Goal: Task Accomplishment & Management: Manage account settings

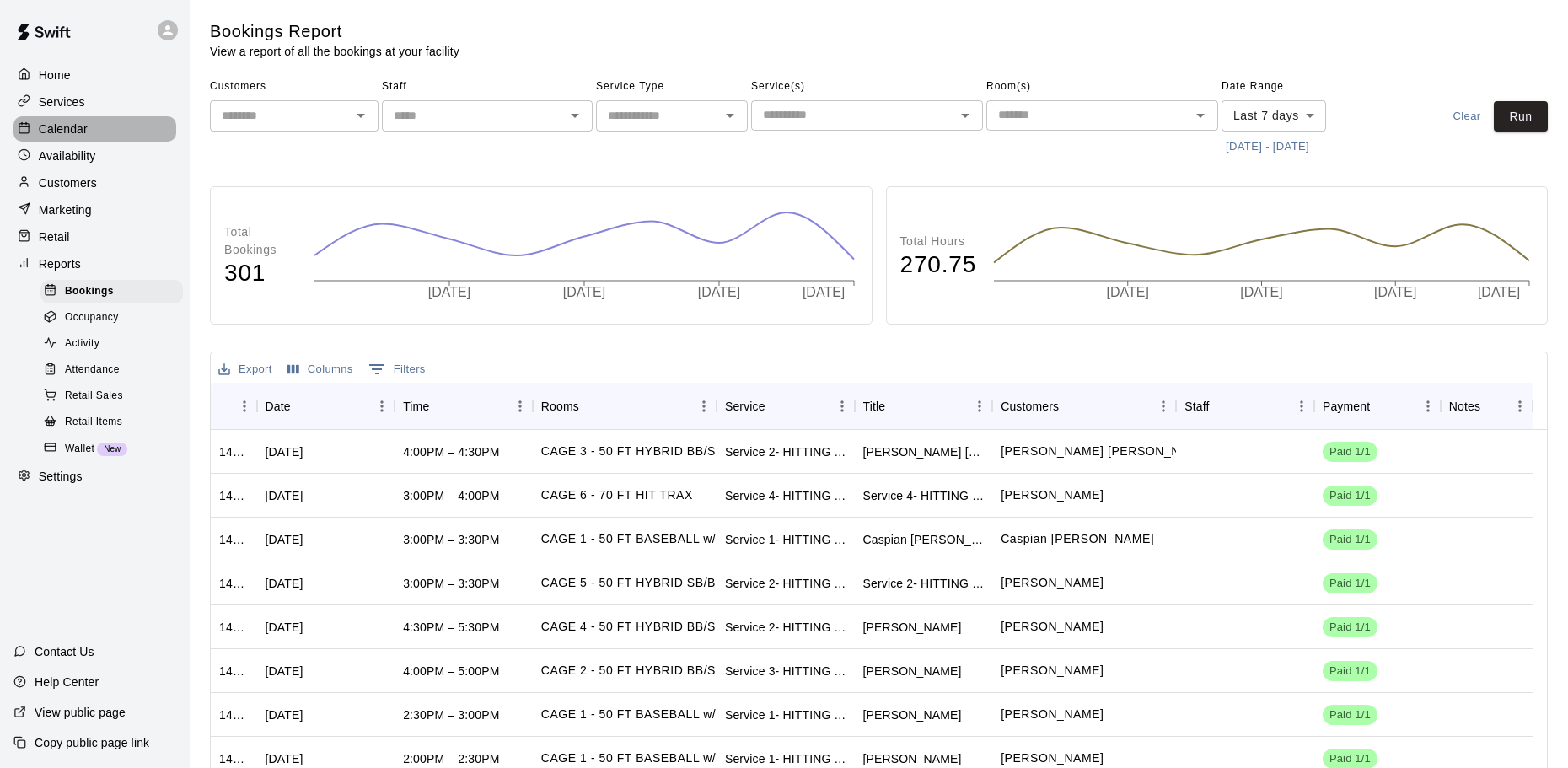
click at [75, 138] on p "Calendar" at bounding box center [63, 129] width 49 height 17
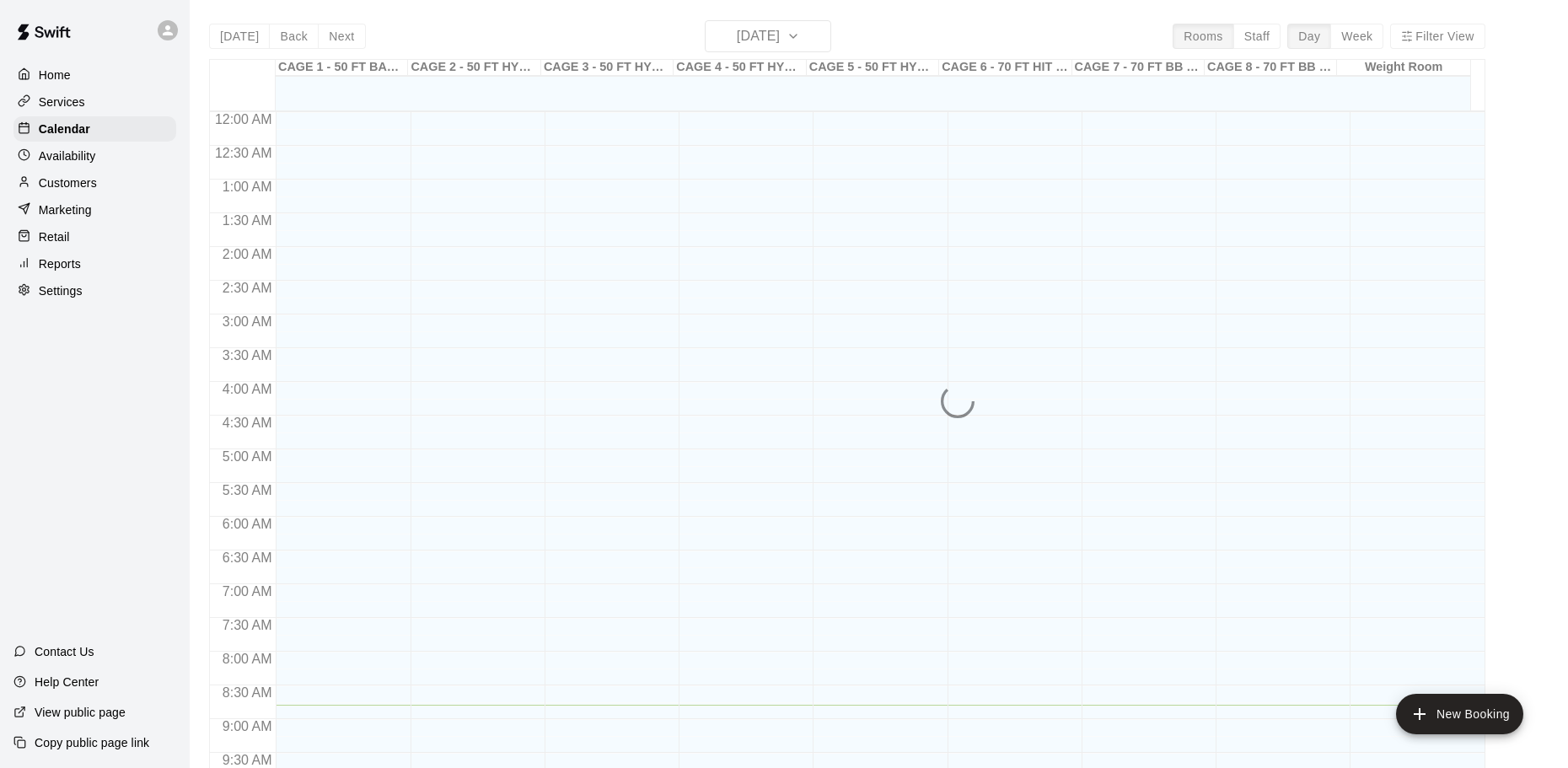
scroll to position [592, 0]
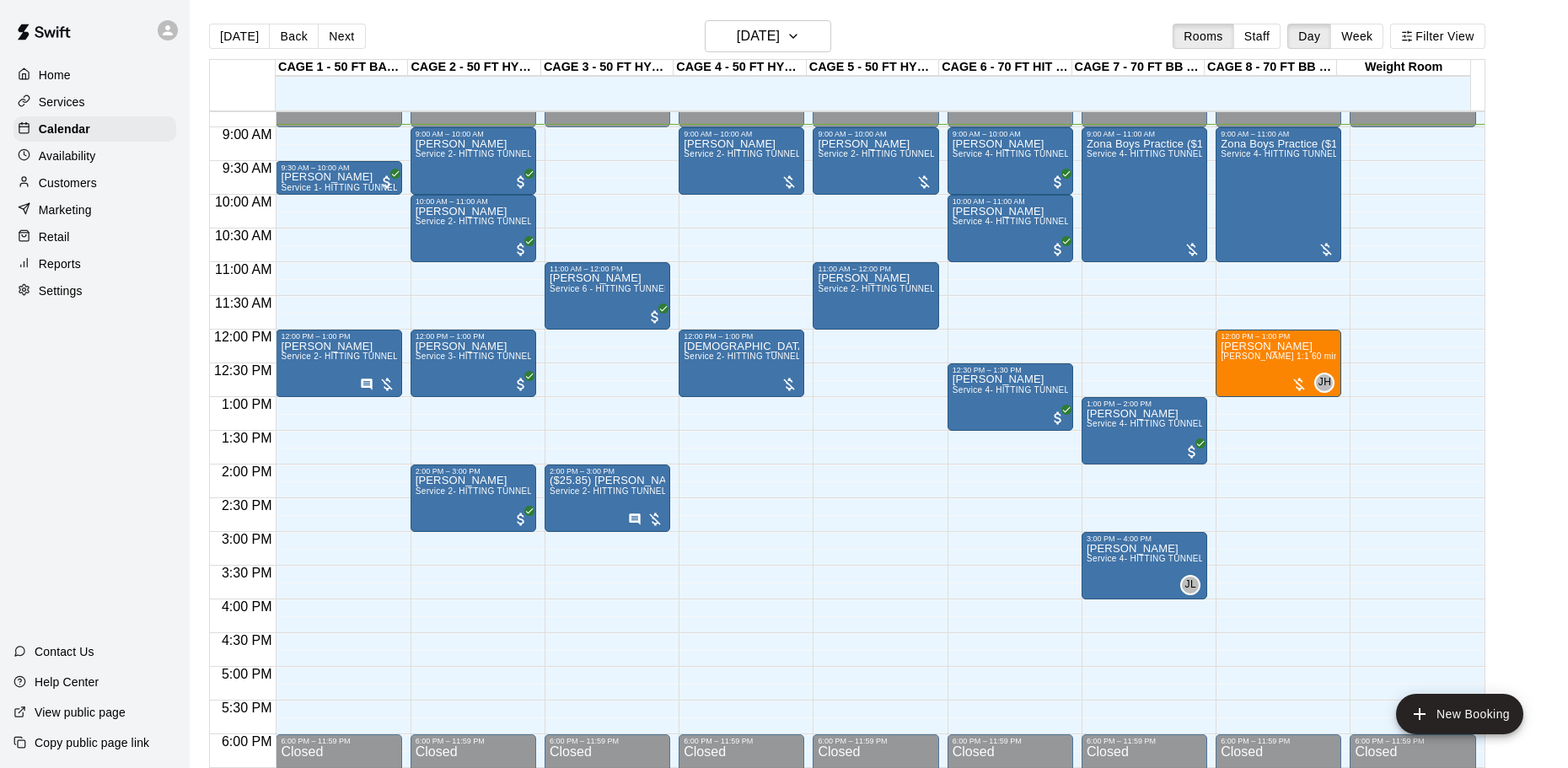
click at [599, 338] on div "12:00 AM – 9:00 AM Closed 11:00 AM – 12:00 PM Steven Goksel Service 6 - HITTING…" at bounding box center [607, 330] width 126 height 1619
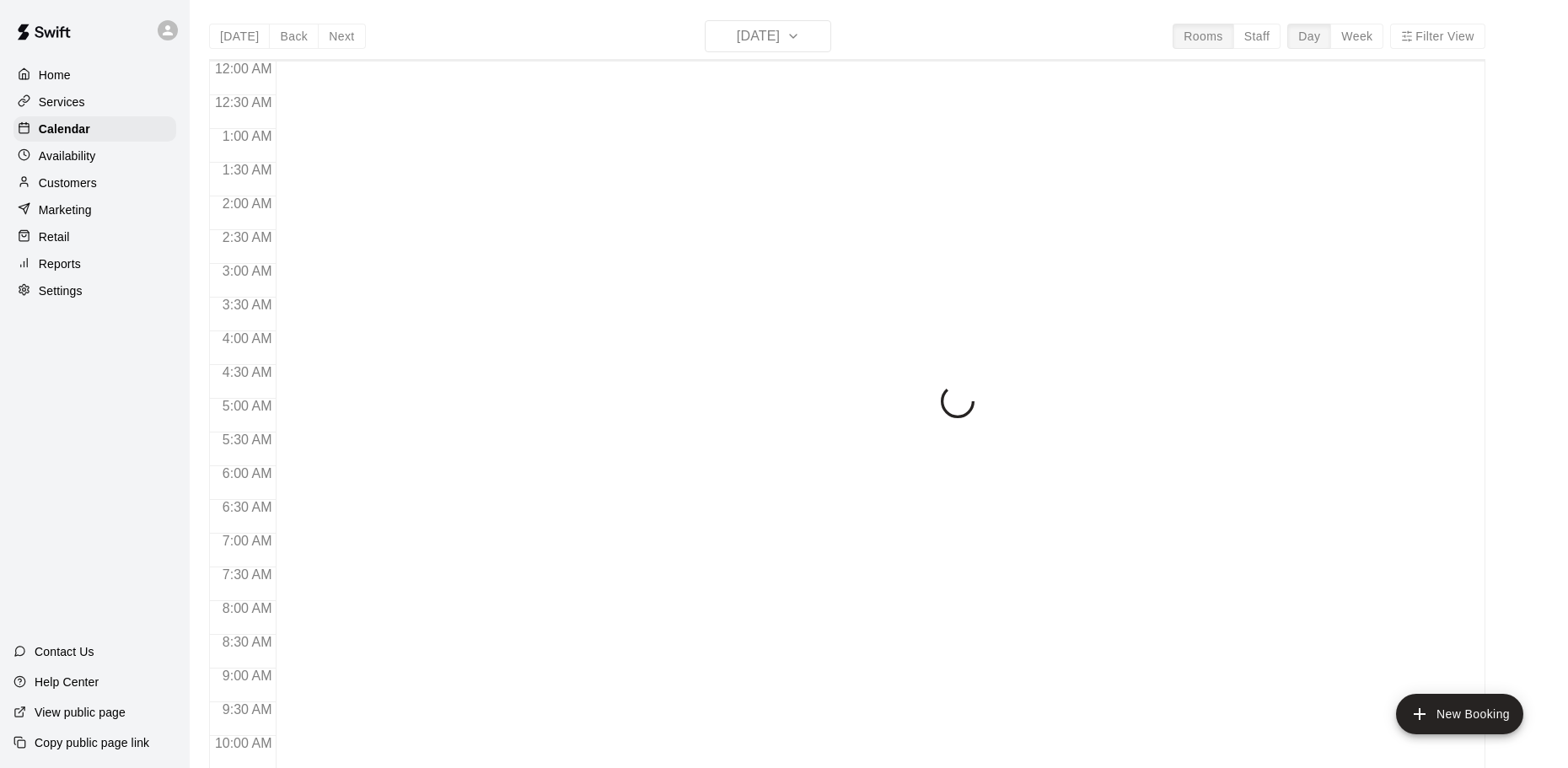
scroll to position [604, 0]
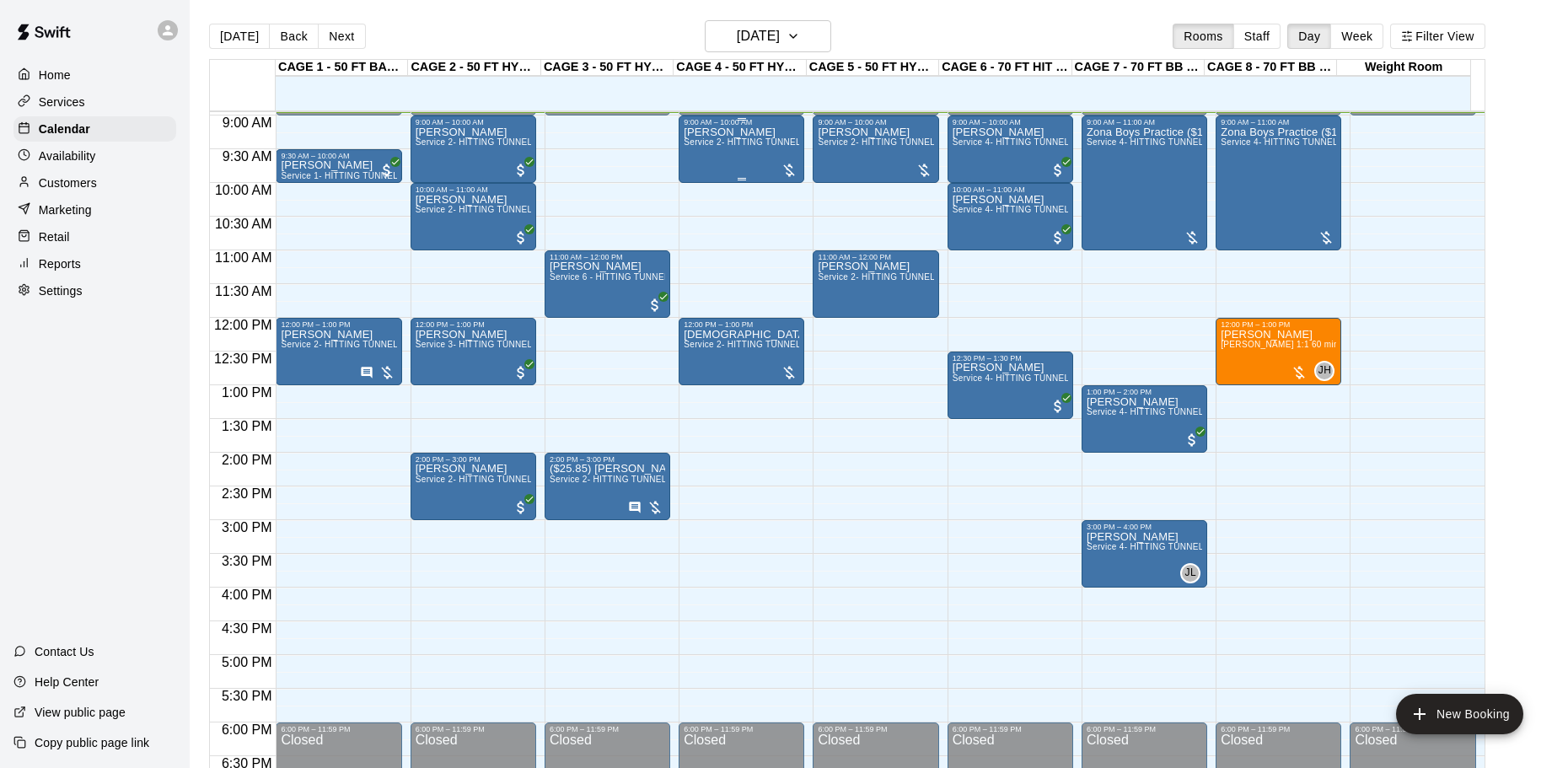
click at [740, 133] on p "[PERSON_NAME]" at bounding box center [741, 133] width 116 height 0
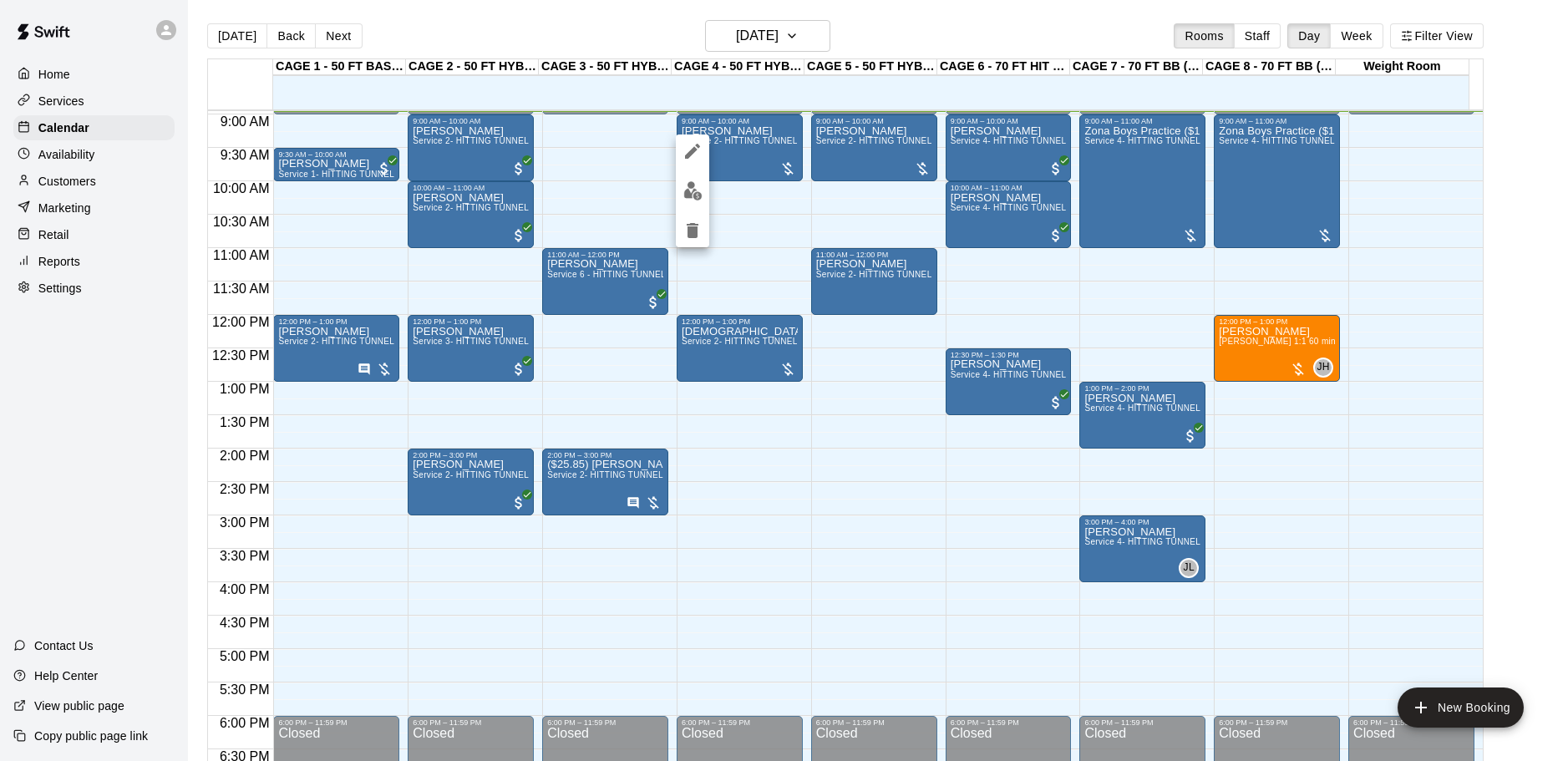
click at [734, 131] on div at bounding box center [784, 380] width 1568 height 761
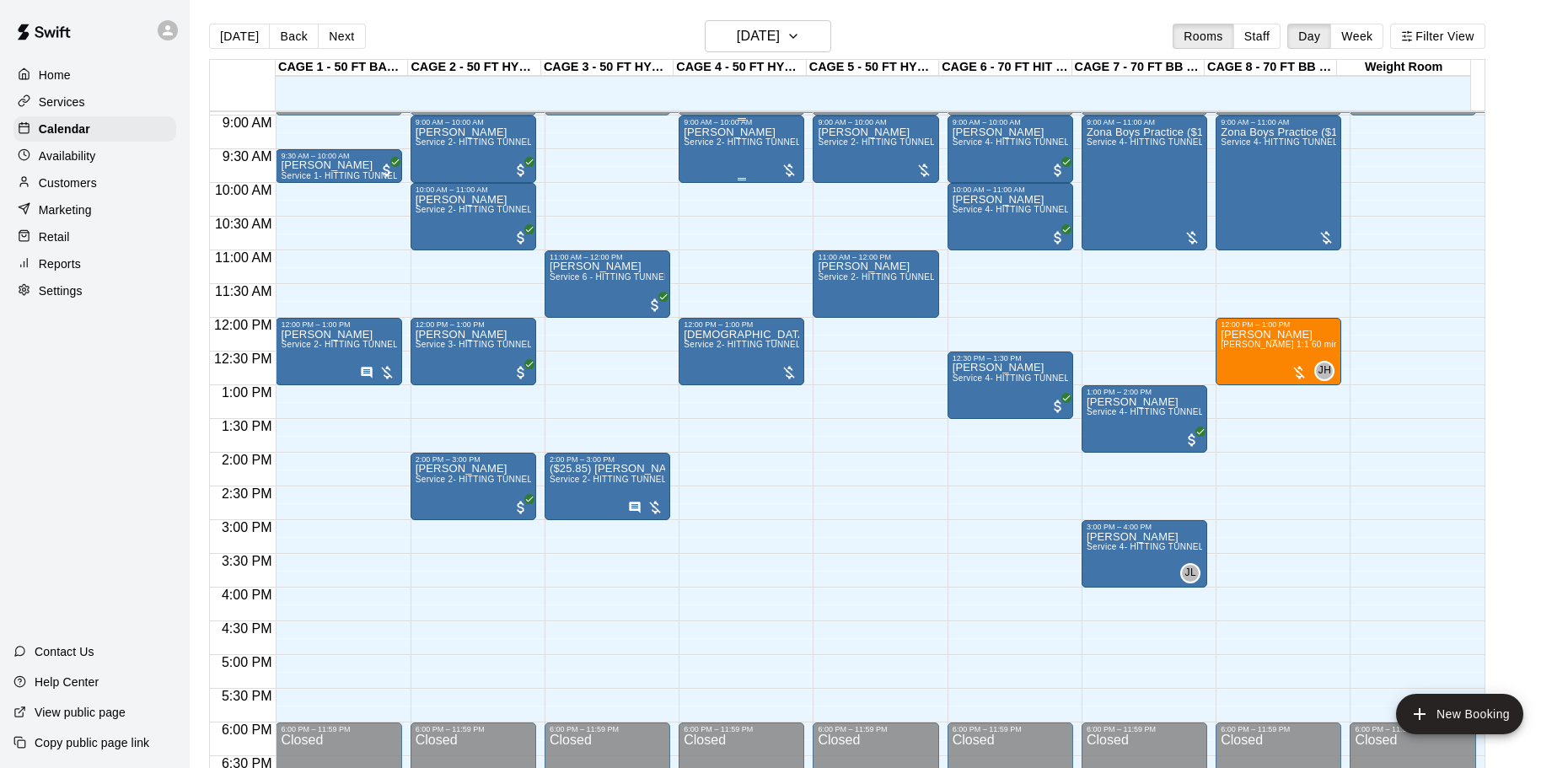
click at [768, 131] on div "Wayne Walco Service 2- HITTING TUNNEL RENTAL - 50ft Baseball" at bounding box center [741, 510] width 116 height 768
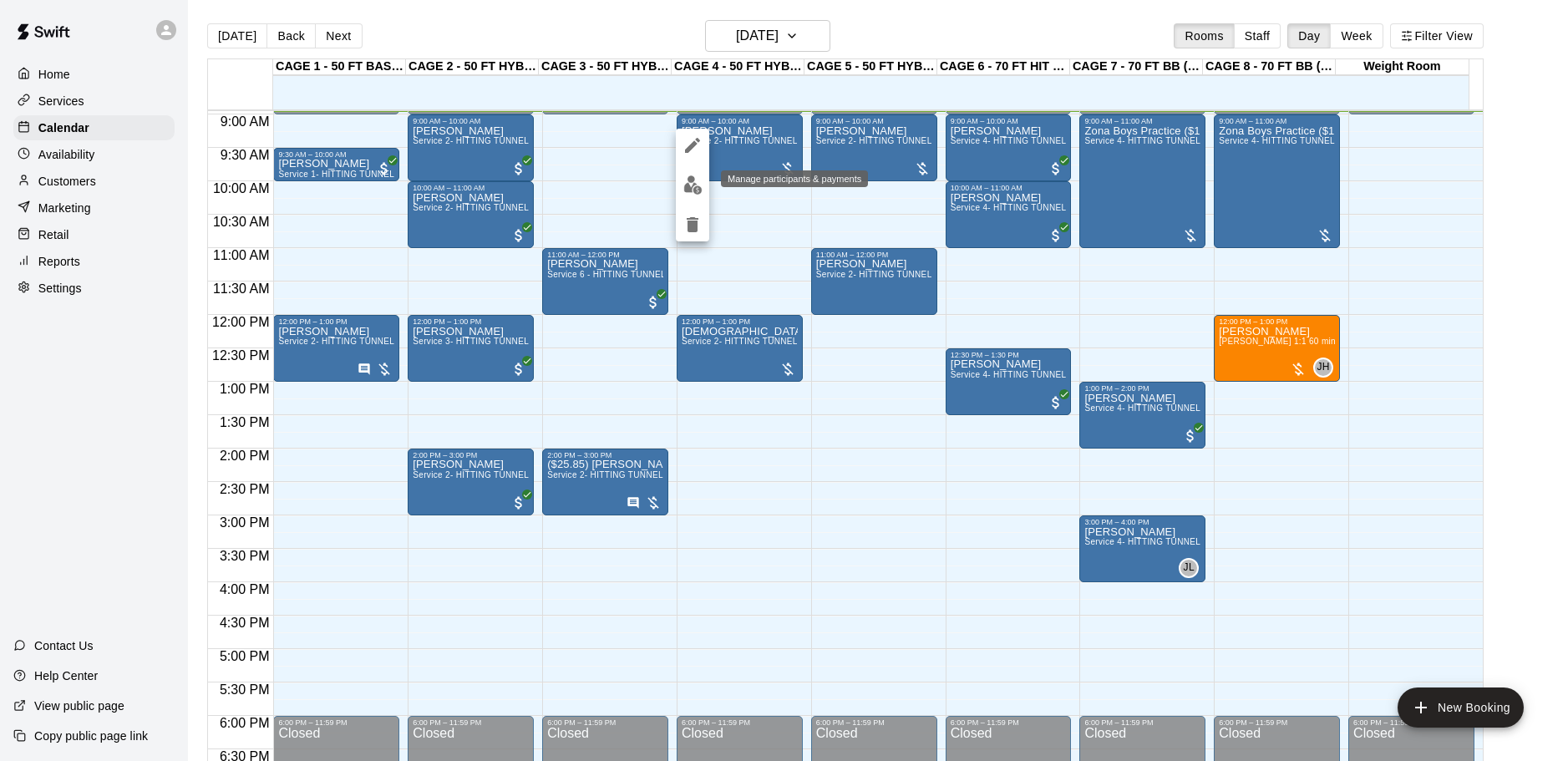
click at [695, 188] on img "edit" at bounding box center [693, 185] width 19 height 19
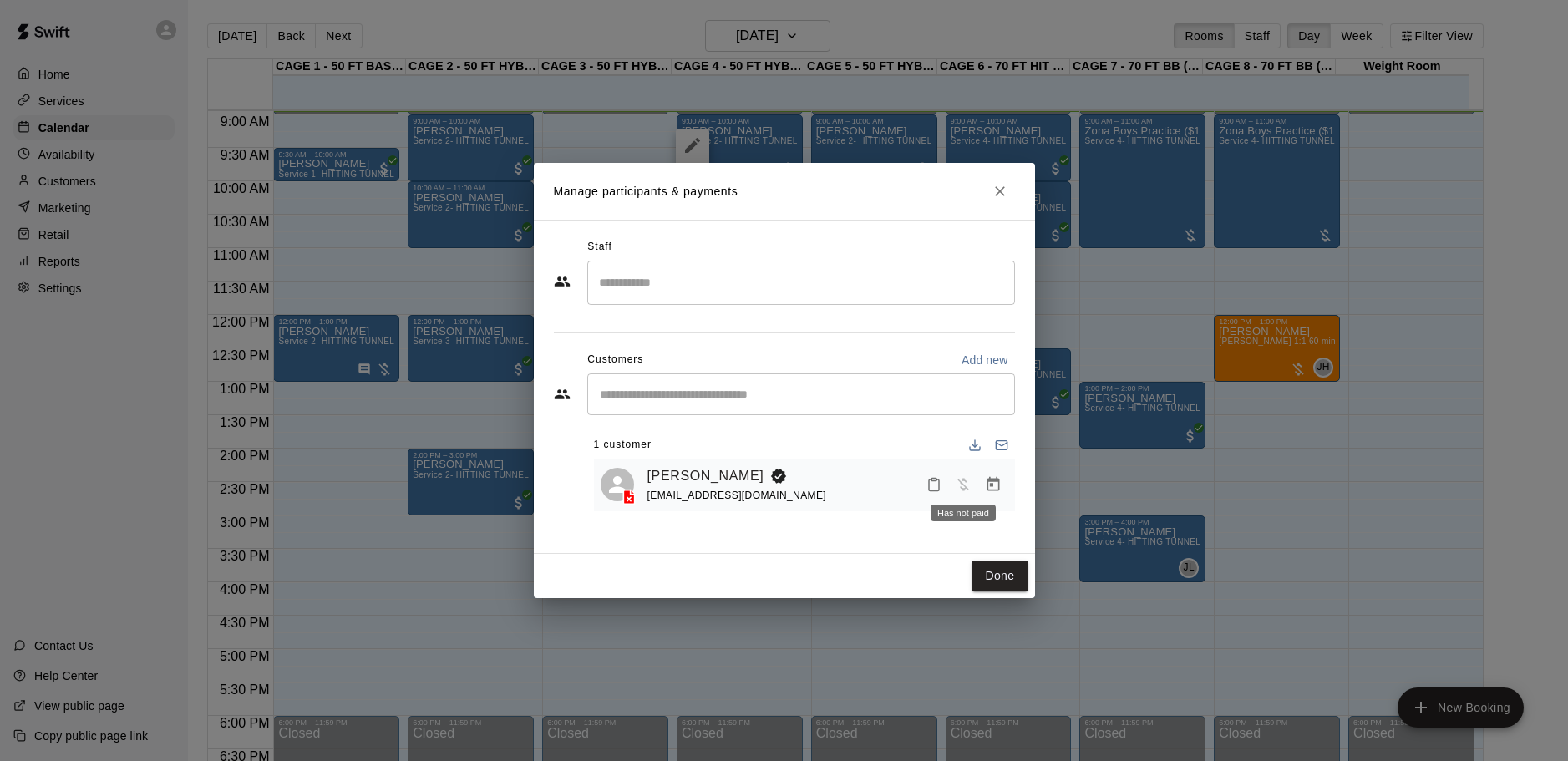
click at [986, 482] on icon "Manage bookings & payment" at bounding box center [994, 485] width 17 height 17
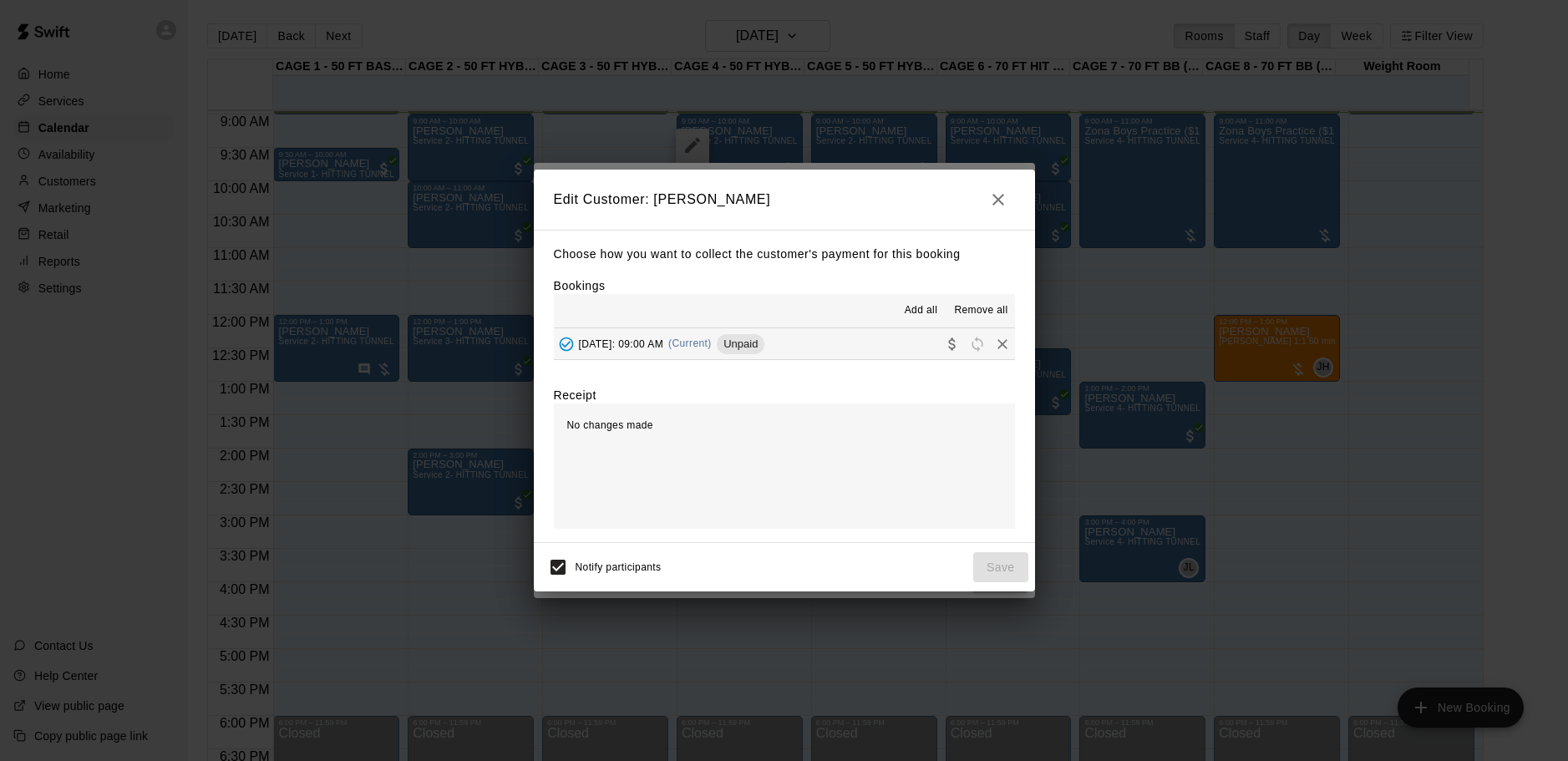
click at [766, 351] on div "[DATE]: 09:00 AM (Current) Unpaid" at bounding box center [659, 344] width 211 height 25
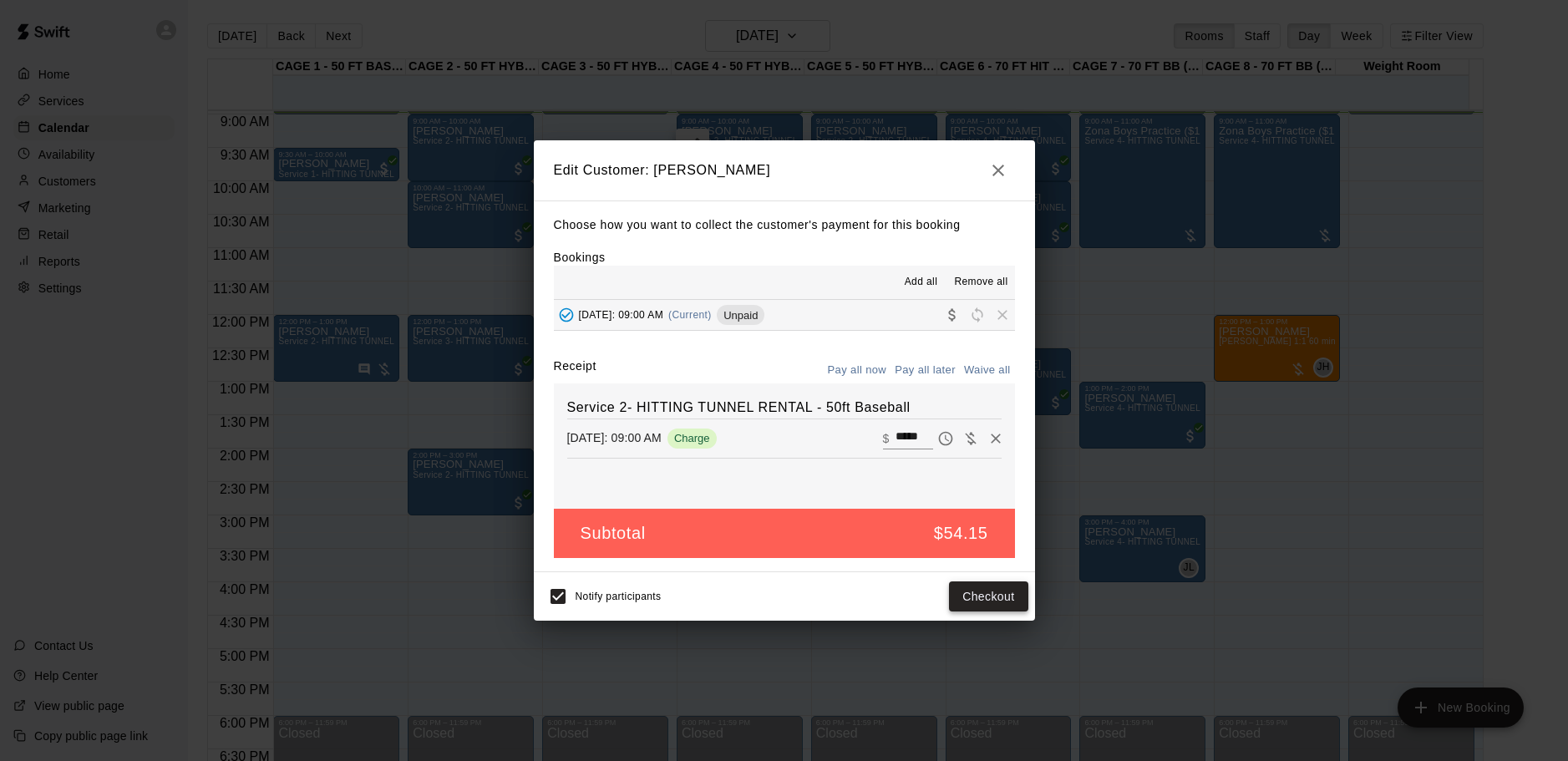
click at [976, 597] on button "Checkout" at bounding box center [988, 596] width 79 height 31
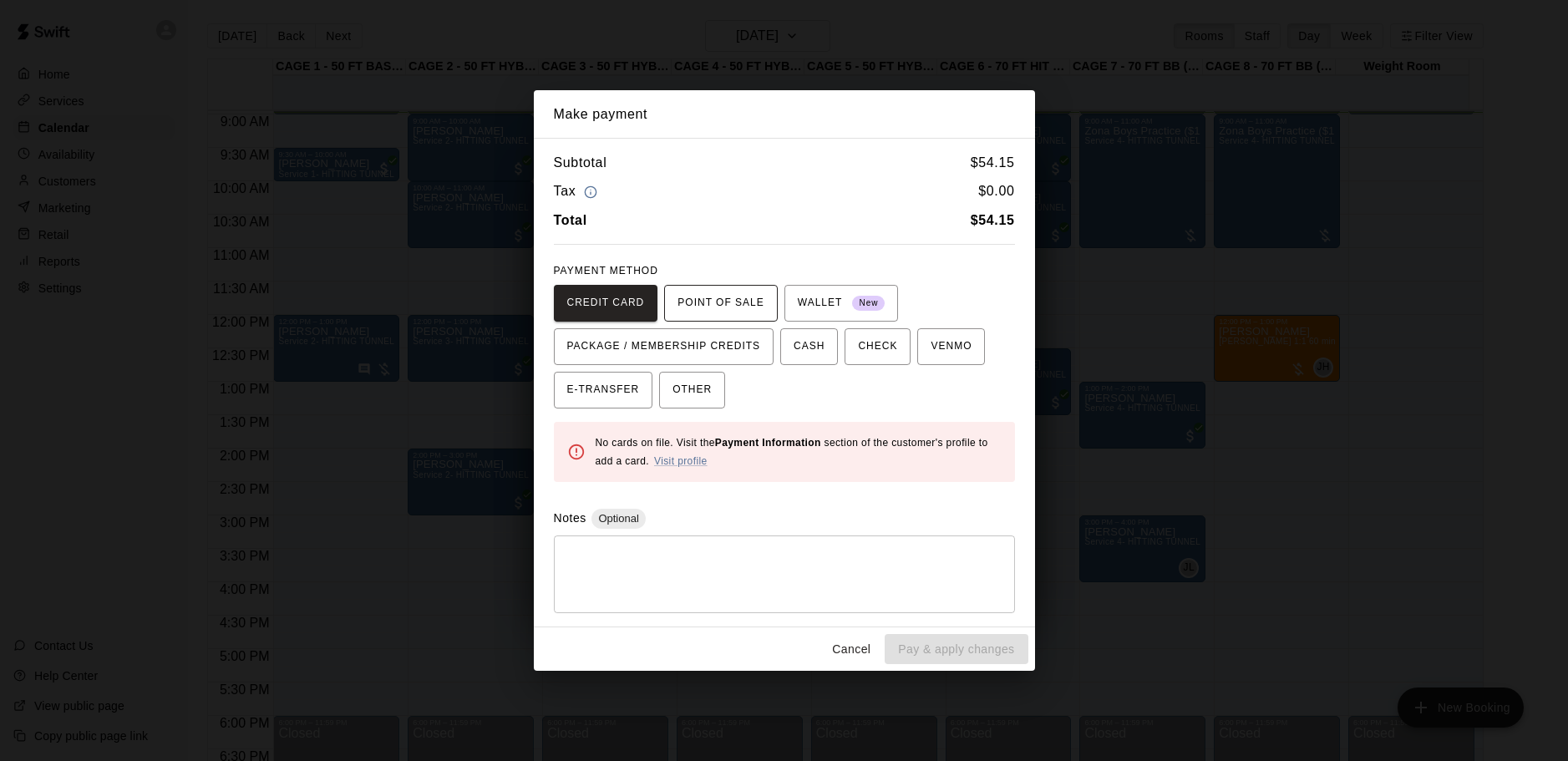
click at [738, 303] on span "POINT OF SALE" at bounding box center [720, 303] width 86 height 27
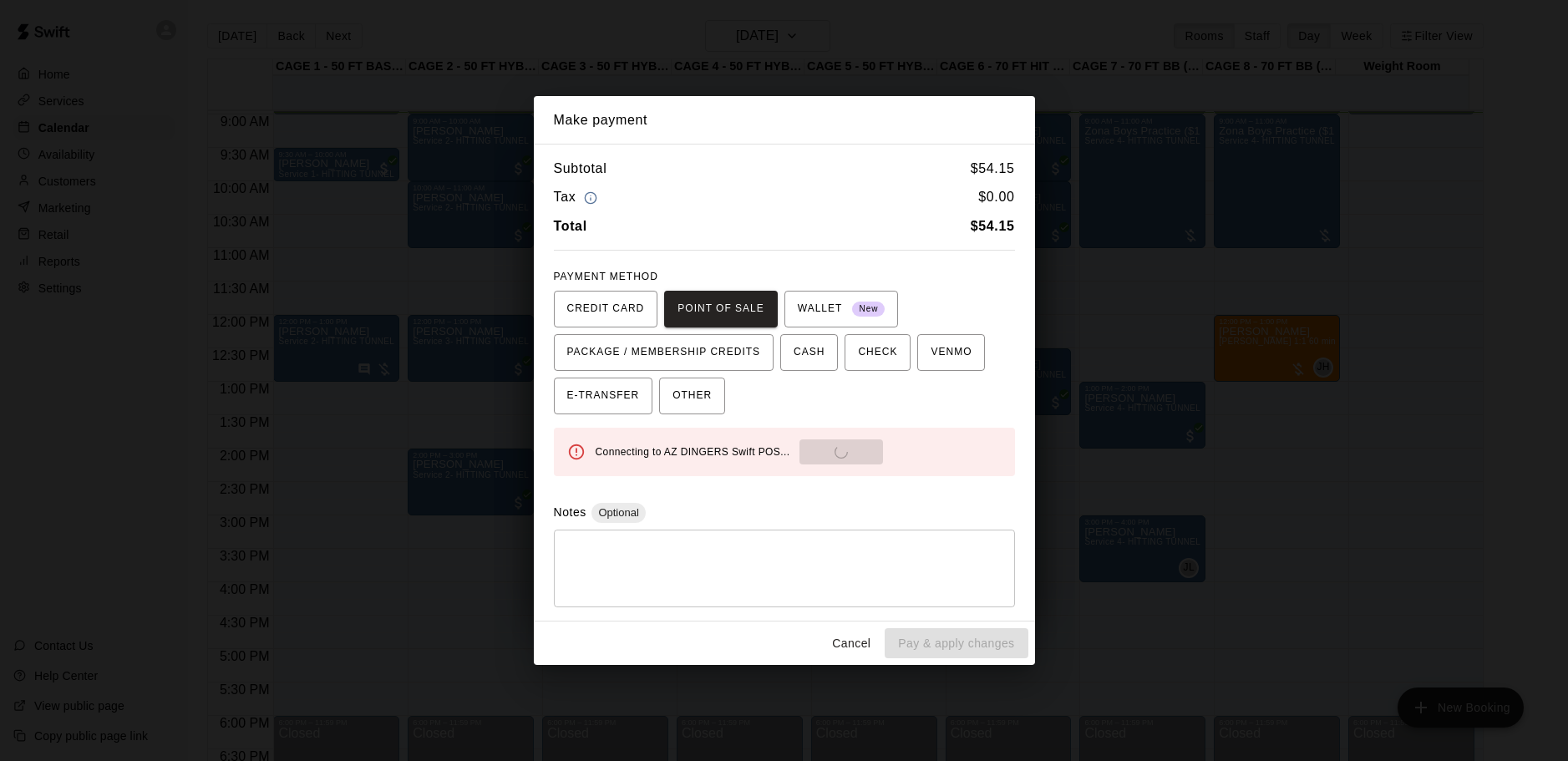
click at [843, 641] on button "Cancel" at bounding box center [851, 644] width 53 height 31
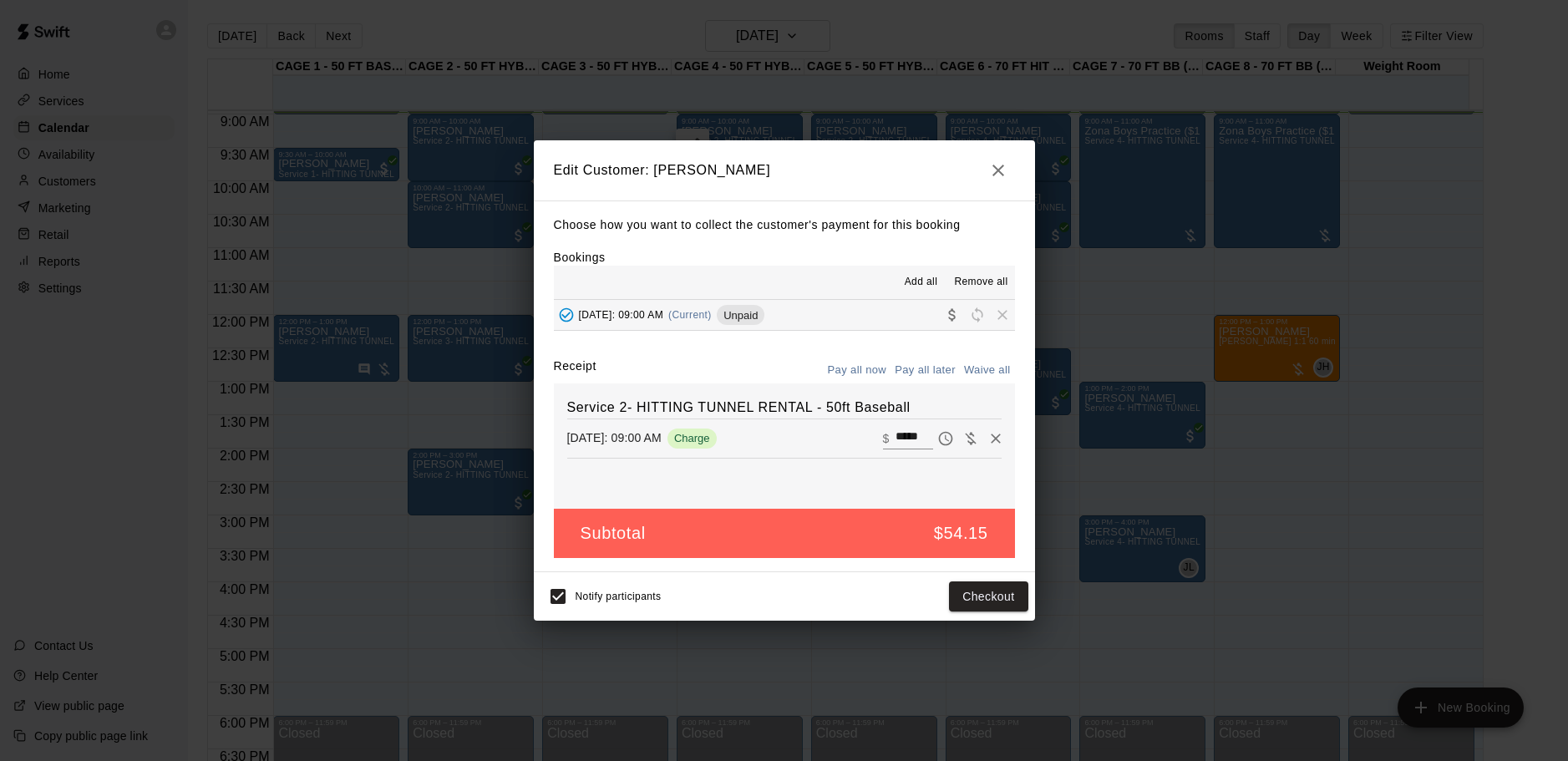
click at [901, 438] on input "*****" at bounding box center [913, 438] width 37 height 22
click at [899, 431] on input "*****" at bounding box center [913, 438] width 37 height 22
click at [1000, 168] on icon "button" at bounding box center [998, 170] width 11 height 11
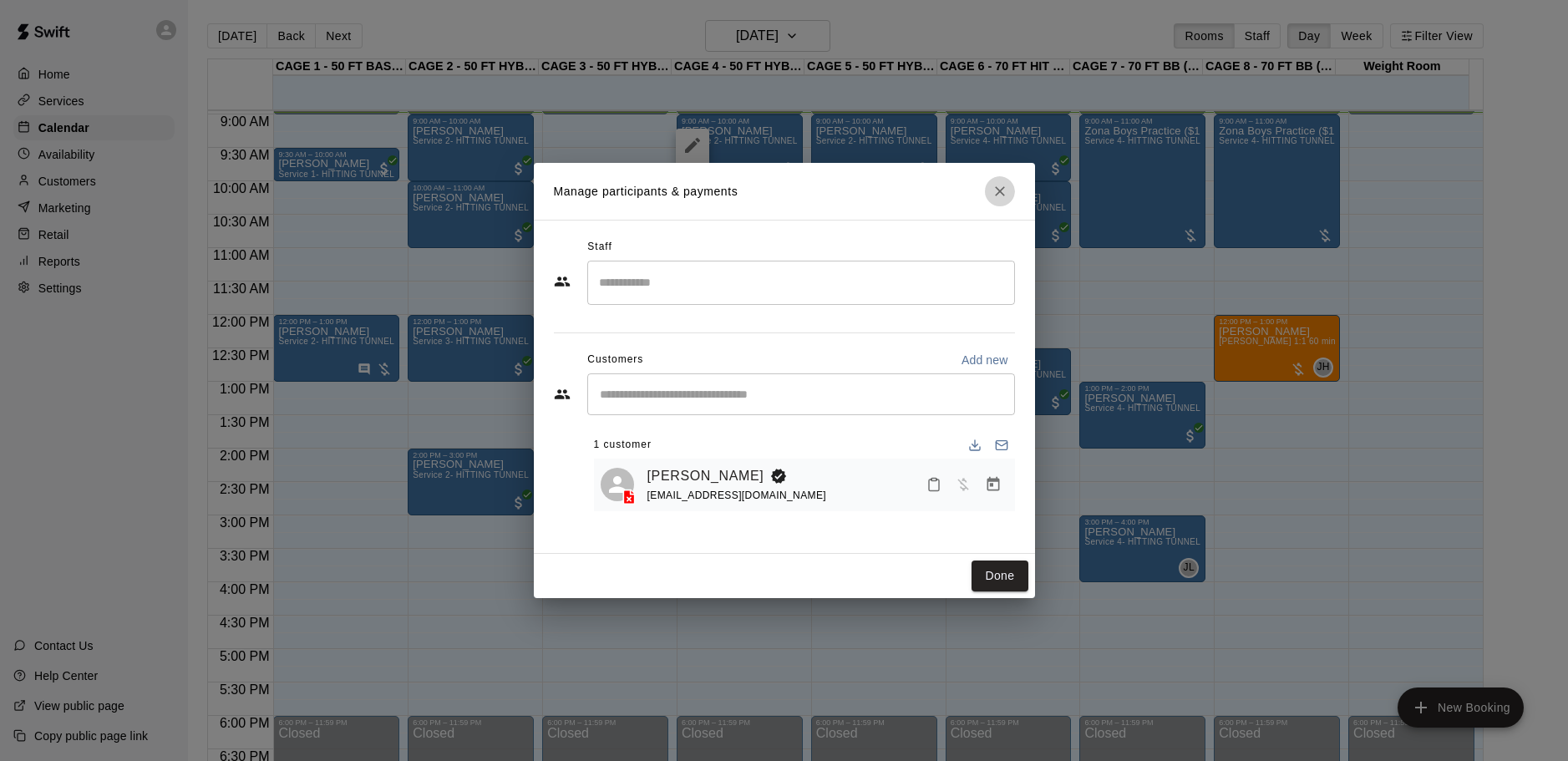
click at [995, 182] on button "Close" at bounding box center [1000, 191] width 30 height 30
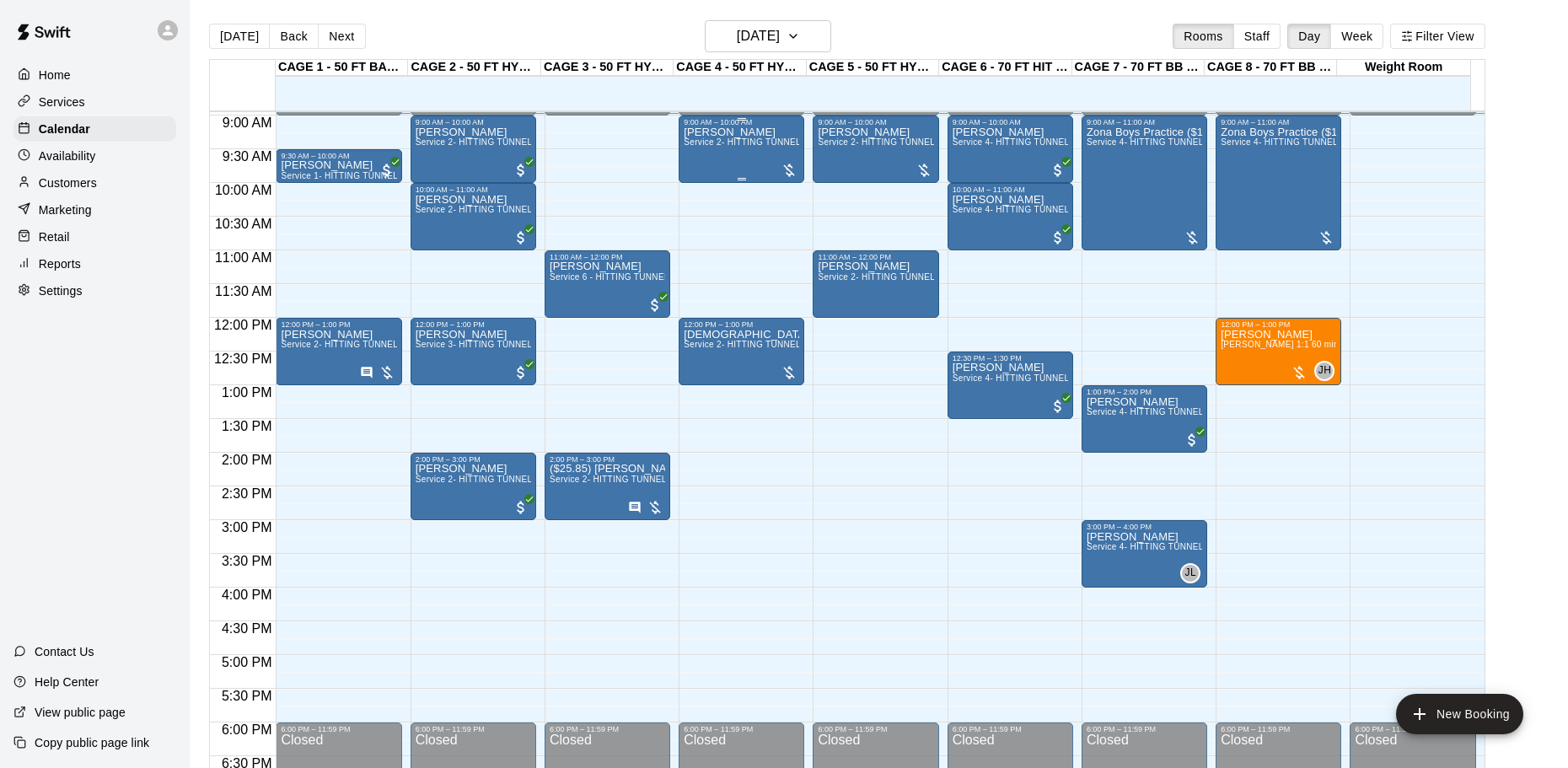
click at [714, 140] on span "Service 2- HITTING TUNNEL RENTAL - 50ft Baseball" at bounding box center [791, 142] width 214 height 10
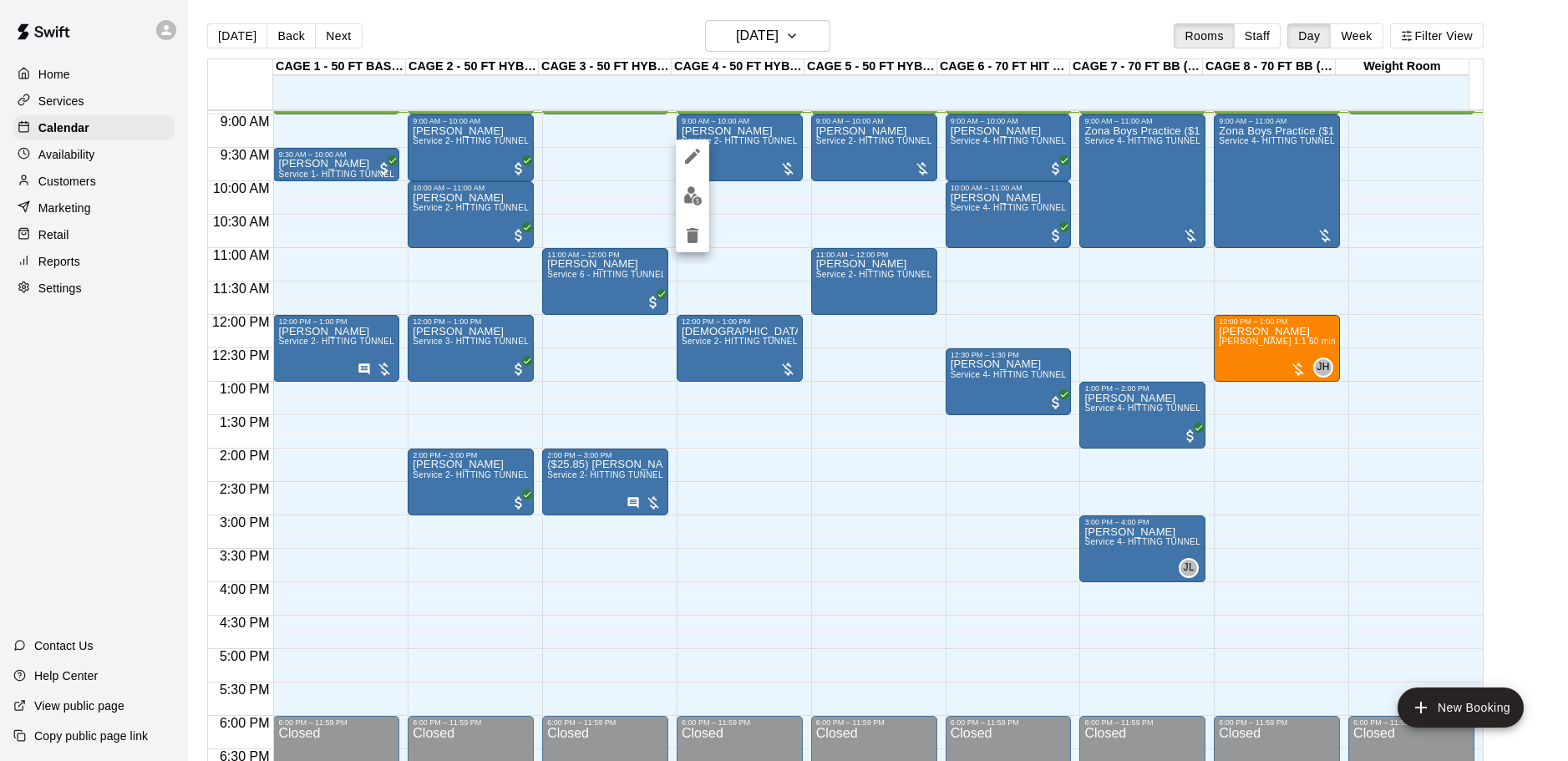
click at [696, 192] on img "edit" at bounding box center [693, 196] width 19 height 19
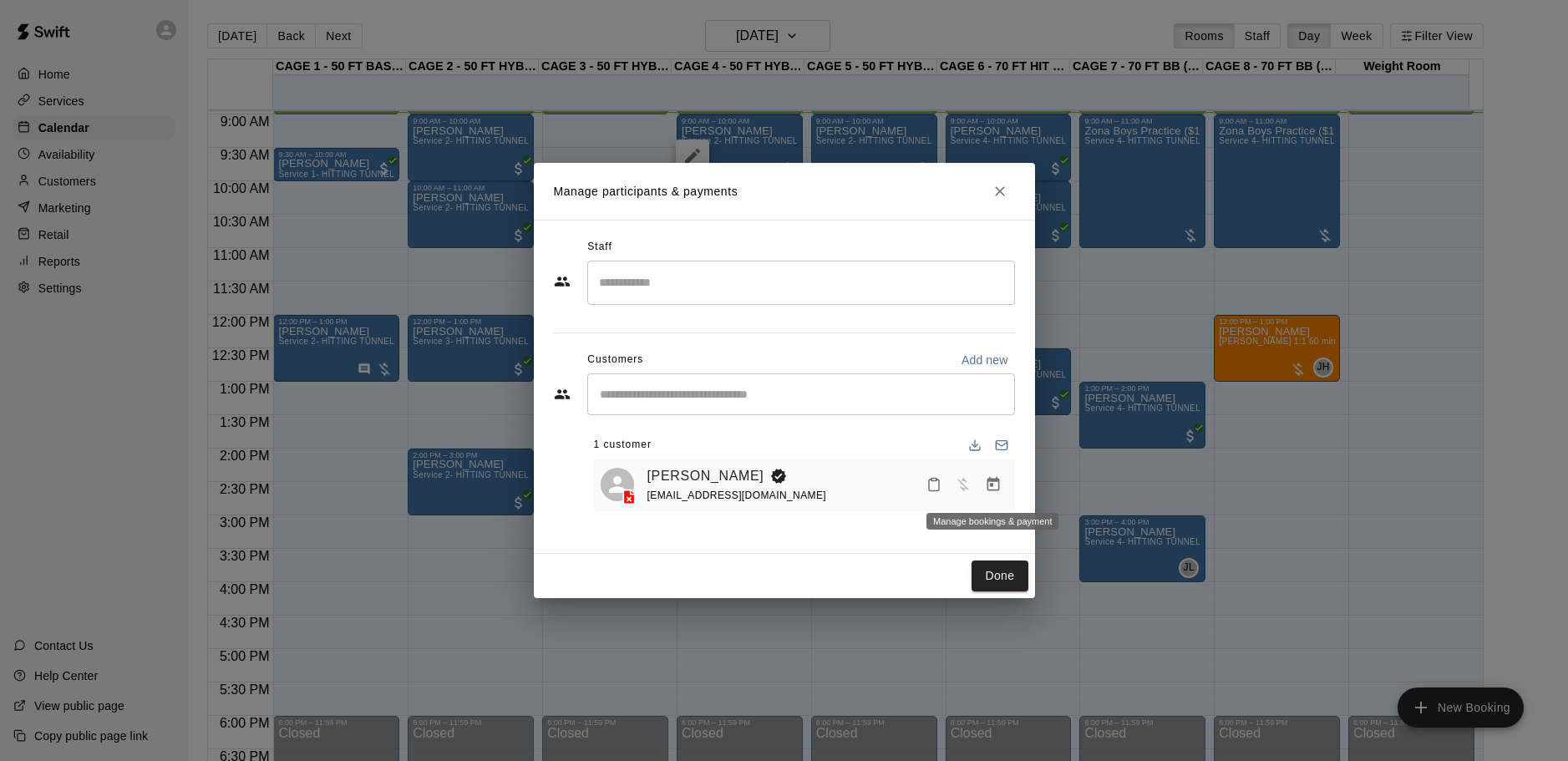
click at [985, 481] on icon "Manage bookings & payment" at bounding box center [994, 485] width 17 height 17
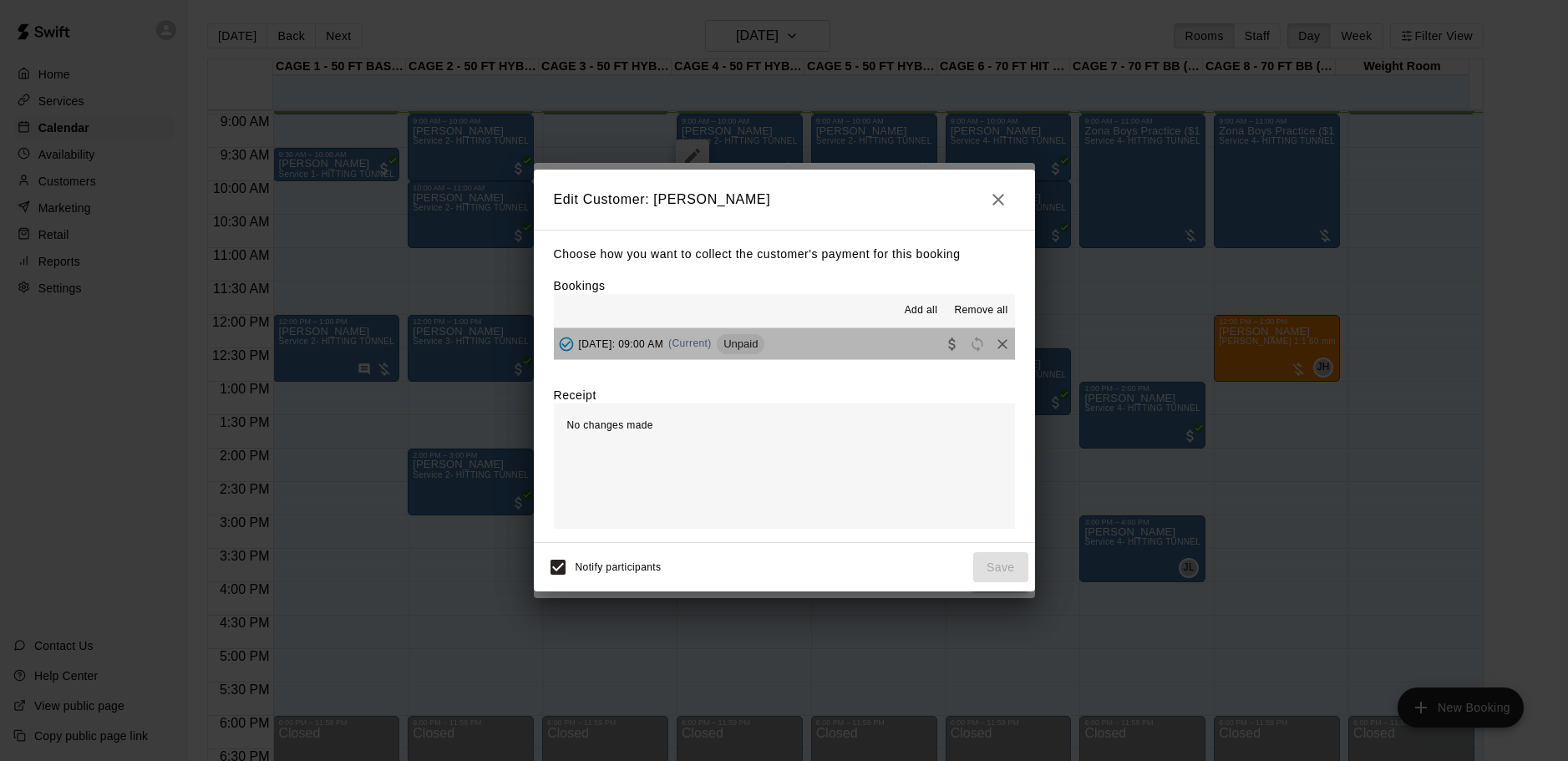
click at [871, 348] on button "[DATE]: 09:00 AM (Current) Unpaid" at bounding box center [784, 344] width 461 height 31
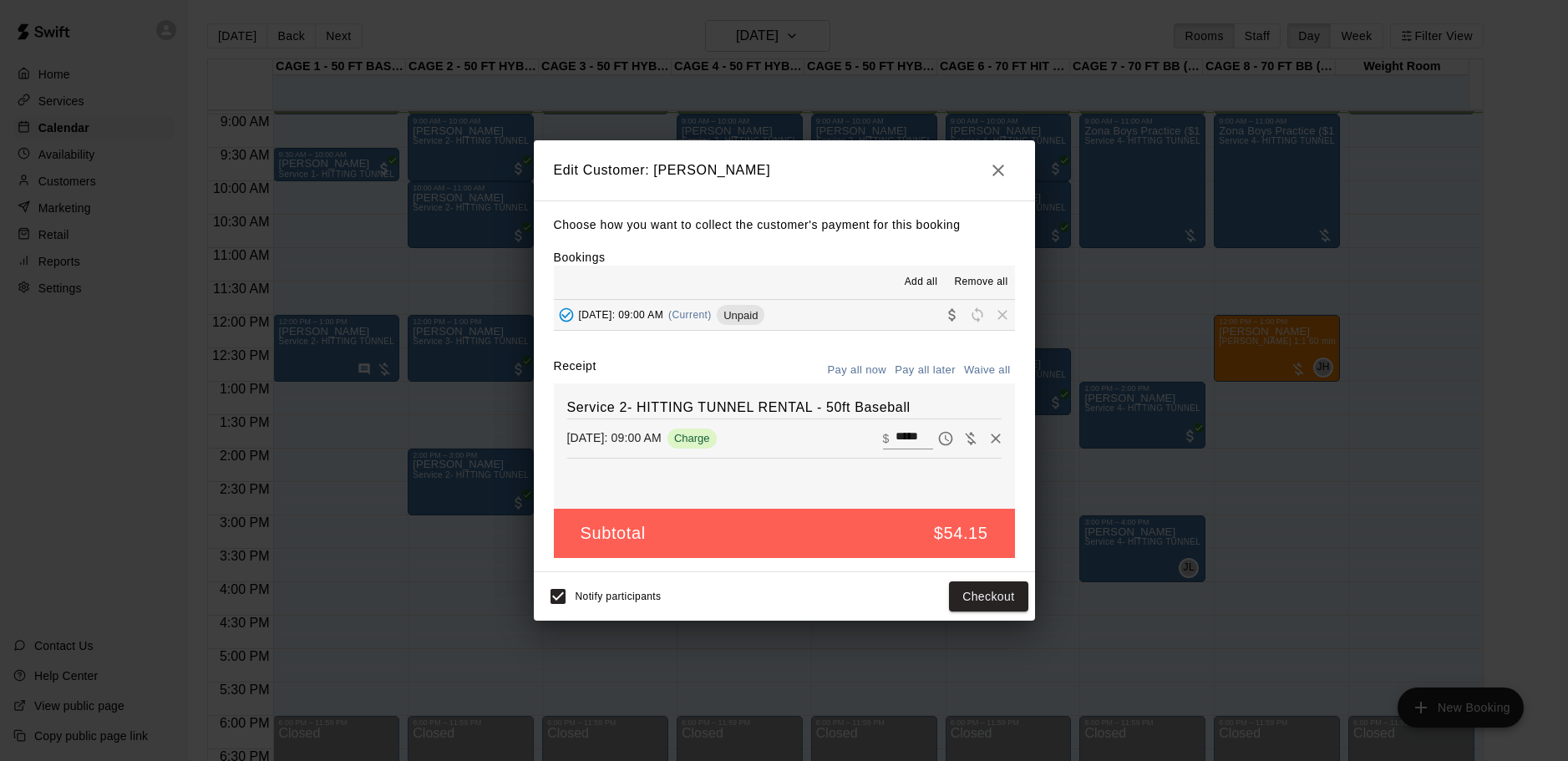
click at [895, 439] on input "*****" at bounding box center [913, 438] width 37 height 22
type input "**"
click at [984, 594] on button "Checkout" at bounding box center [988, 596] width 79 height 31
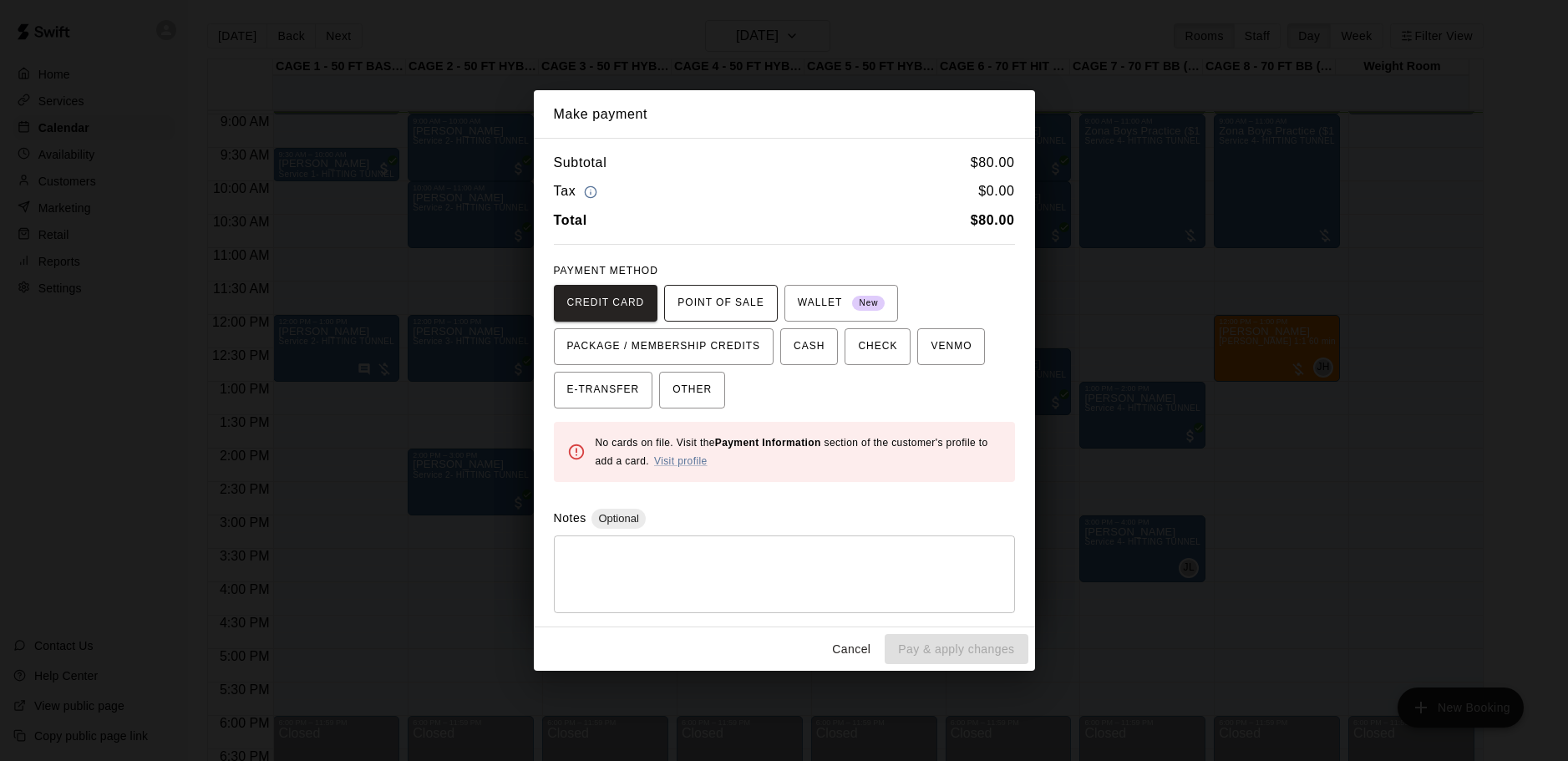
click at [757, 307] on span "POINT OF SALE" at bounding box center [720, 303] width 86 height 27
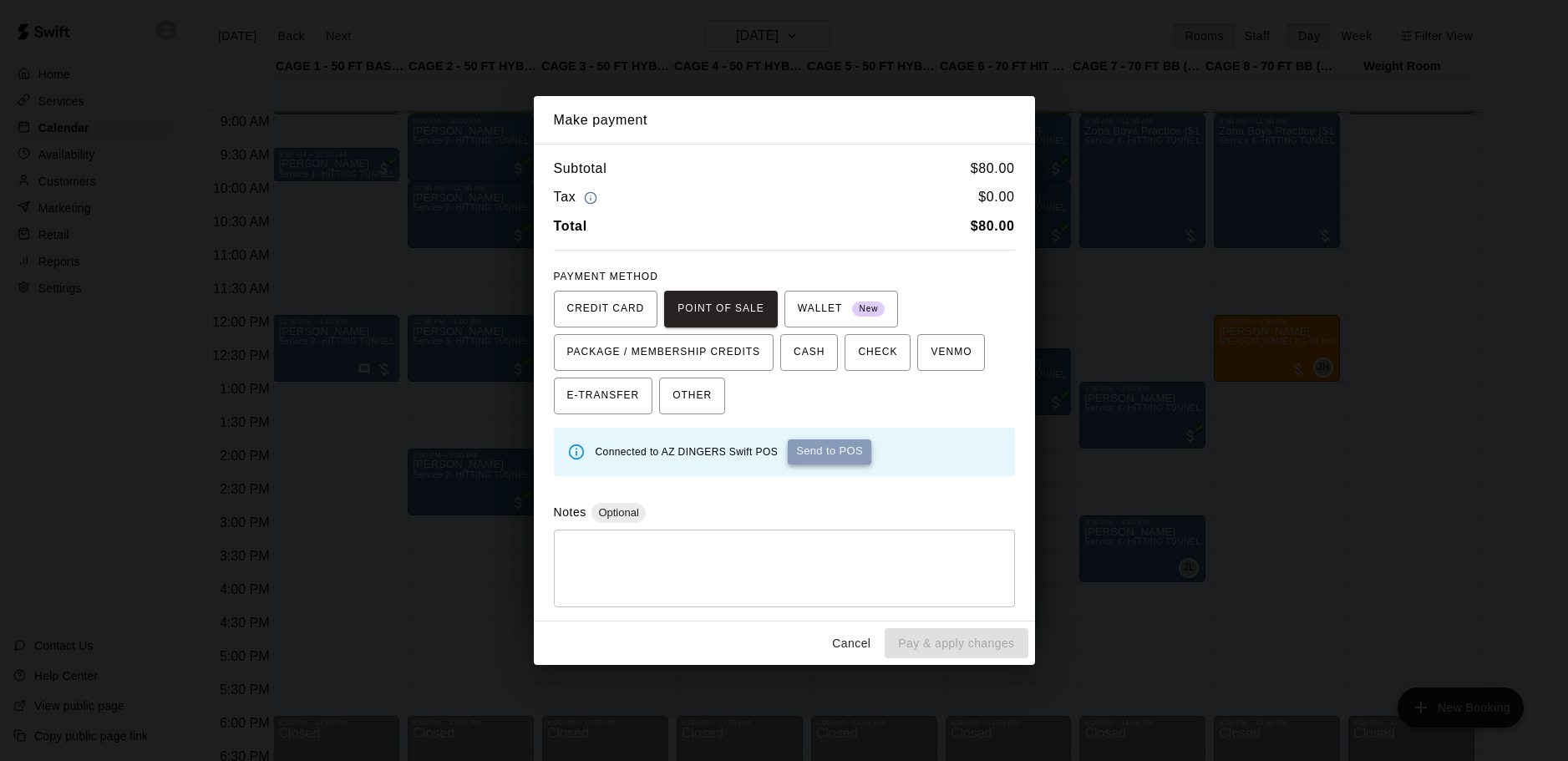
click at [814, 456] on button "Send to POS" at bounding box center [829, 451] width 83 height 25
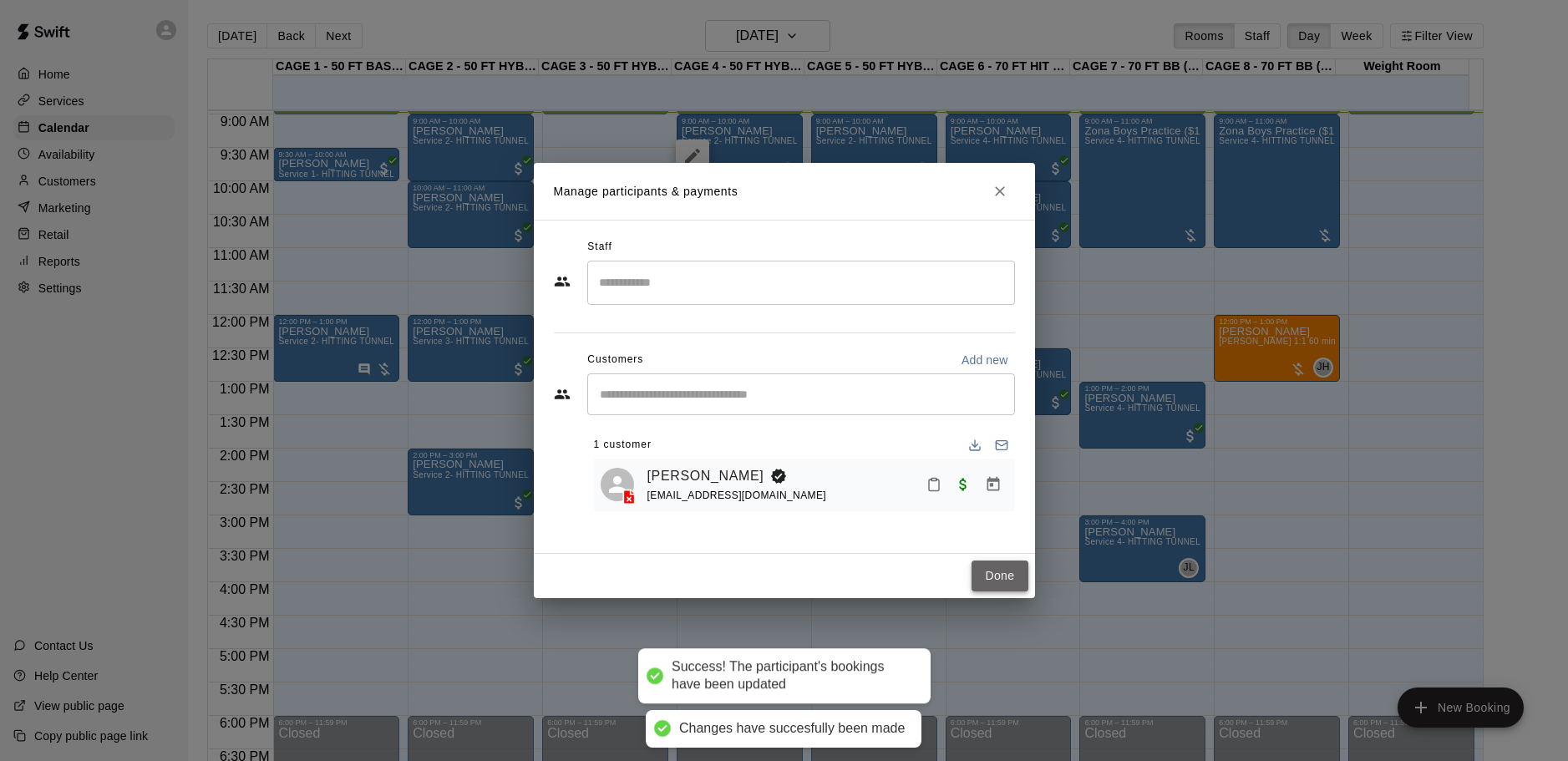
click at [1002, 577] on button "Done" at bounding box center [999, 575] width 56 height 31
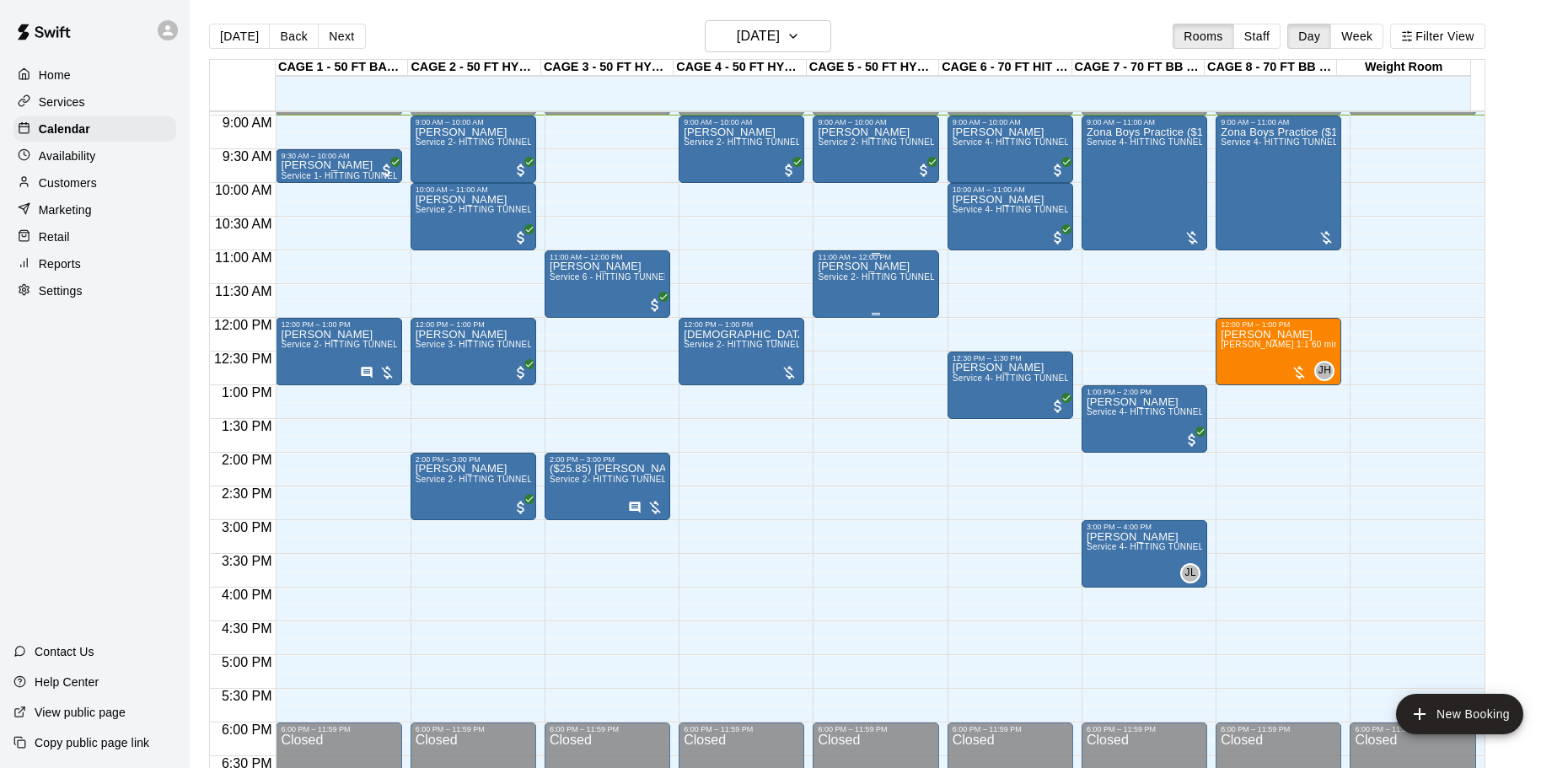
click at [887, 267] on p "[PERSON_NAME]" at bounding box center [875, 267] width 116 height 0
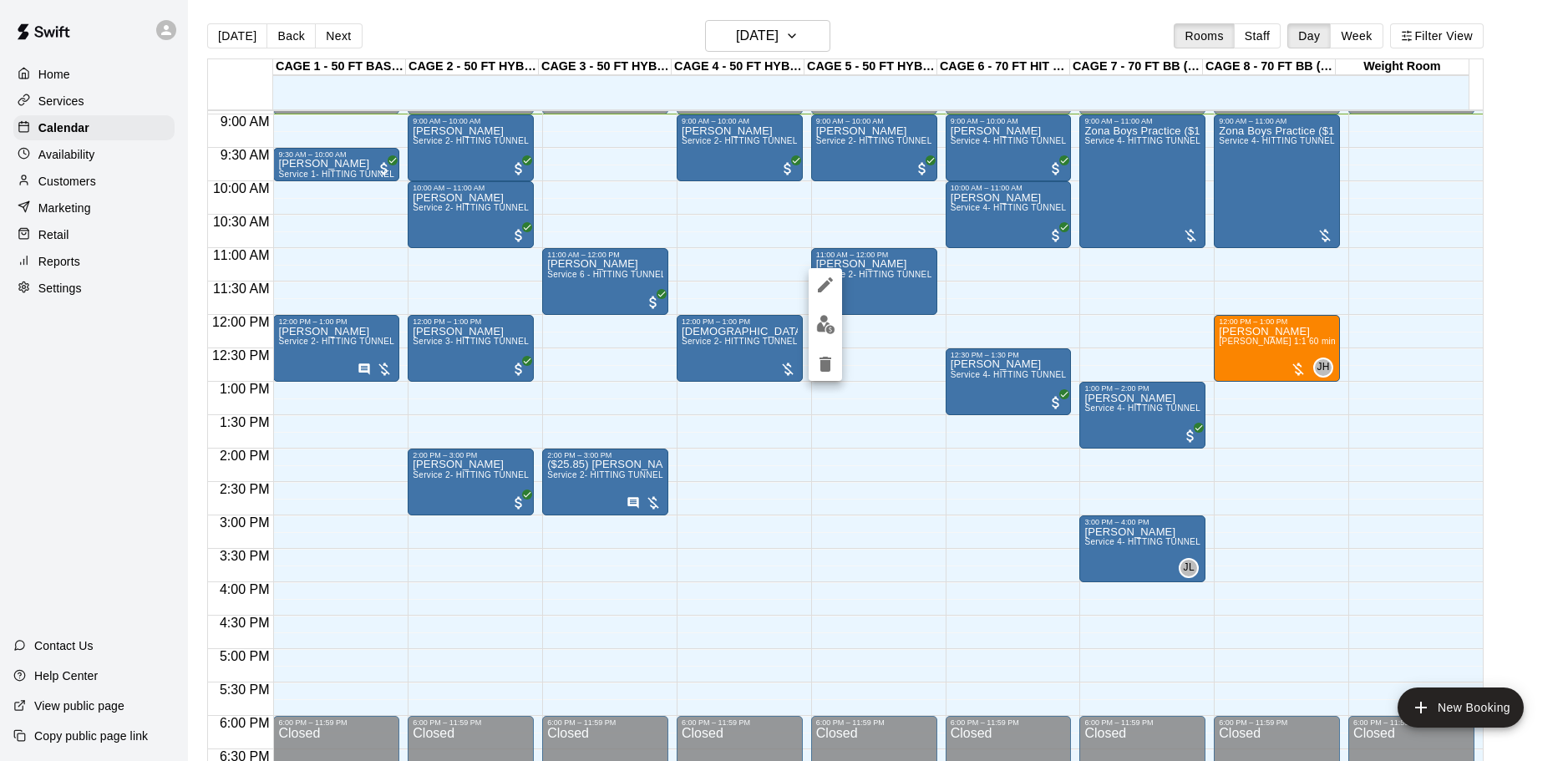
click at [835, 322] on img "edit" at bounding box center [825, 325] width 19 height 19
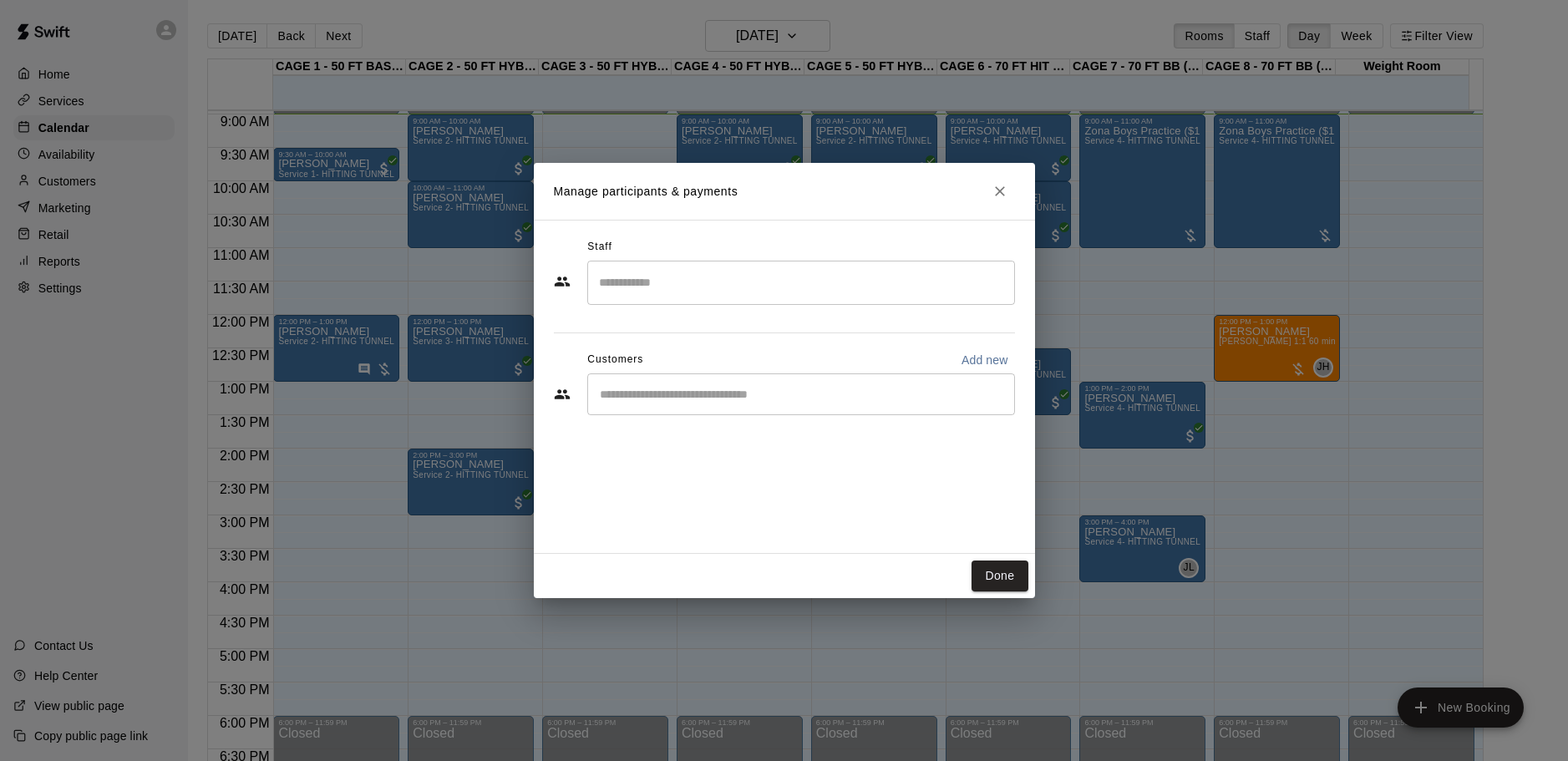
click at [823, 400] on input "Start typing to search customers..." at bounding box center [801, 395] width 413 height 17
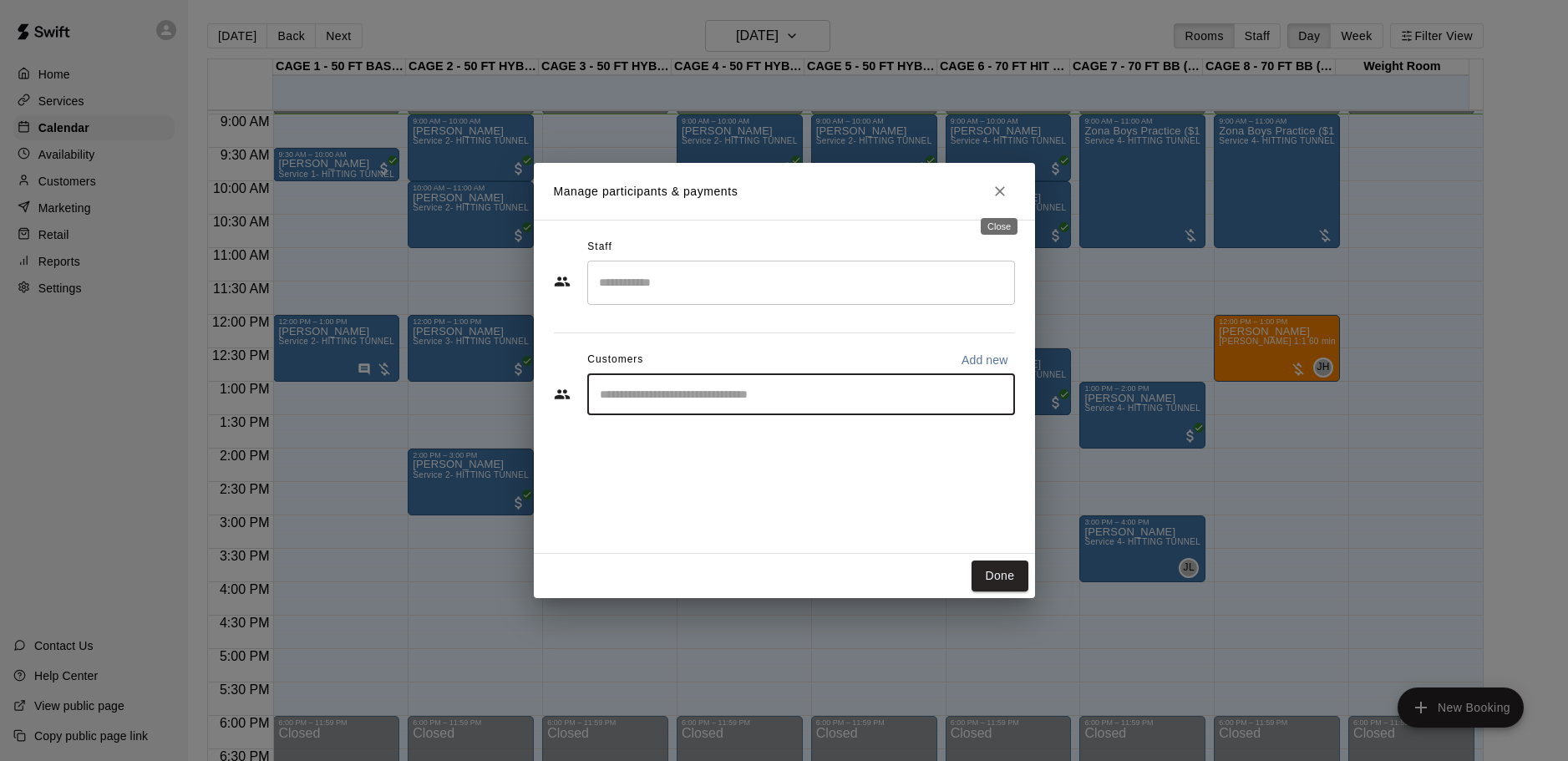
click at [998, 192] on icon "Close" at bounding box center [999, 191] width 10 height 10
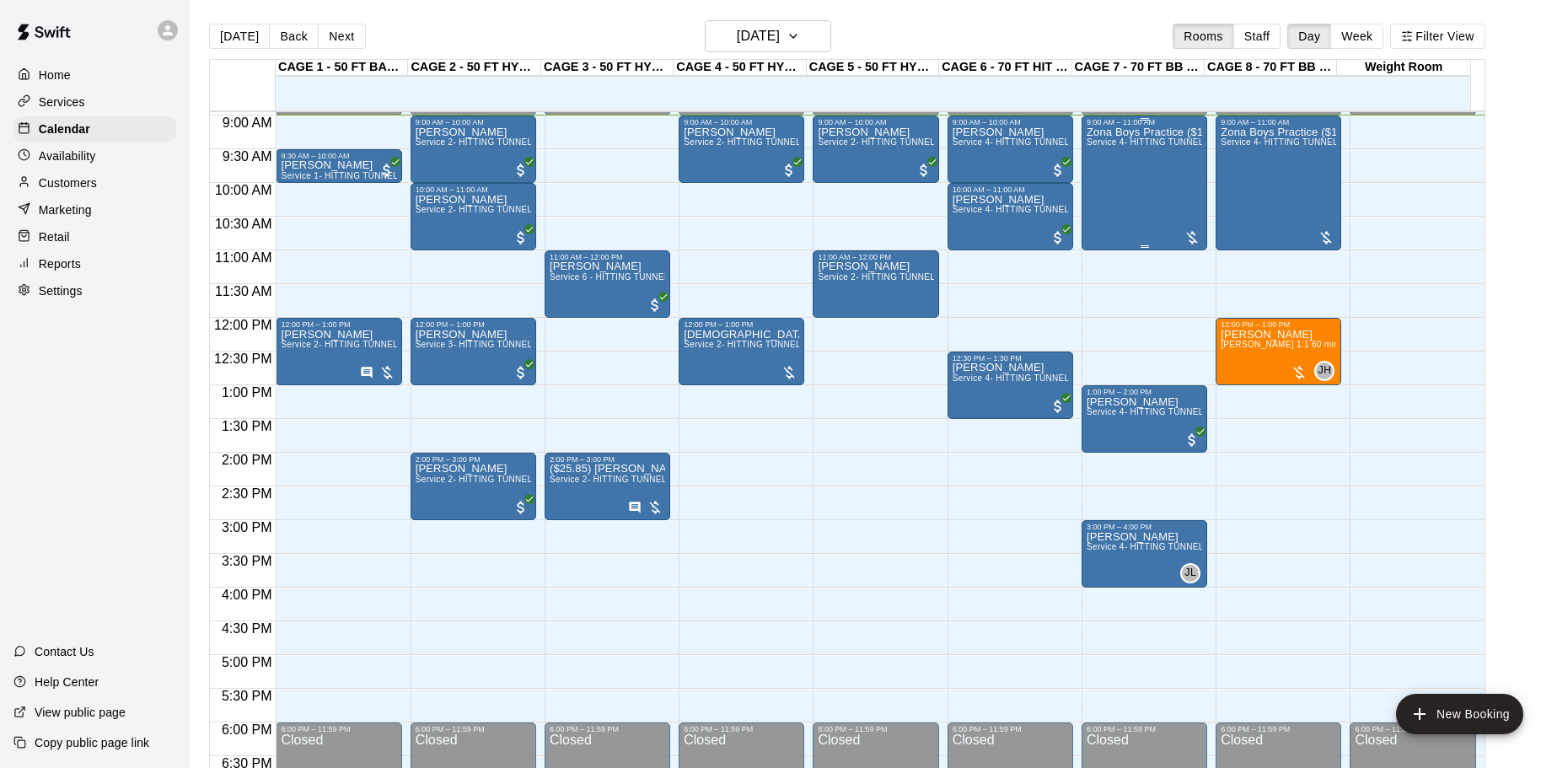
click at [1112, 192] on div "Zona Boys Practice ($150) Service 4- HITTING TUNNEL RENTAL - 70ft Baseball" at bounding box center [1144, 510] width 116 height 768
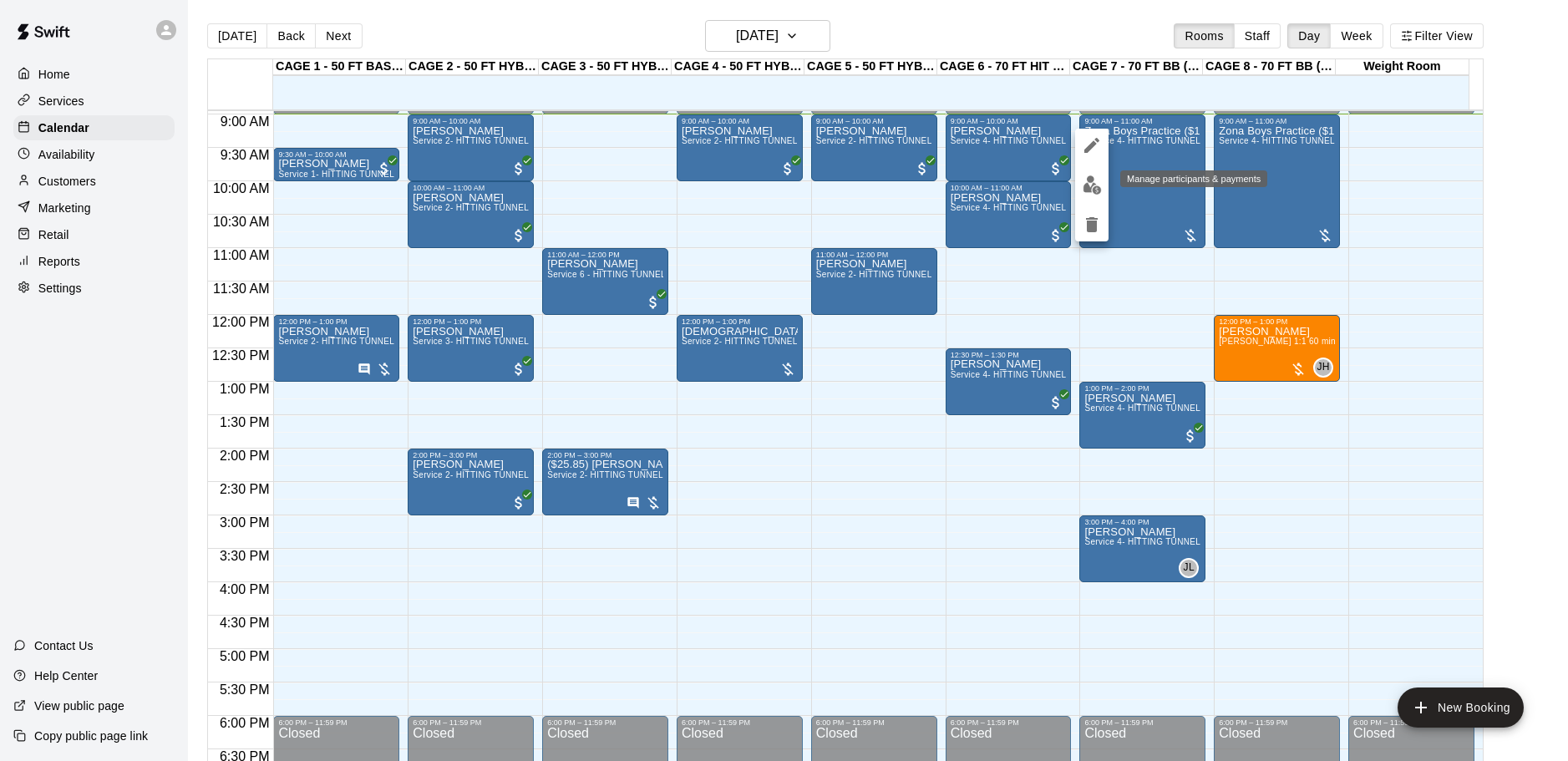
click at [1098, 185] on img "edit" at bounding box center [1092, 185] width 19 height 19
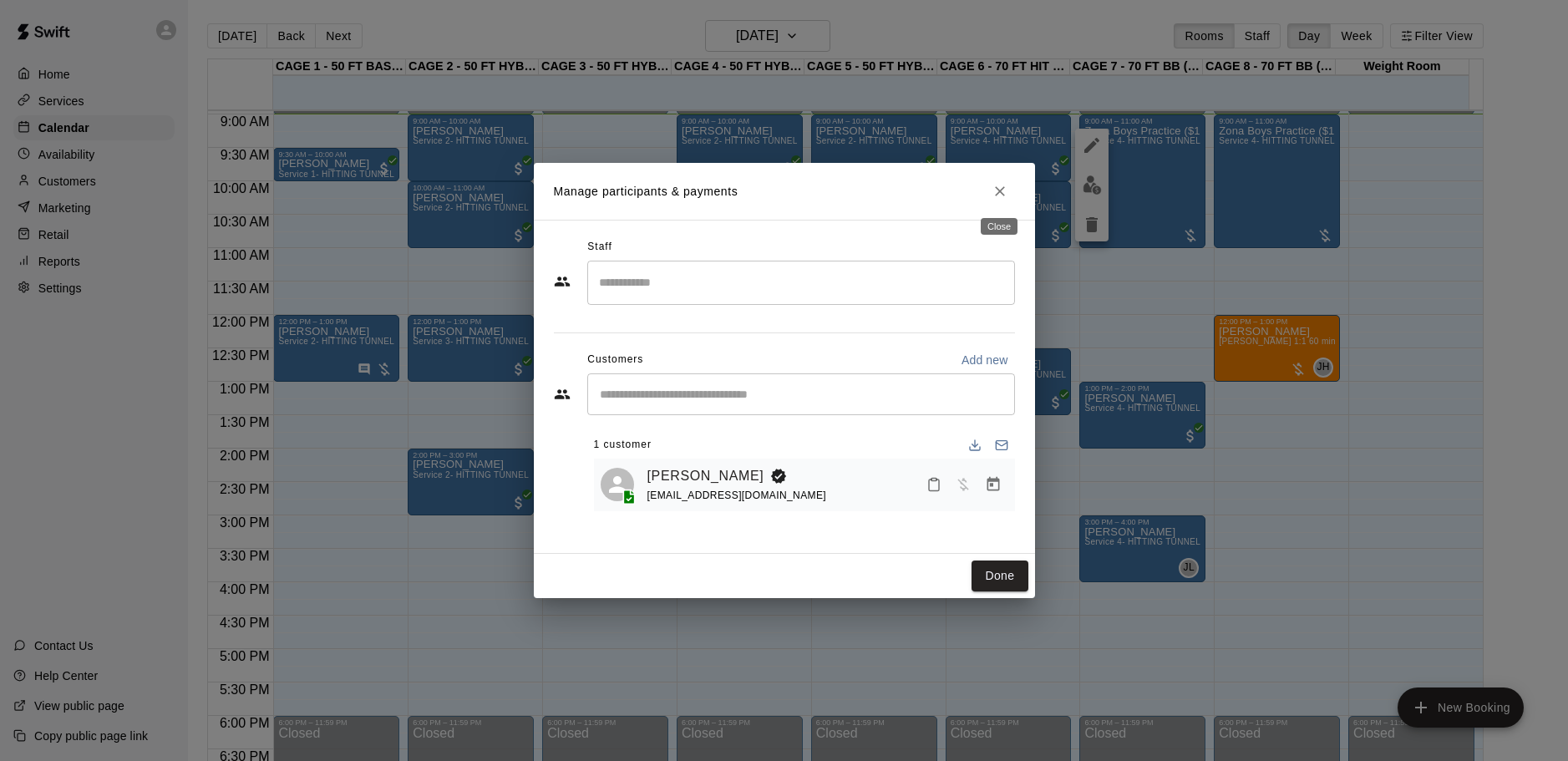
click at [987, 201] on button "Close" at bounding box center [1000, 191] width 30 height 30
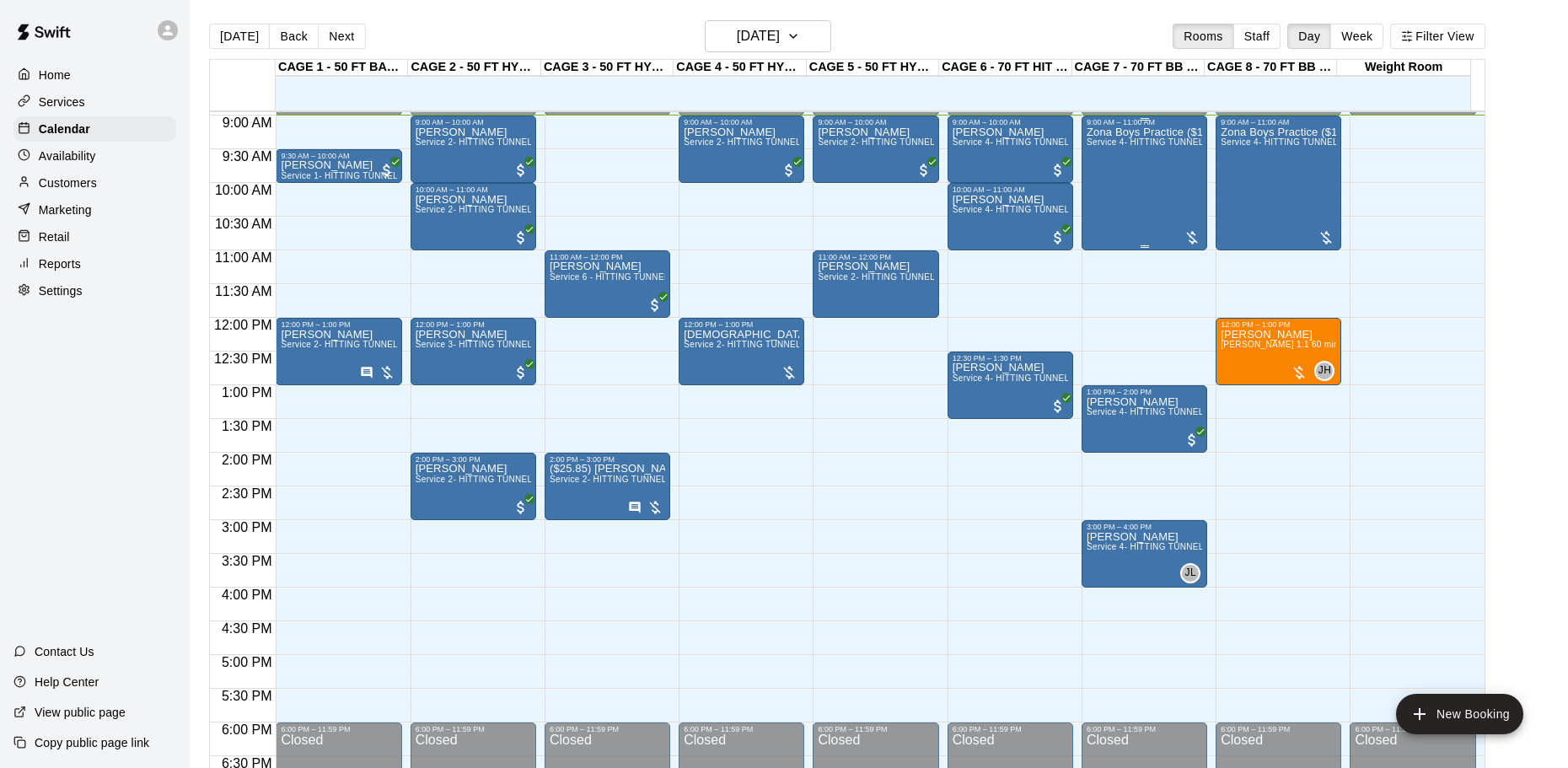
click at [1134, 208] on div "Zona Boys Practice ($150) Service 4- HITTING TUNNEL RENTAL - 70ft Baseball" at bounding box center [1144, 510] width 116 height 768
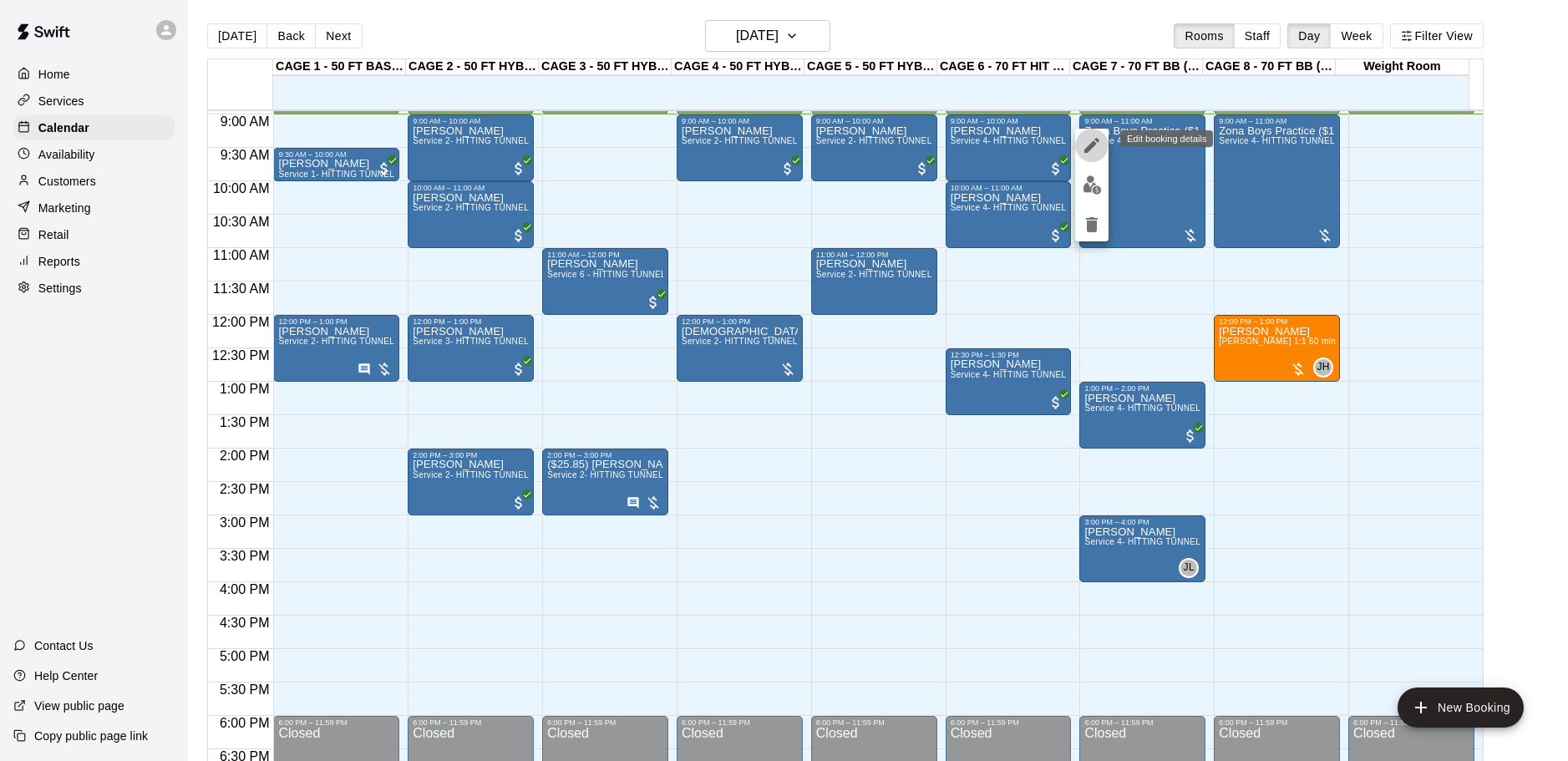
click at [1092, 143] on icon "edit" at bounding box center [1092, 146] width 15 height 15
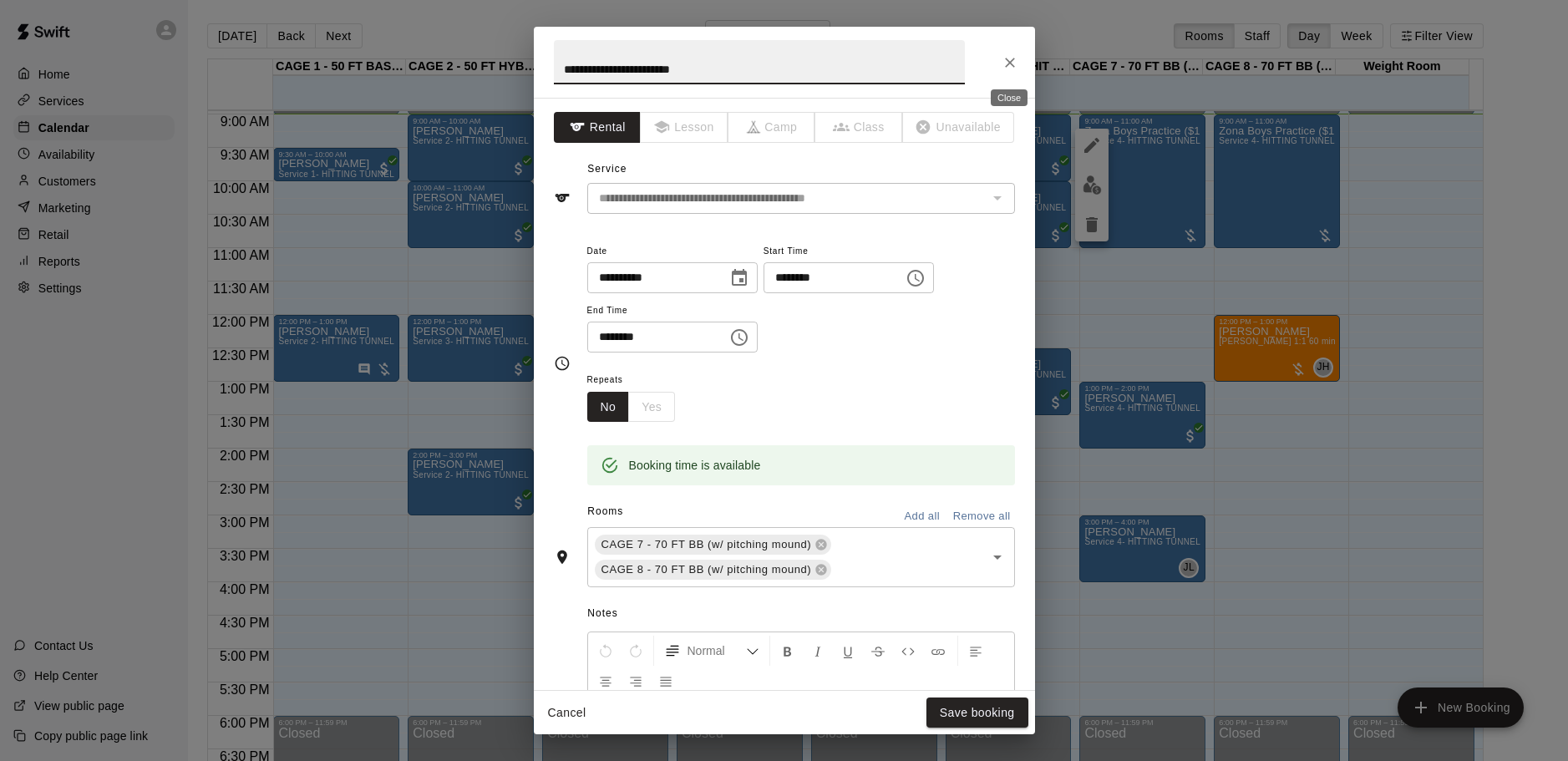
click at [997, 66] on button "Close" at bounding box center [1010, 62] width 30 height 30
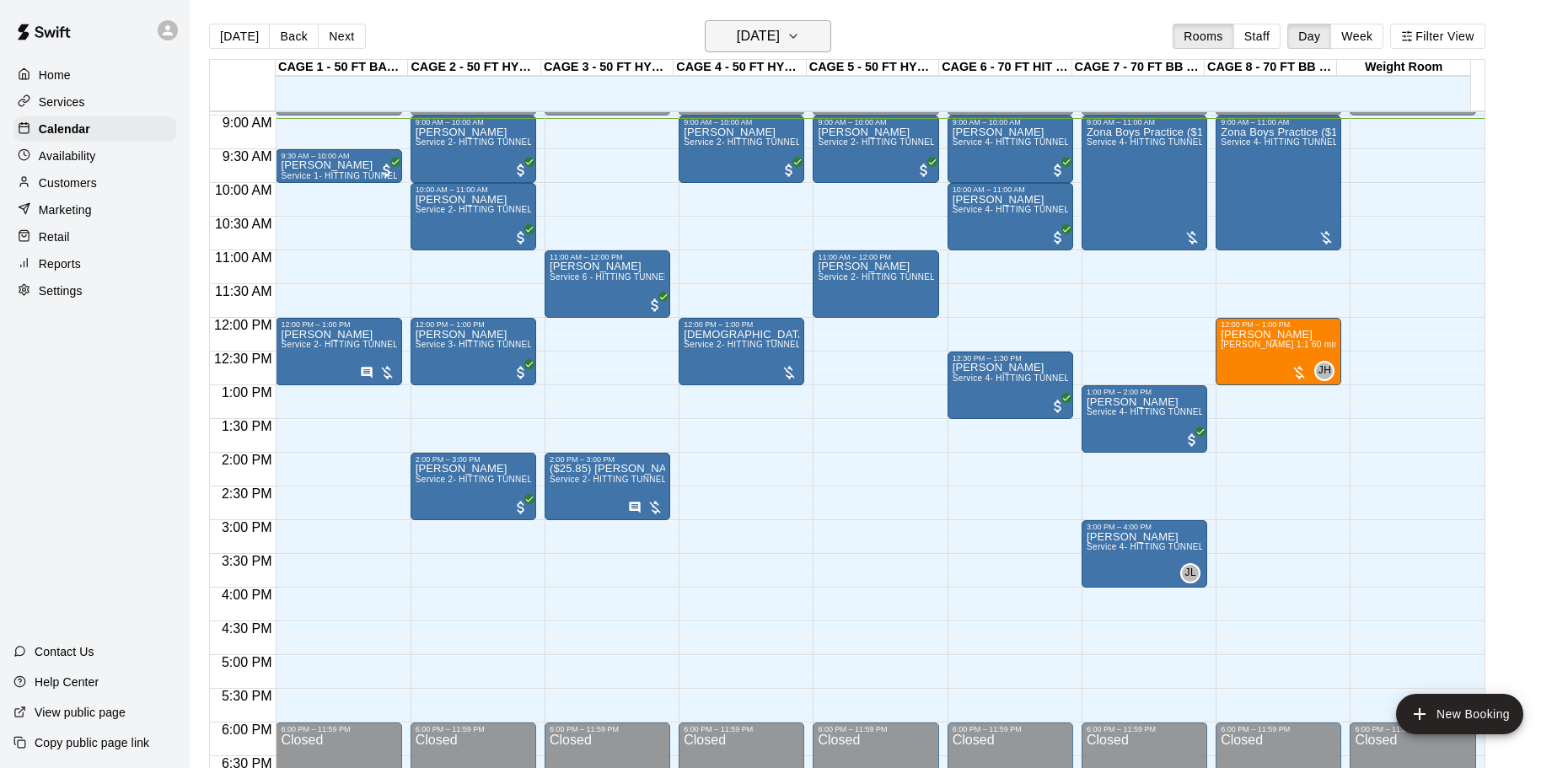
click at [779, 36] on h6 "[DATE]" at bounding box center [757, 36] width 43 height 24
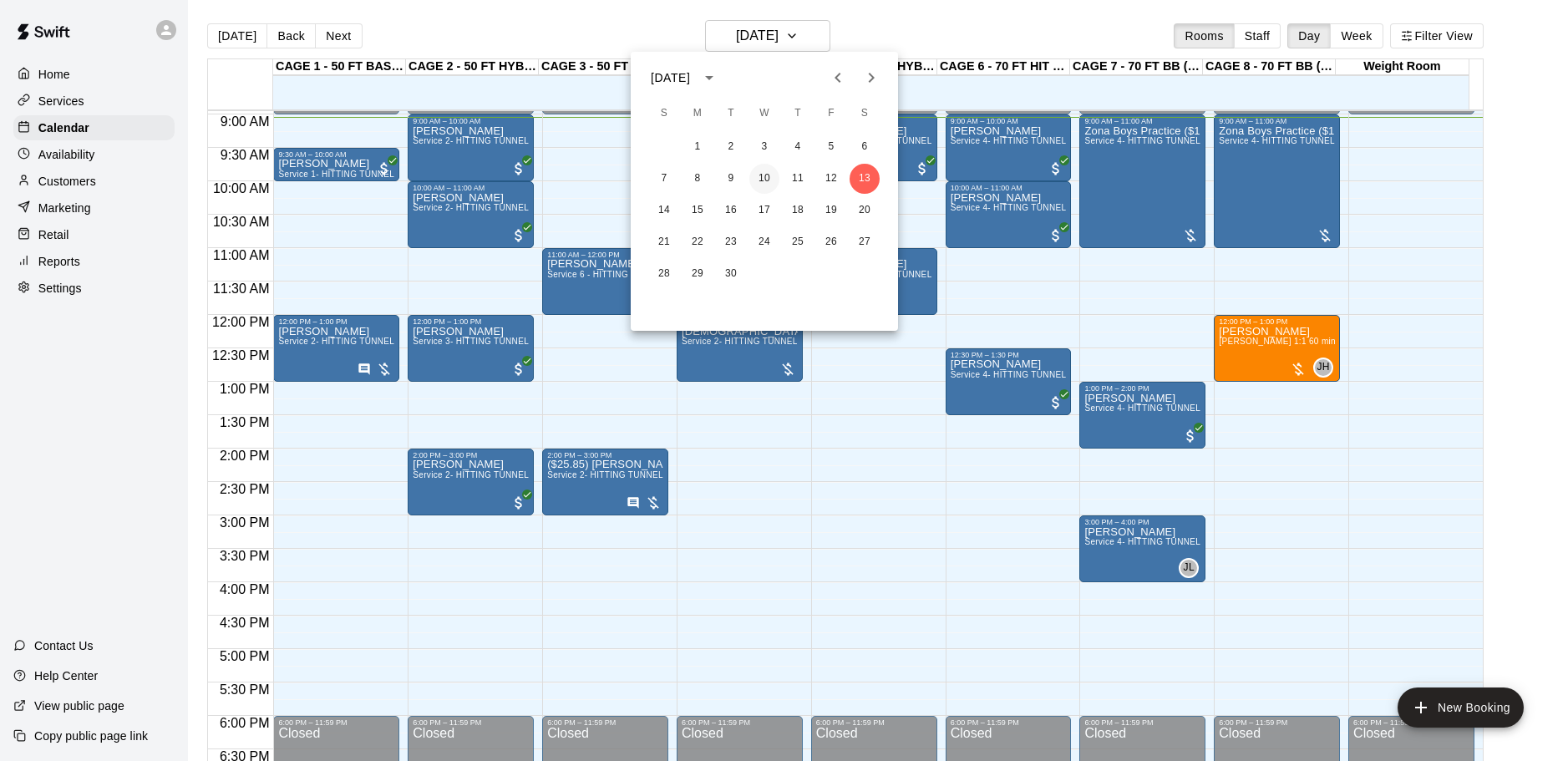
click at [773, 175] on button "10" at bounding box center [765, 179] width 30 height 30
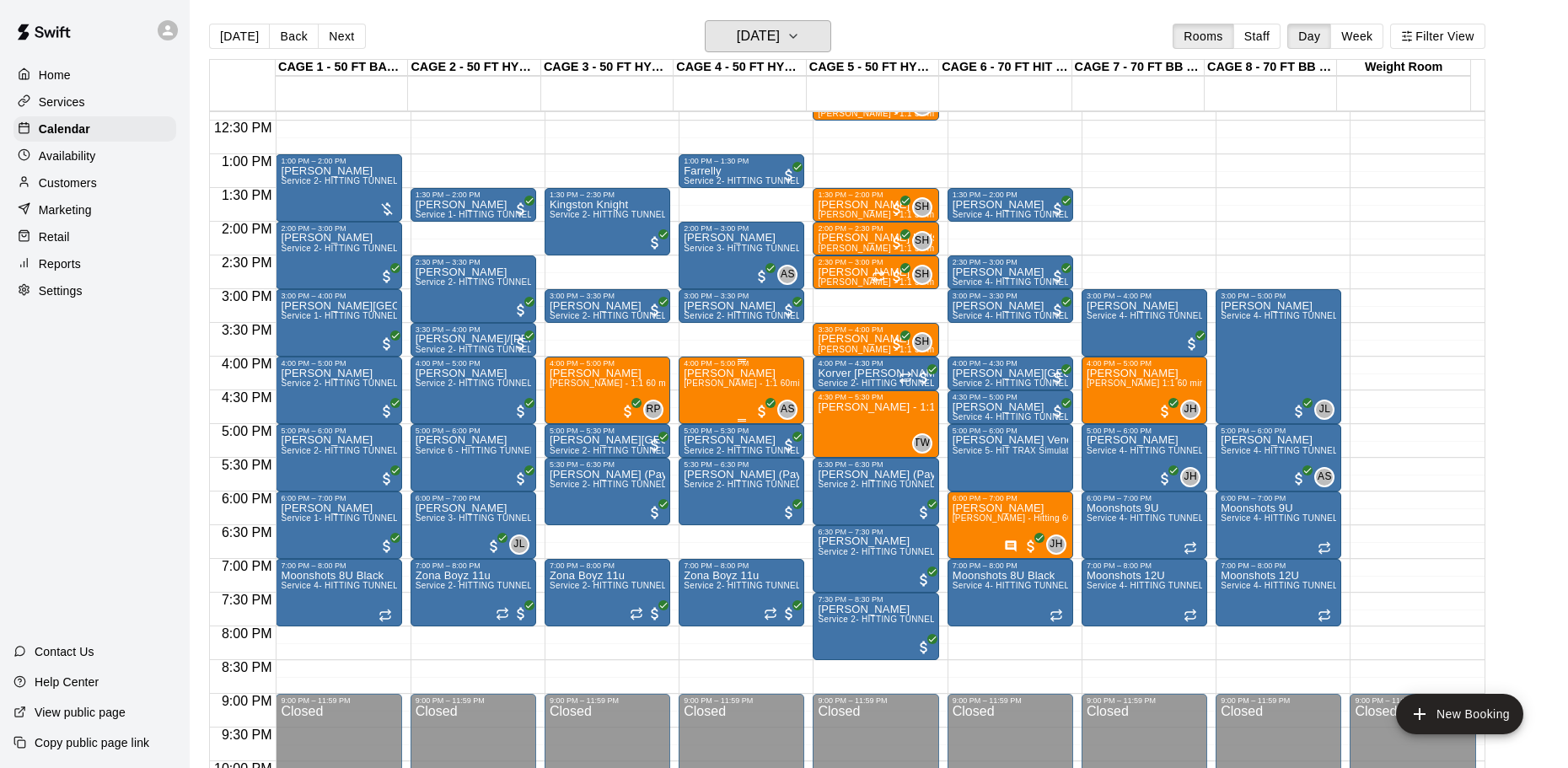
scroll to position [857, 0]
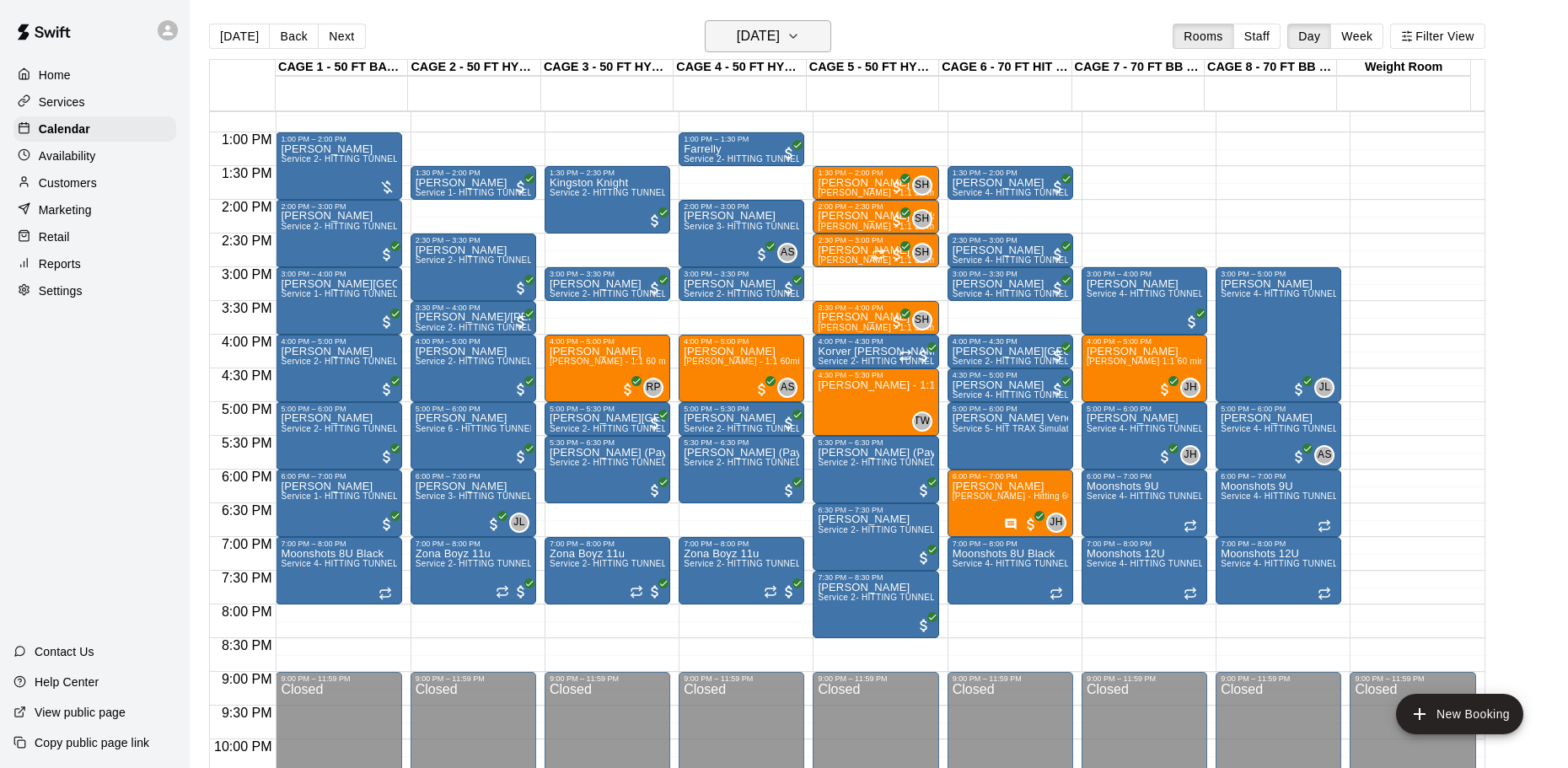
click at [779, 41] on h6 "Wednesday Sep 10" at bounding box center [757, 36] width 43 height 24
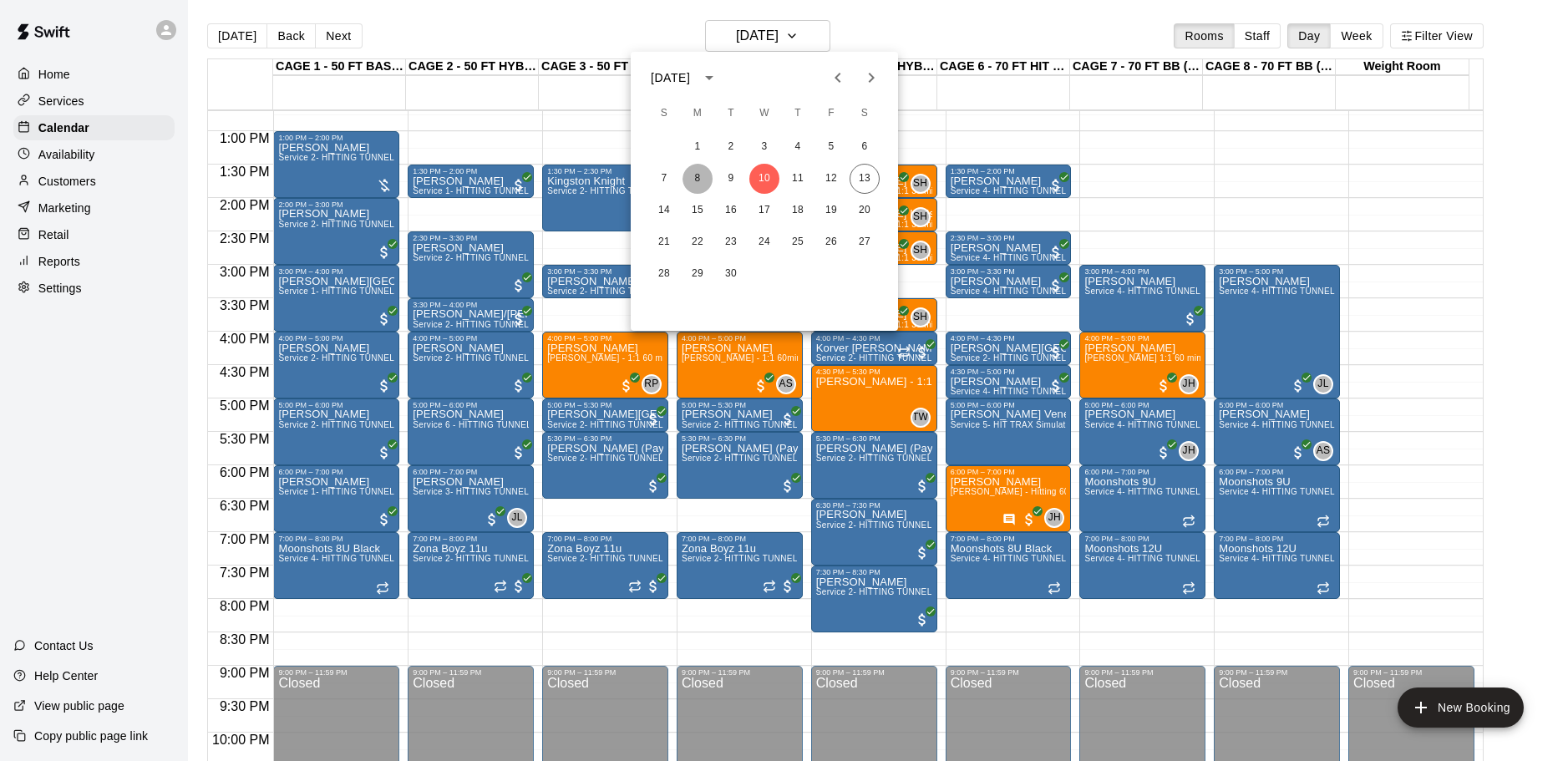
click at [690, 178] on button "8" at bounding box center [697, 179] width 30 height 30
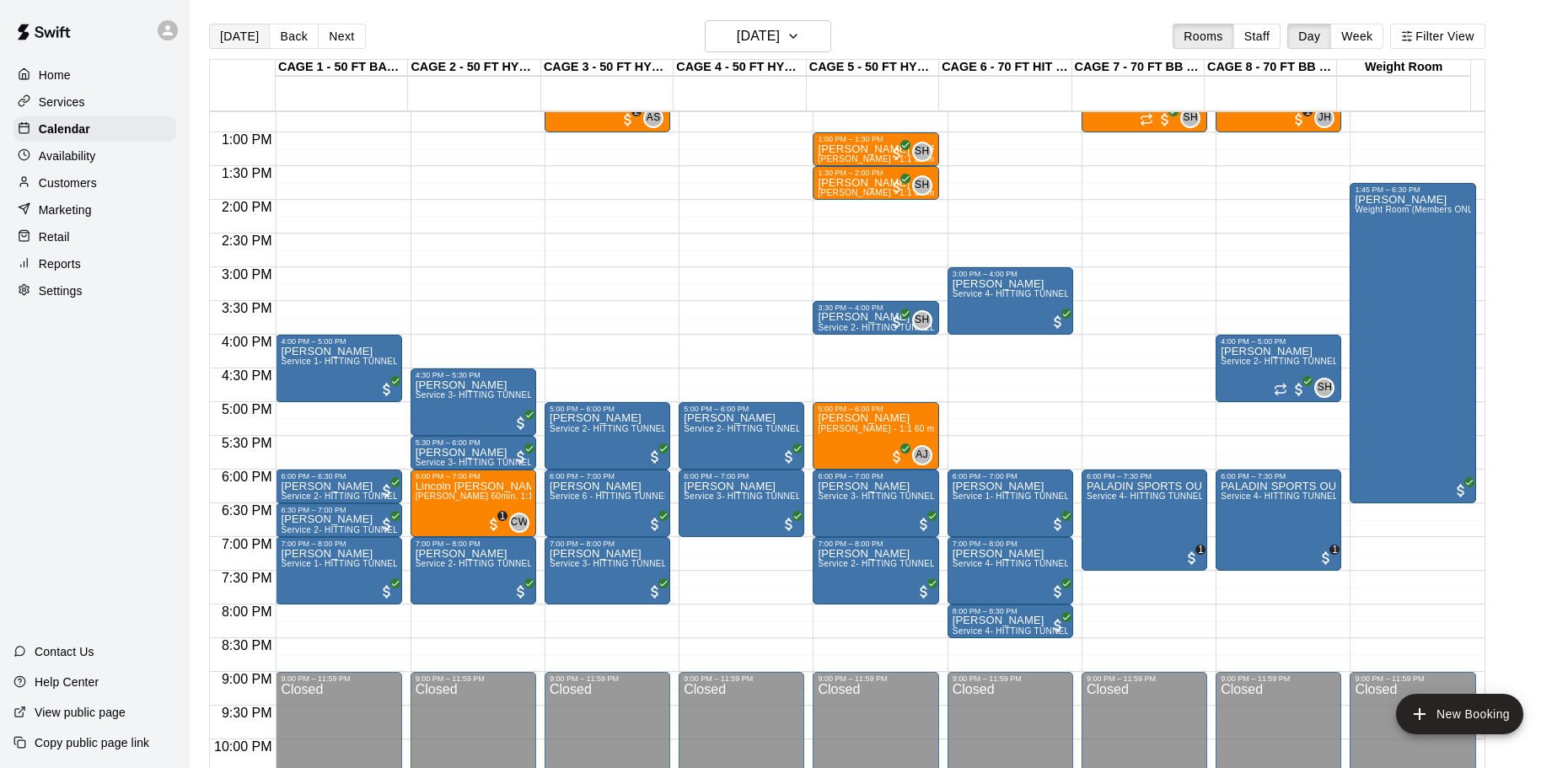
click at [214, 36] on button "[DATE]" at bounding box center [240, 36] width 61 height 25
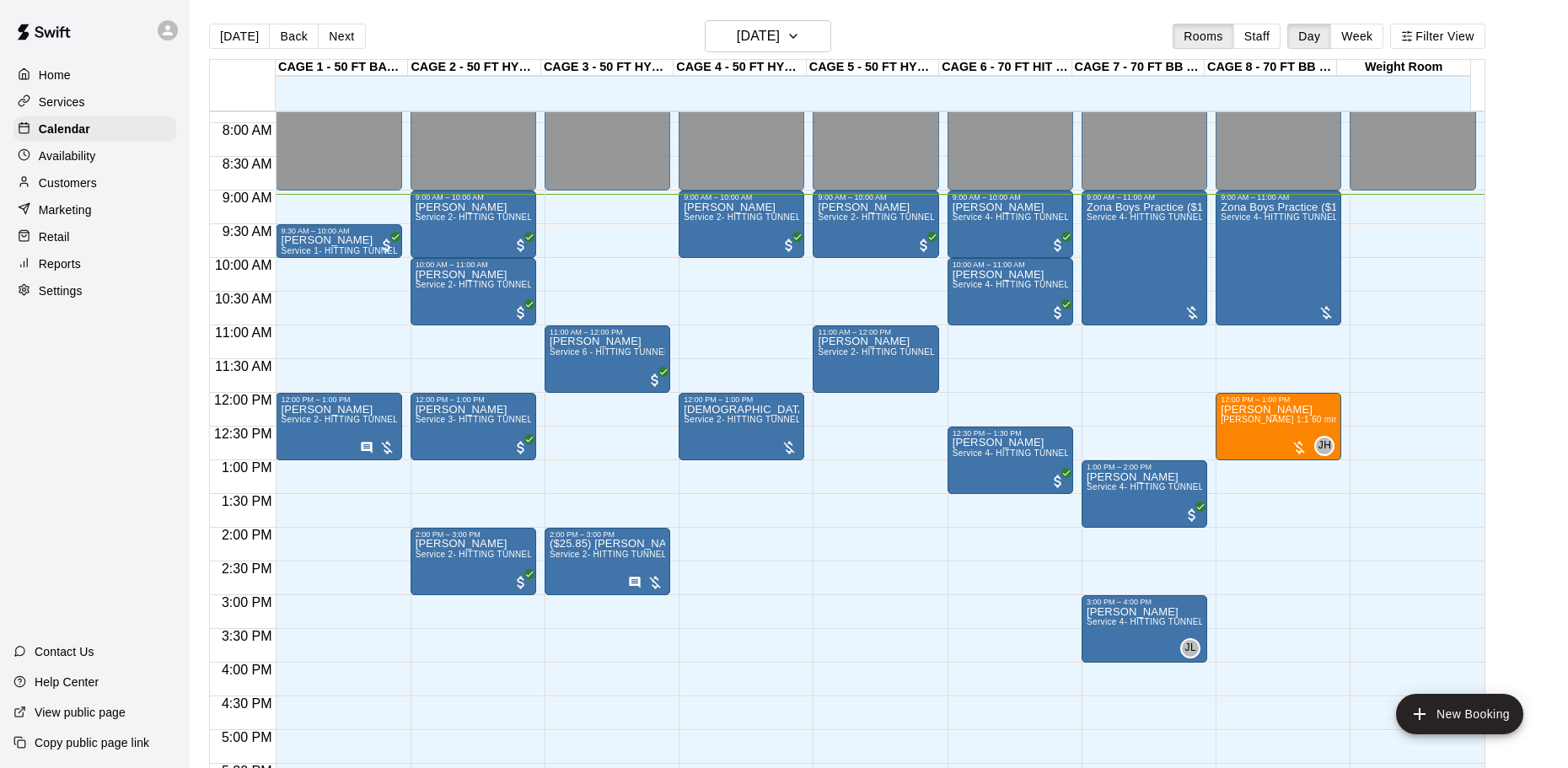
scroll to position [520, 0]
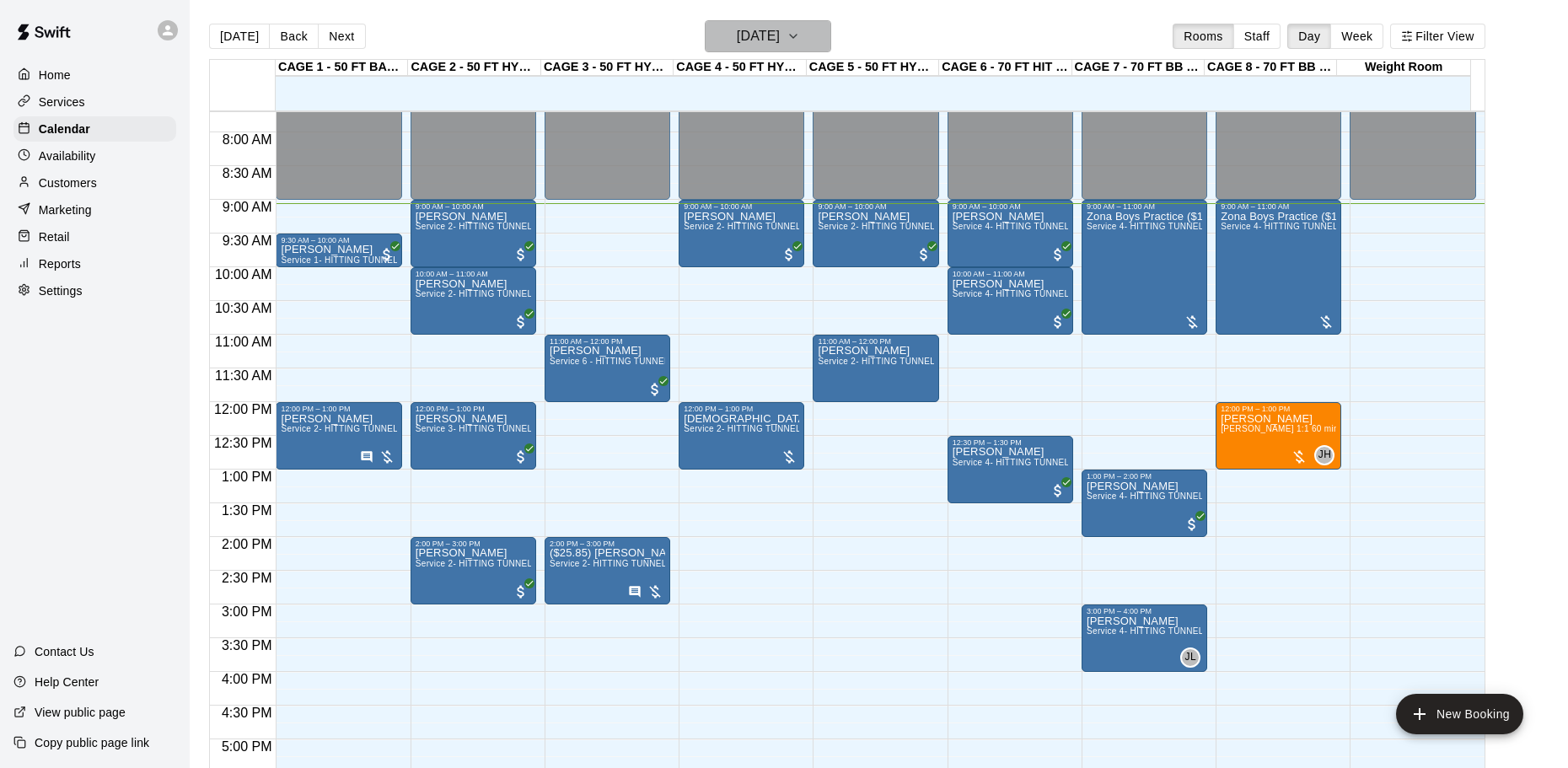
click at [778, 40] on h6 "[DATE]" at bounding box center [757, 36] width 43 height 24
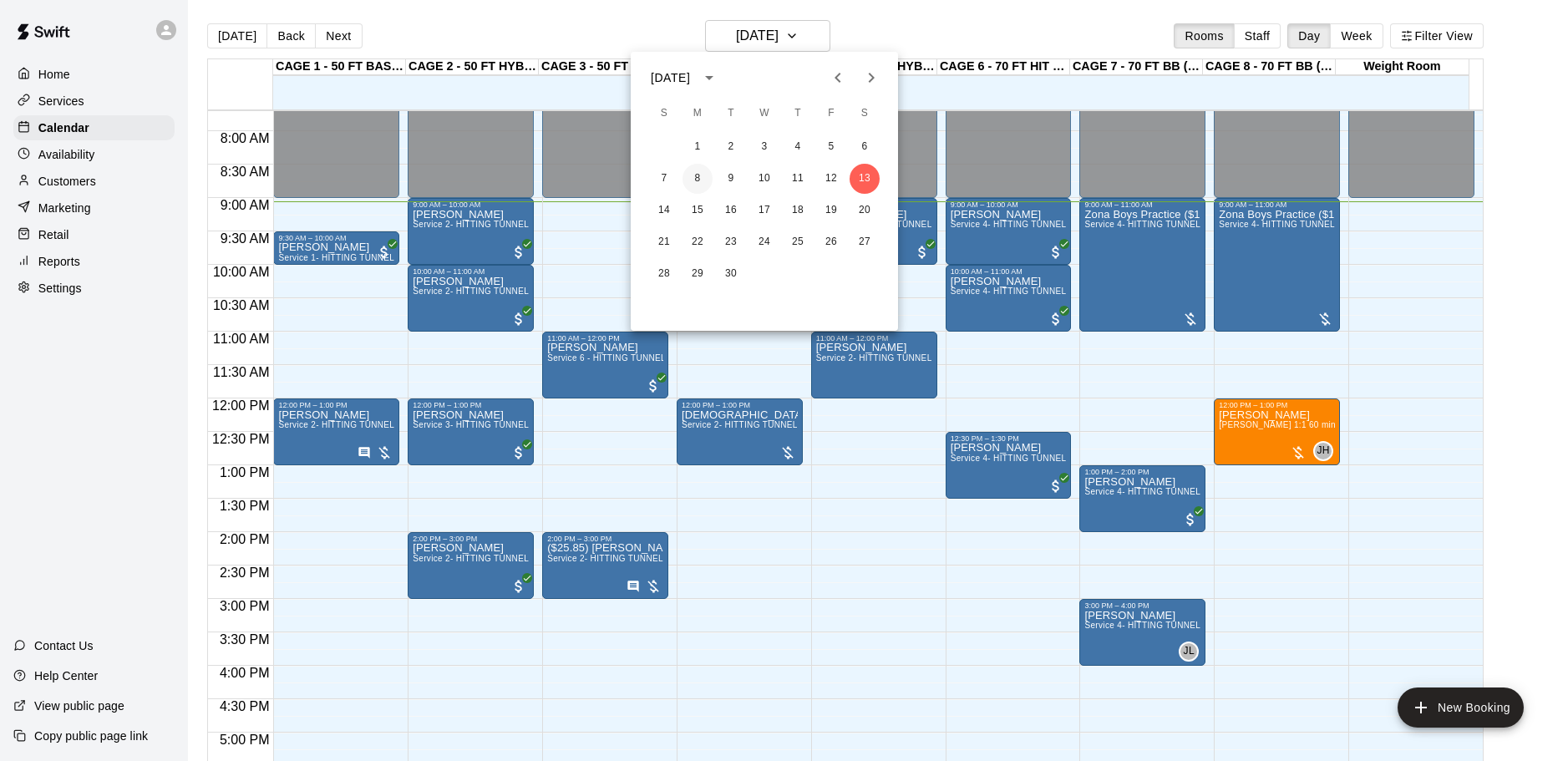
click at [696, 184] on button "8" at bounding box center [697, 179] width 30 height 30
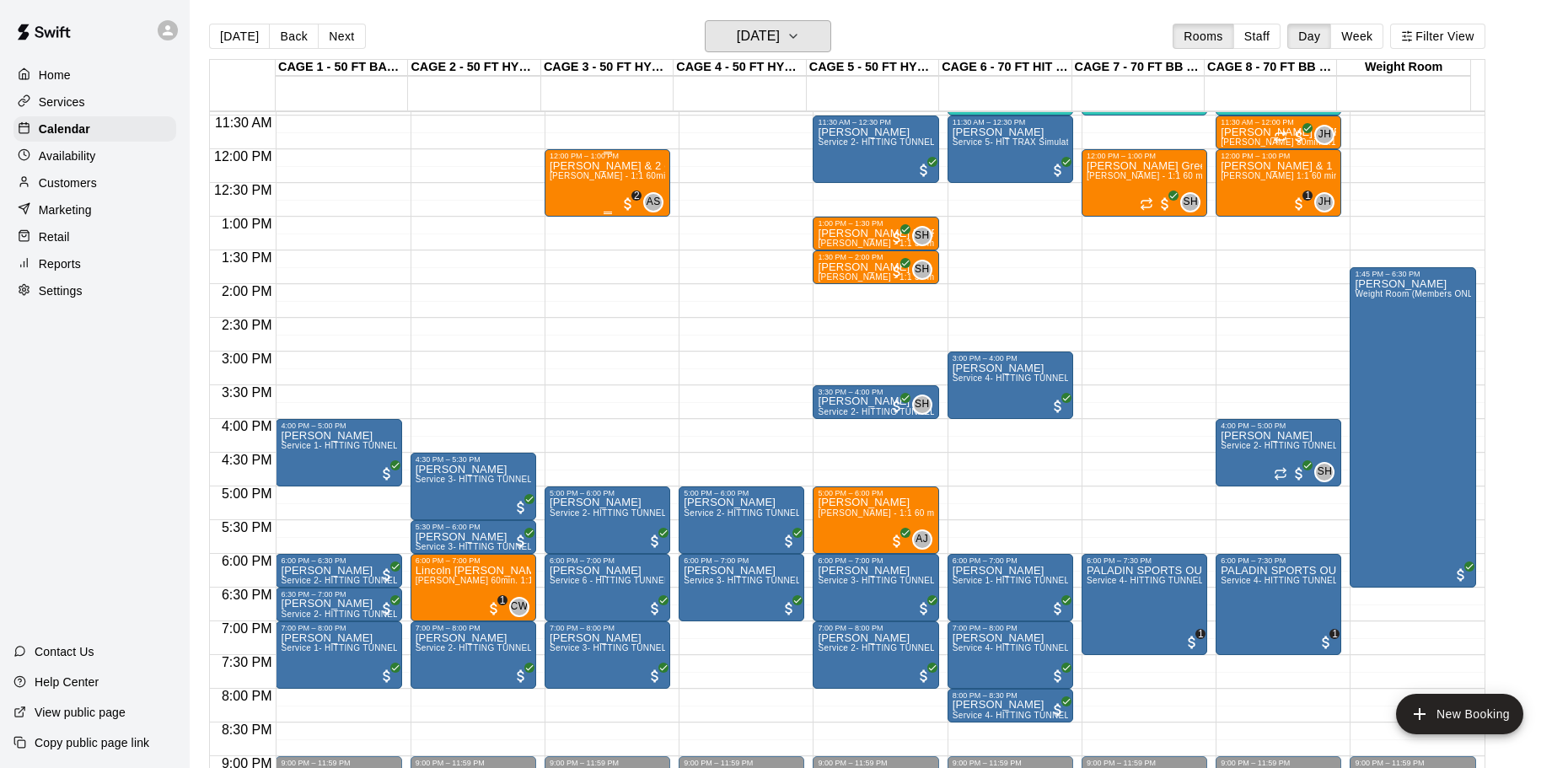
scroll to position [857, 0]
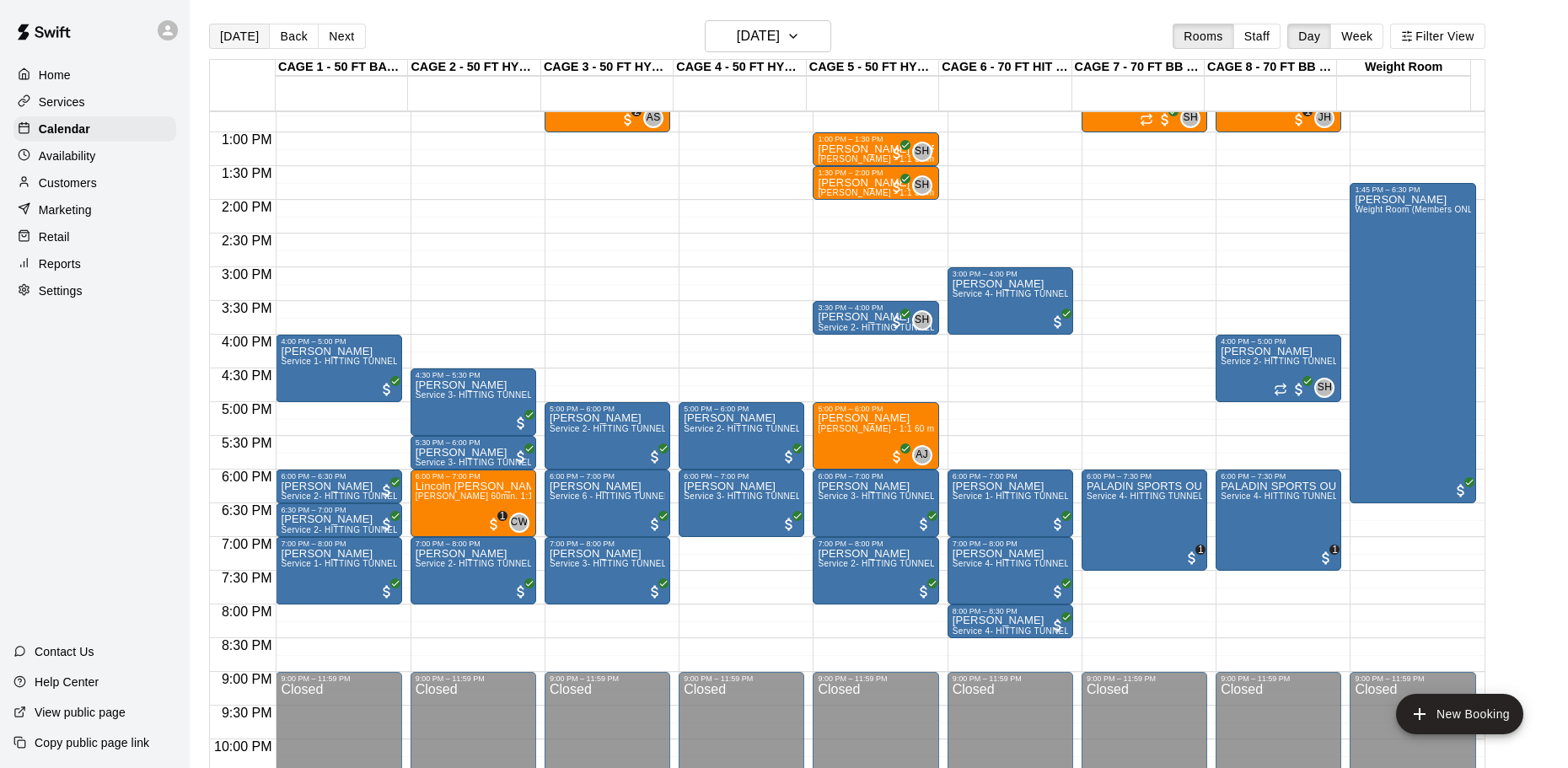
click at [244, 39] on button "[DATE]" at bounding box center [240, 36] width 61 height 25
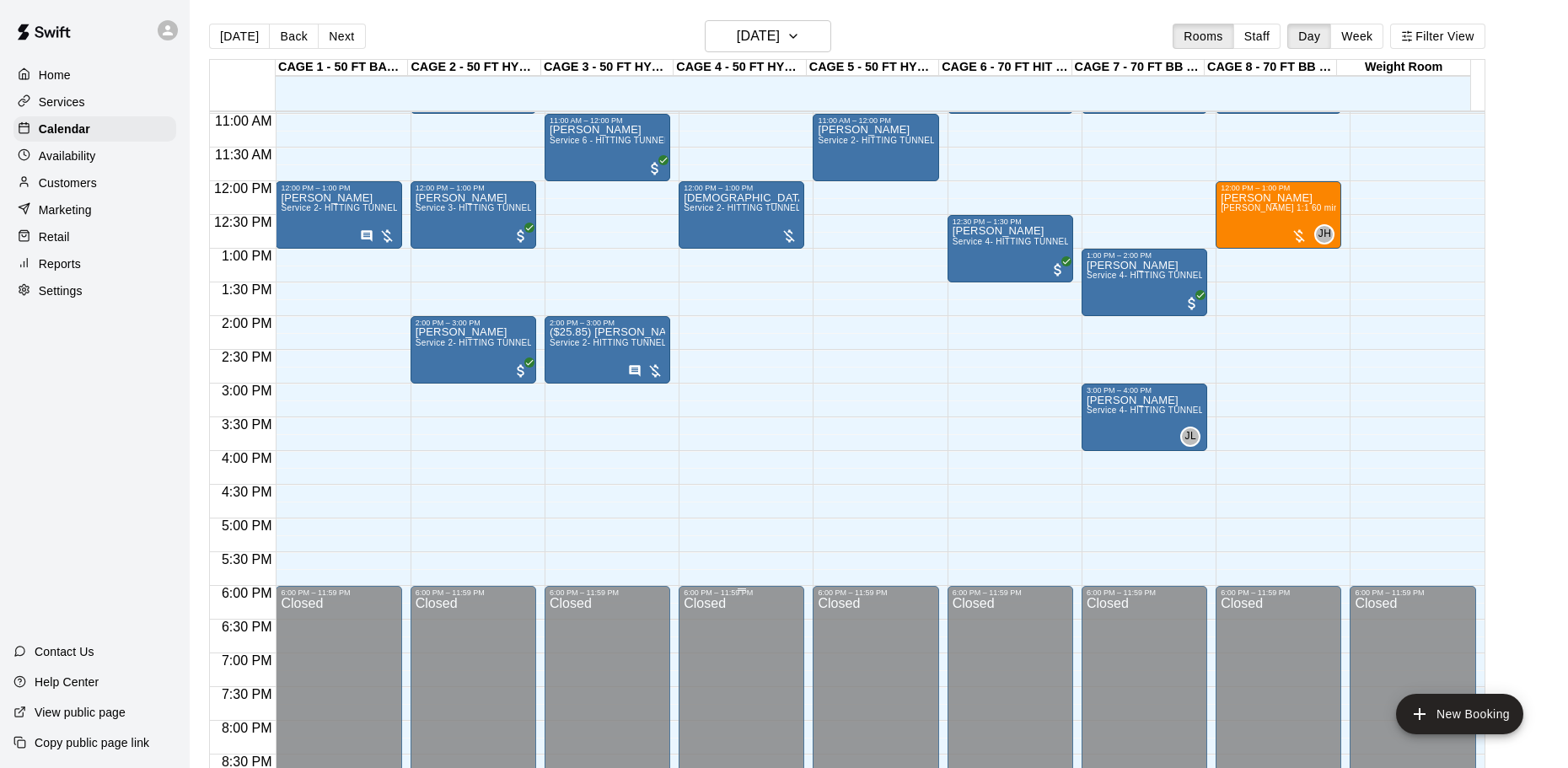
scroll to position [520, 0]
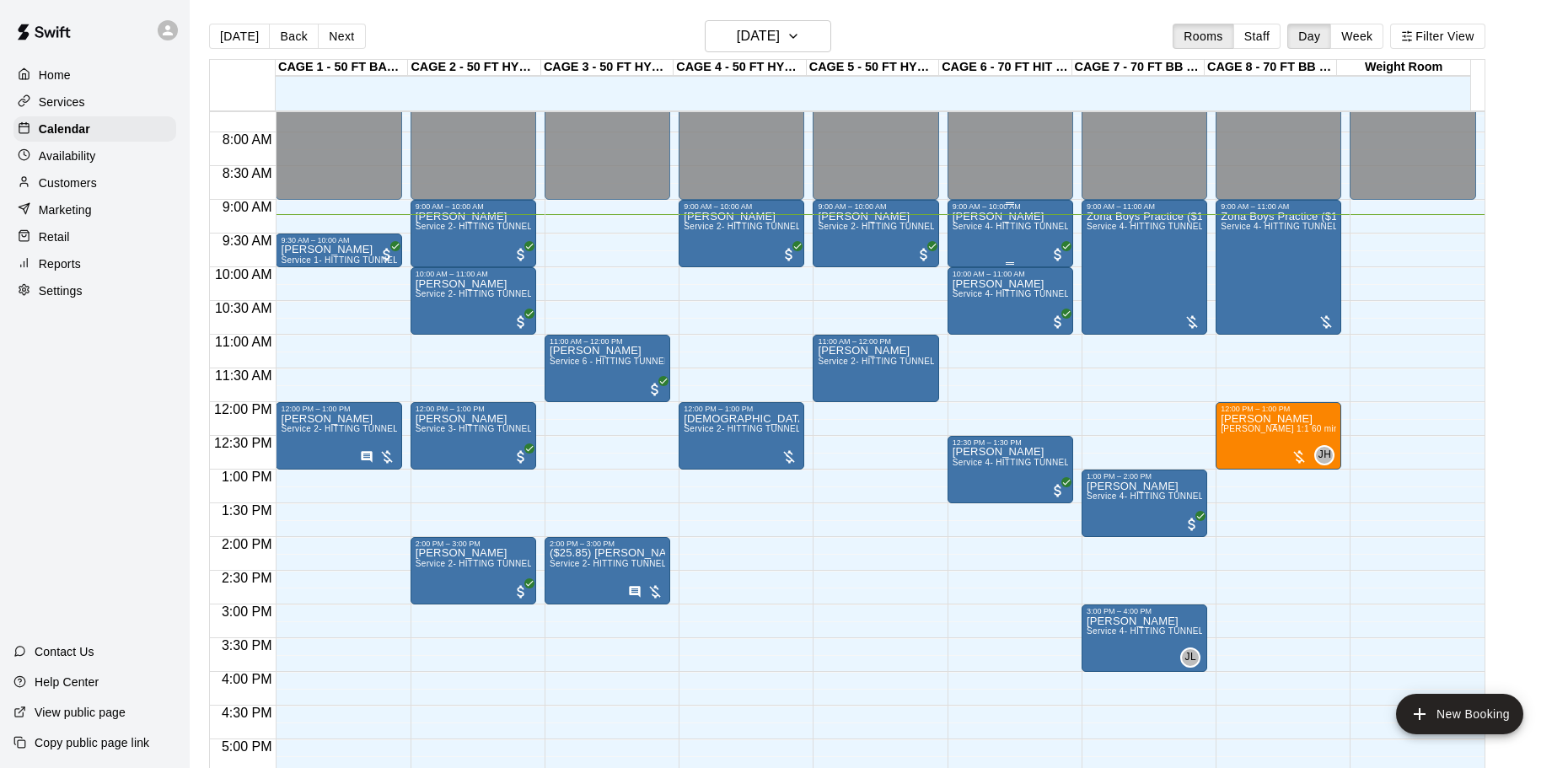
click at [993, 231] on span "Service 4- HITTING TUNNEL RENTAL - 70ft Baseball" at bounding box center [1059, 226] width 214 height 10
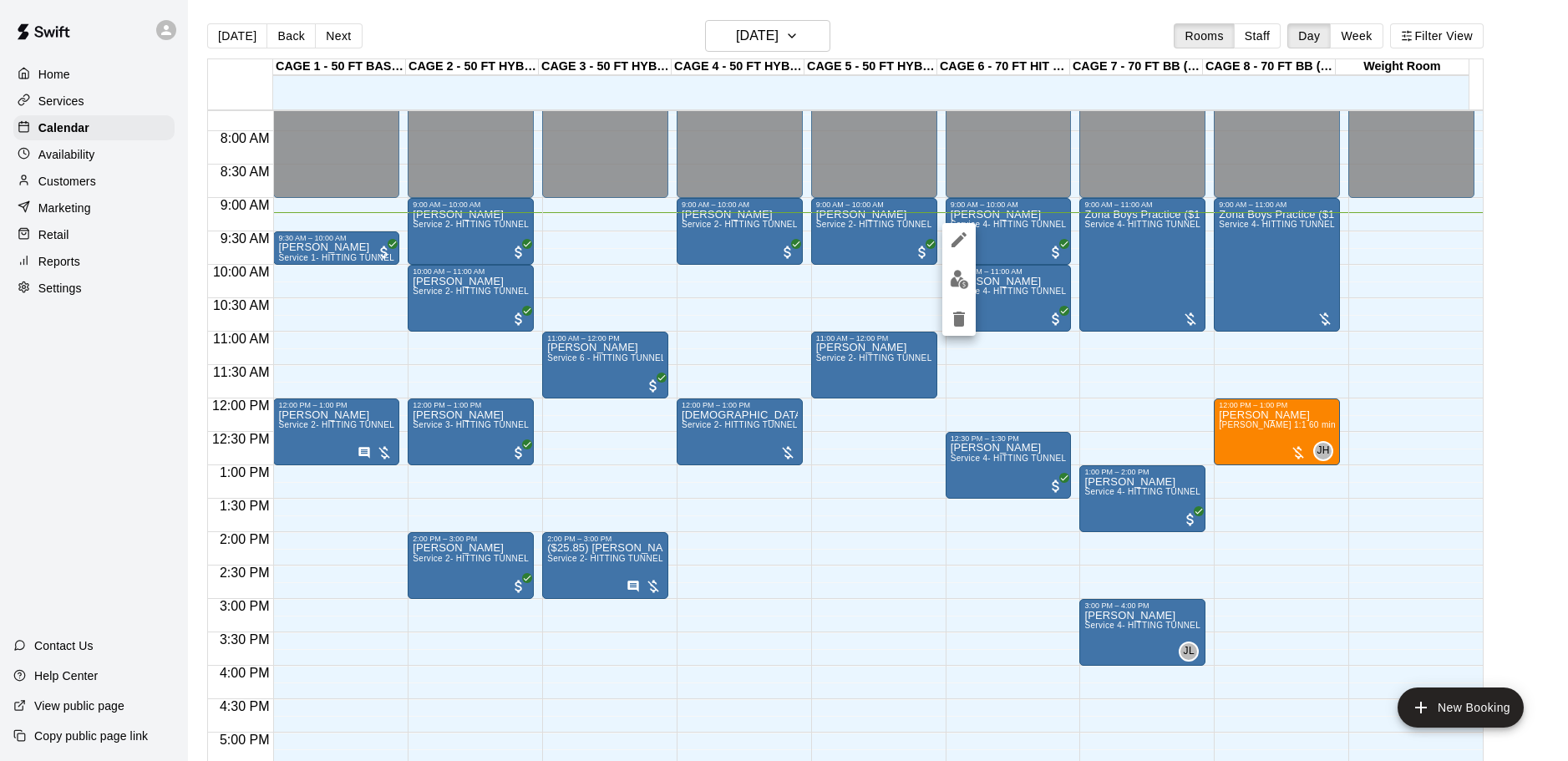
click at [1000, 217] on div at bounding box center [784, 380] width 1568 height 761
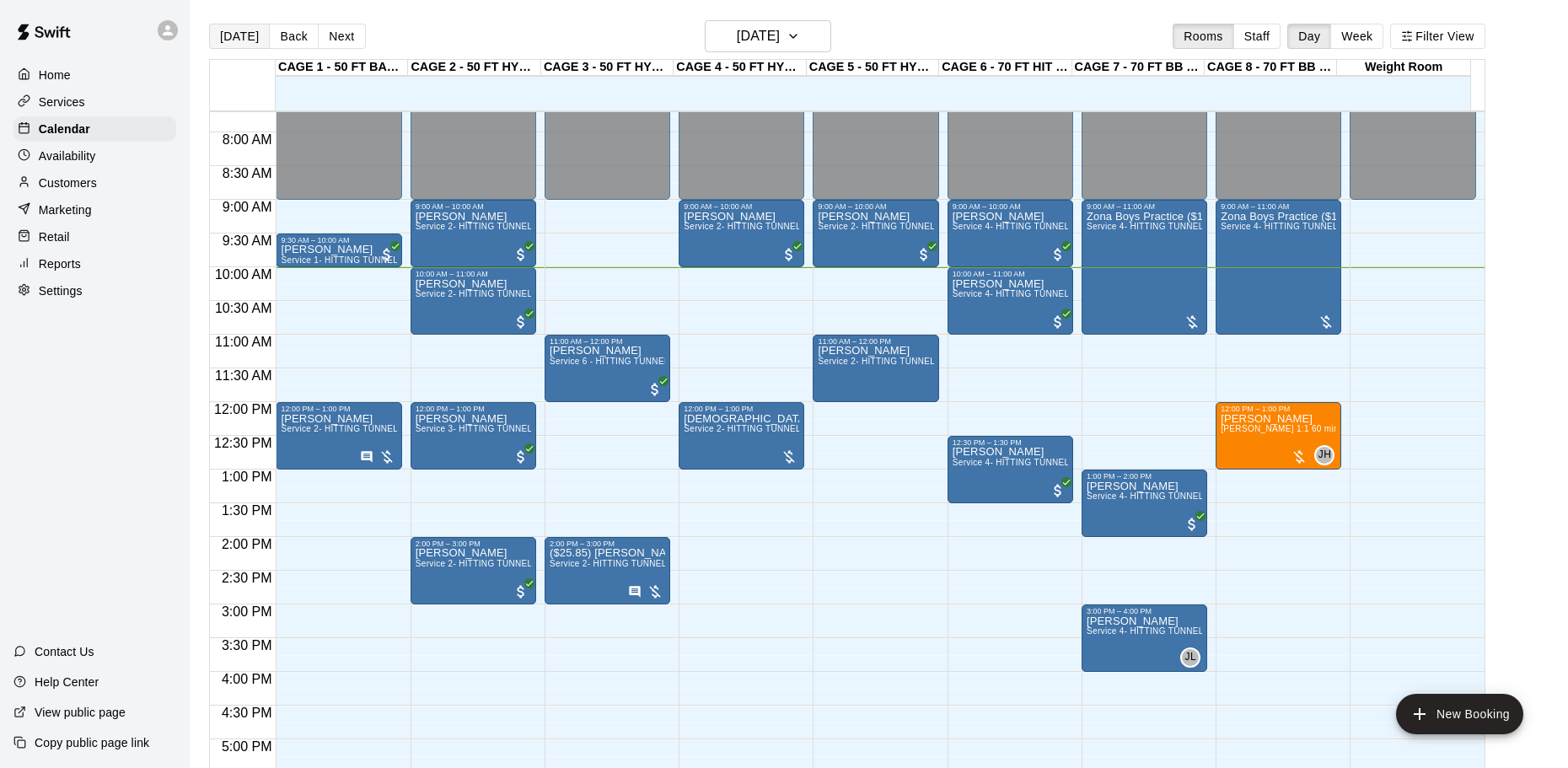
click at [231, 27] on button "[DATE]" at bounding box center [240, 36] width 61 height 25
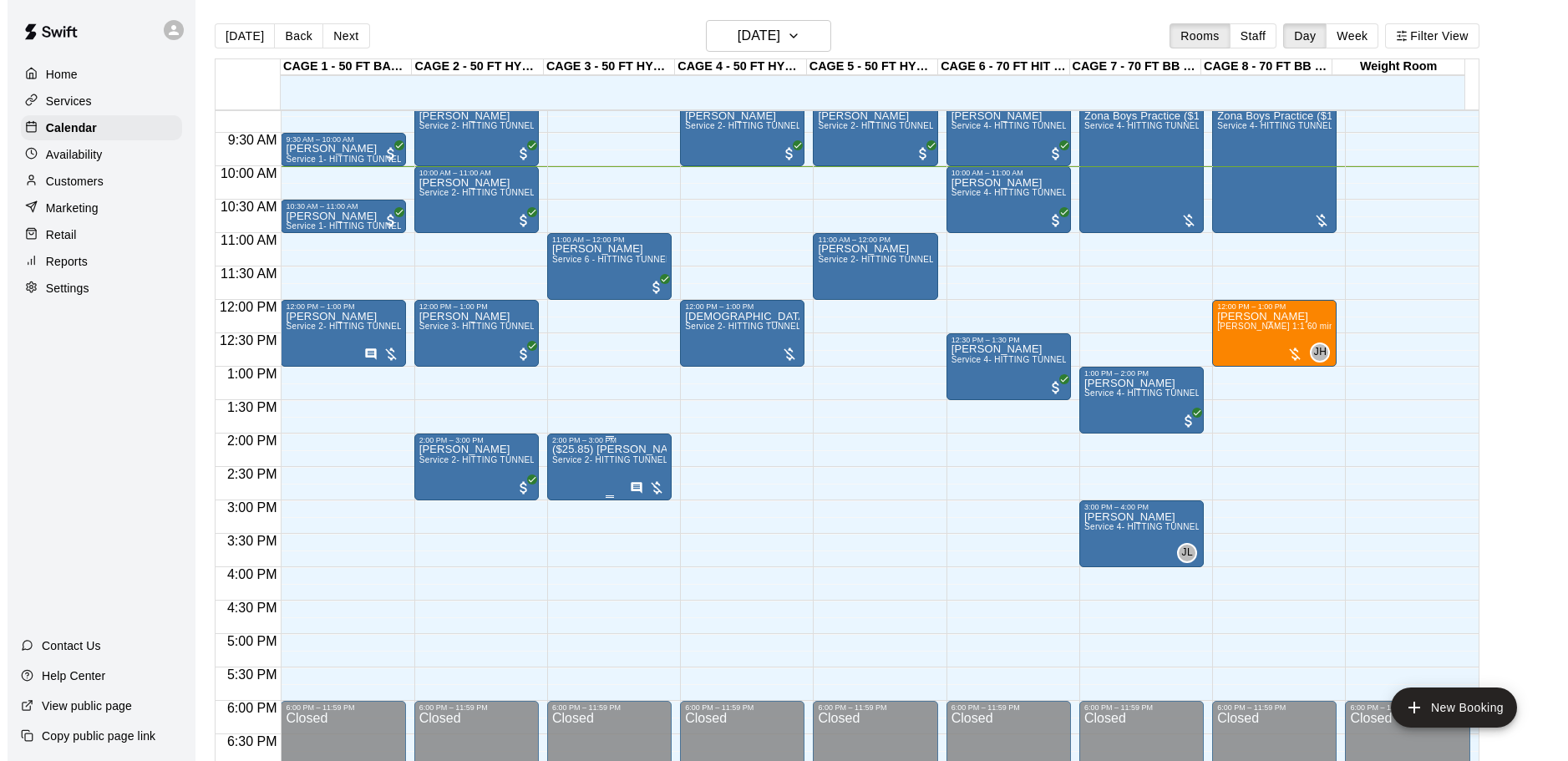
scroll to position [502, 0]
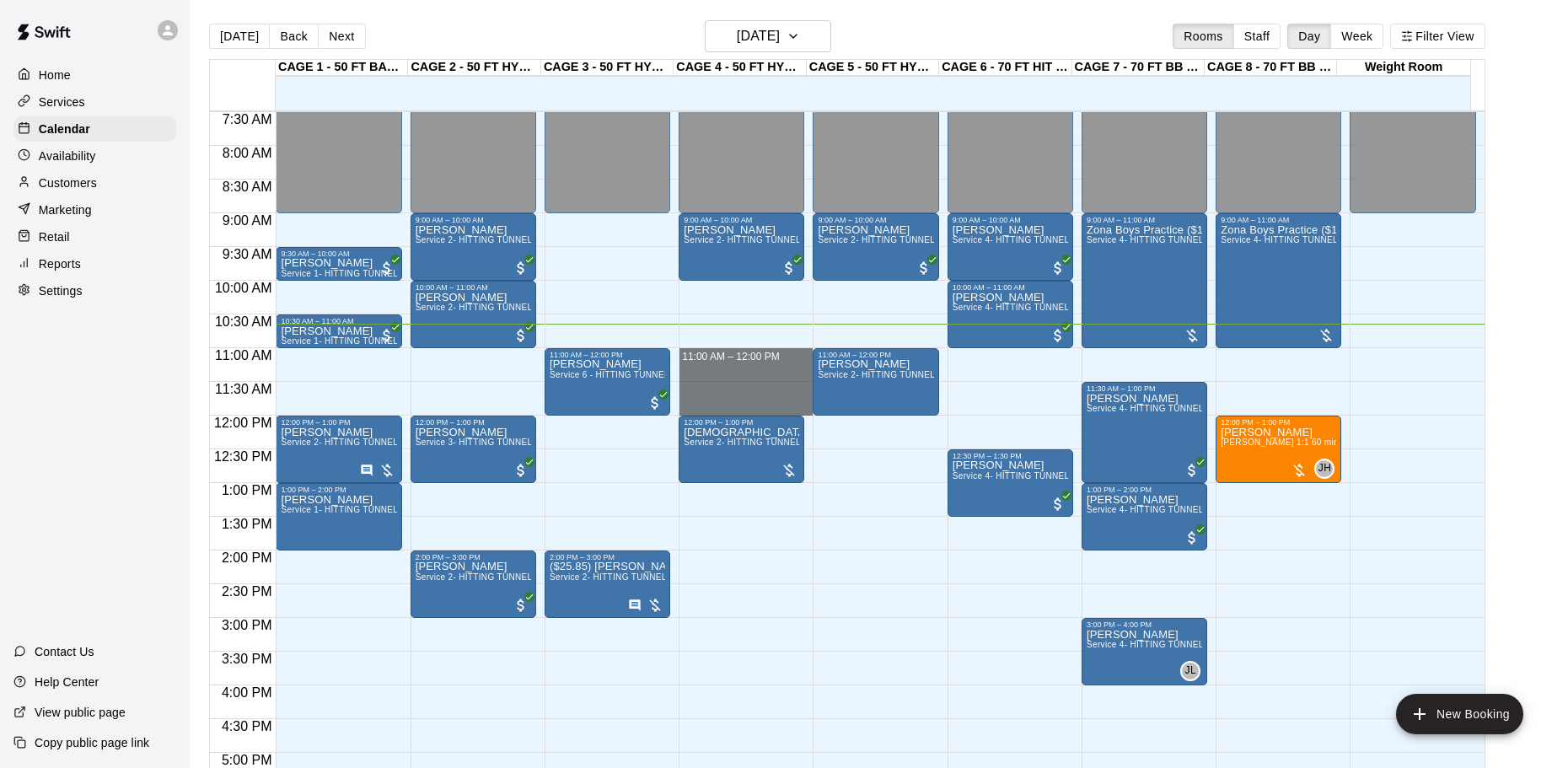
drag, startPoint x: 693, startPoint y: 351, endPoint x: 706, endPoint y: 414, distance: 64.3
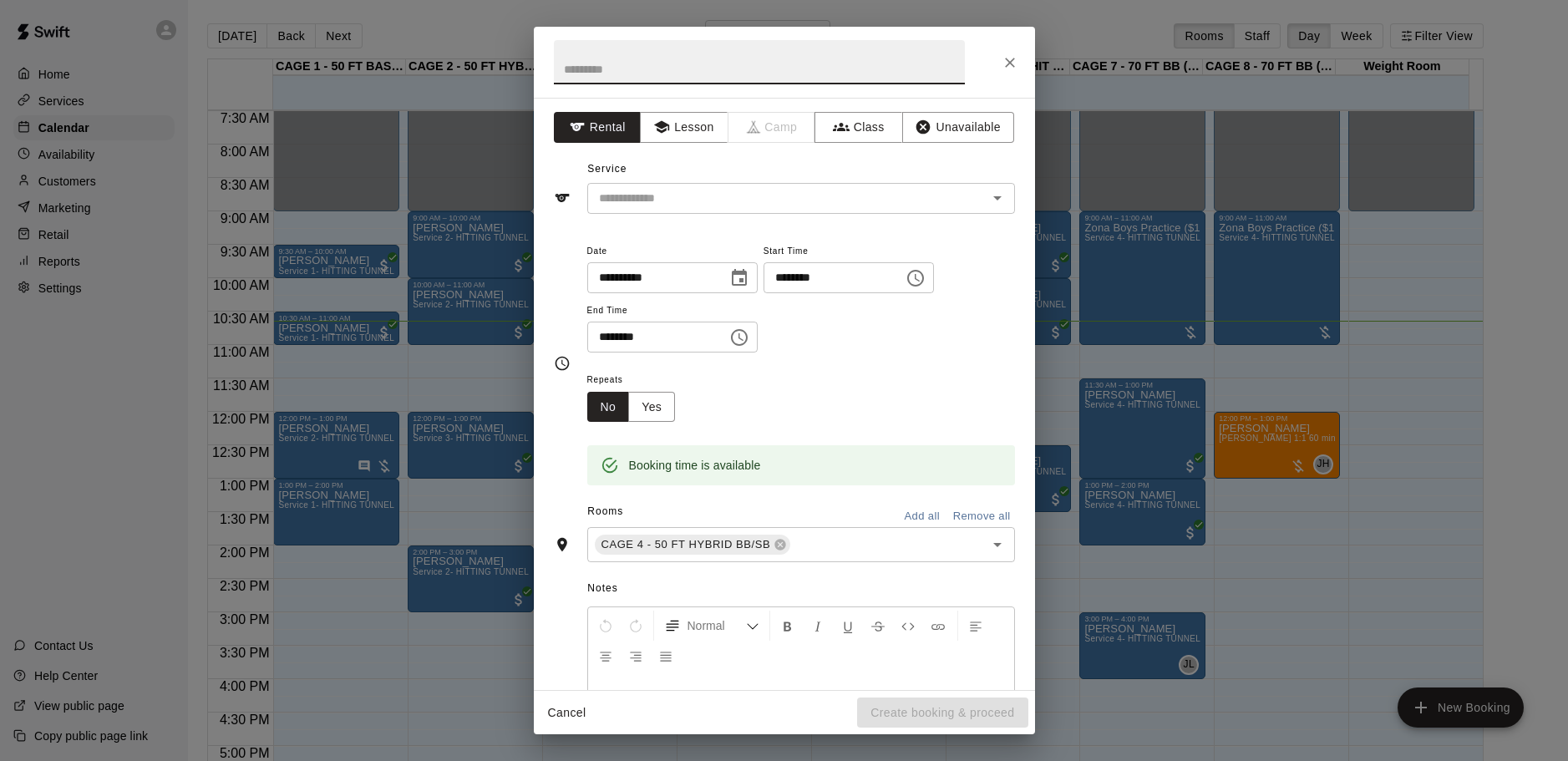
click at [1022, 61] on button "Close" at bounding box center [1010, 62] width 30 height 30
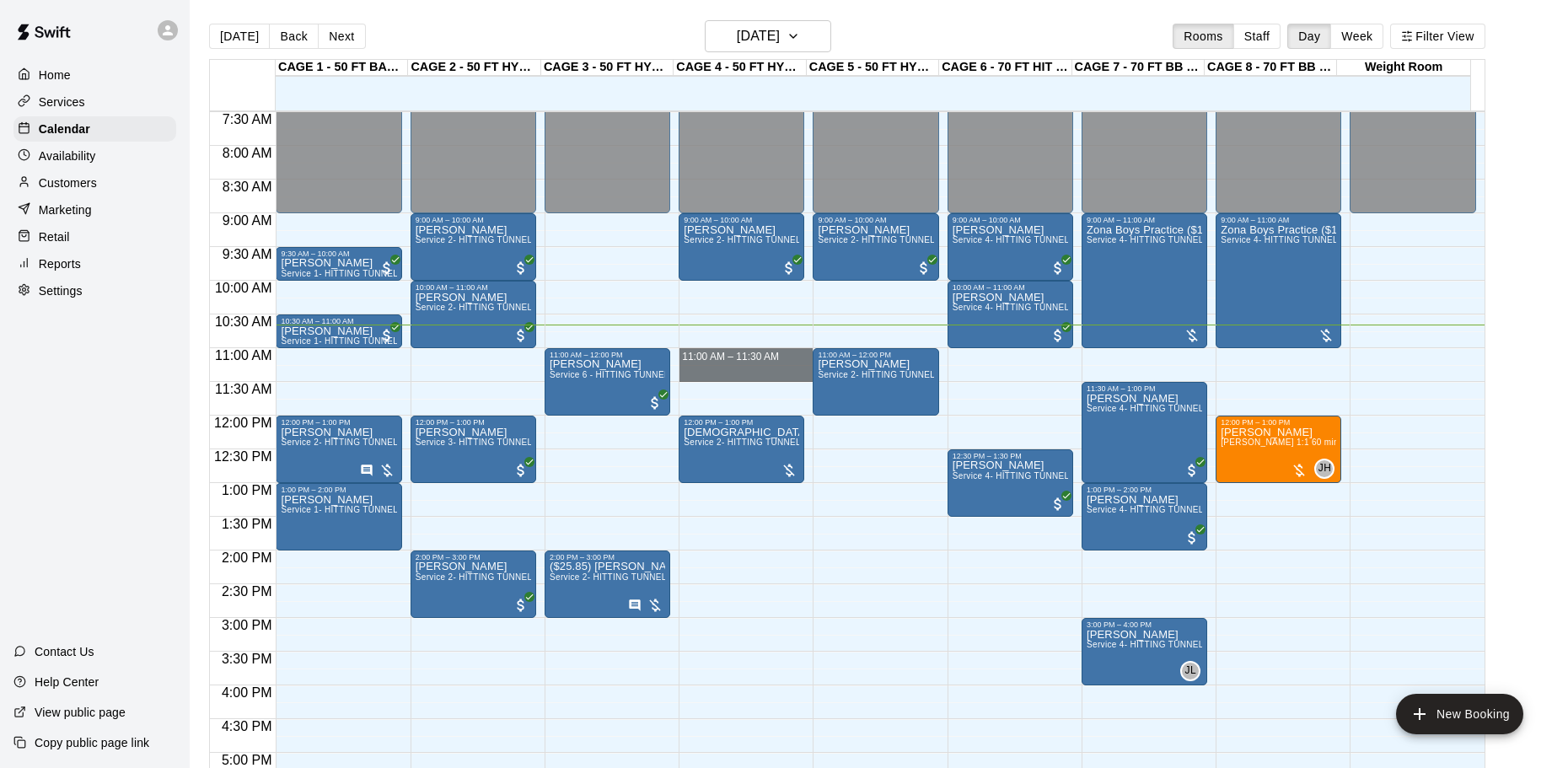
drag, startPoint x: 756, startPoint y: 351, endPoint x: 758, endPoint y: 375, distance: 24.1
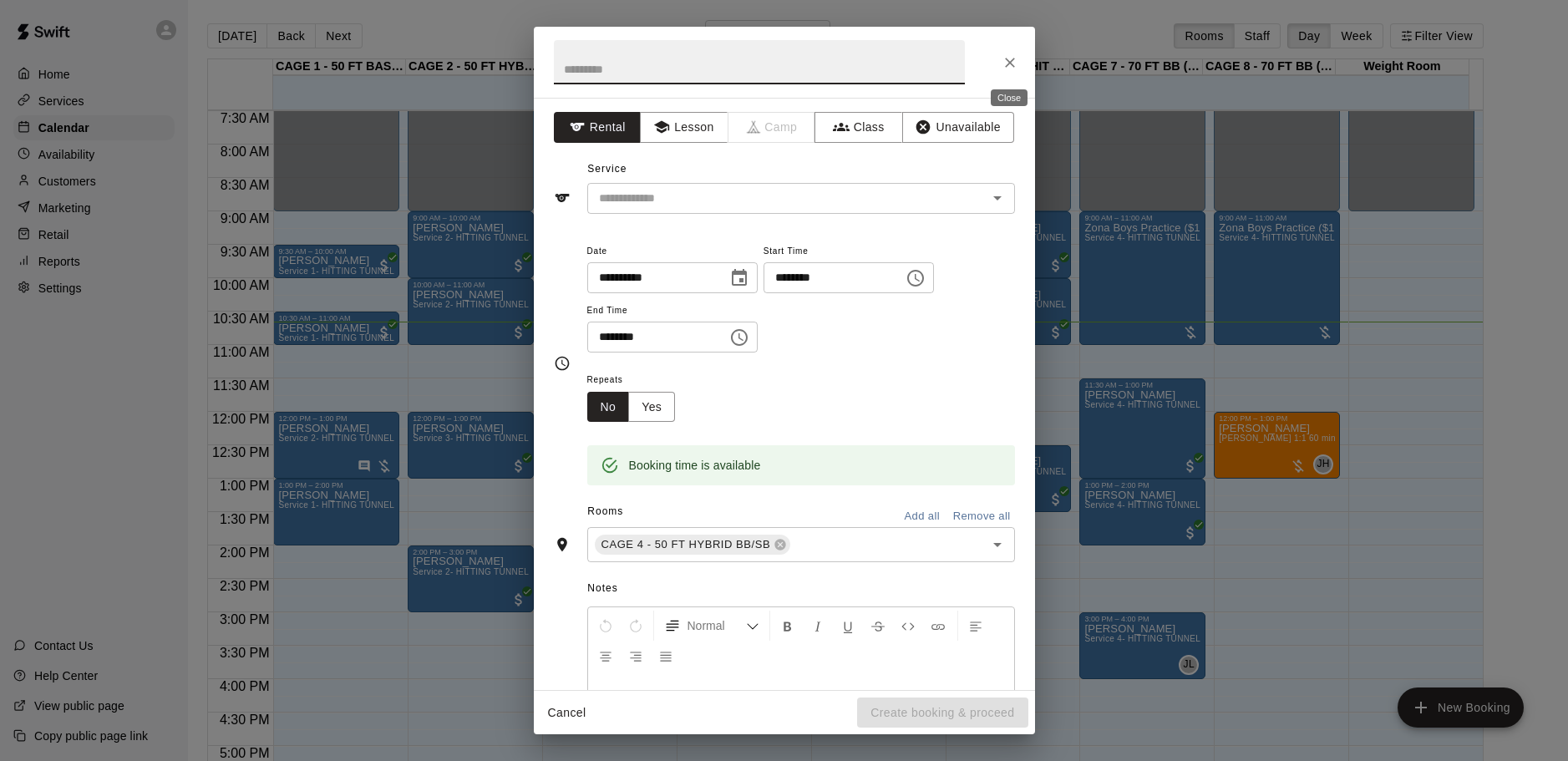
click at [1008, 62] on icon "Close" at bounding box center [1010, 62] width 17 height 17
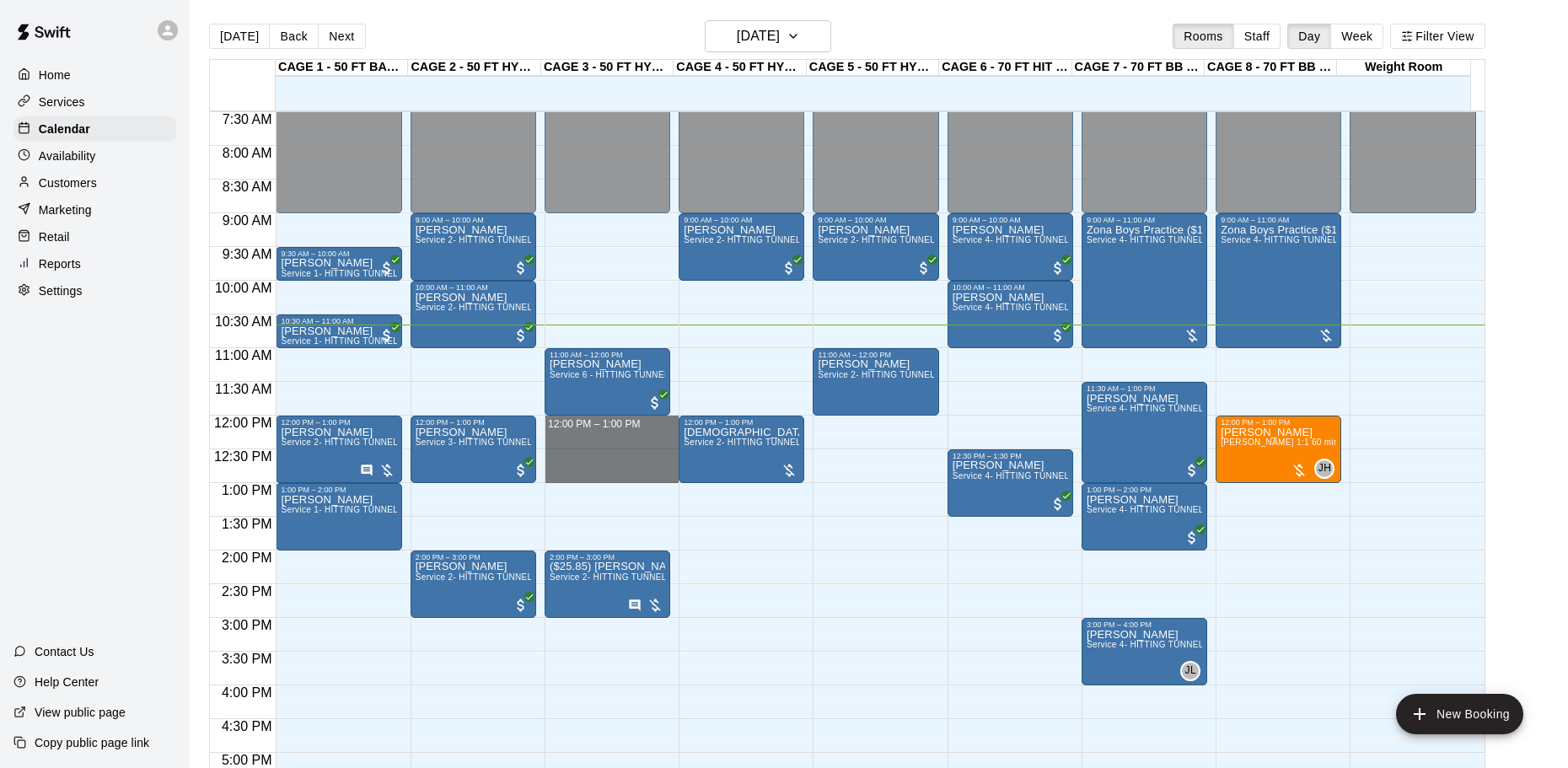
drag, startPoint x: 557, startPoint y: 419, endPoint x: 557, endPoint y: 468, distance: 49.0
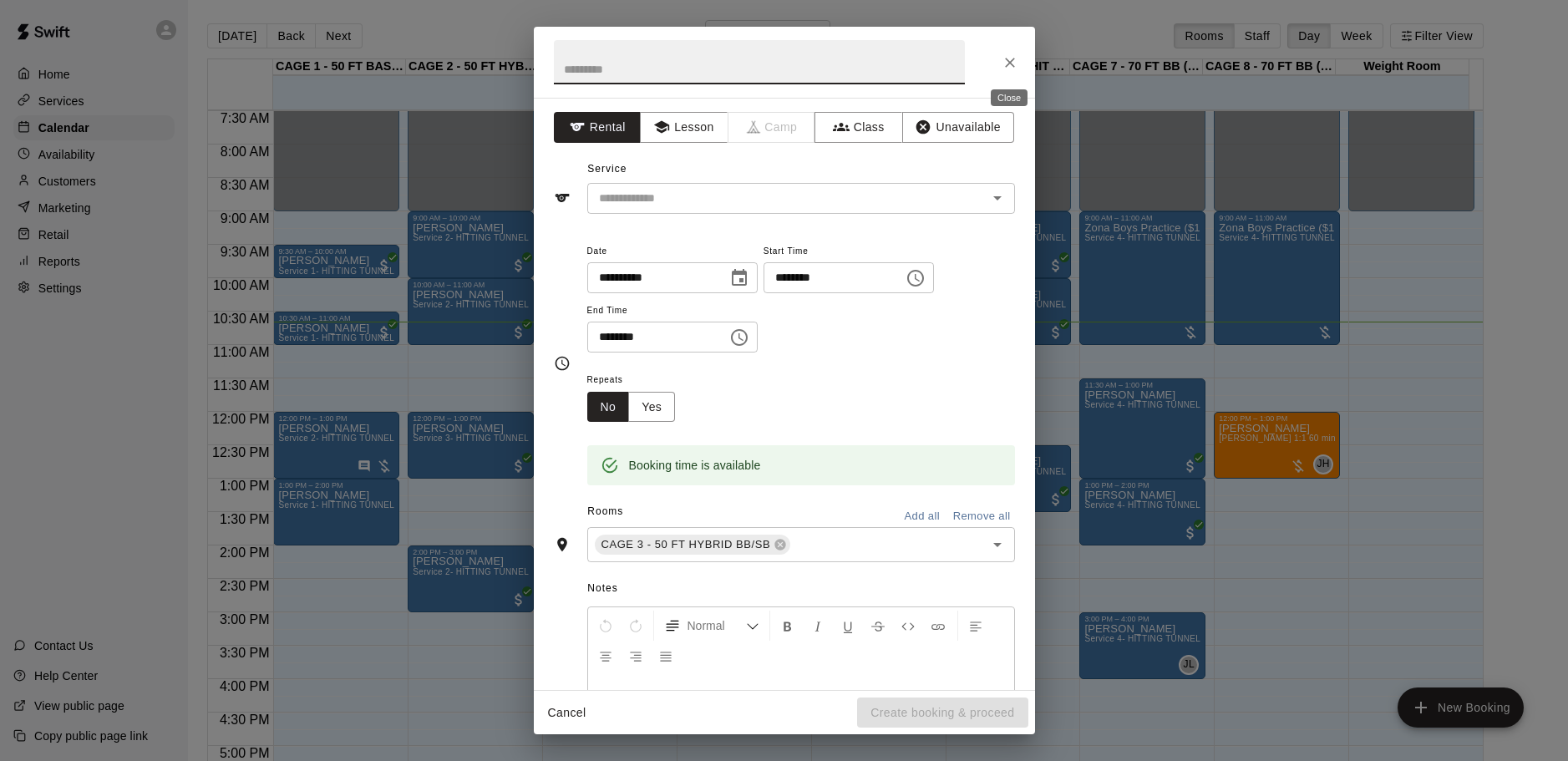
click at [1010, 63] on icon "Close" at bounding box center [1010, 62] width 10 height 10
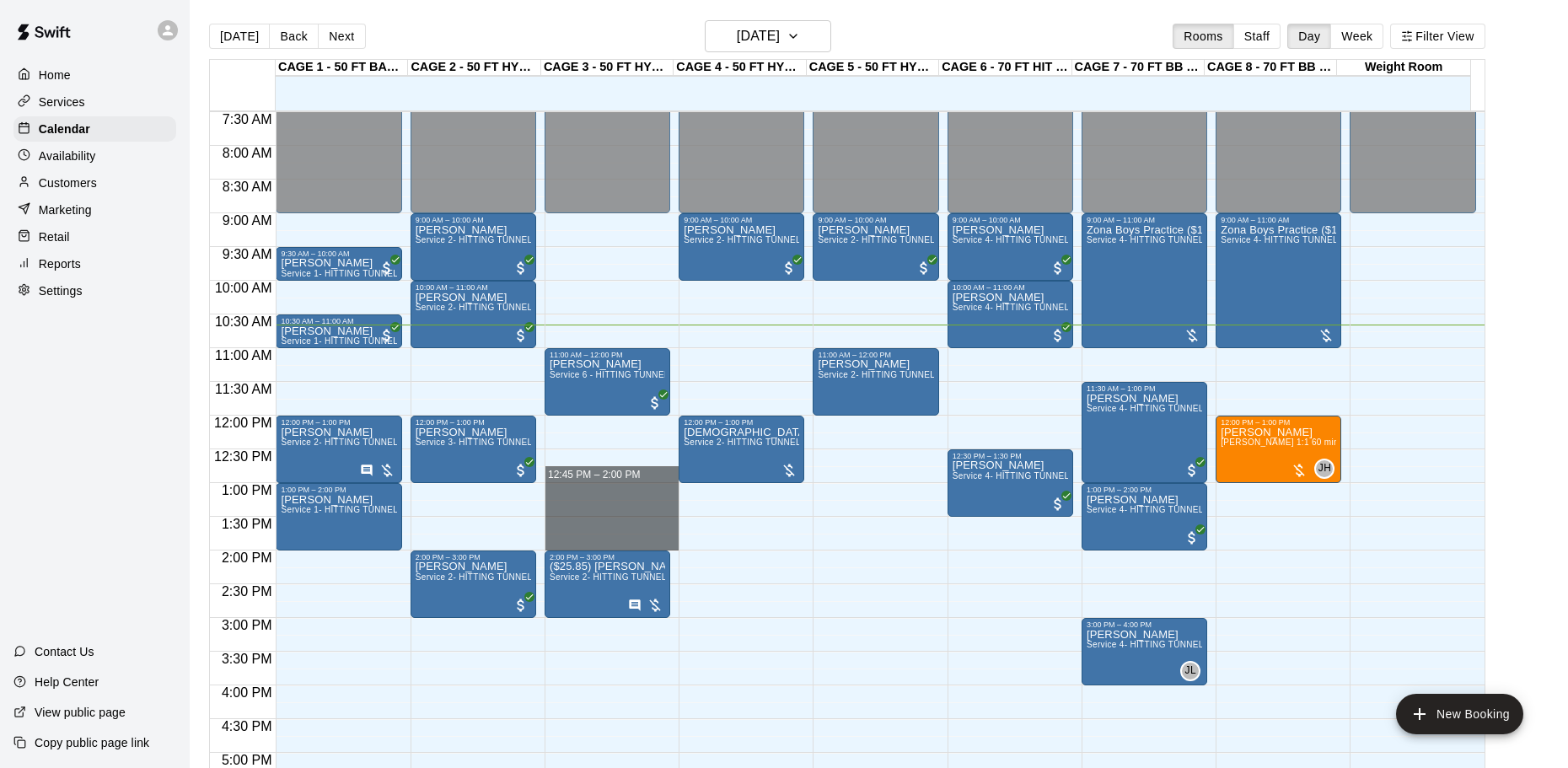
drag, startPoint x: 555, startPoint y: 484, endPoint x: 571, endPoint y: 501, distance: 23.3
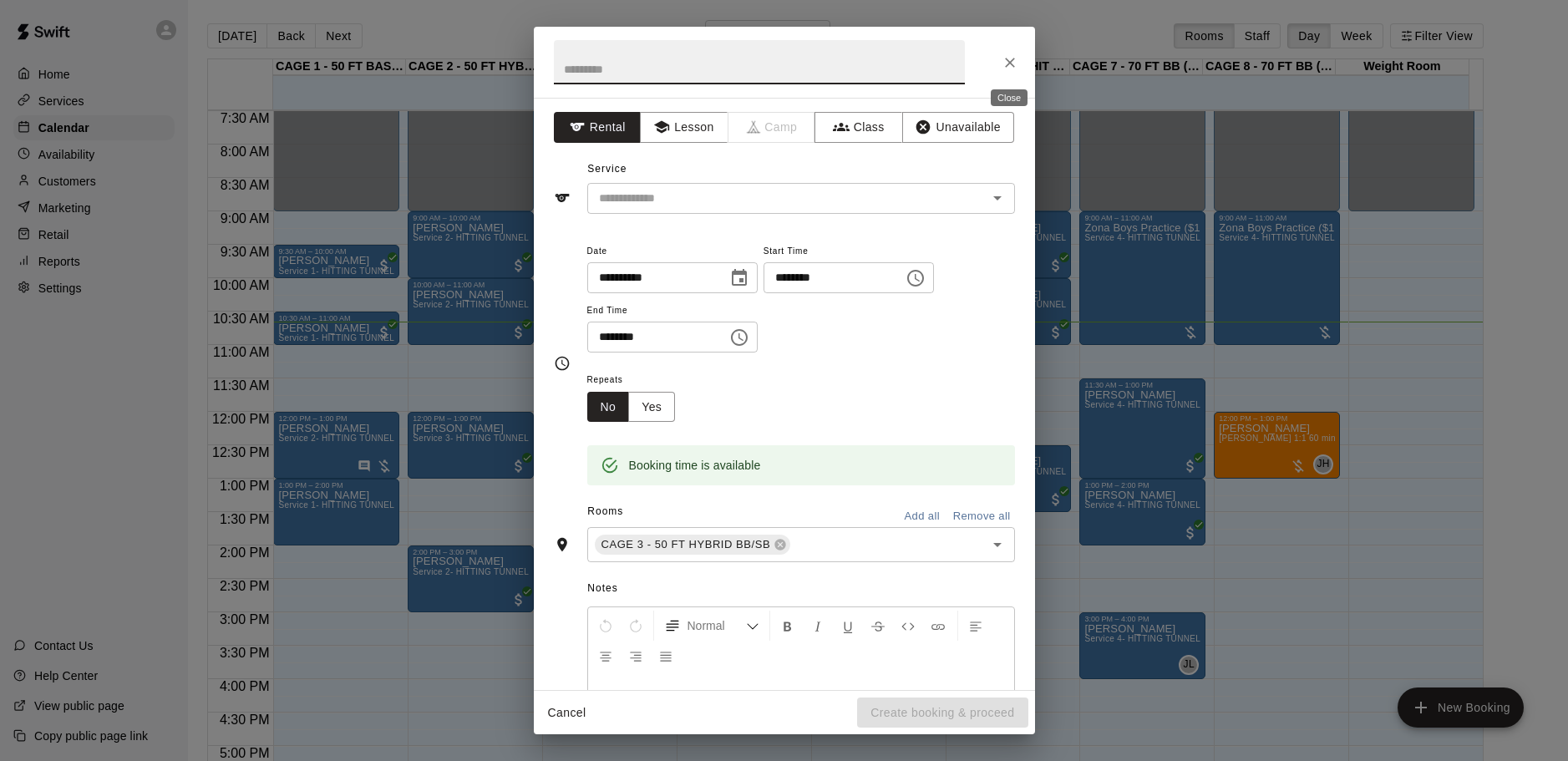
click at [1012, 58] on icon "Close" at bounding box center [1010, 62] width 17 height 17
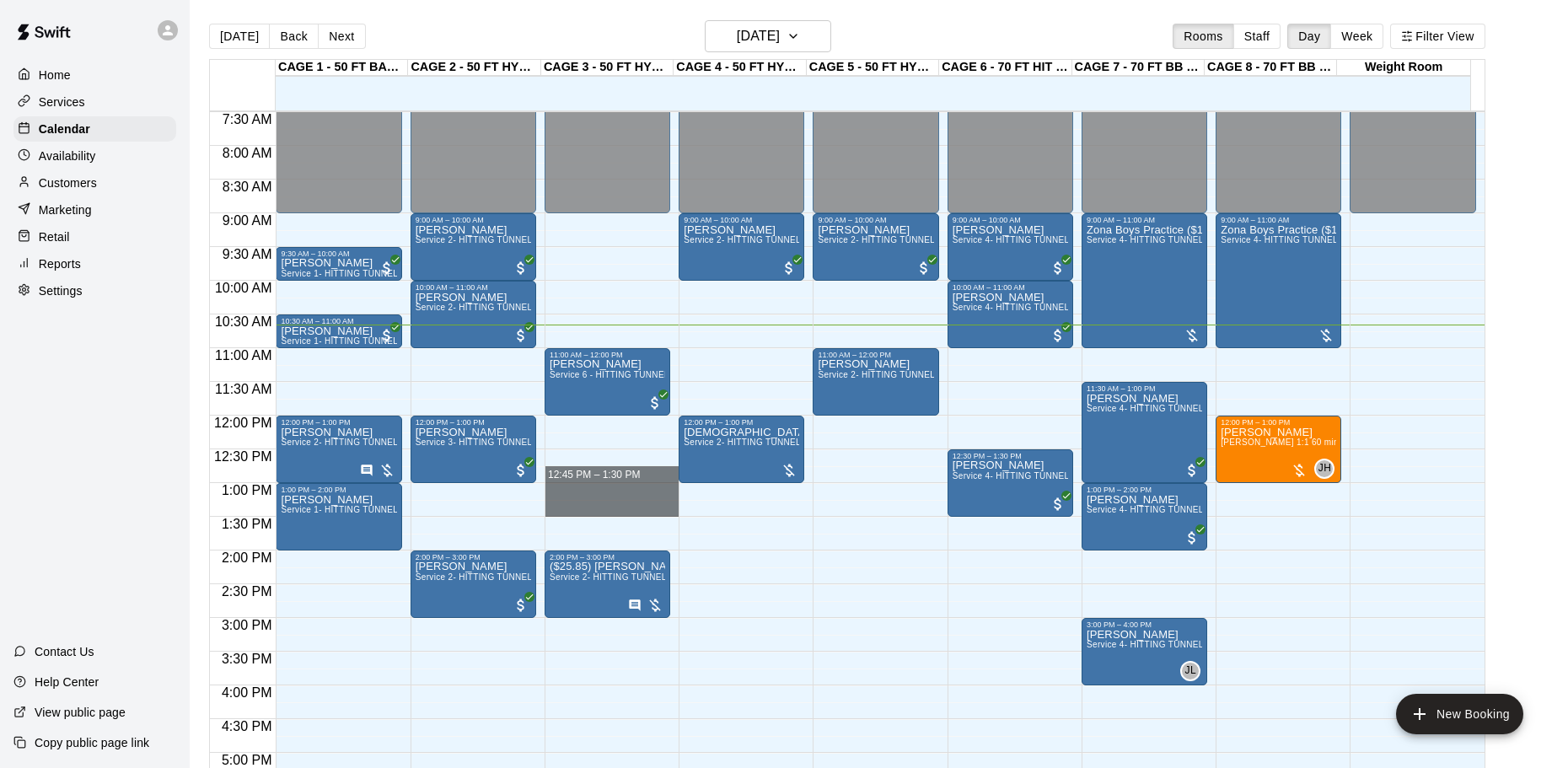
drag, startPoint x: 553, startPoint y: 484, endPoint x: 552, endPoint y: 516, distance: 32.0
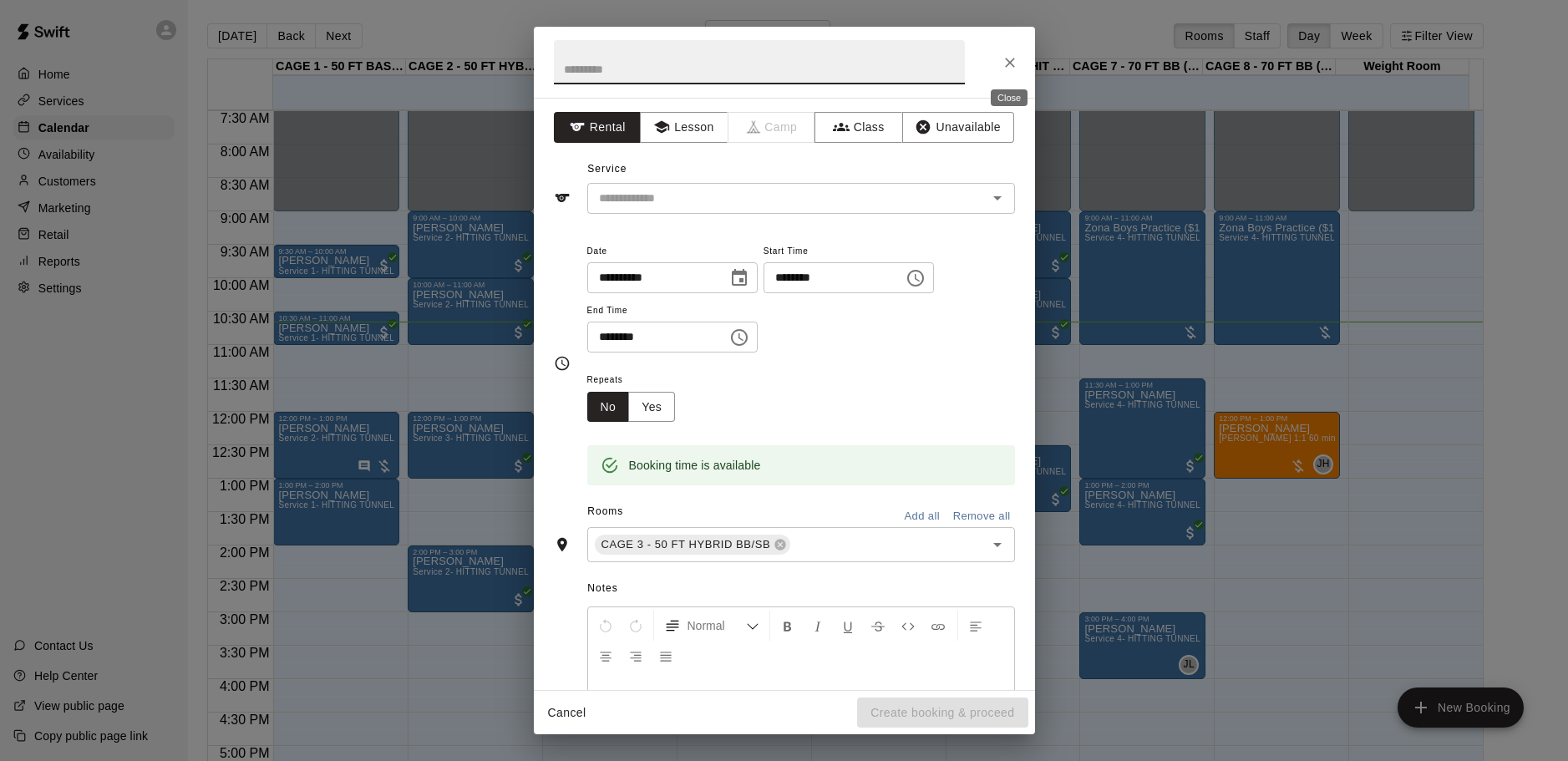
click at [1010, 61] on icon "Close" at bounding box center [1010, 62] width 17 height 17
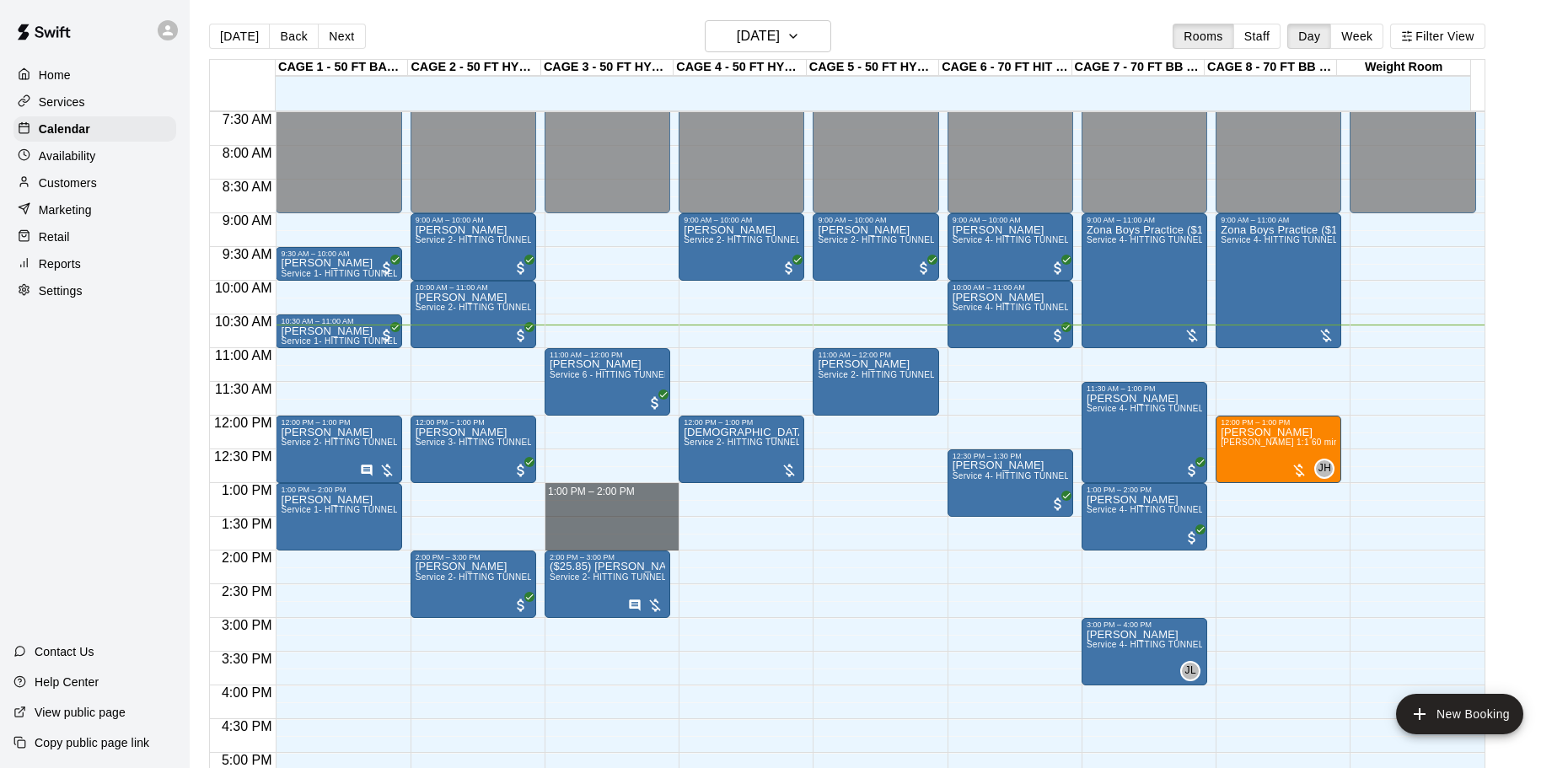
drag, startPoint x: 558, startPoint y: 485, endPoint x: 568, endPoint y: 541, distance: 56.9
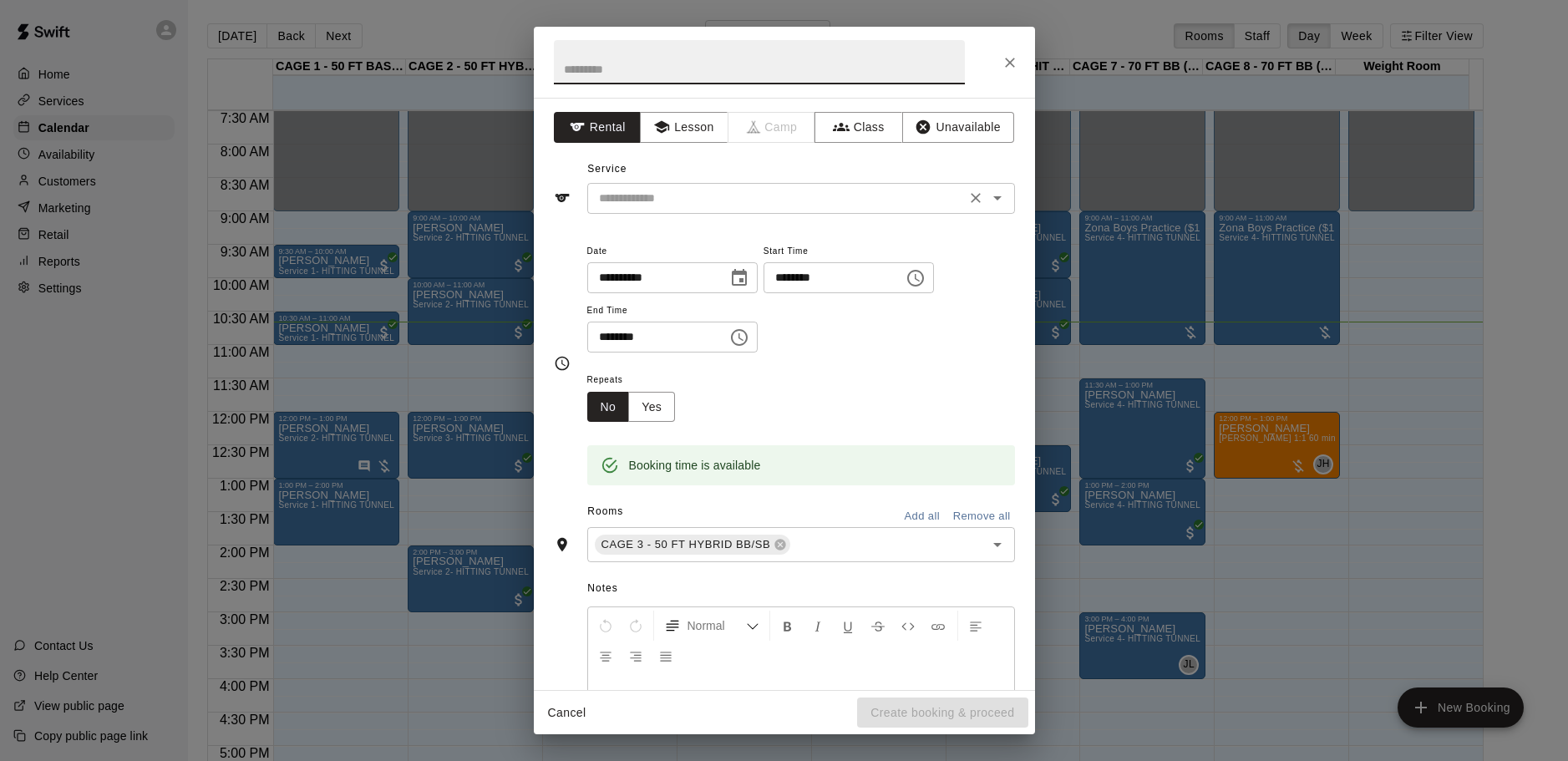
click at [694, 205] on input "text" at bounding box center [776, 199] width 368 height 21
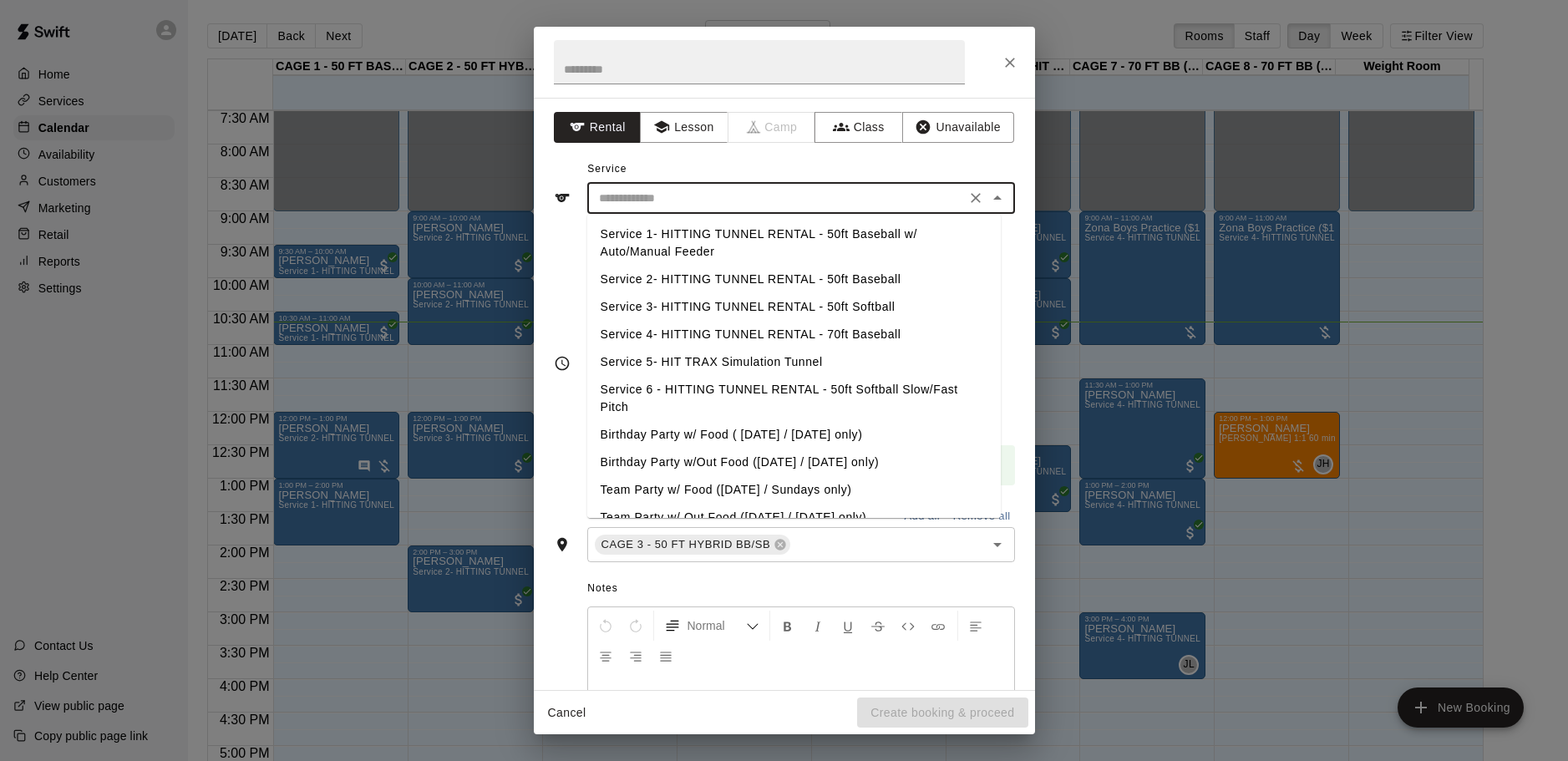
click at [842, 304] on li "Service 3- HITTING TUNNEL RENTAL - 50ft Softball" at bounding box center [794, 307] width 414 height 27
type input "**********"
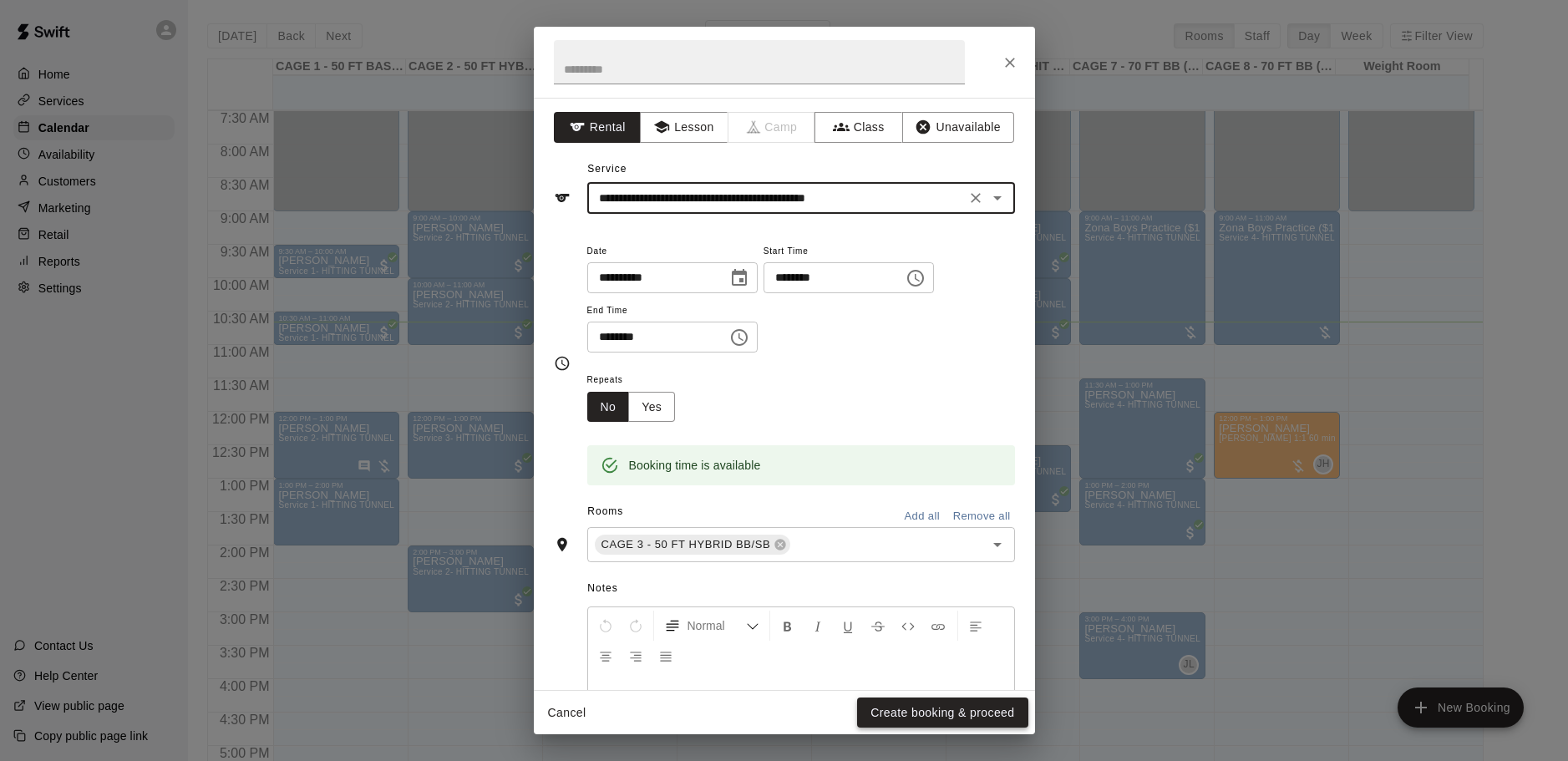
click at [934, 712] on button "Create booking & proceed" at bounding box center [943, 713] width 170 height 31
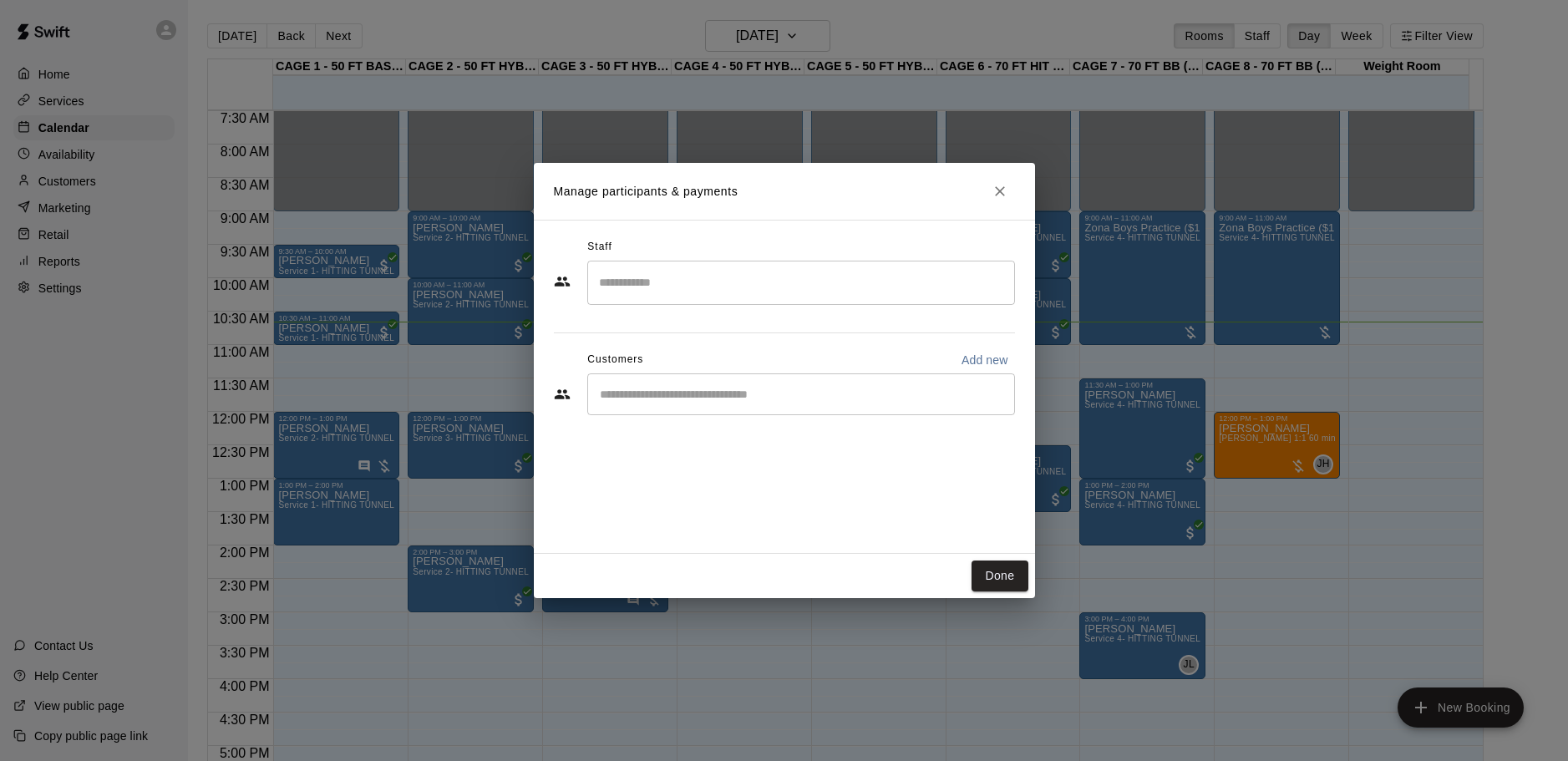
click at [705, 388] on input "Start typing to search customers..." at bounding box center [801, 395] width 413 height 17
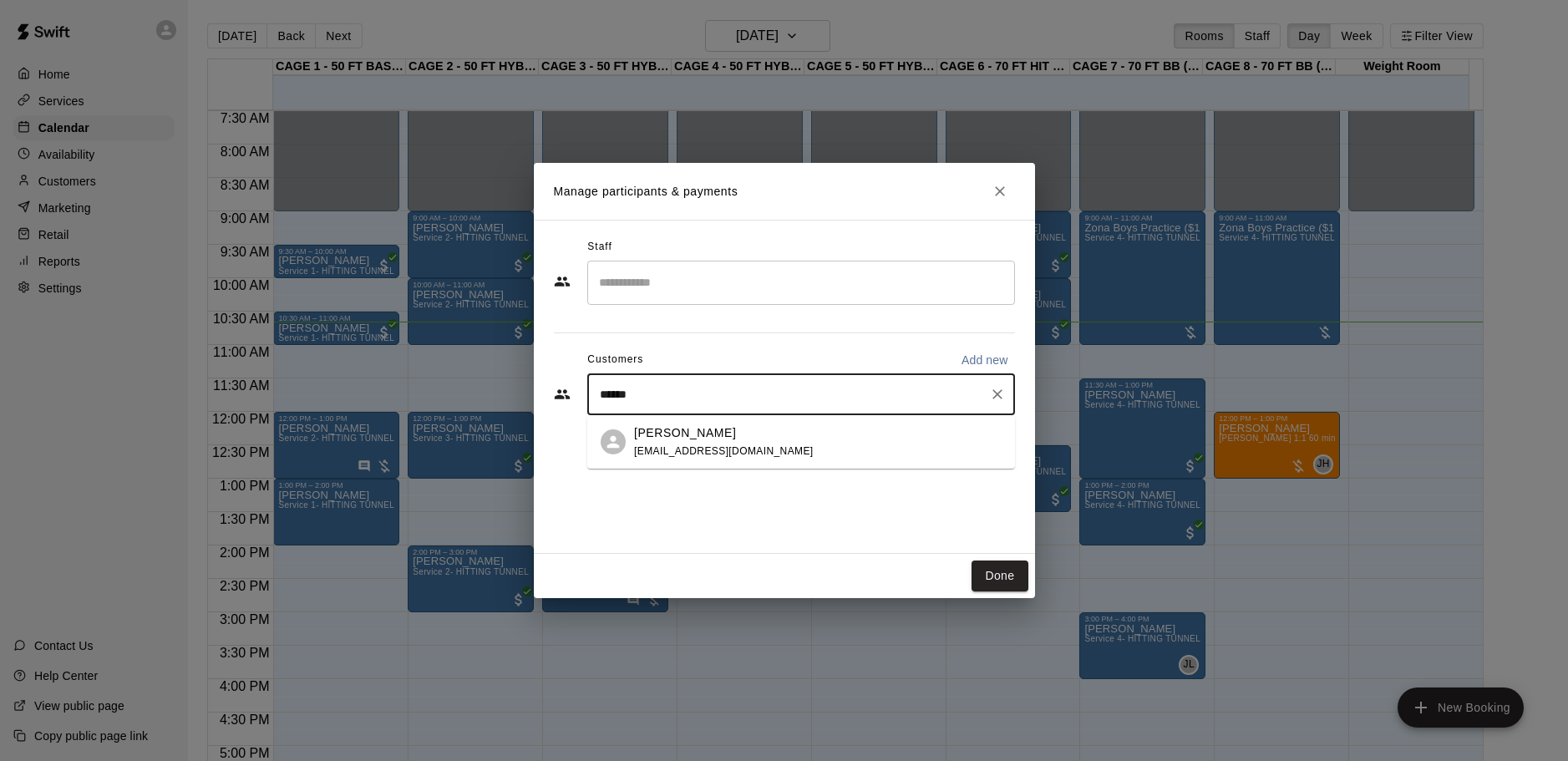
type input "*****"
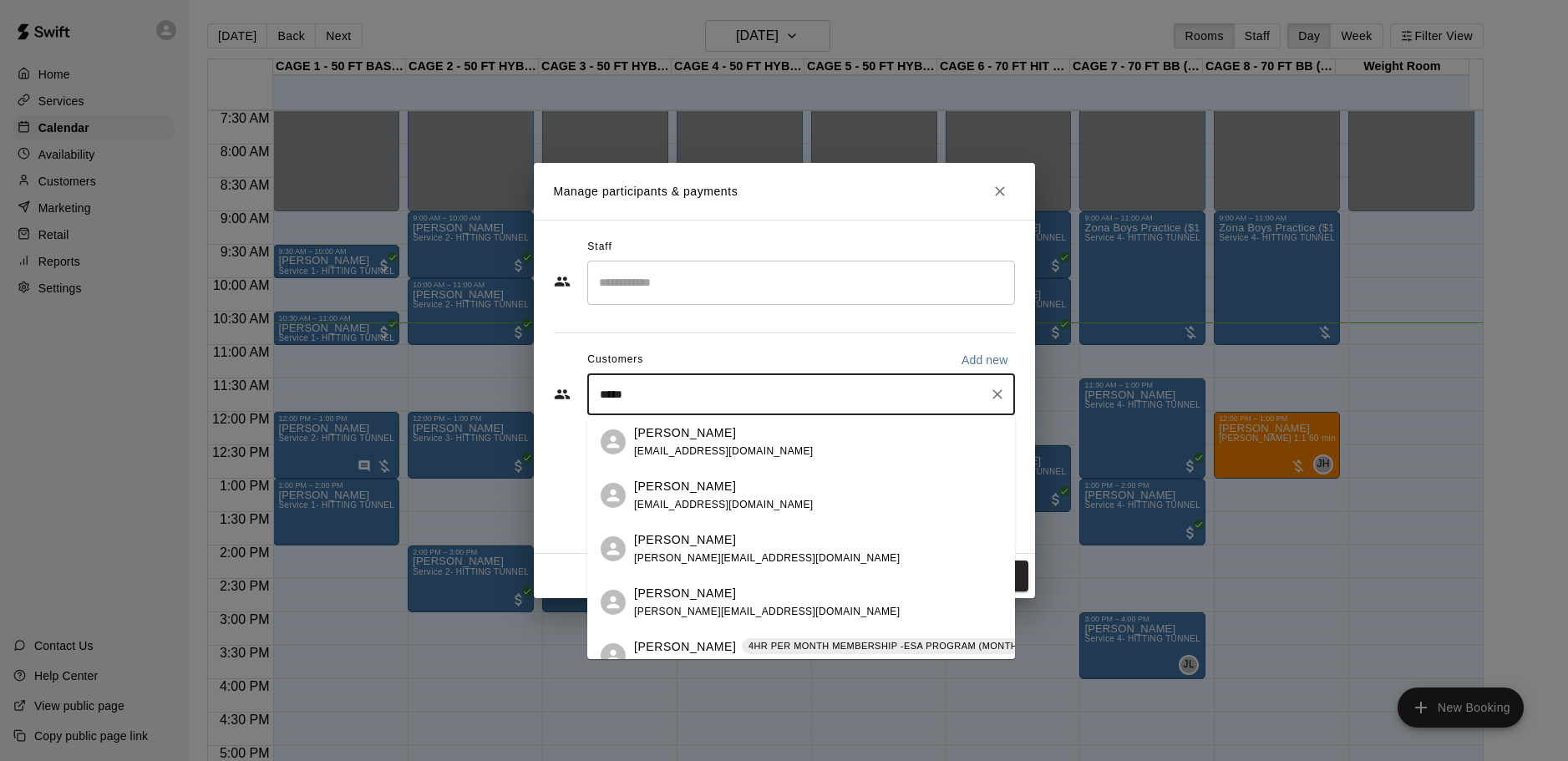
scroll to position [83, 0]
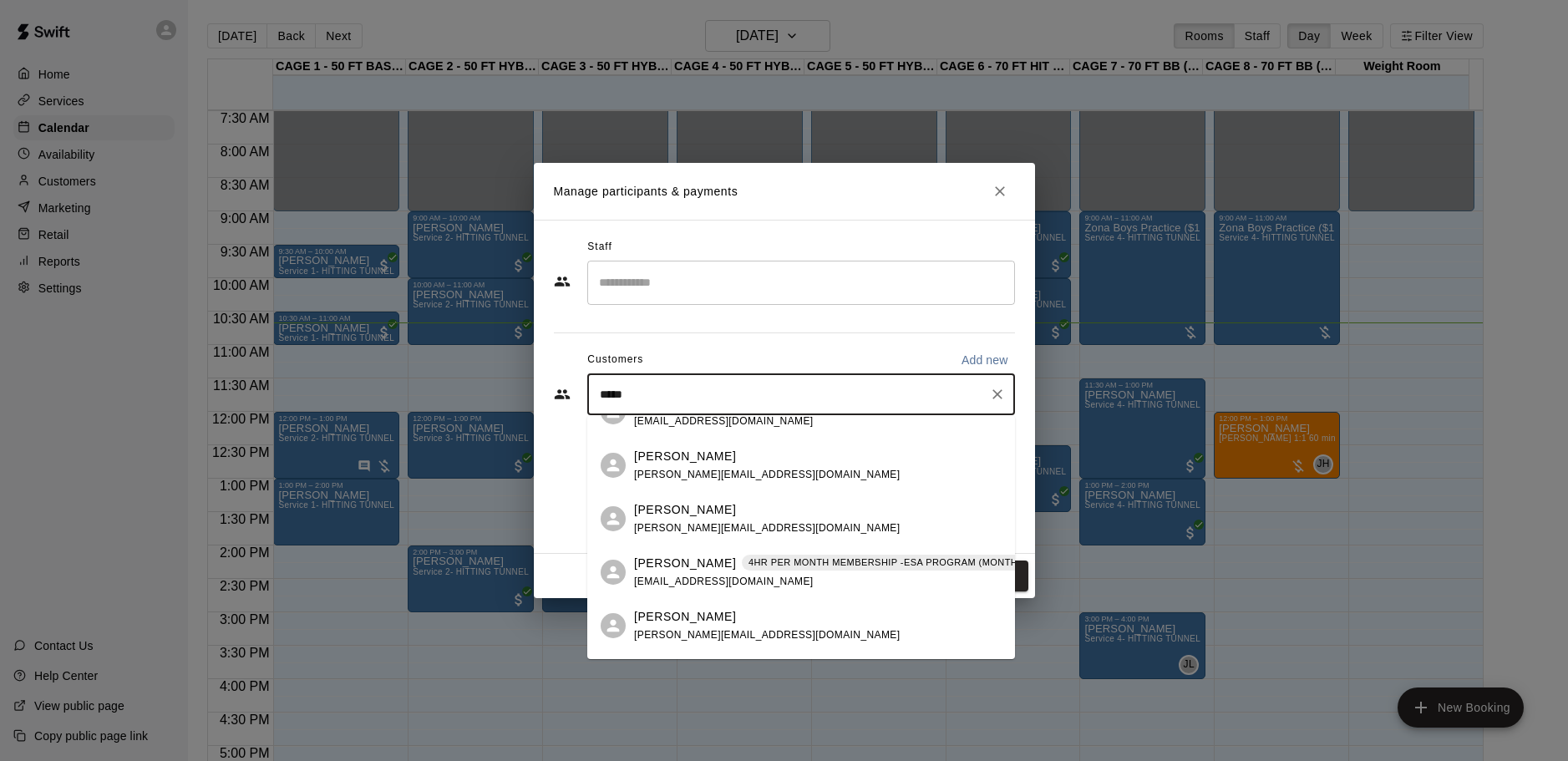
click at [703, 579] on span "[EMAIL_ADDRESS][DOMAIN_NAME]" at bounding box center [724, 581] width 180 height 11
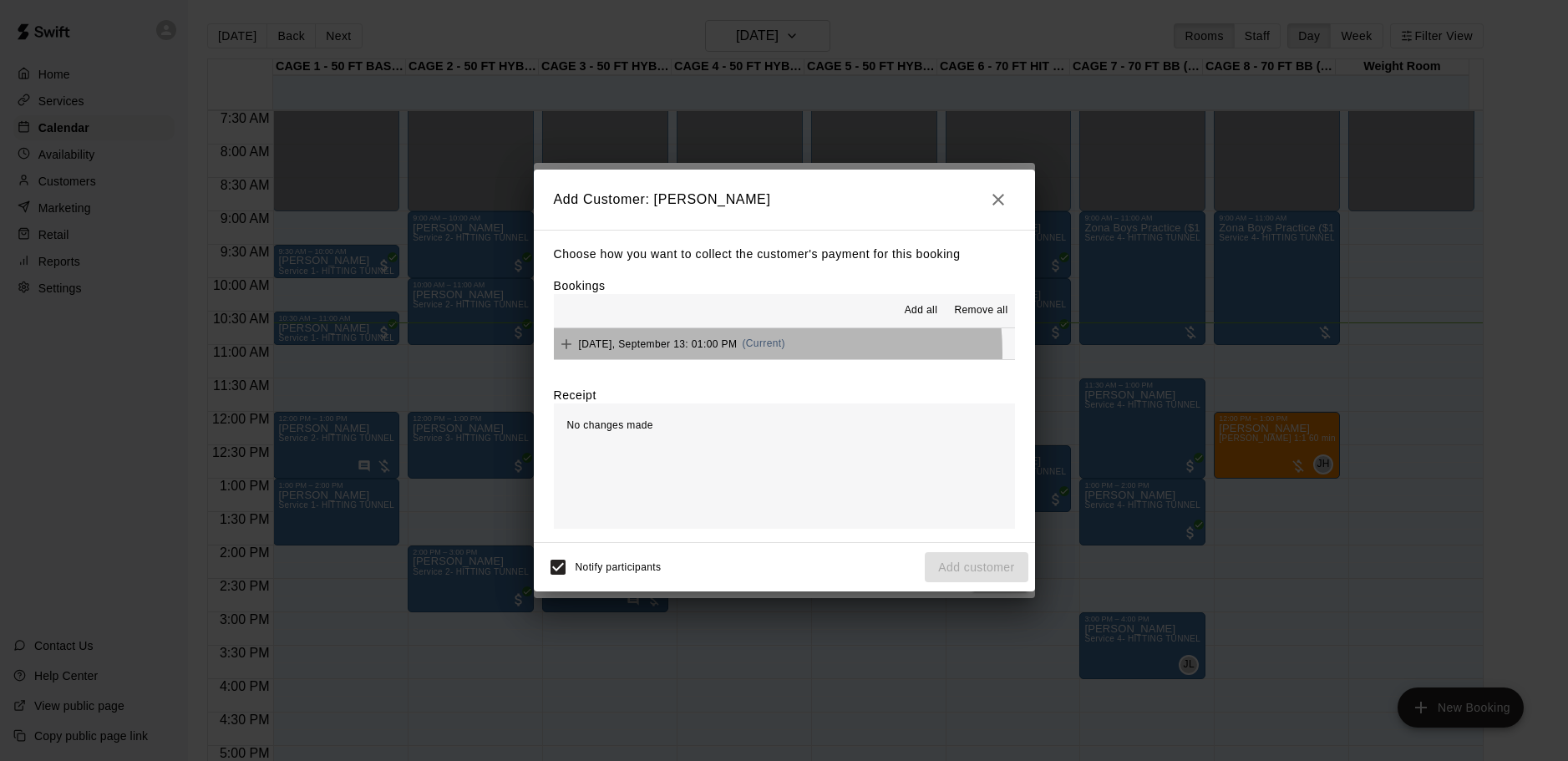
click at [731, 355] on div "[DATE], September 13: 01:00 PM (Current)" at bounding box center [669, 344] width 232 height 25
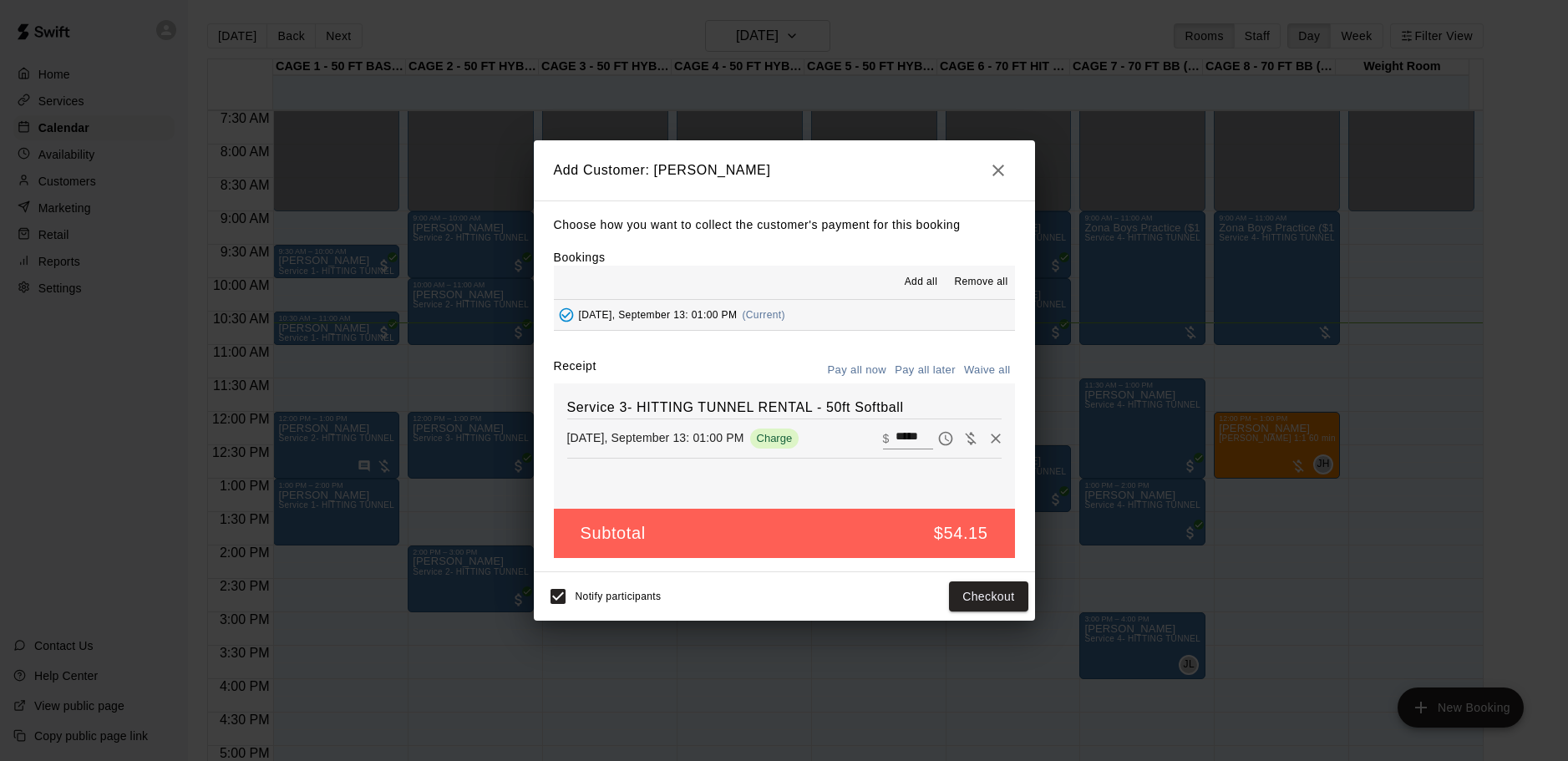
click at [933, 373] on button "Pay all later" at bounding box center [925, 370] width 69 height 26
click at [985, 604] on button "Add customer" at bounding box center [976, 596] width 103 height 31
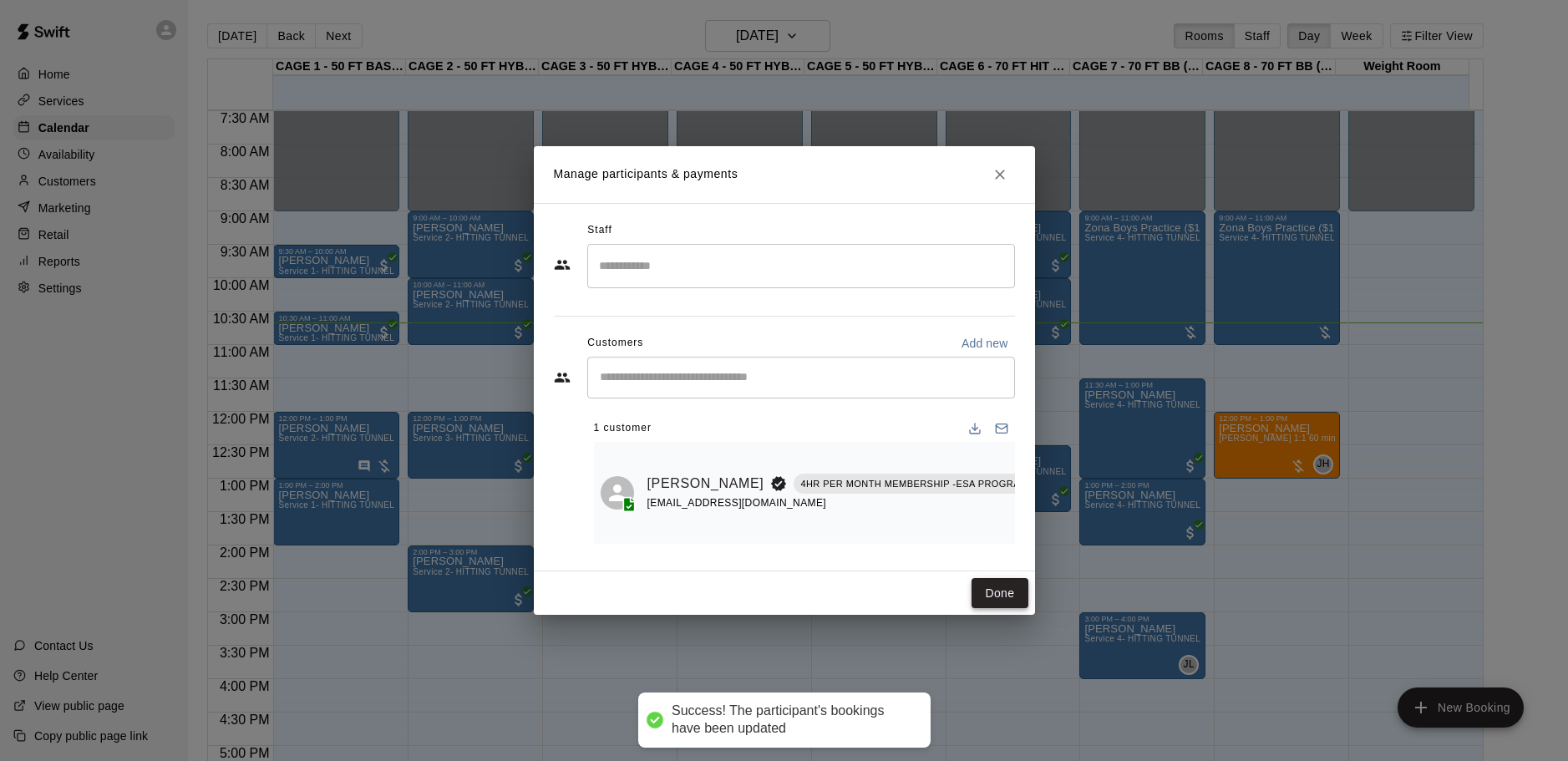
click at [1001, 590] on button "Done" at bounding box center [999, 593] width 56 height 31
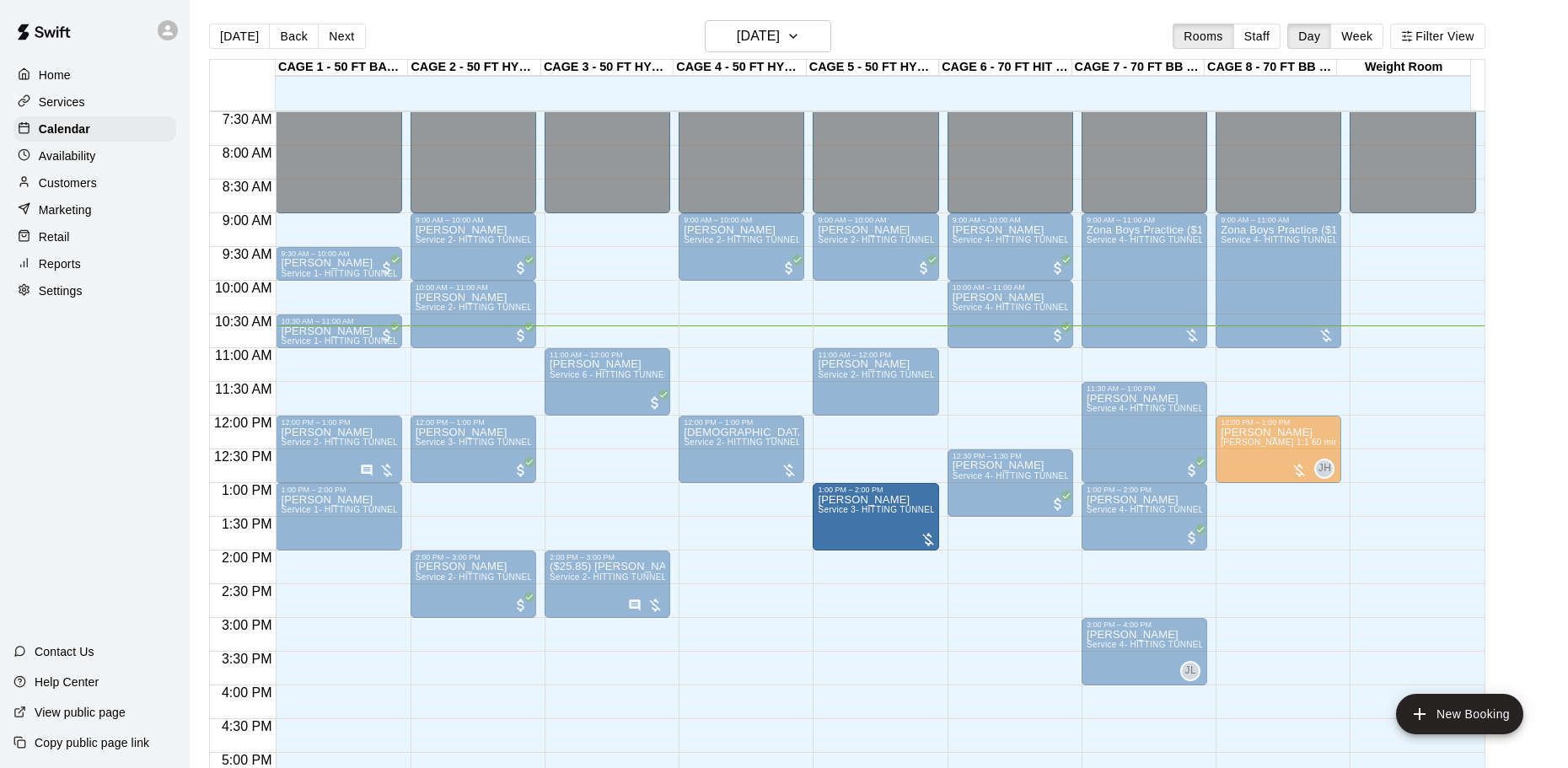
drag, startPoint x: 619, startPoint y: 517, endPoint x: 864, endPoint y: 521, distance: 245.0
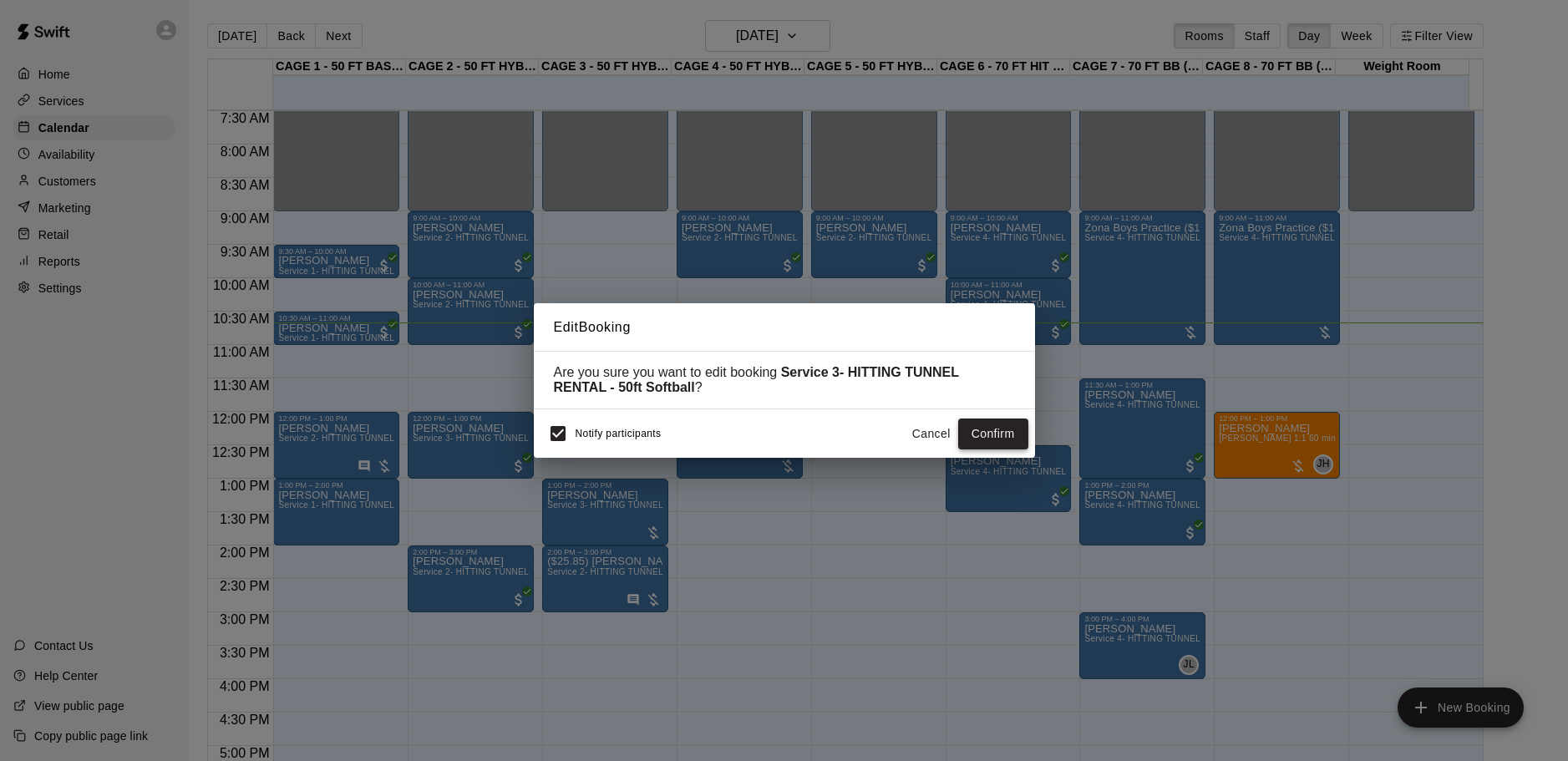
click at [1008, 435] on button "Confirm" at bounding box center [993, 434] width 70 height 31
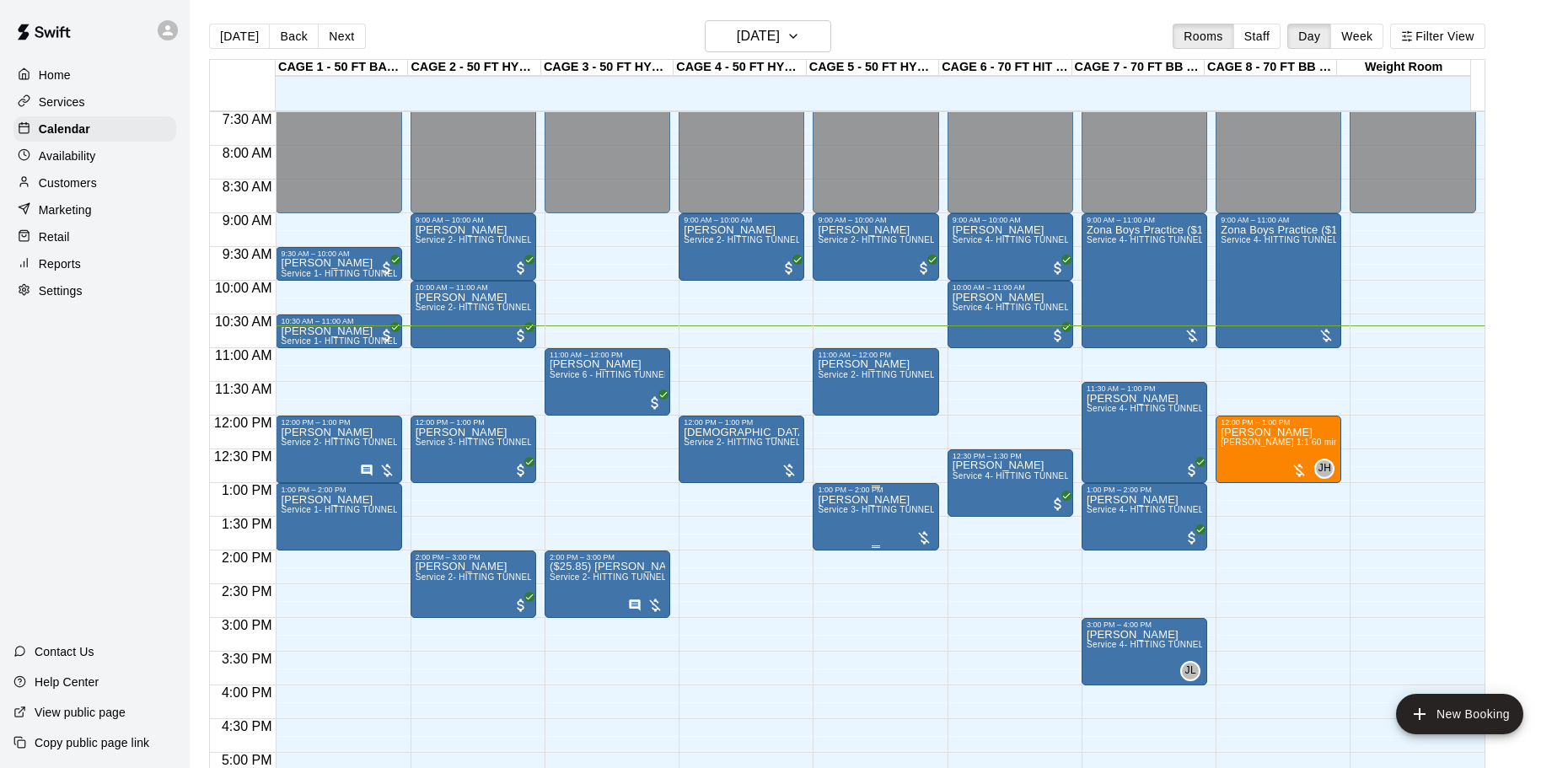
click at [866, 514] on span "Service 3- HITTING TUNNEL RENTAL - 50ft Softball" at bounding box center [922, 510] width 210 height 10
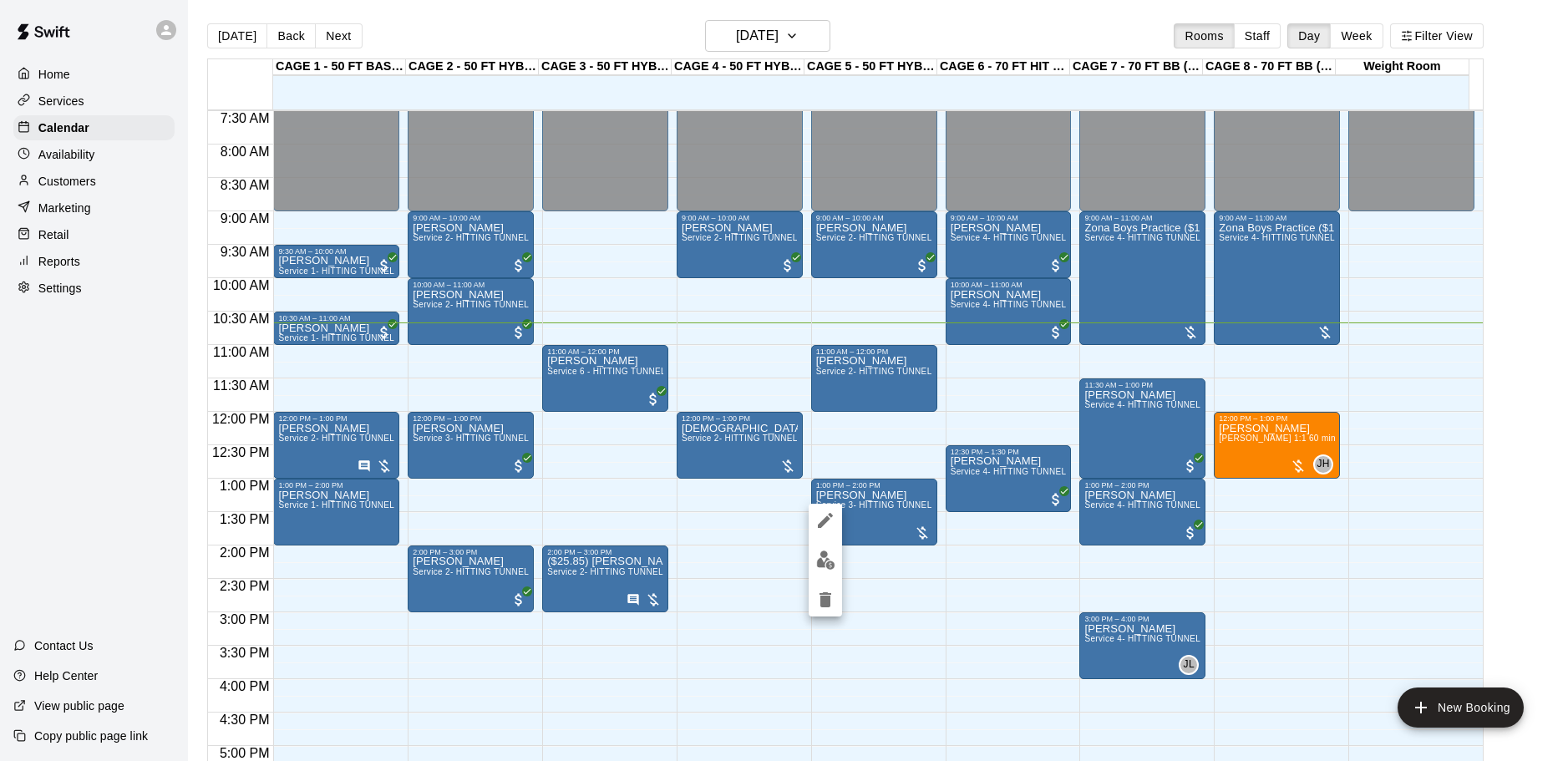
click at [826, 561] on img "edit" at bounding box center [825, 560] width 19 height 19
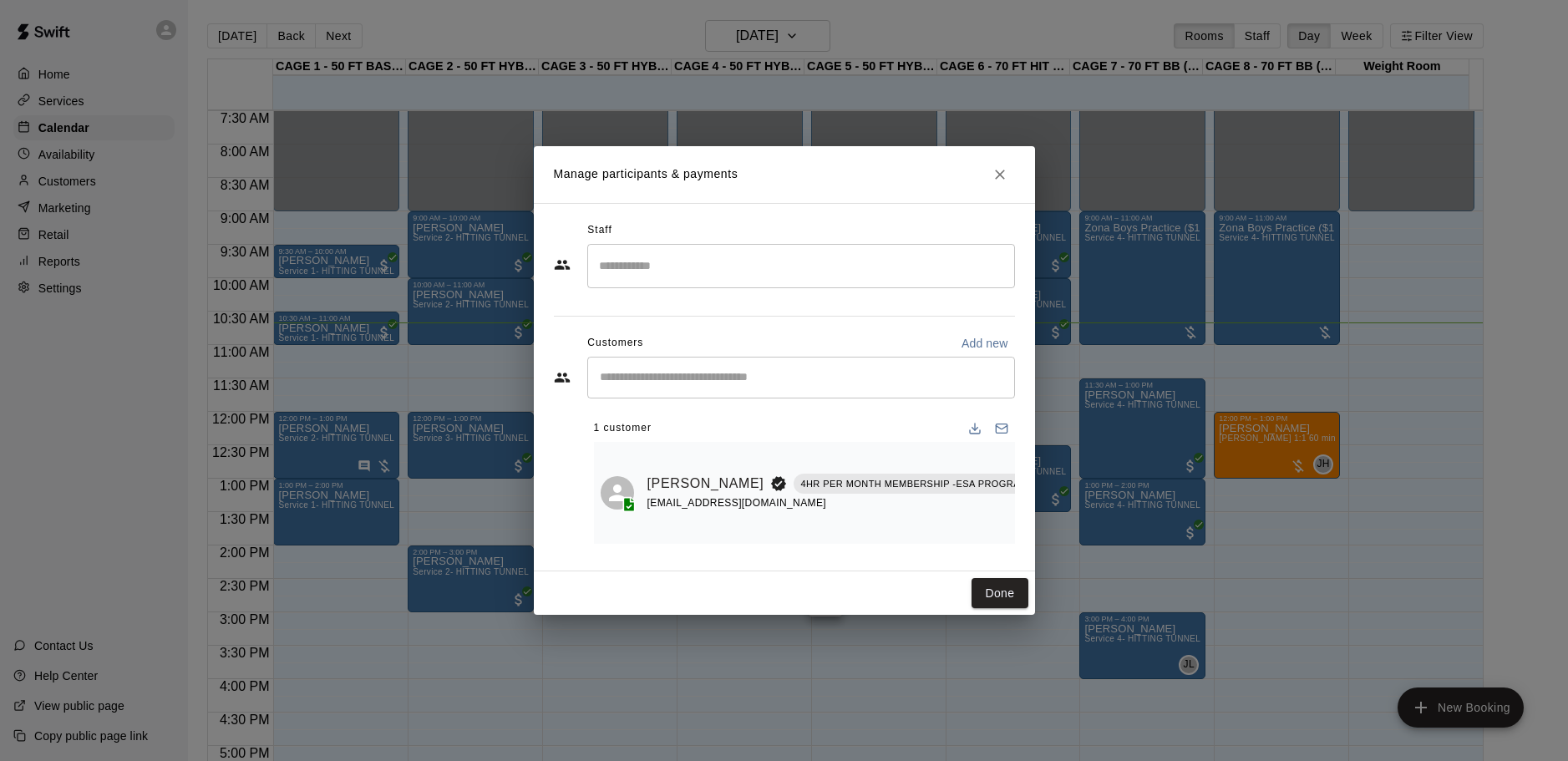
click at [993, 602] on button "Done" at bounding box center [999, 593] width 56 height 31
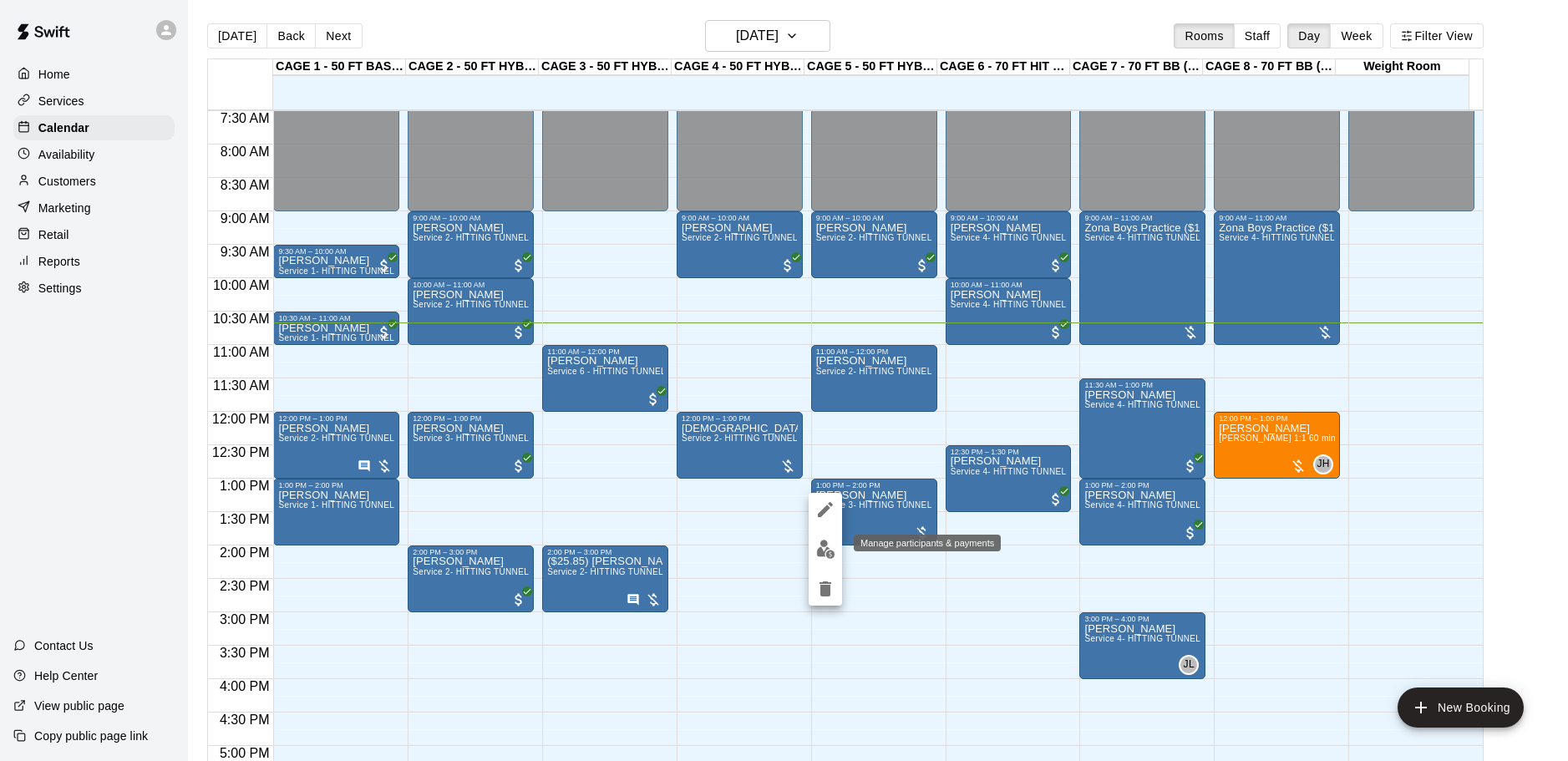
click at [816, 538] on button "edit" at bounding box center [824, 549] width 33 height 32
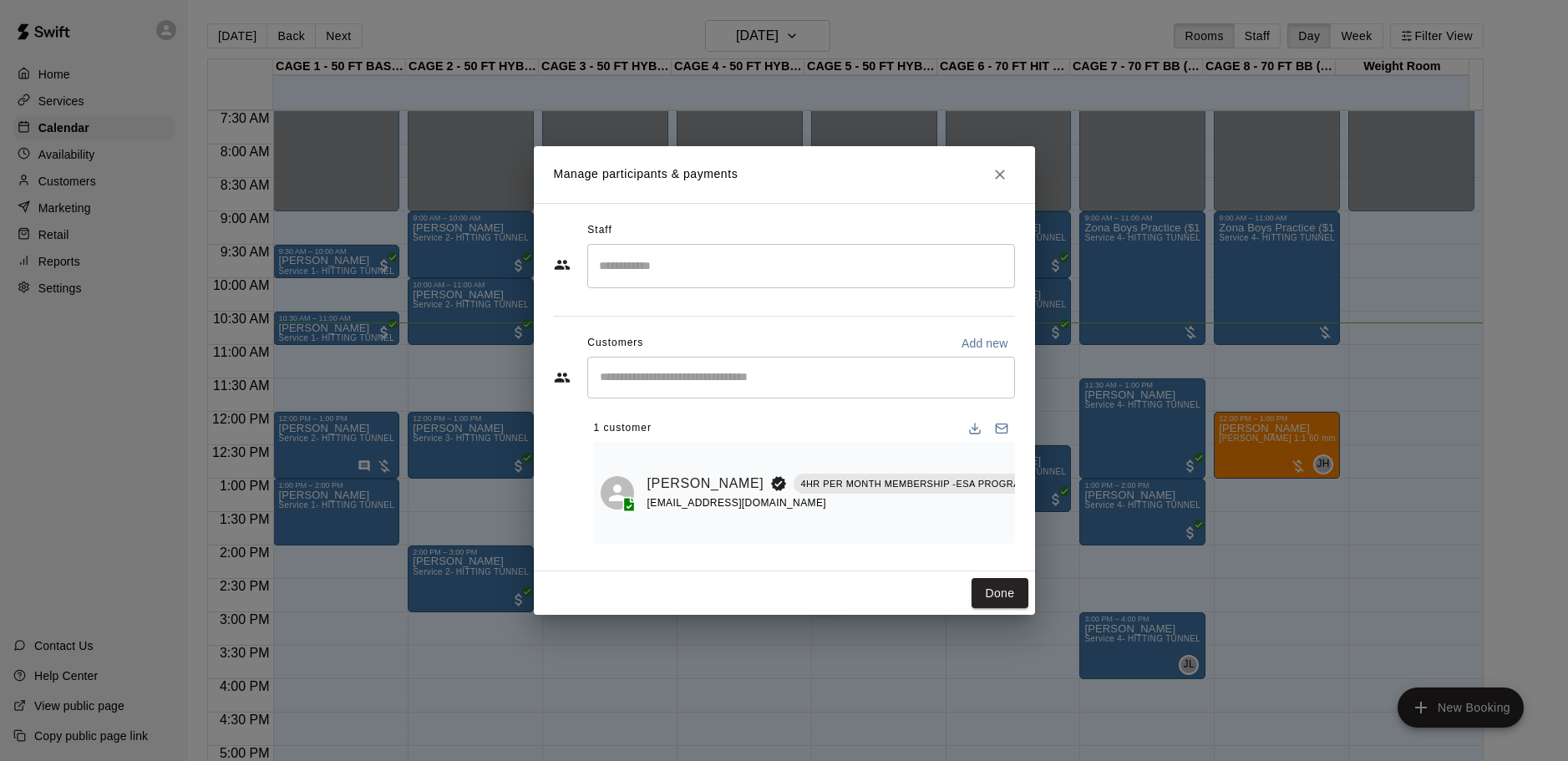
click at [1017, 591] on button "Done" at bounding box center [999, 593] width 56 height 31
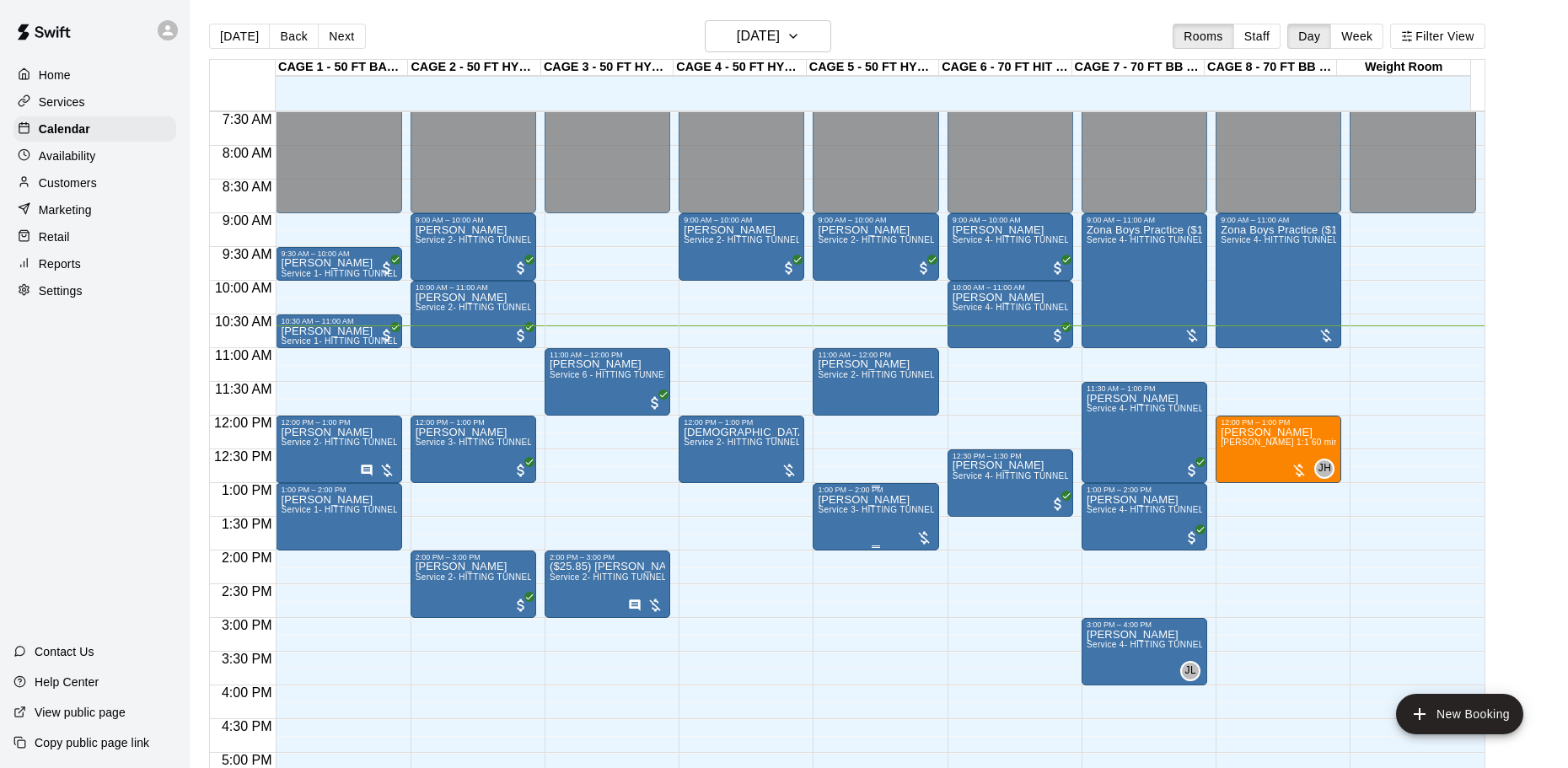
click at [879, 512] on span "Service 3- HITTING TUNNEL RENTAL - 50ft Softball" at bounding box center [922, 510] width 210 height 10
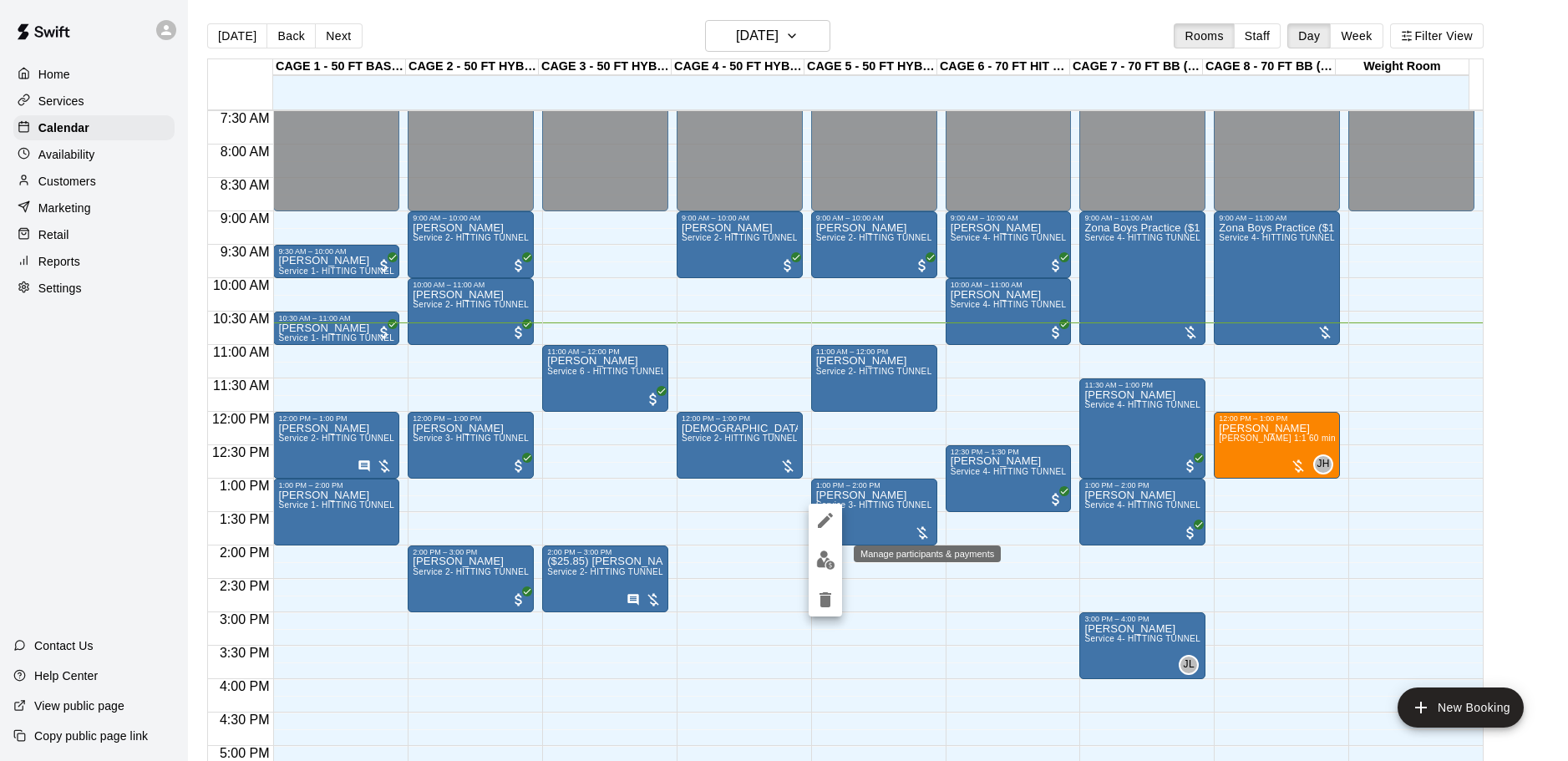
click at [822, 566] on img "edit" at bounding box center [825, 560] width 19 height 19
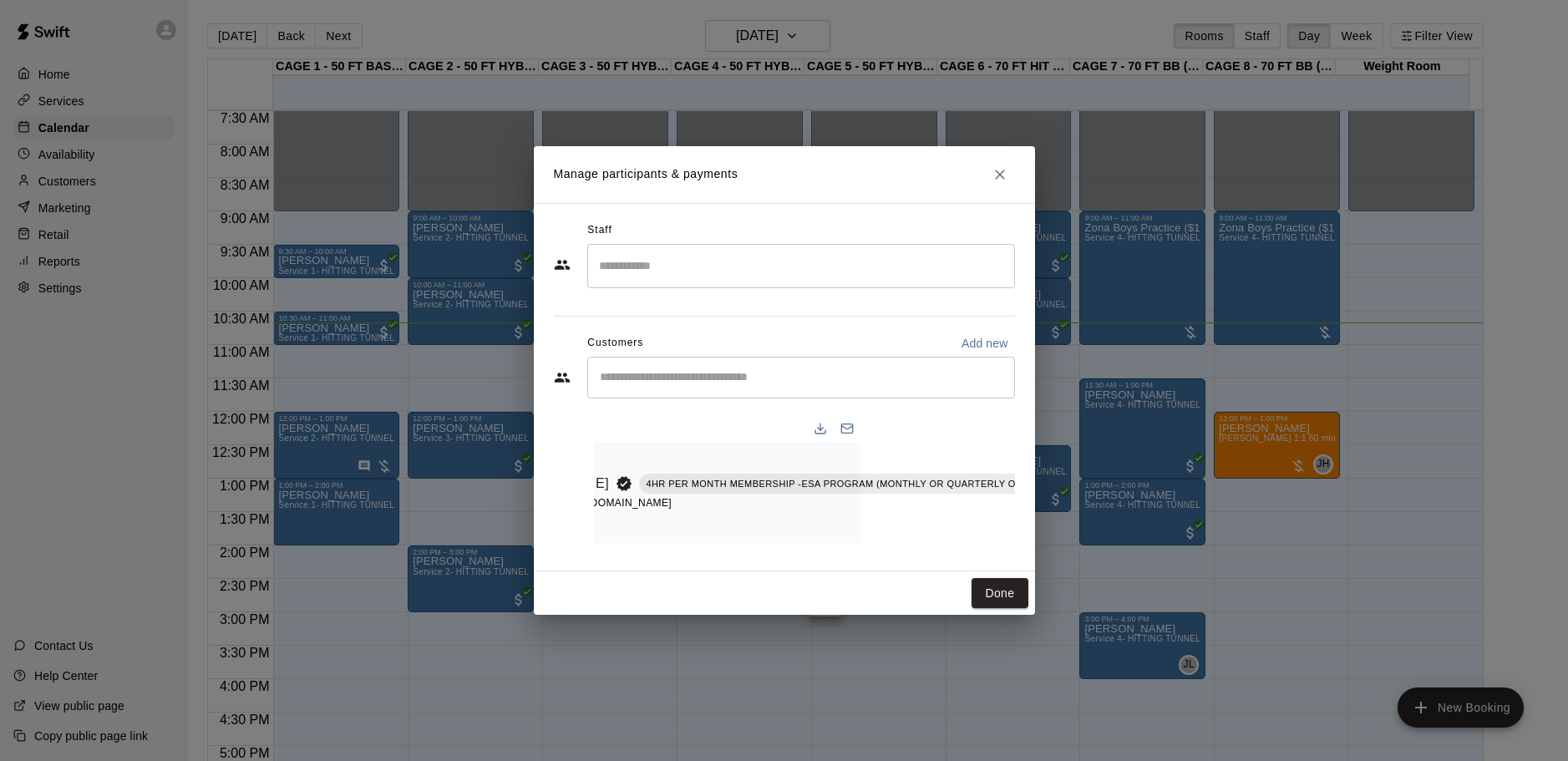
scroll to position [0, 171]
click at [1066, 517] on icon "Manage bookings & payment" at bounding box center [1072, 522] width 12 height 14
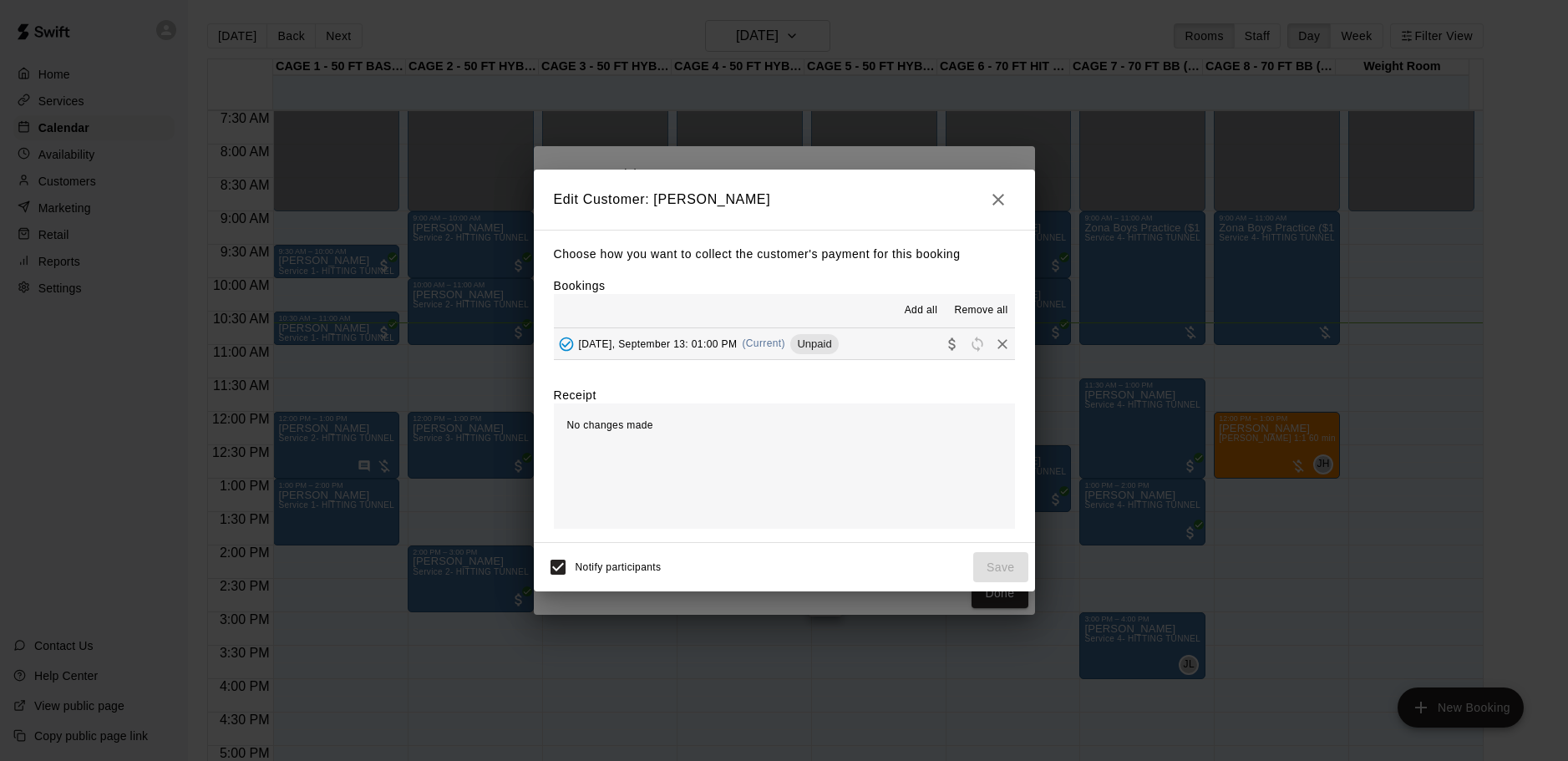
click at [821, 333] on div "[DATE], September 13: 01:00 PM (Current) Unpaid" at bounding box center [696, 344] width 285 height 25
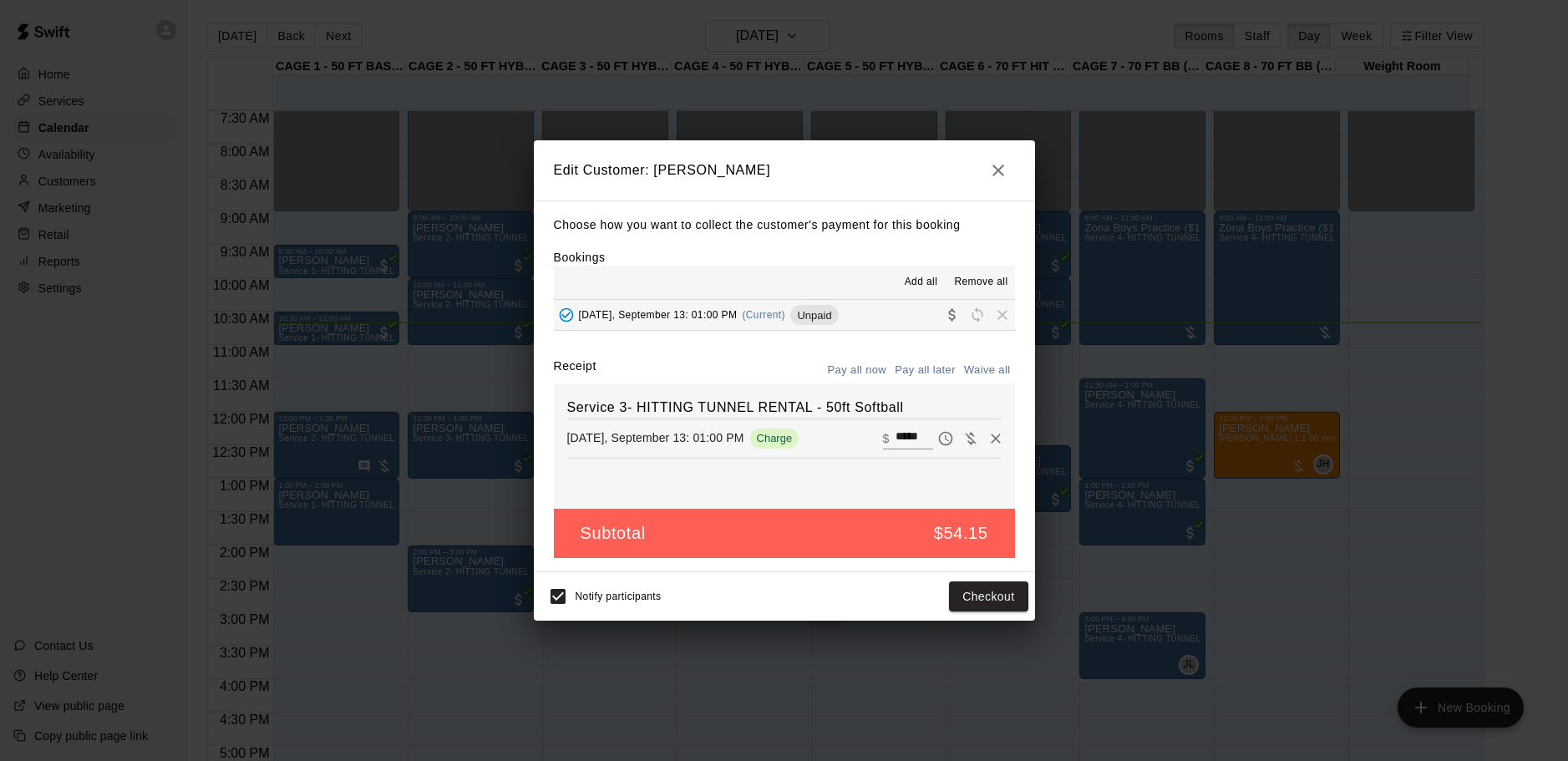
click at [872, 375] on button "Pay all now" at bounding box center [856, 370] width 67 height 26
click at [989, 591] on button "Checkout" at bounding box center [988, 596] width 79 height 31
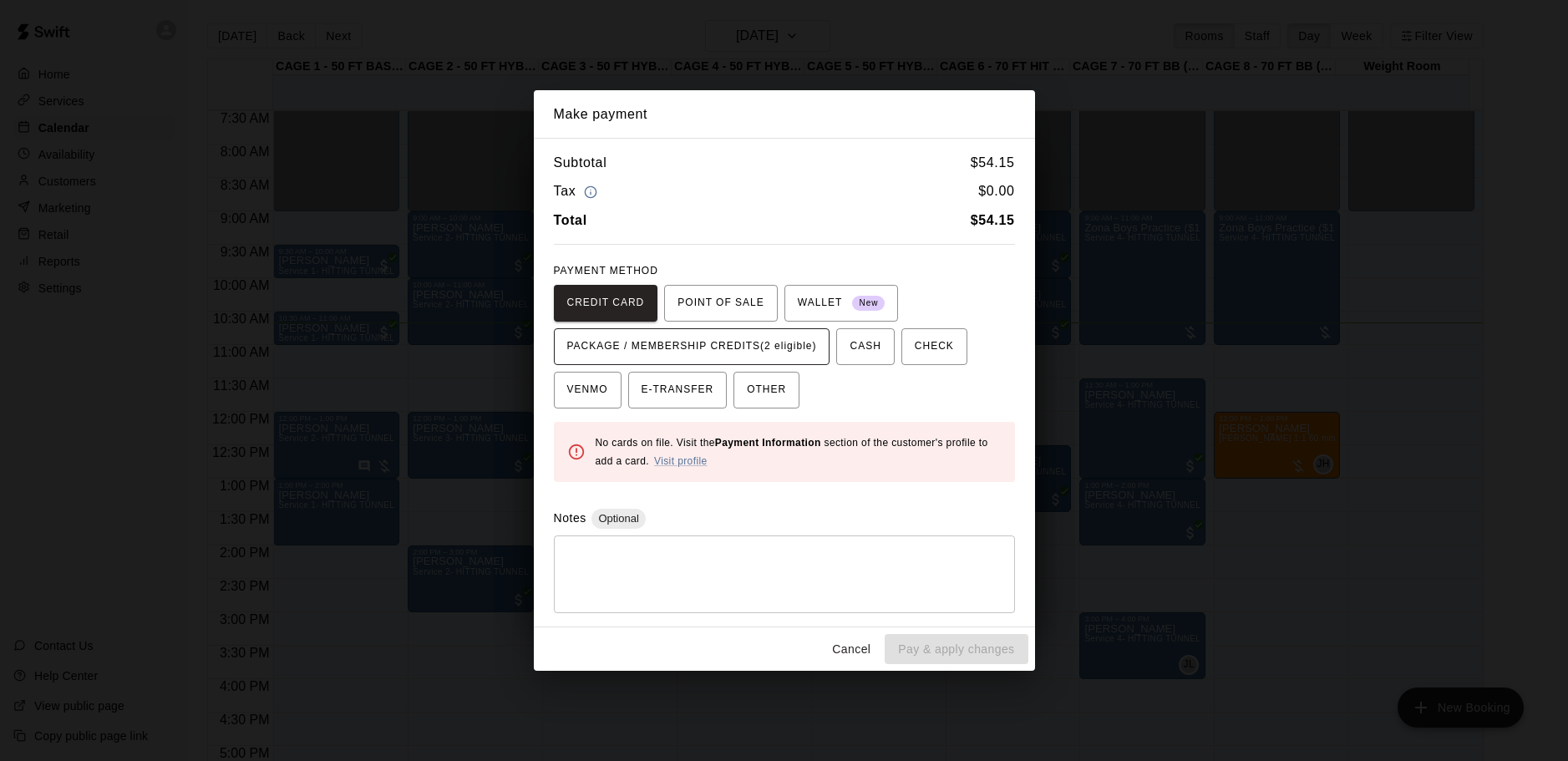
click at [735, 354] on span "PACKAGE / MEMBERSHIP CREDITS (2 eligible)" at bounding box center [692, 346] width 250 height 27
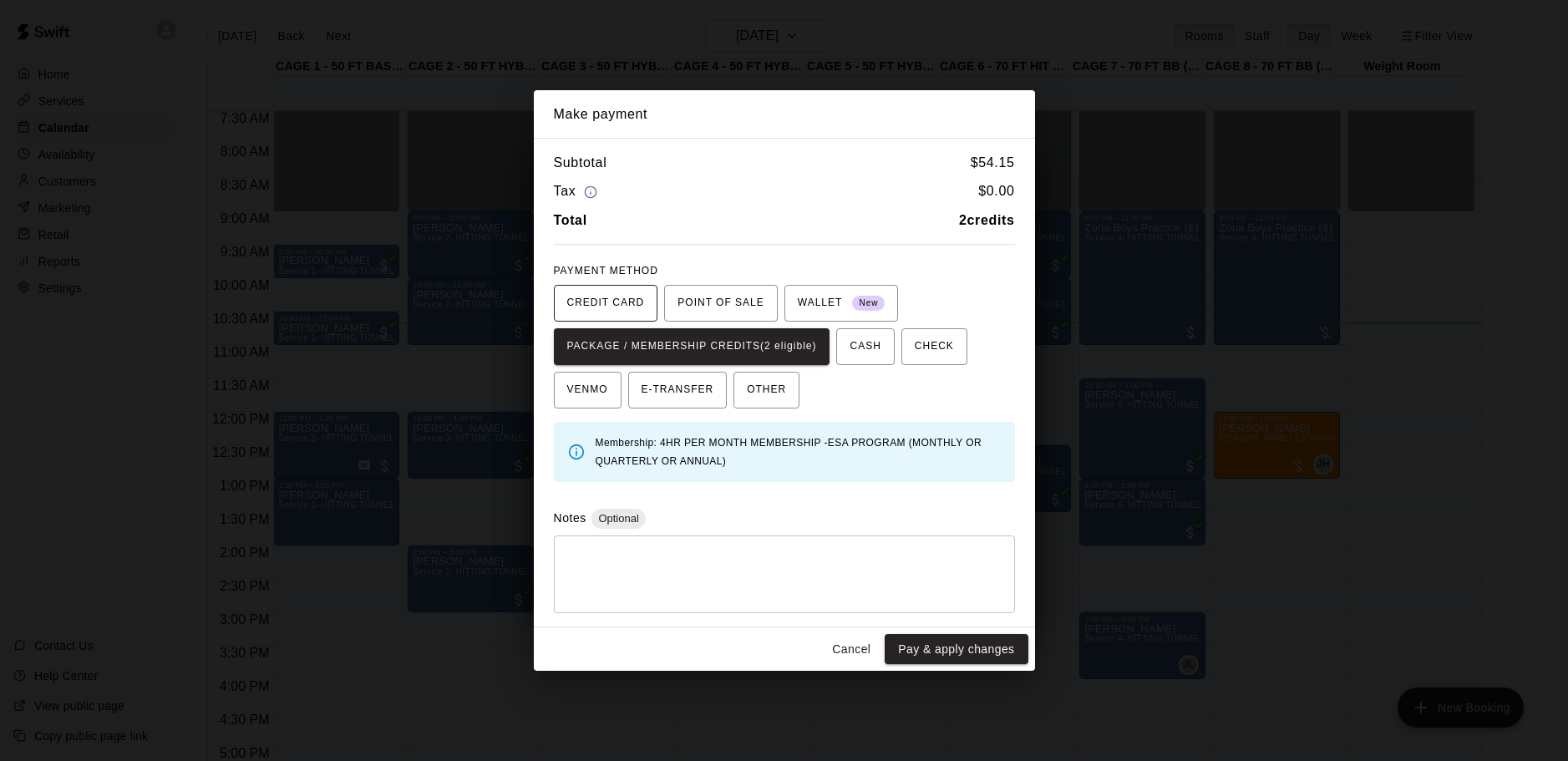
click at [588, 292] on span "CREDIT CARD" at bounding box center [606, 303] width 78 height 27
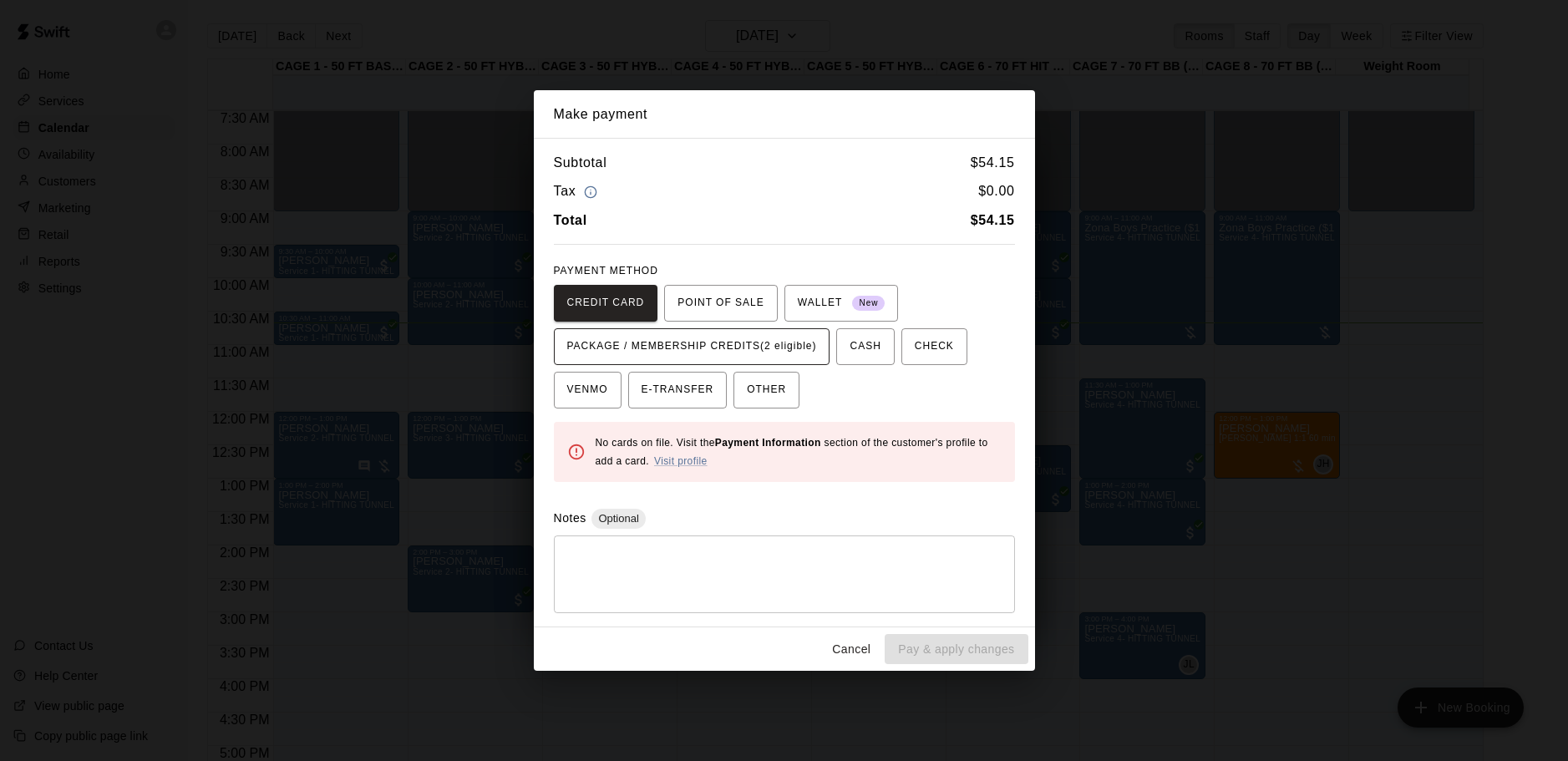
click at [751, 345] on span "PACKAGE / MEMBERSHIP CREDITS (2 eligible)" at bounding box center [692, 346] width 250 height 27
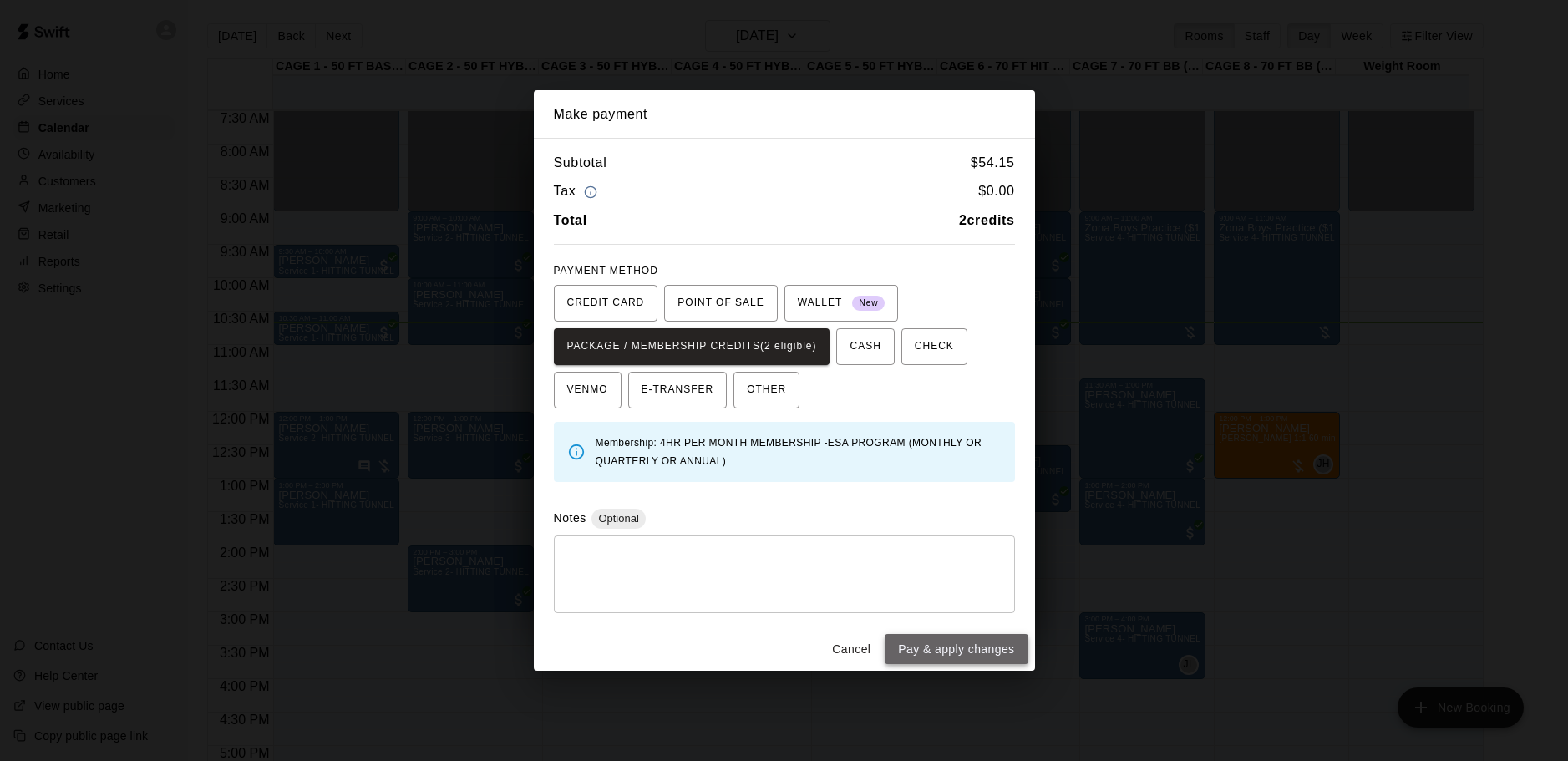
click at [948, 649] on button "Pay & apply changes" at bounding box center [956, 649] width 143 height 31
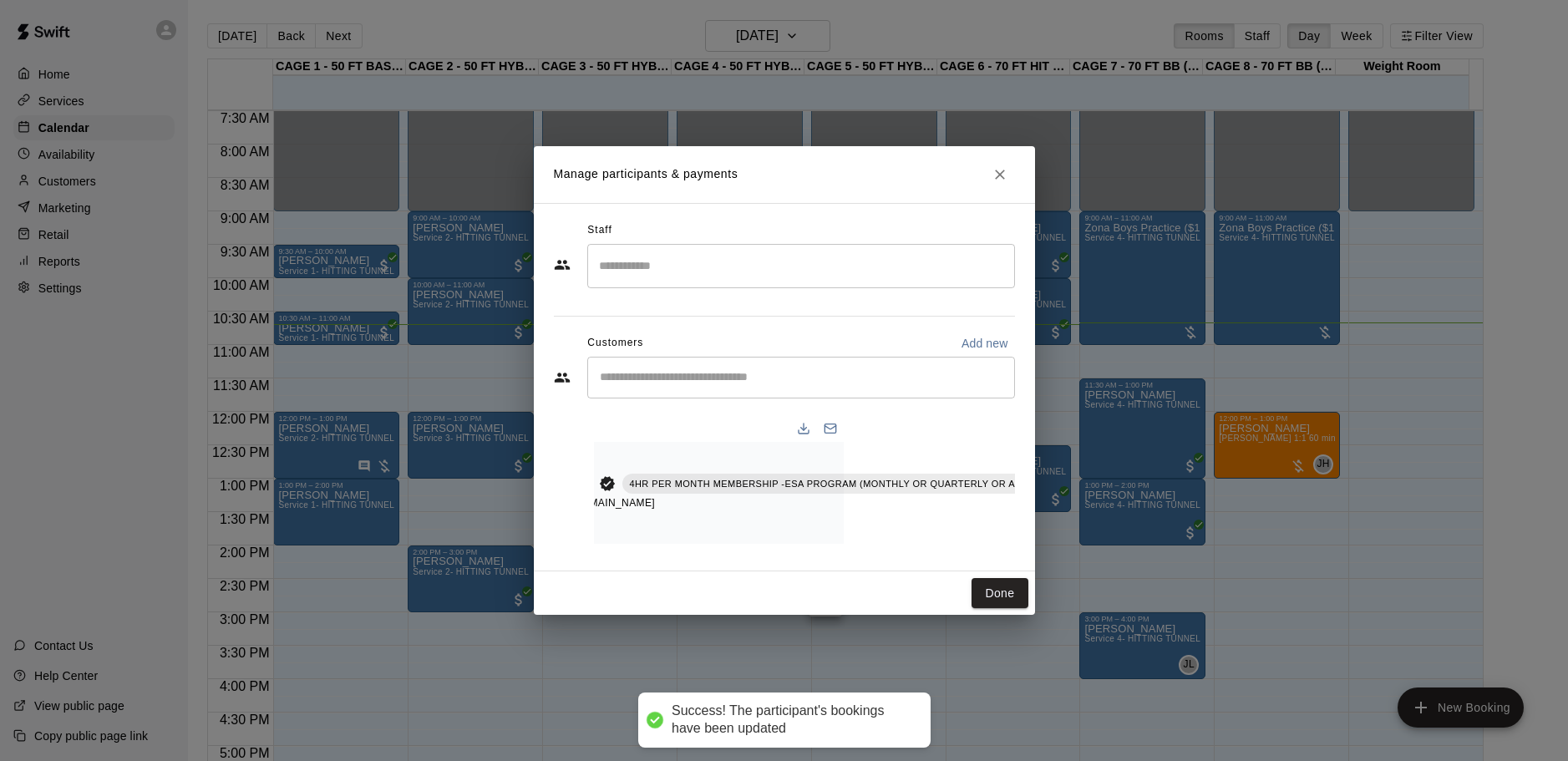
drag, startPoint x: 1000, startPoint y: 609, endPoint x: 1000, endPoint y: 661, distance: 52.0
click at [1000, 609] on button "Done" at bounding box center [999, 593] width 56 height 31
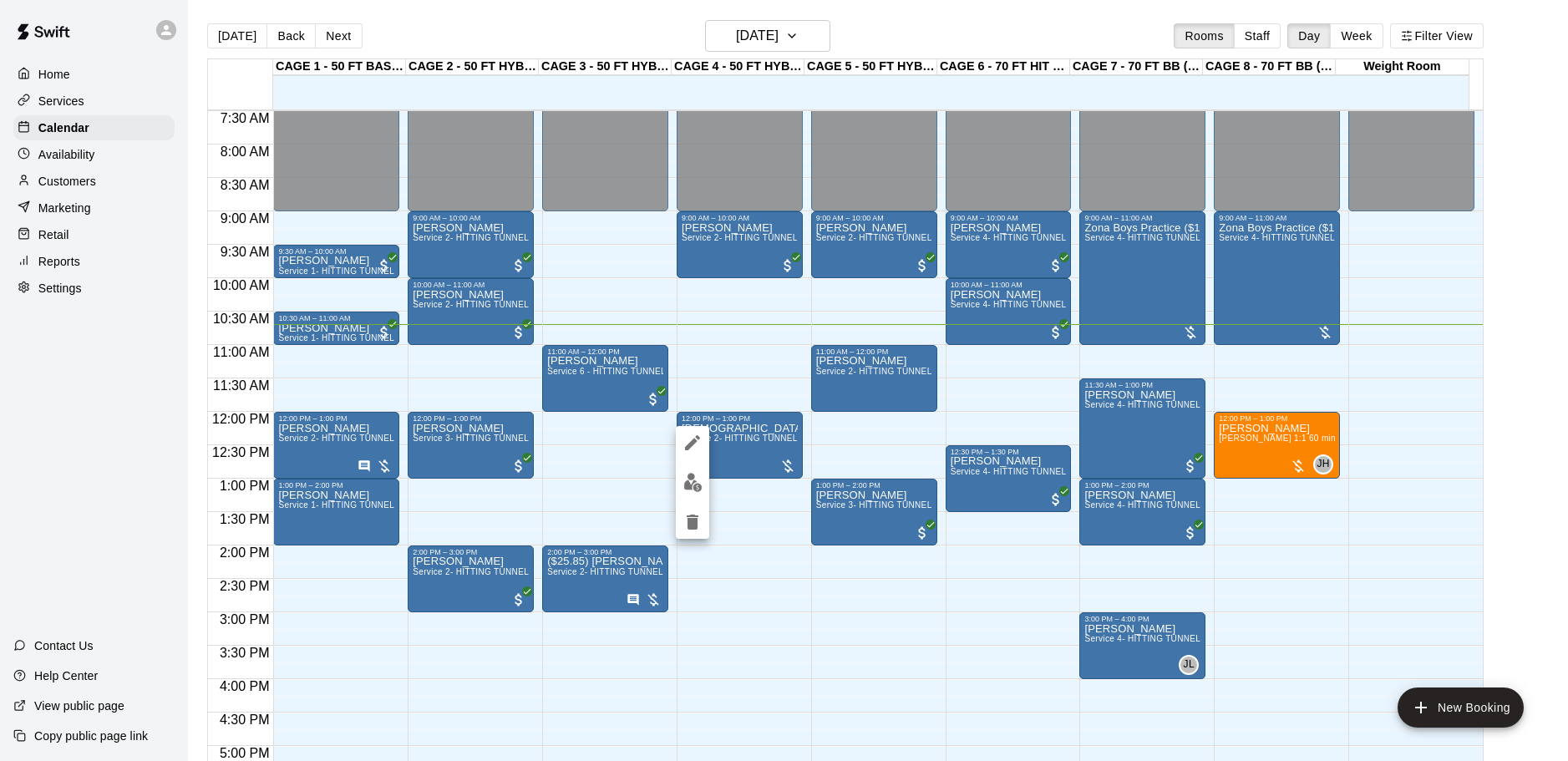
click at [697, 491] on img "edit" at bounding box center [693, 483] width 19 height 19
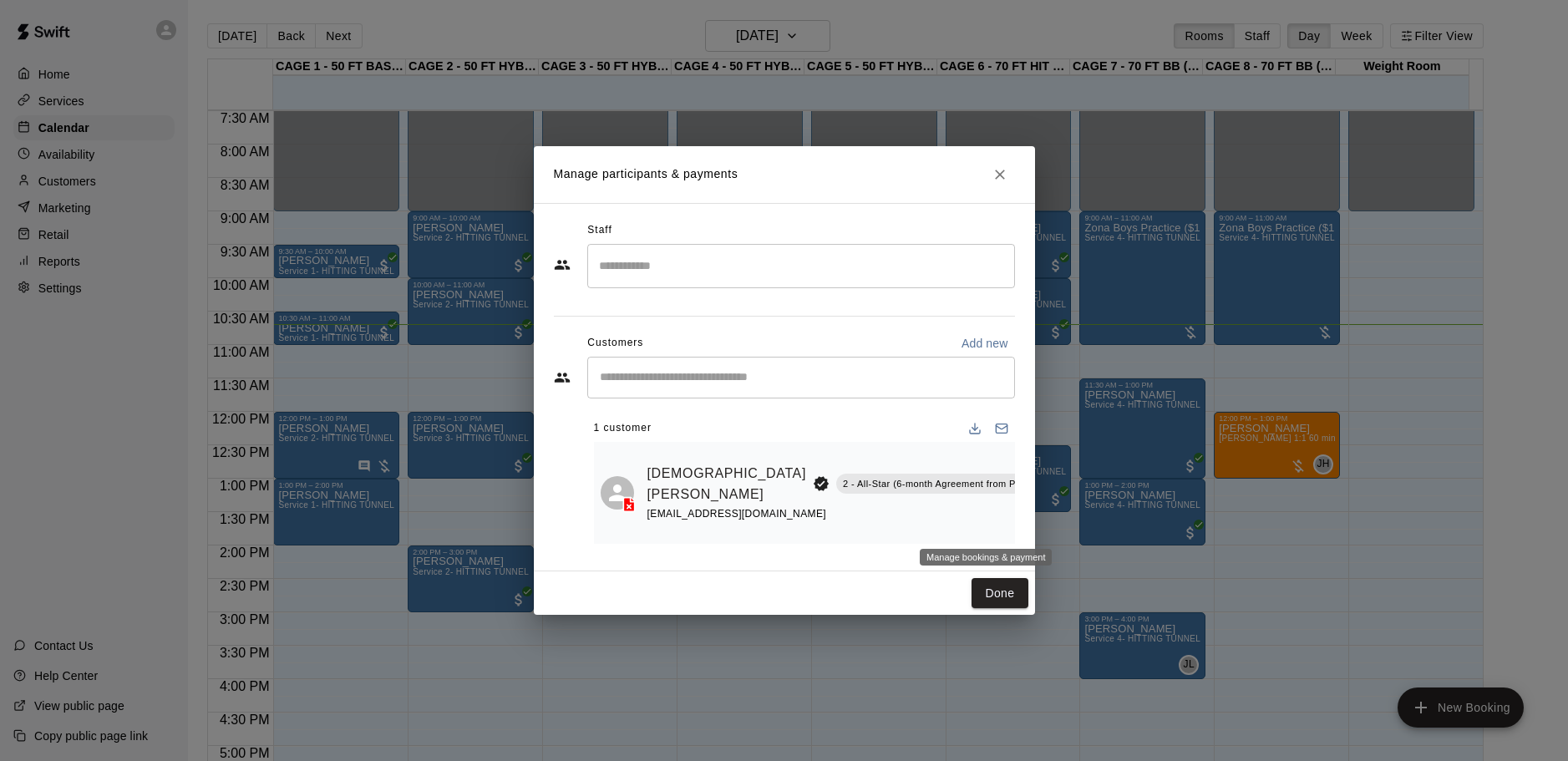
drag, startPoint x: 982, startPoint y: 517, endPoint x: 1006, endPoint y: 527, distance: 26.0
click at [1093, 517] on icon "Manage bookings & payment" at bounding box center [1099, 522] width 12 height 14
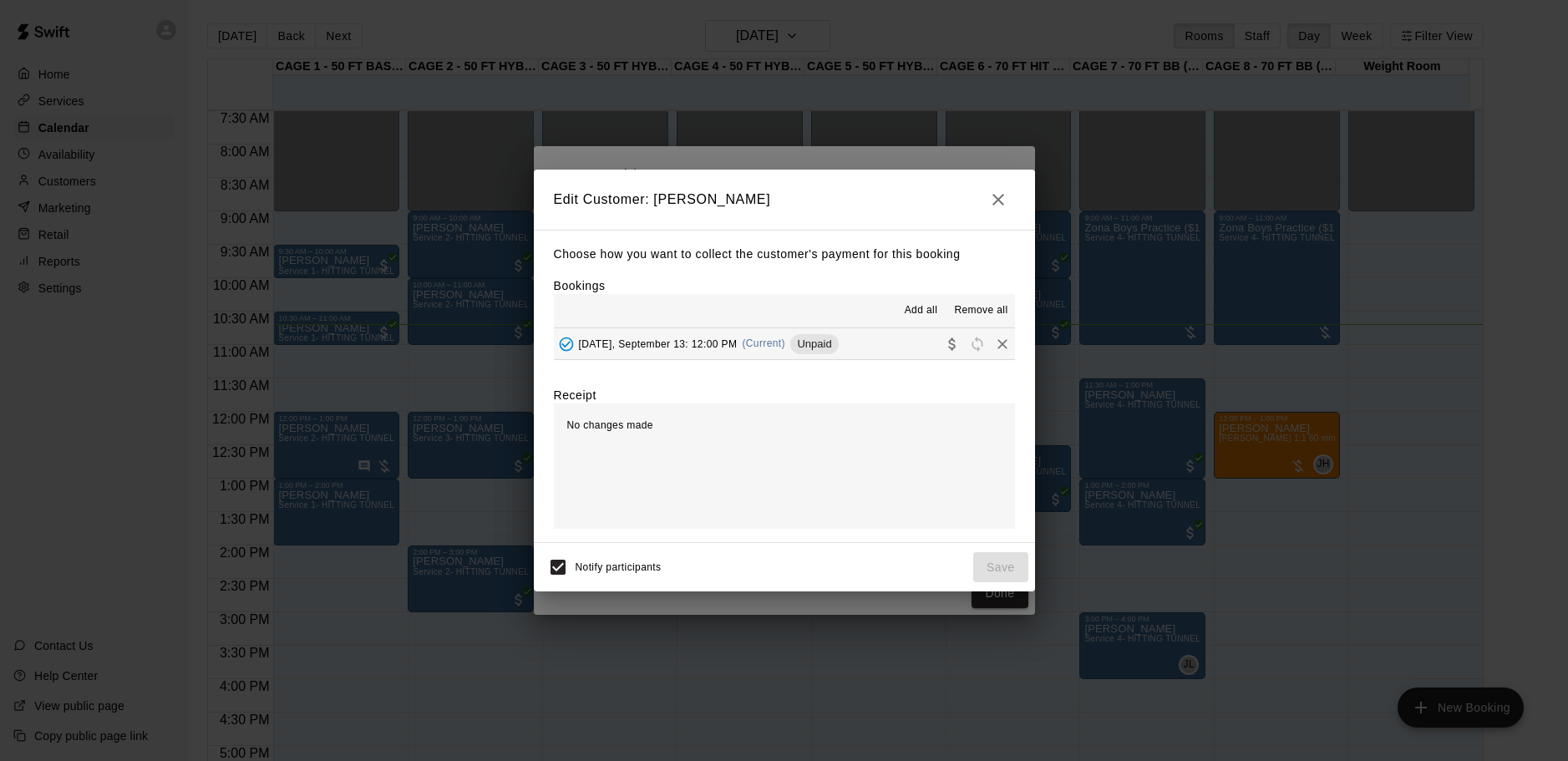
click at [719, 345] on span "[DATE], September 13: 12:00 PM" at bounding box center [659, 344] width 159 height 11
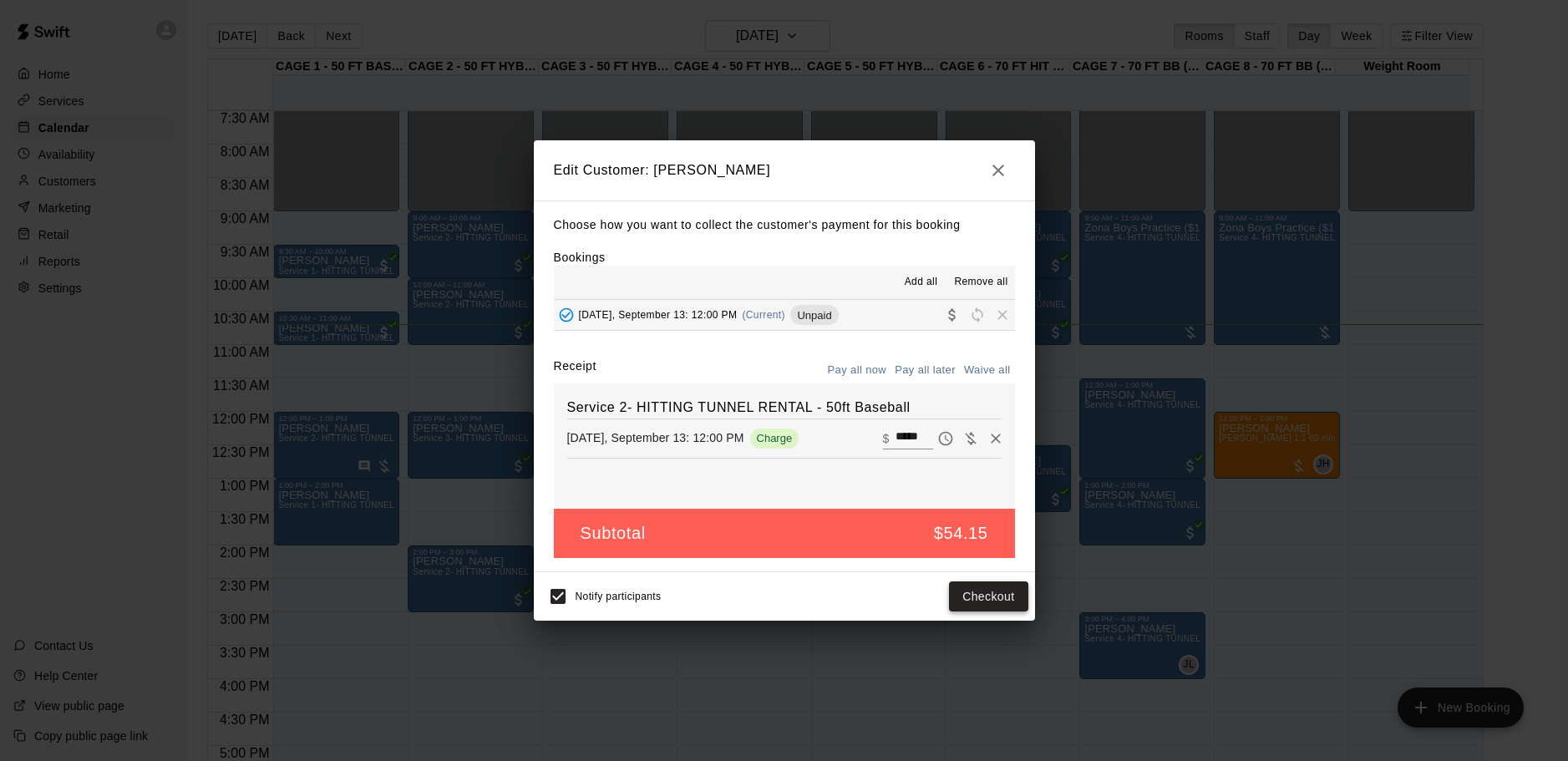
click at [988, 582] on button "Checkout" at bounding box center [988, 596] width 79 height 31
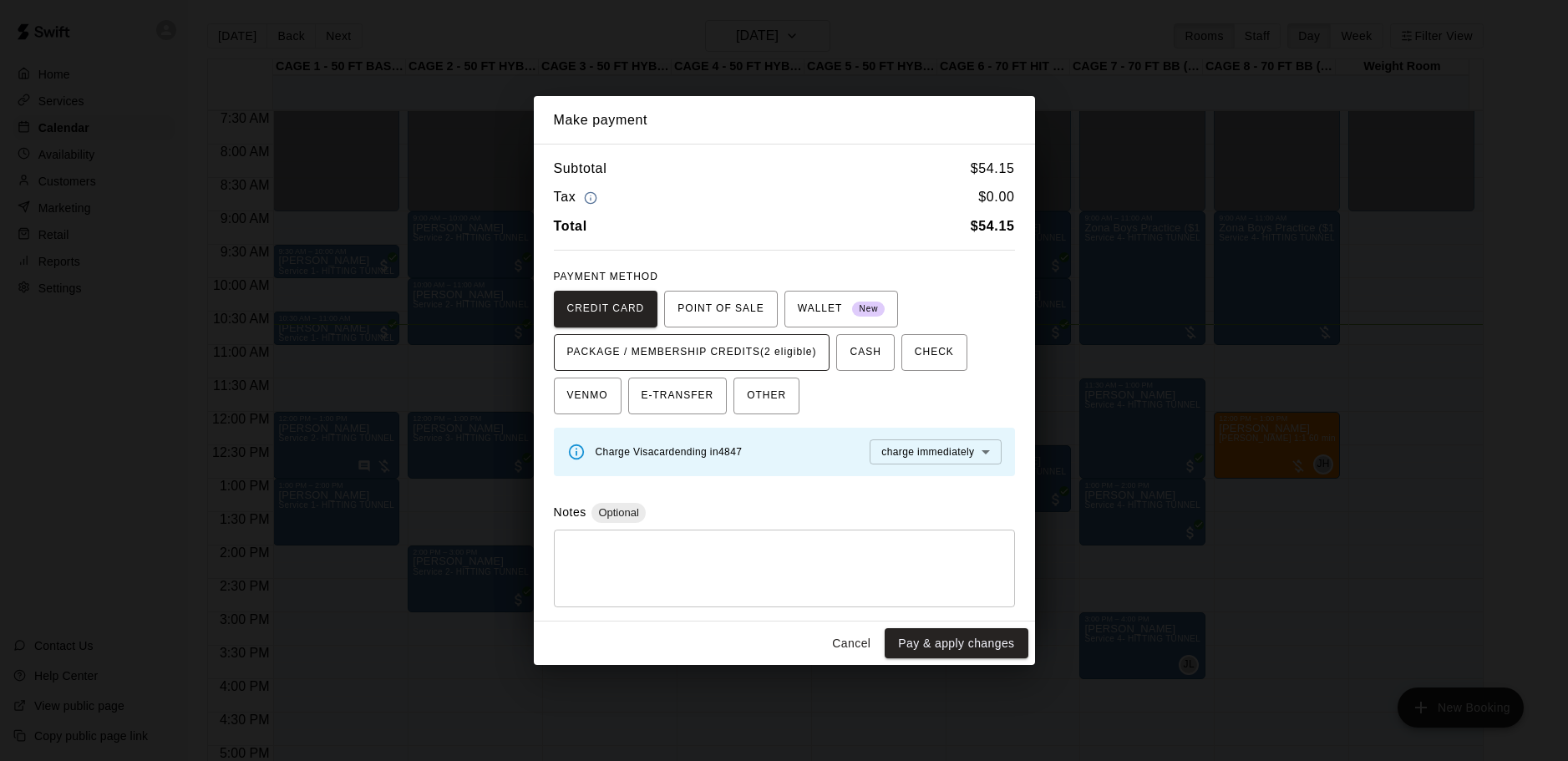
click at [714, 352] on span "PACKAGE / MEMBERSHIP CREDITS (2 eligible)" at bounding box center [692, 352] width 250 height 27
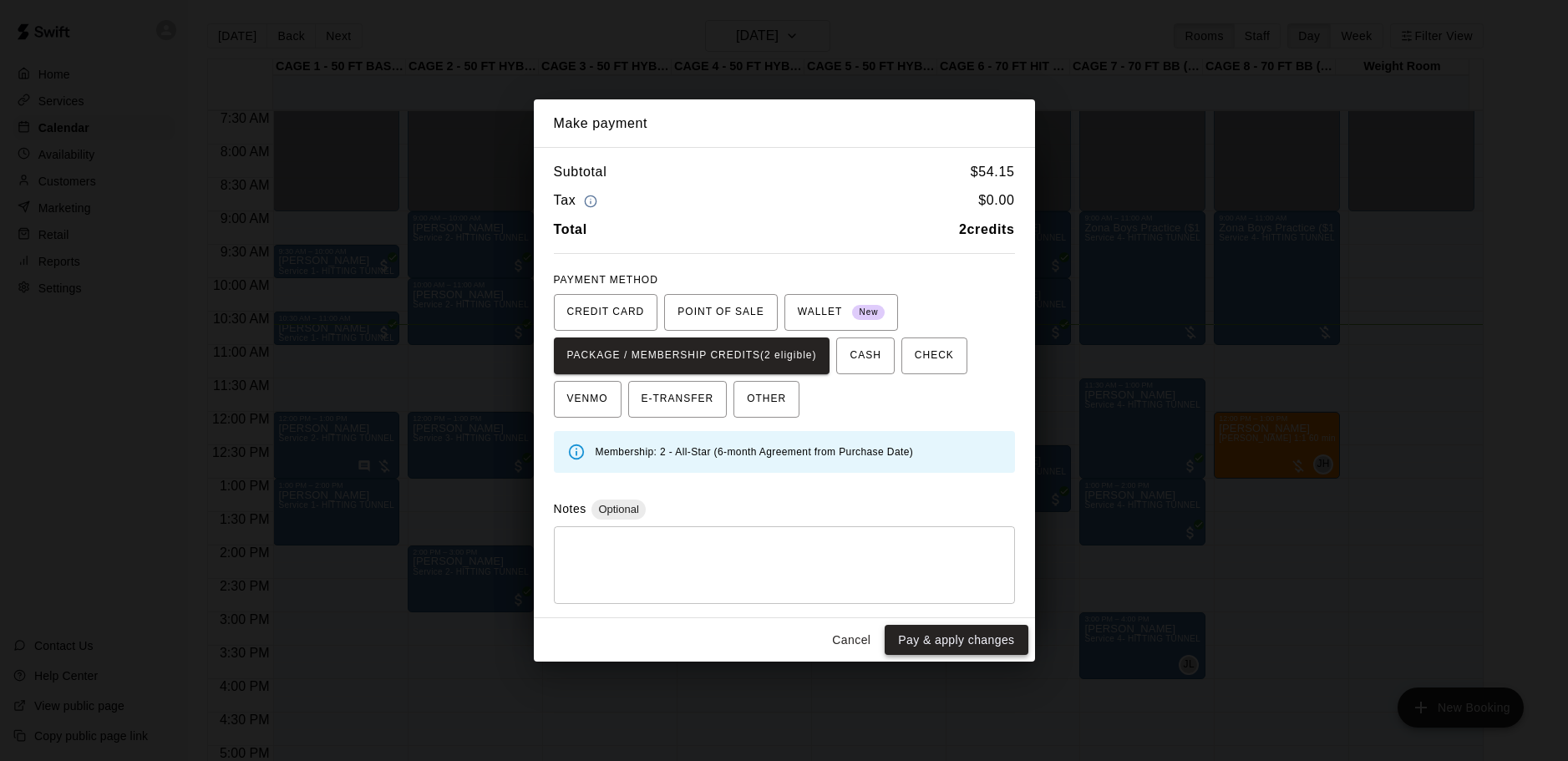
click at [926, 645] on button "Pay & apply changes" at bounding box center [956, 640] width 143 height 31
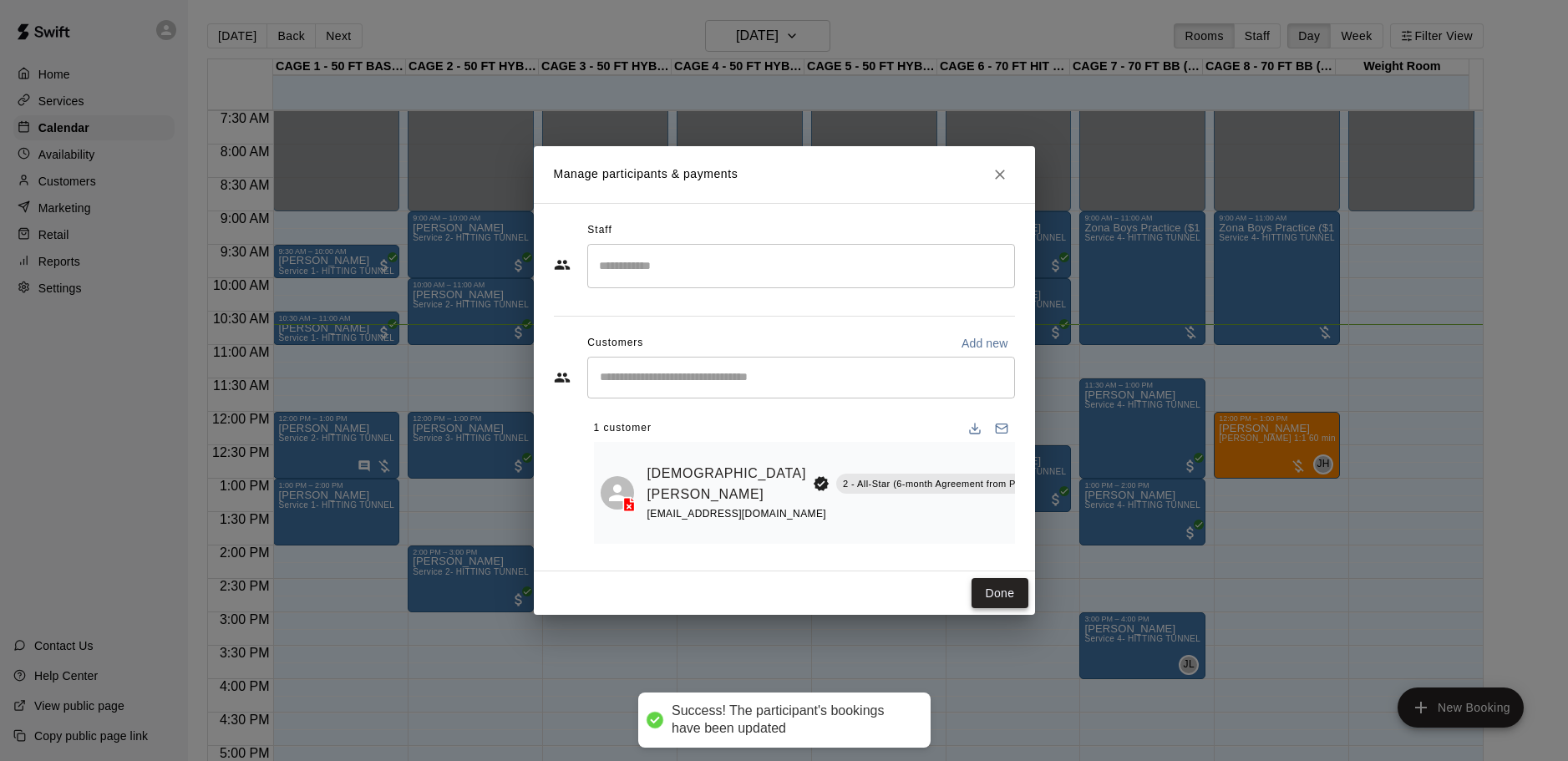
click at [990, 590] on button "Done" at bounding box center [999, 593] width 56 height 31
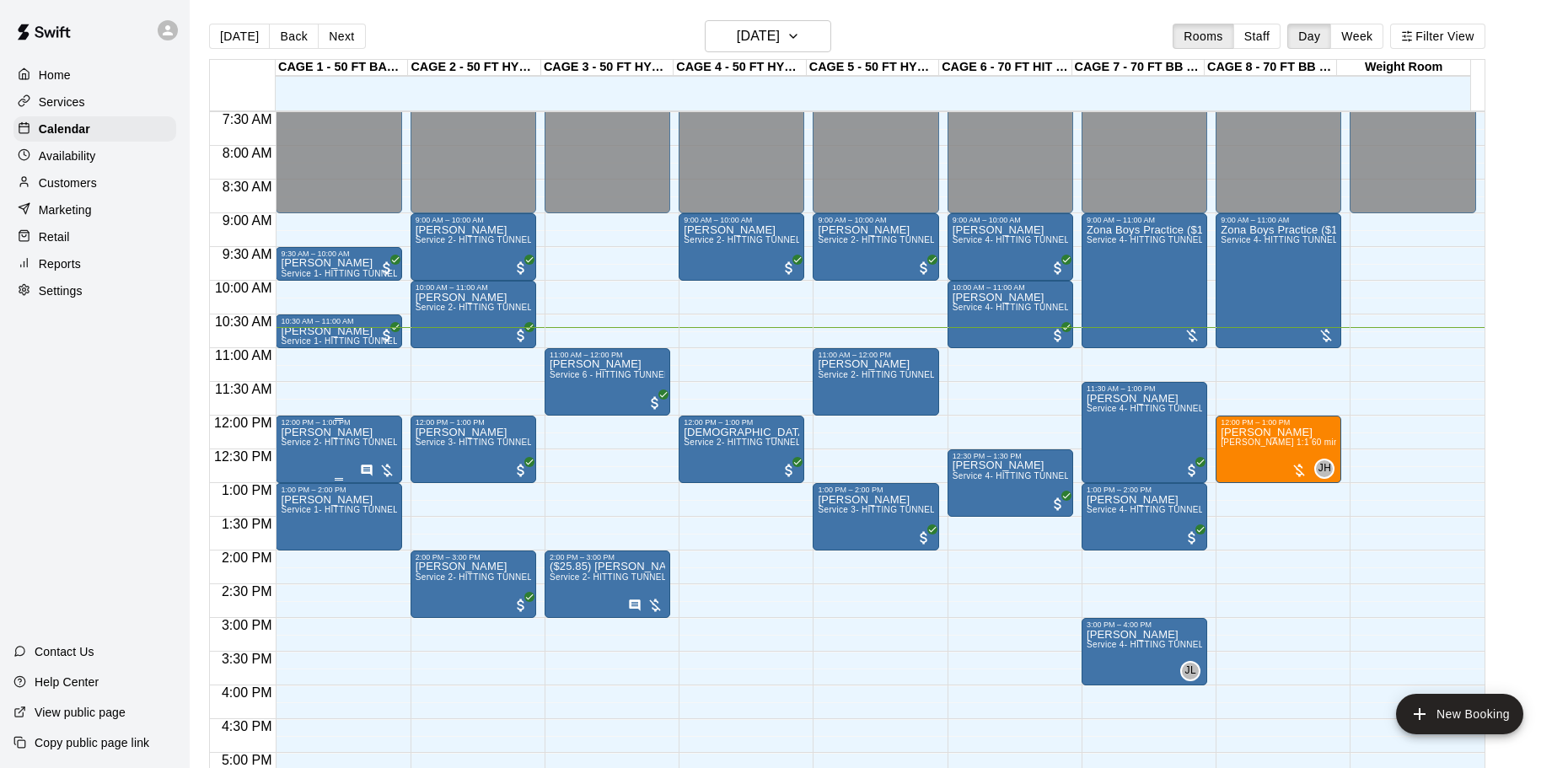
click at [303, 446] on span "Service 2- HITTING TUNNEL RENTAL - 50ft Baseball" at bounding box center [388, 442] width 214 height 10
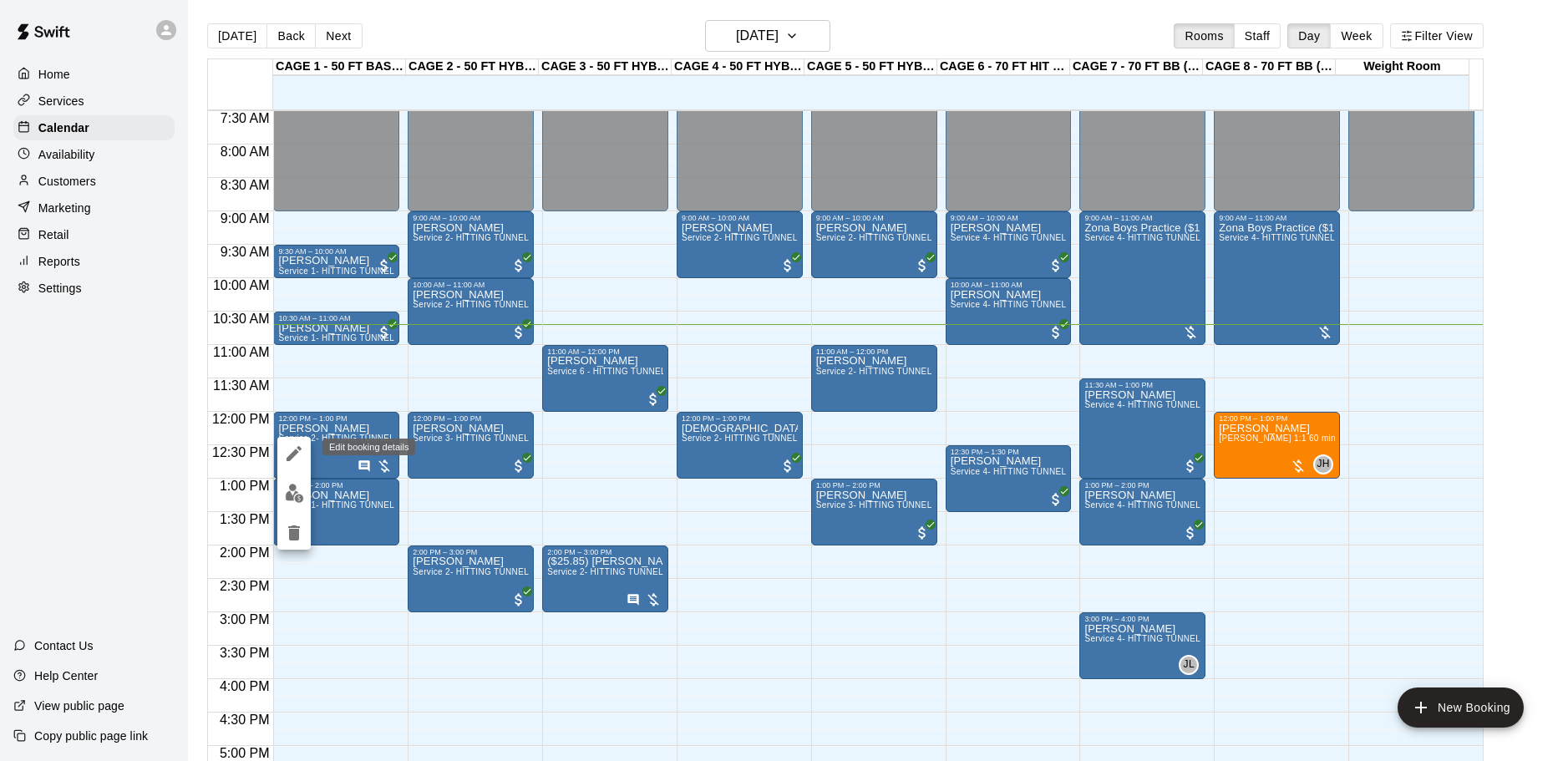
click at [291, 459] on icon "edit" at bounding box center [293, 453] width 20 height 20
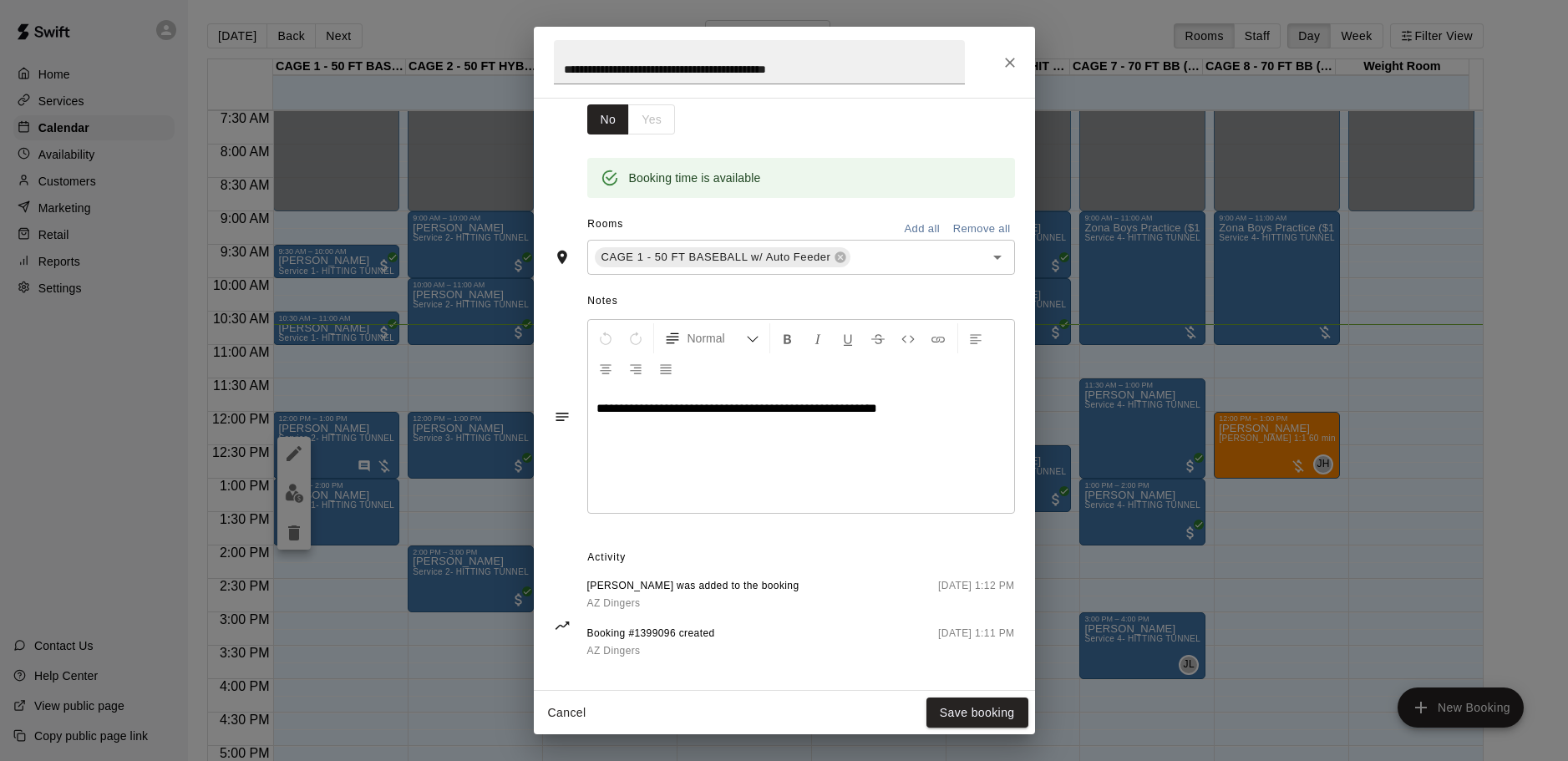
scroll to position [303, 0]
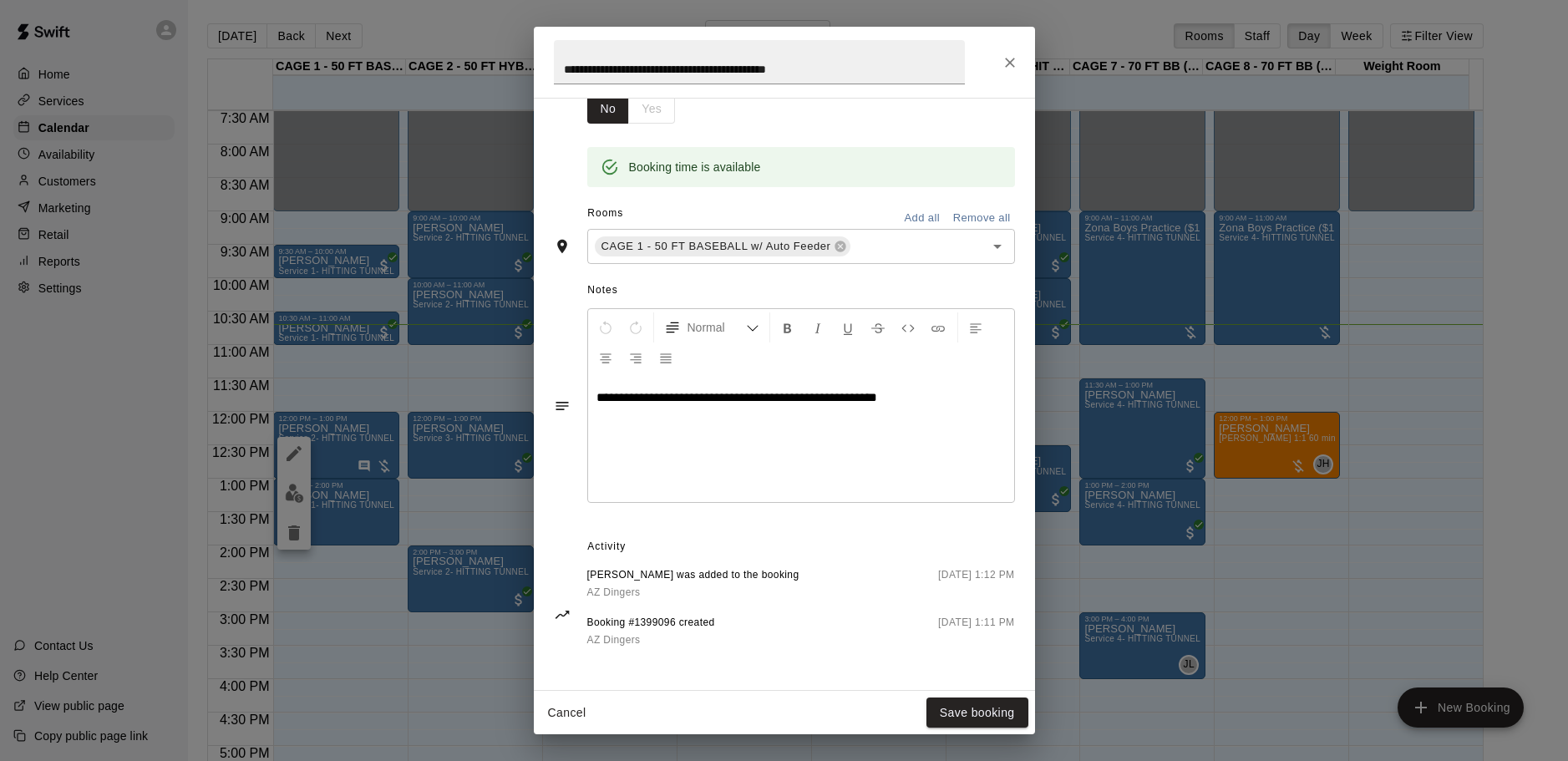
click at [1003, 67] on icon "Close" at bounding box center [1010, 62] width 17 height 17
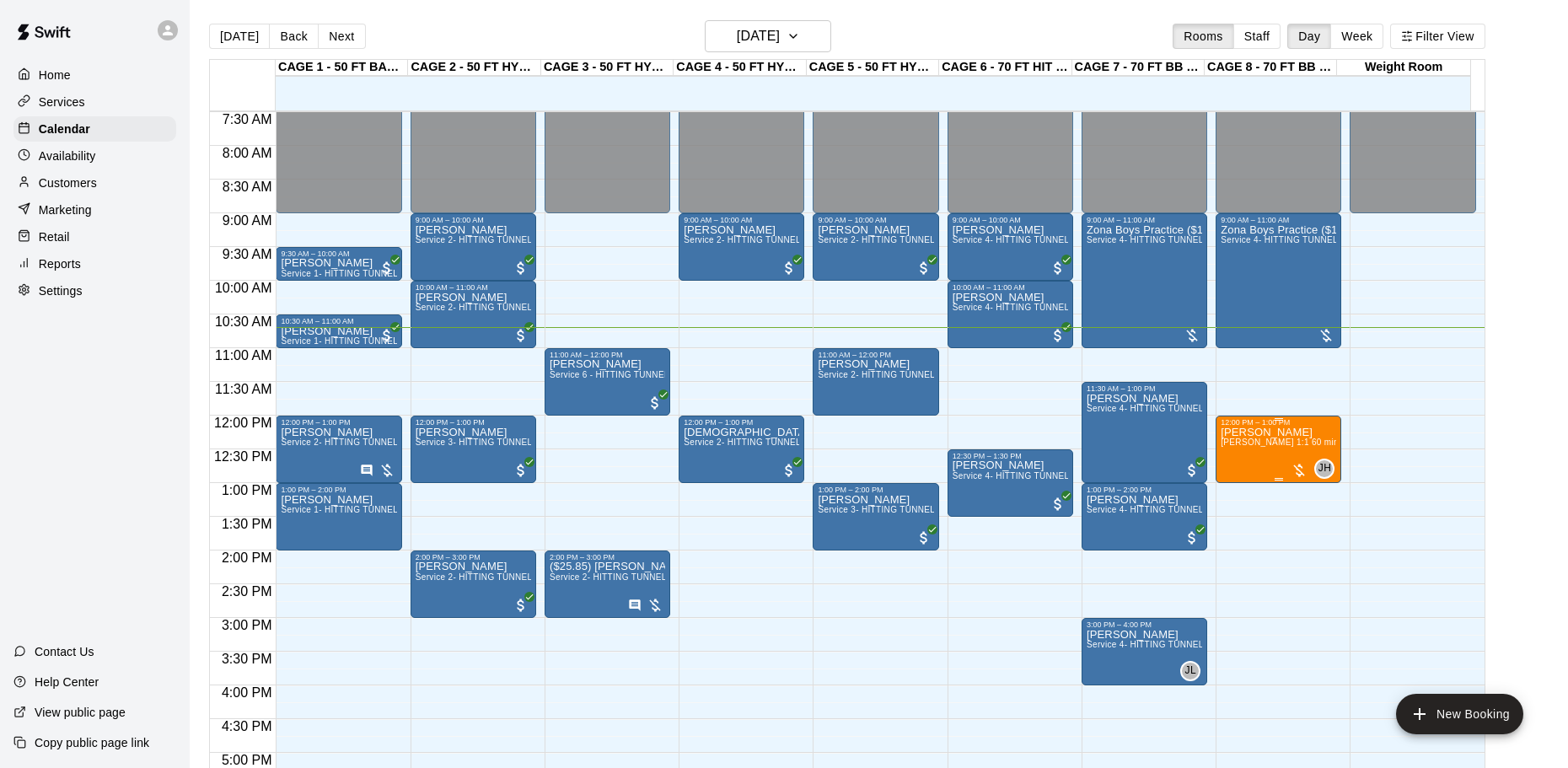
click at [1268, 445] on span "[PERSON_NAME] 1:1 60 min. pitching Lesson" at bounding box center [1313, 442] width 185 height 10
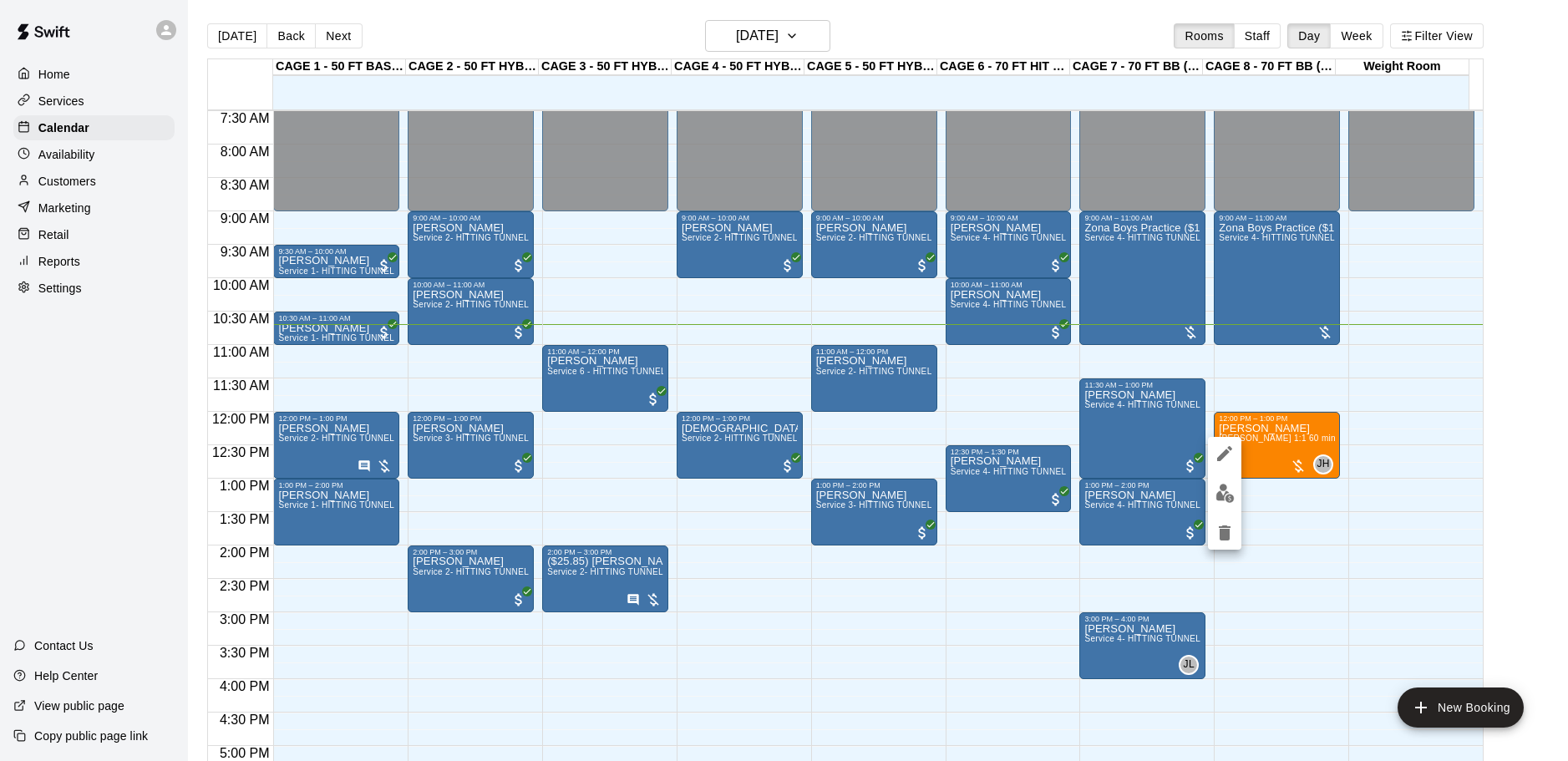
click at [1228, 499] on img "edit" at bounding box center [1224, 493] width 19 height 19
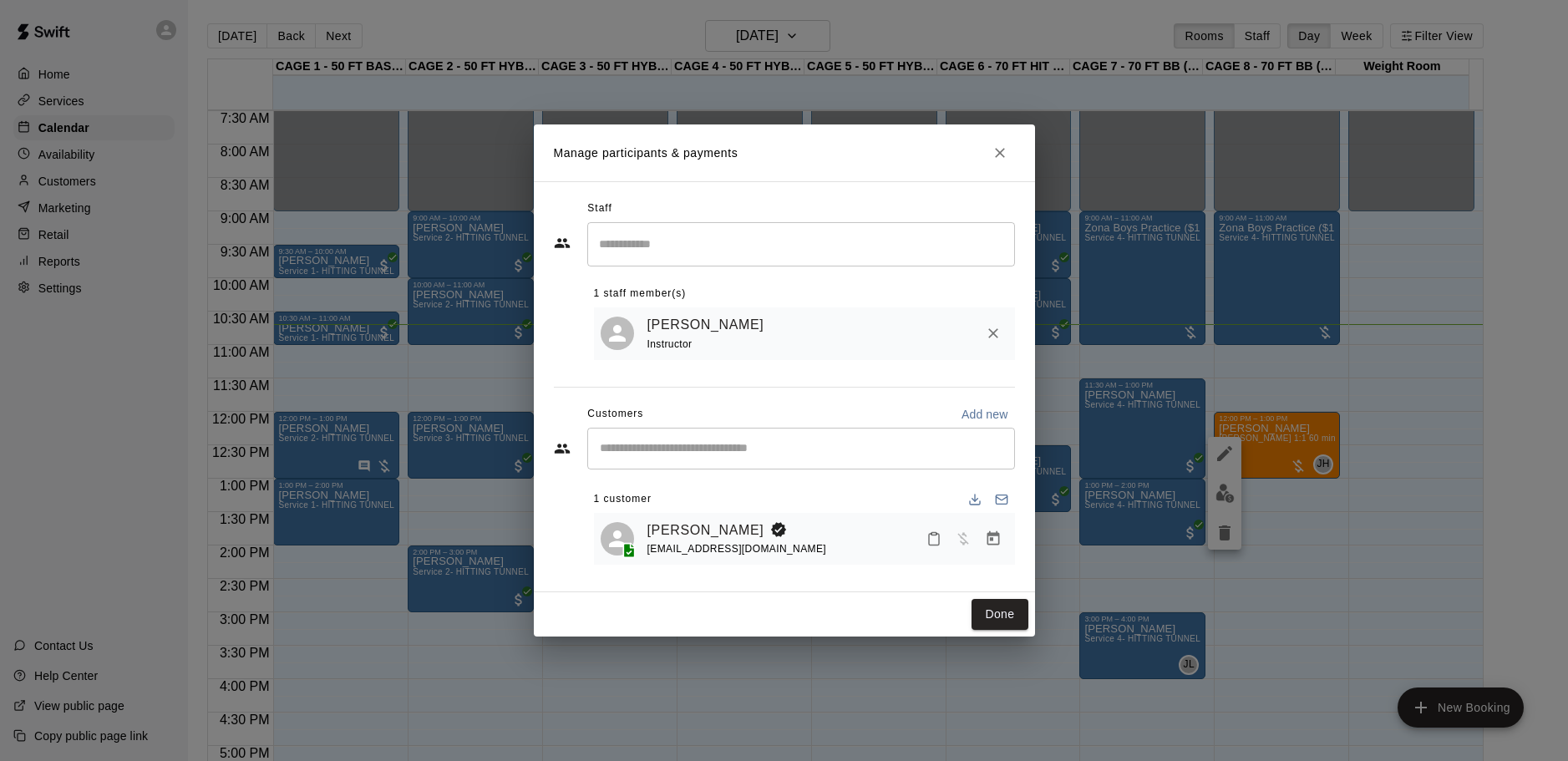
click at [998, 542] on icon "Manage bookings & payment" at bounding box center [992, 538] width 12 height 14
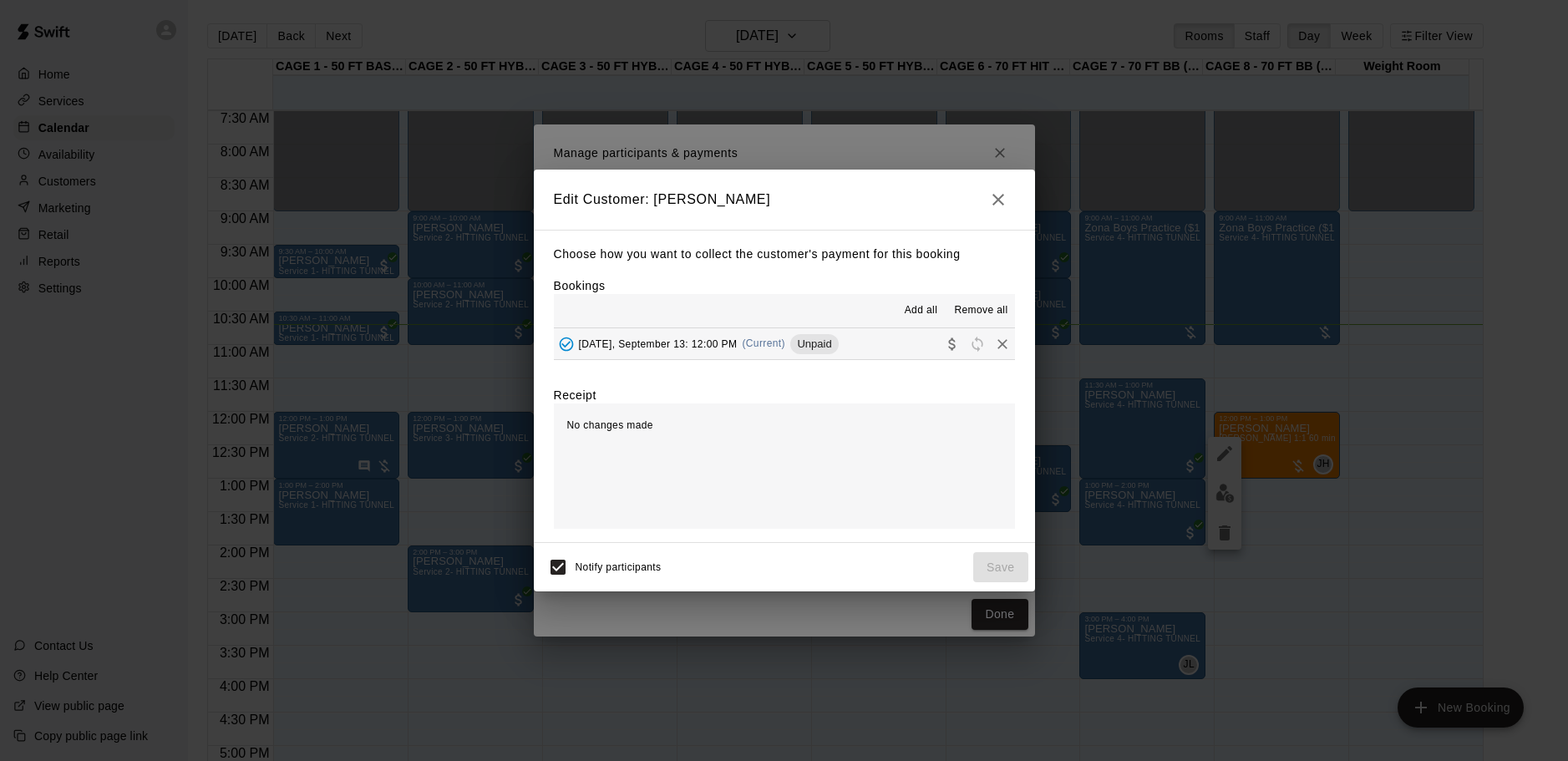
click at [996, 186] on button "button" at bounding box center [997, 199] width 33 height 33
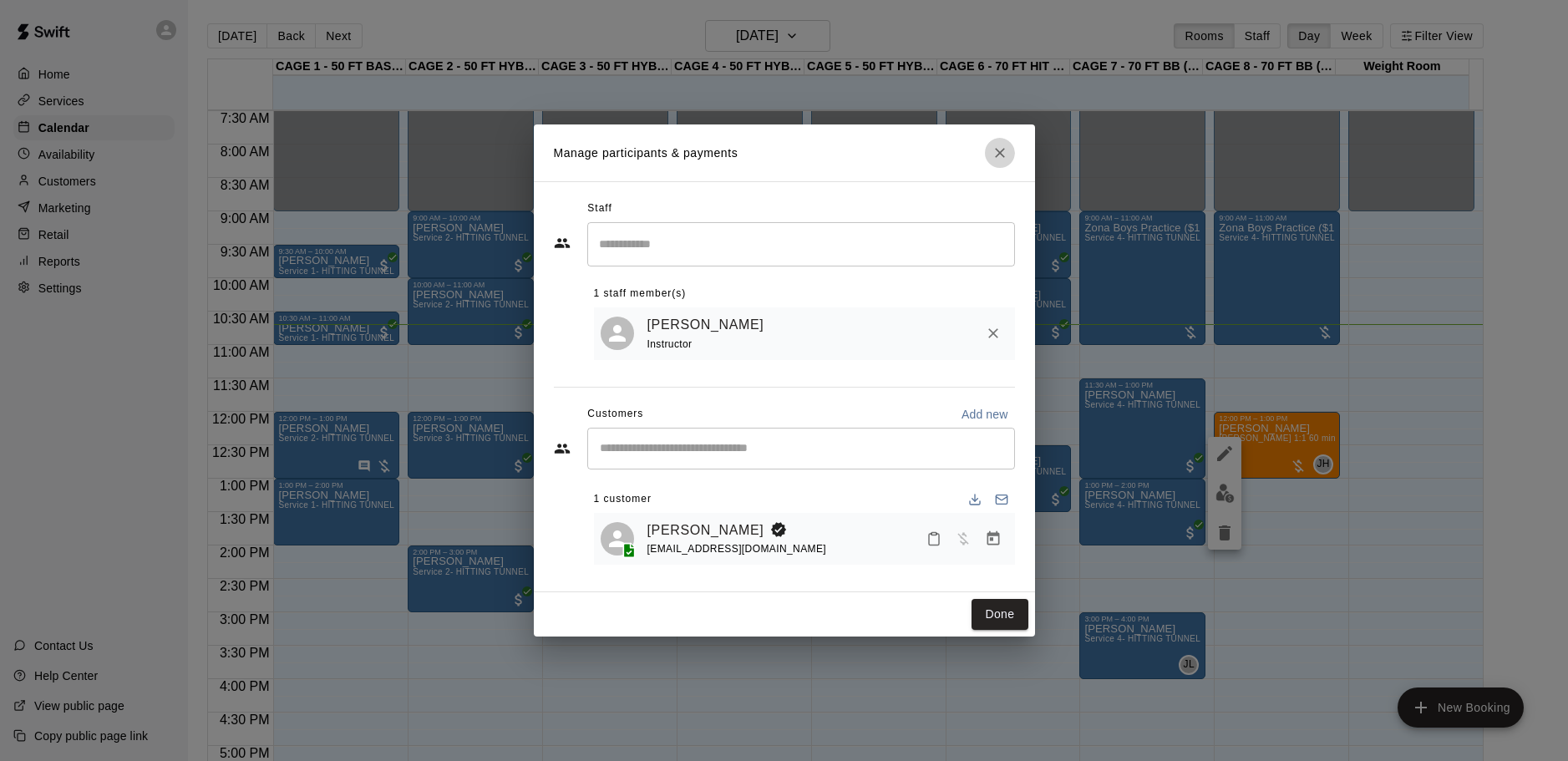
click at [999, 150] on icon "Close" at bounding box center [999, 152] width 10 height 10
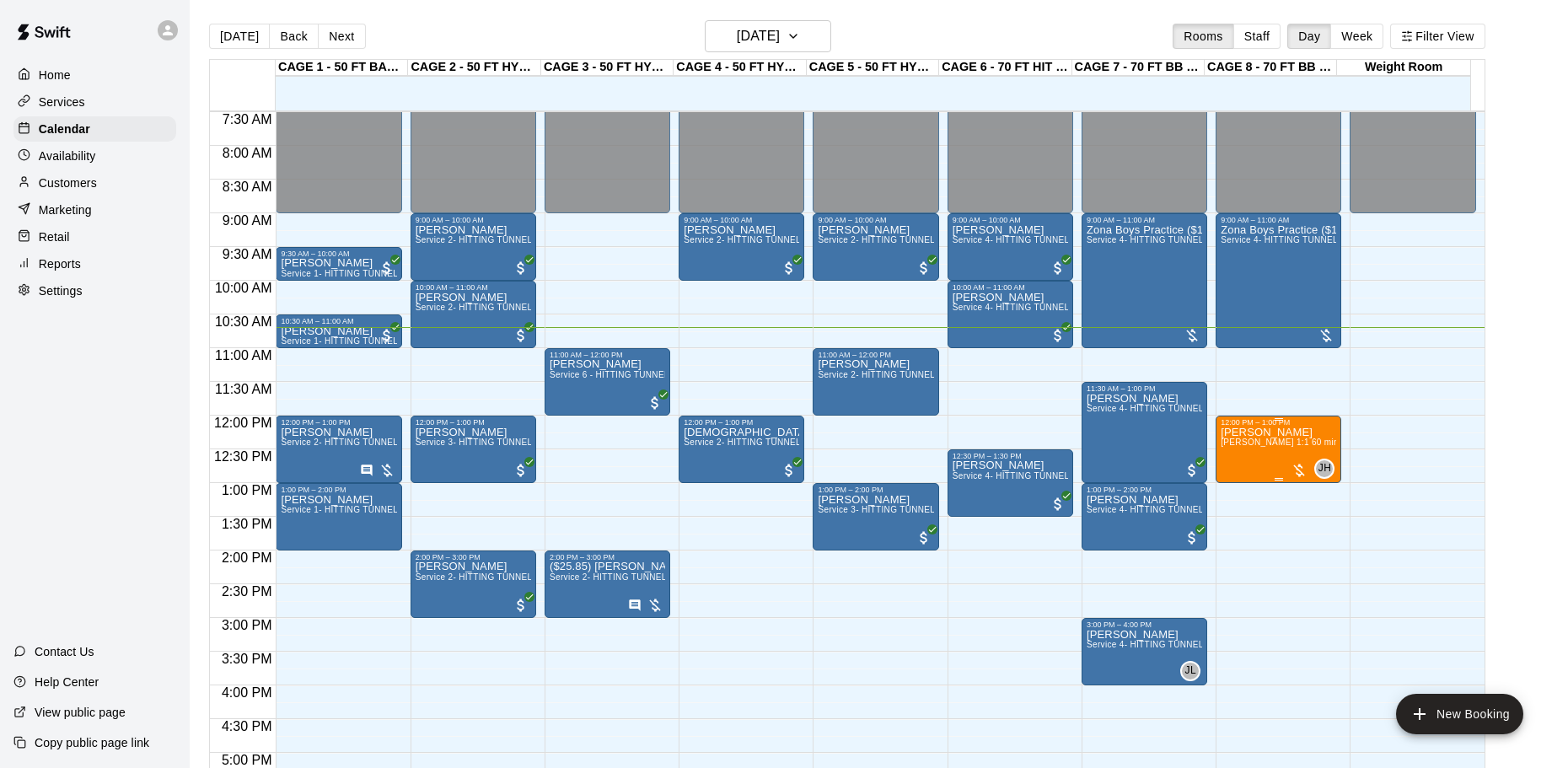
click at [1297, 427] on div "12:00 PM – 1:00 PM" at bounding box center [1278, 422] width 116 height 9
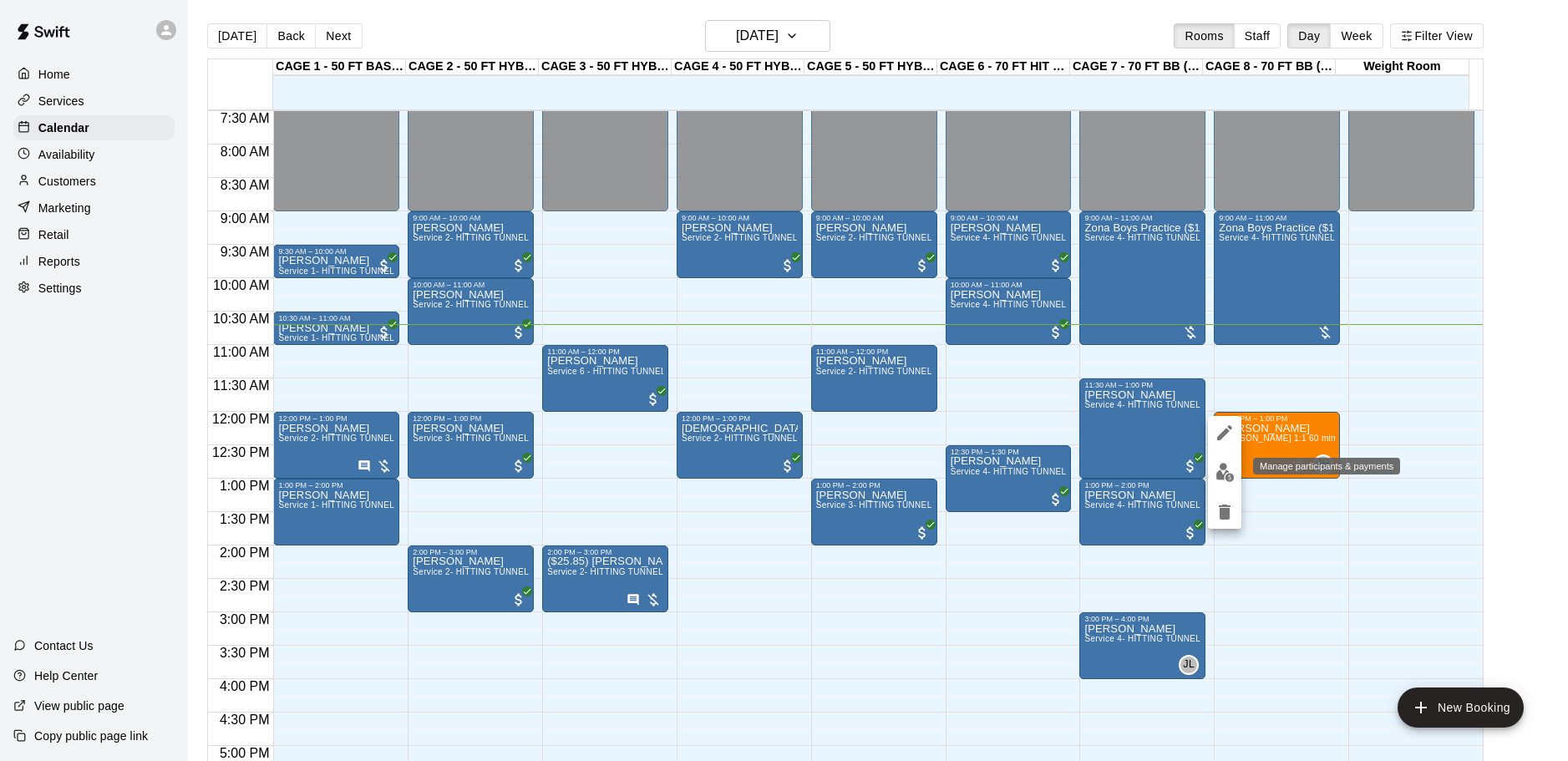
click at [1210, 475] on button "edit" at bounding box center [1224, 472] width 33 height 32
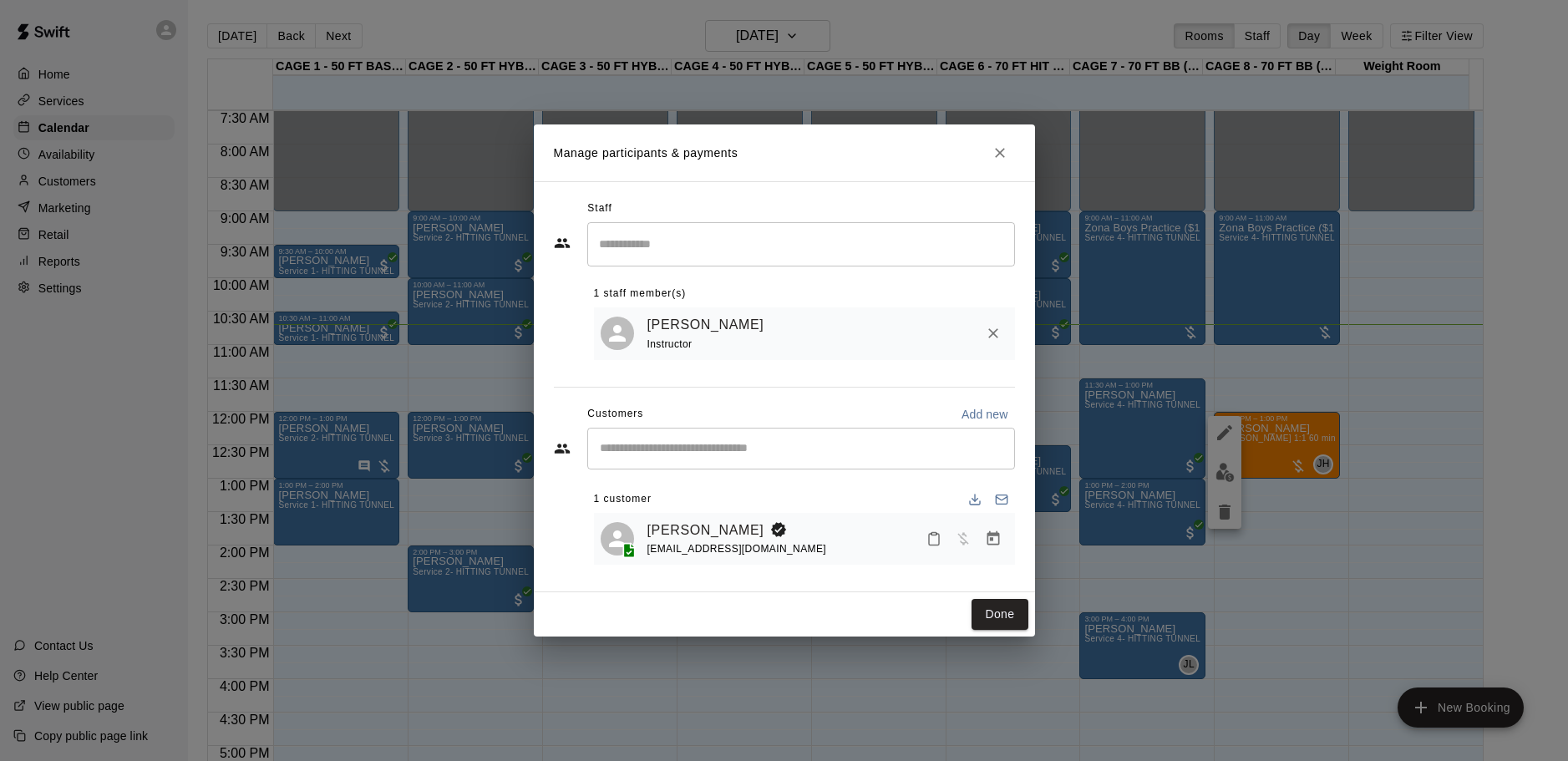
click at [997, 525] on button "Manage bookings & payment" at bounding box center [994, 539] width 30 height 30
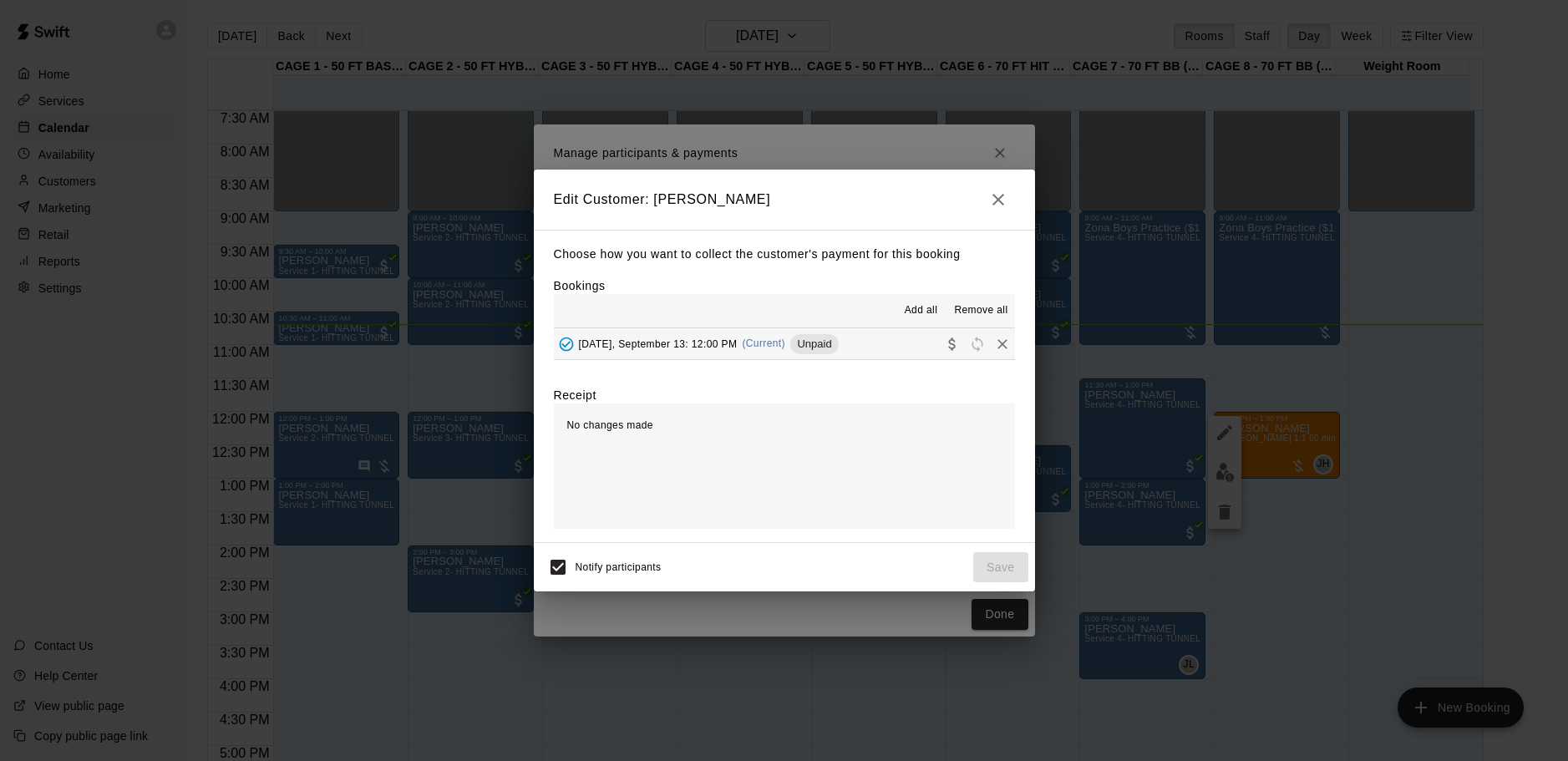
click at [885, 359] on button "[DATE], September 13: 12:00 PM (Current) Unpaid" at bounding box center [784, 344] width 461 height 31
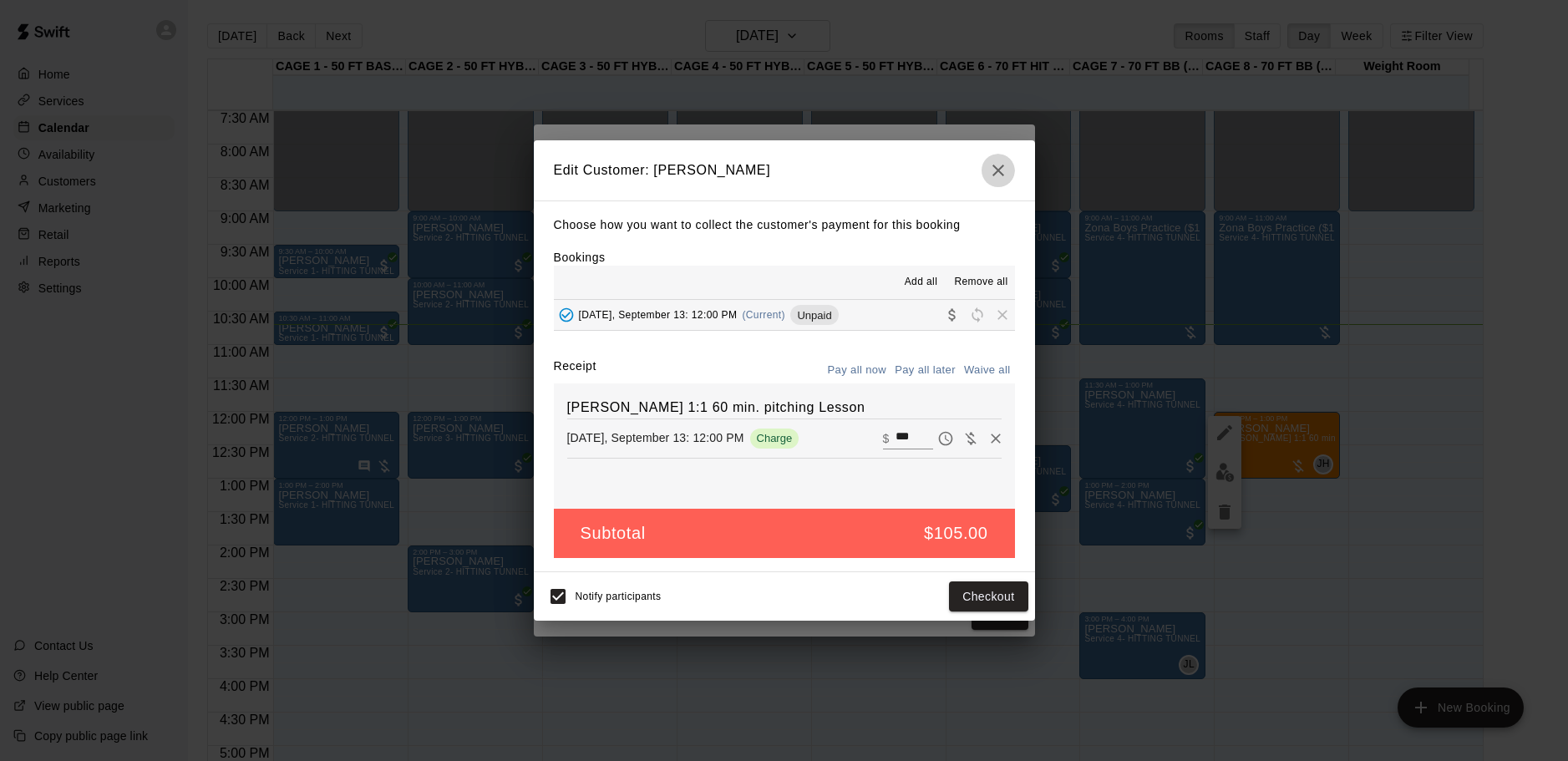
click at [1005, 163] on icon "button" at bounding box center [997, 169] width 20 height 20
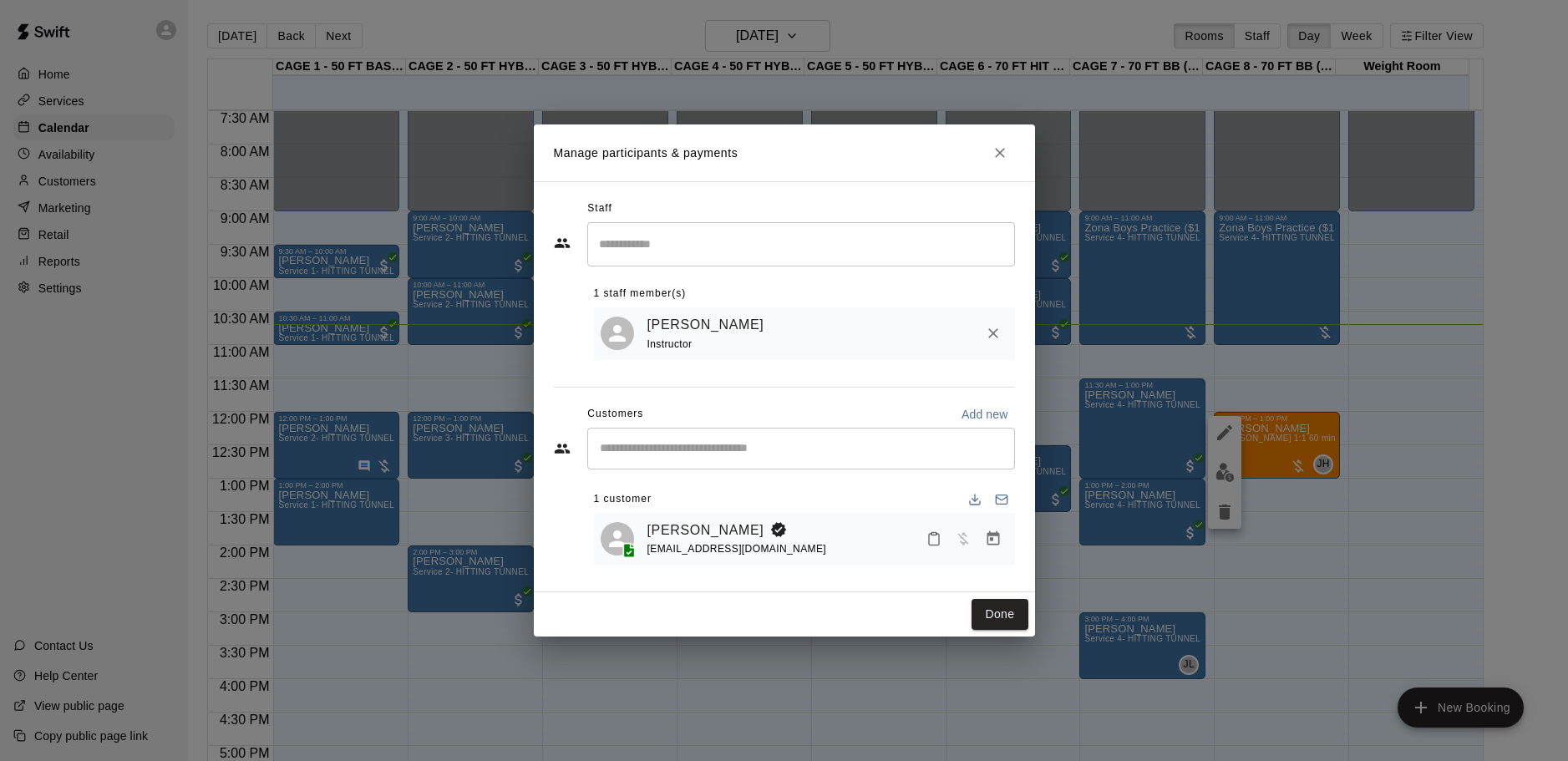
click at [1003, 159] on icon "Close" at bounding box center [1000, 153] width 17 height 17
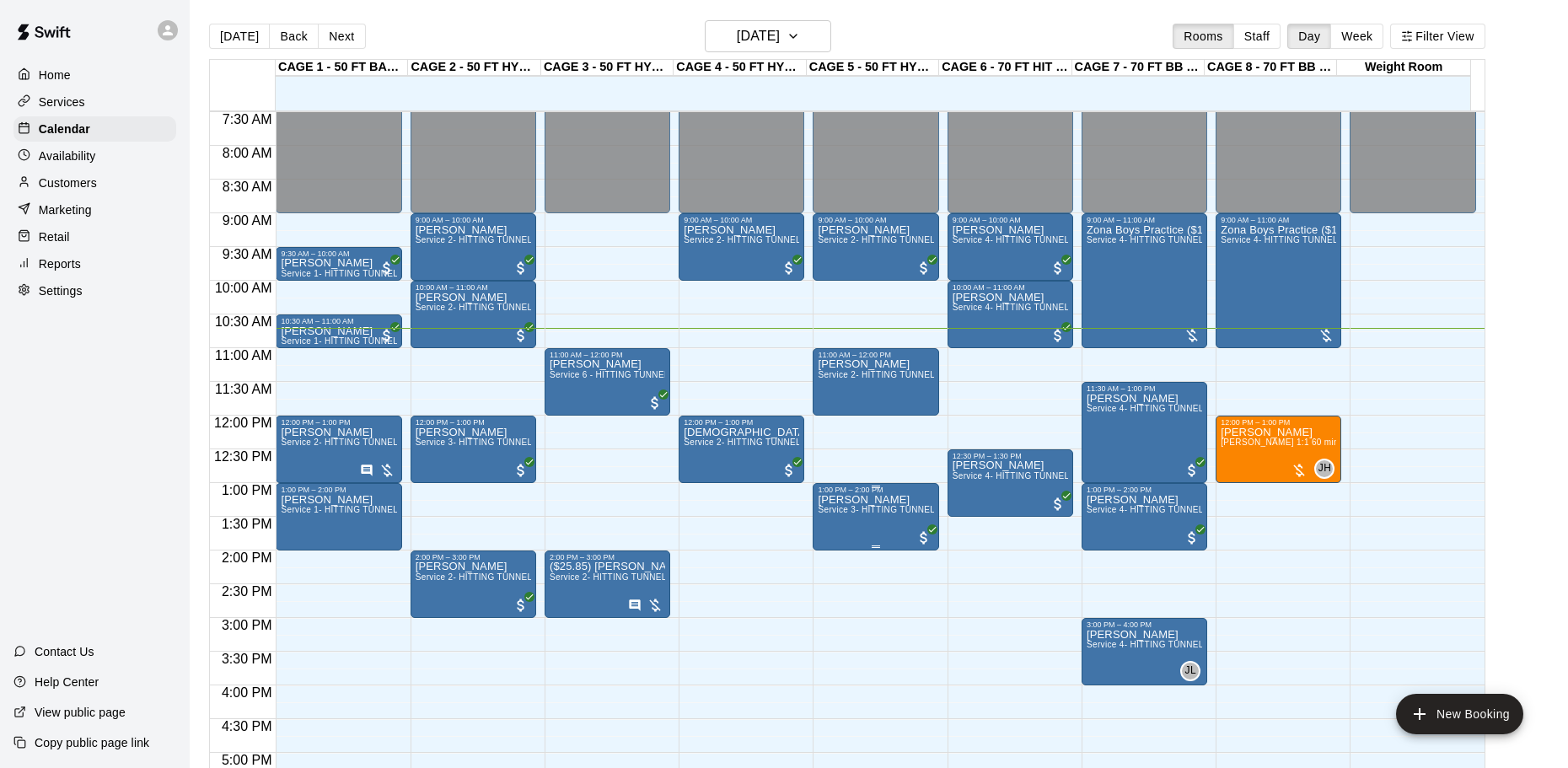
click at [866, 513] on span "Service 3- HITTING TUNNEL RENTAL - 50ft Softball" at bounding box center [922, 510] width 210 height 10
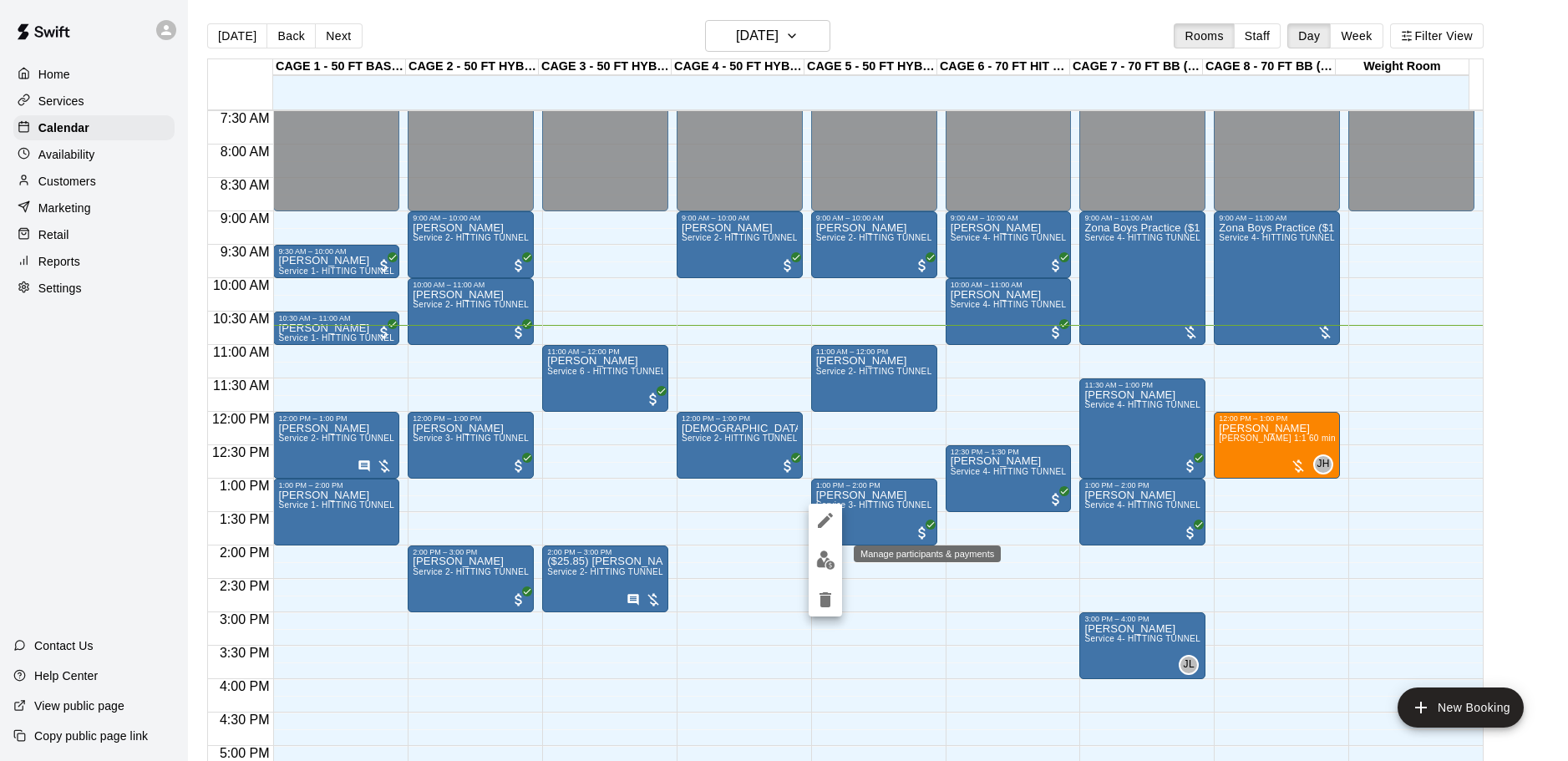
click at [836, 560] on button "edit" at bounding box center [824, 560] width 33 height 32
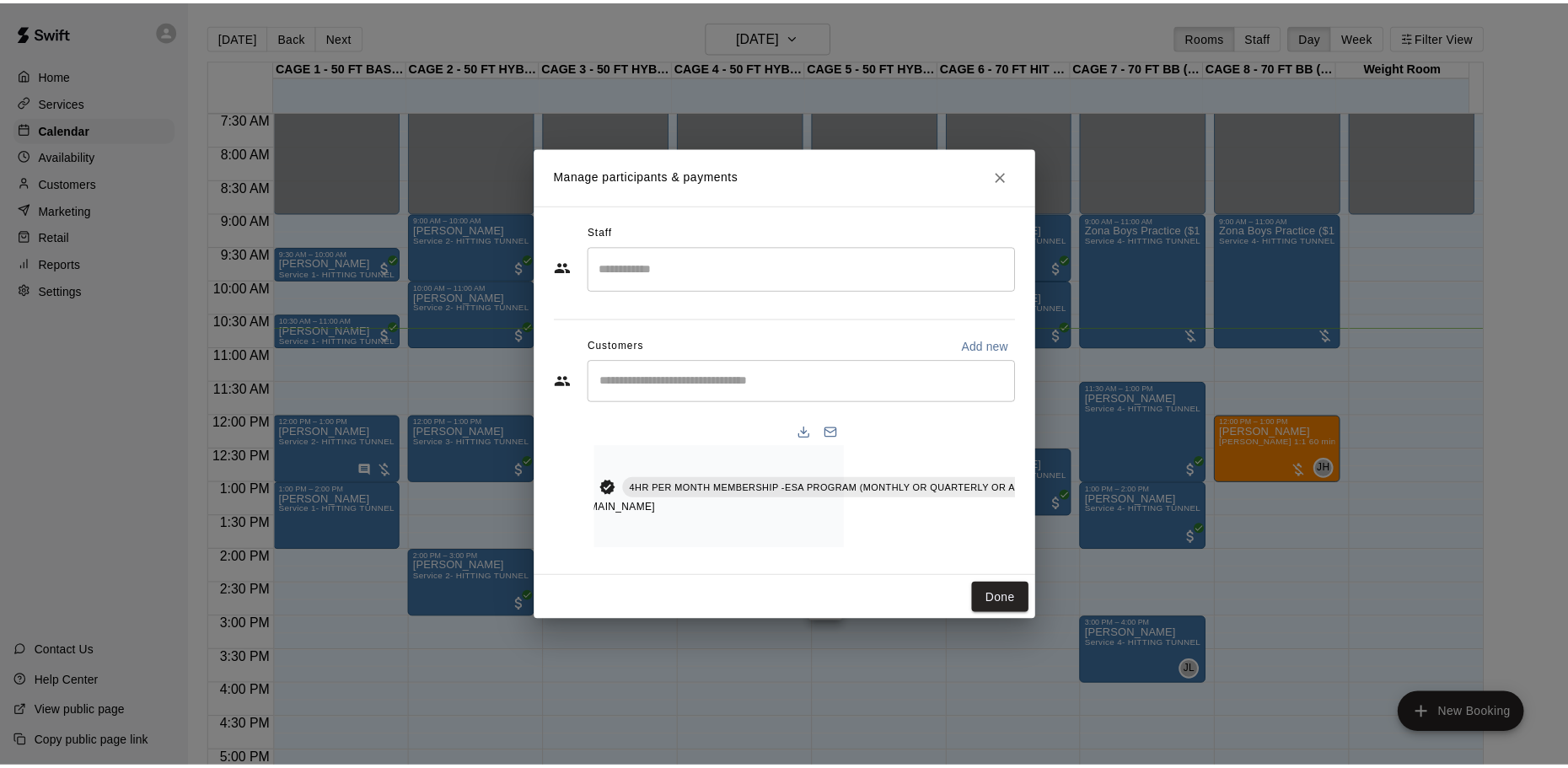
scroll to position [0, 0]
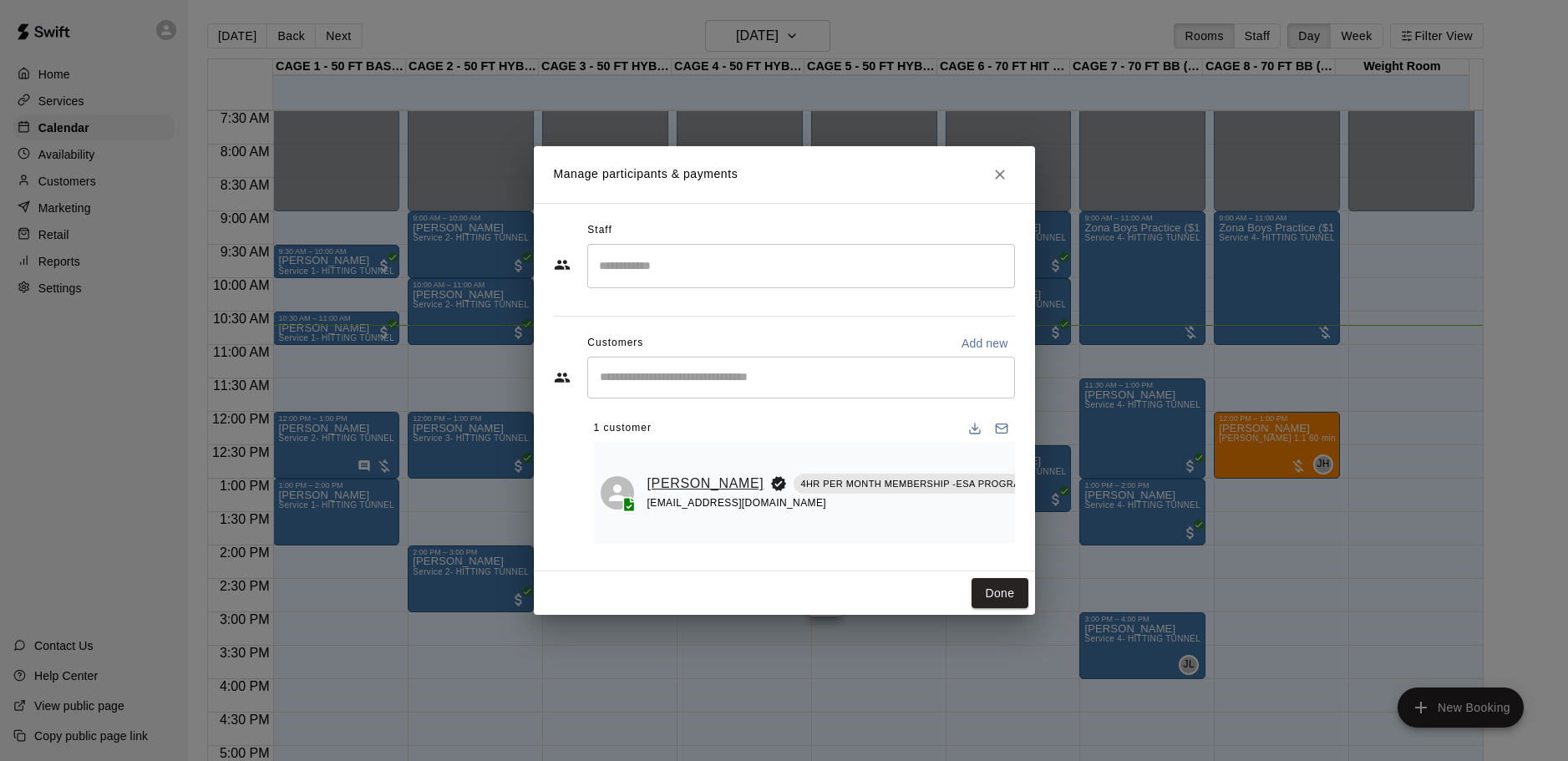
click at [664, 473] on link "[PERSON_NAME]" at bounding box center [706, 484] width 117 height 22
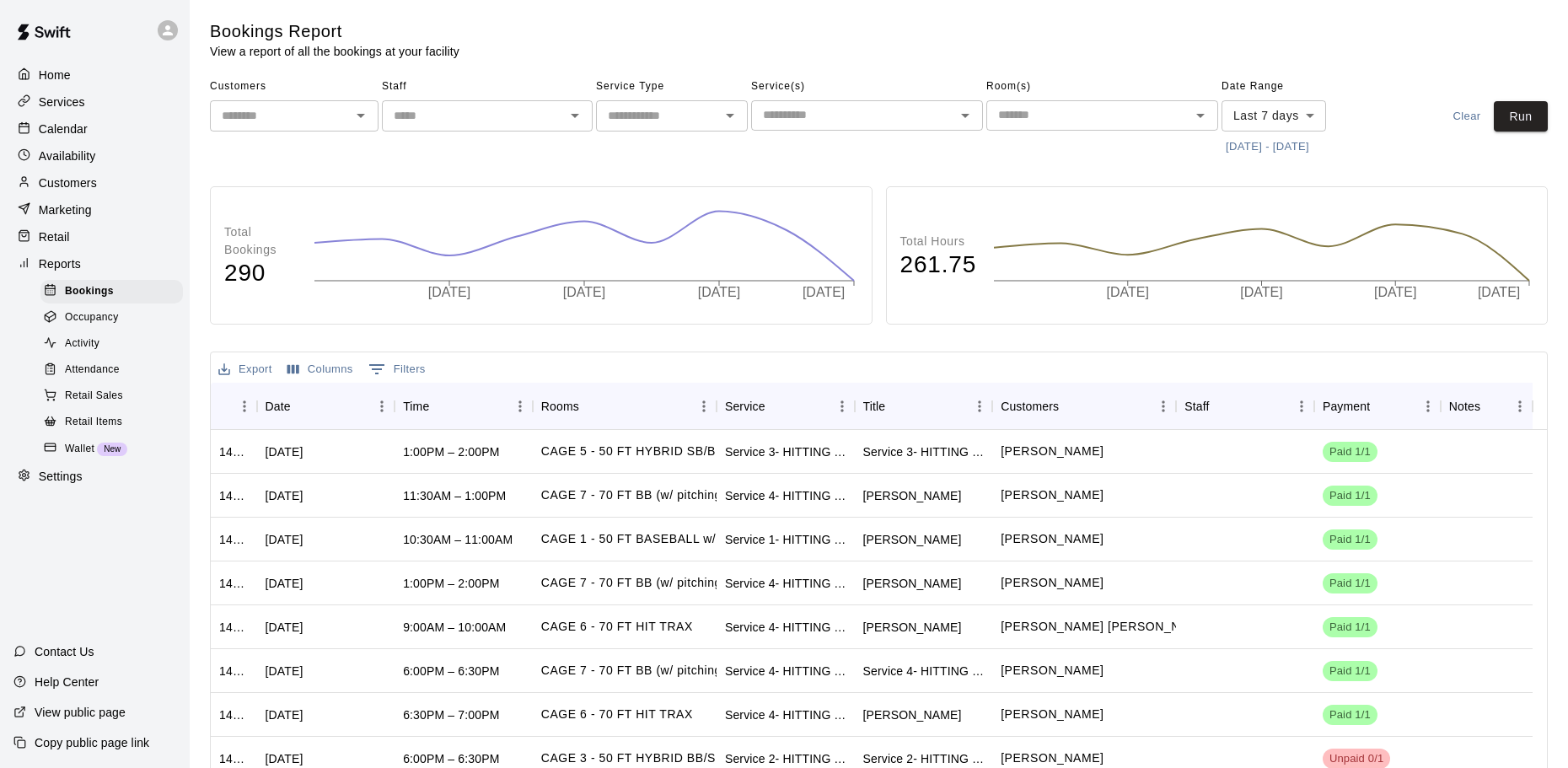
click at [74, 136] on p "Calendar" at bounding box center [63, 129] width 49 height 17
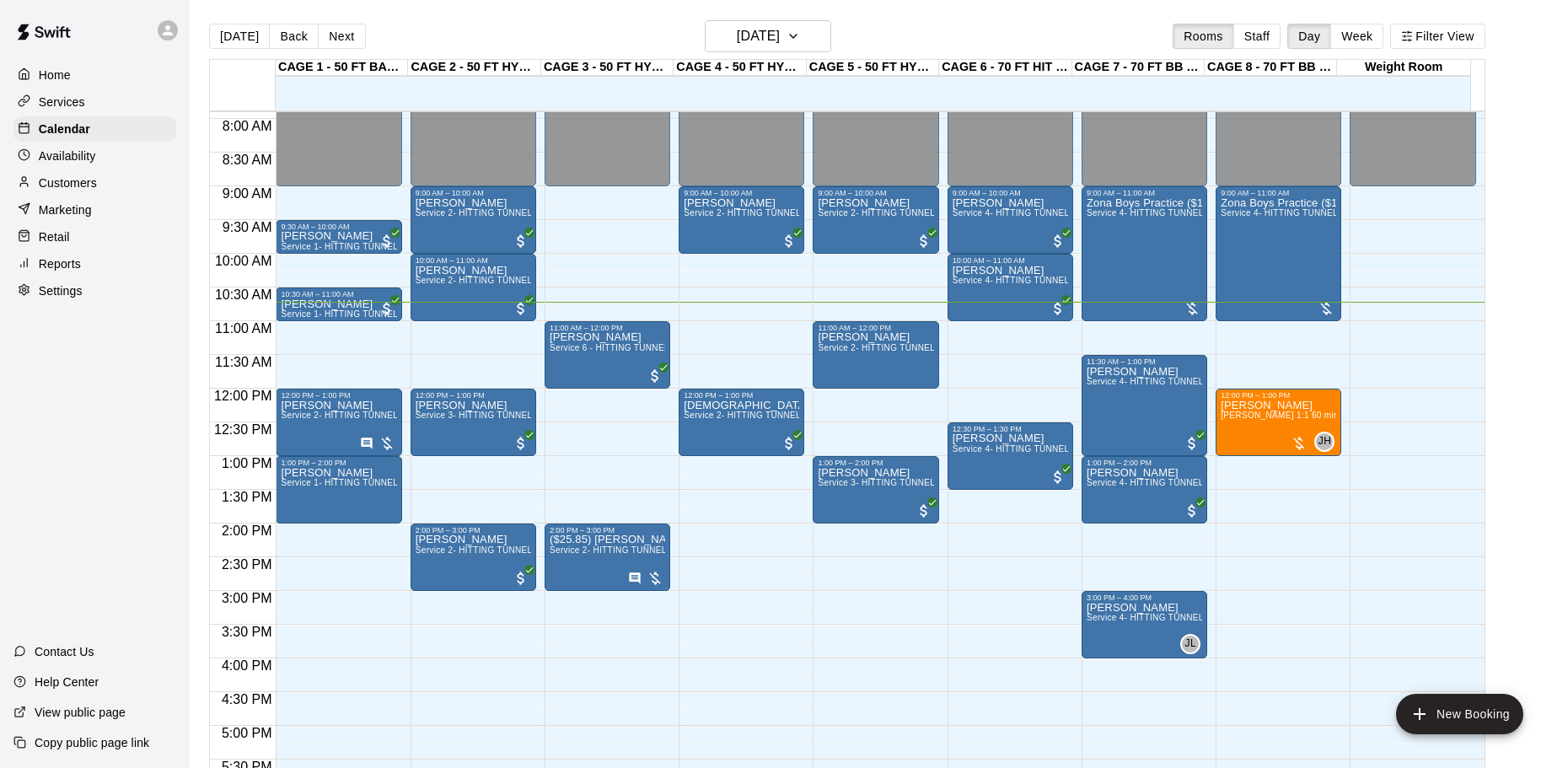
scroll to position [470, 0]
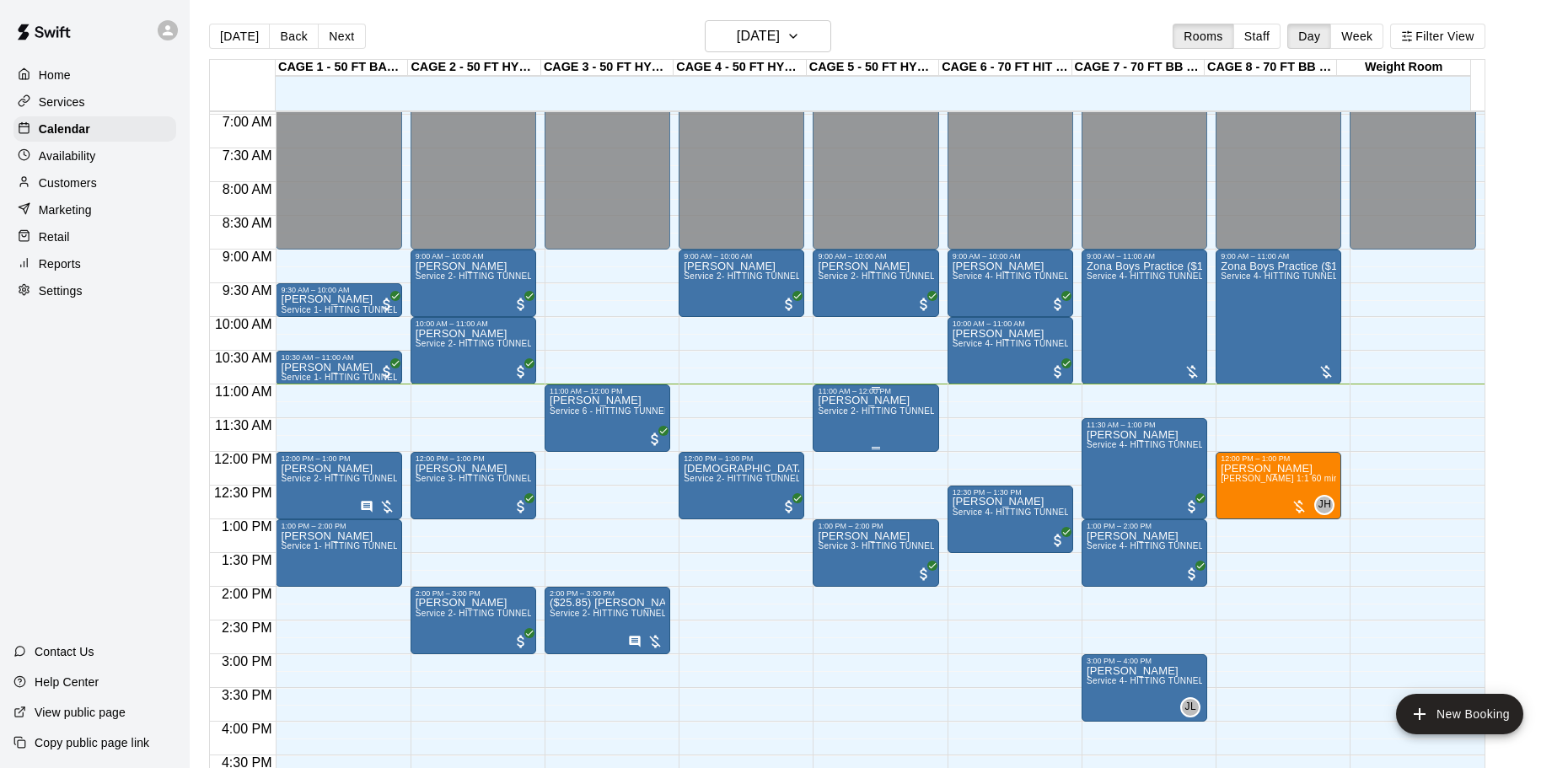
click at [855, 412] on span "Service 2- HITTING TUNNEL RENTAL - 50ft Baseball" at bounding box center [924, 411] width 214 height 10
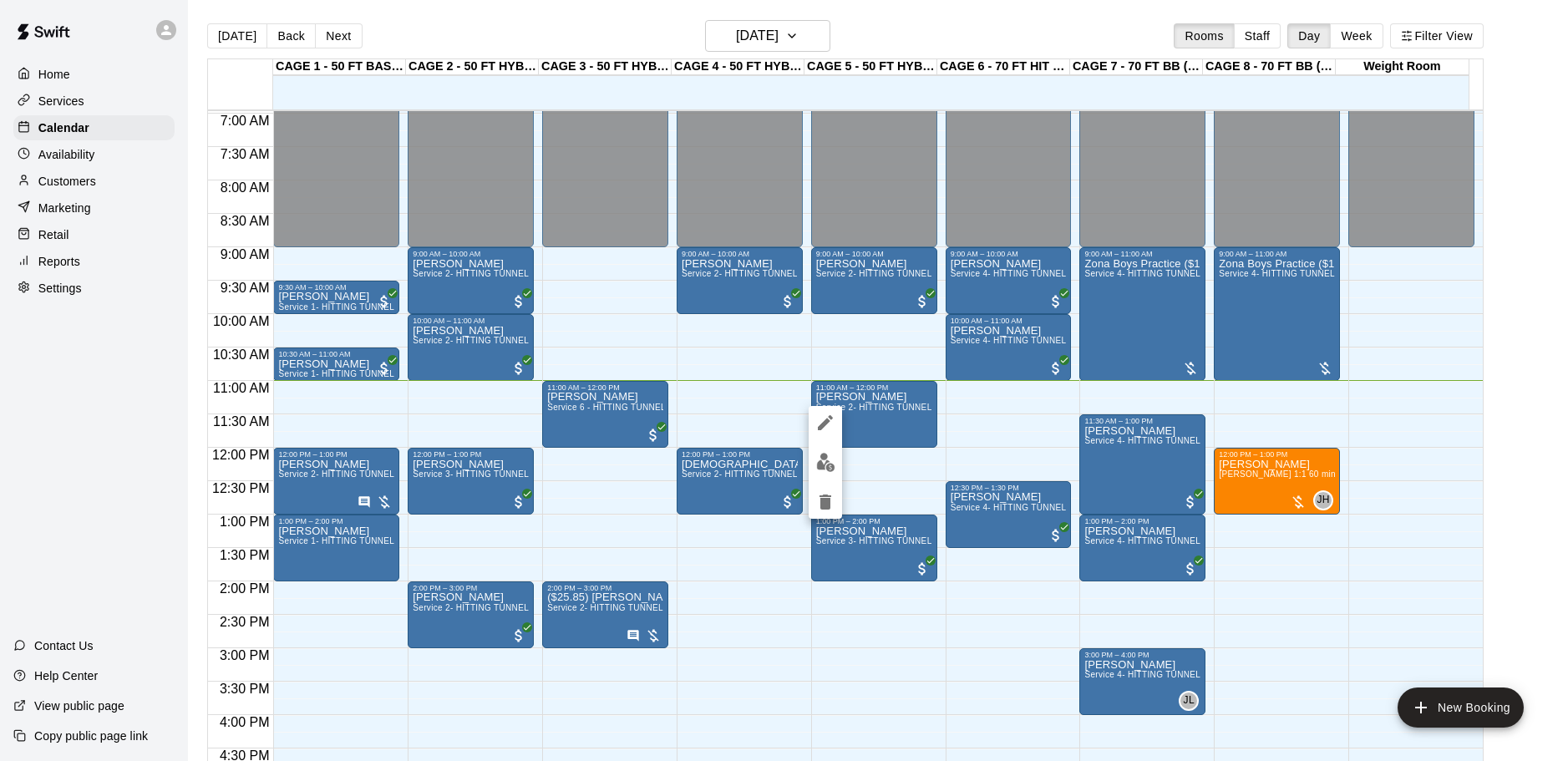
click at [853, 358] on div at bounding box center [784, 380] width 1568 height 761
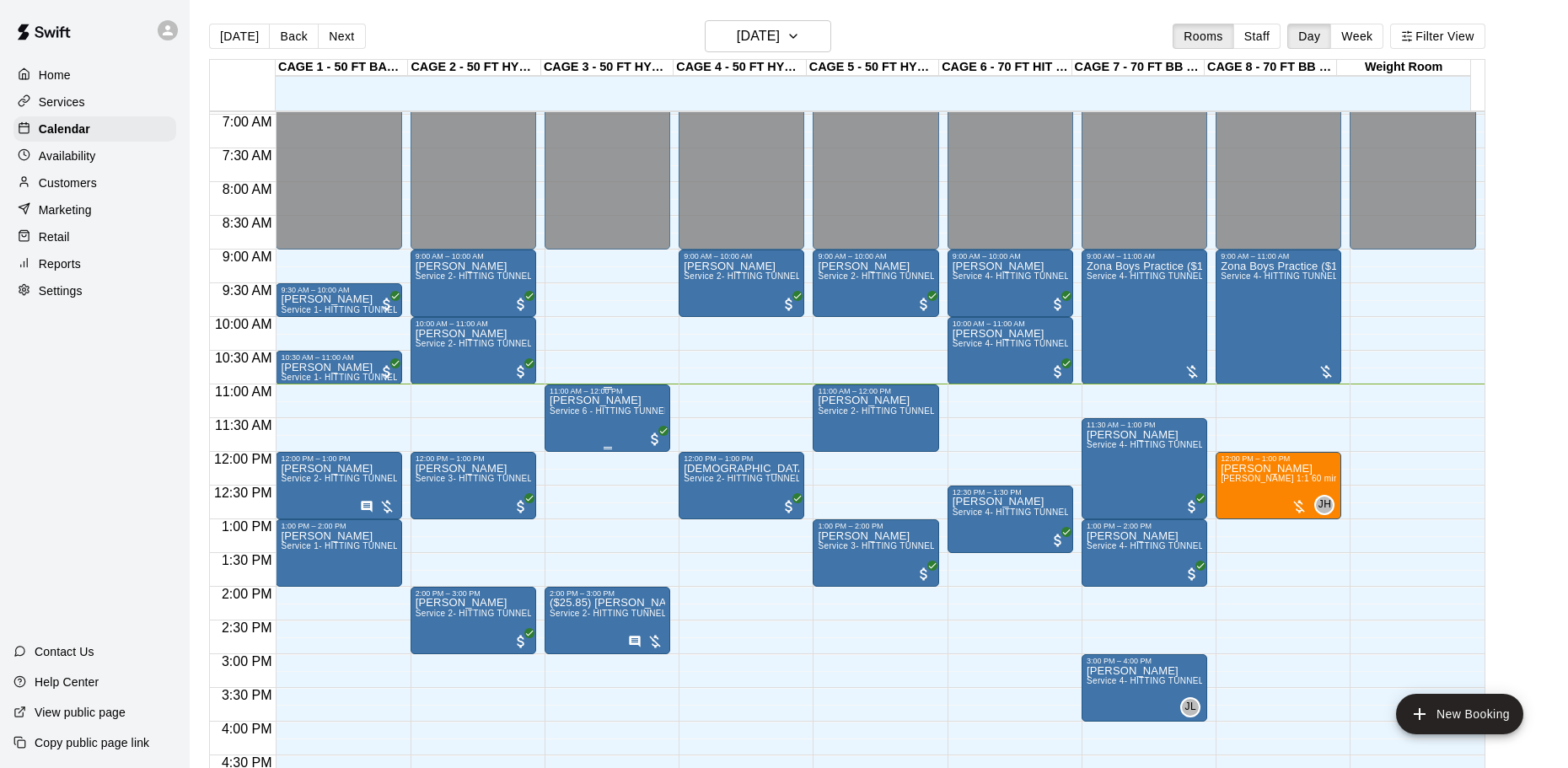
click at [593, 411] on span "Service 6 - HITTING TUNNEL RENTAL - 50ft Softball Slow/Fast Pitch" at bounding box center [689, 411] width 277 height 10
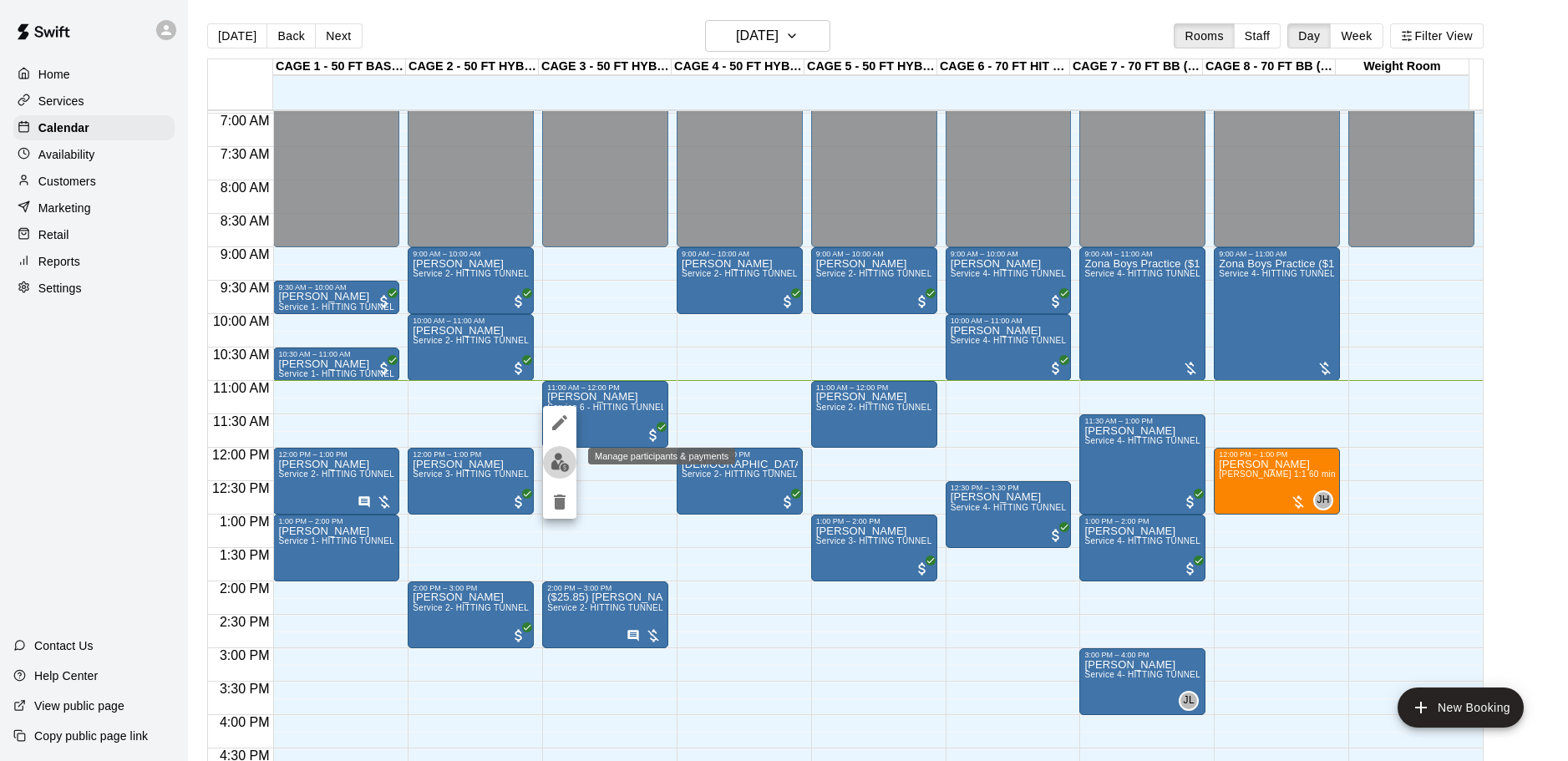
click at [564, 461] on img "edit" at bounding box center [560, 462] width 19 height 19
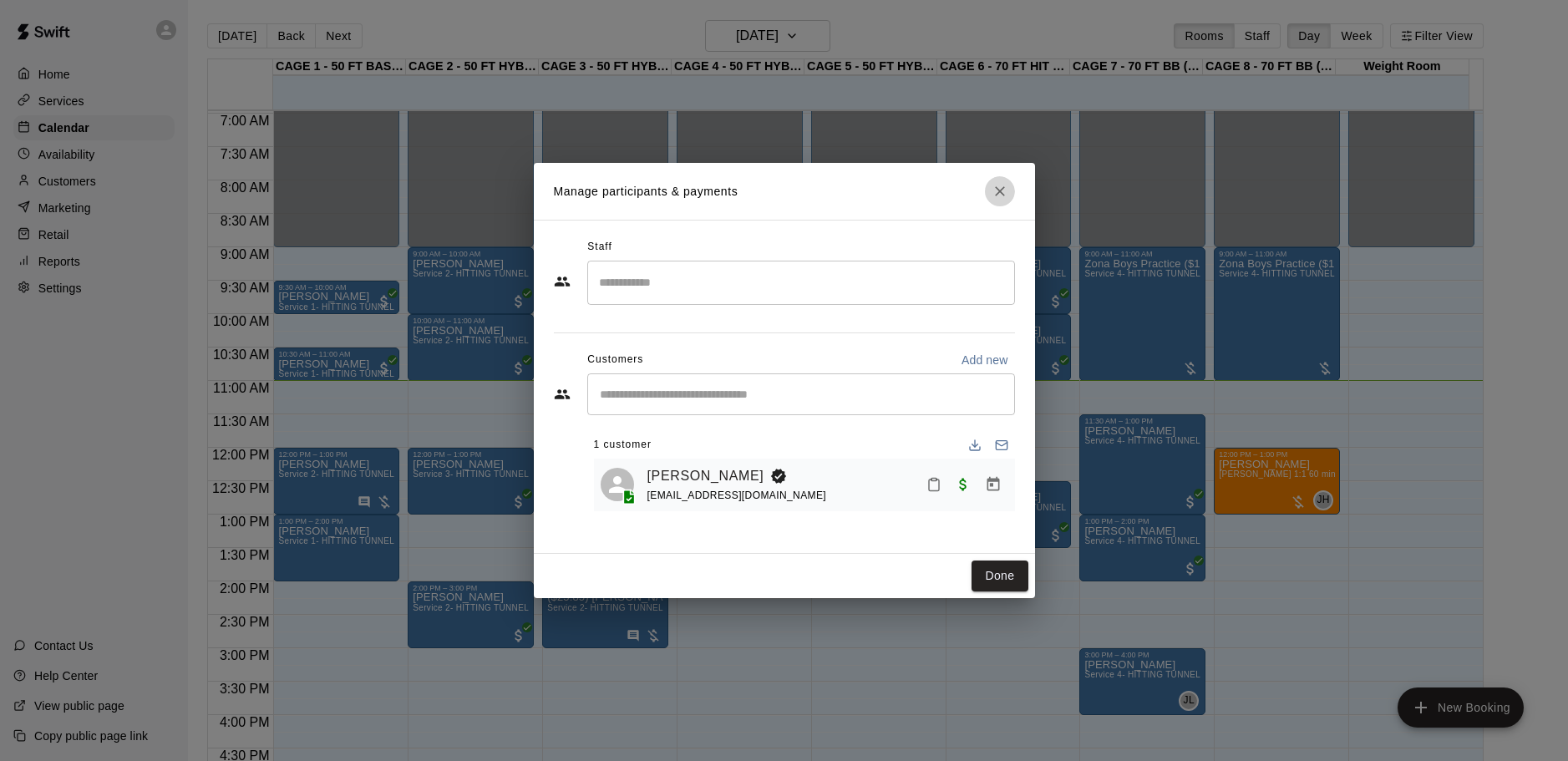
click at [1013, 186] on button "Close" at bounding box center [1000, 191] width 30 height 30
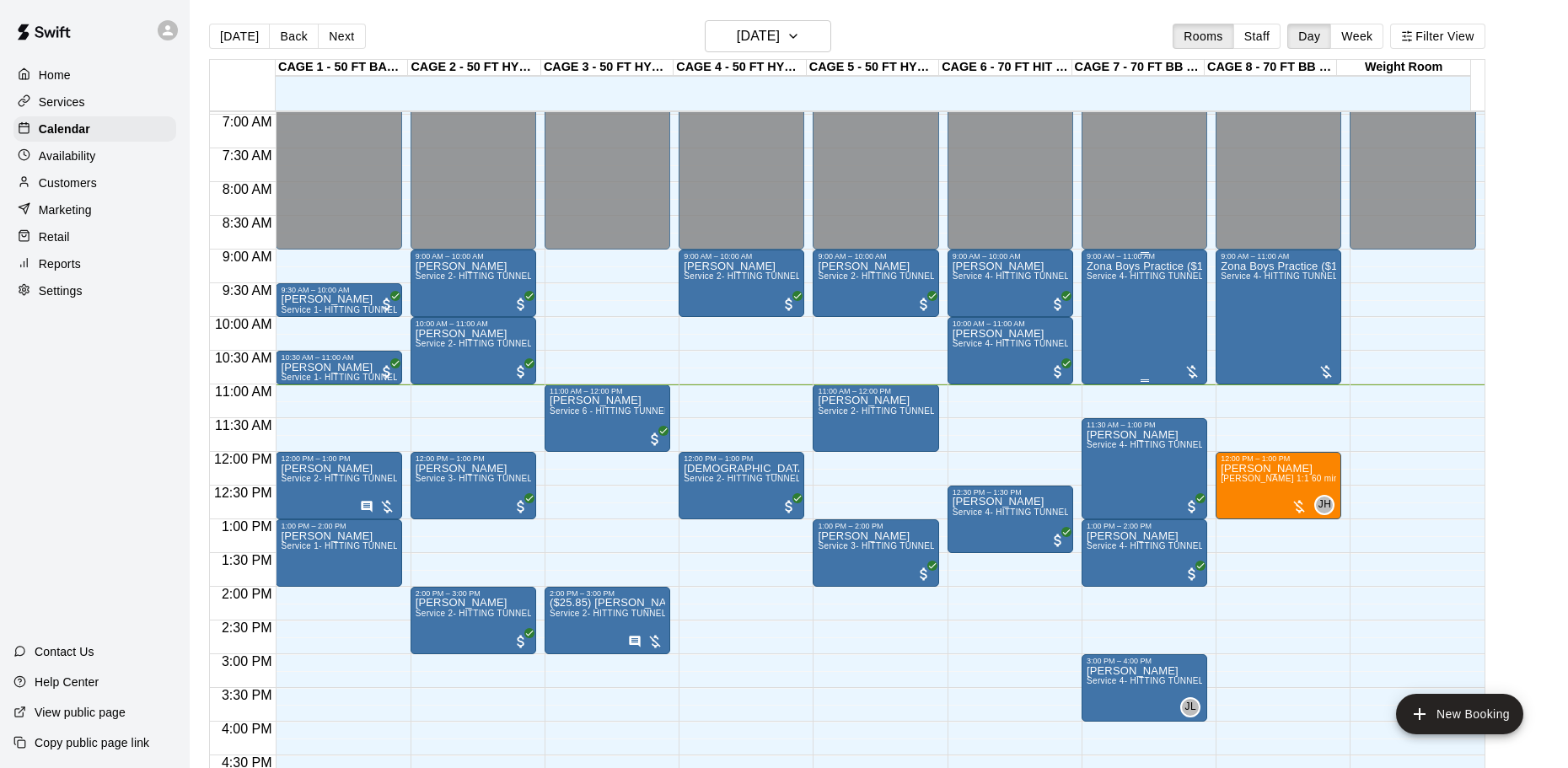
click at [1146, 288] on div "Zona Boys Practice ($150) Service 4- HITTING TUNNEL RENTAL - 70ft Baseball" at bounding box center [1144, 645] width 116 height 768
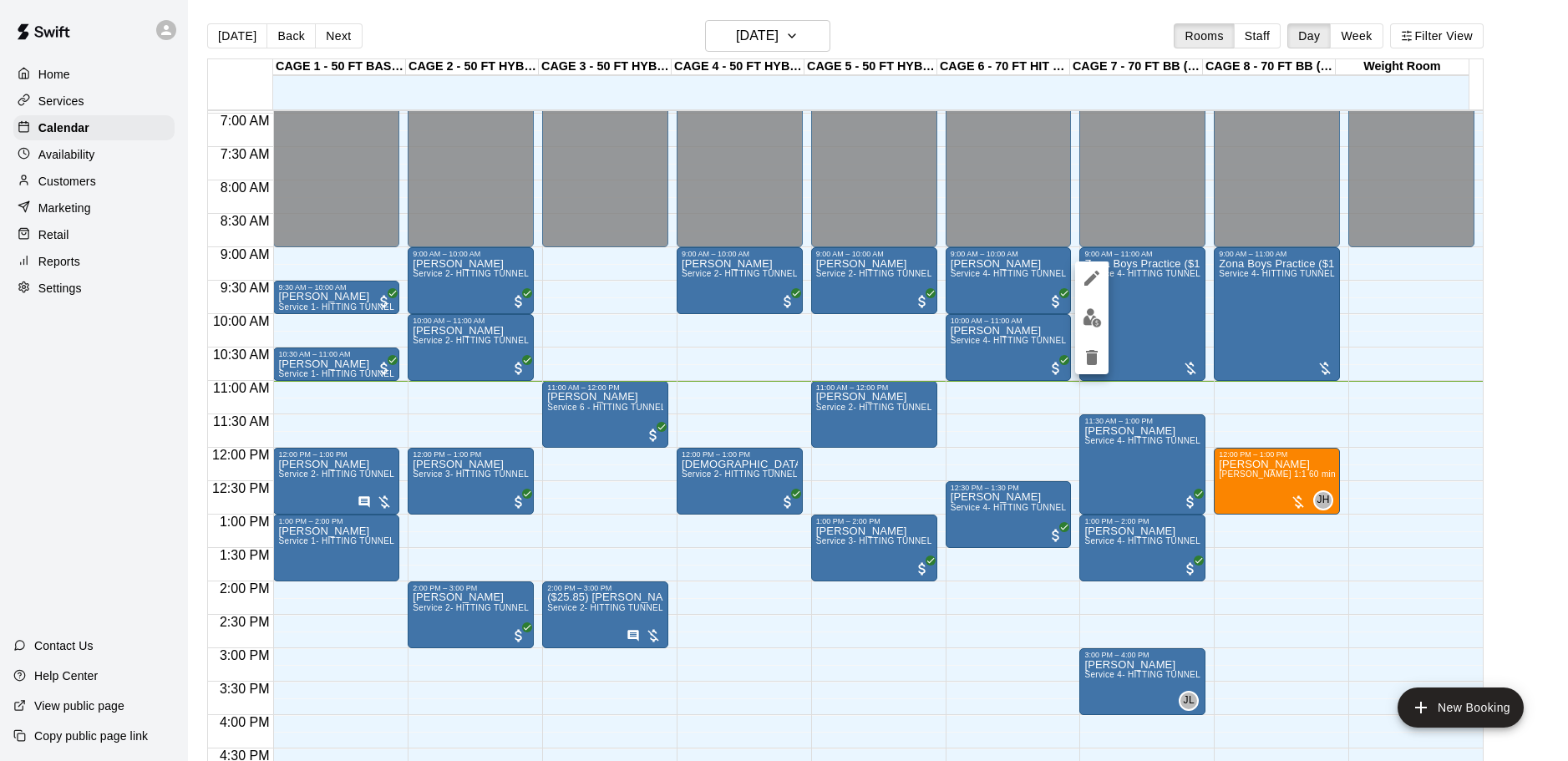
click at [1100, 315] on img "edit" at bounding box center [1092, 318] width 19 height 19
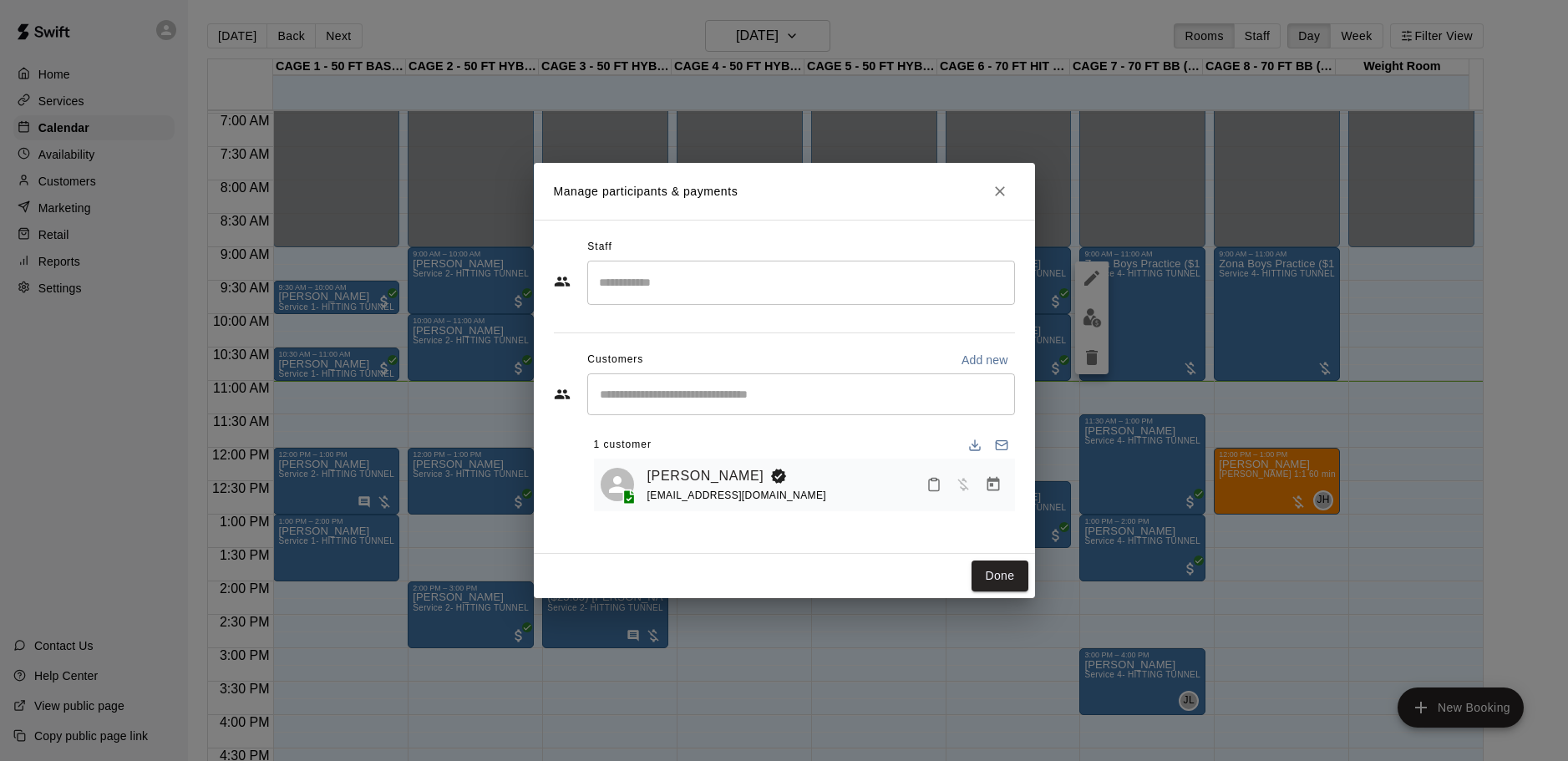
click at [1001, 192] on icon "Close" at bounding box center [1000, 191] width 17 height 17
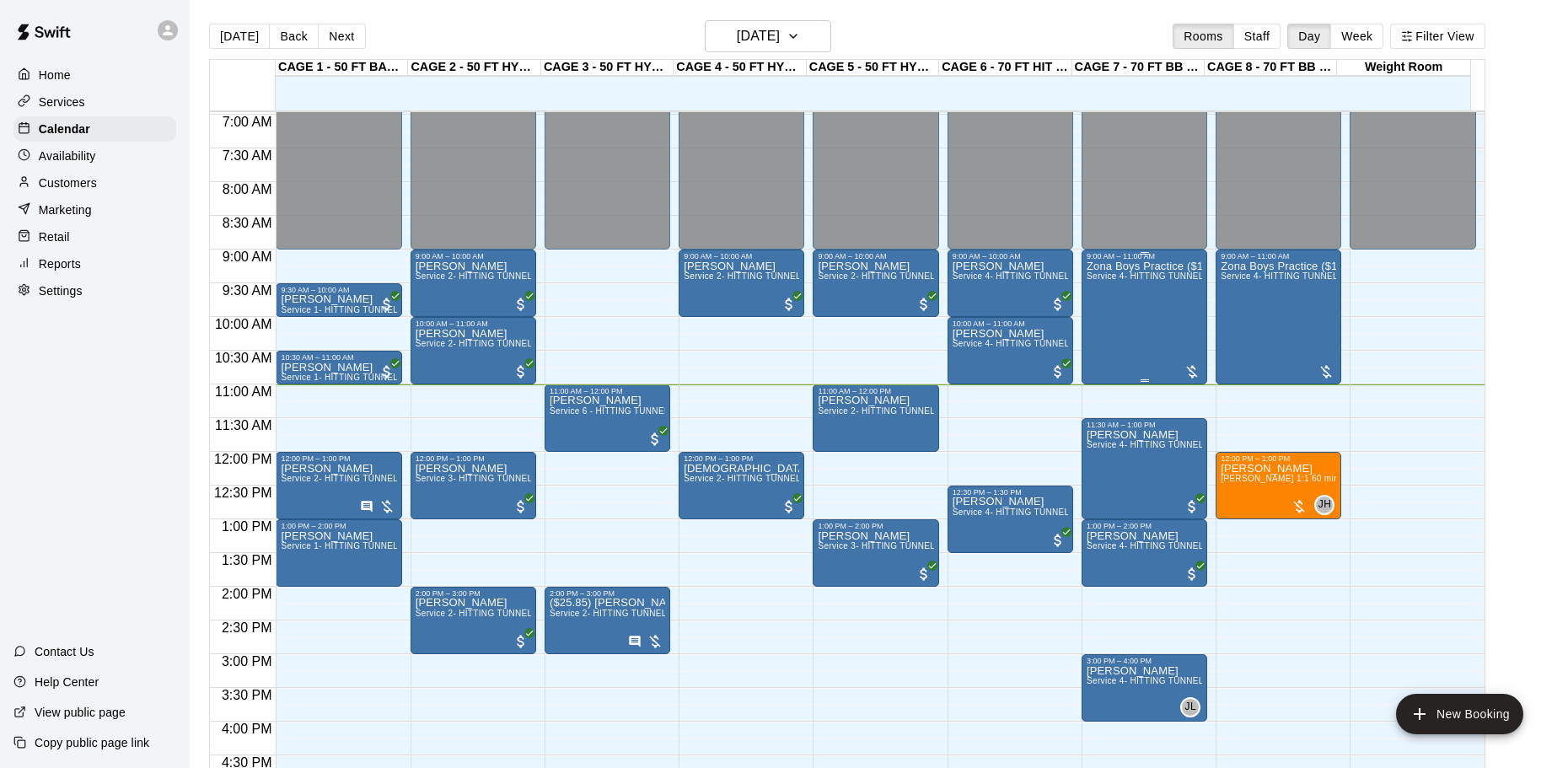
click at [1145, 288] on div "Zona Boys Practice ($150) Service 4- HITTING TUNNEL RENTAL - 70ft Baseball" at bounding box center [1144, 645] width 116 height 768
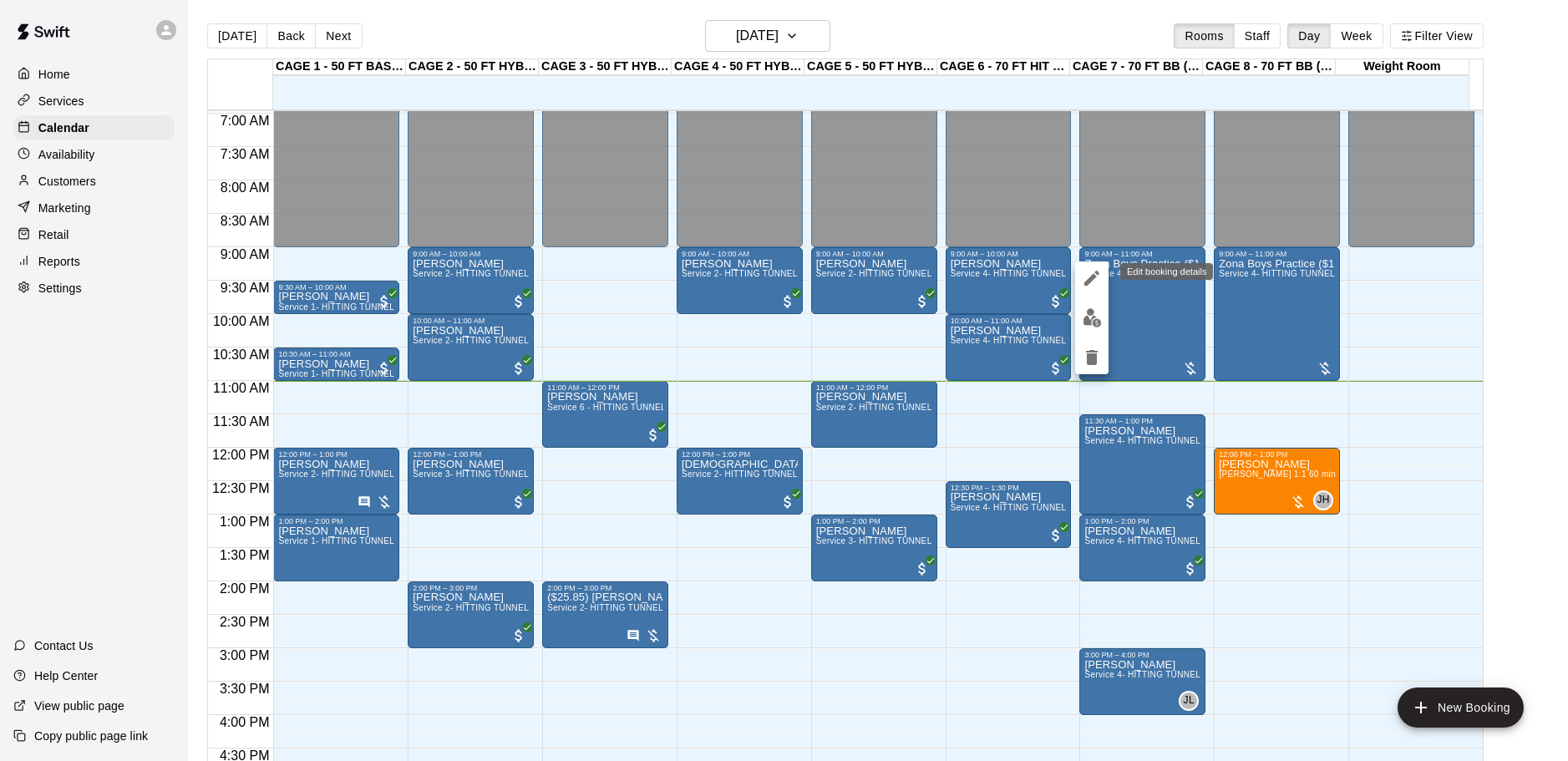
click at [1093, 274] on icon "edit" at bounding box center [1091, 277] width 20 height 20
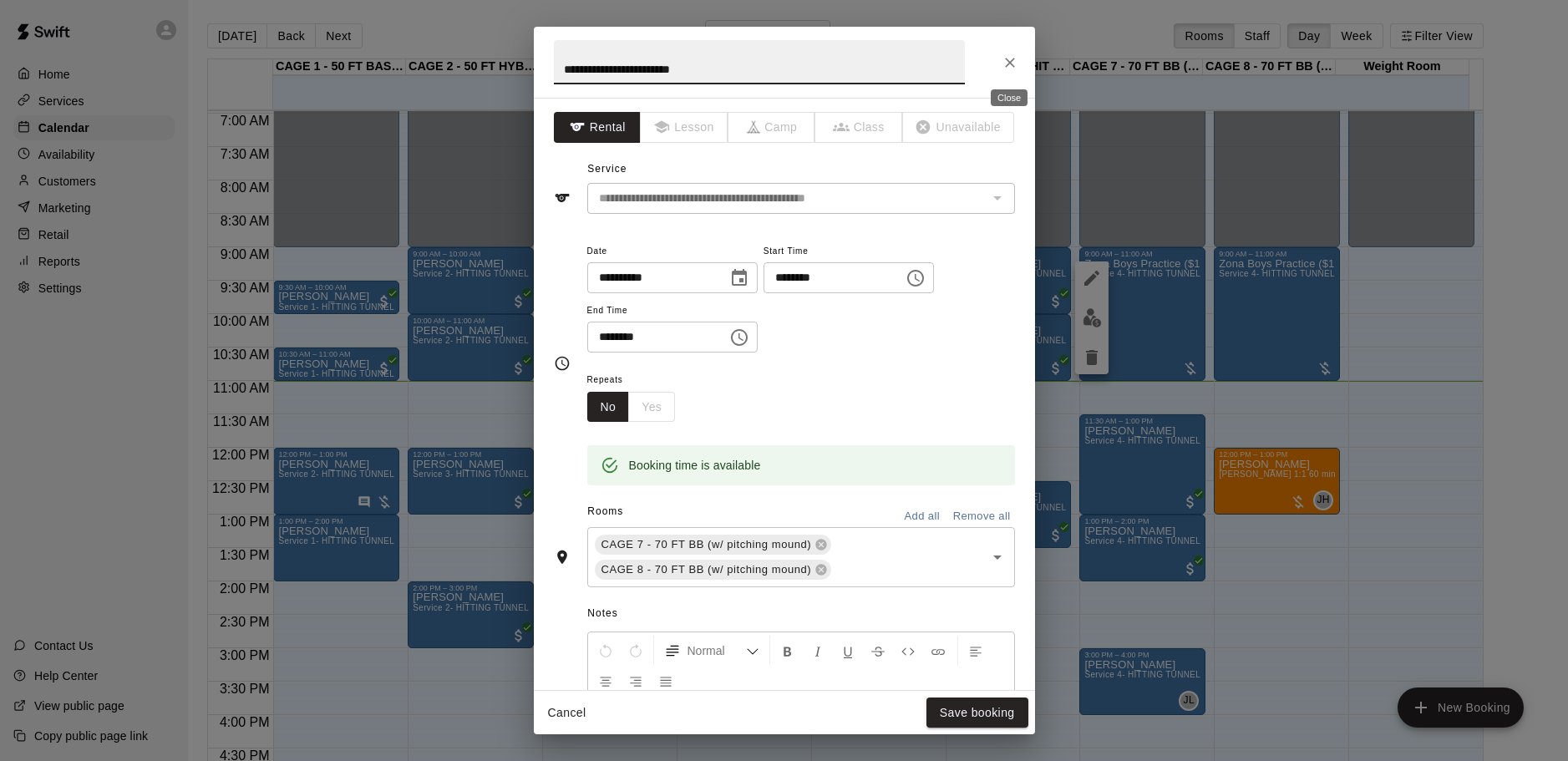
click at [1014, 60] on icon "Close" at bounding box center [1010, 62] width 17 height 17
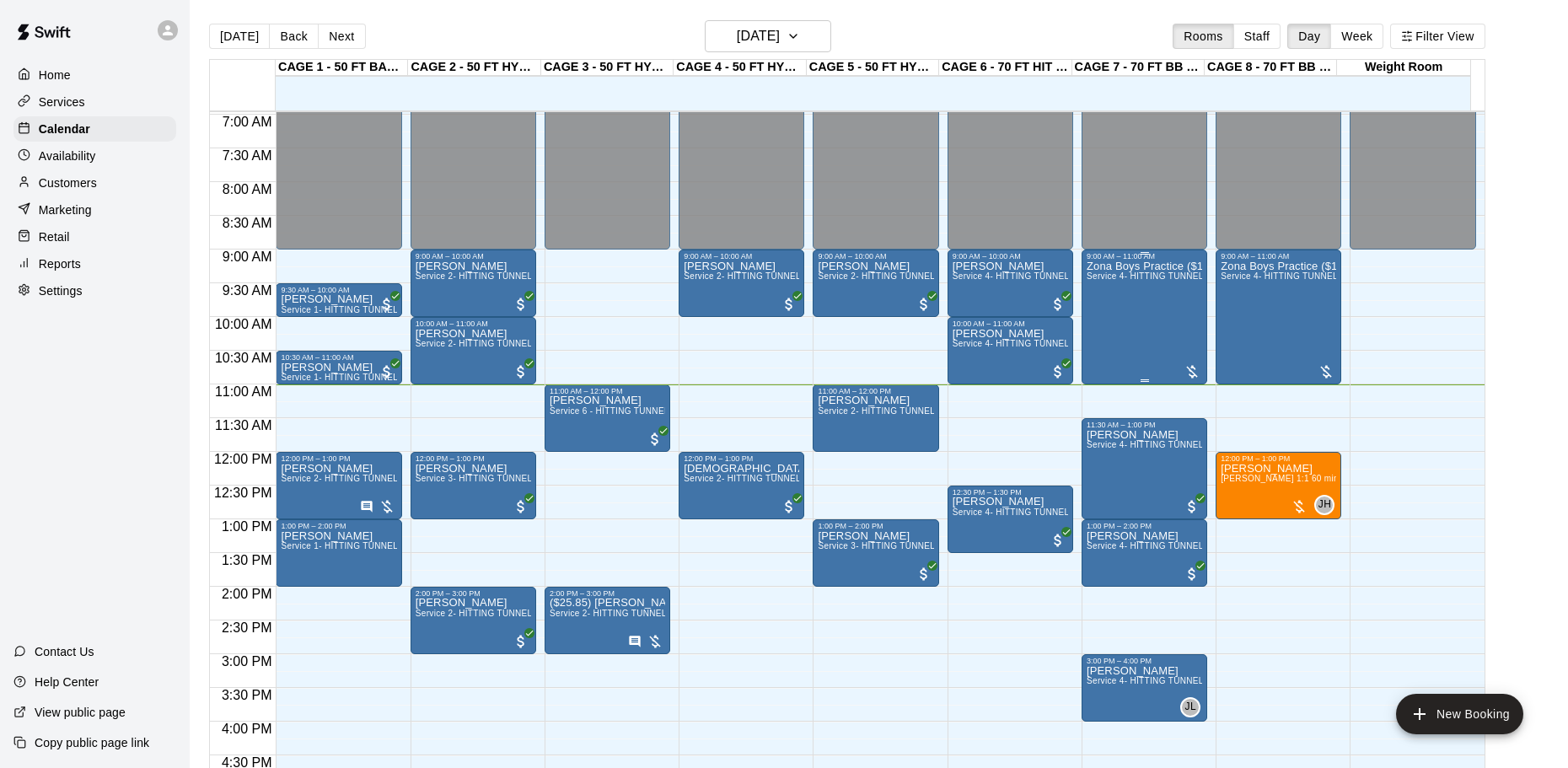
click at [1136, 312] on div "Zona Boys Practice ($150) Service 4- HITTING TUNNEL RENTAL - 70ft Baseball" at bounding box center [1144, 645] width 116 height 768
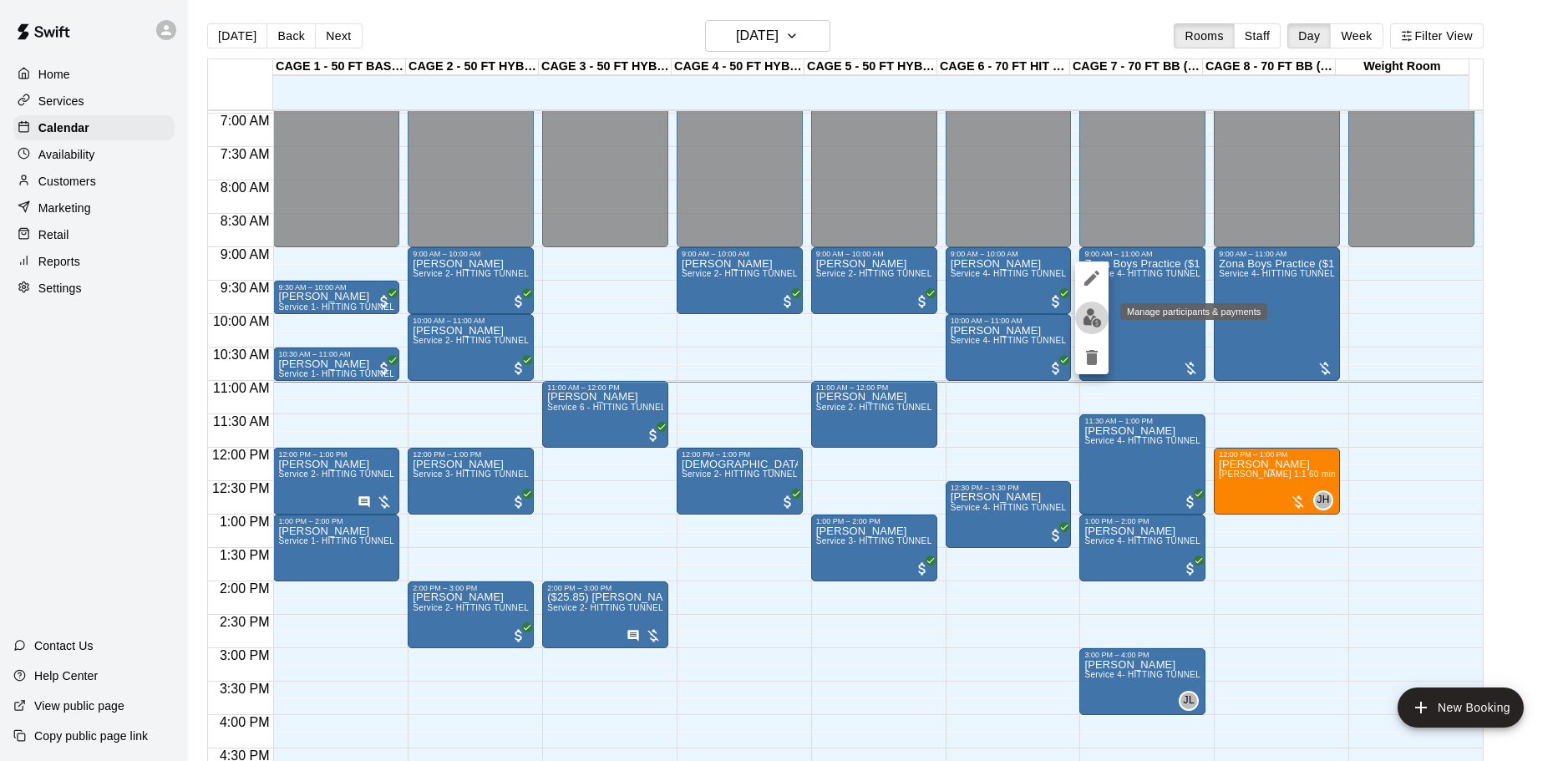
click at [1091, 327] on img "edit" at bounding box center [1092, 318] width 19 height 19
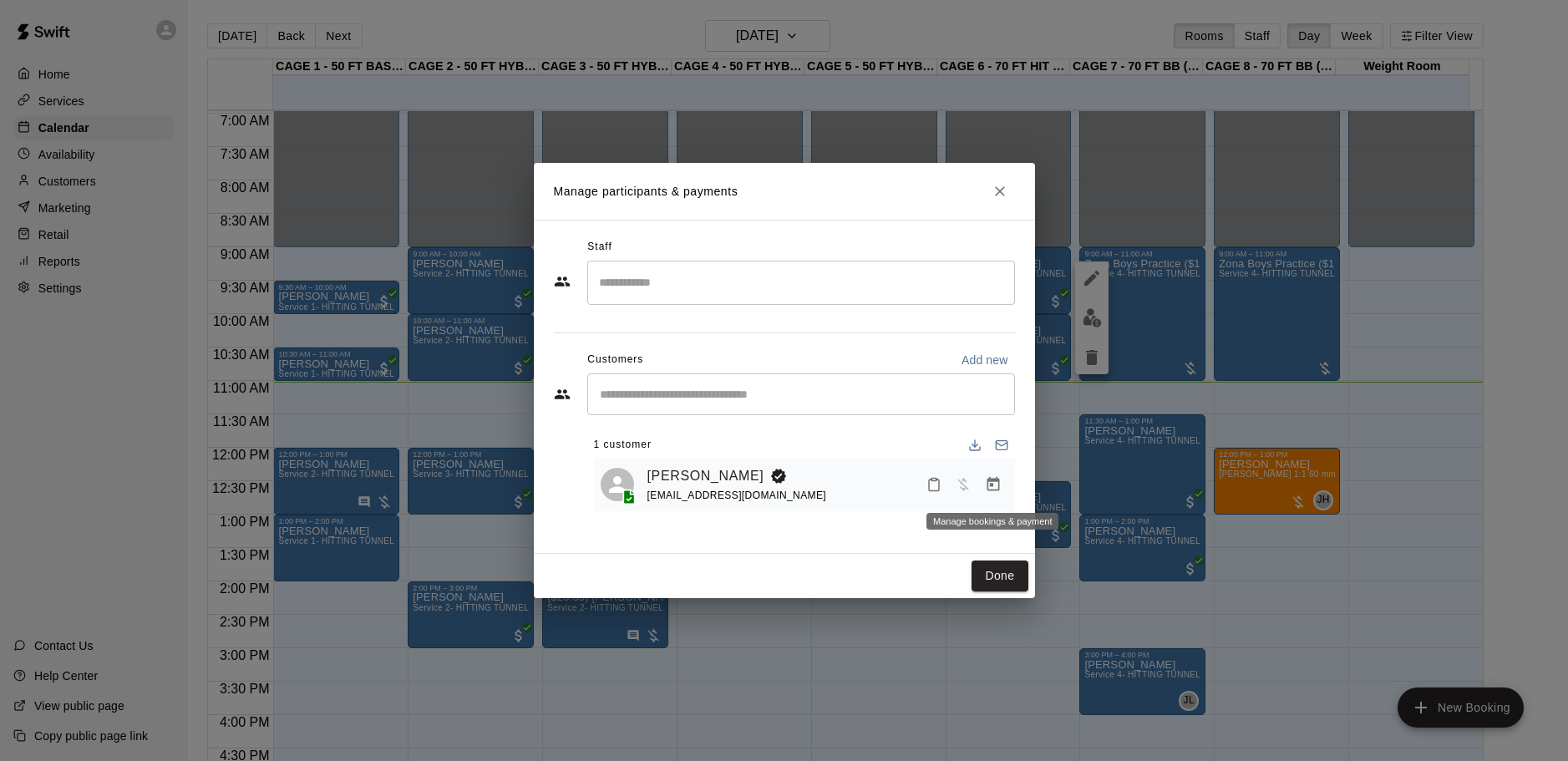
click at [989, 486] on icon "Manage bookings & payment" at bounding box center [994, 485] width 17 height 17
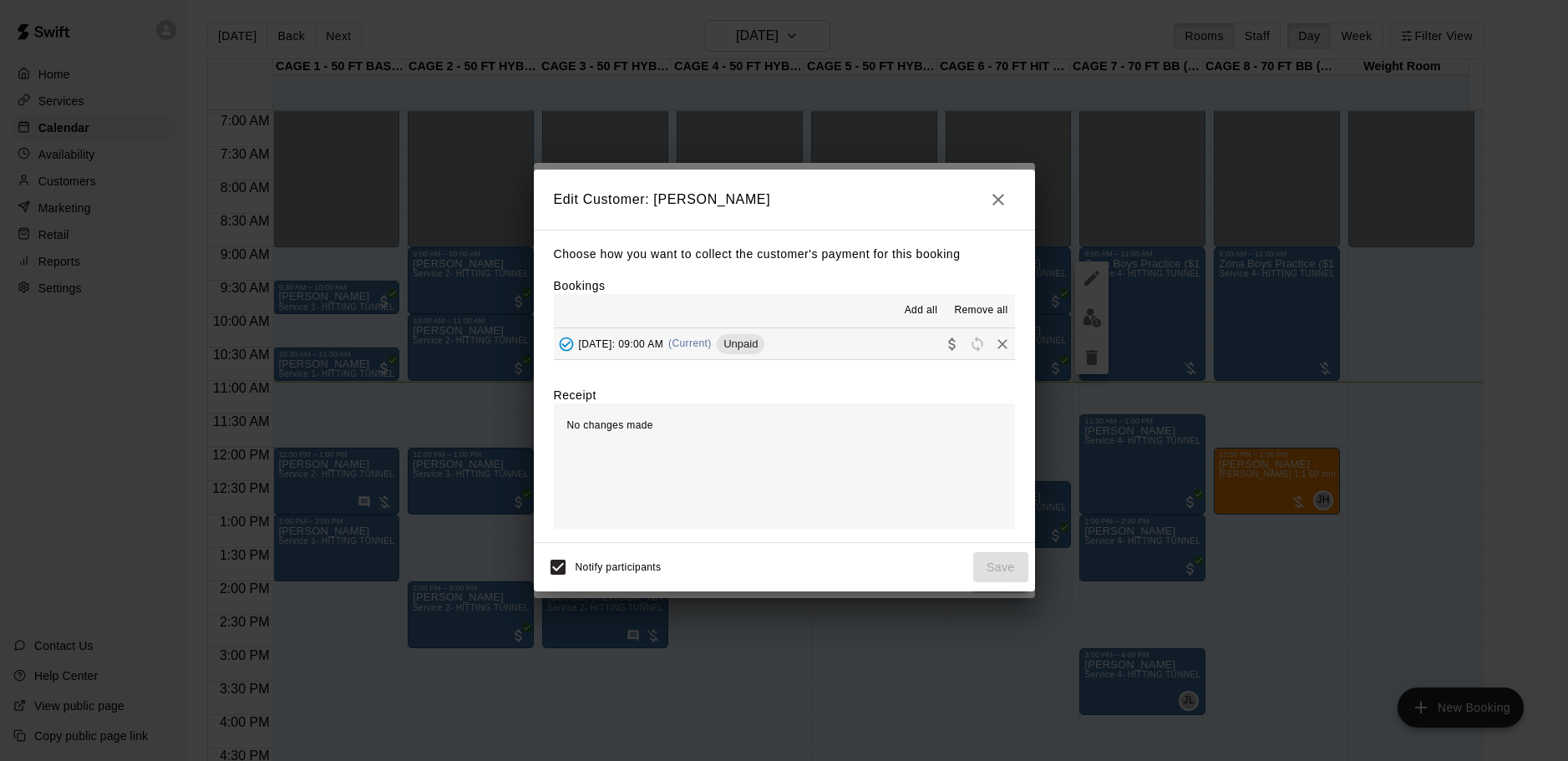
click at [712, 343] on span "(Current)" at bounding box center [690, 344] width 44 height 11
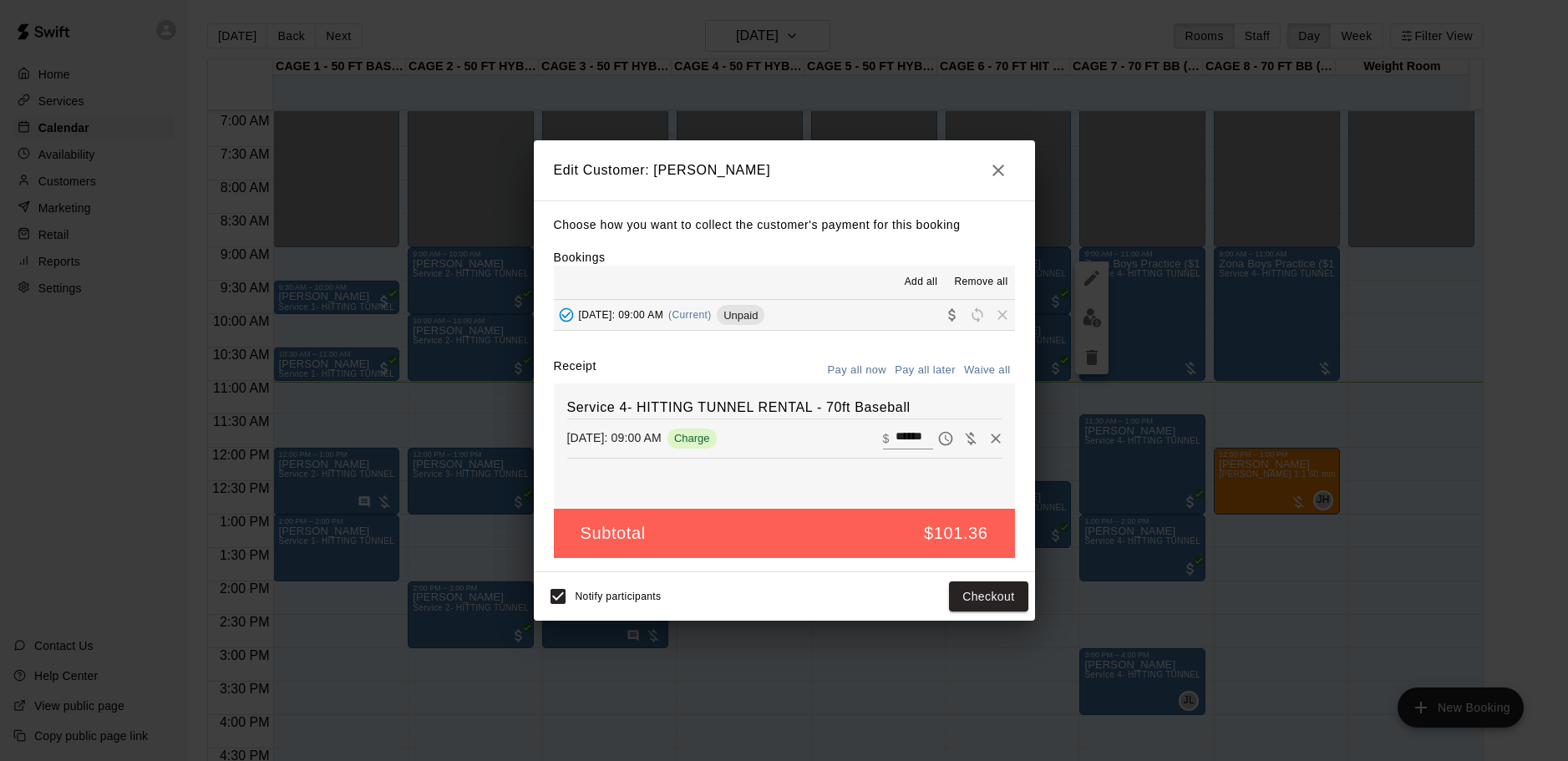
click at [900, 439] on input "******" at bounding box center [913, 438] width 37 height 22
type input "***"
click at [988, 593] on button "Checkout" at bounding box center [988, 596] width 79 height 31
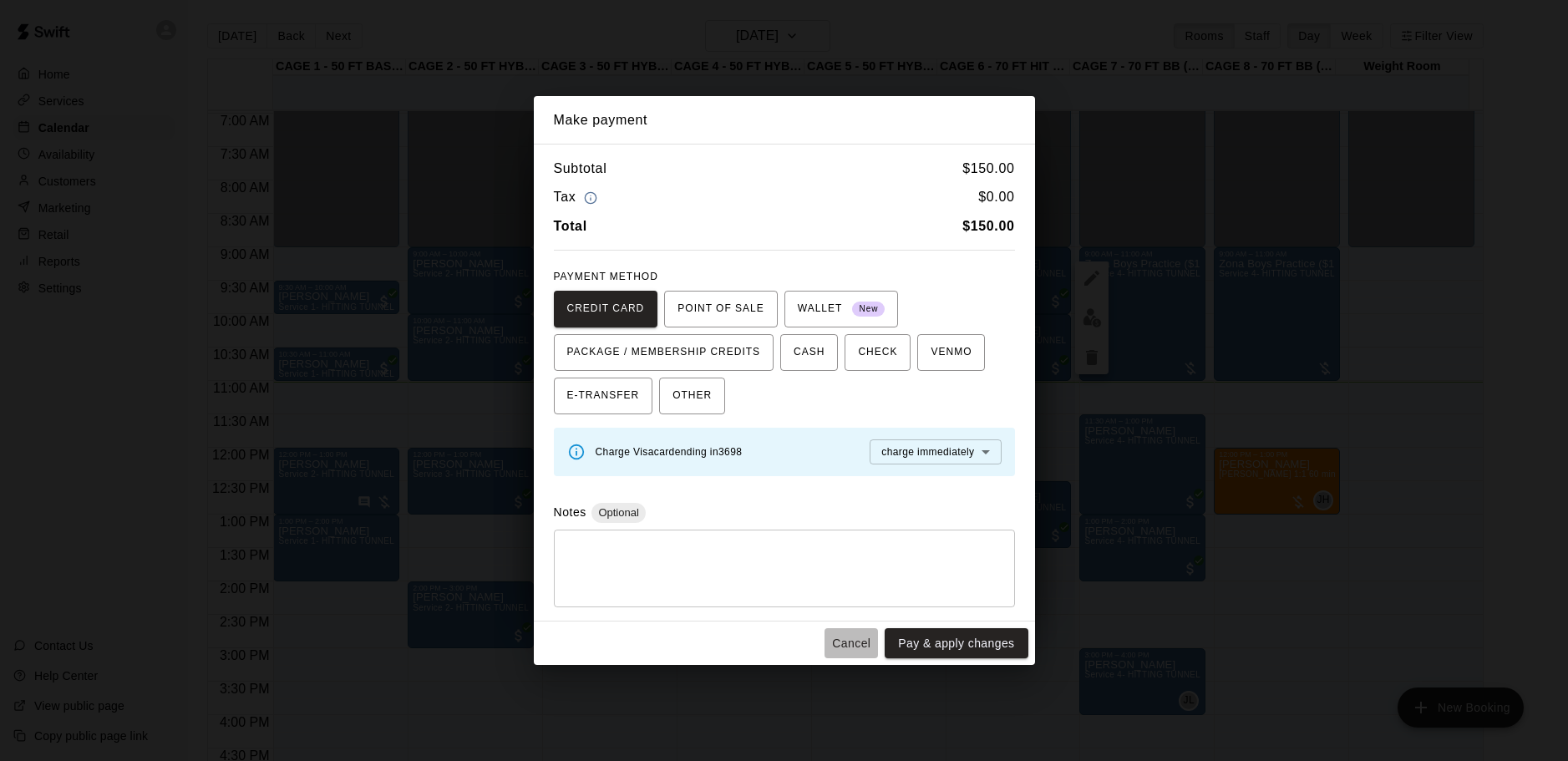
click at [833, 656] on button "Cancel" at bounding box center [851, 644] width 53 height 31
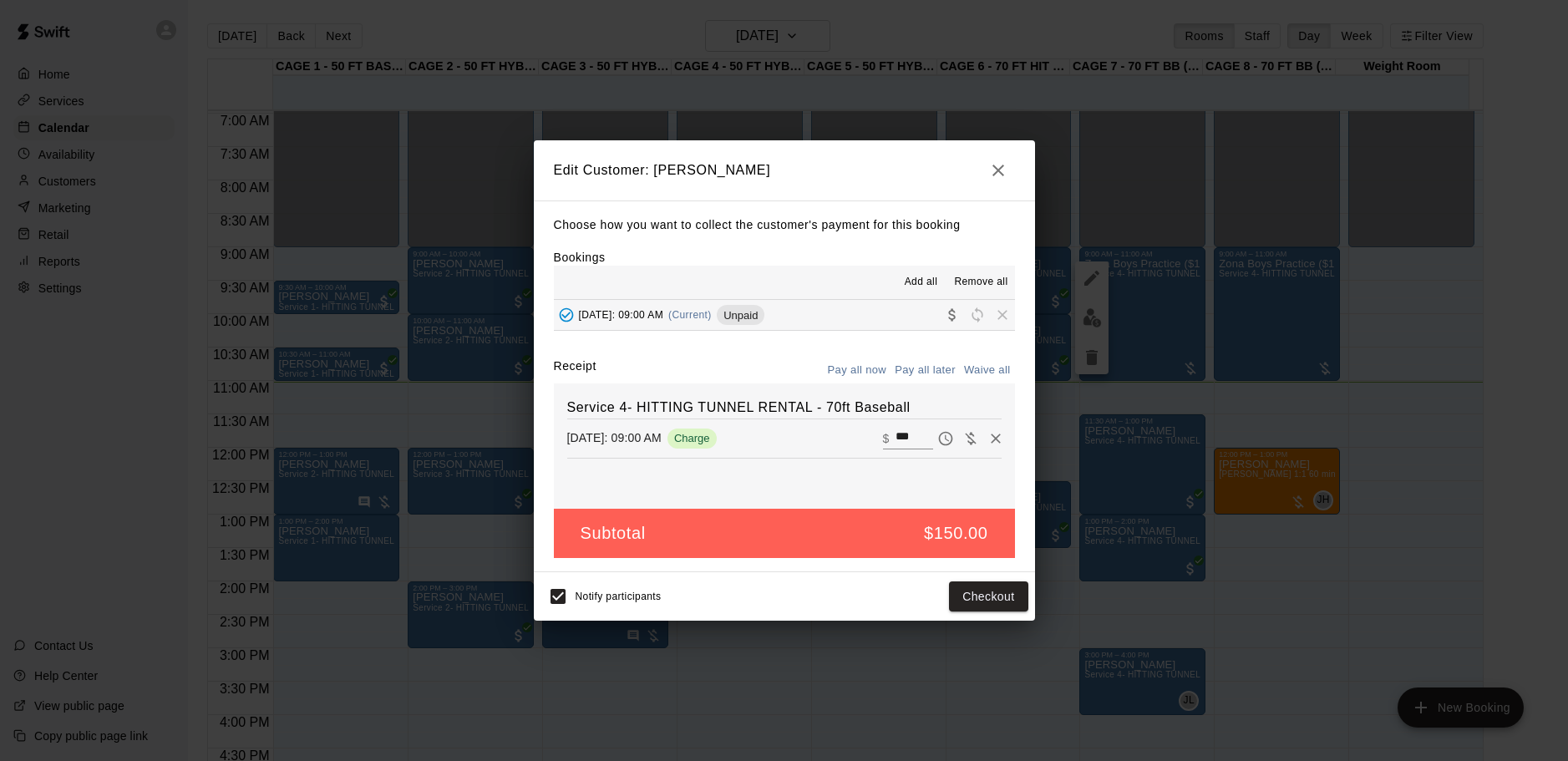
click at [1266, 573] on div "Edit Customer: [PERSON_NAME] Choose how you want to collect the customer's paym…" at bounding box center [784, 380] width 1568 height 761
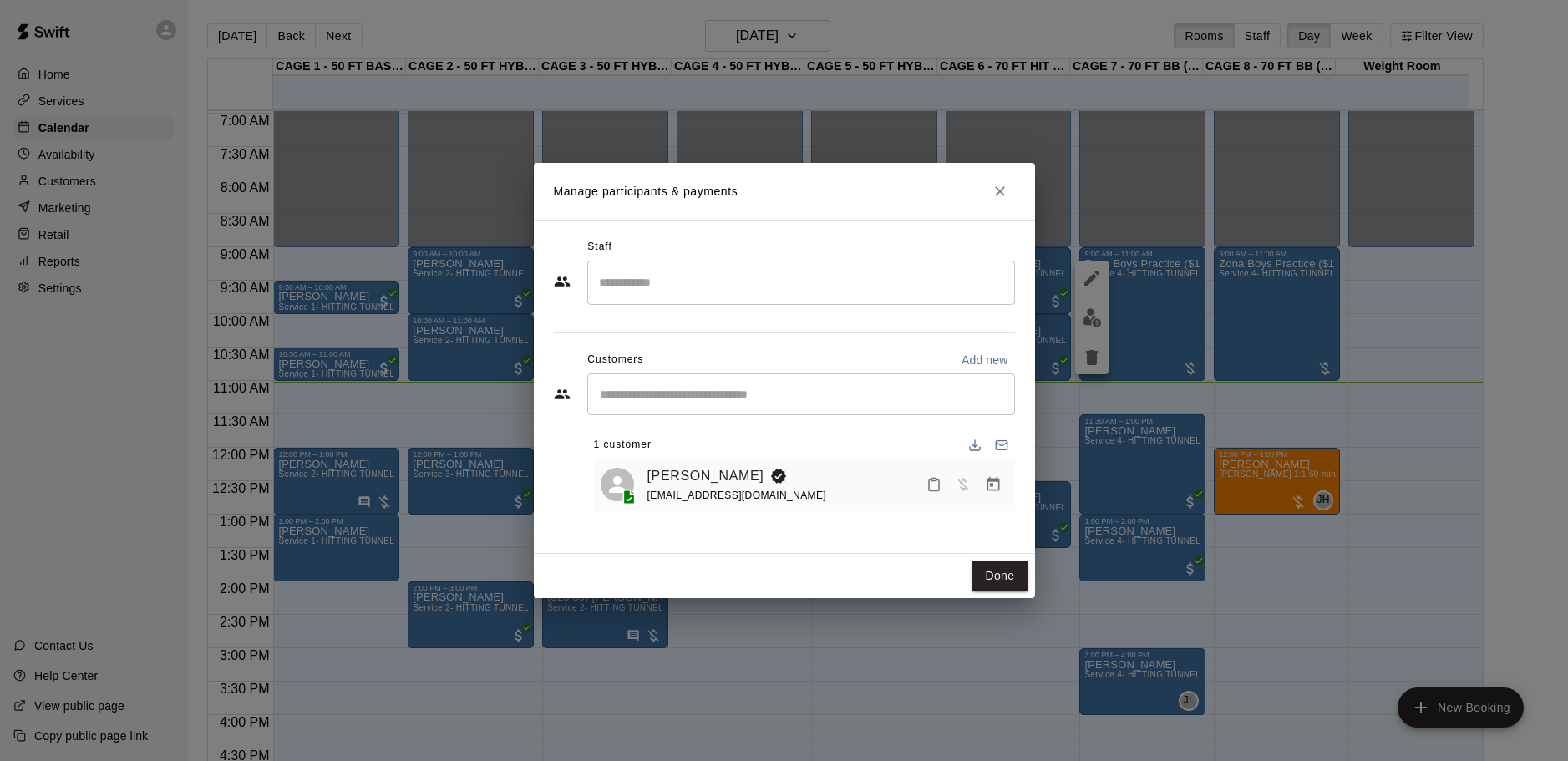
click at [989, 190] on button "Close" at bounding box center [1000, 191] width 30 height 30
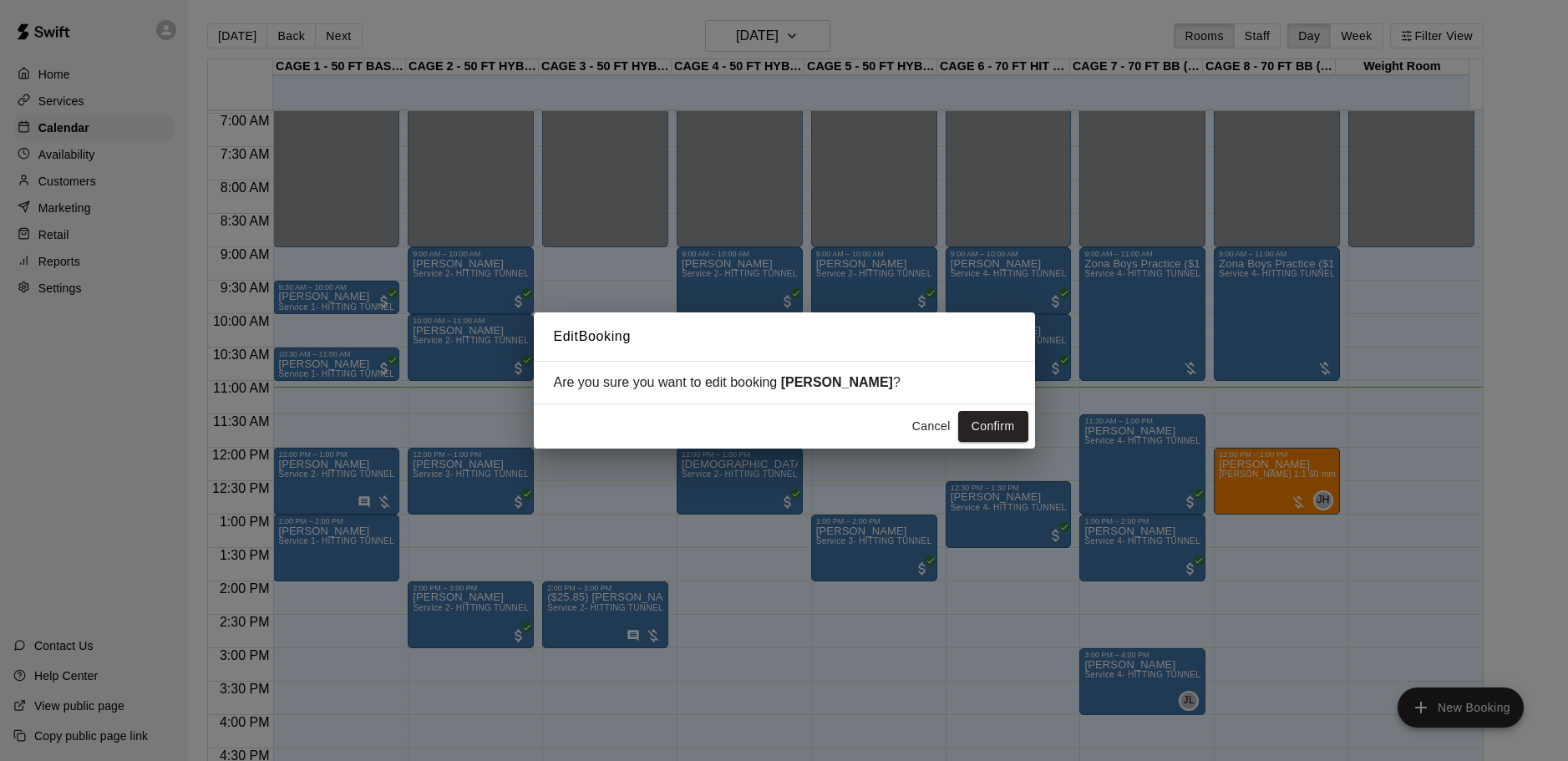
drag, startPoint x: 929, startPoint y: 267, endPoint x: 918, endPoint y: 271, distance: 11.7
click at [927, 270] on div "Edit Booking Are you sure you want to edit booking [PERSON_NAME] ? Cancel Confi…" at bounding box center [784, 380] width 1568 height 761
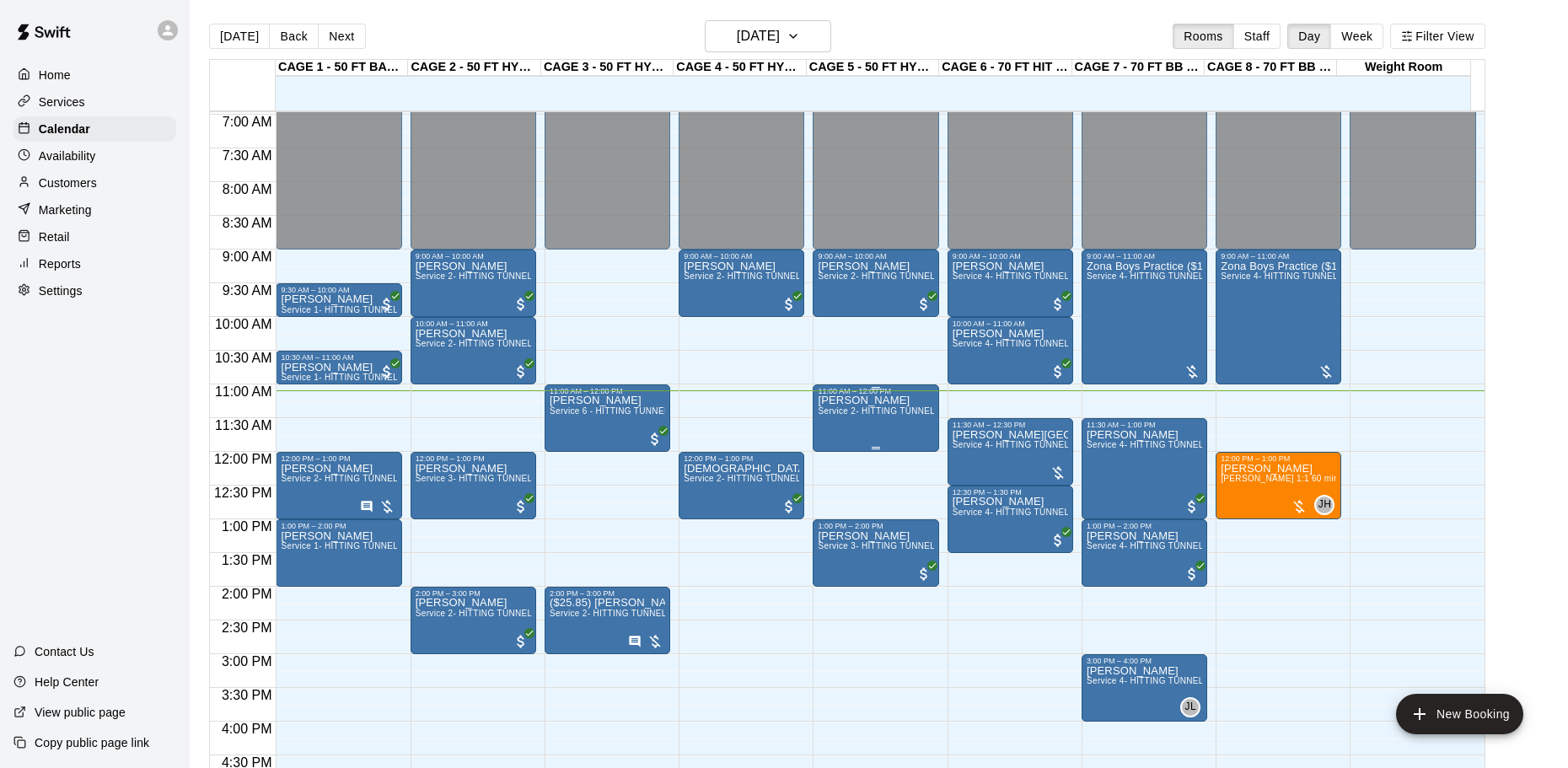
click at [846, 416] on span "Service 2- HITTING TUNNEL RENTAL - 50ft Baseball" at bounding box center [924, 411] width 214 height 10
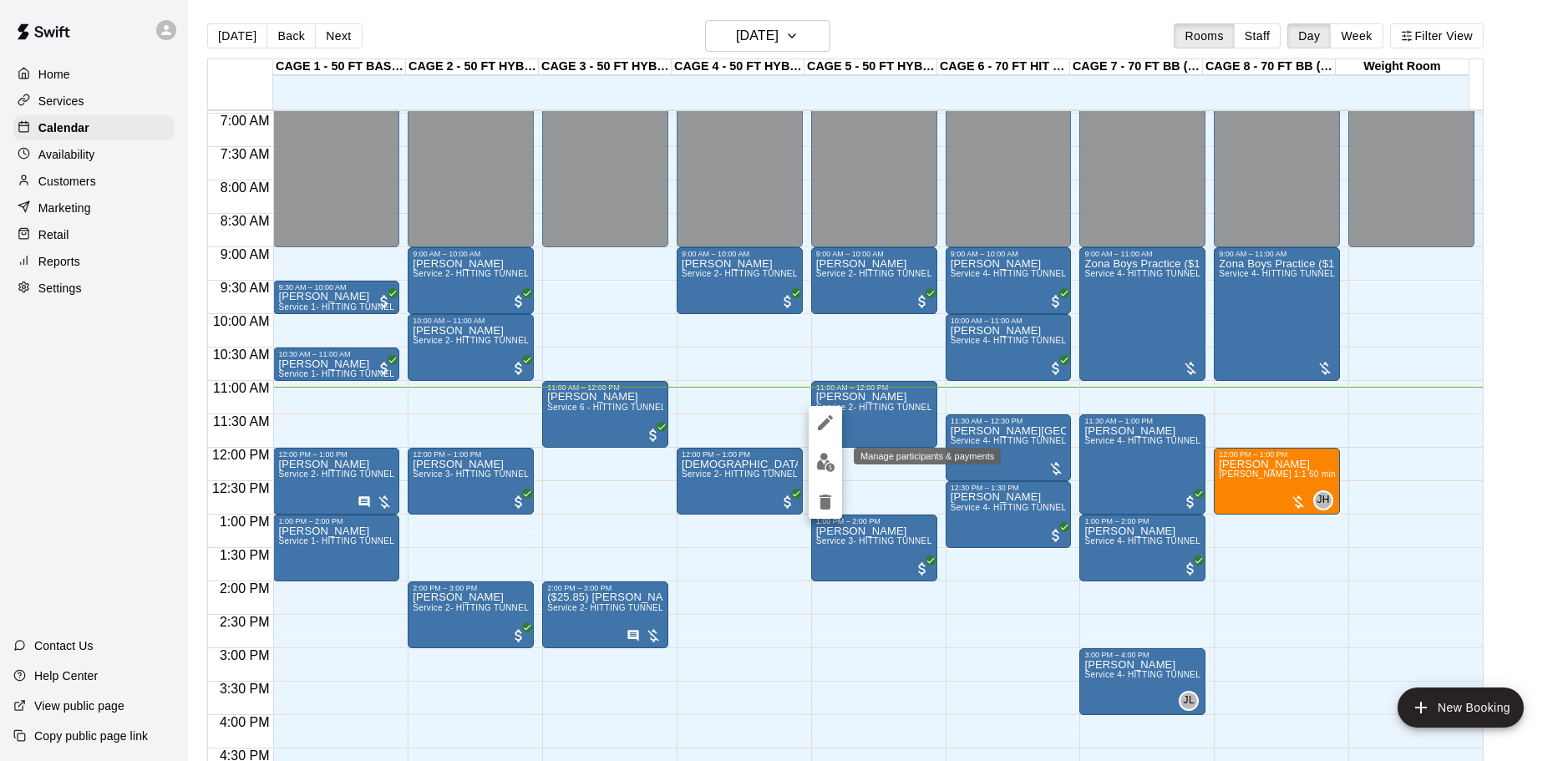
click at [825, 469] on img "edit" at bounding box center [825, 462] width 19 height 19
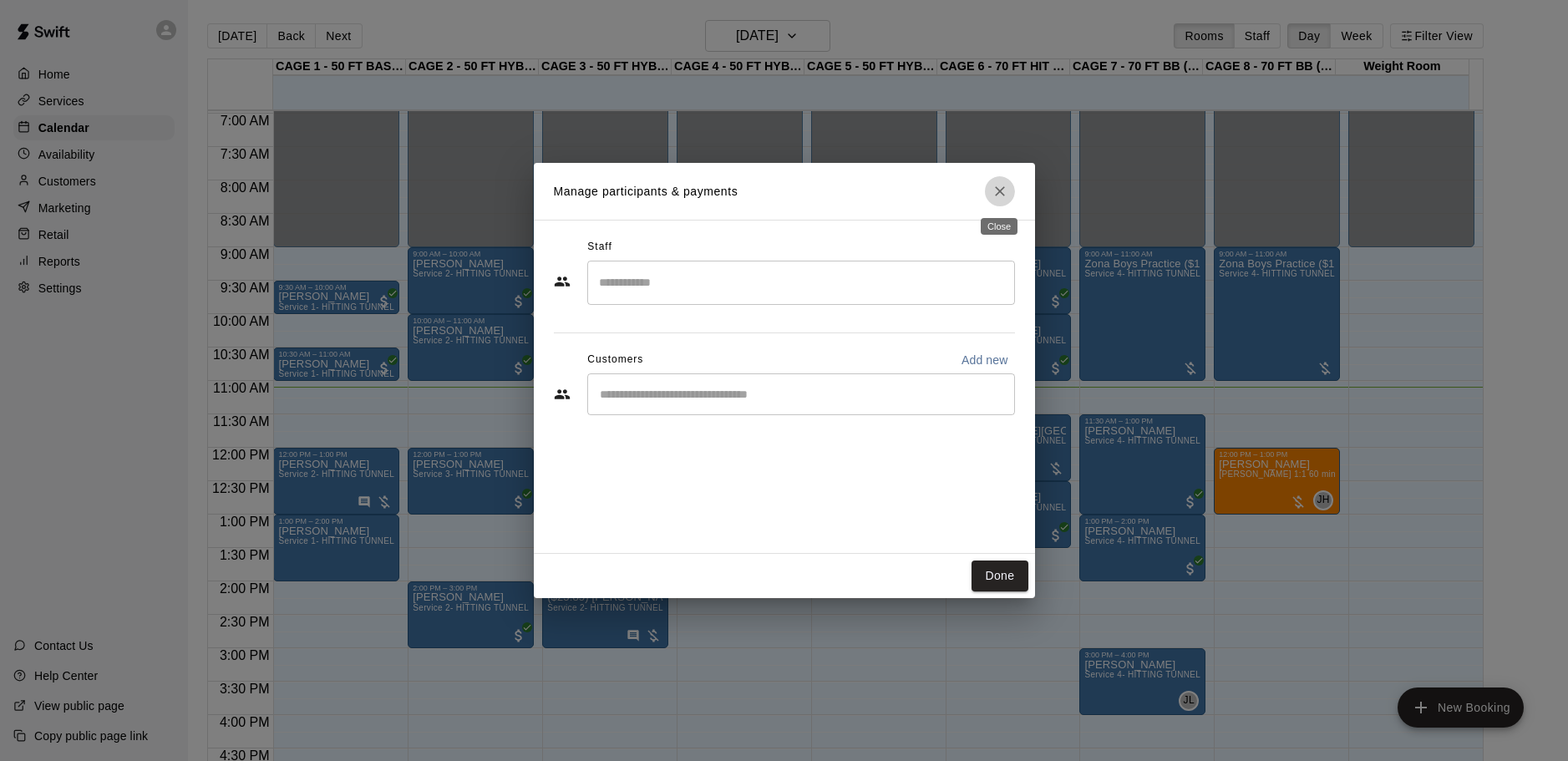
click at [992, 192] on icon "Close" at bounding box center [1000, 191] width 17 height 17
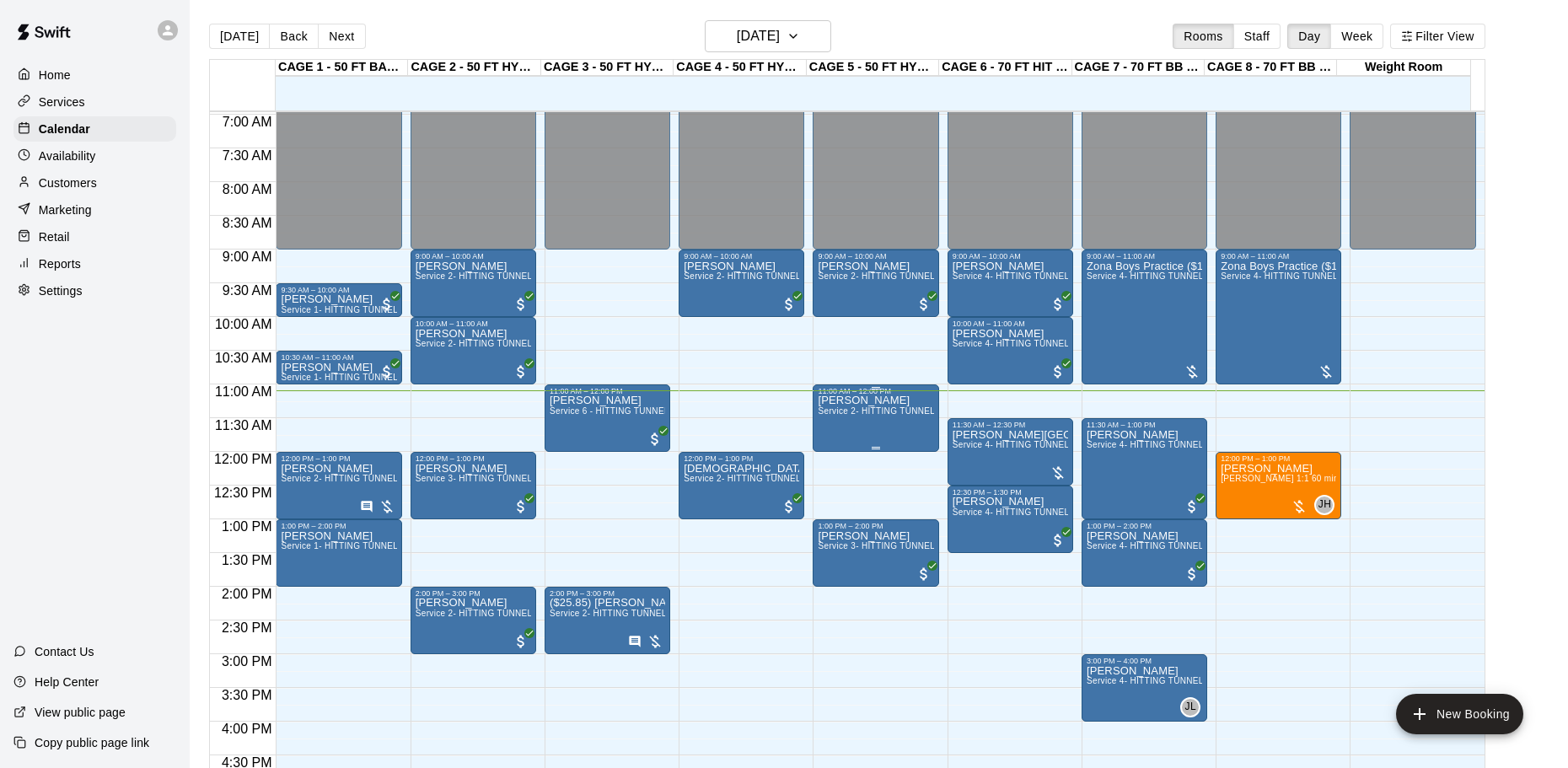
click at [844, 400] on p "[PERSON_NAME]" at bounding box center [875, 400] width 116 height 0
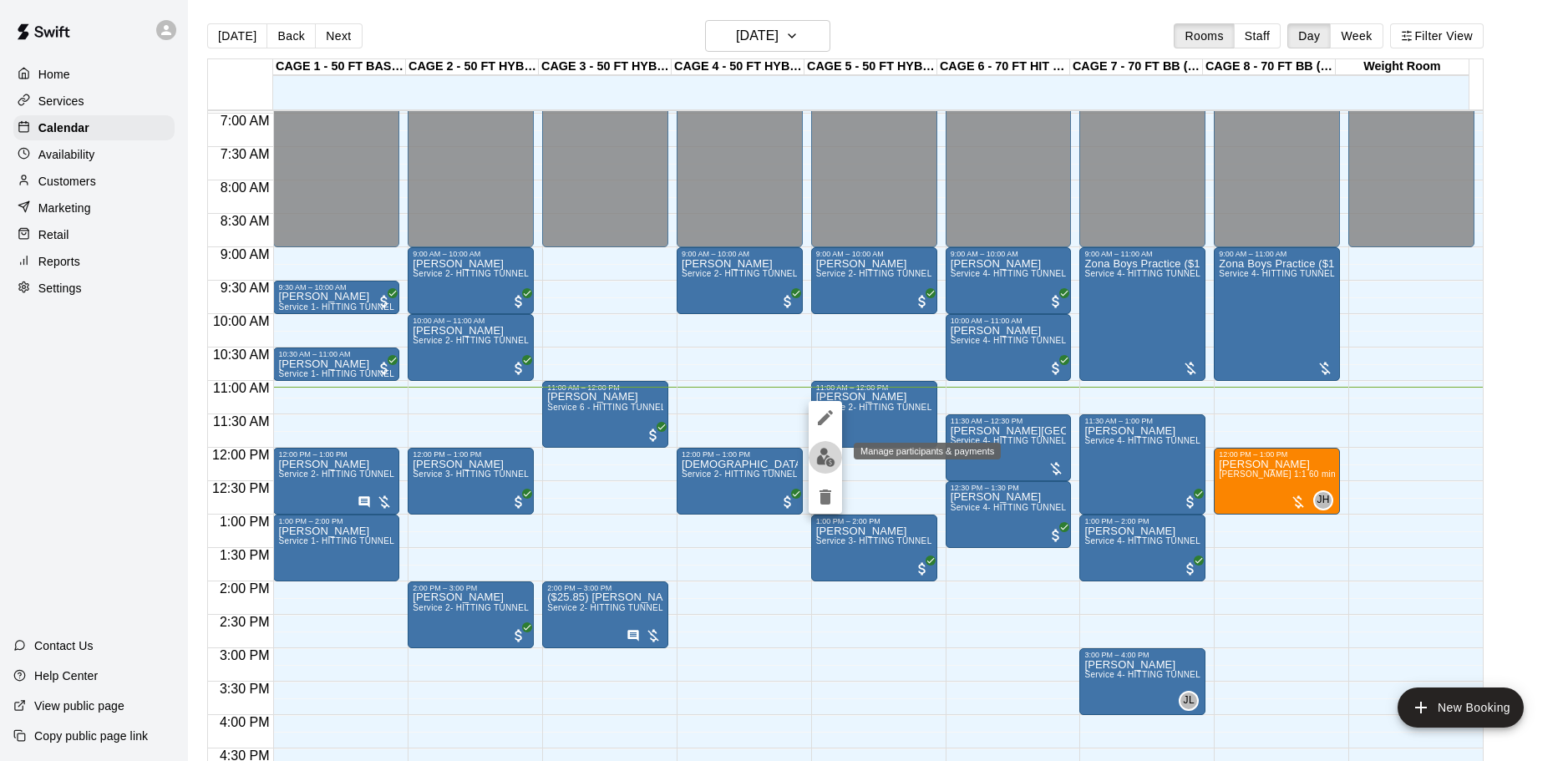
click at [816, 448] on img "edit" at bounding box center [825, 457] width 19 height 19
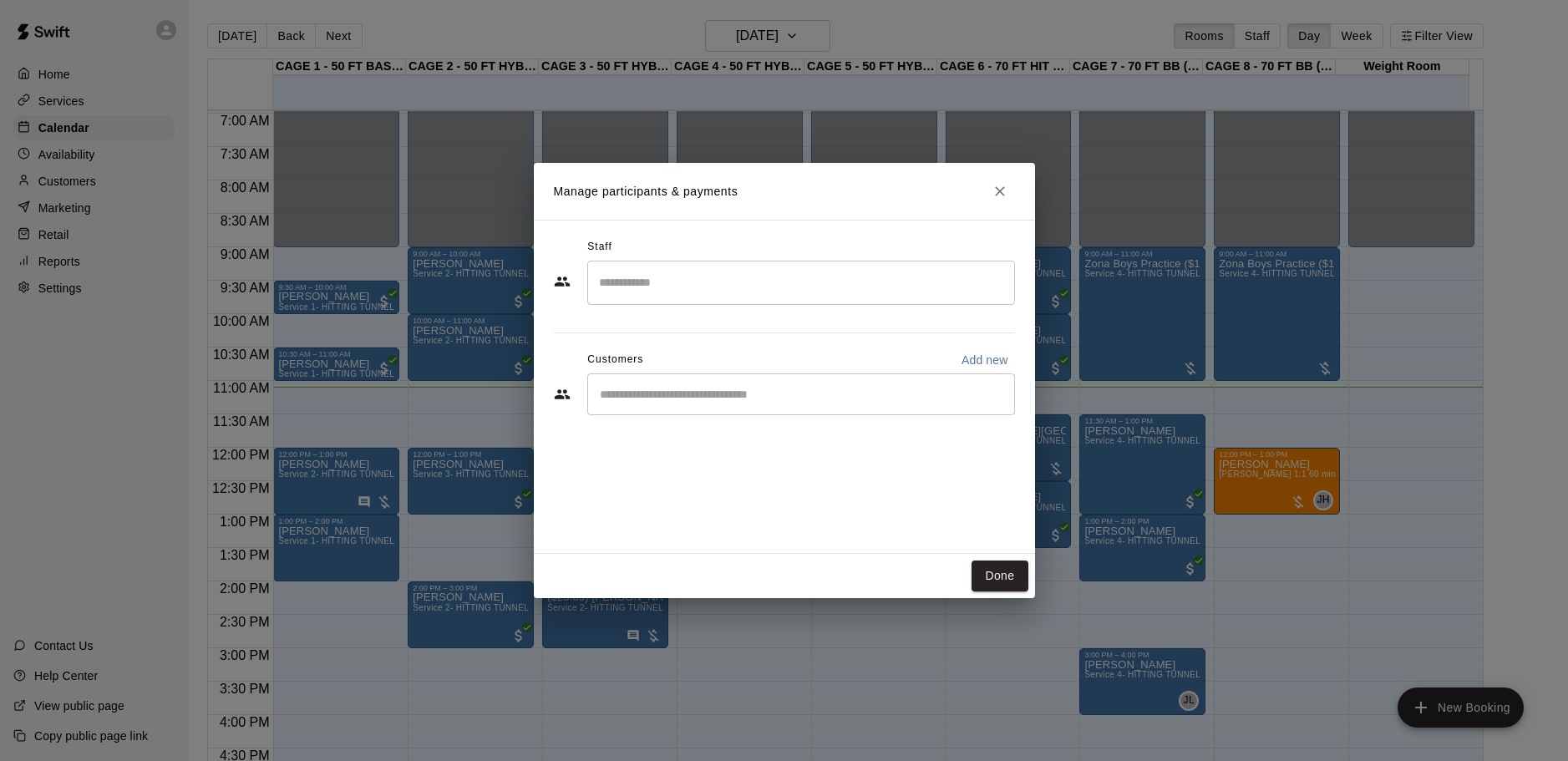
click at [639, 381] on div "​" at bounding box center [802, 395] width 428 height 42
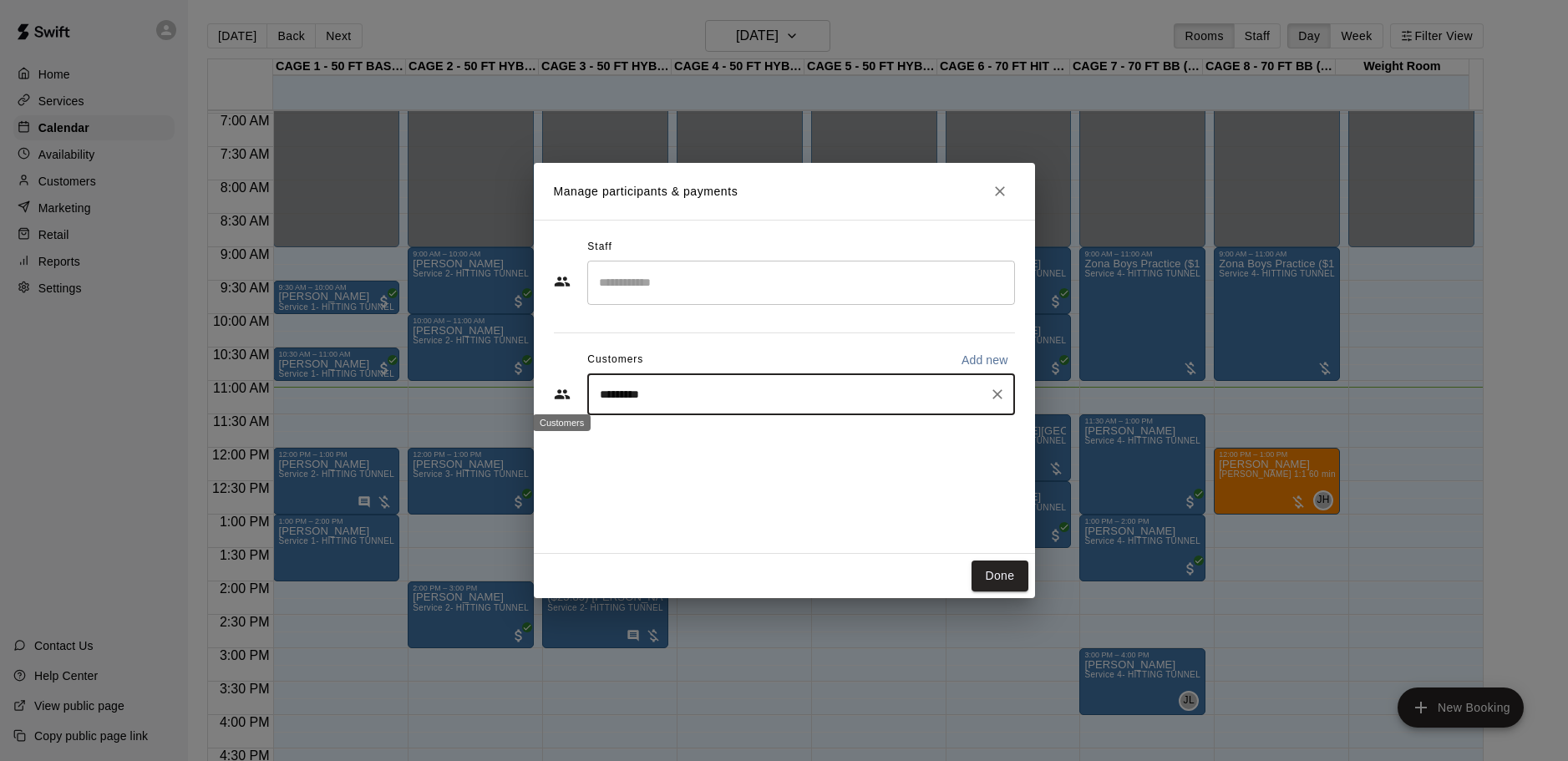
drag, startPoint x: 678, startPoint y: 401, endPoint x: 569, endPoint y: 402, distance: 109.0
click at [569, 402] on div "********* ​" at bounding box center [784, 395] width 461 height 42
type input "**********"
click at [998, 182] on button "Close" at bounding box center [1000, 191] width 30 height 30
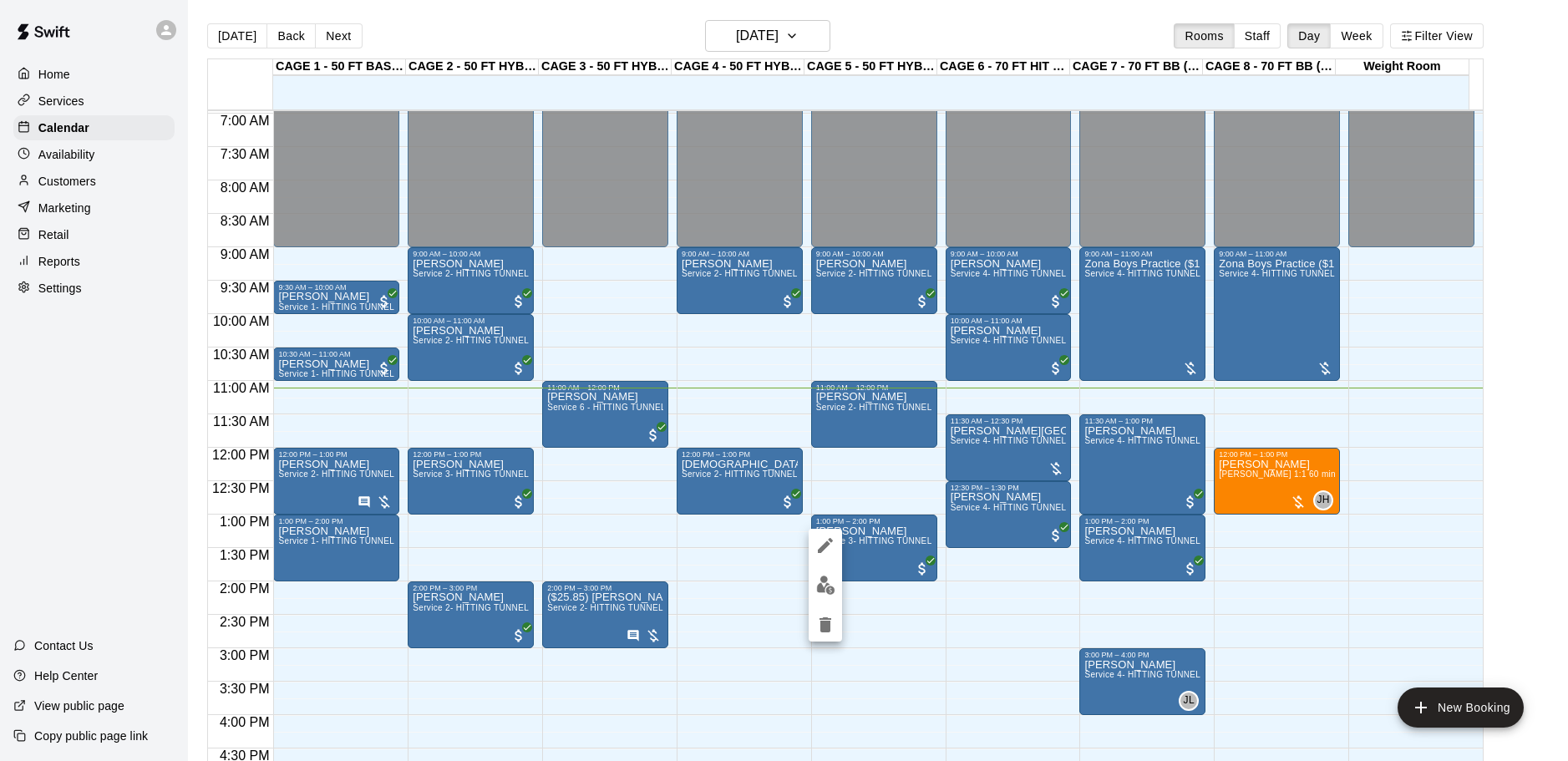
click at [872, 548] on div at bounding box center [784, 380] width 1568 height 761
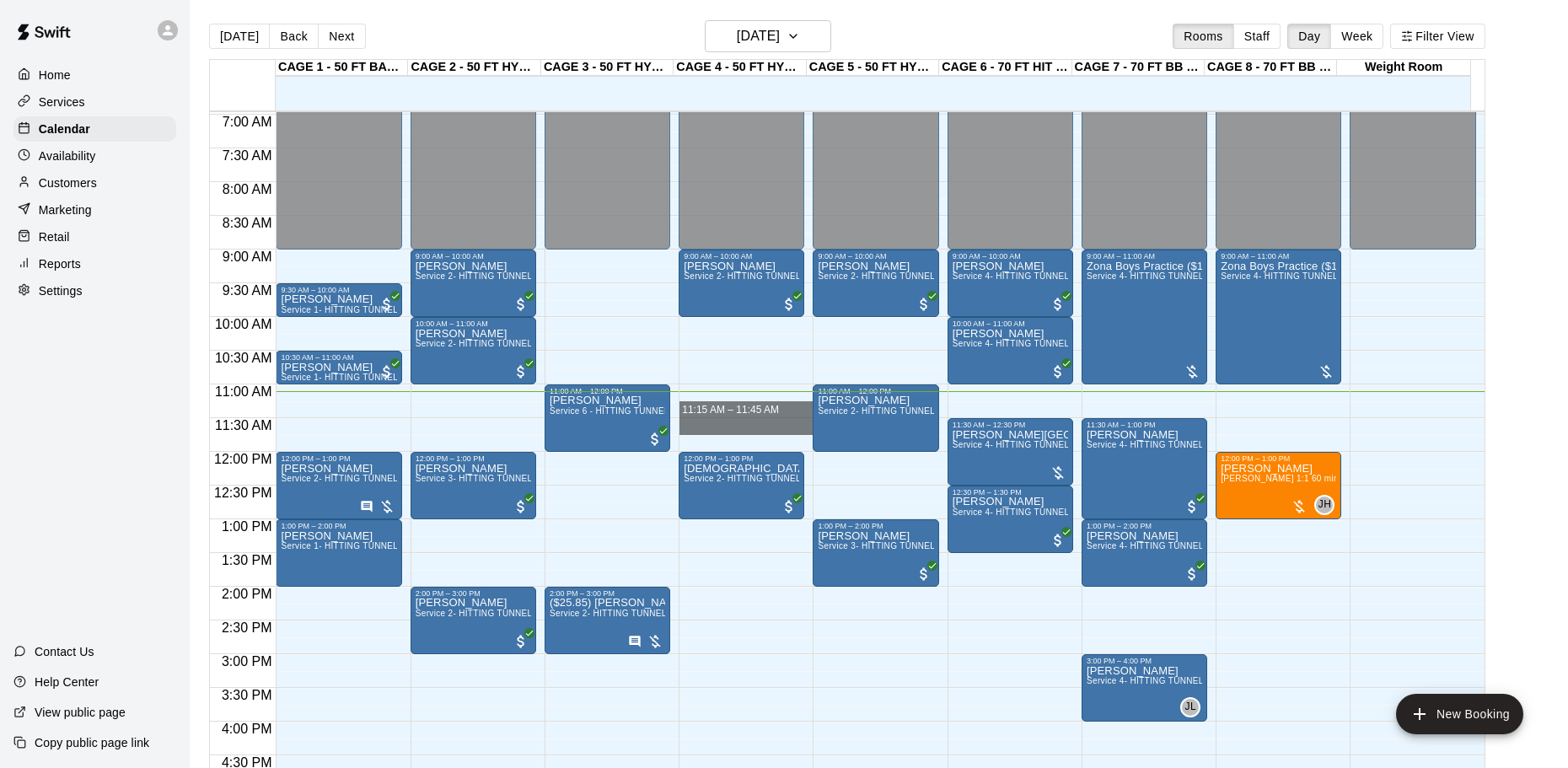
drag, startPoint x: 694, startPoint y: 419, endPoint x: 695, endPoint y: 434, distance: 15.0
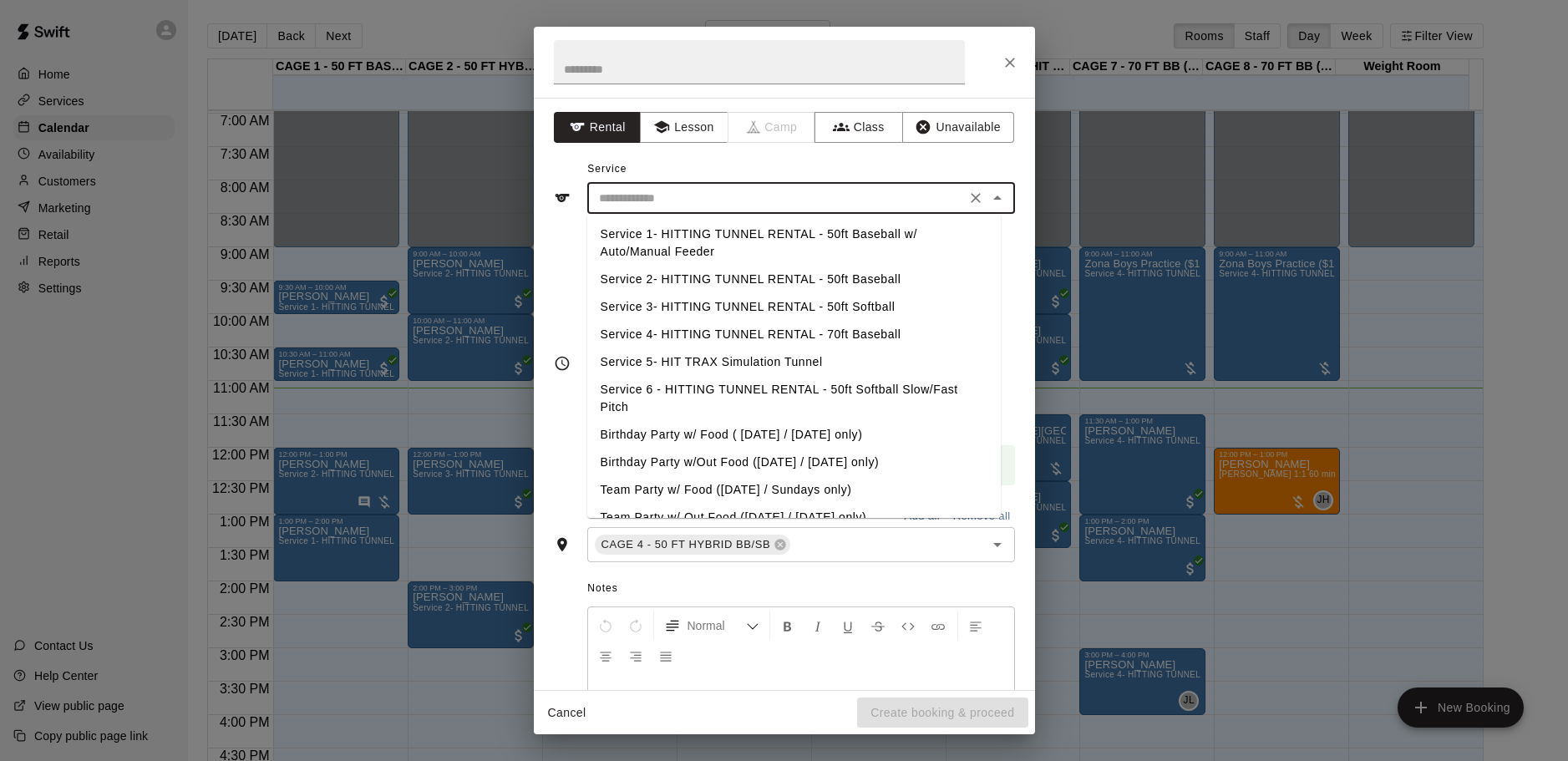
click at [673, 193] on input "text" at bounding box center [776, 199] width 368 height 21
click at [824, 308] on li "Service 3- HITTING TUNNEL RENTAL - 50ft Softball" at bounding box center [794, 307] width 414 height 27
type input "**********"
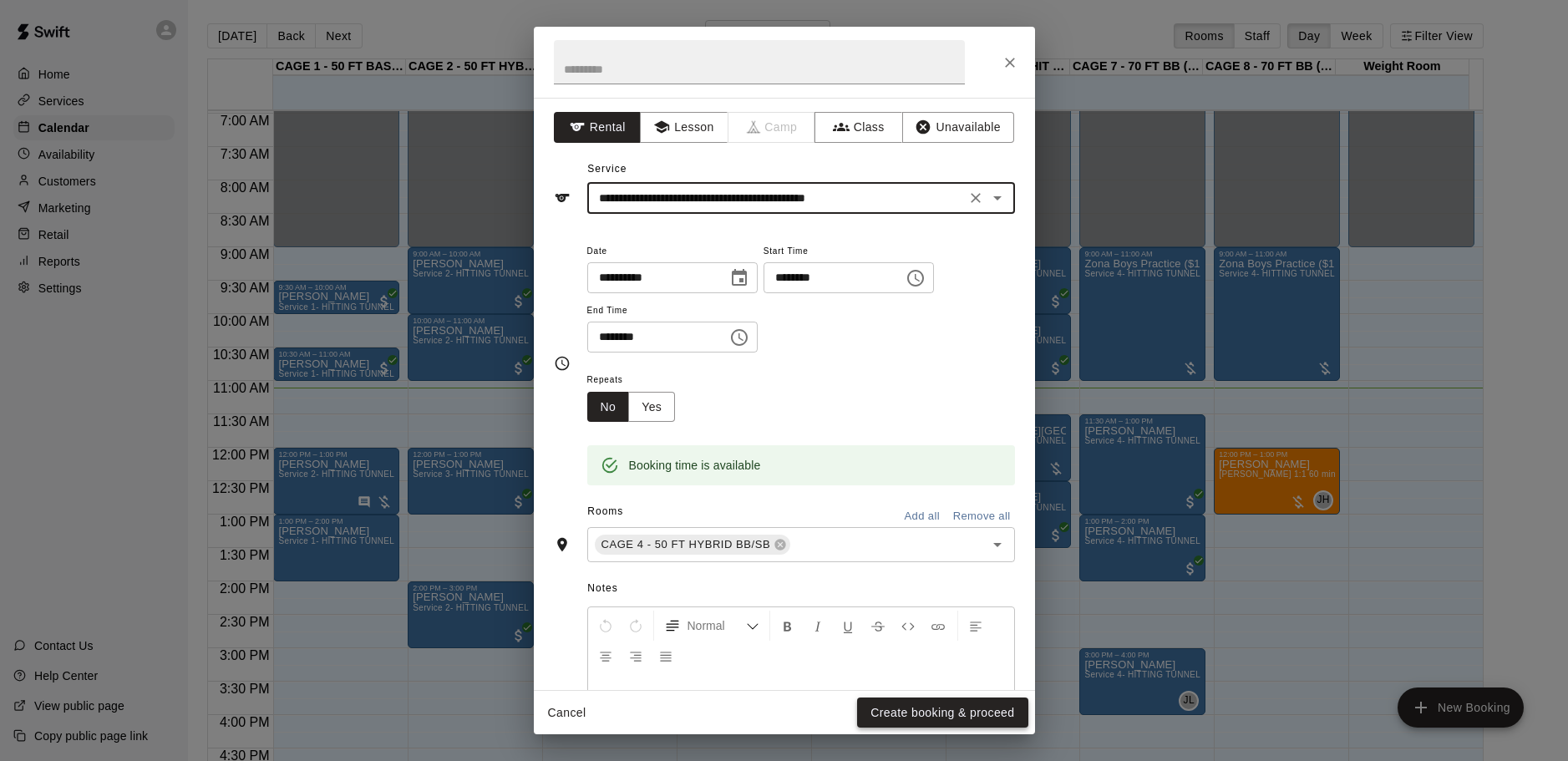
click at [907, 711] on button "Create booking & proceed" at bounding box center [943, 713] width 170 height 31
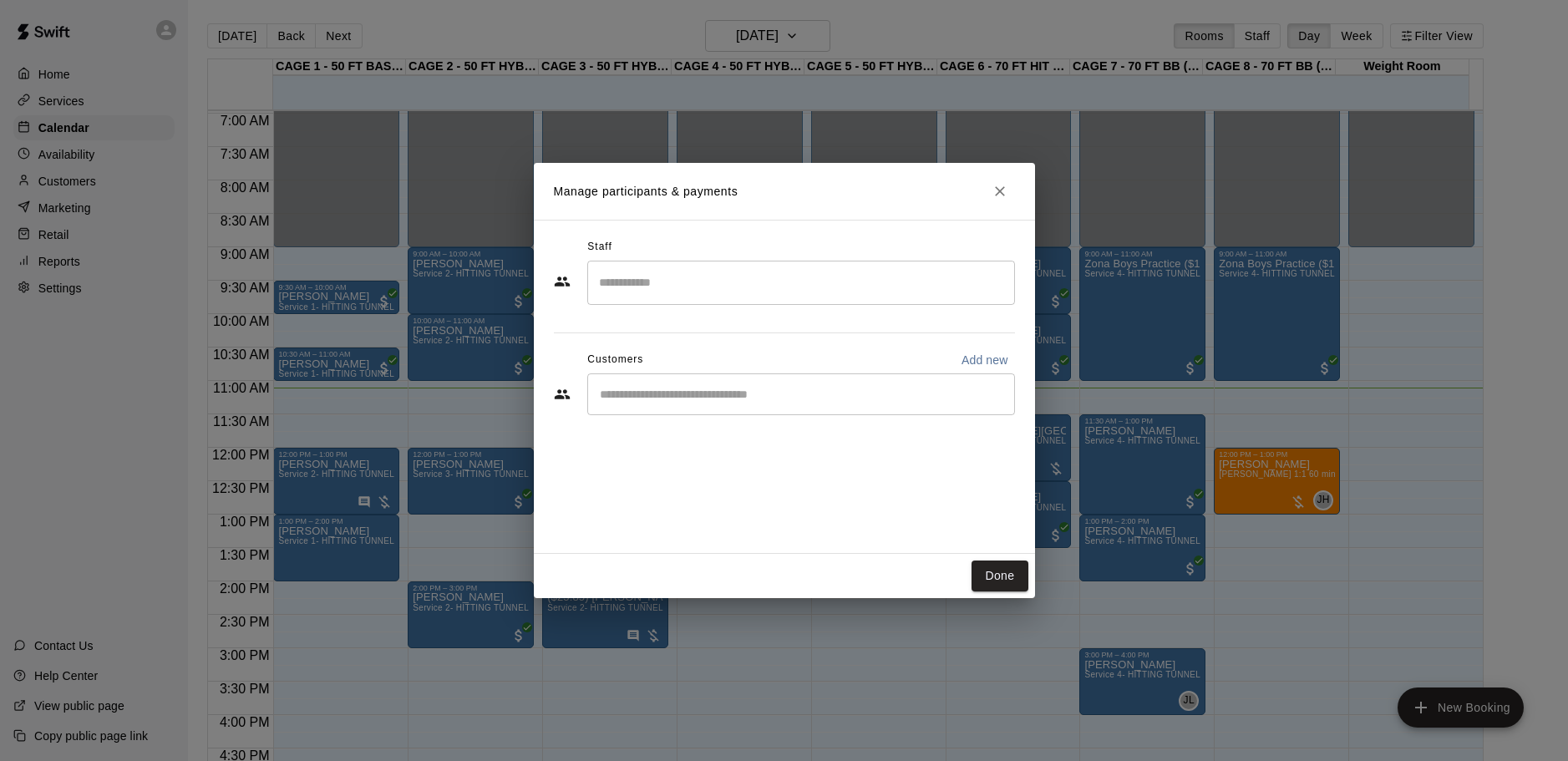
click at [722, 409] on div "​" at bounding box center [802, 395] width 428 height 42
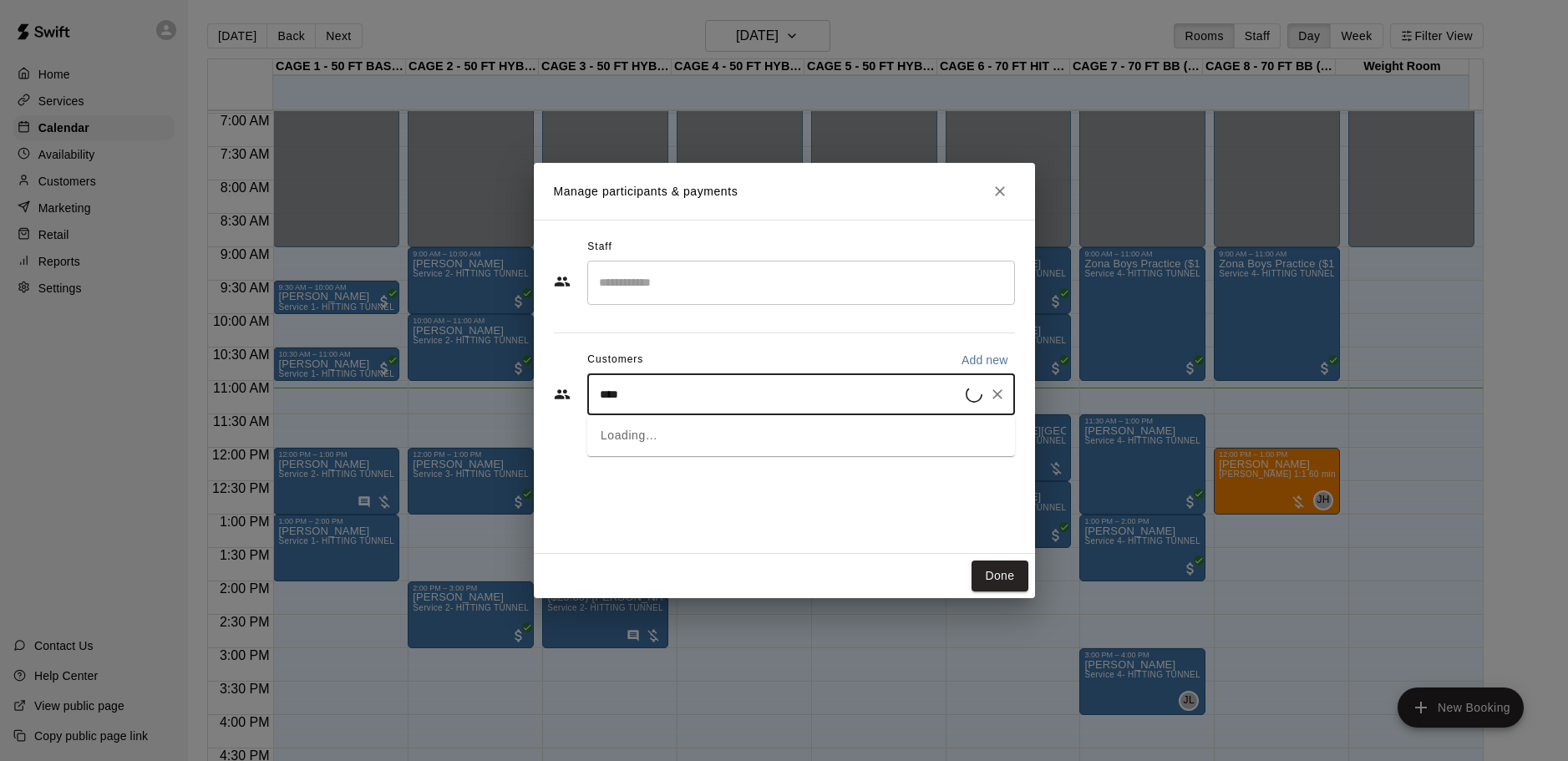
type input "*****"
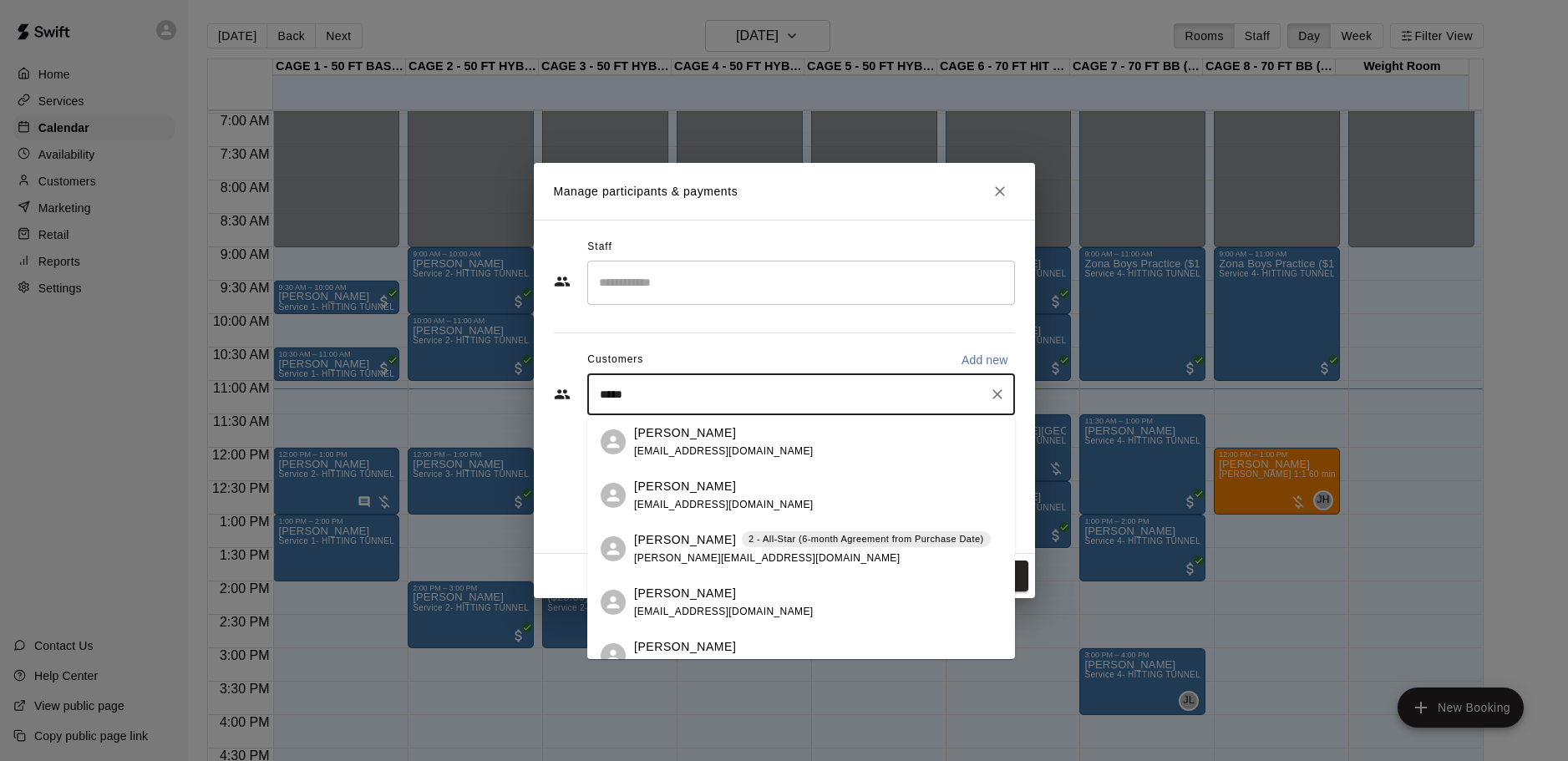
click at [701, 440] on p "[PERSON_NAME]" at bounding box center [685, 433] width 102 height 18
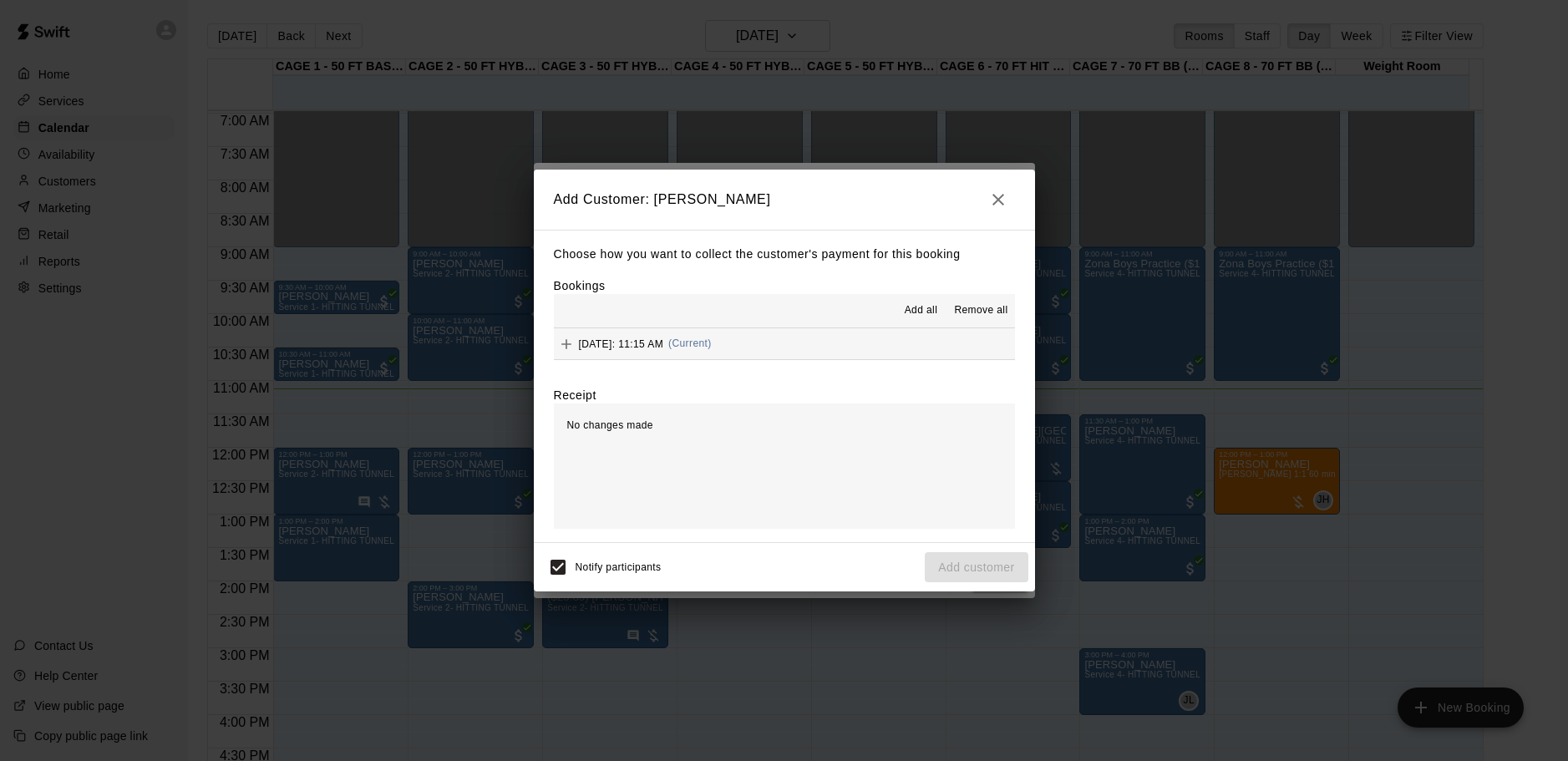
click at [712, 344] on span "(Current)" at bounding box center [690, 344] width 44 height 11
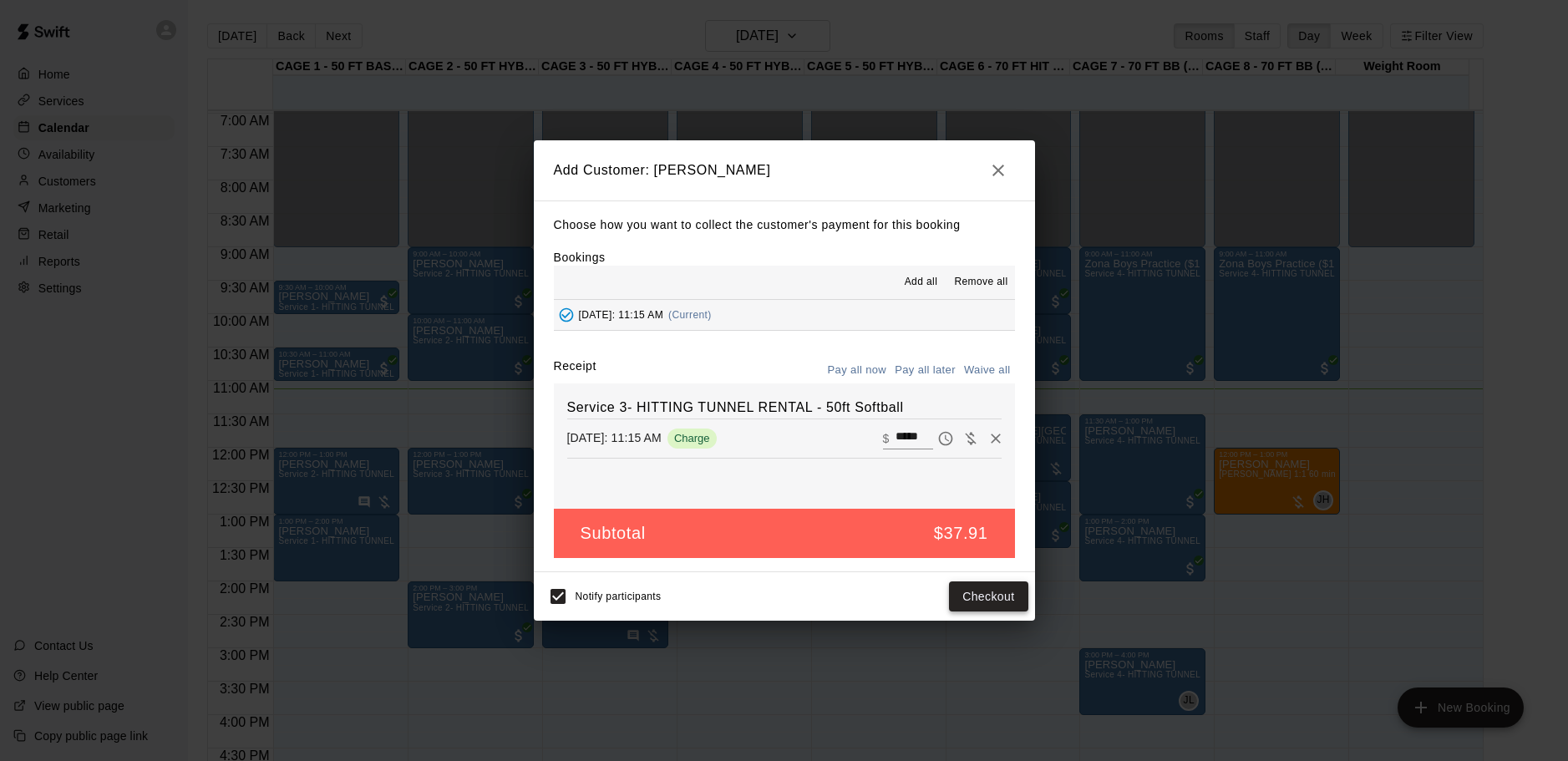
click at [994, 597] on button "Checkout" at bounding box center [988, 596] width 79 height 31
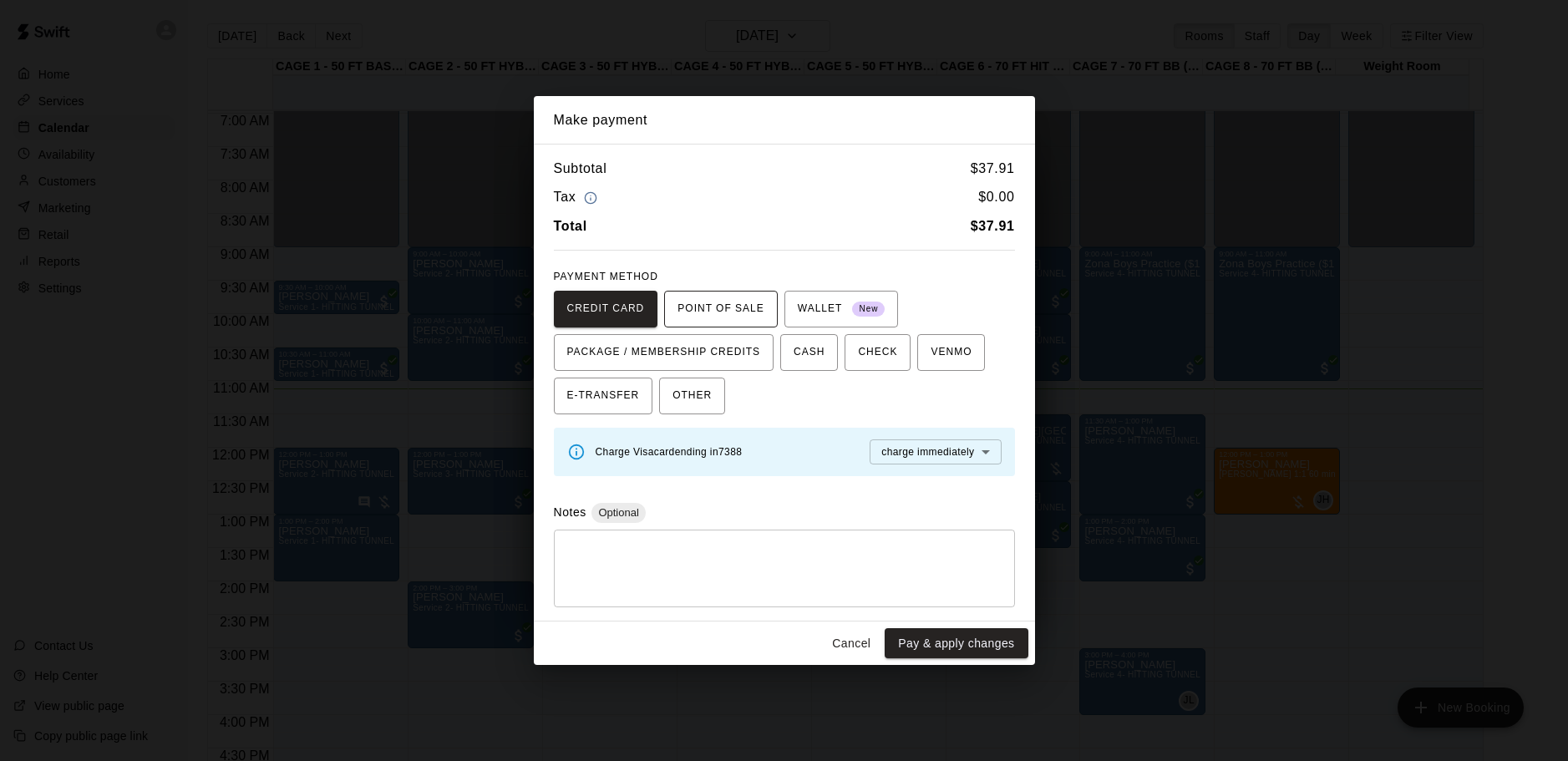
click at [710, 310] on span "POINT OF SALE" at bounding box center [720, 309] width 86 height 27
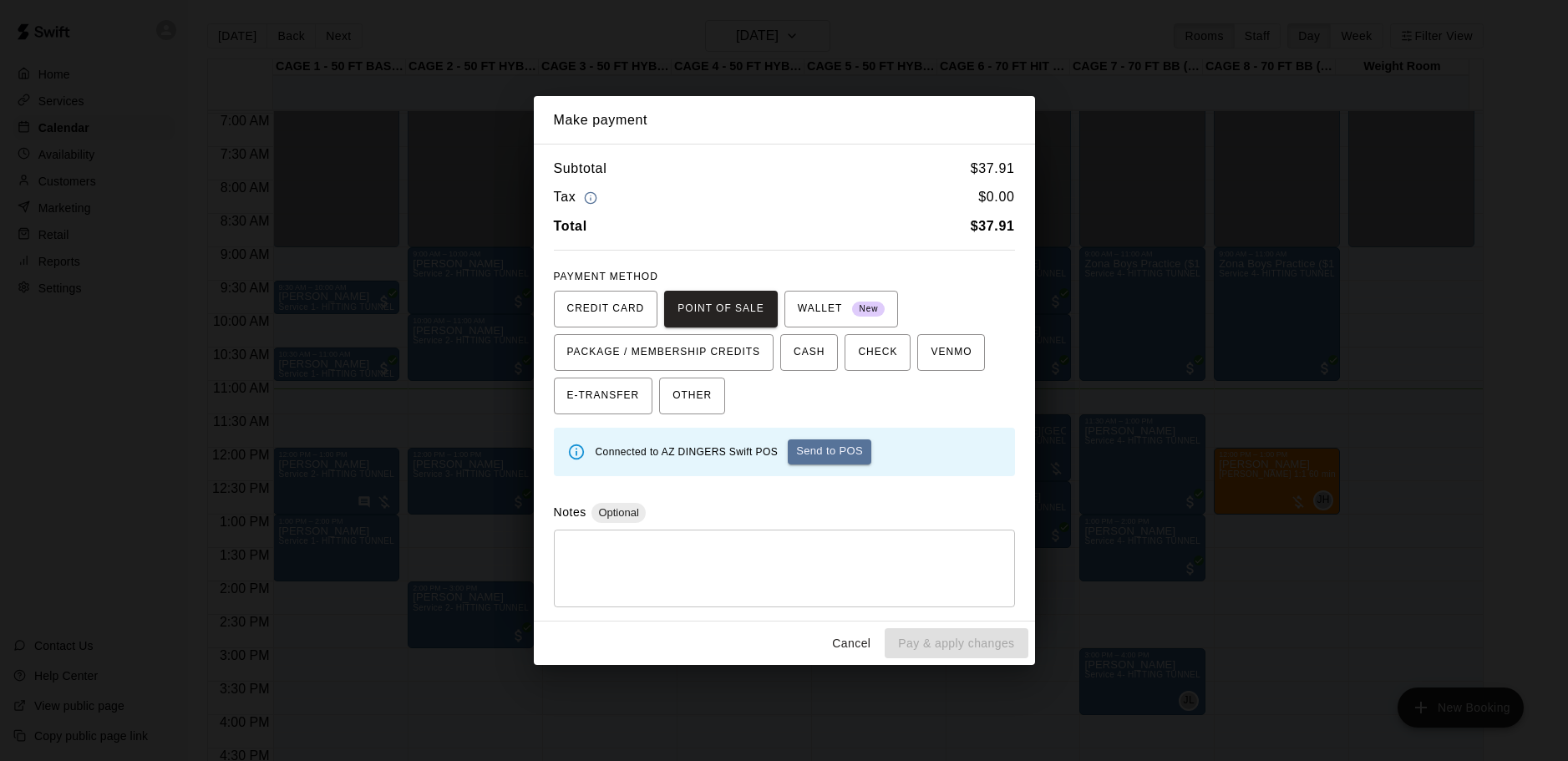
click at [822, 442] on button "Send to POS" at bounding box center [829, 451] width 83 height 25
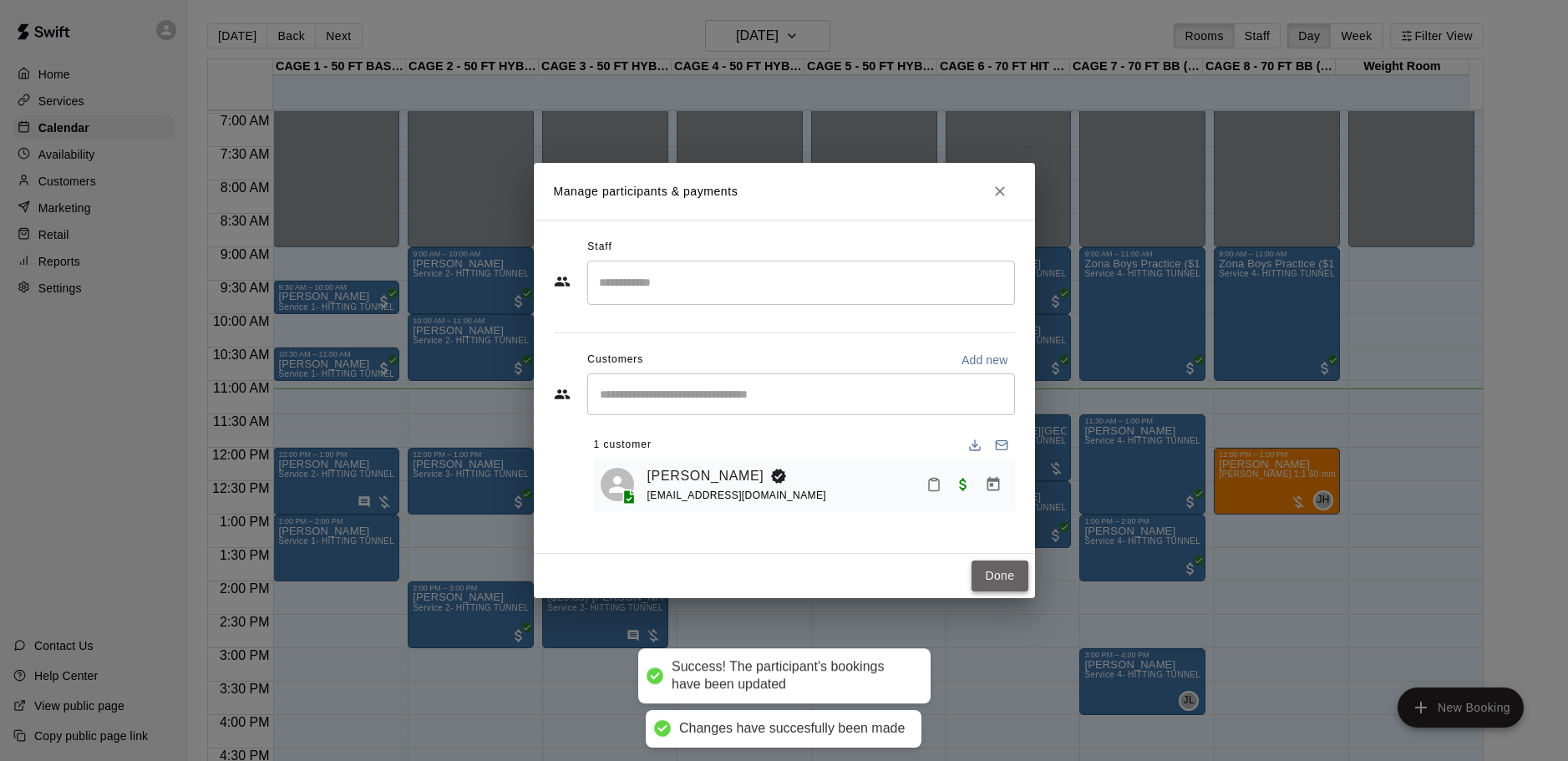
click at [986, 576] on button "Done" at bounding box center [999, 575] width 56 height 31
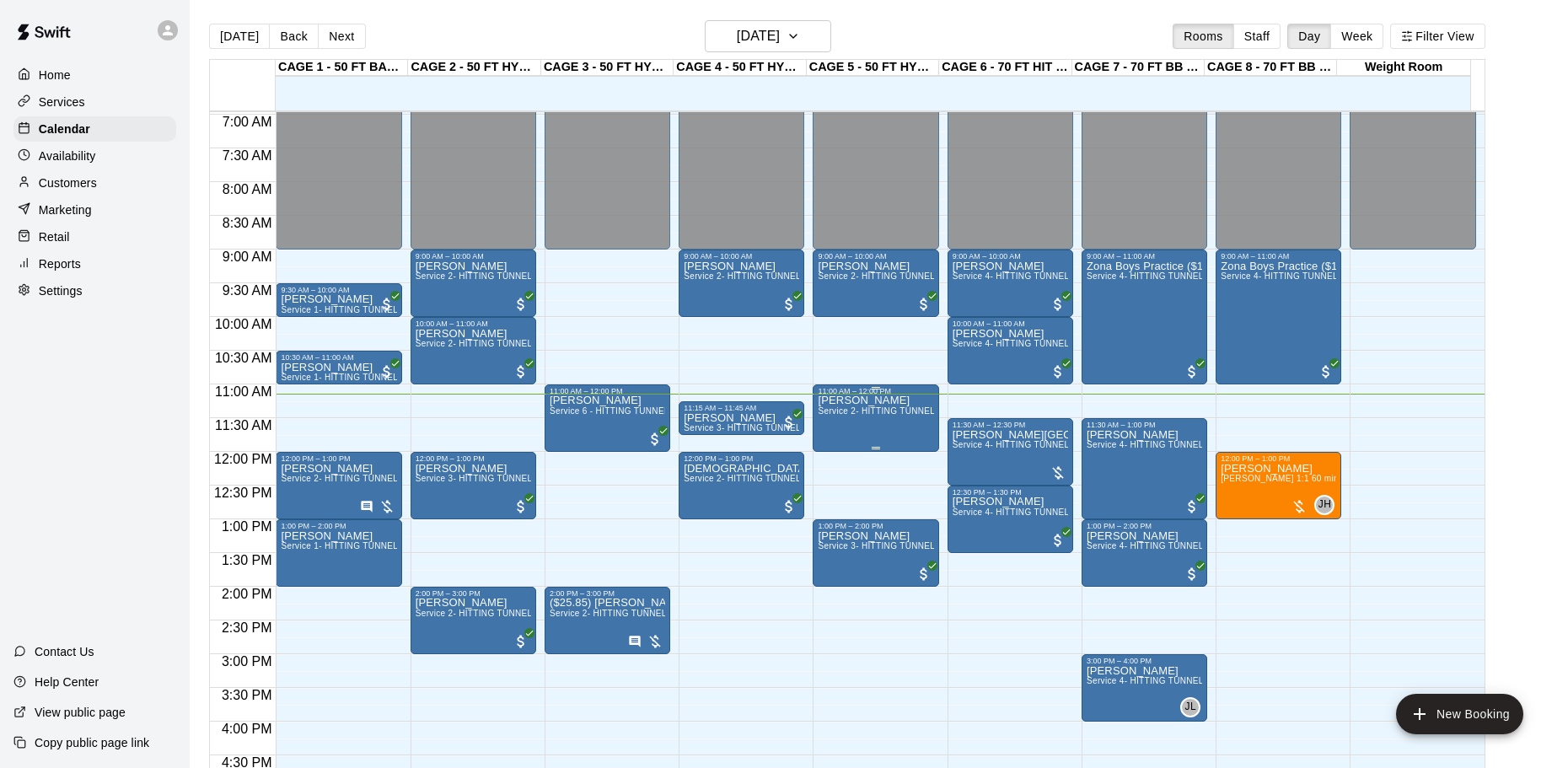
click at [868, 416] on span "Service 2- HITTING TUNNEL RENTAL - 50ft Baseball" at bounding box center [924, 411] width 214 height 10
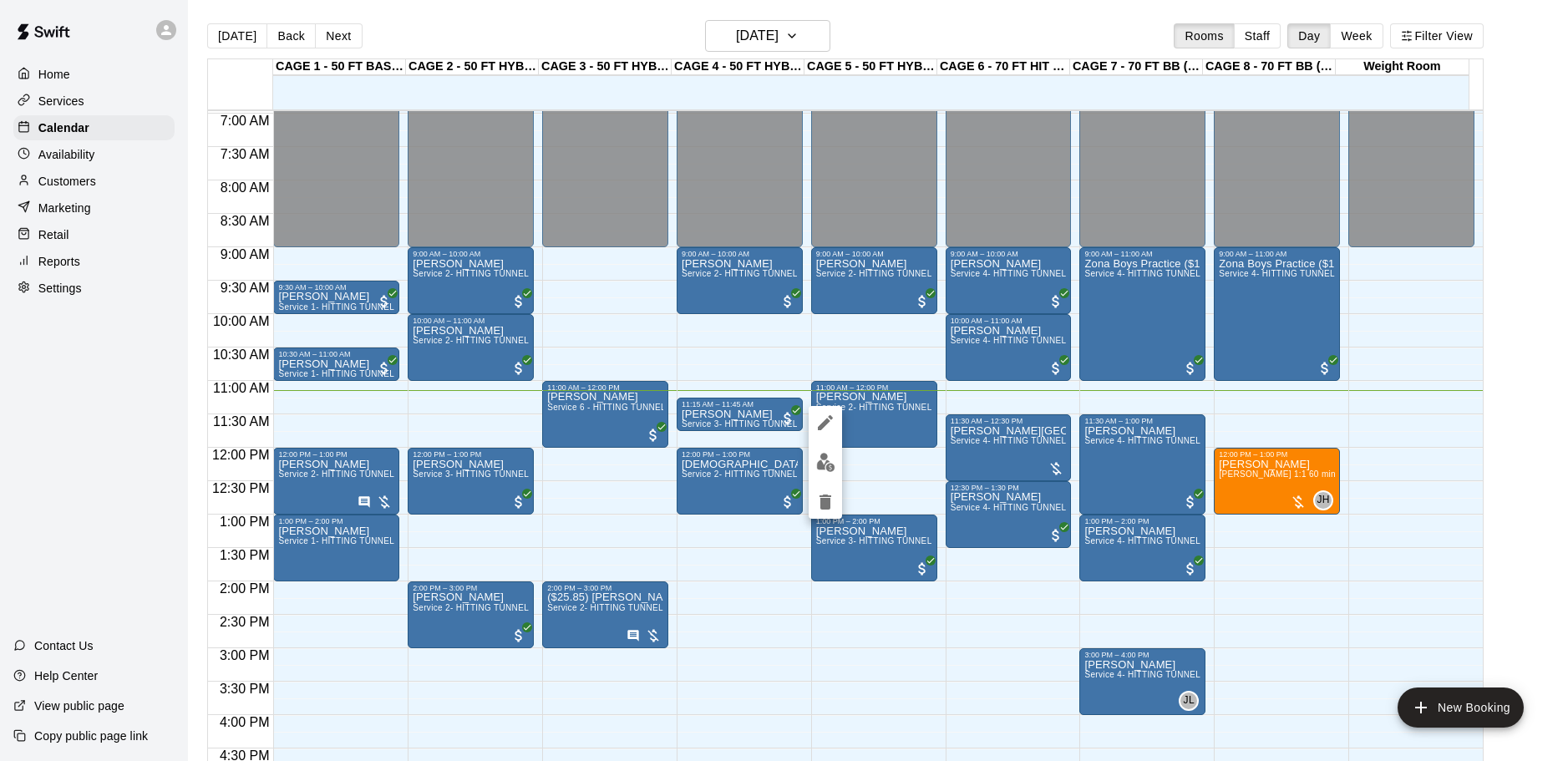
click at [771, 301] on div at bounding box center [784, 380] width 1568 height 761
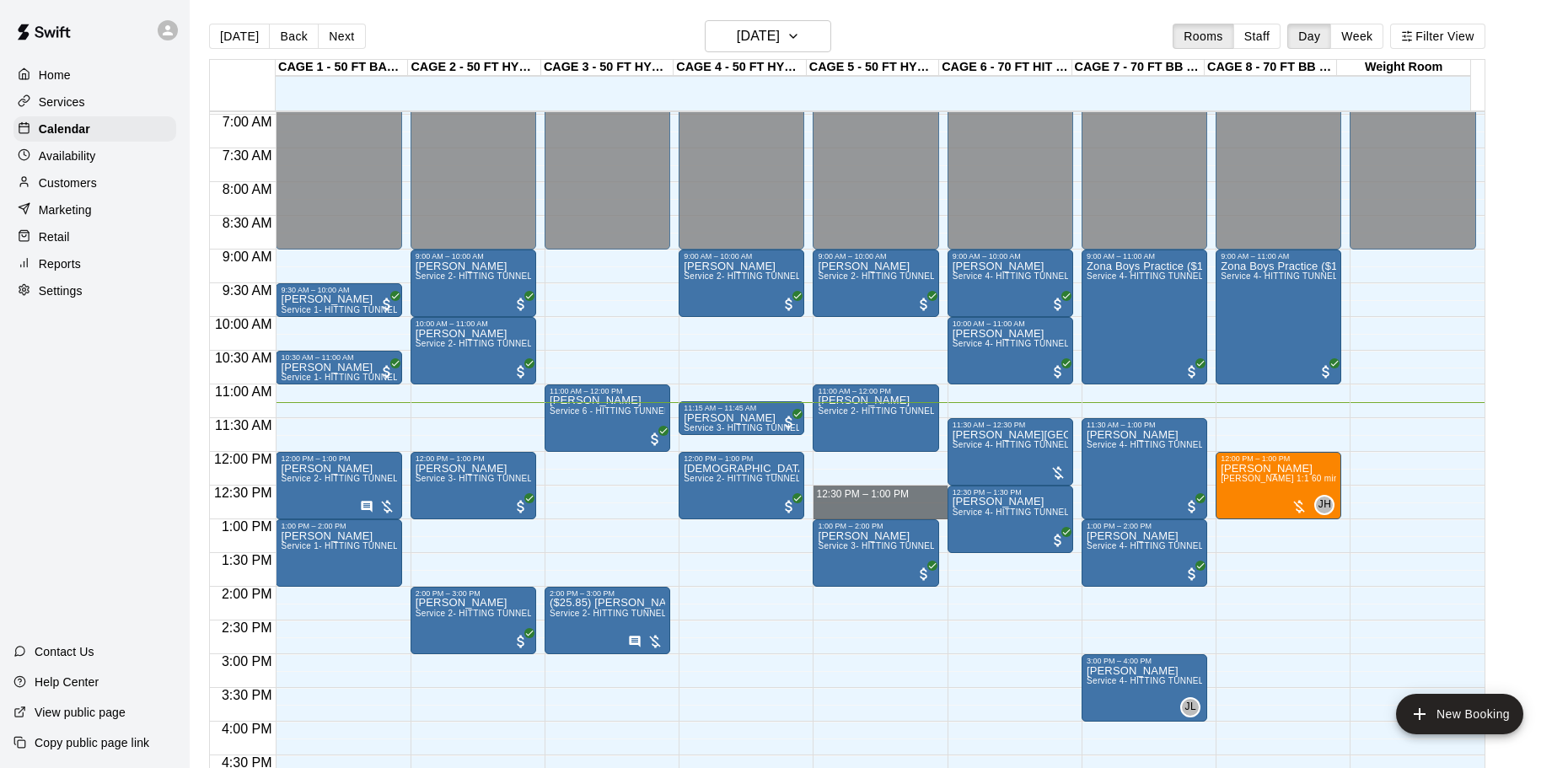
drag, startPoint x: 818, startPoint y: 488, endPoint x: 831, endPoint y: 520, distance: 34.5
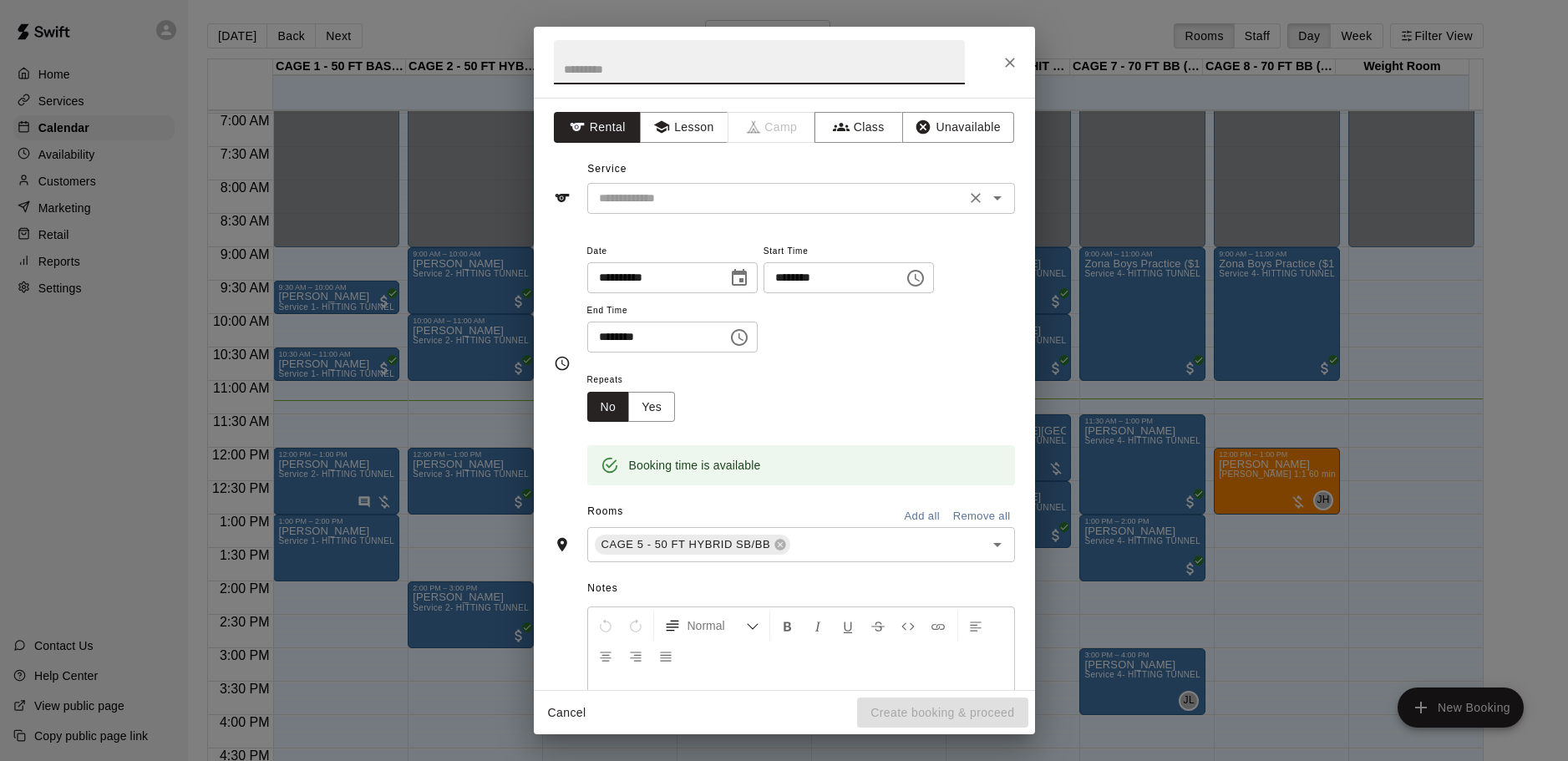
click at [758, 208] on input "text" at bounding box center [776, 199] width 368 height 21
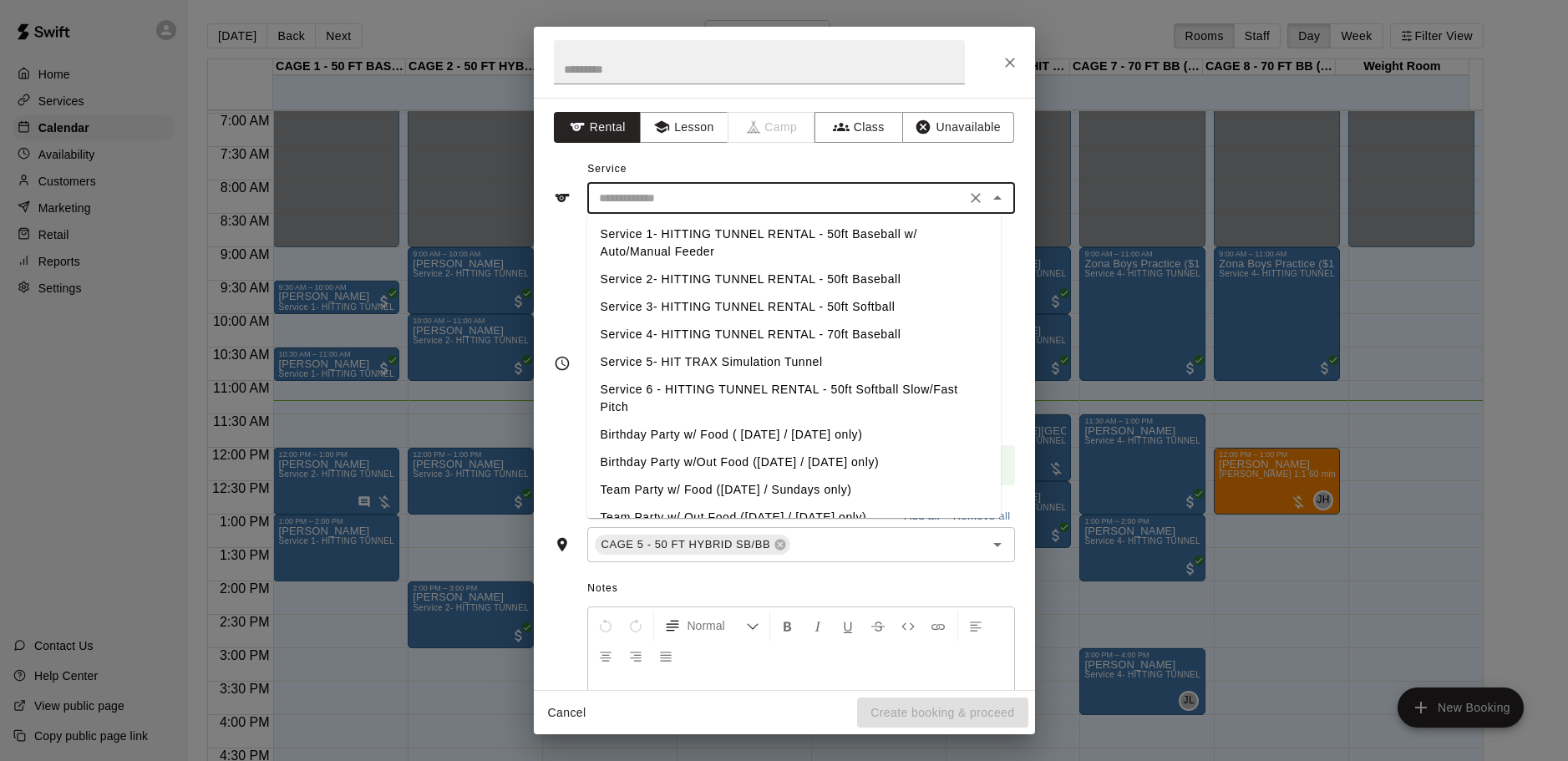
click at [840, 281] on li "Service 2- HITTING TUNNEL RENTAL - 50ft Baseball" at bounding box center [794, 279] width 414 height 27
type input "**********"
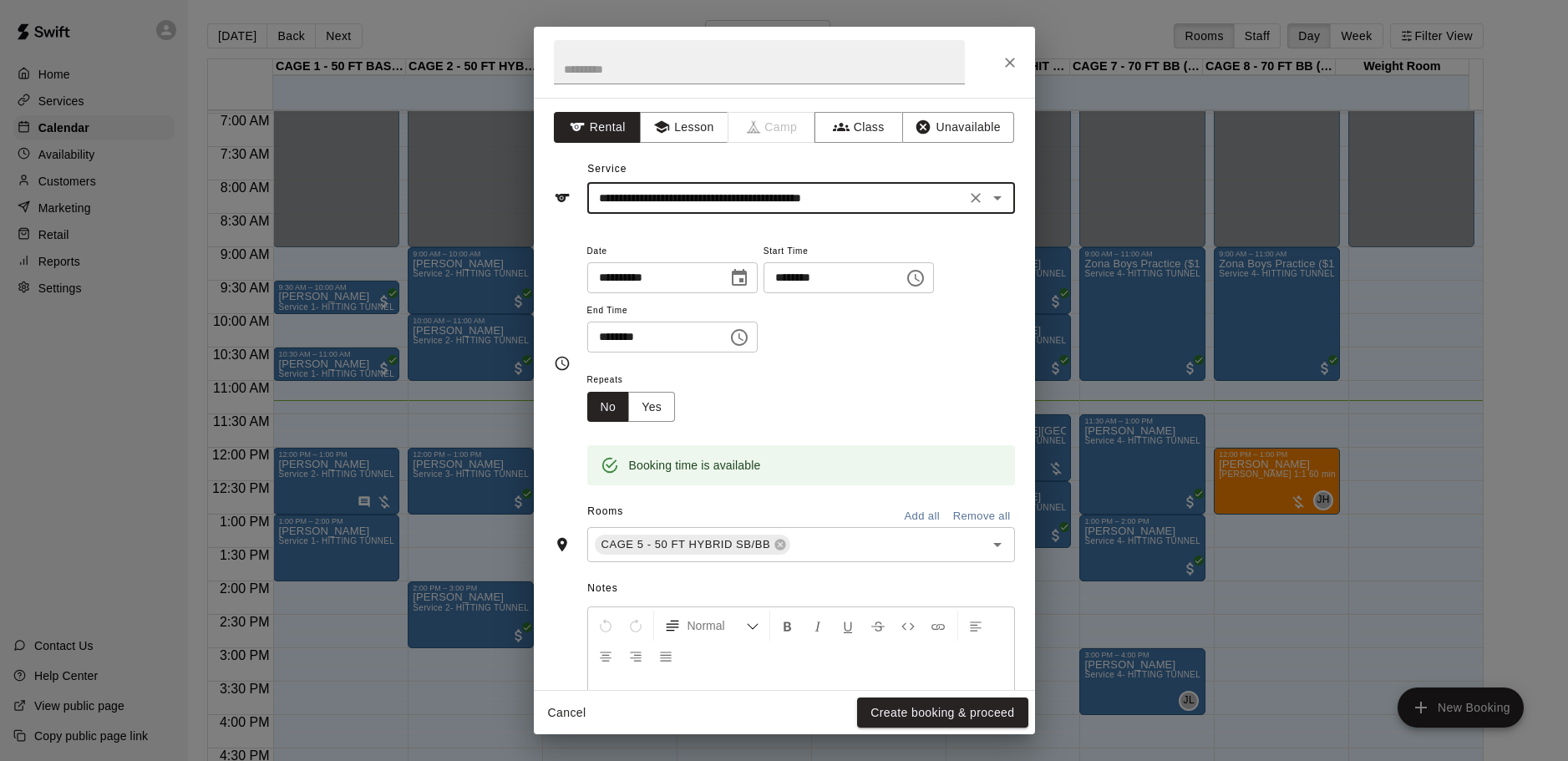
click at [1010, 52] on button "Close" at bounding box center [1010, 62] width 30 height 30
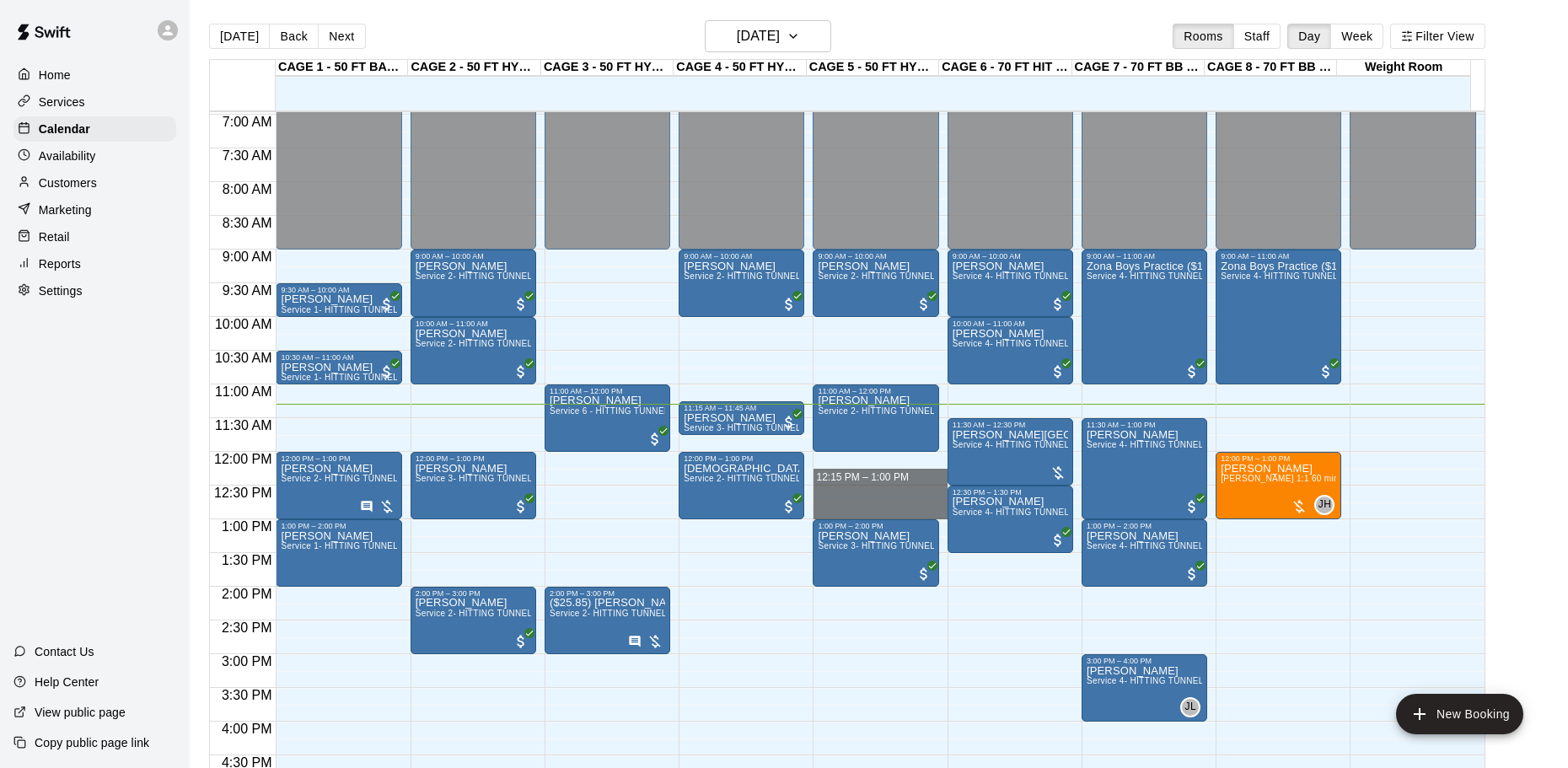
drag, startPoint x: 883, startPoint y: 486, endPoint x: 883, endPoint y: 507, distance: 21.0
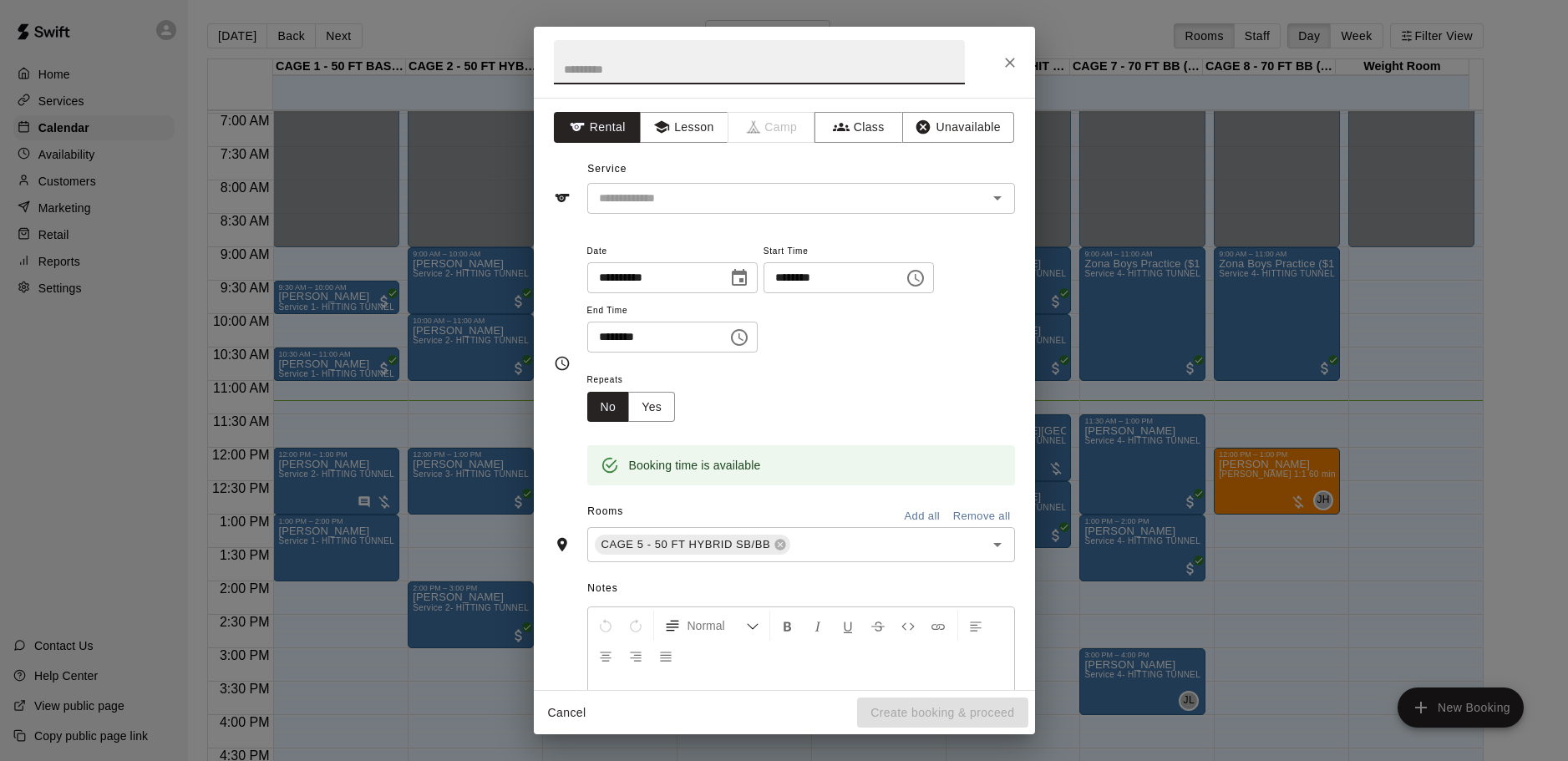
click at [1005, 61] on icon "Close" at bounding box center [1010, 62] width 17 height 17
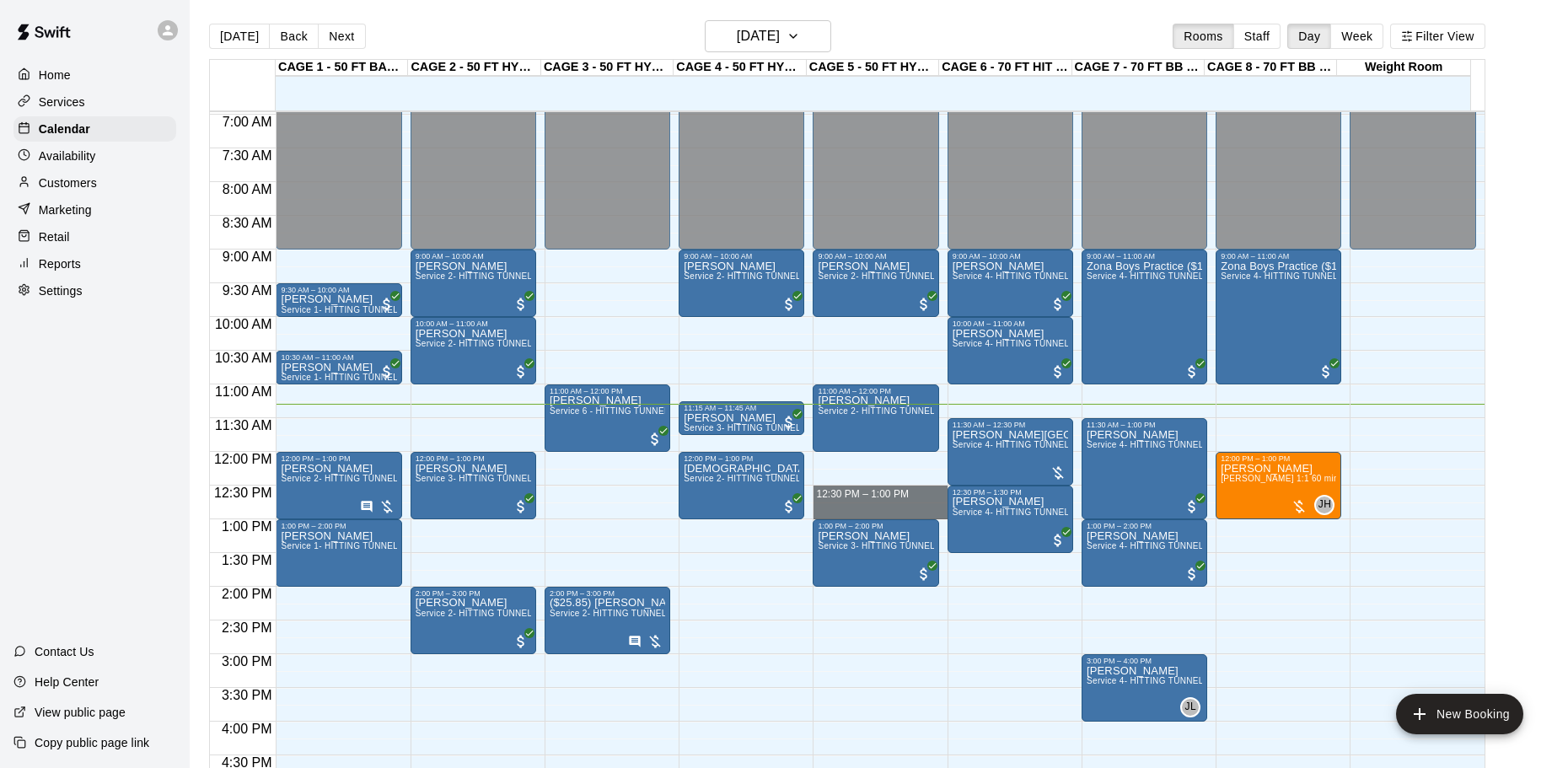
drag, startPoint x: 880, startPoint y: 487, endPoint x: 882, endPoint y: 515, distance: 28.1
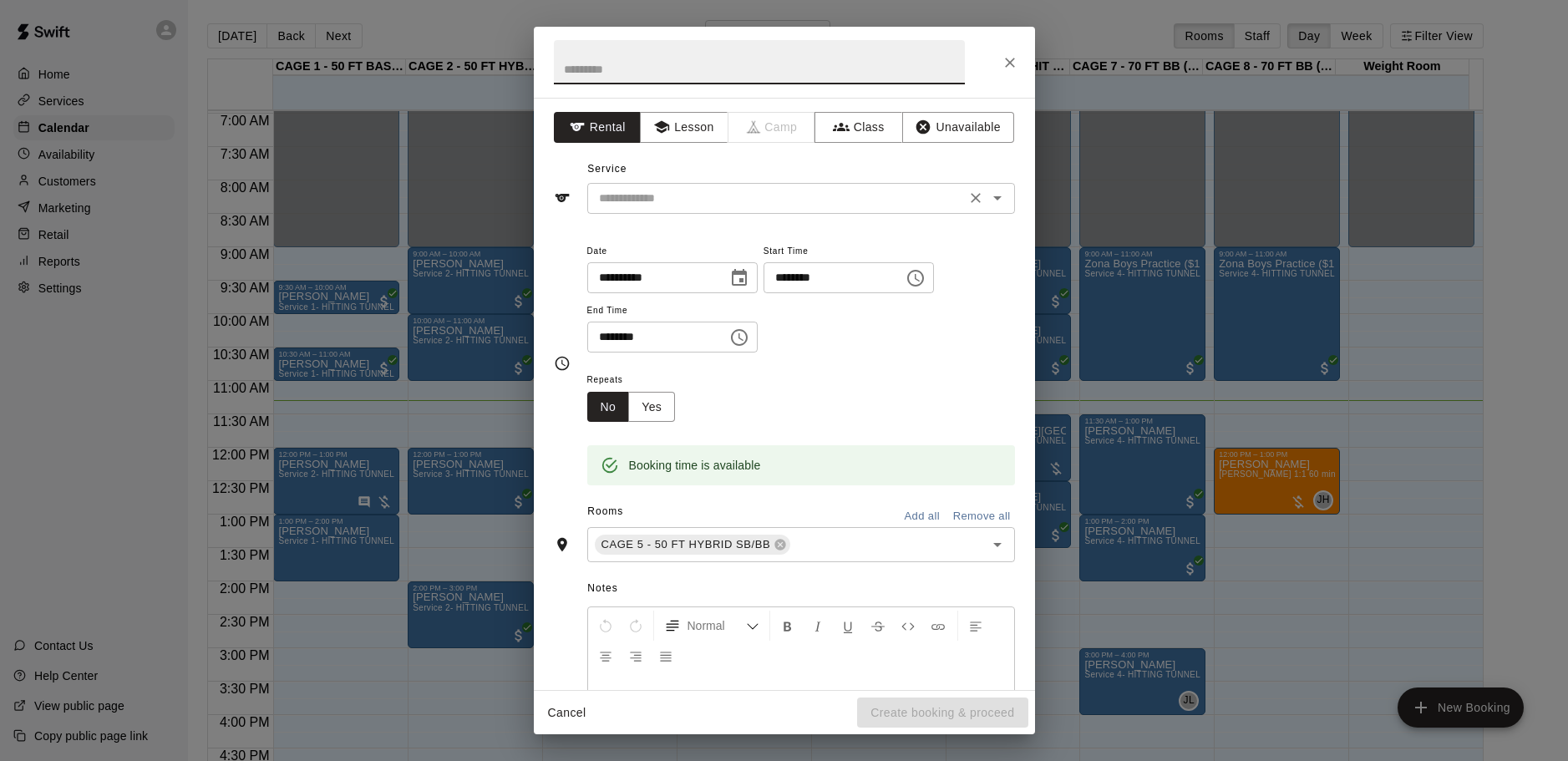
click at [769, 207] on input "text" at bounding box center [776, 199] width 368 height 21
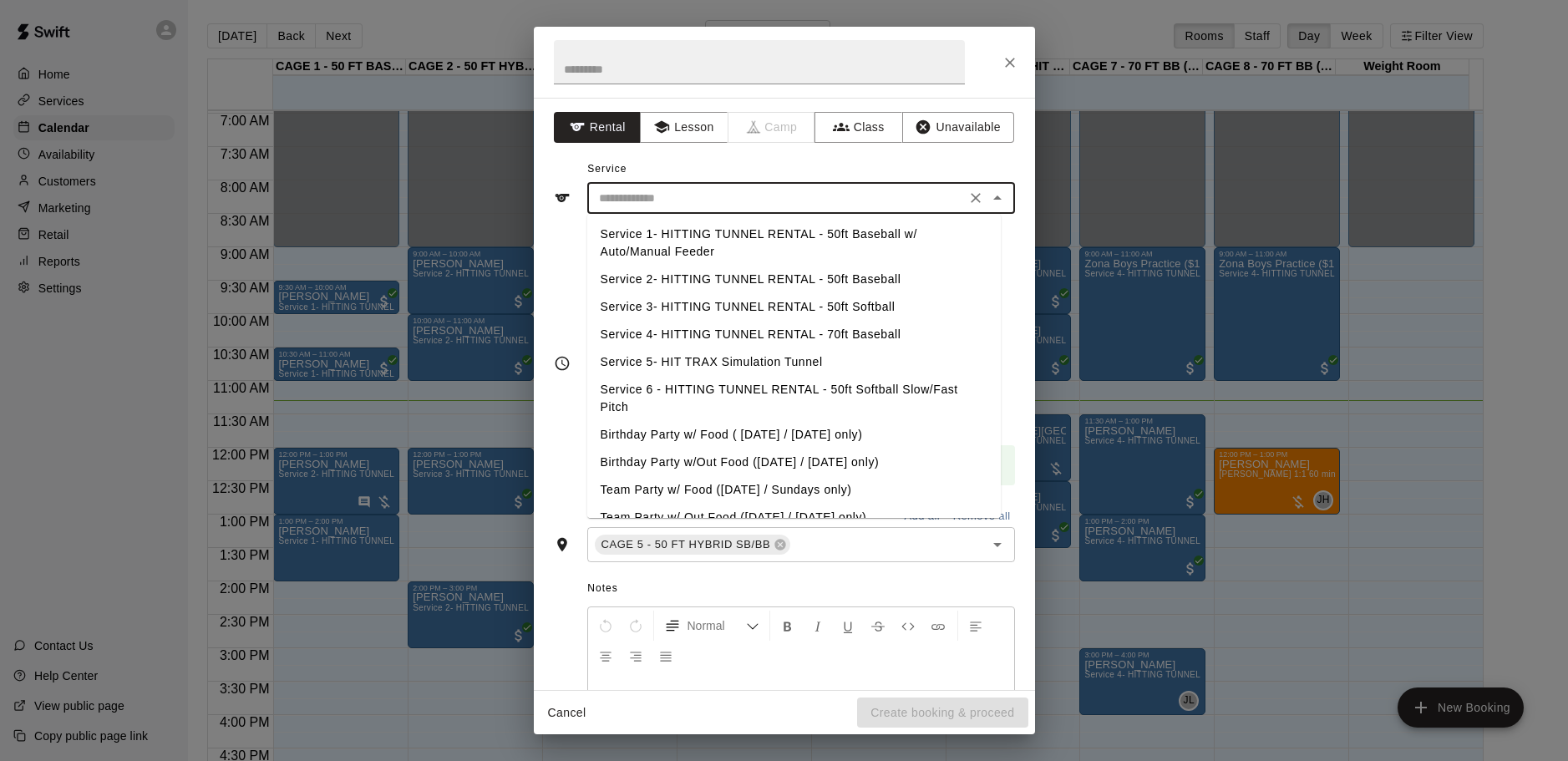
click at [837, 278] on li "Service 2- HITTING TUNNEL RENTAL - 50ft Baseball" at bounding box center [794, 279] width 414 height 27
type input "**********"
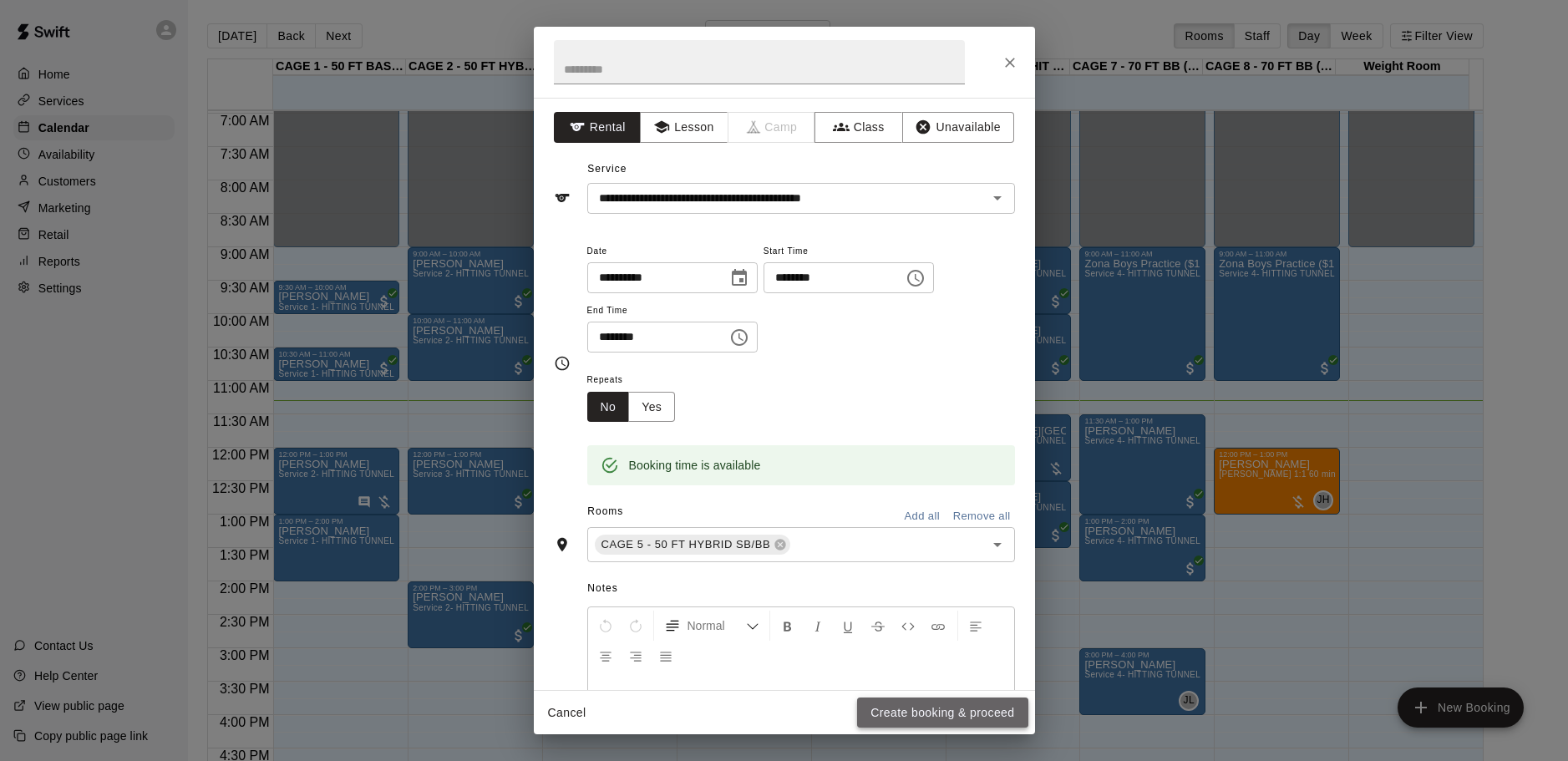
click at [915, 709] on button "Create booking & proceed" at bounding box center [943, 713] width 170 height 31
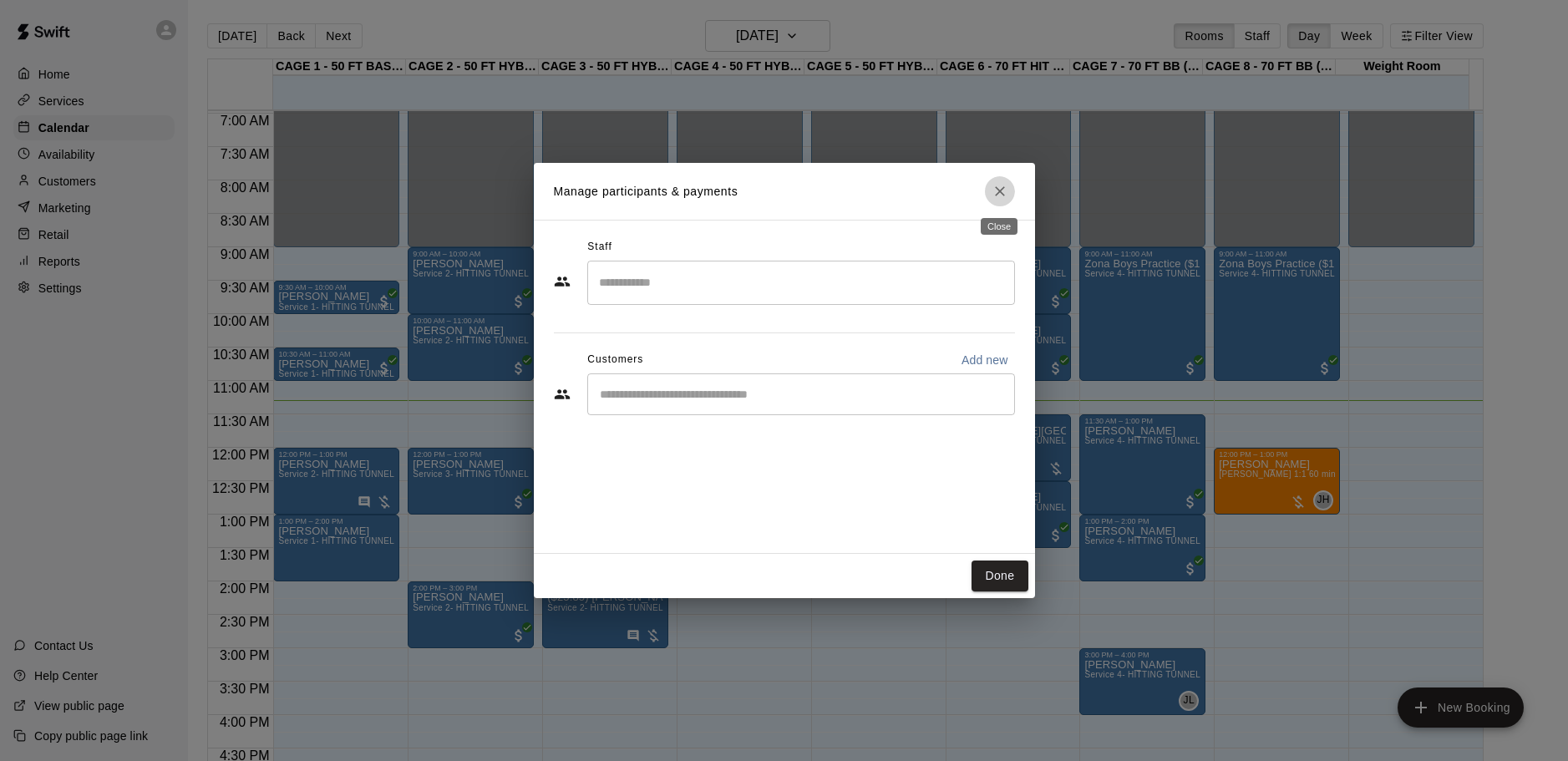
click at [999, 186] on icon "Close" at bounding box center [1000, 191] width 17 height 17
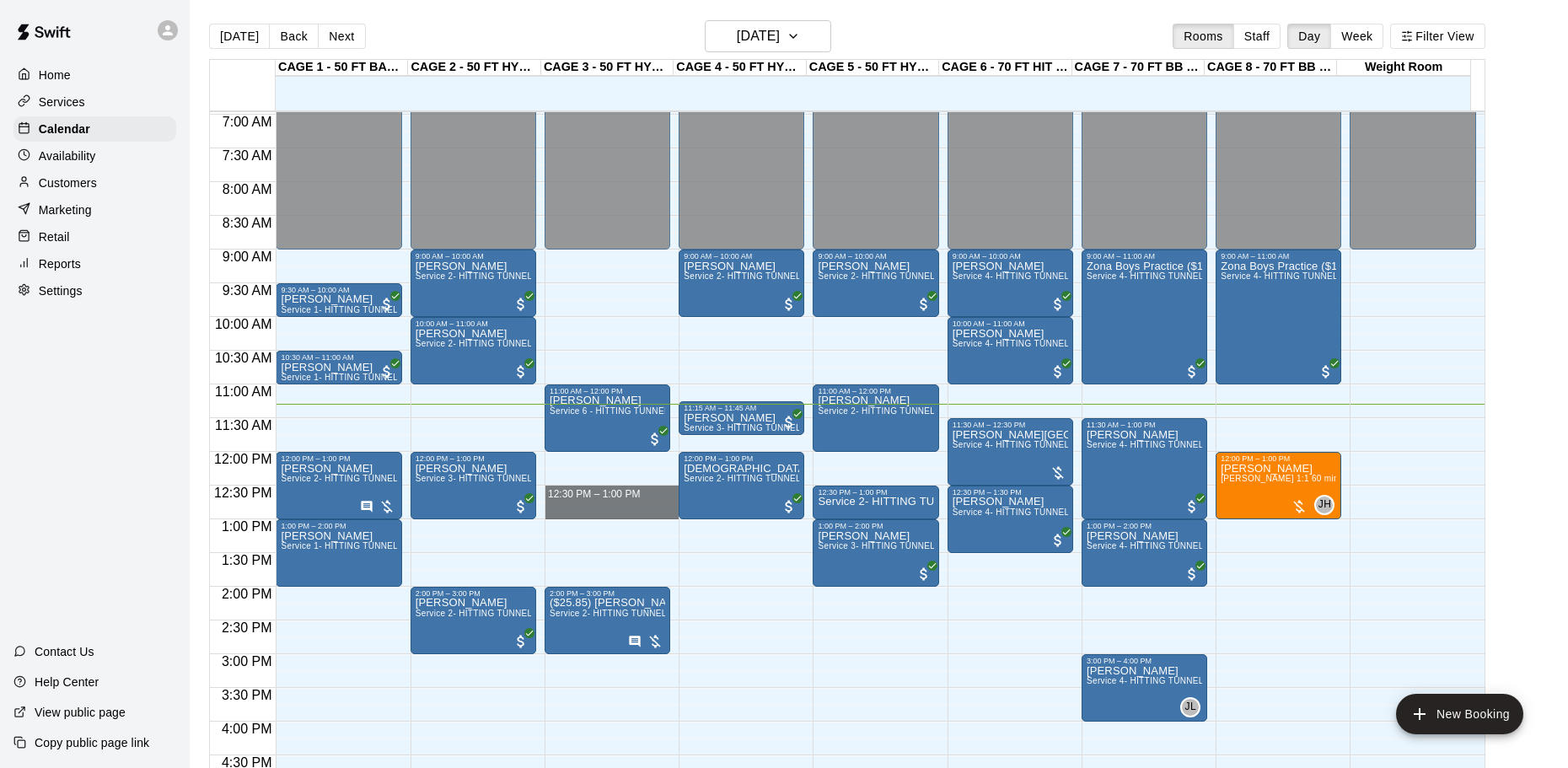
drag, startPoint x: 607, startPoint y: 487, endPoint x: 609, endPoint y: 510, distance: 23.1
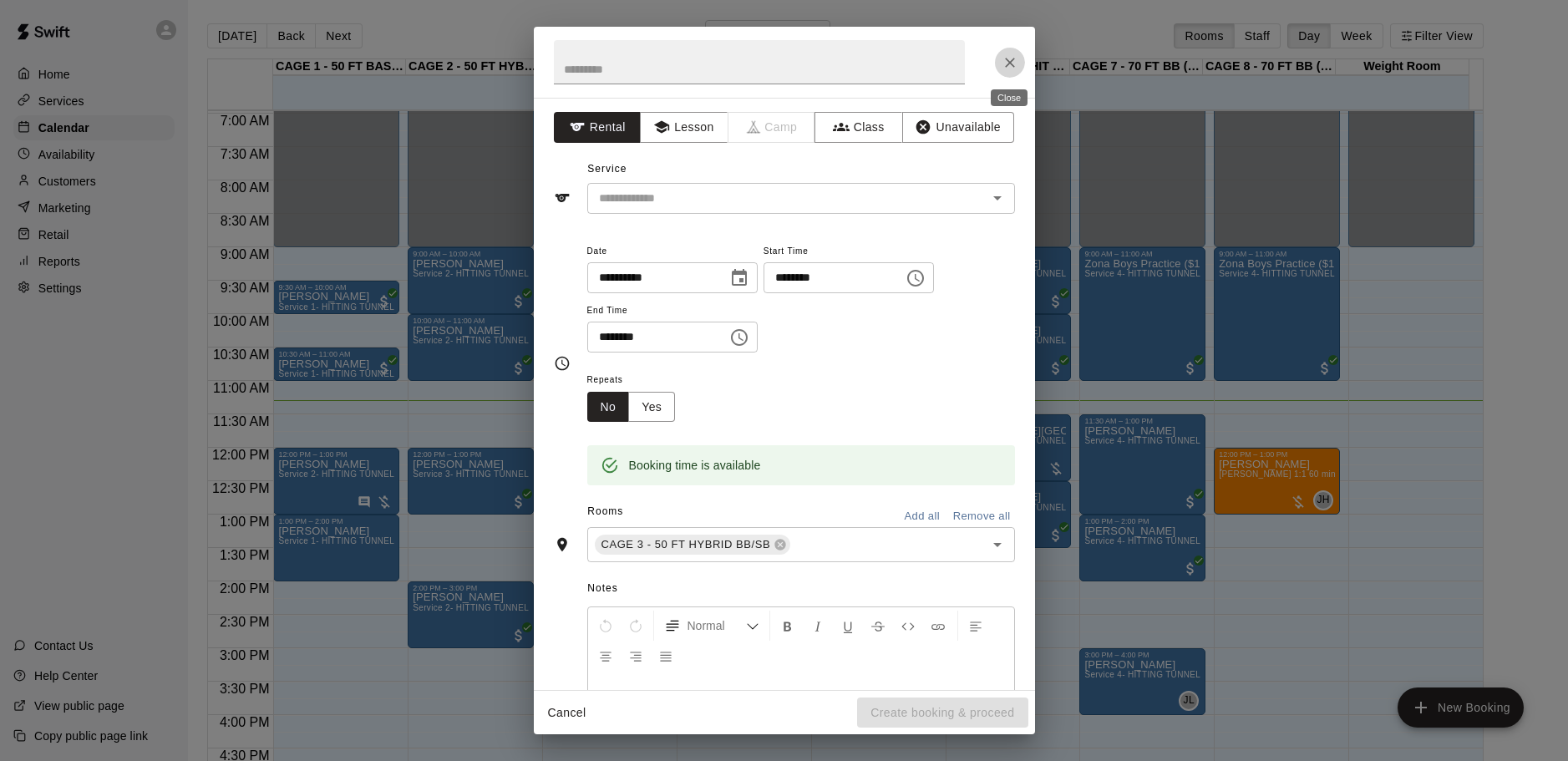
click at [1013, 54] on icon "Close" at bounding box center [1010, 62] width 17 height 17
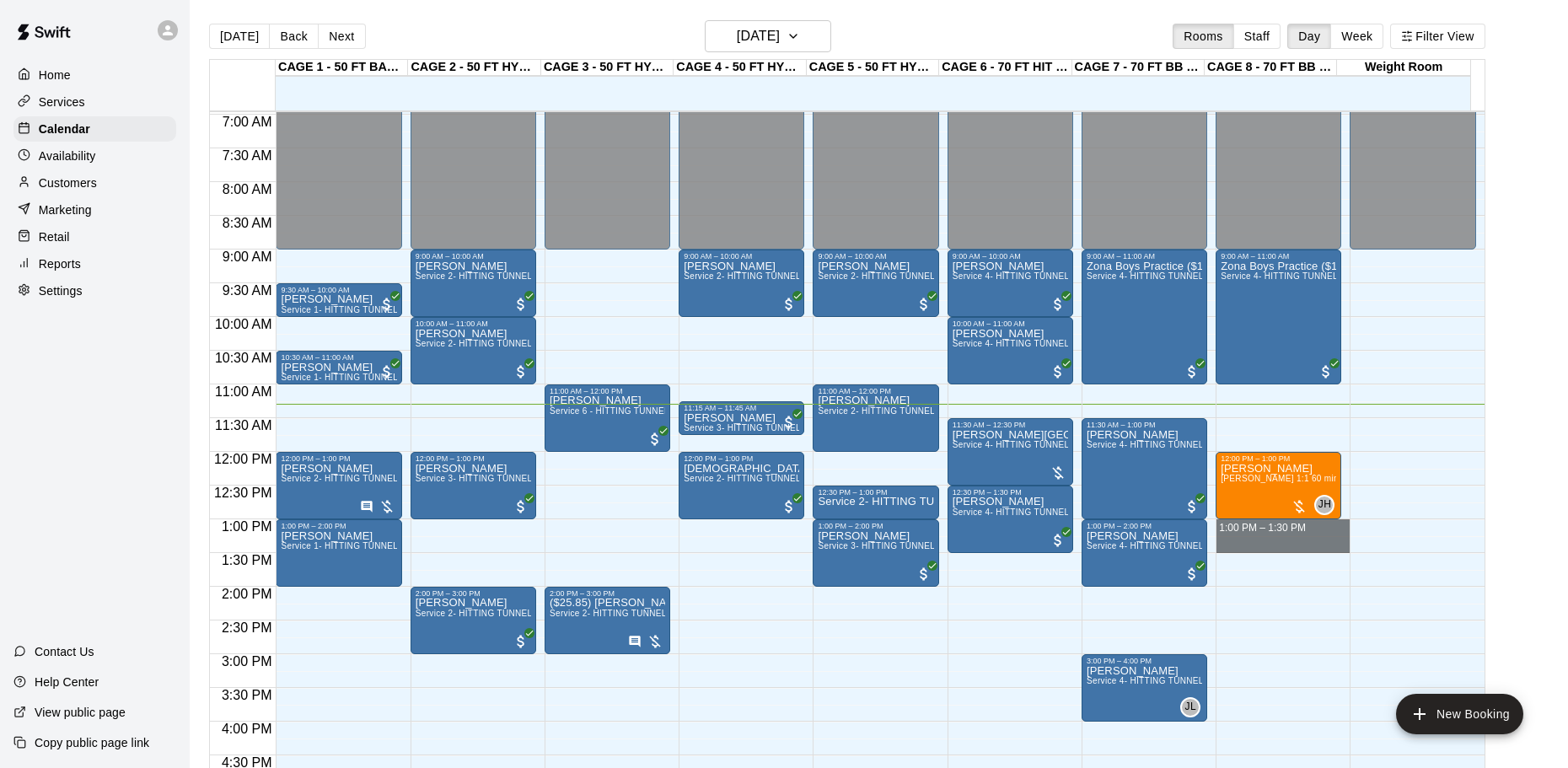
drag, startPoint x: 1218, startPoint y: 523, endPoint x: 1239, endPoint y: 555, distance: 38.3
click at [1239, 555] on div "12:00 AM – 9:00 AM Closed 9:00 AM – 11:00 AM Zona Boys Practice ($150) Service …" at bounding box center [1279, 452] width 126 height 1619
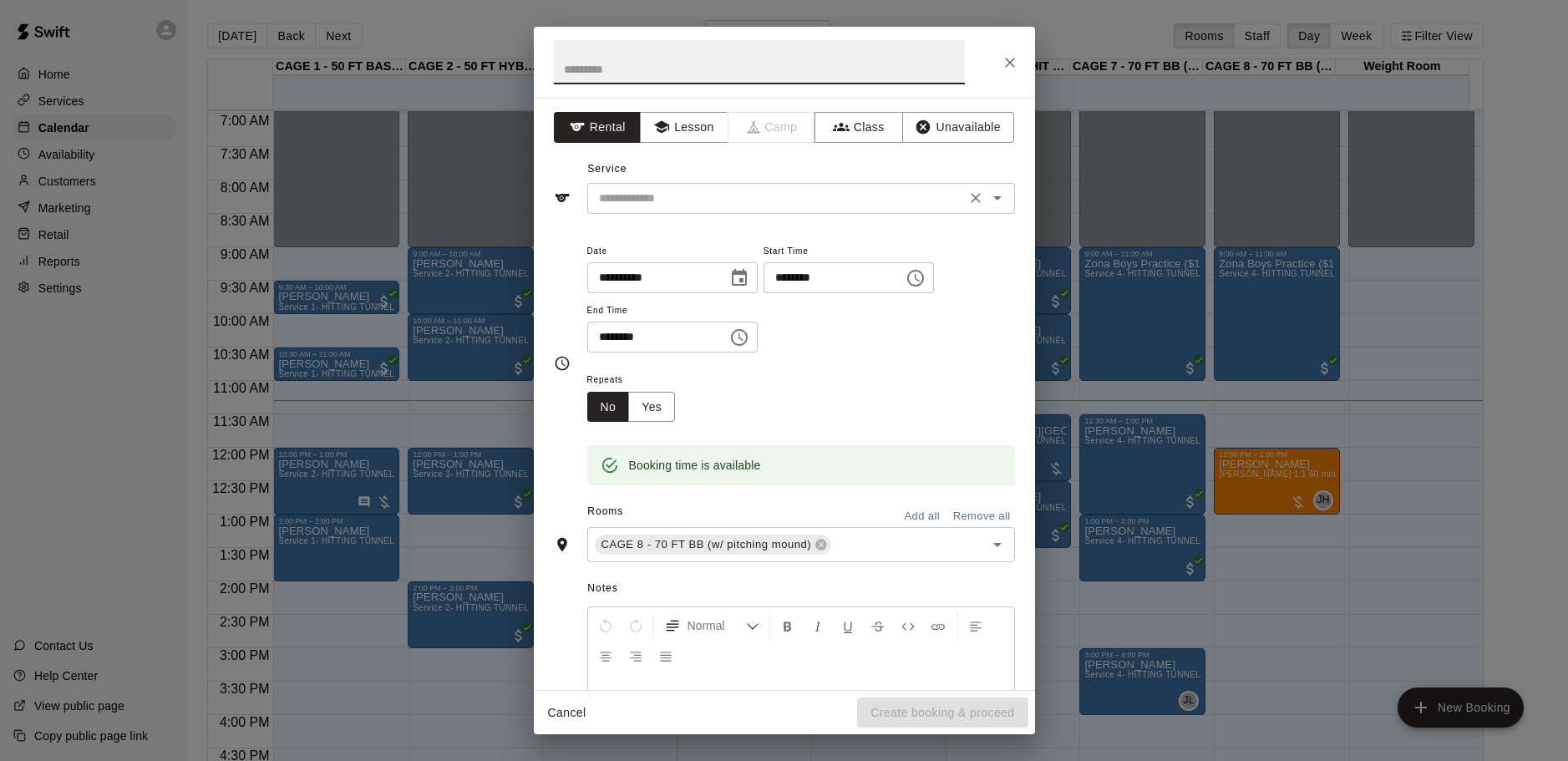
click at [802, 197] on input "text" at bounding box center [776, 199] width 368 height 21
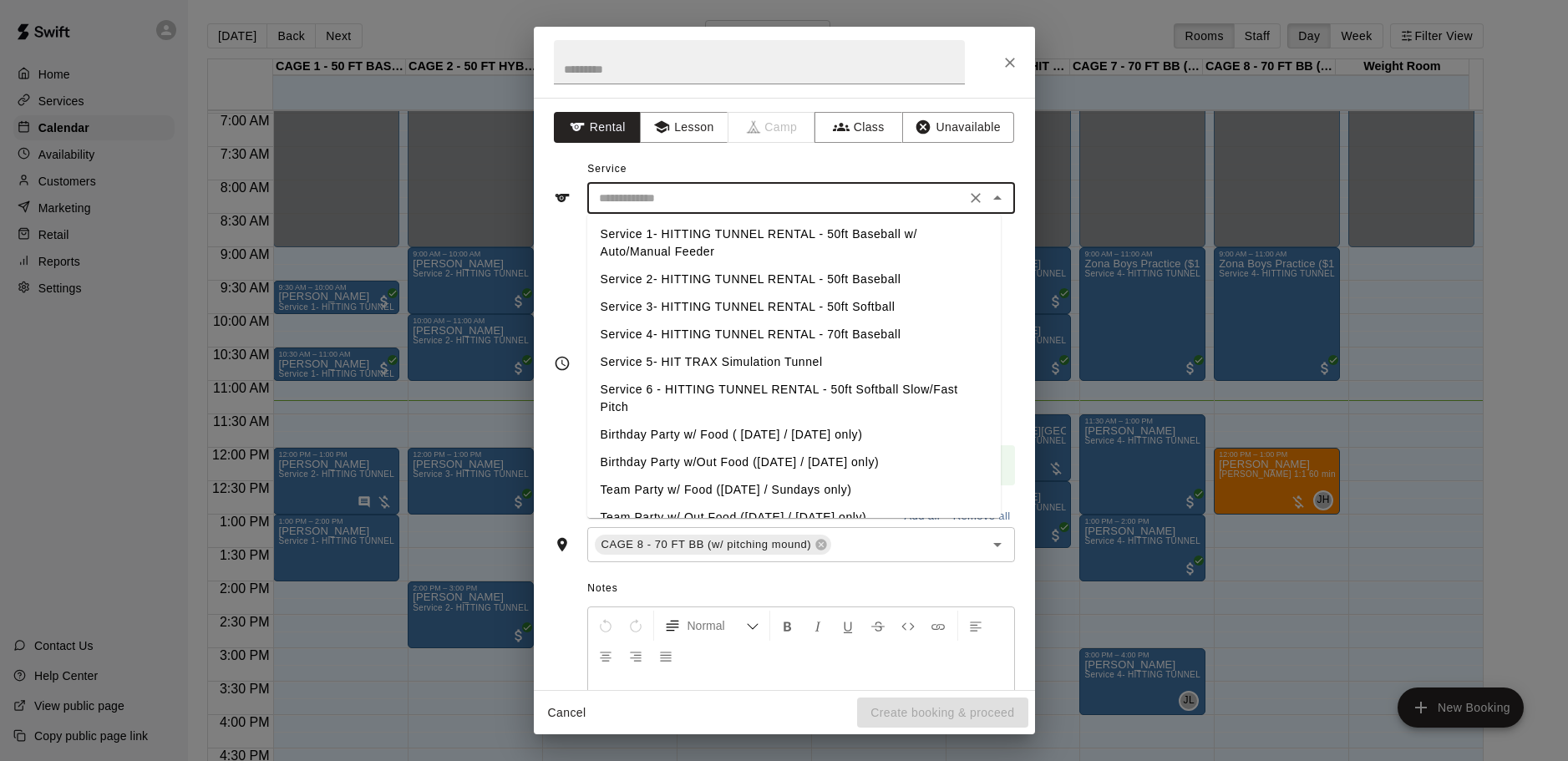
click at [822, 331] on li "Service 4- HITTING TUNNEL RENTAL - 70ft Baseball" at bounding box center [794, 334] width 414 height 27
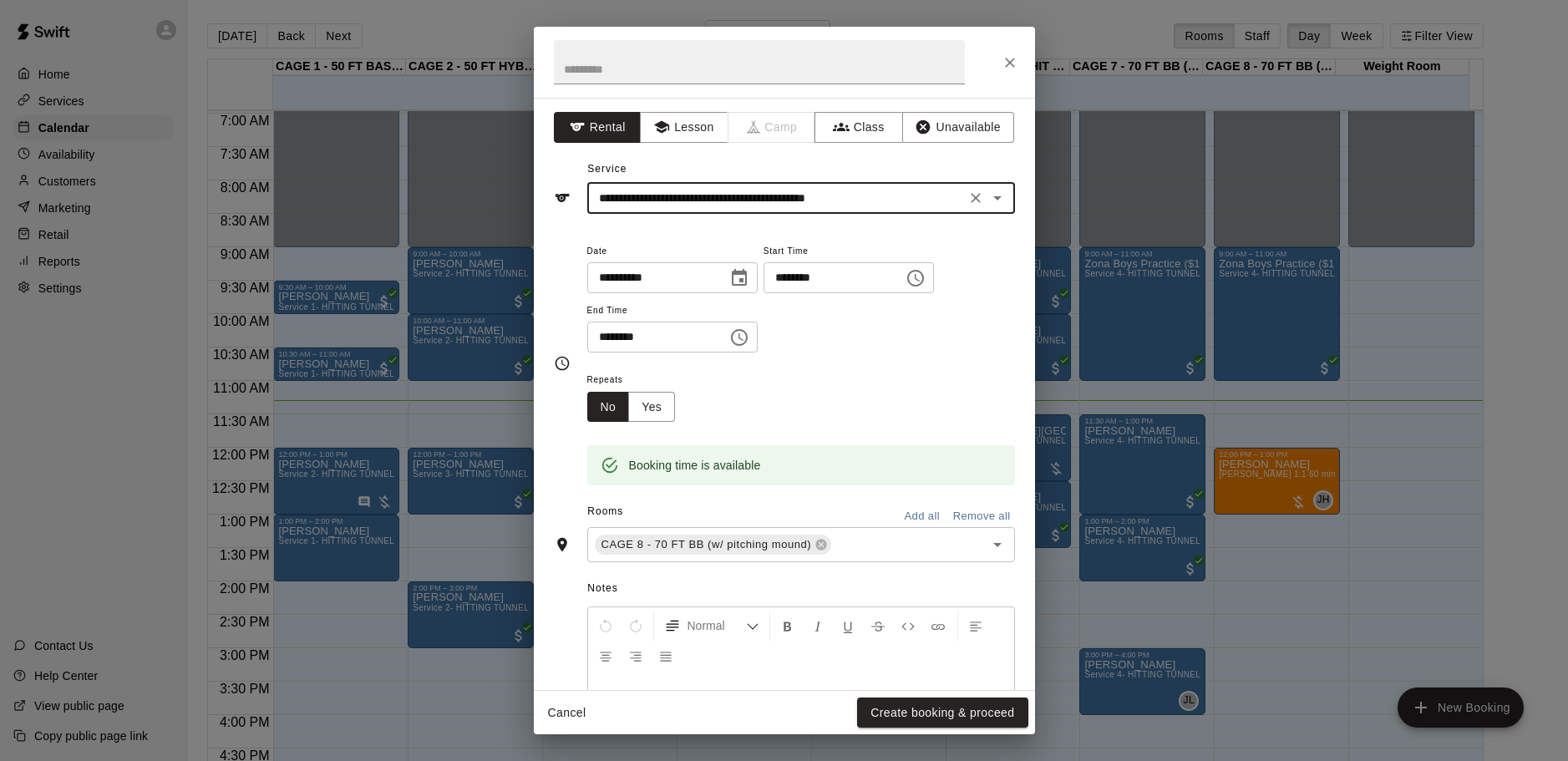
type input "**********"
click at [937, 714] on button "Create booking & proceed" at bounding box center [943, 713] width 170 height 31
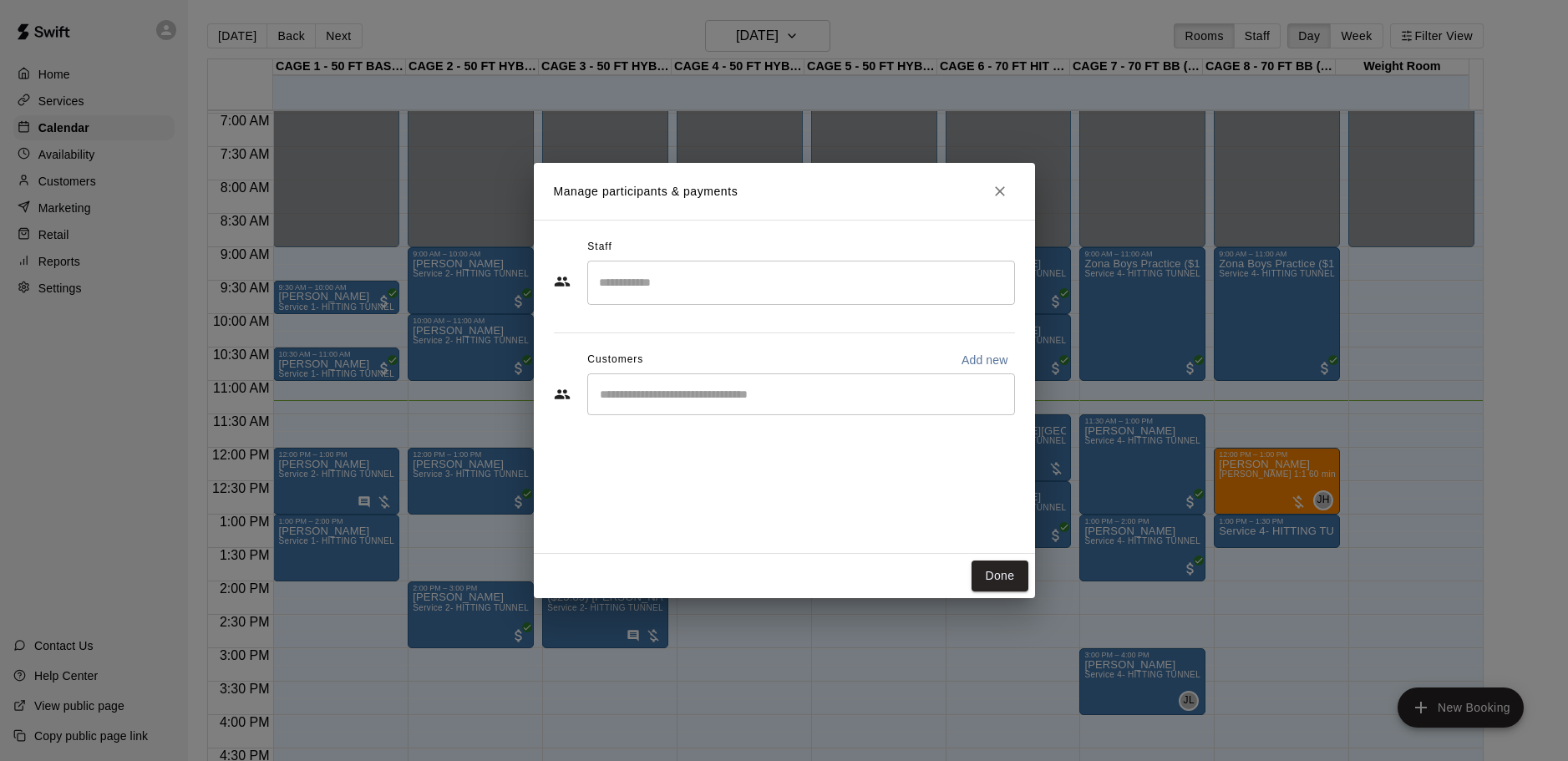
click at [741, 396] on input "Start typing to search customers..." at bounding box center [801, 395] width 413 height 17
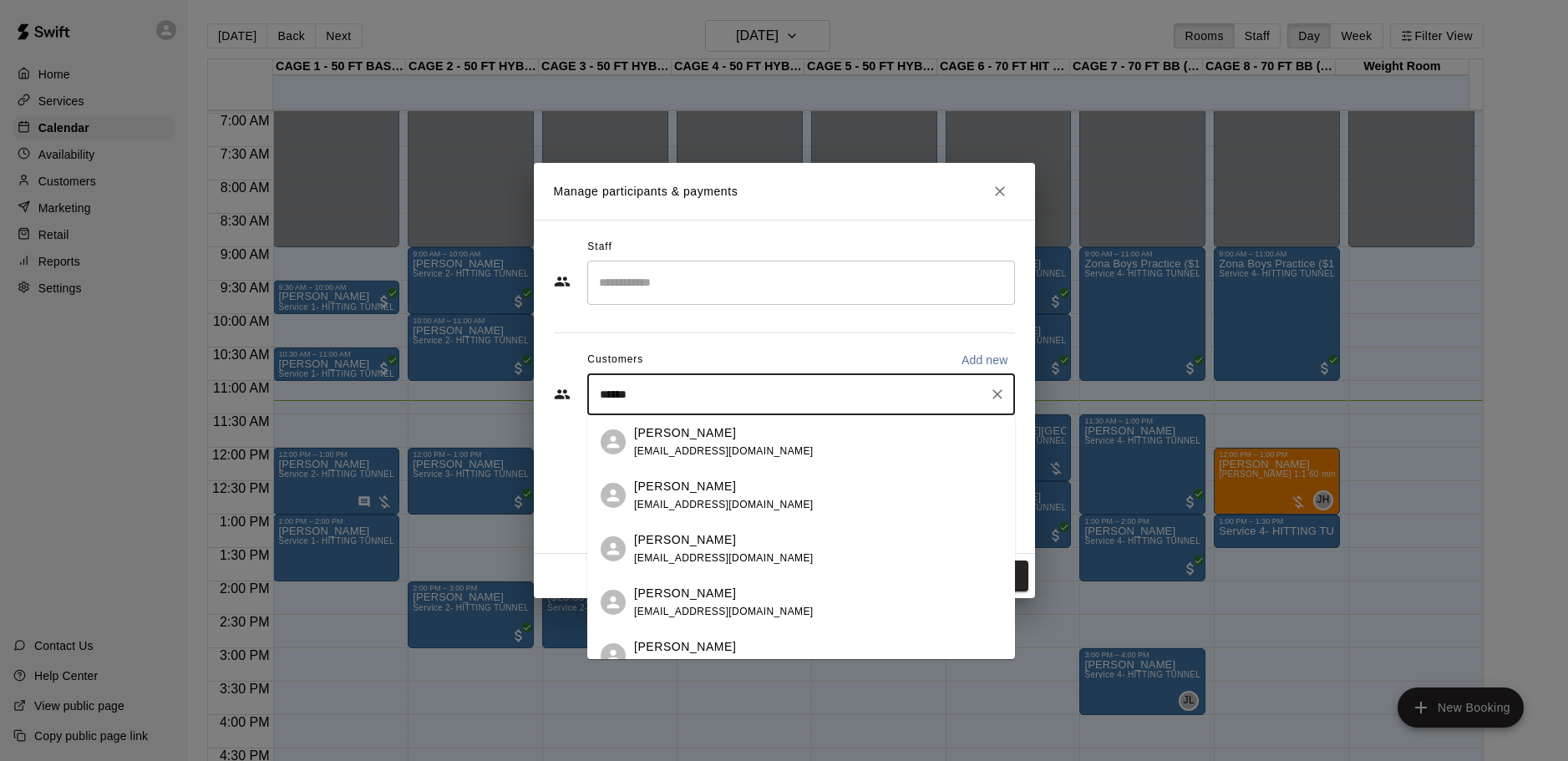
click at [595, 393] on input "******" at bounding box center [788, 395] width 388 height 17
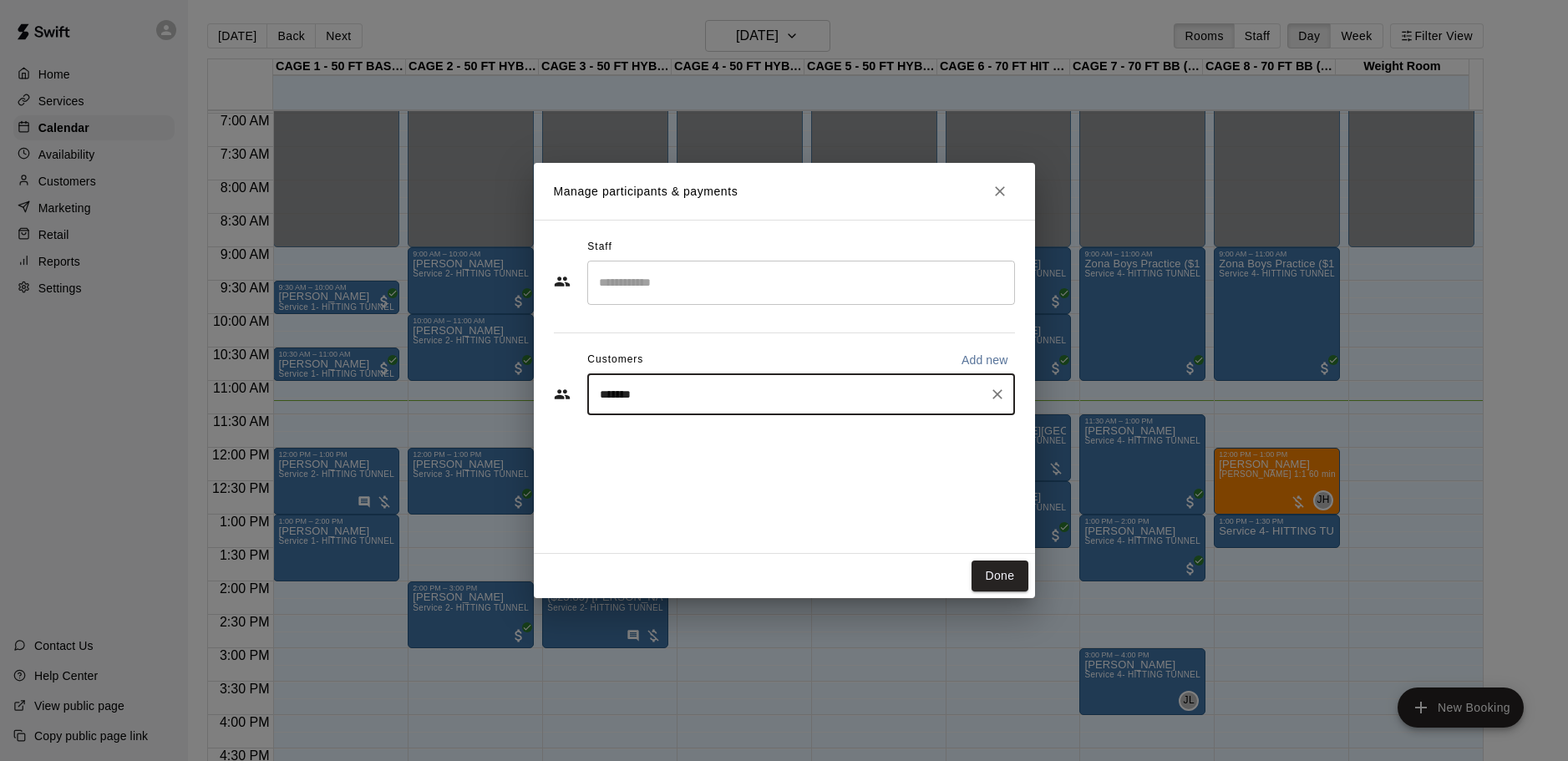
type input "******"
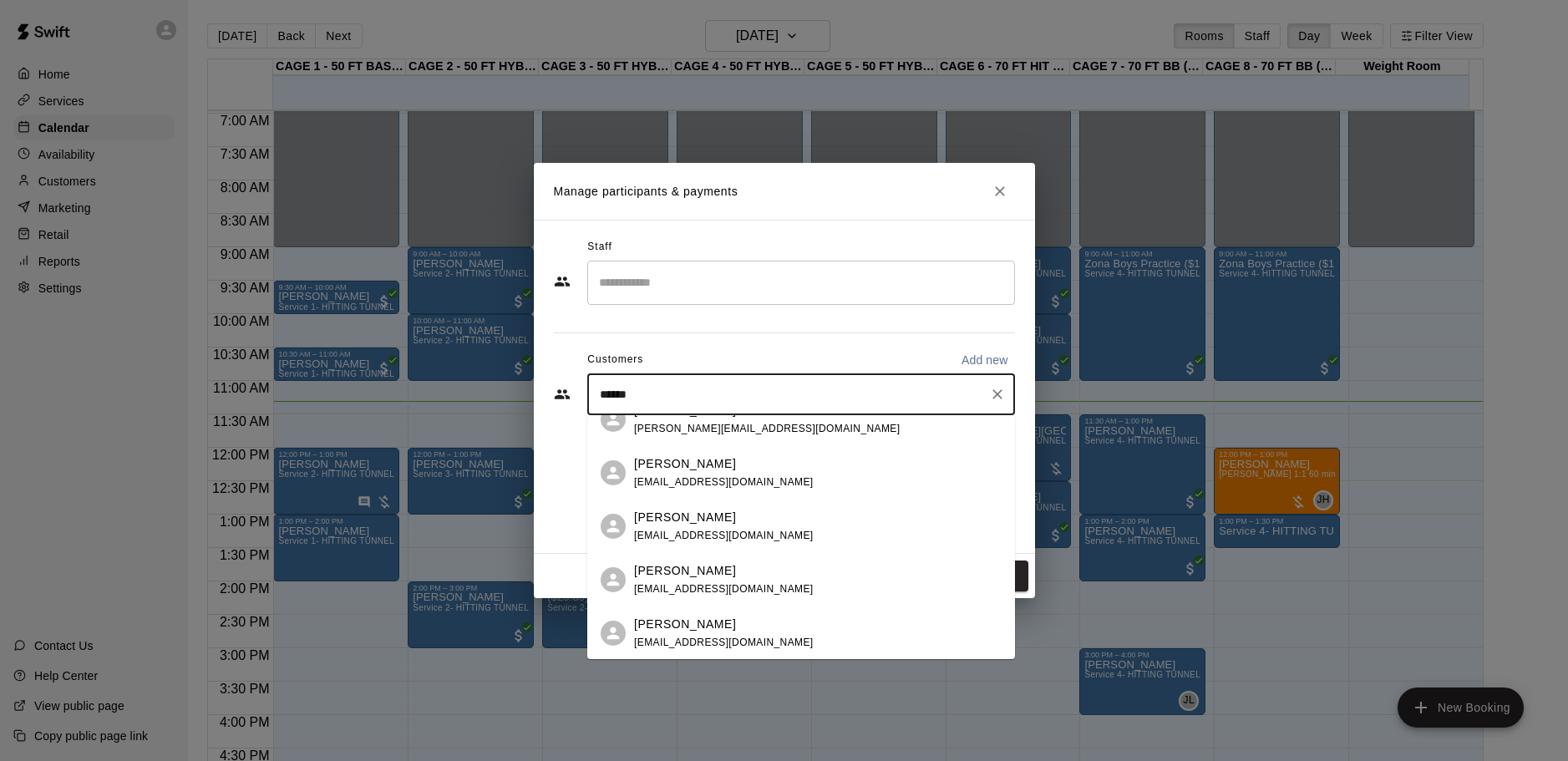
scroll to position [251, 0]
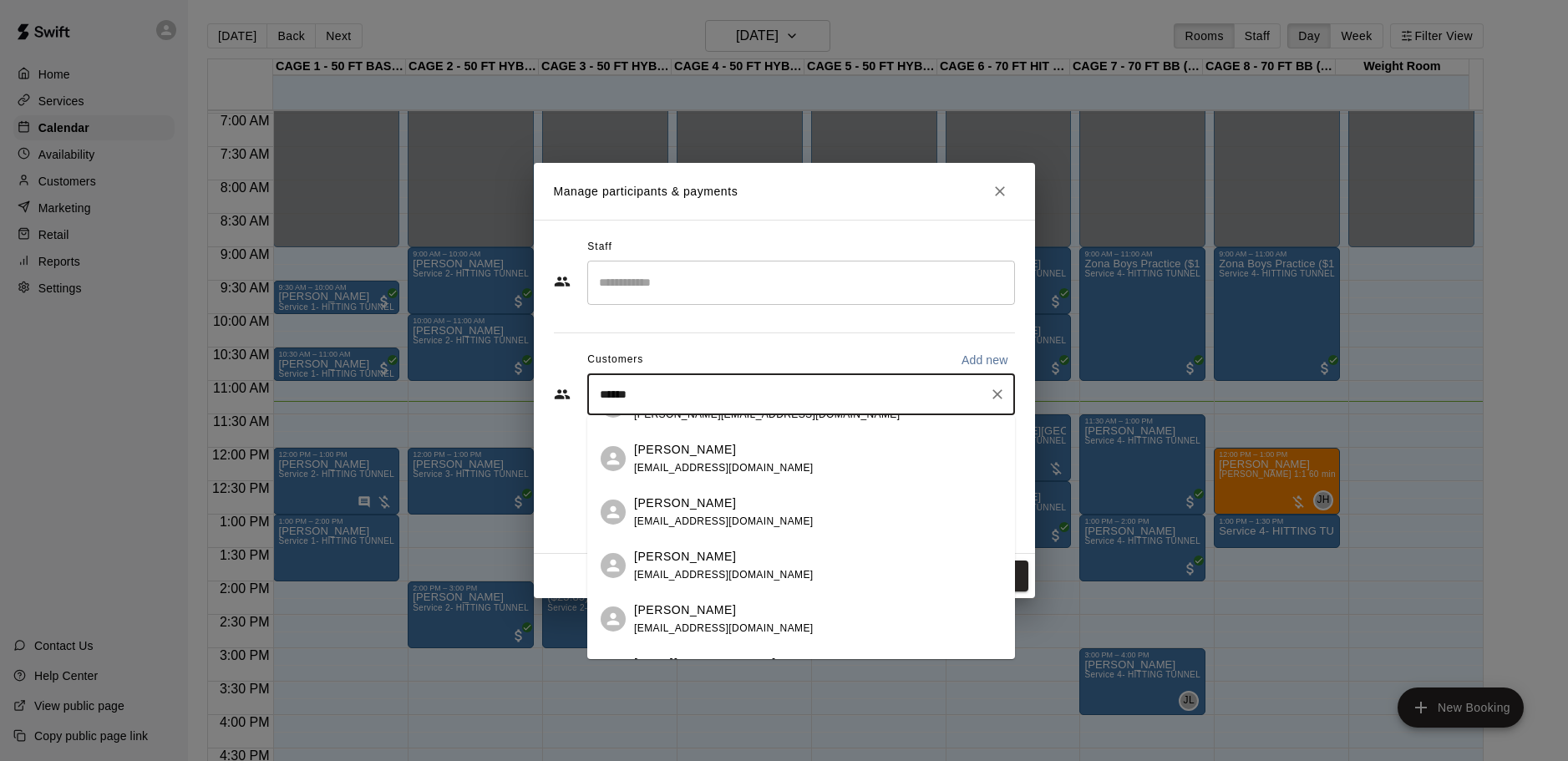
click at [710, 522] on span "[EMAIL_ADDRESS][DOMAIN_NAME]" at bounding box center [724, 522] width 180 height 11
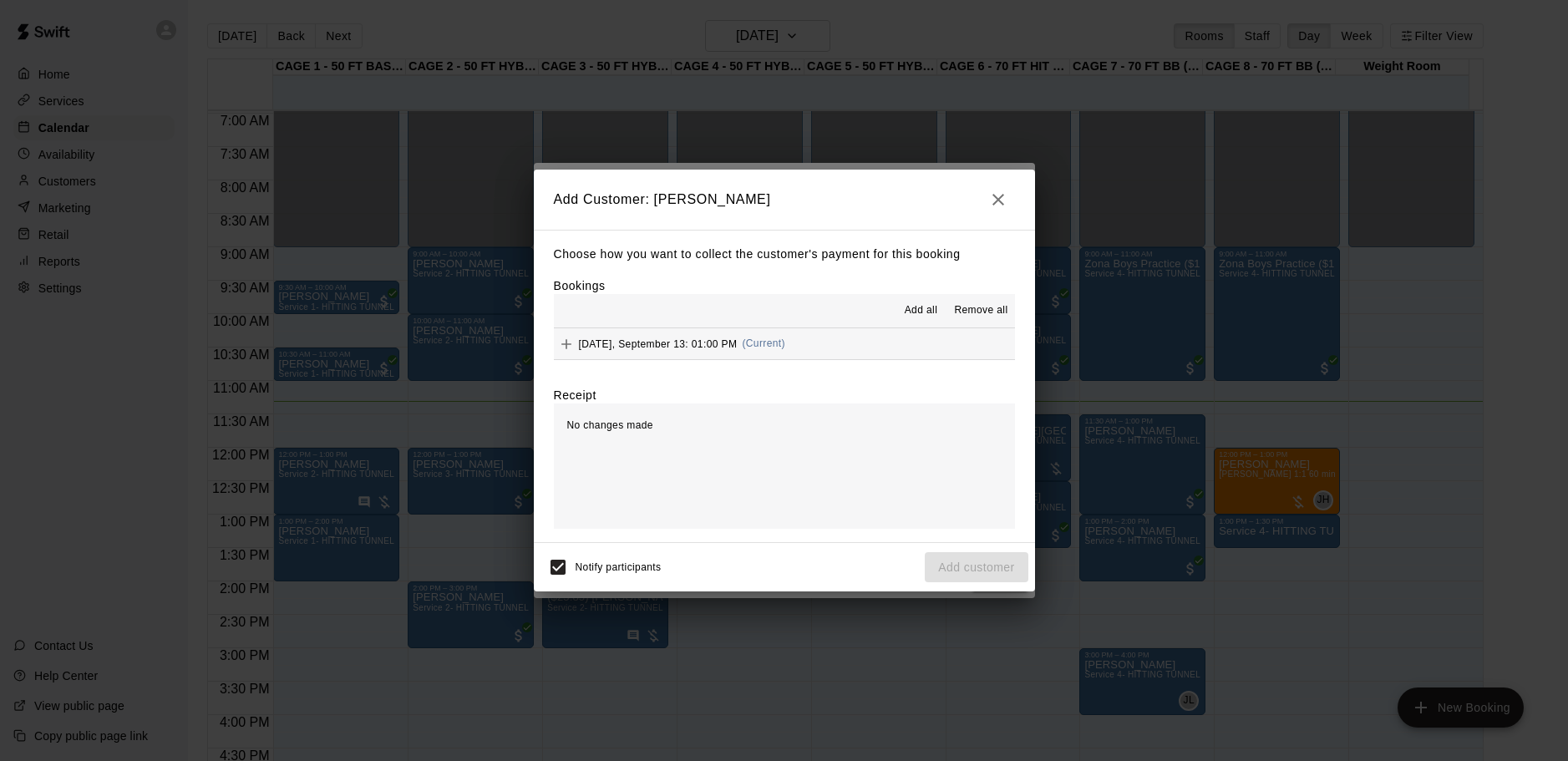
click at [688, 359] on button "[DATE], September 13: 01:00 PM (Current)" at bounding box center [784, 344] width 461 height 31
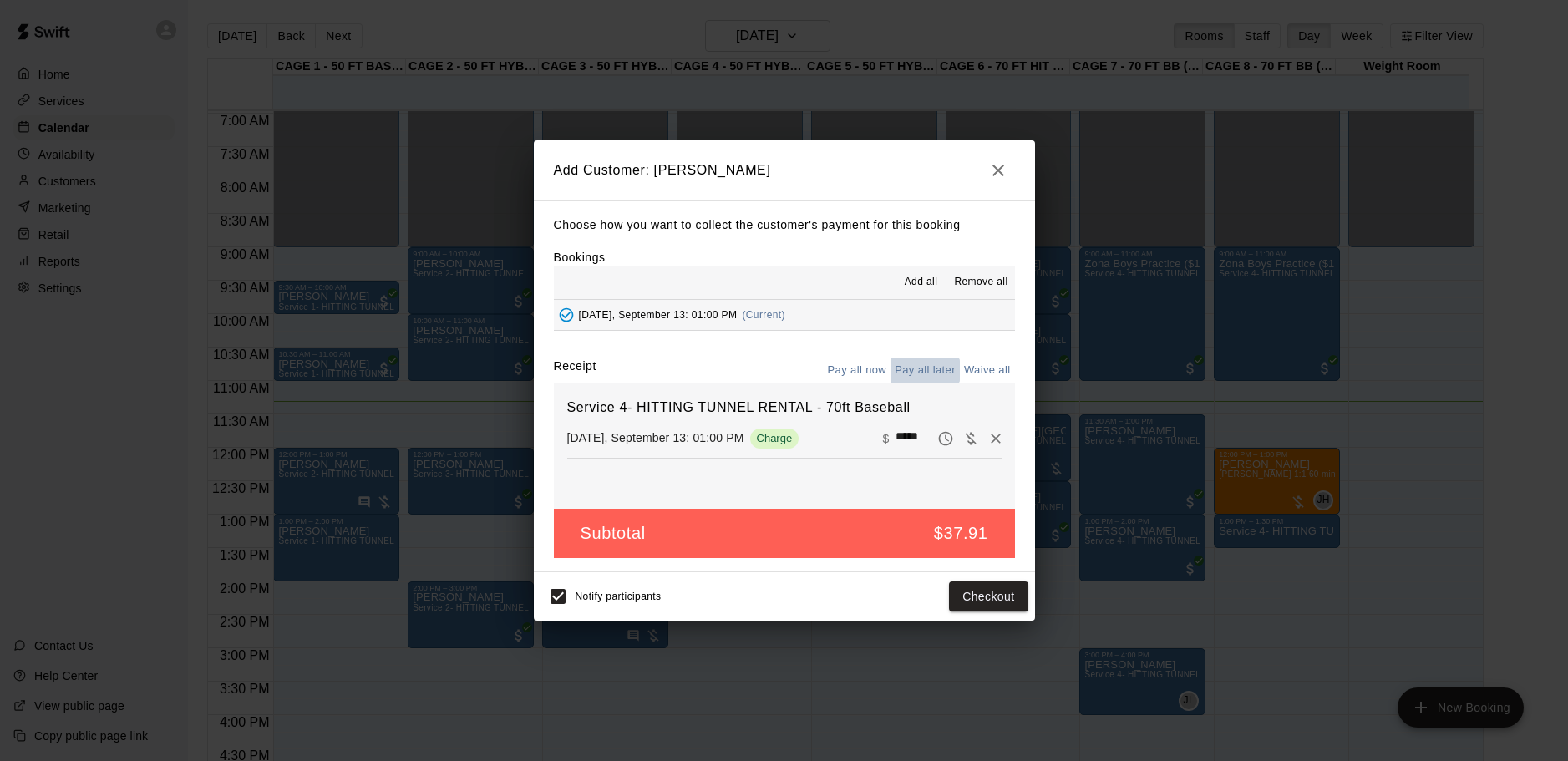
click at [927, 370] on button "Pay all later" at bounding box center [925, 370] width 69 height 26
click at [982, 595] on button "Add customer" at bounding box center [976, 596] width 103 height 31
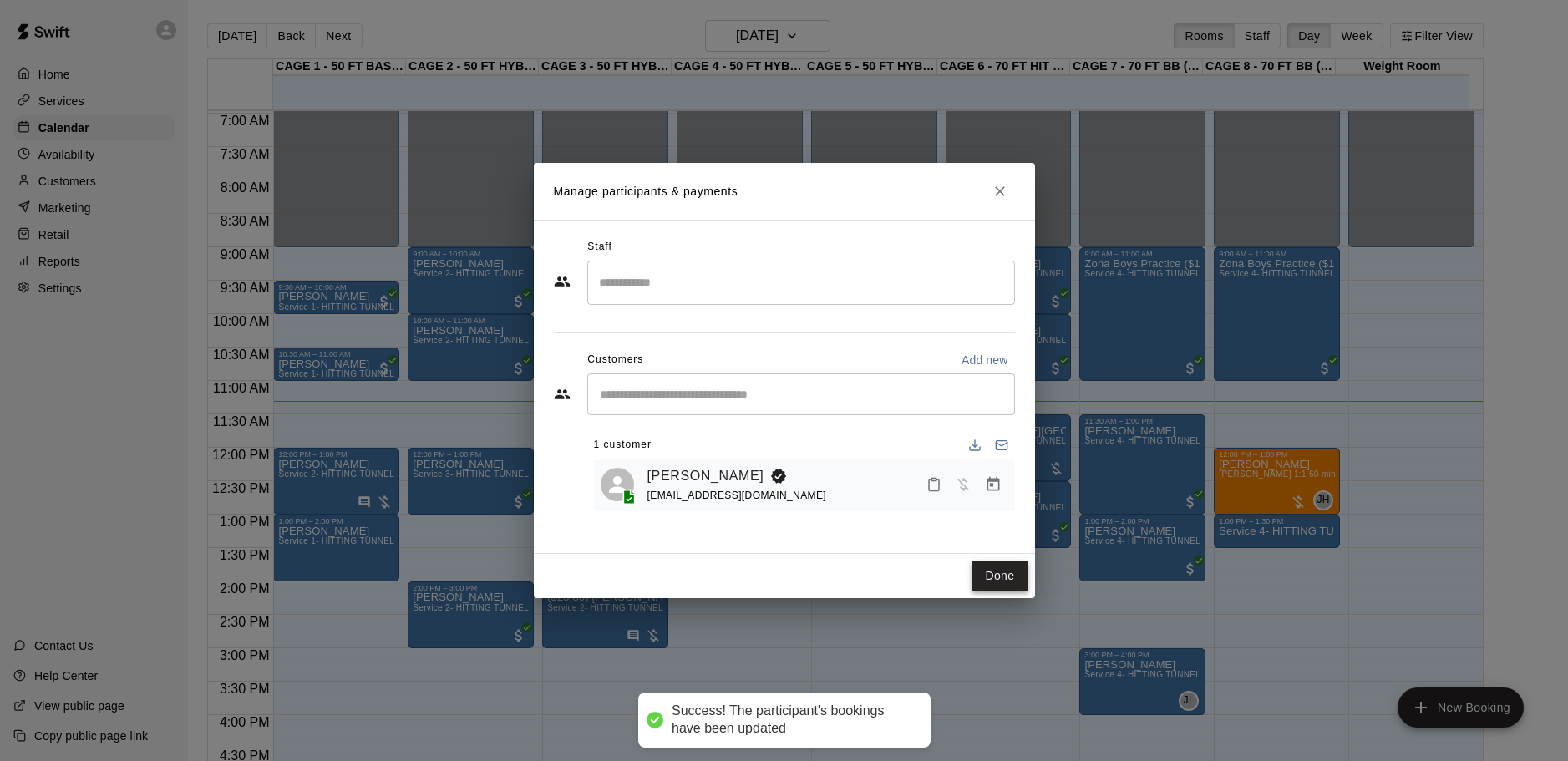
click at [994, 568] on button "Done" at bounding box center [999, 575] width 56 height 31
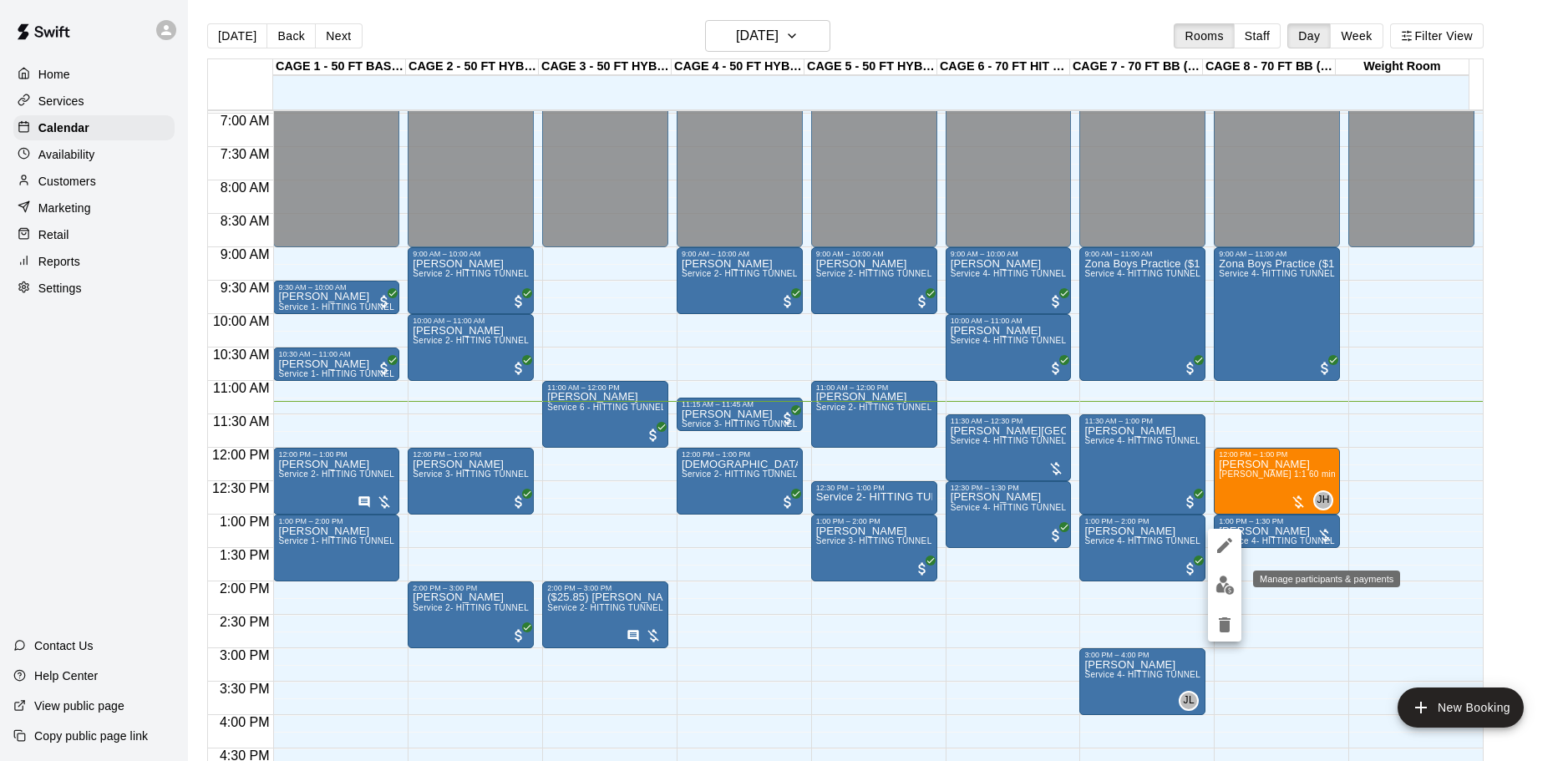
click at [1217, 587] on img "edit" at bounding box center [1224, 585] width 19 height 19
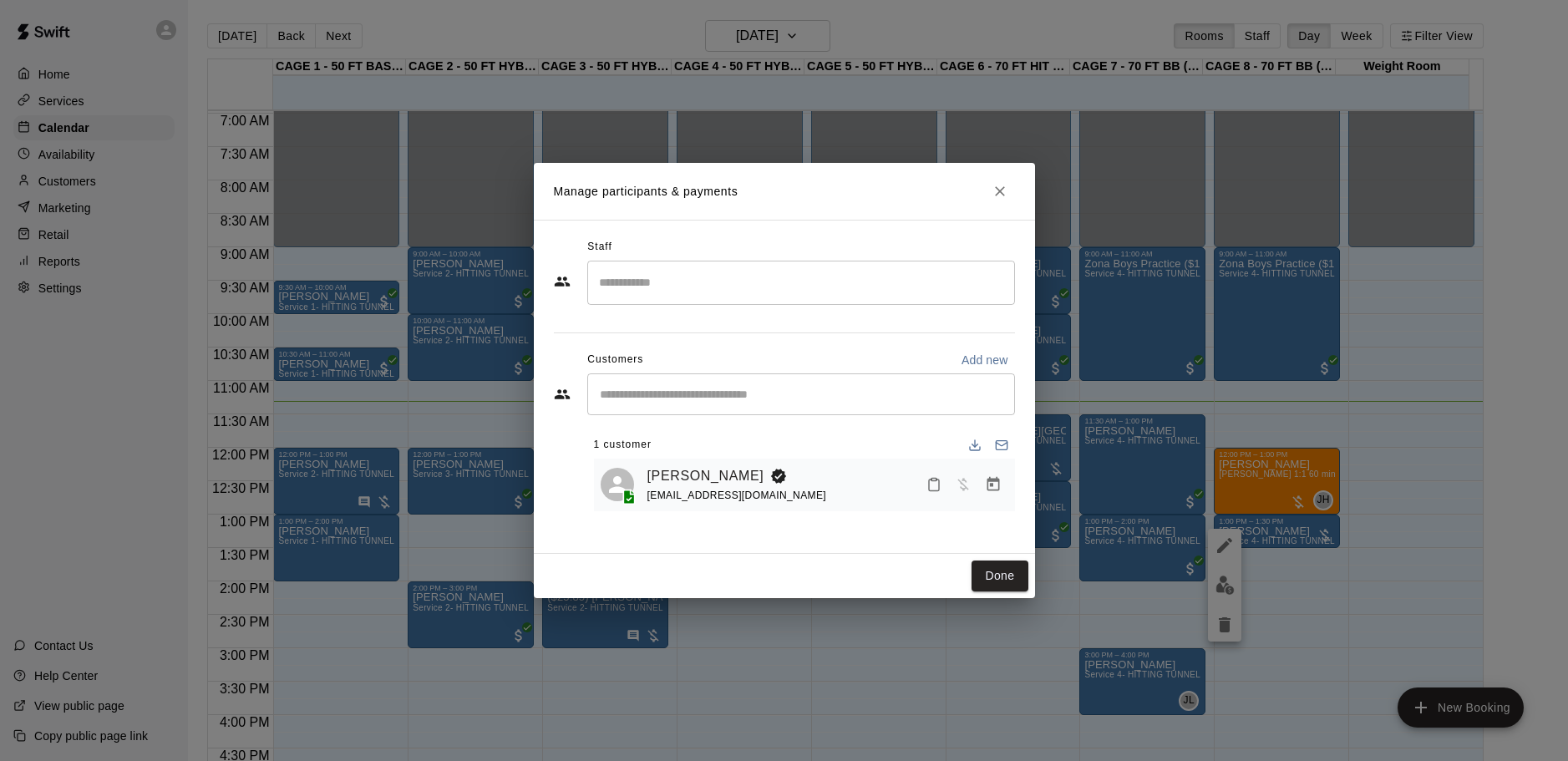
click at [999, 492] on icon "Manage bookings & payment" at bounding box center [994, 485] width 17 height 17
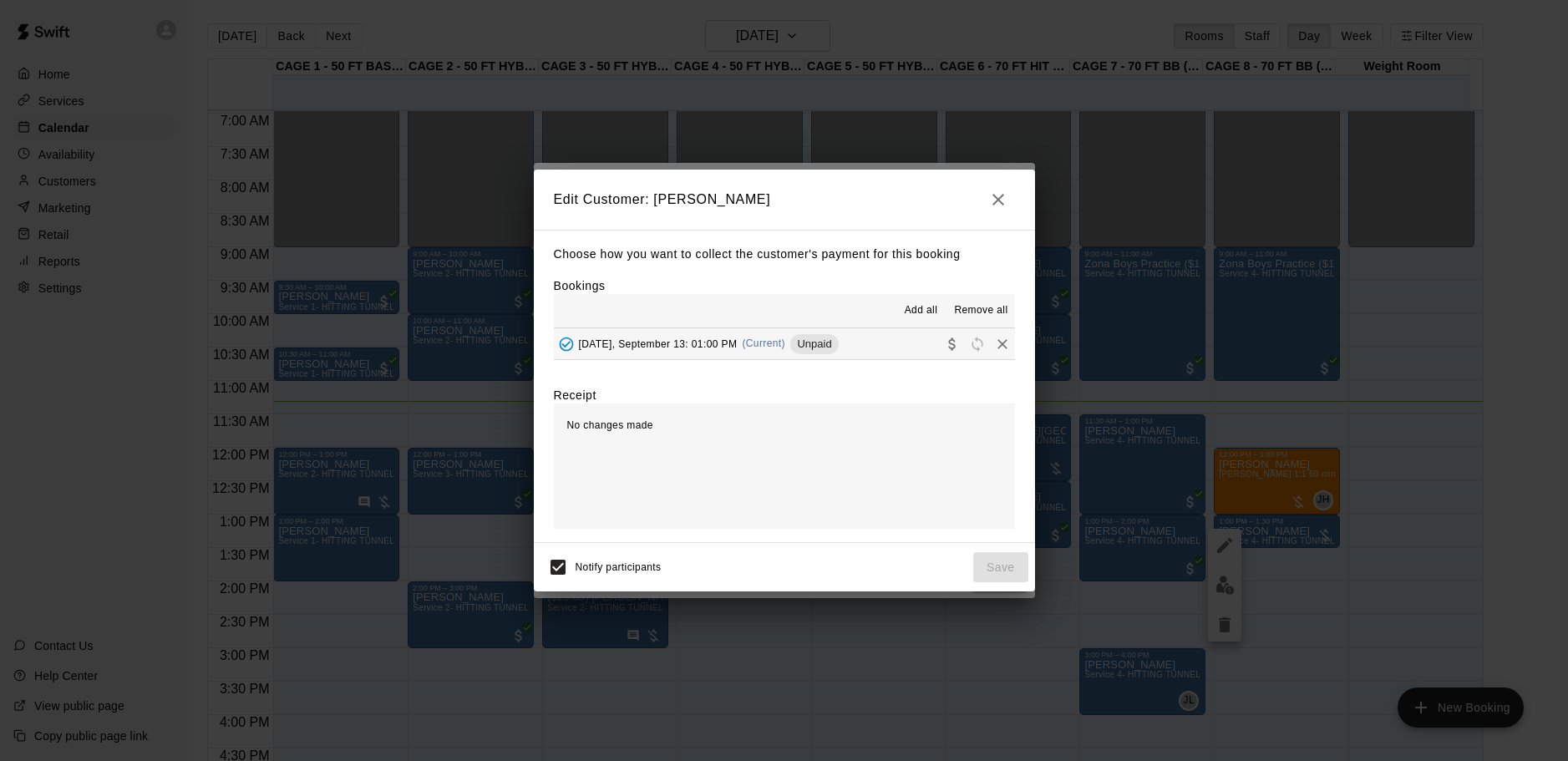
click at [996, 210] on button "button" at bounding box center [997, 199] width 33 height 33
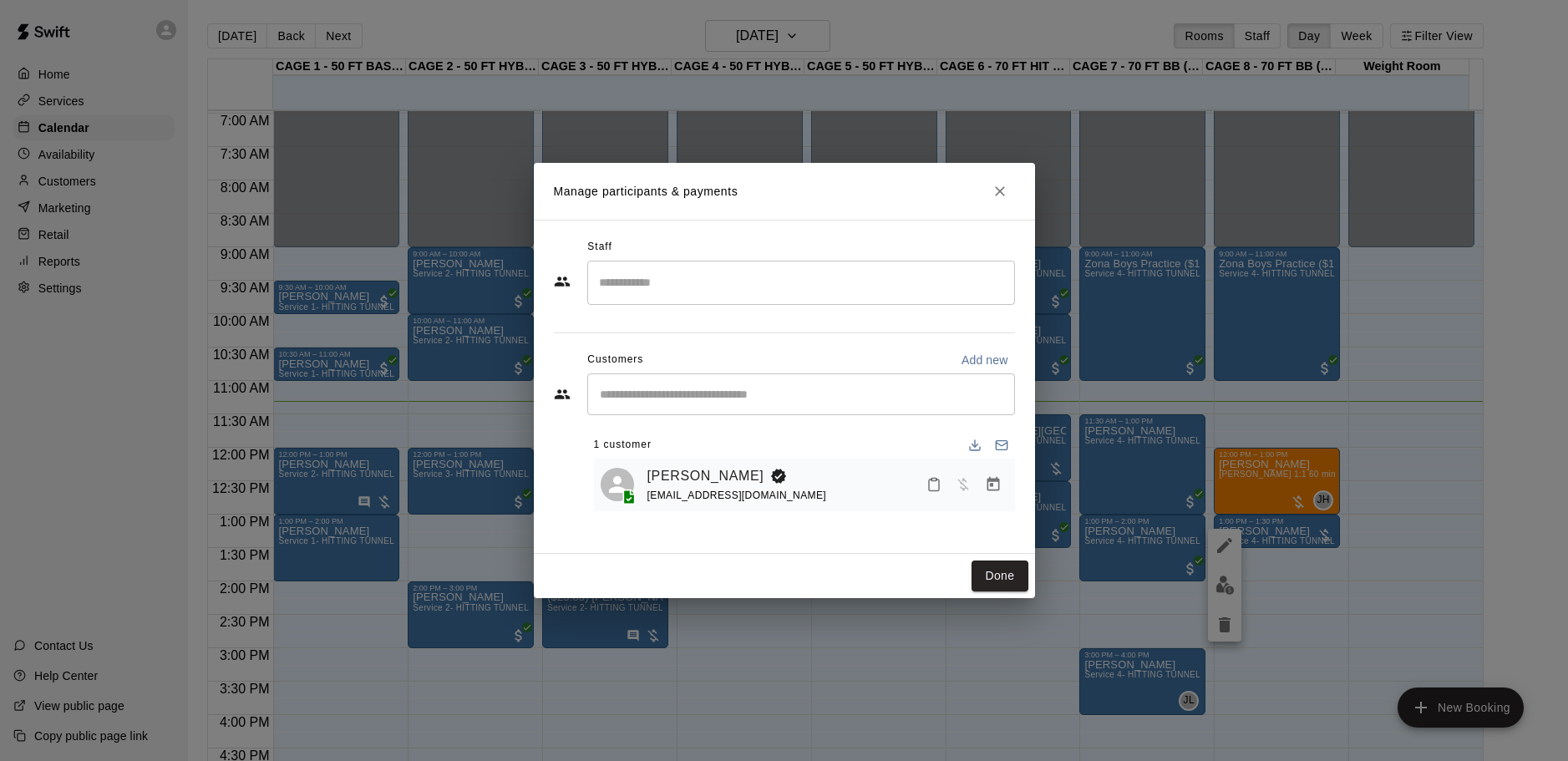
click at [995, 193] on icon "Close" at bounding box center [1000, 191] width 17 height 17
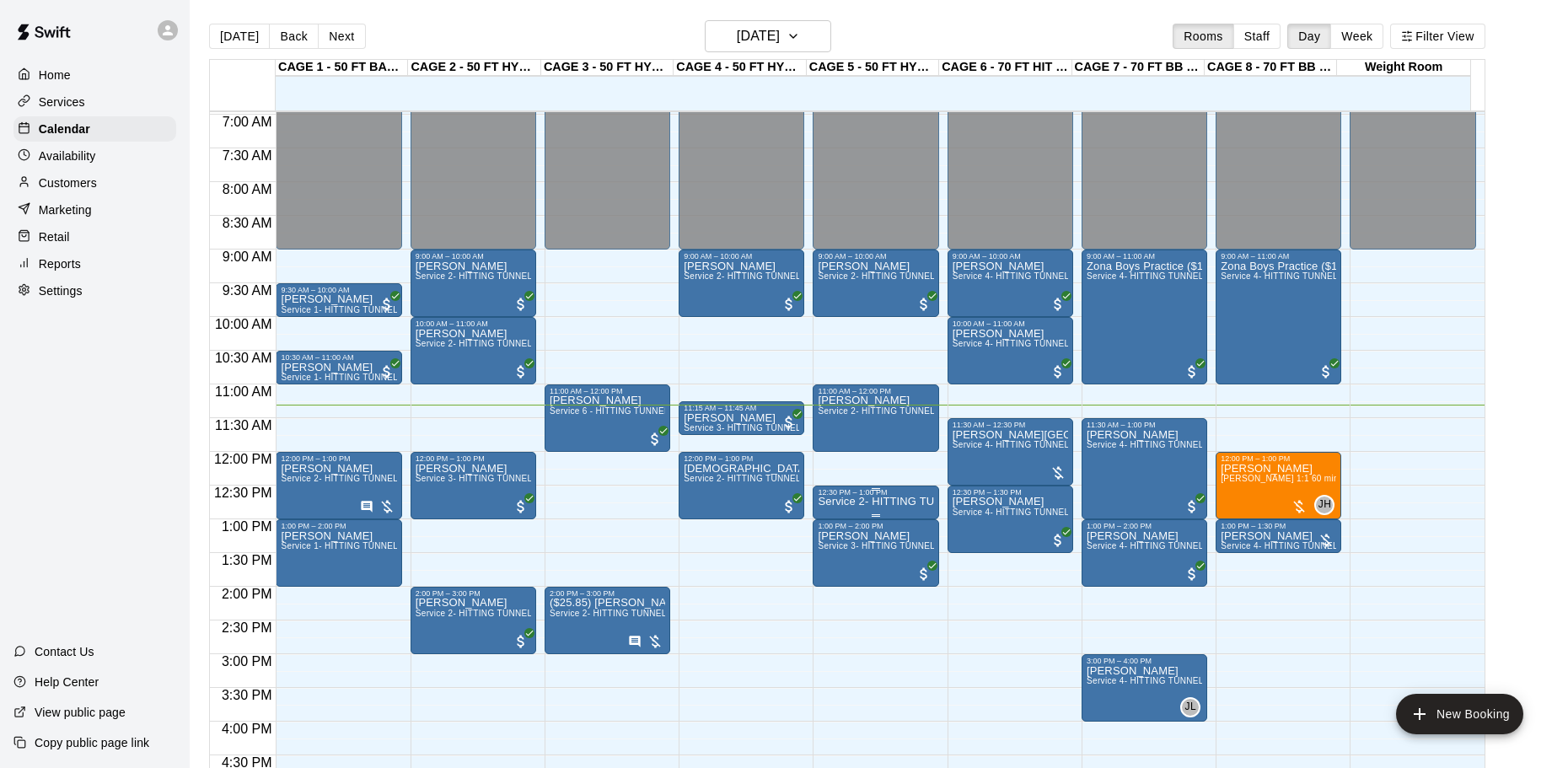
click at [901, 501] on p "Service 2- HITTING TUNNEL RENTAL - 50ft Baseball" at bounding box center [875, 501] width 116 height 0
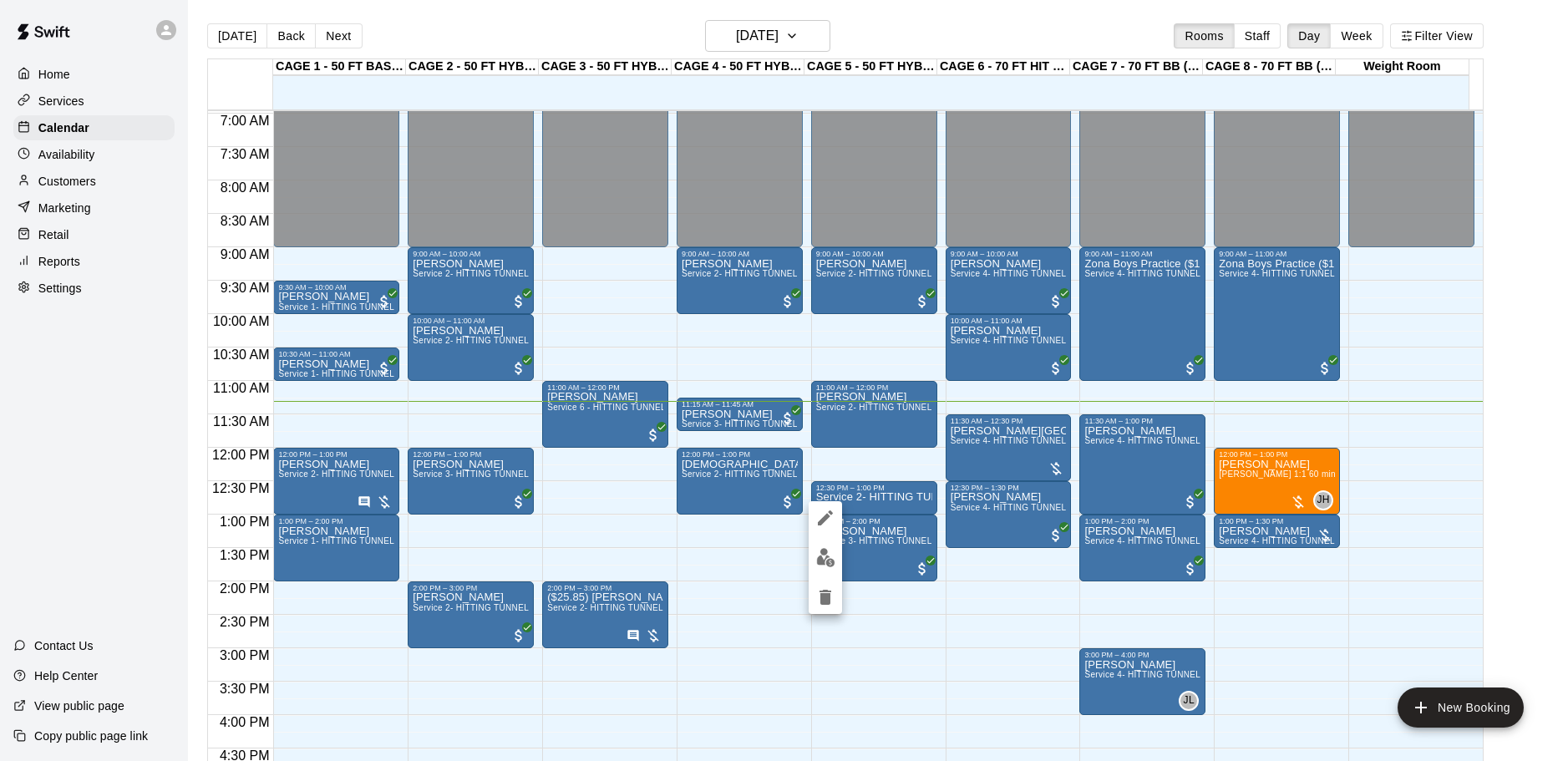
click at [822, 595] on icon "delete" at bounding box center [825, 597] width 11 height 15
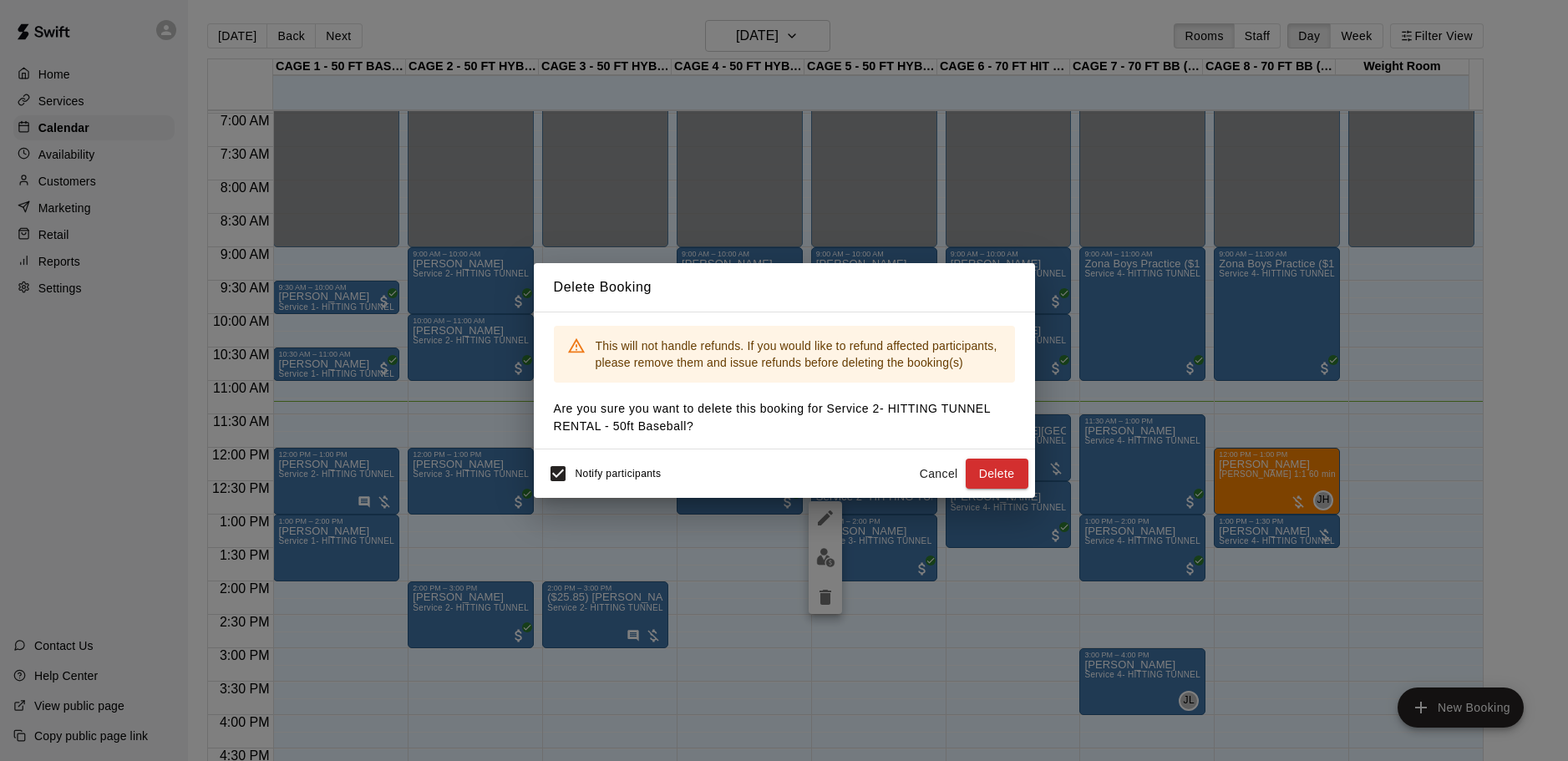
click at [575, 479] on span "Notify participants" at bounding box center [618, 473] width 86 height 11
click at [1005, 479] on button "Delete" at bounding box center [996, 474] width 62 height 31
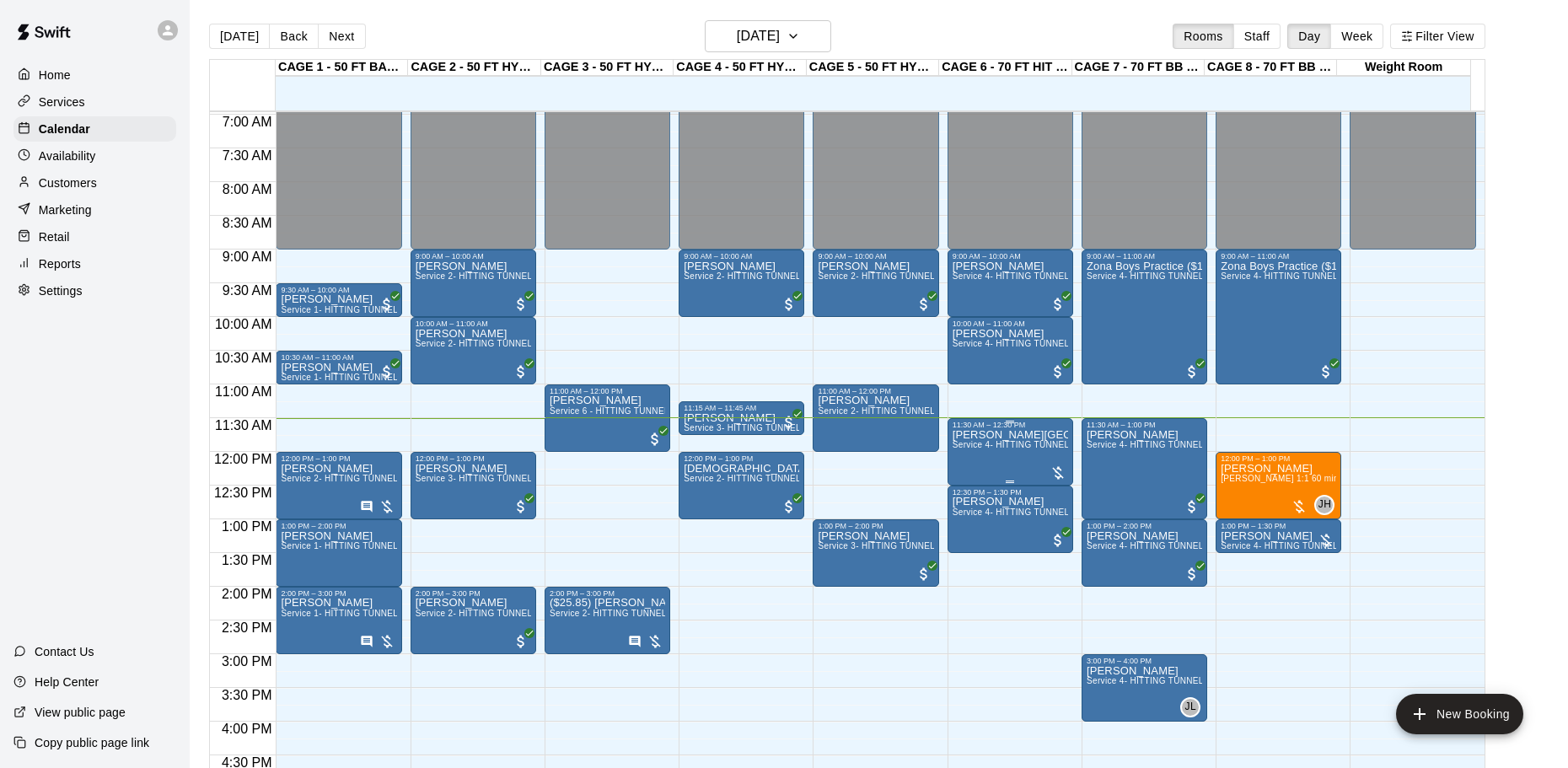
click at [979, 443] on span "Service 4- HITTING TUNNEL RENTAL - 70ft Baseball" at bounding box center [1059, 445] width 214 height 10
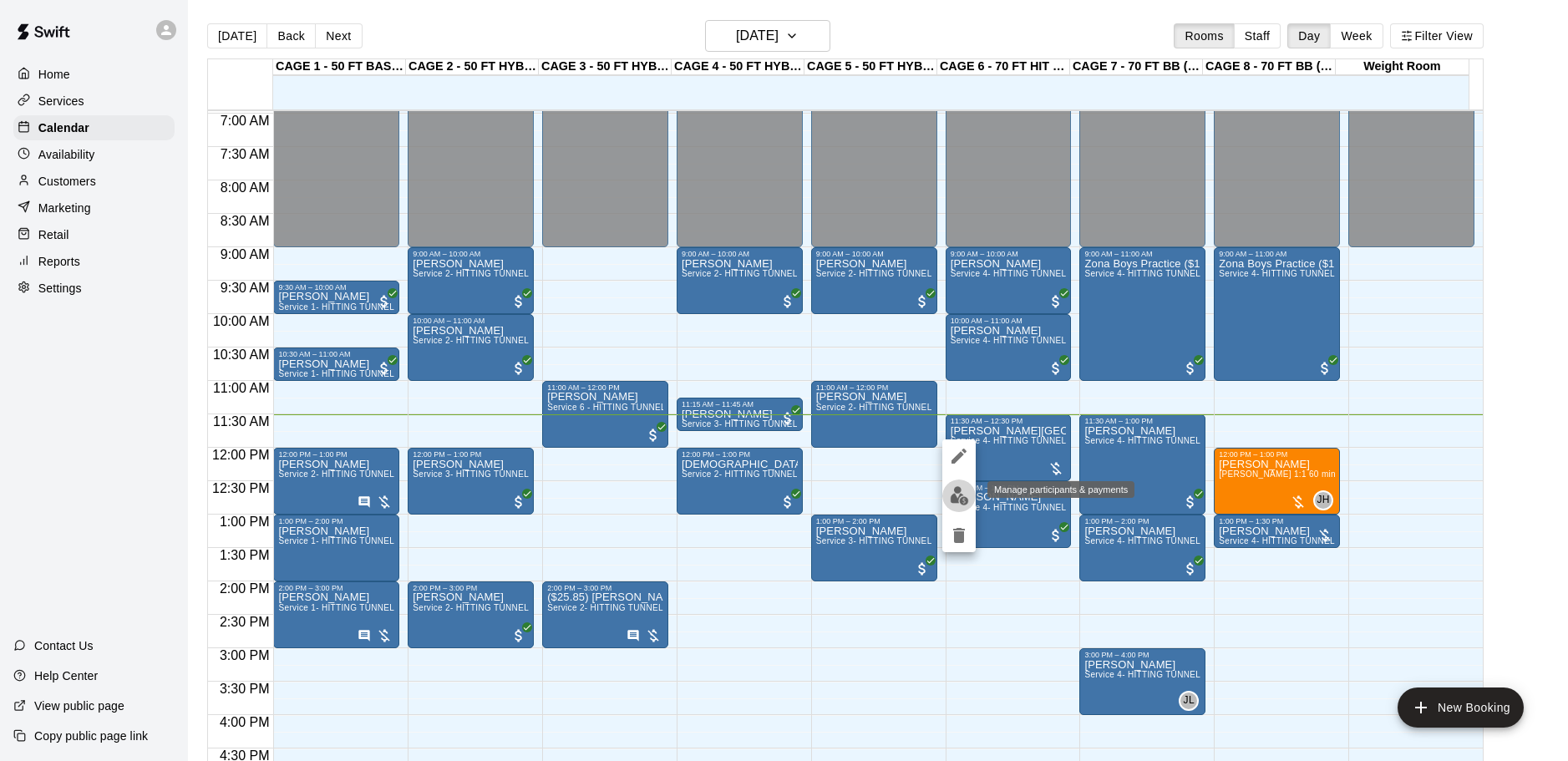
click at [953, 487] on img "edit" at bounding box center [960, 496] width 19 height 19
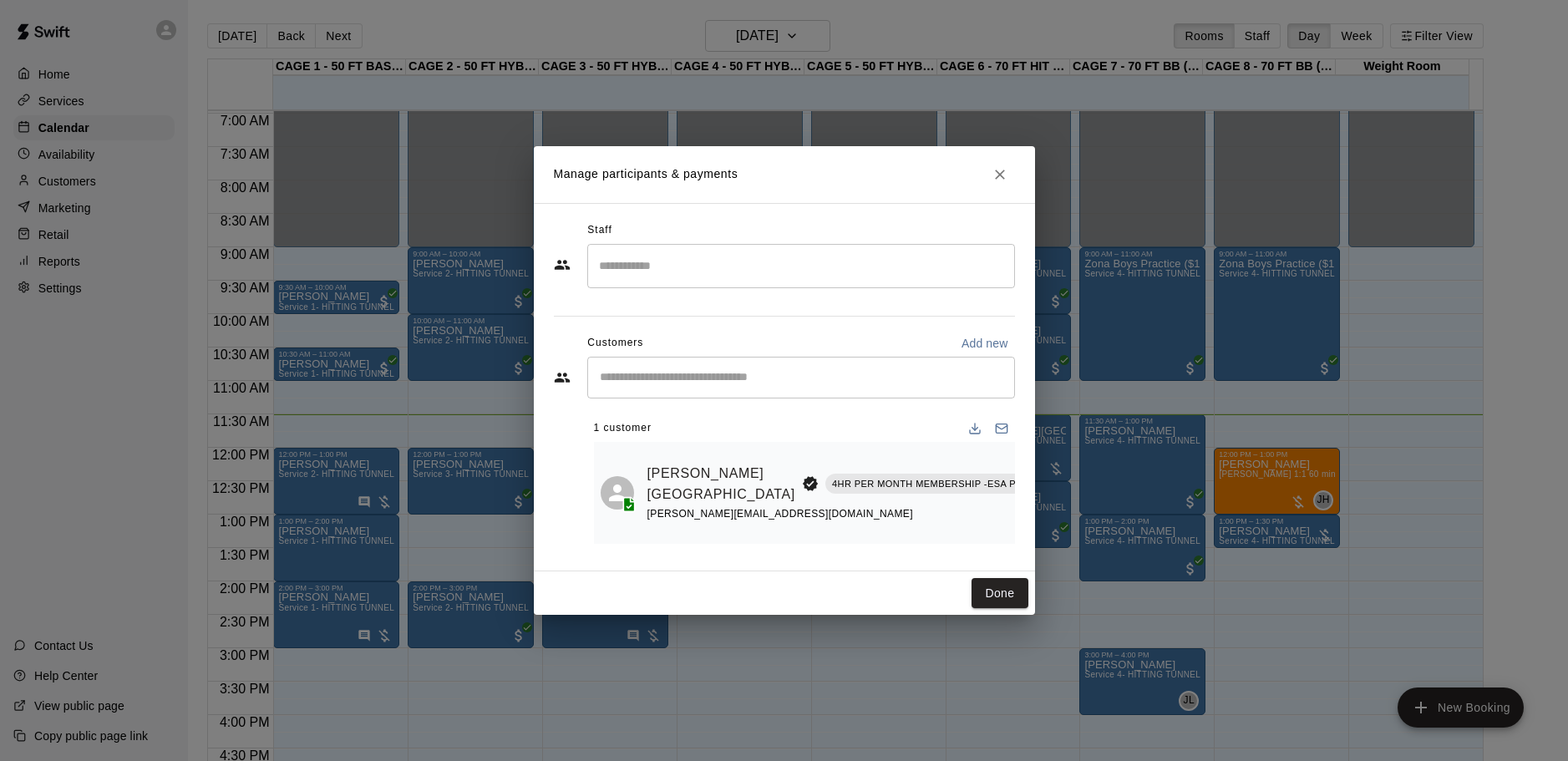
scroll to position [0, 164]
click at [1103, 518] on icon "Manage bookings & payment" at bounding box center [1112, 522] width 17 height 17
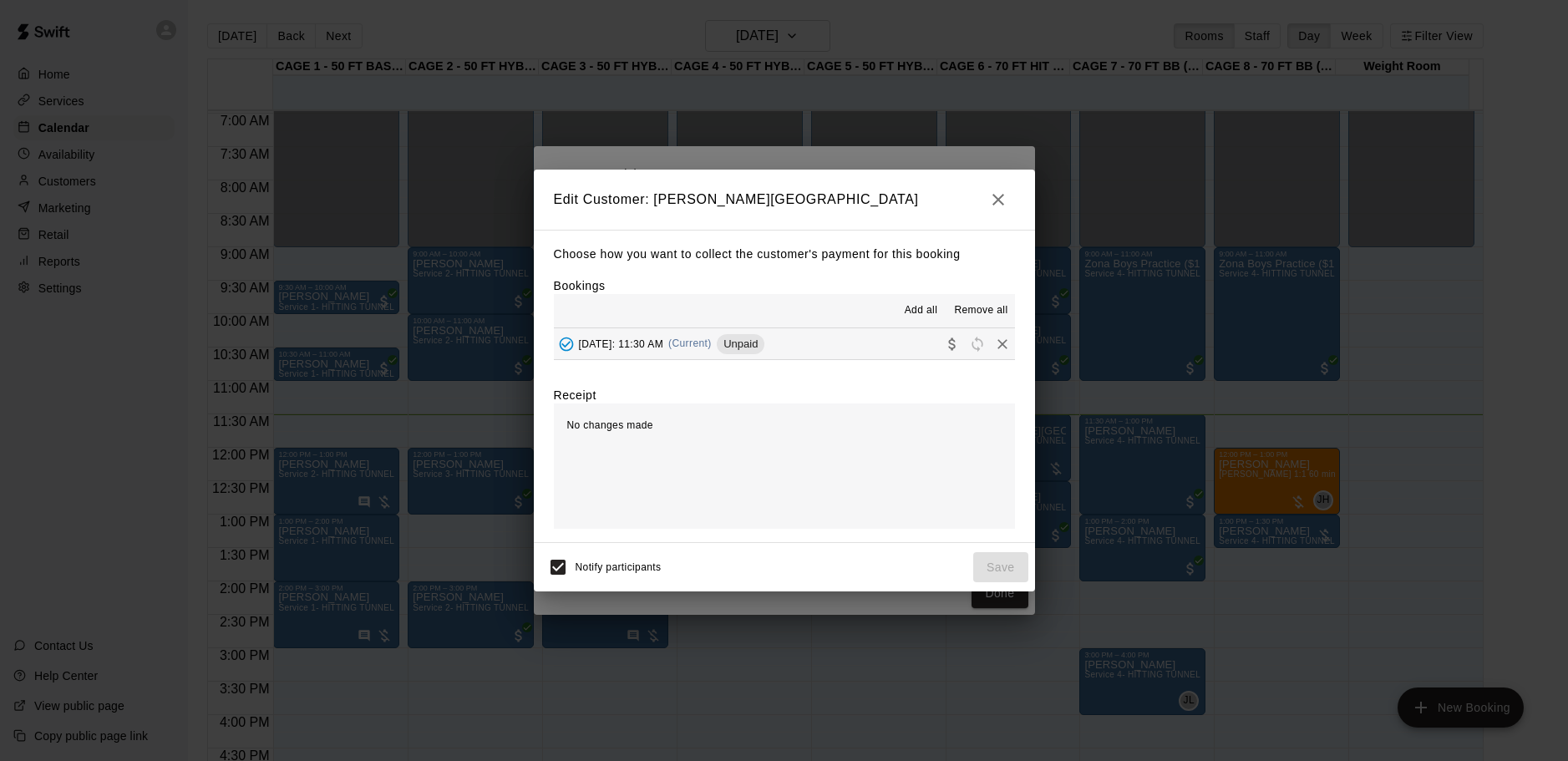
click at [766, 336] on div "[DATE]: 11:30 AM (Current) Unpaid" at bounding box center [659, 344] width 211 height 25
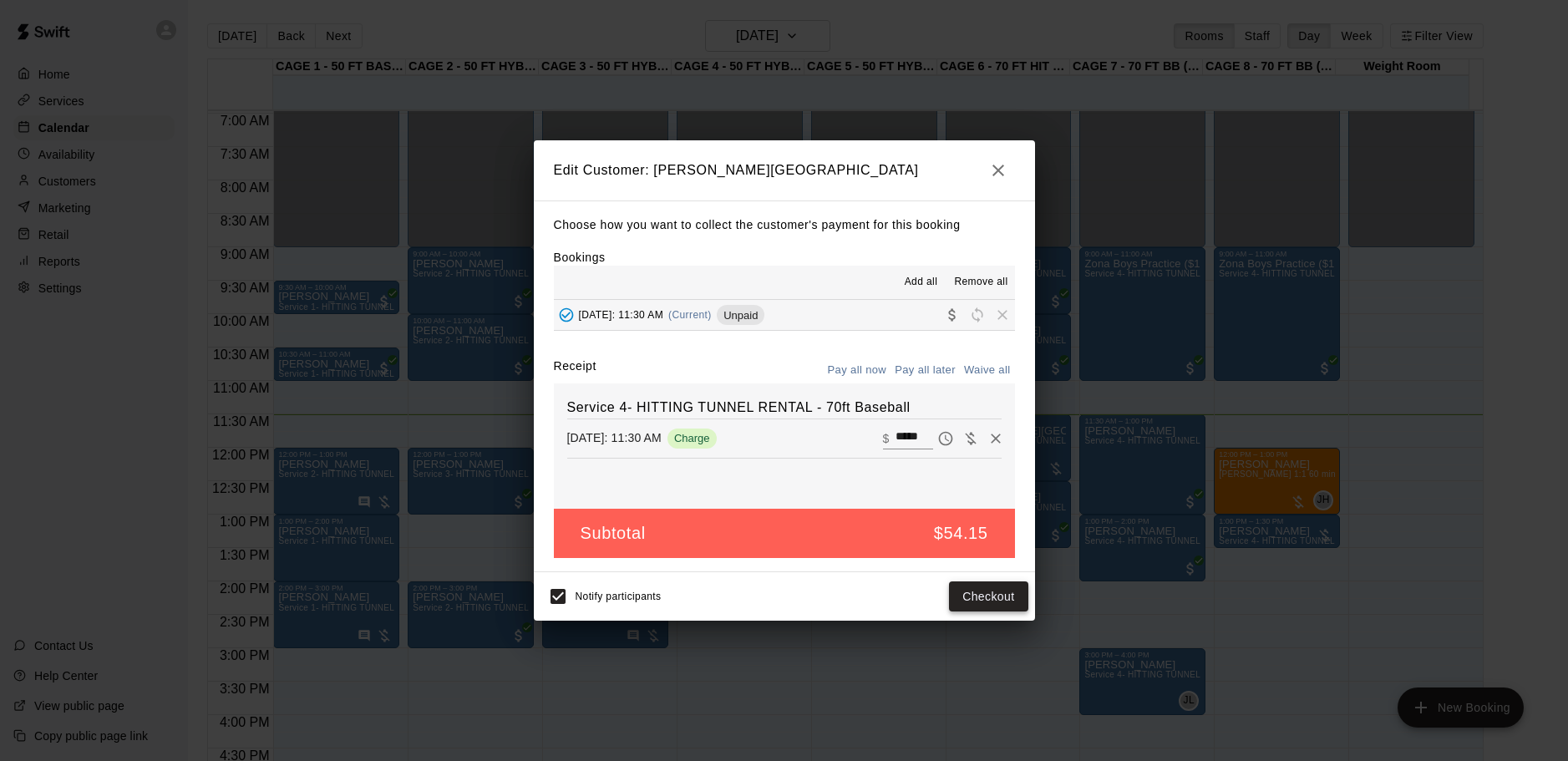
click at [972, 594] on button "Checkout" at bounding box center [988, 596] width 79 height 31
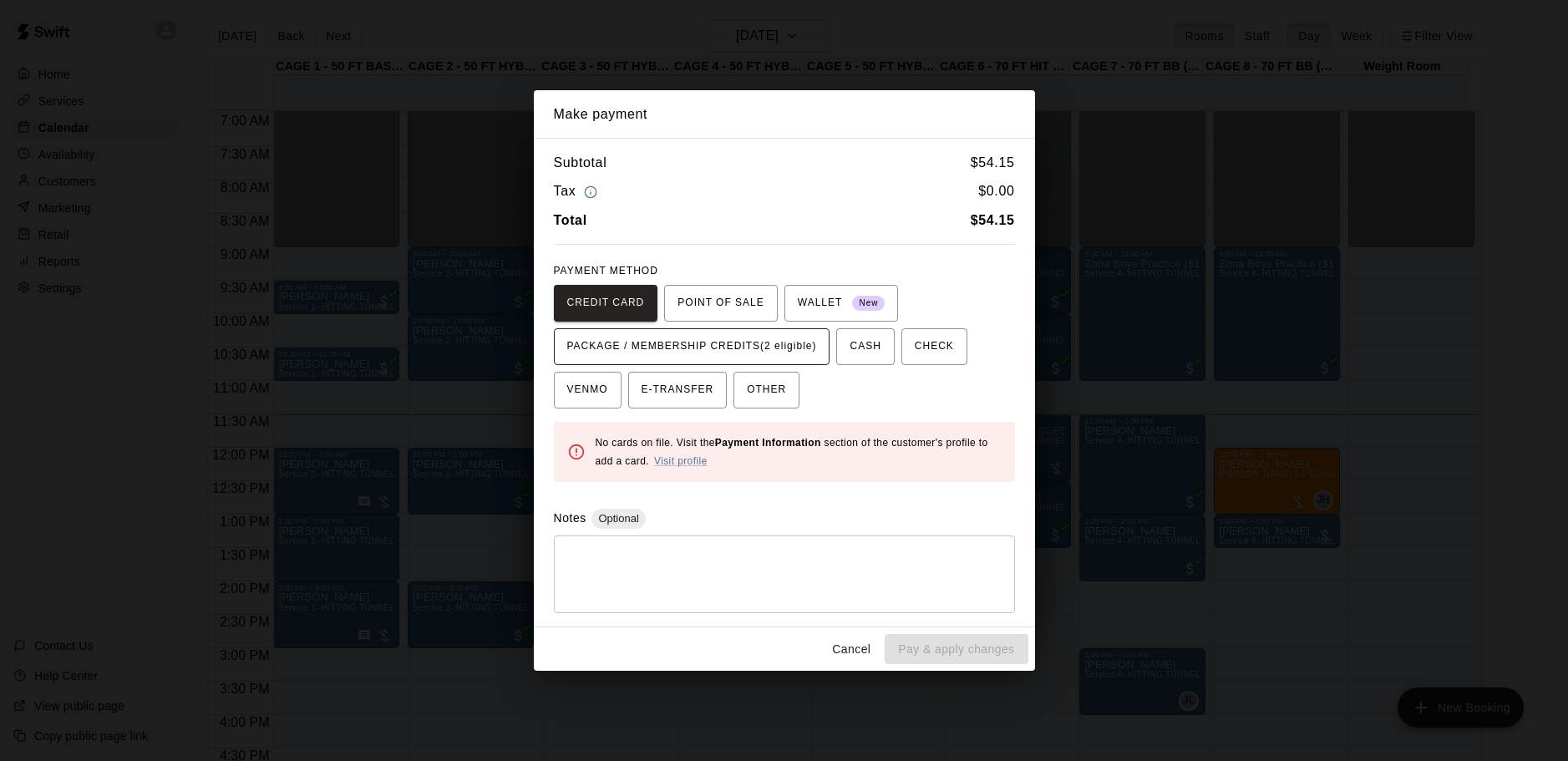
click at [723, 353] on span "PACKAGE / MEMBERSHIP CREDITS (2 eligible)" at bounding box center [692, 346] width 250 height 27
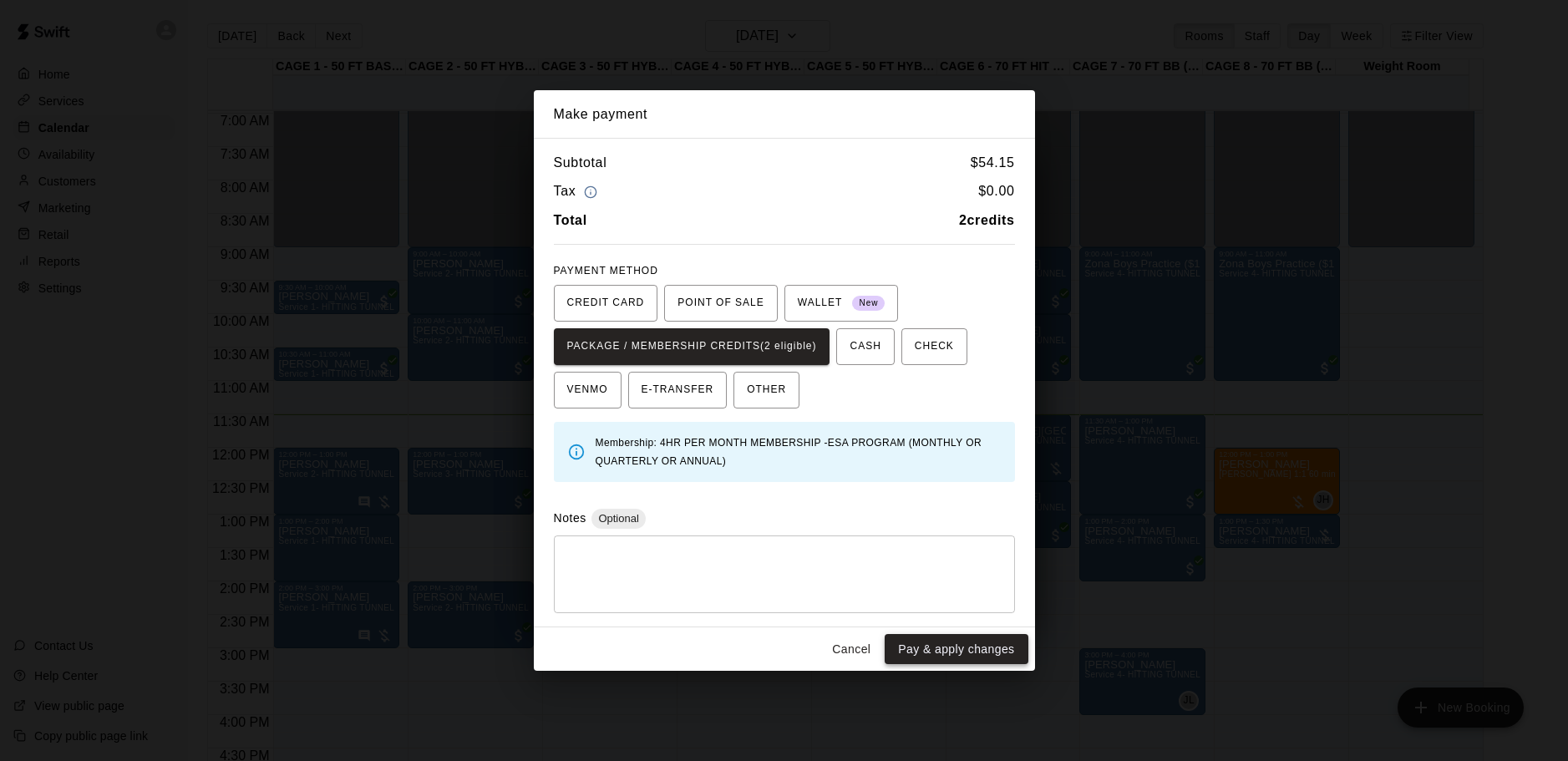
click at [928, 647] on button "Pay & apply changes" at bounding box center [956, 649] width 143 height 31
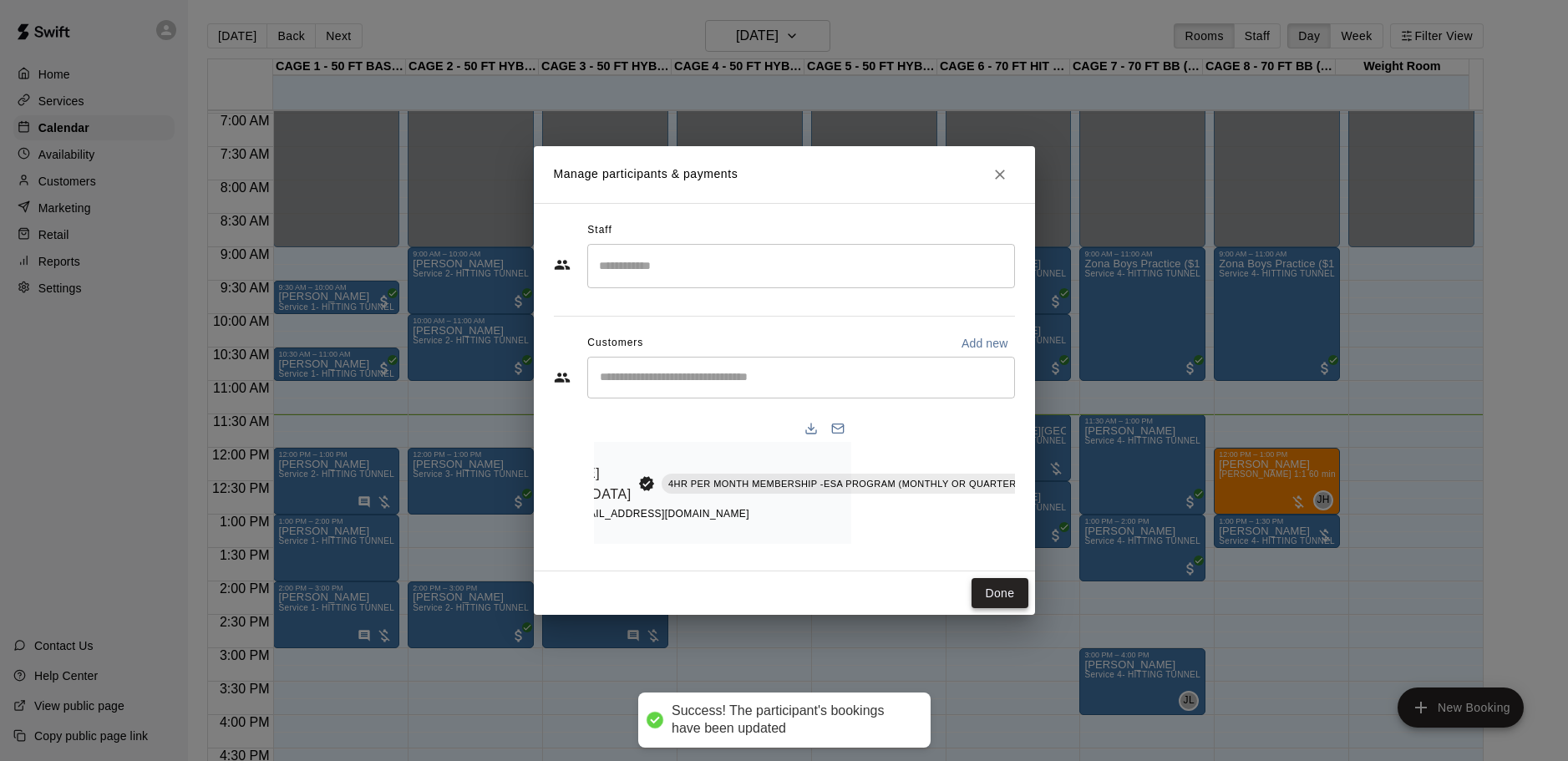
click at [1008, 585] on div "Done" at bounding box center [784, 593] width 502 height 44
click at [1007, 602] on button "Done" at bounding box center [999, 593] width 56 height 31
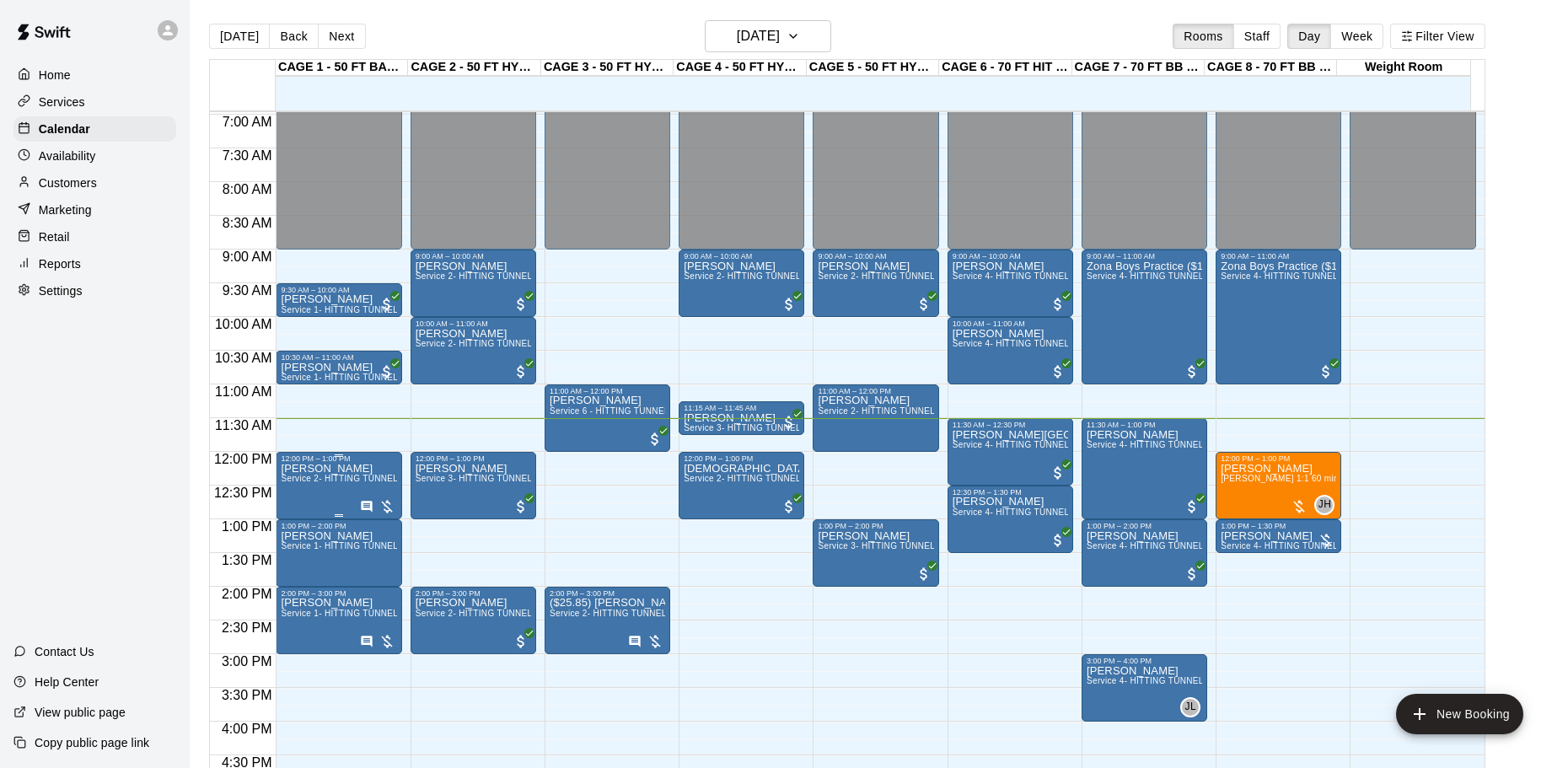
click at [363, 501] on icon "Has notes" at bounding box center [367, 506] width 13 height 13
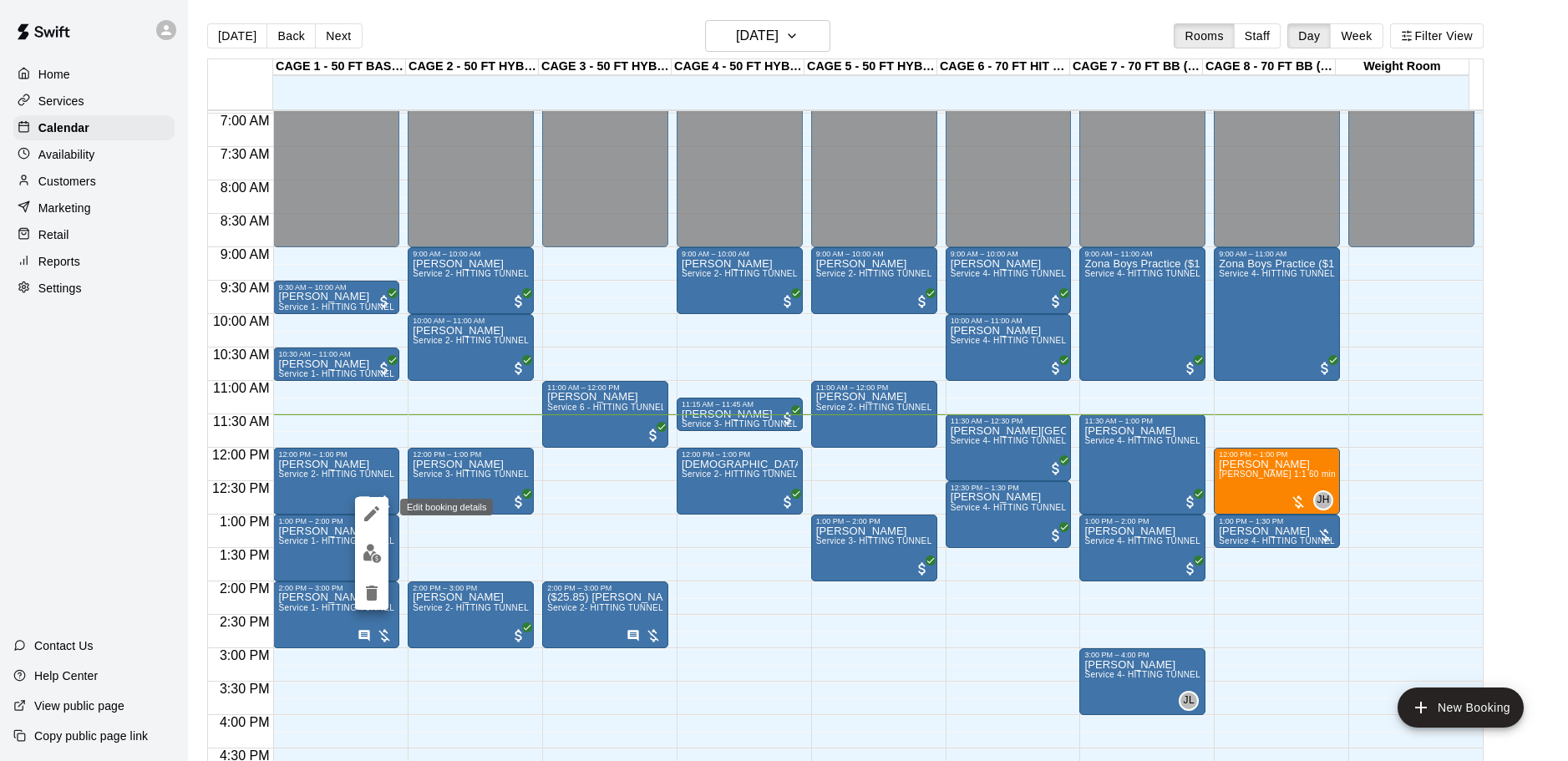
click at [374, 522] on icon "edit" at bounding box center [371, 513] width 20 height 20
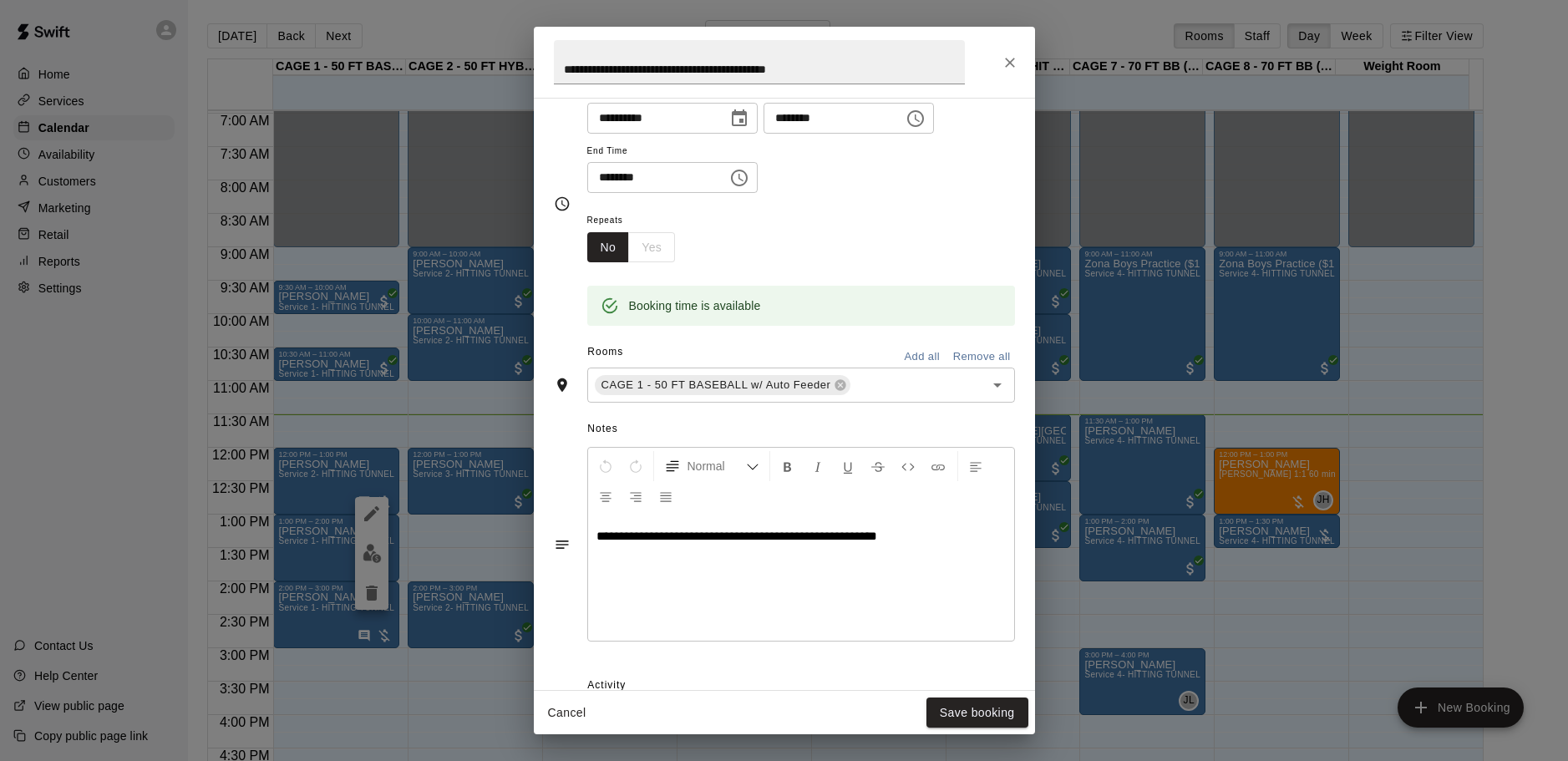
scroll to position [303, 0]
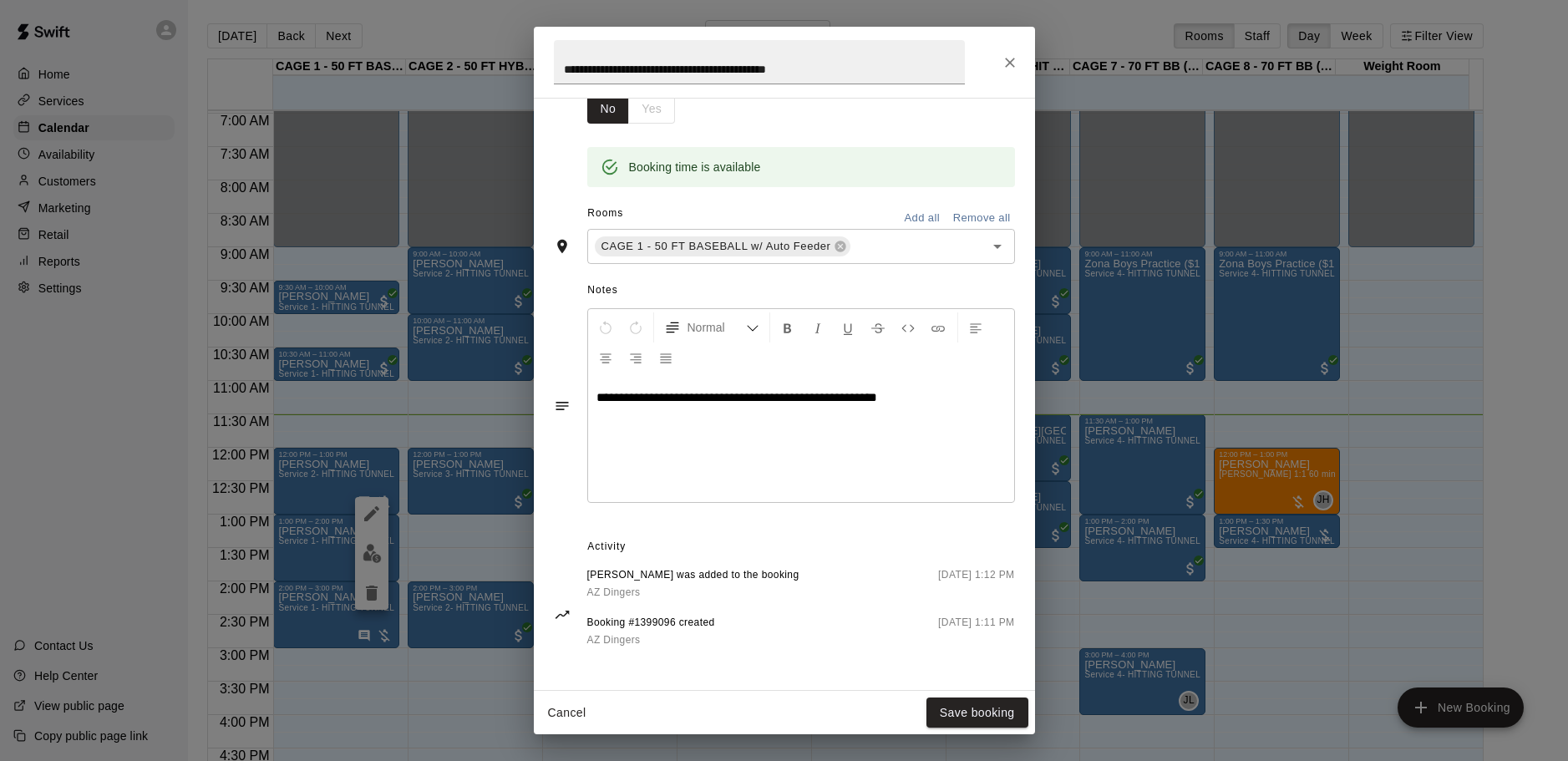
click at [1228, 593] on div "**********" at bounding box center [784, 380] width 1568 height 761
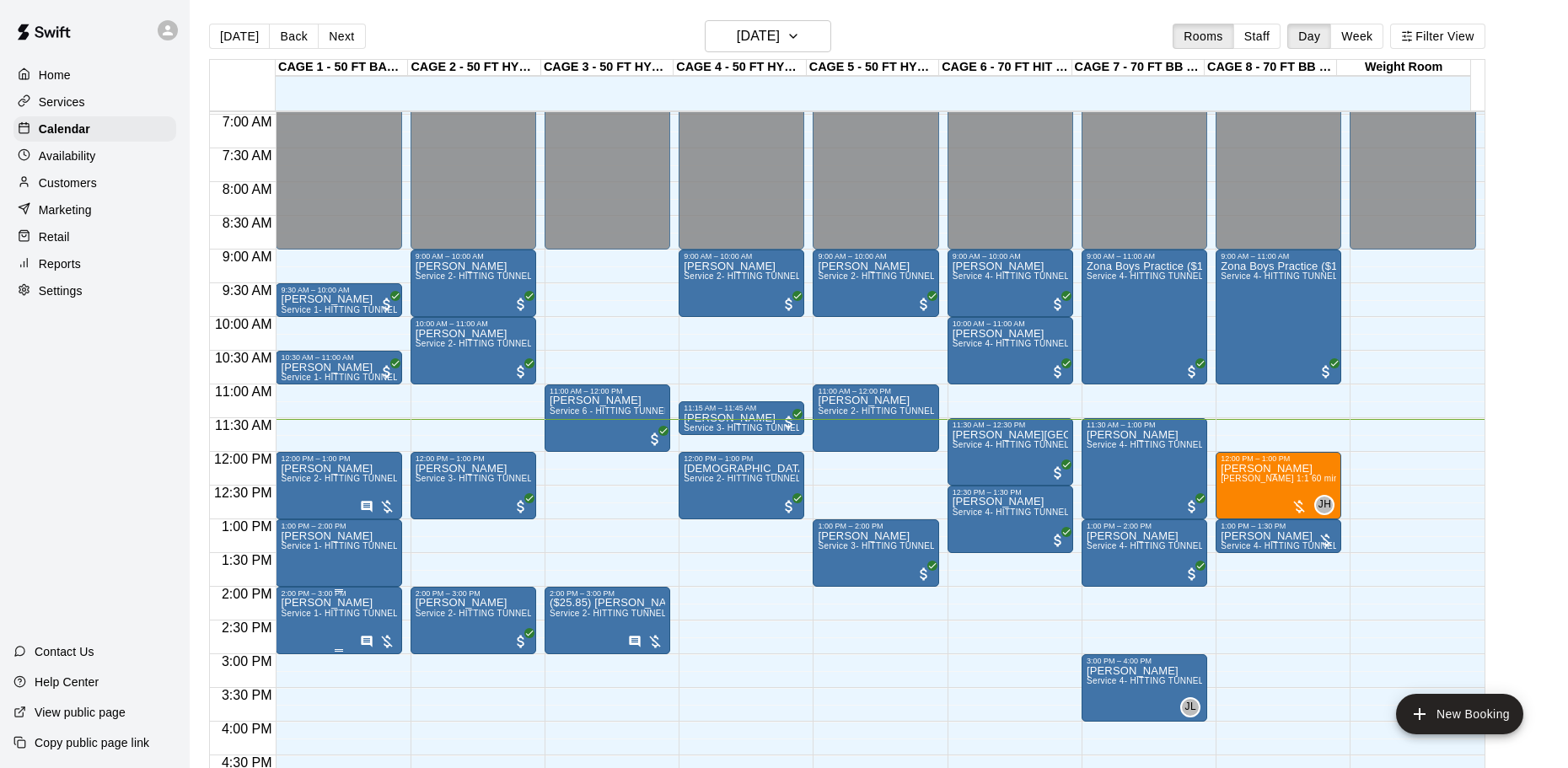
click at [331, 603] on p "[PERSON_NAME]" at bounding box center [338, 603] width 116 height 0
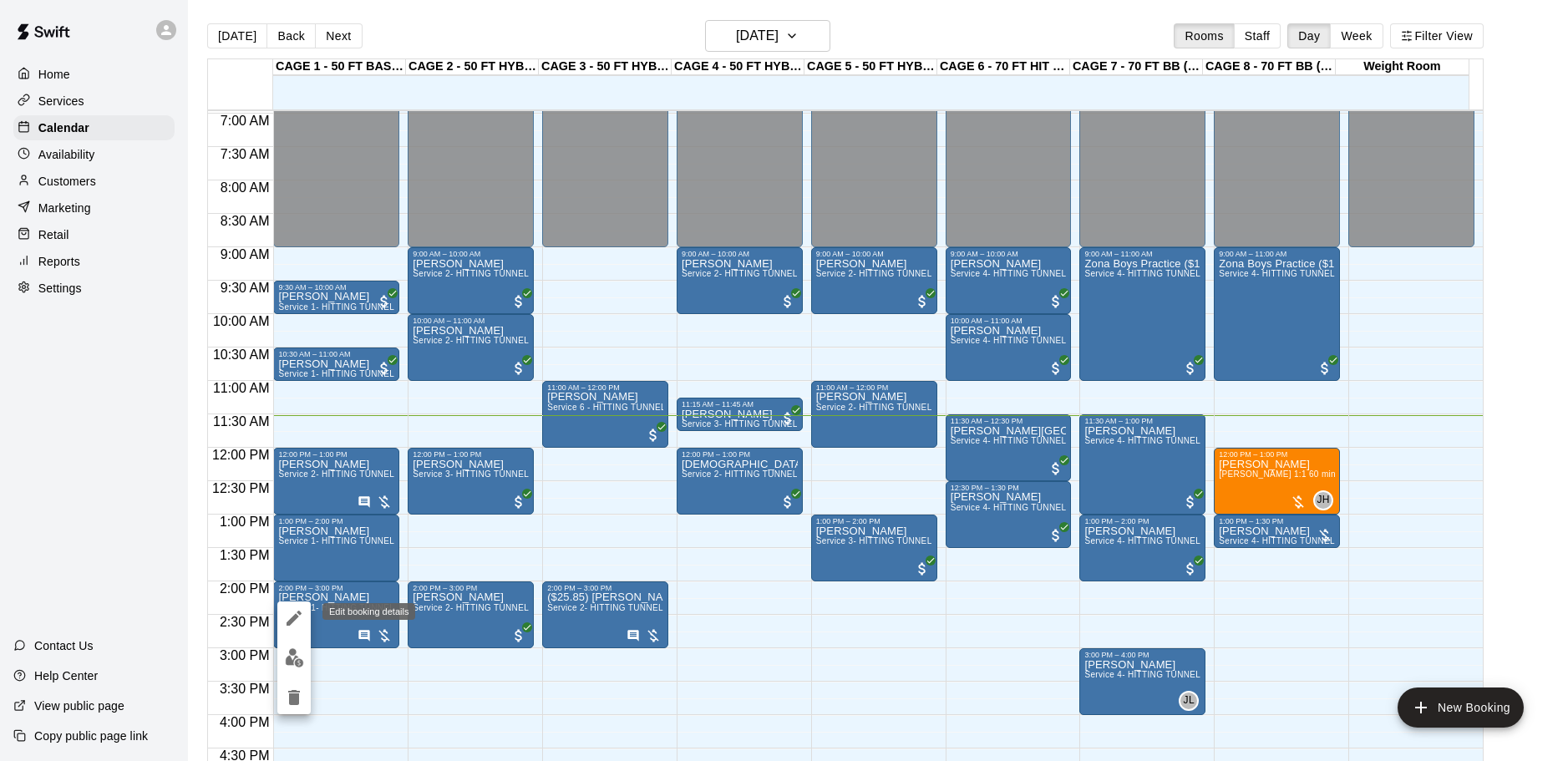
click at [282, 613] on button "edit" at bounding box center [293, 618] width 33 height 33
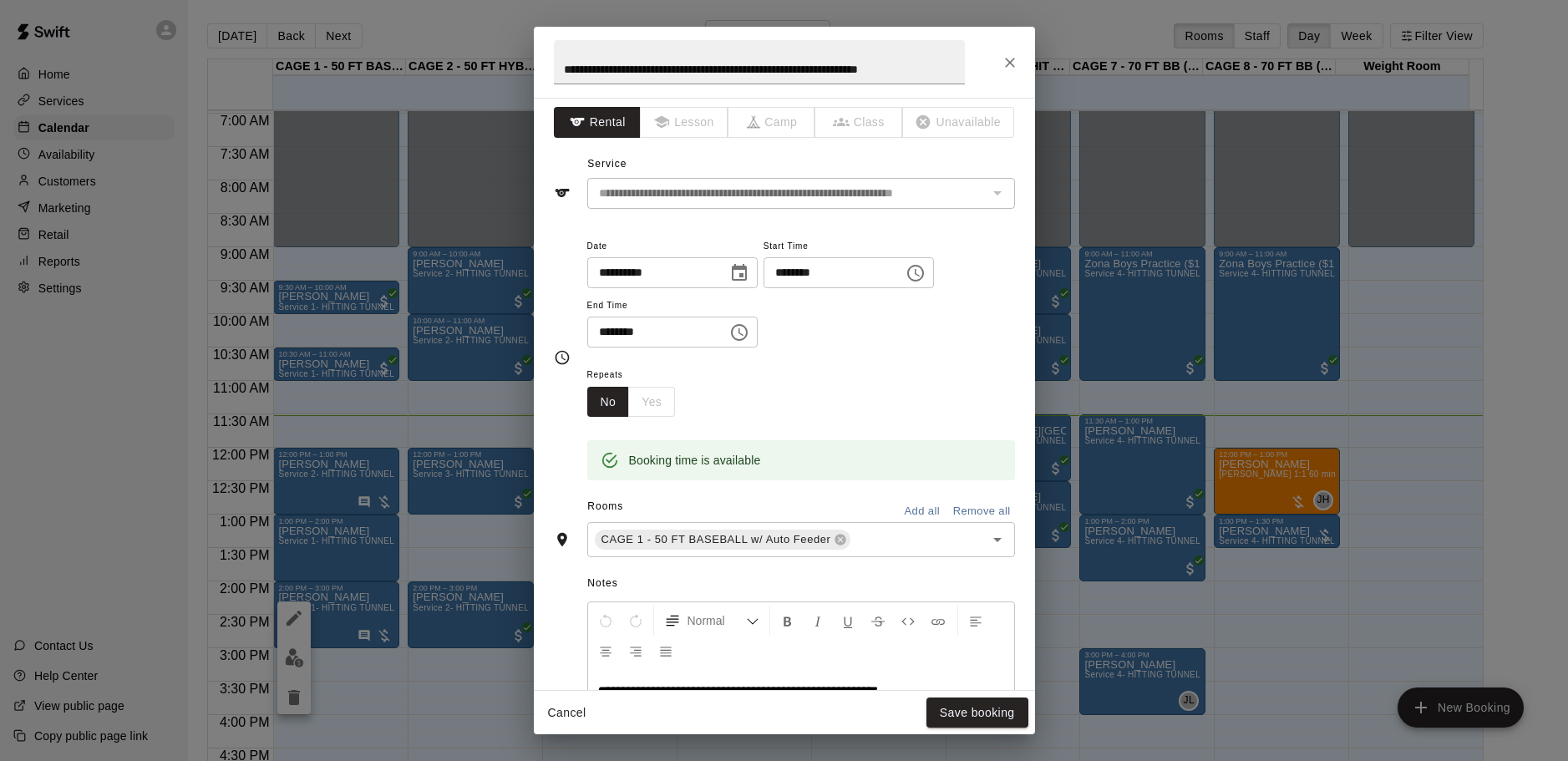
scroll to position [0, 0]
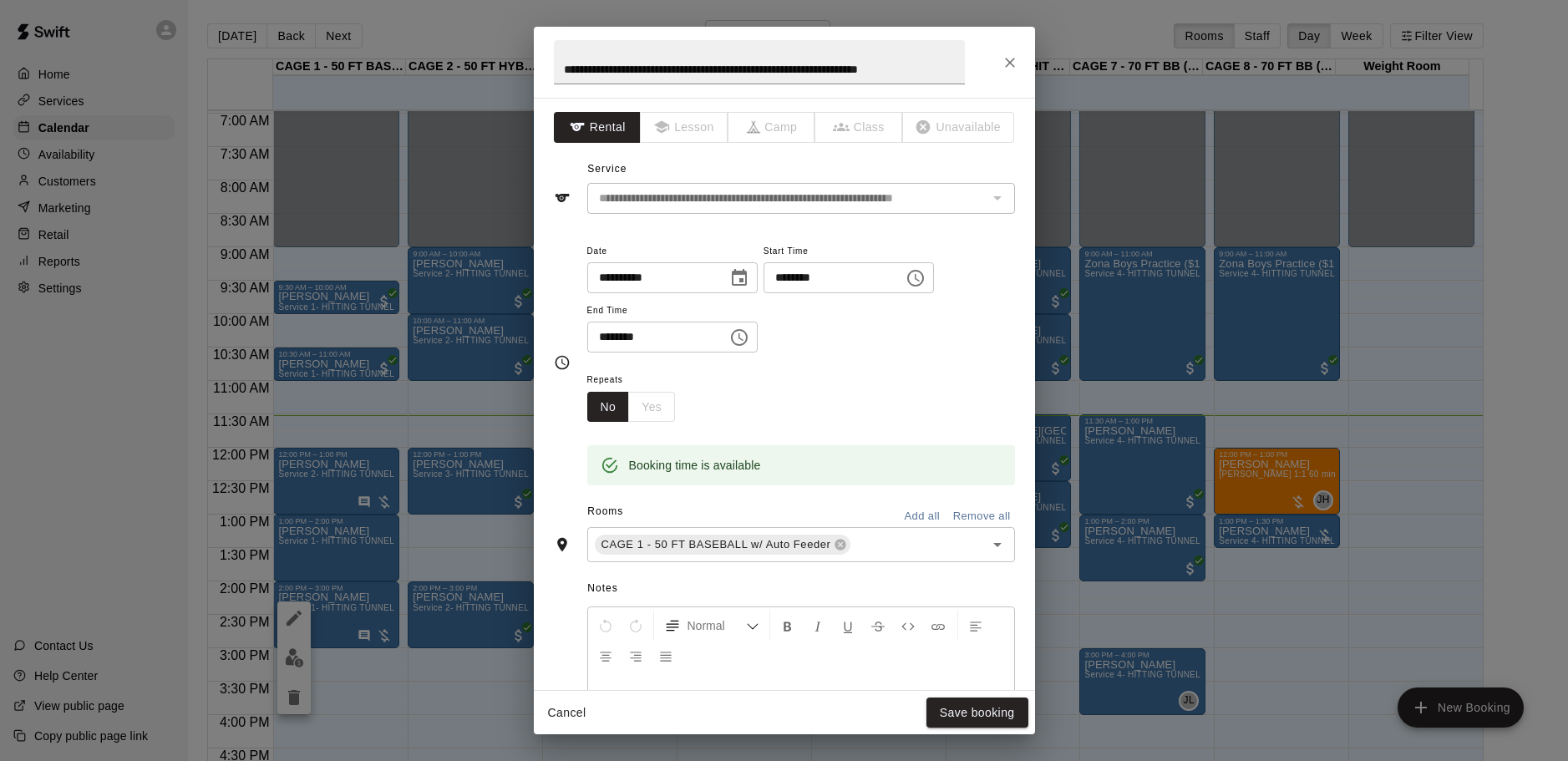
click at [1254, 547] on div "**********" at bounding box center [784, 380] width 1568 height 761
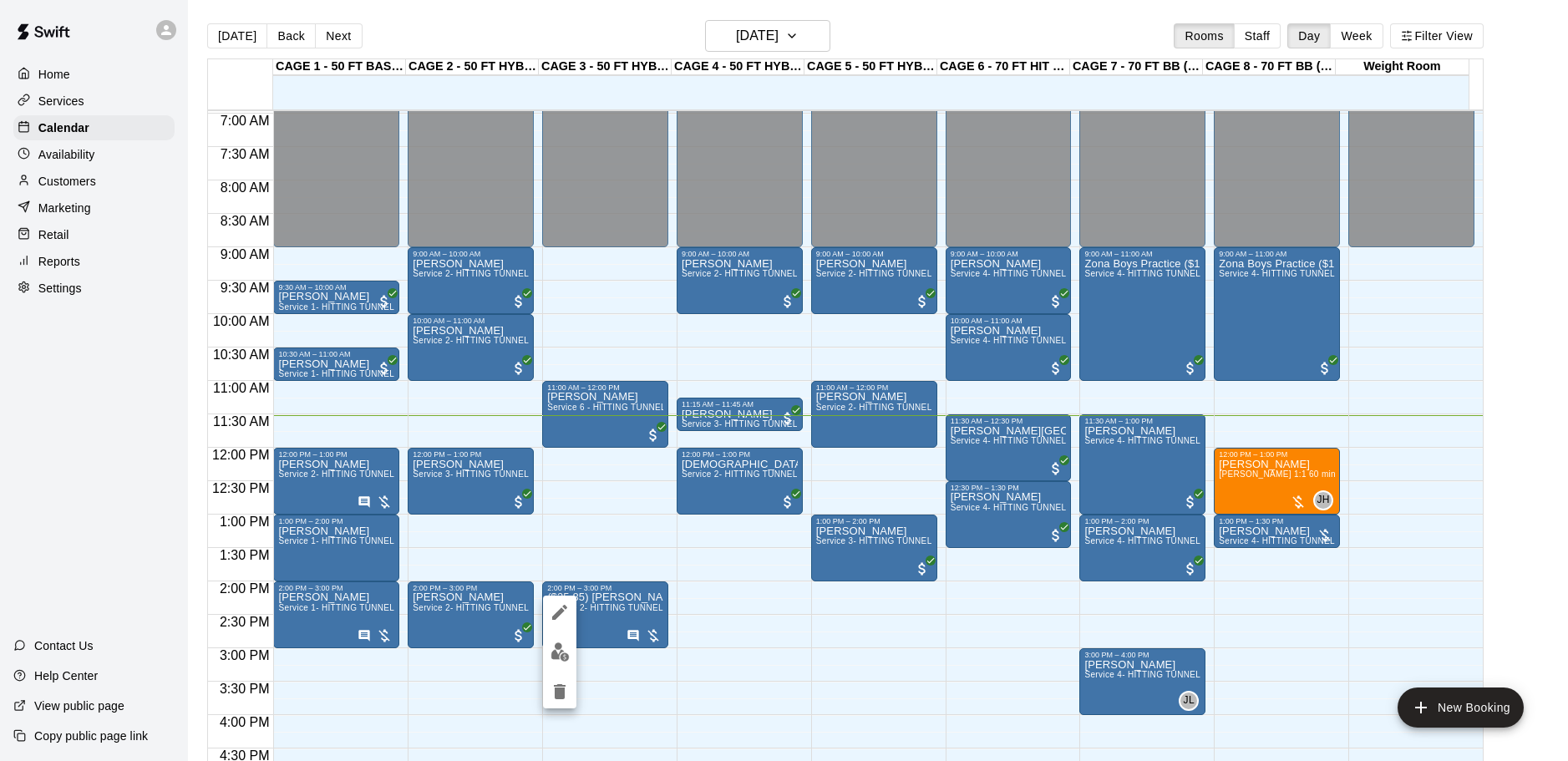
click at [559, 614] on icon "edit" at bounding box center [559, 612] width 15 height 15
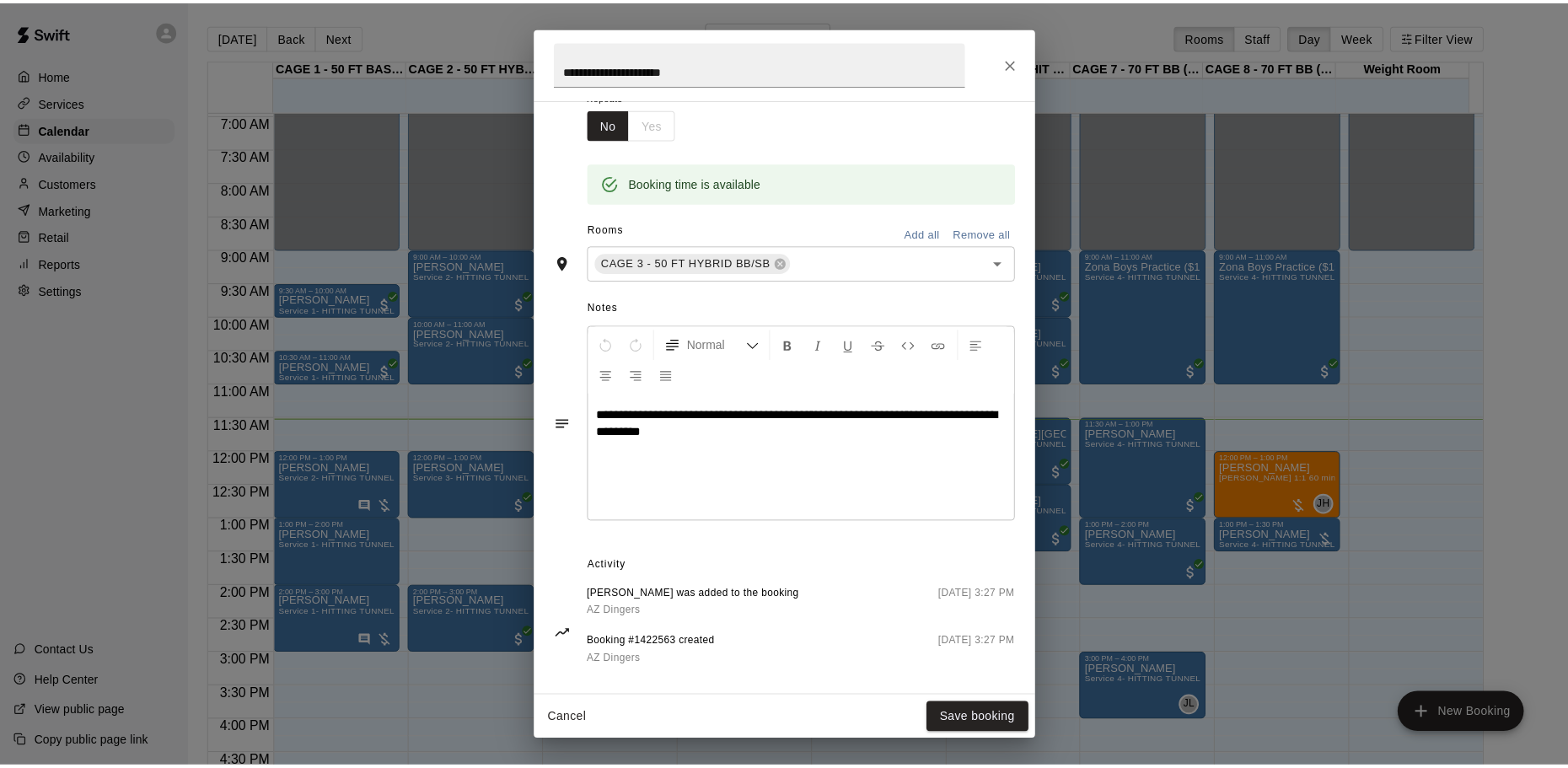
scroll to position [306, 0]
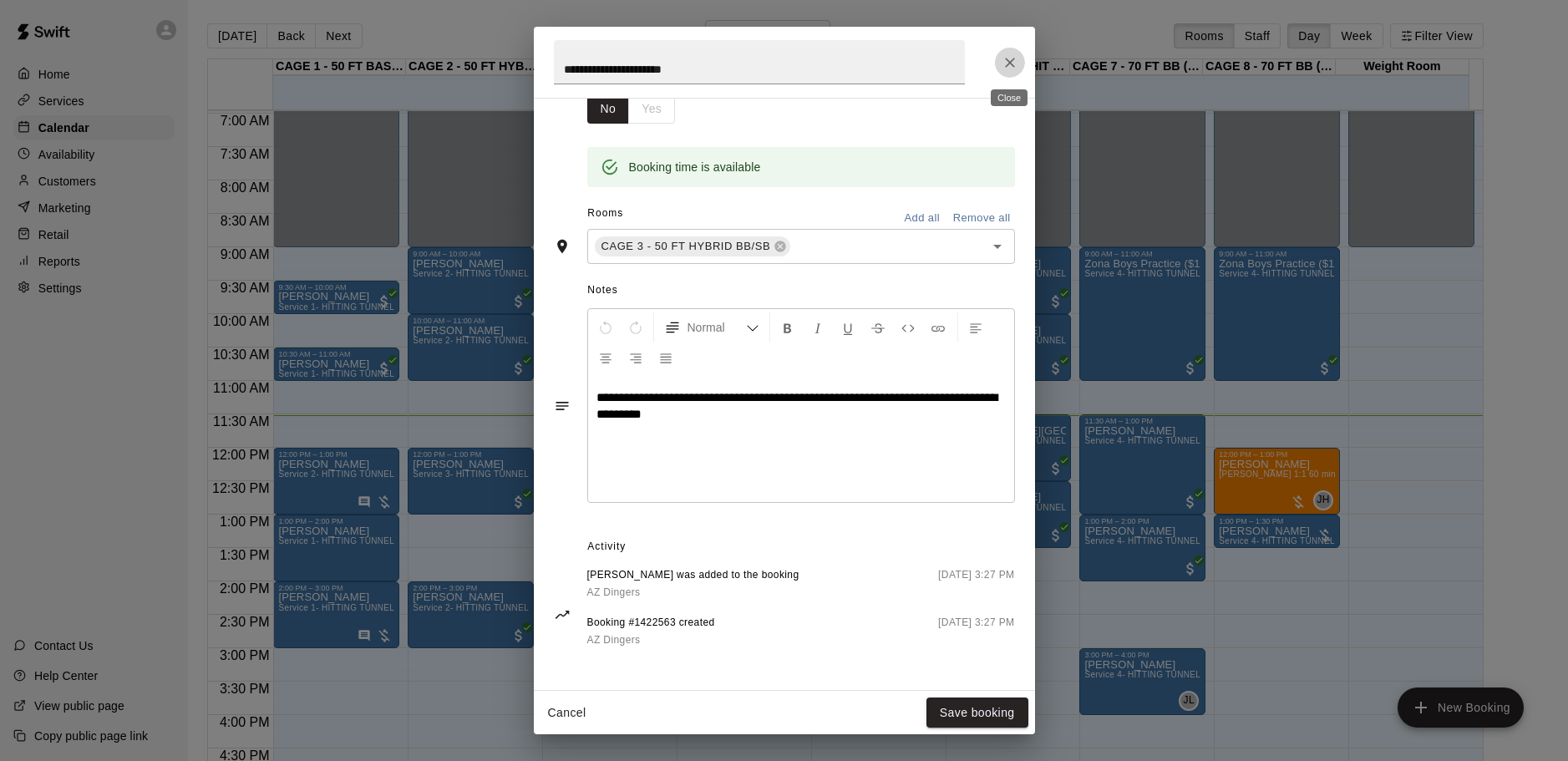
click at [1001, 64] on icon "Close" at bounding box center [1010, 62] width 17 height 17
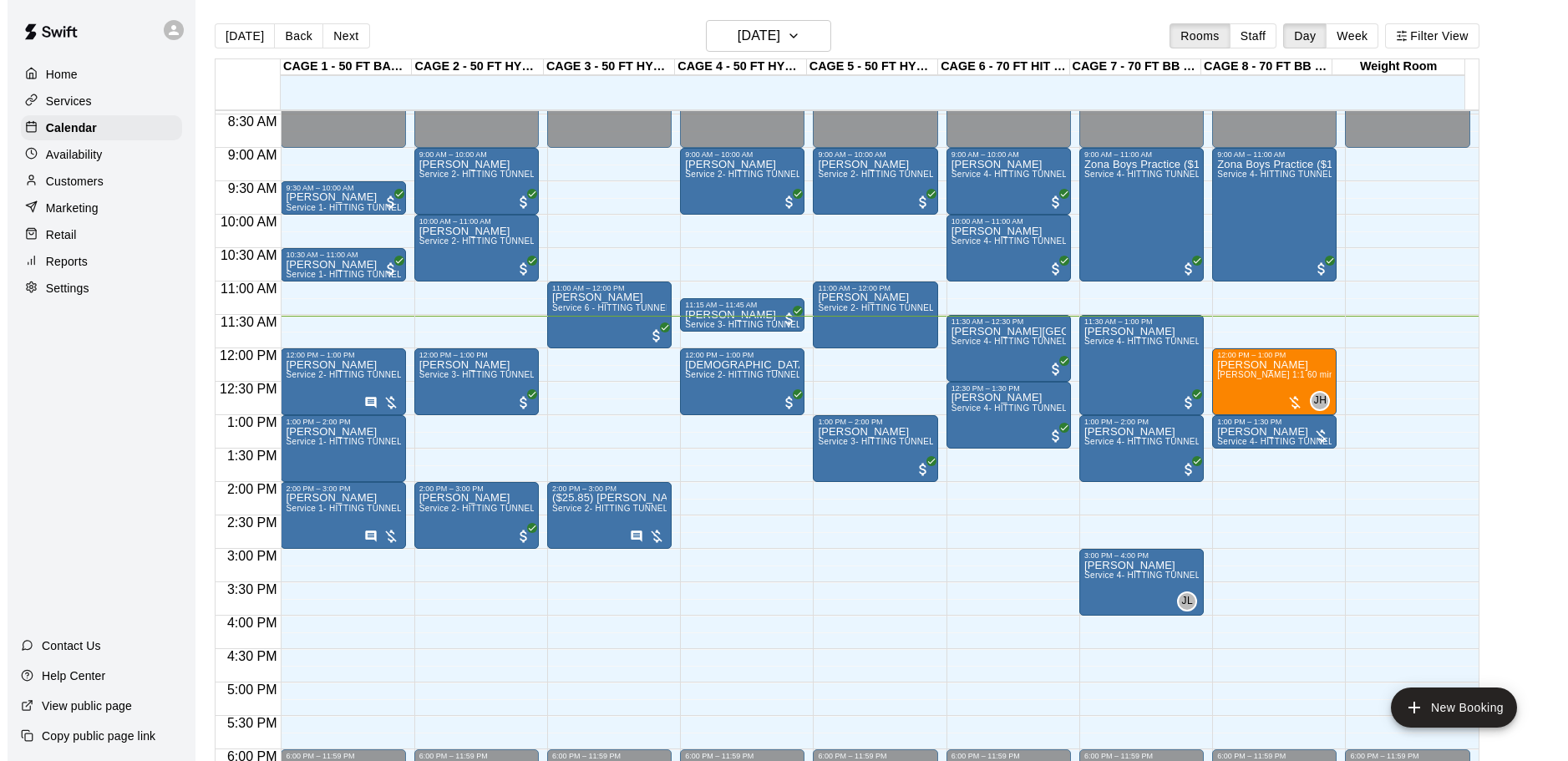
scroll to position [549, 0]
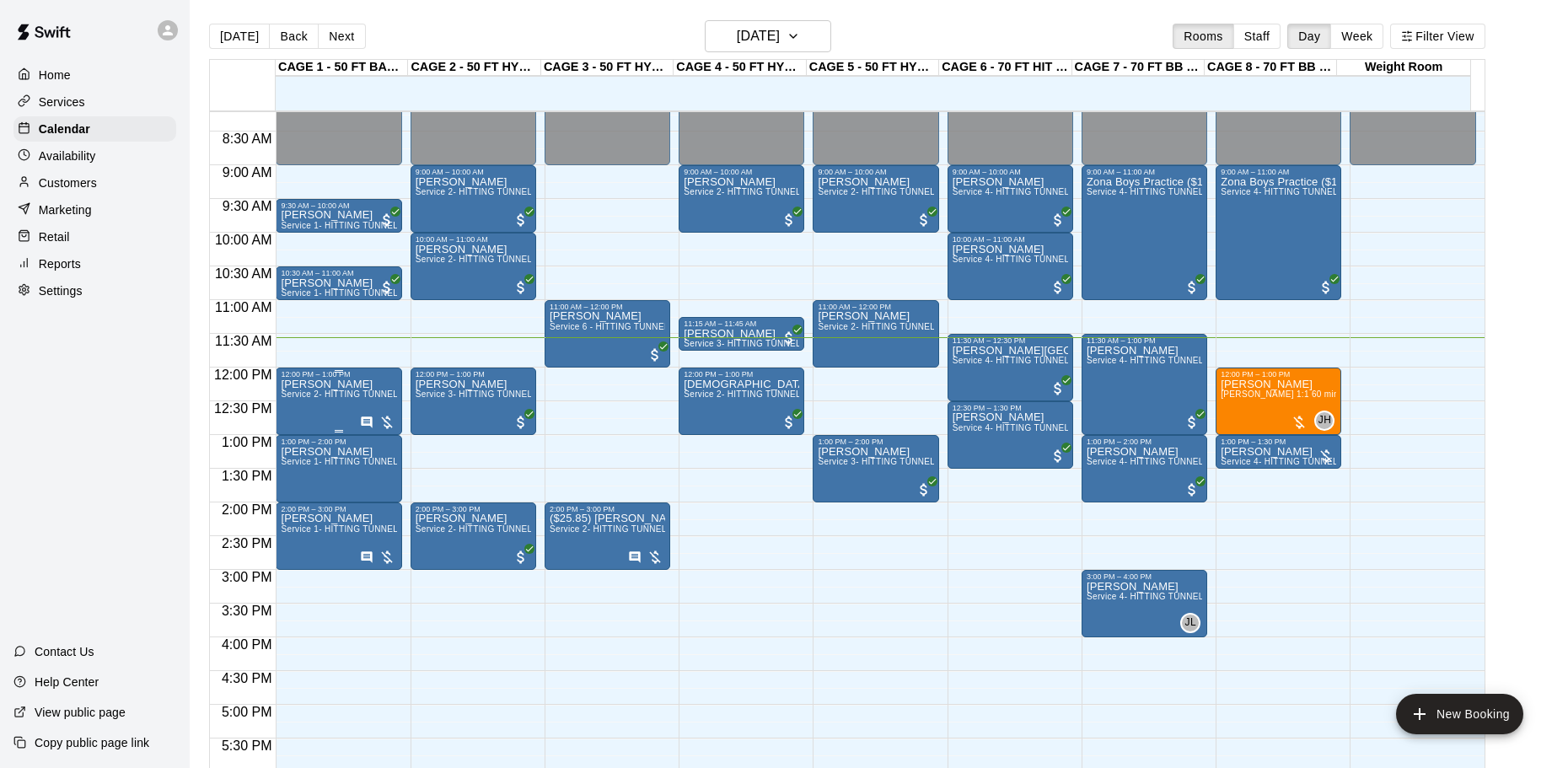
click at [329, 399] on span "Service 2- HITTING TUNNEL RENTAL - 50ft Baseball" at bounding box center [388, 395] width 214 height 10
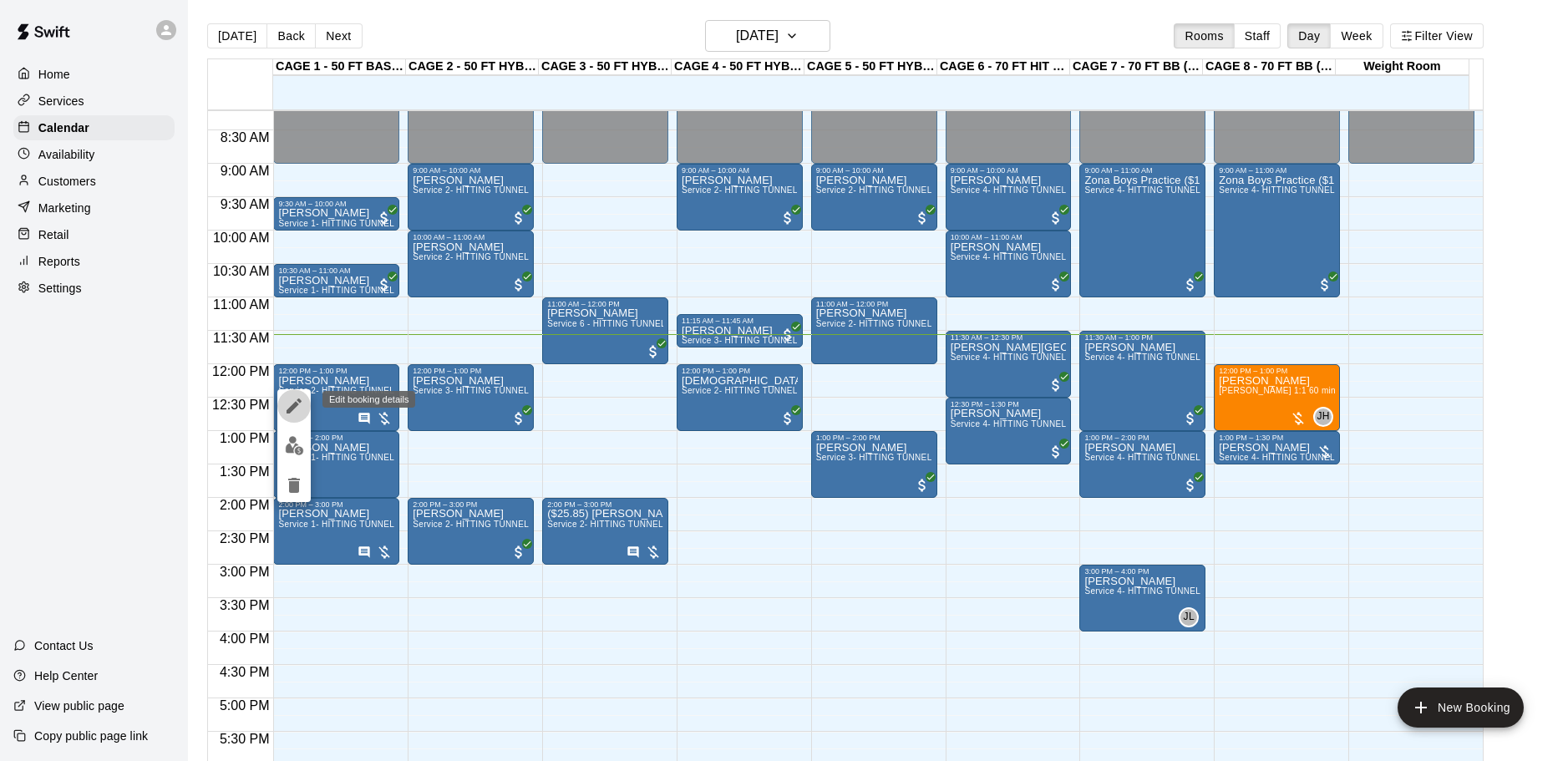
click at [281, 404] on button "edit" at bounding box center [293, 405] width 33 height 33
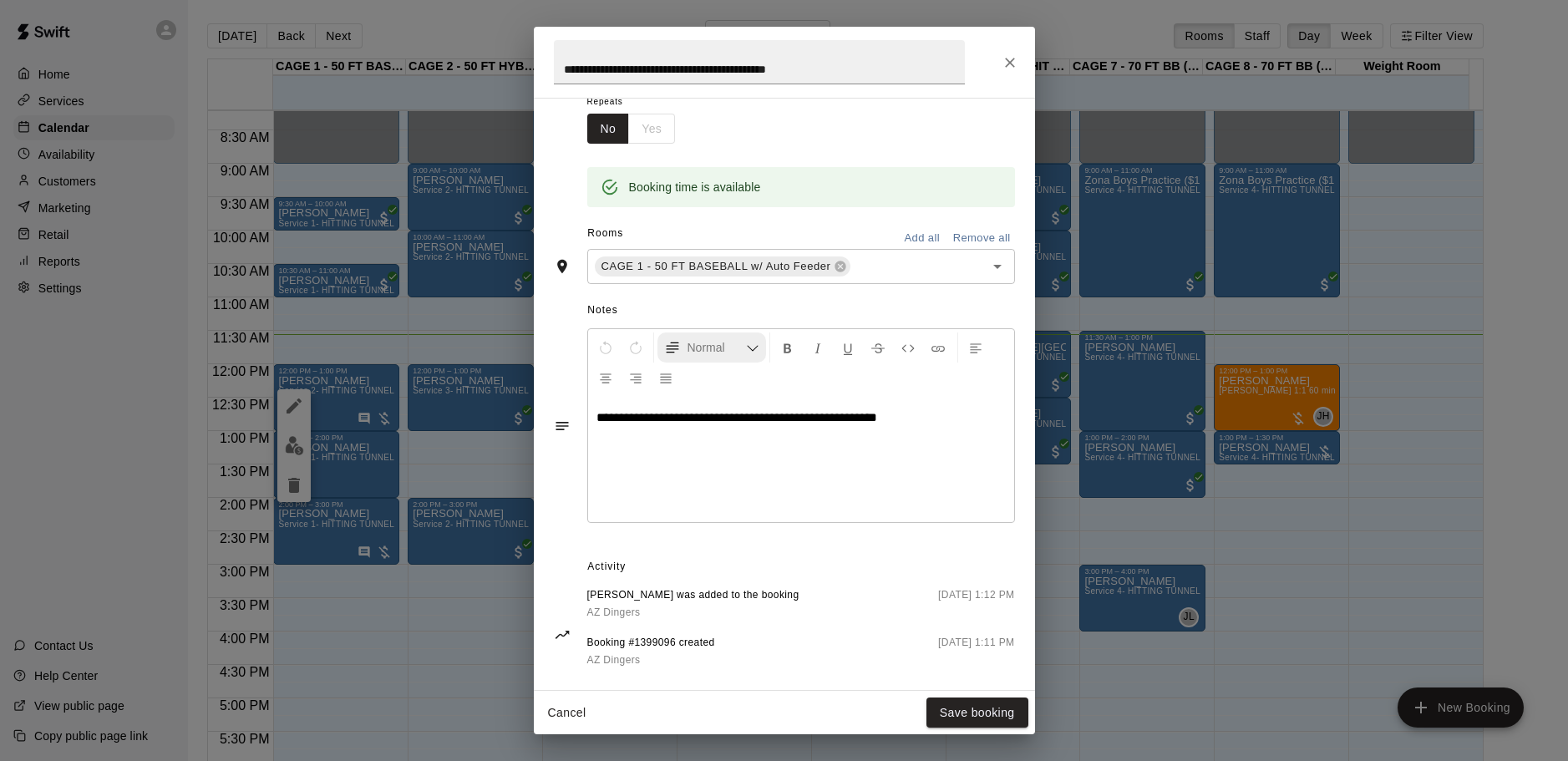
scroll to position [303, 0]
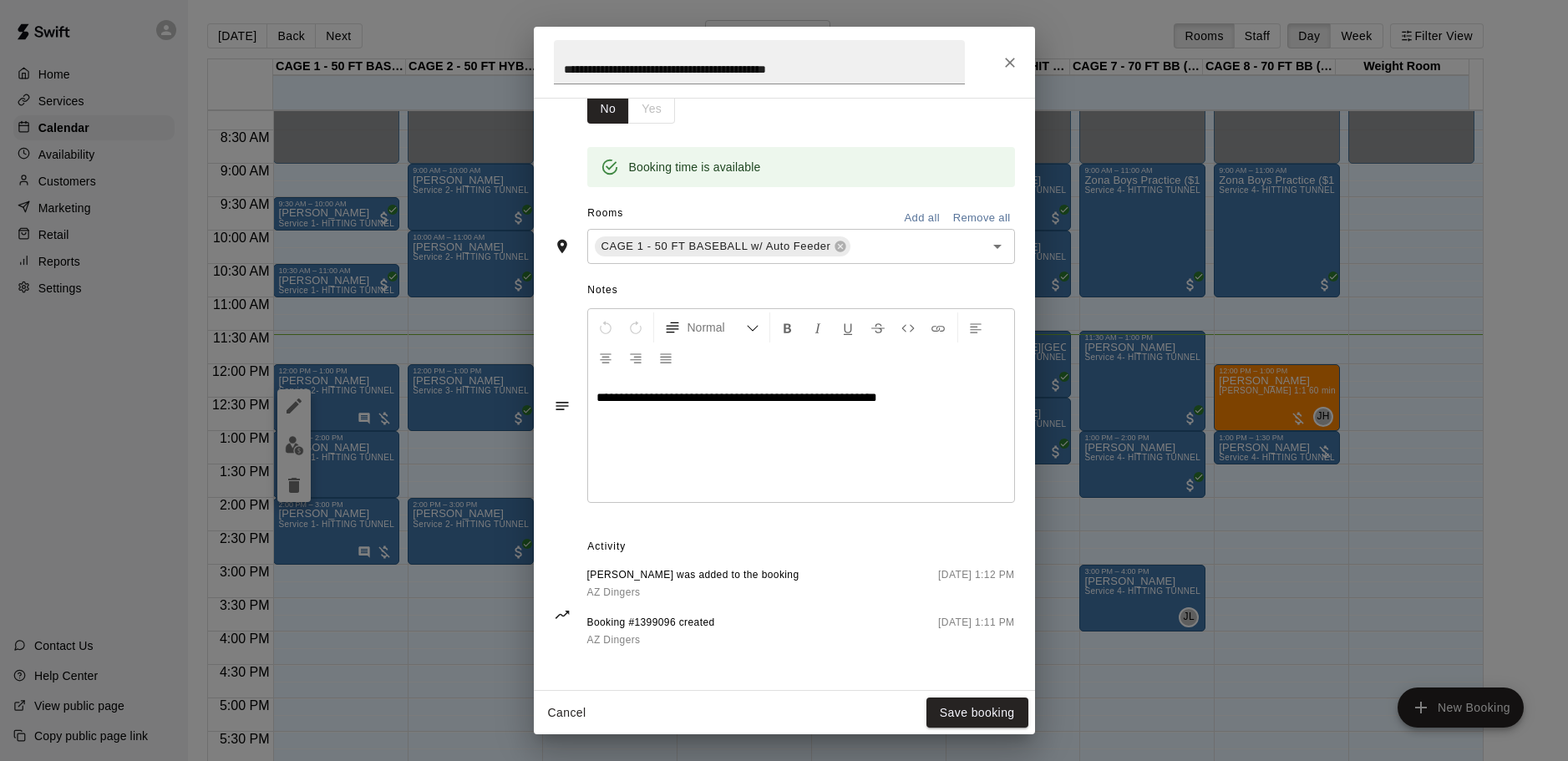
click at [1089, 691] on div "**********" at bounding box center [784, 380] width 1568 height 761
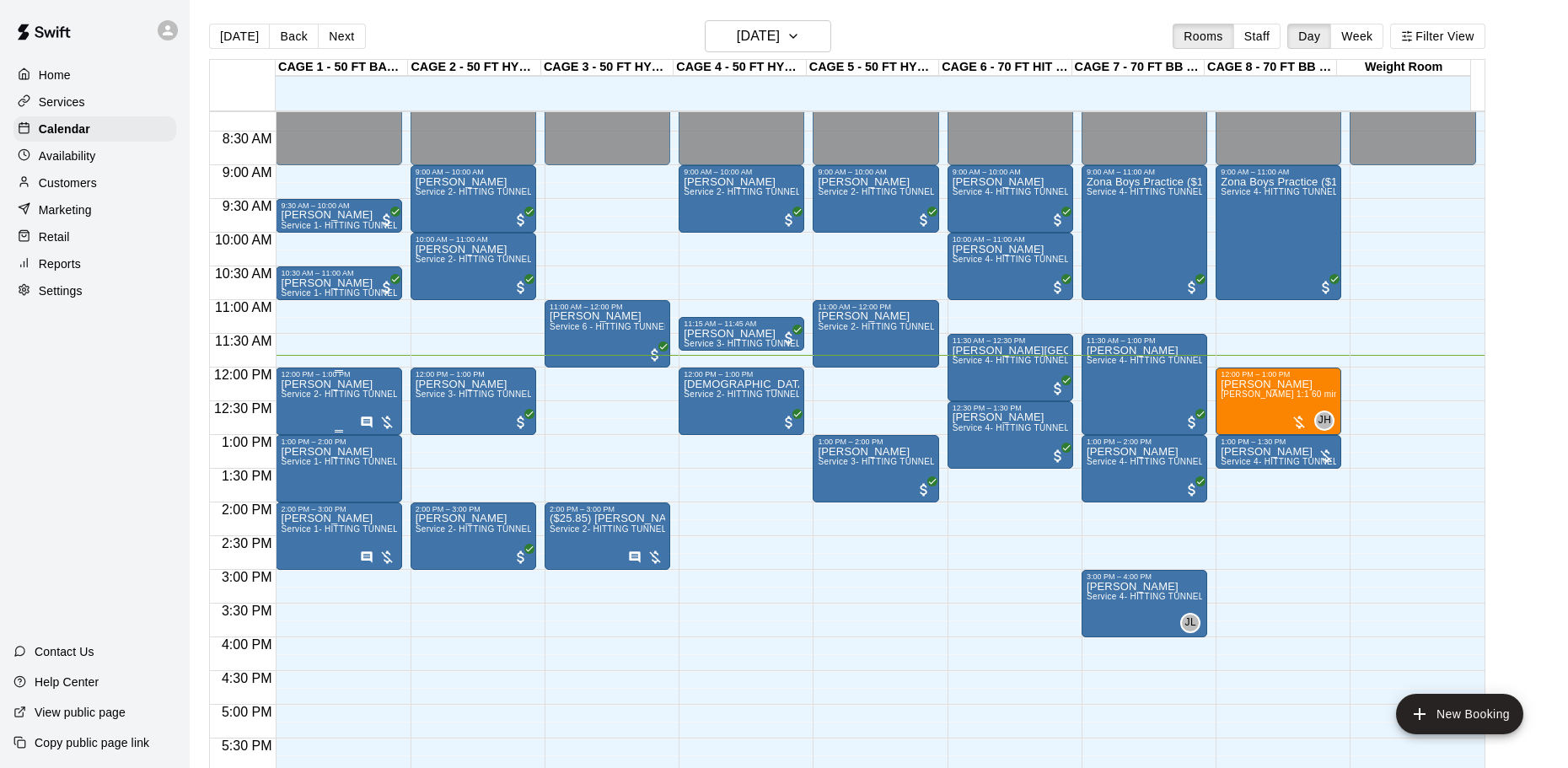
click at [324, 406] on div "[PERSON_NAME] Service 2- HITTING TUNNEL RENTAL - 50ft Baseball" at bounding box center [338, 762] width 116 height 768
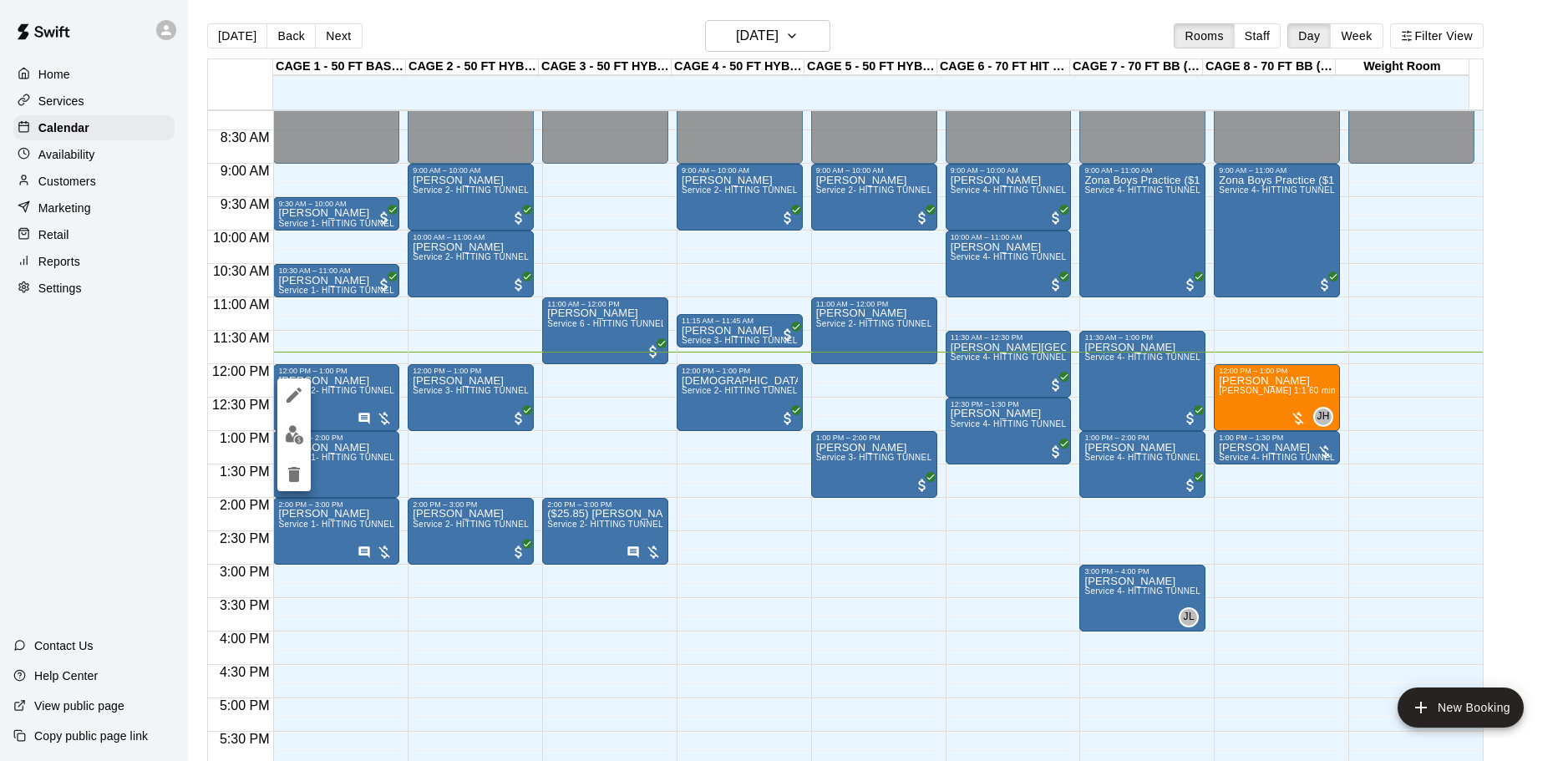
click at [303, 438] on img "edit" at bounding box center [294, 434] width 19 height 19
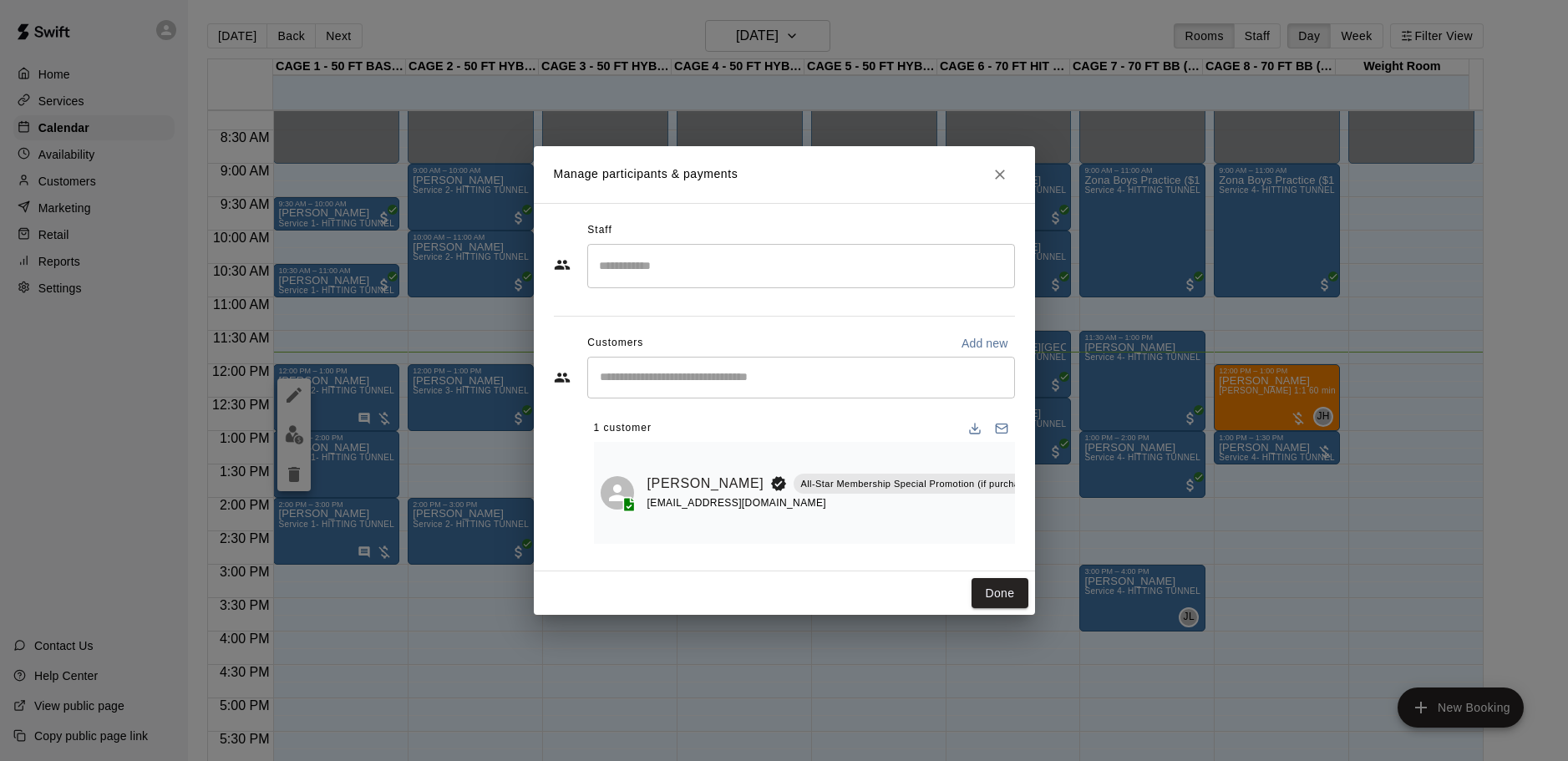
click at [1004, 171] on icon "Close" at bounding box center [999, 174] width 10 height 10
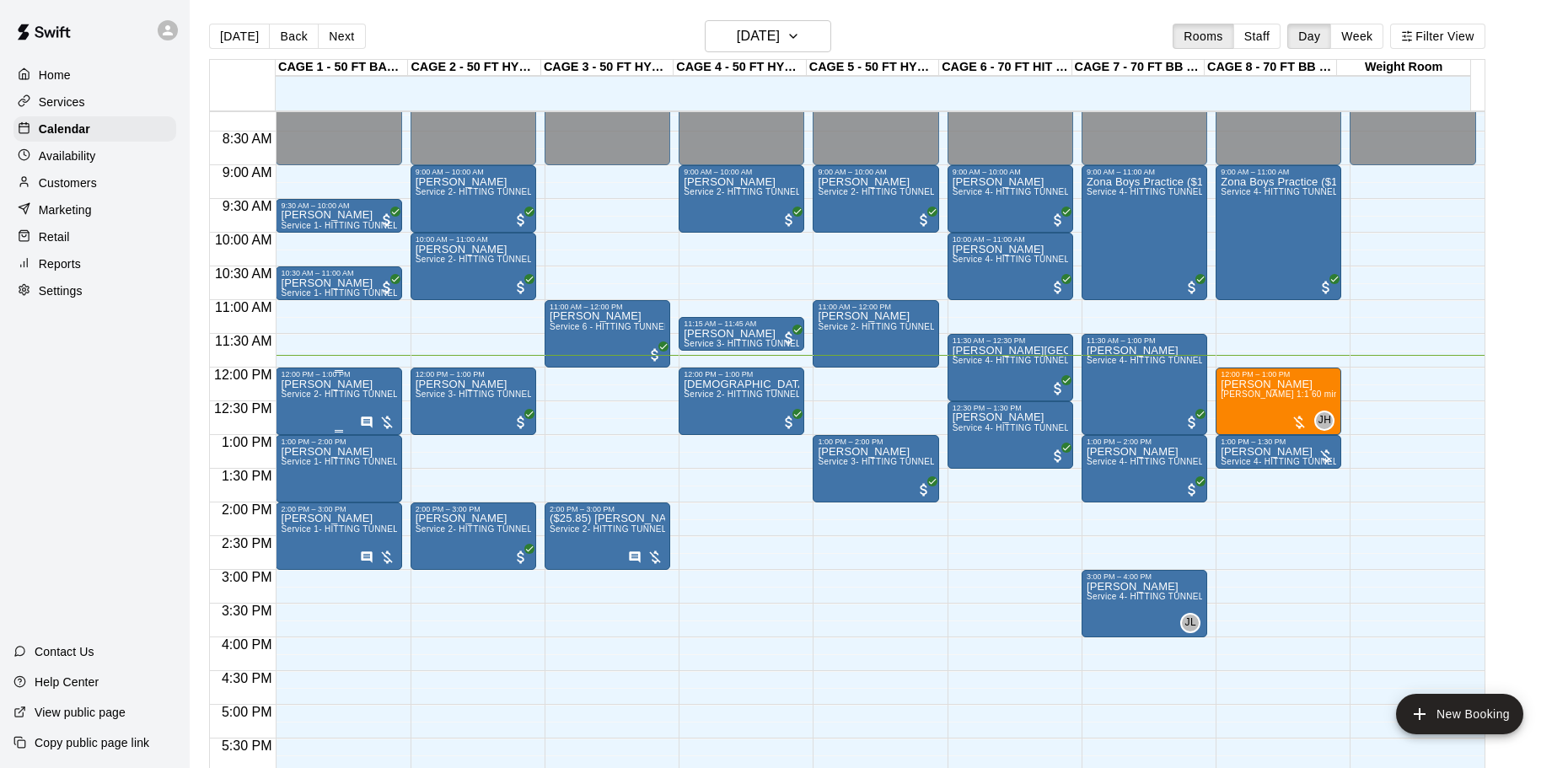
click at [319, 395] on span "Service 2- HITTING TUNNEL RENTAL - 50ft Baseball" at bounding box center [388, 395] width 214 height 10
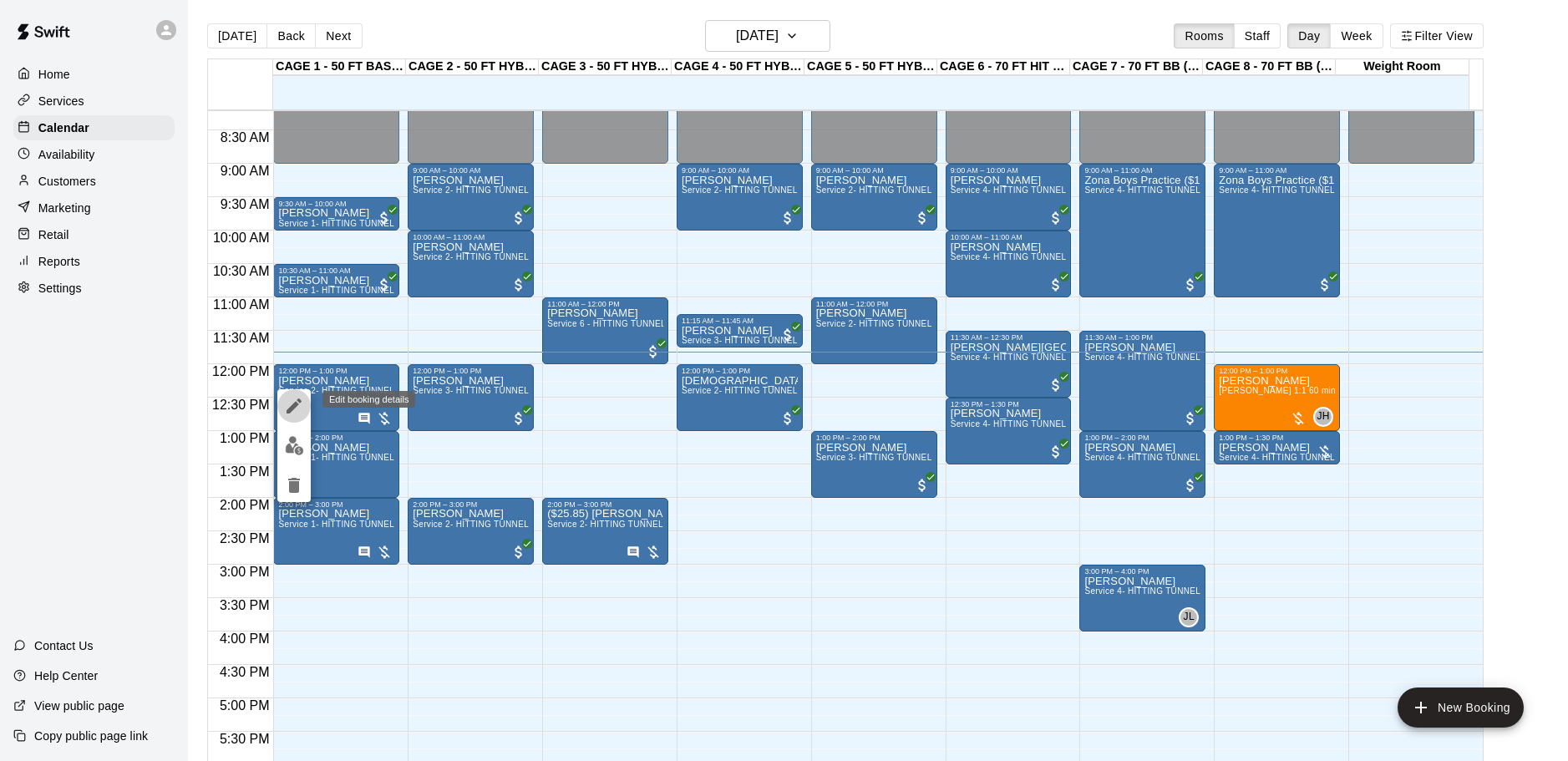
click at [302, 405] on icon "edit" at bounding box center [293, 405] width 20 height 20
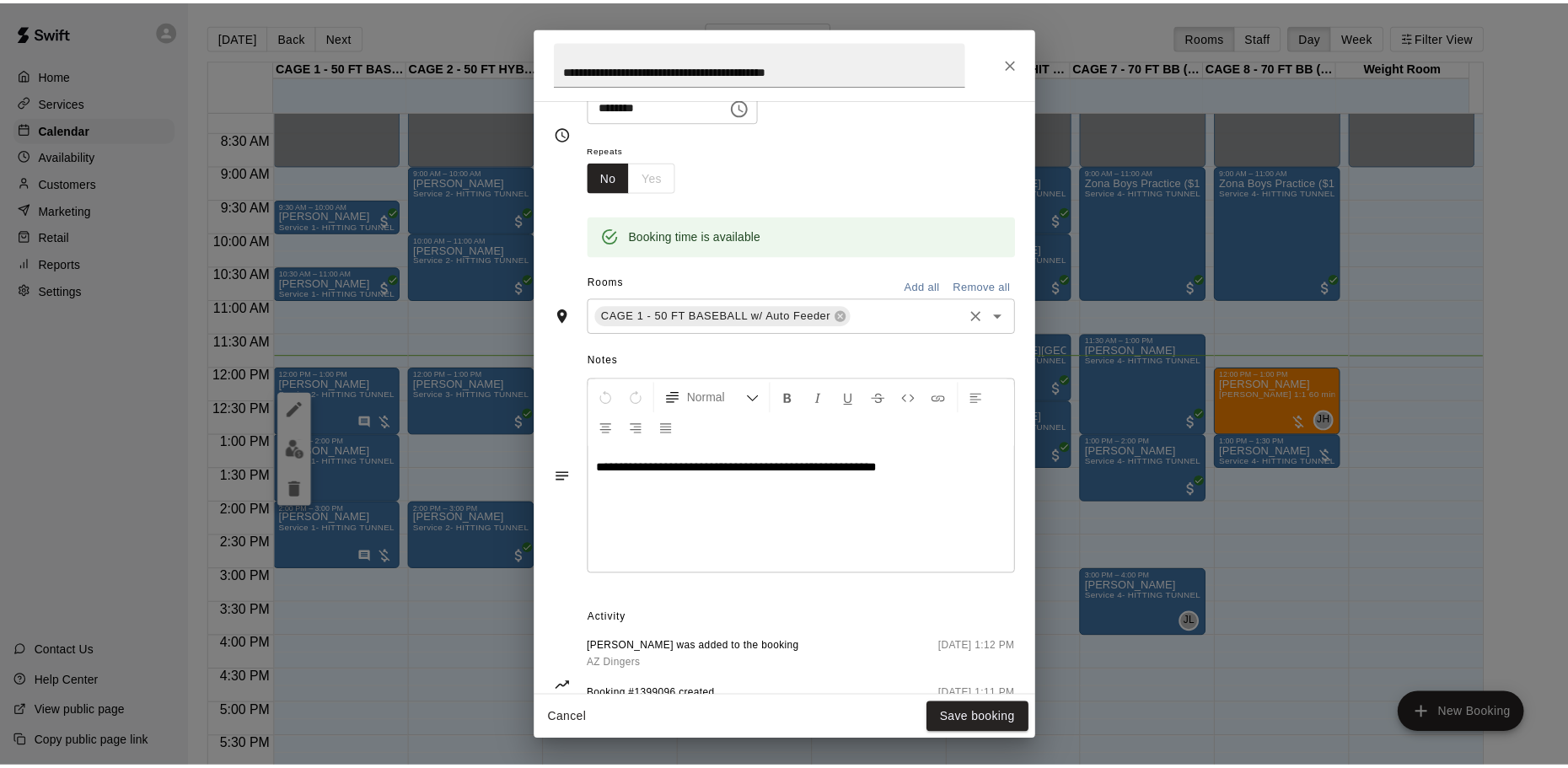
scroll to position [253, 0]
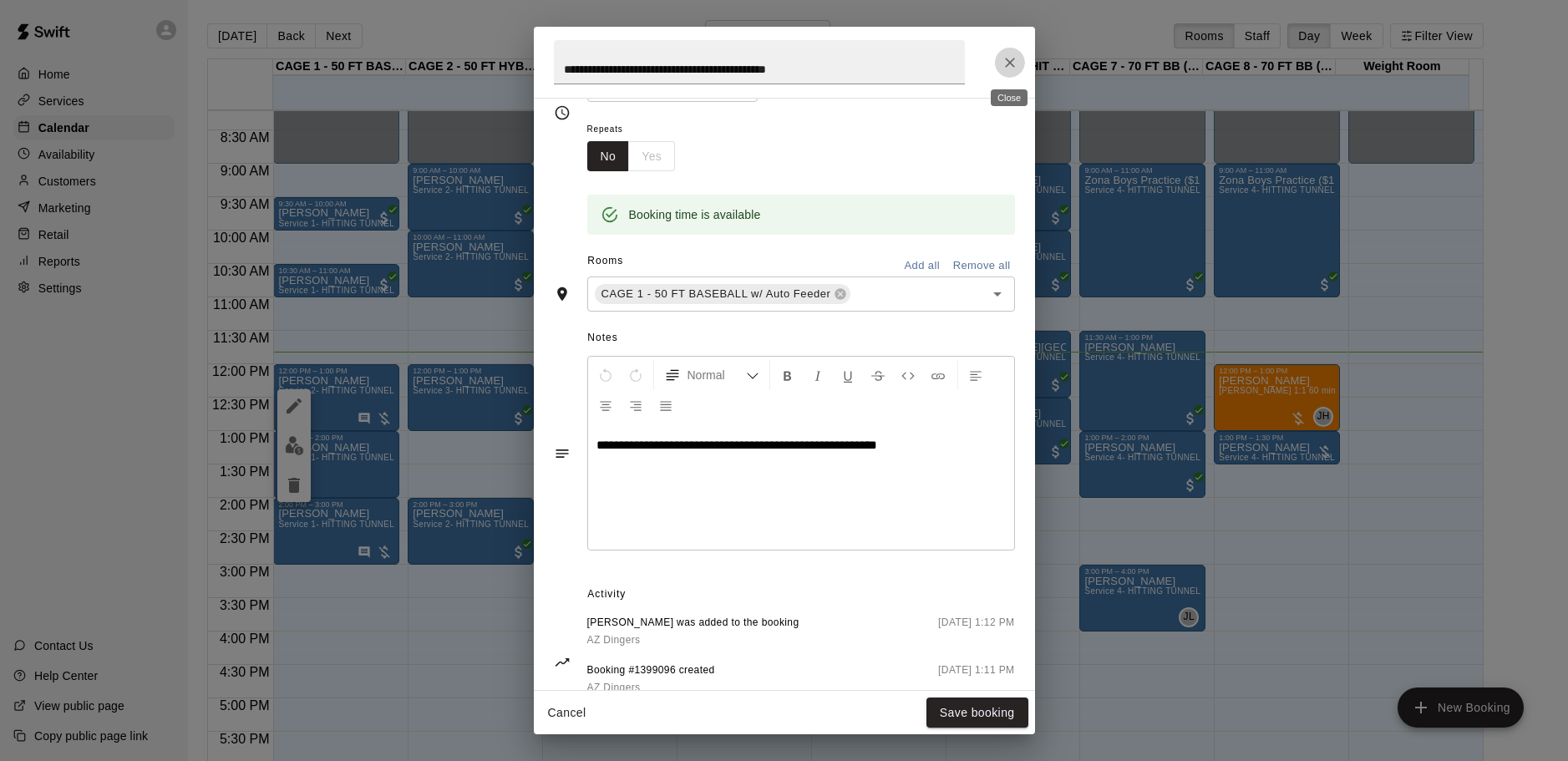
click at [1010, 54] on icon "Close" at bounding box center [1010, 62] width 17 height 17
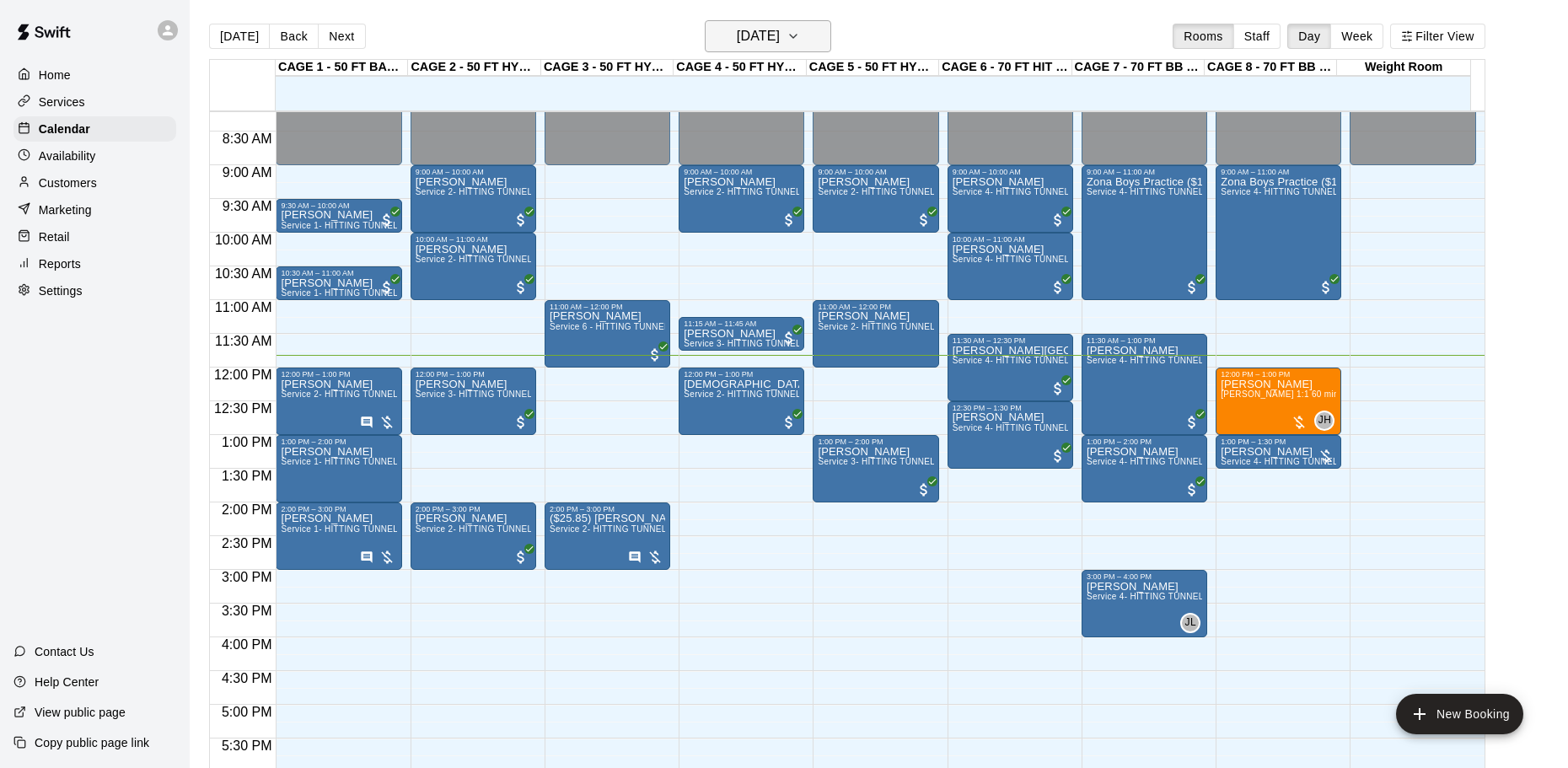
click at [800, 32] on icon "button" at bounding box center [794, 35] width 13 height 20
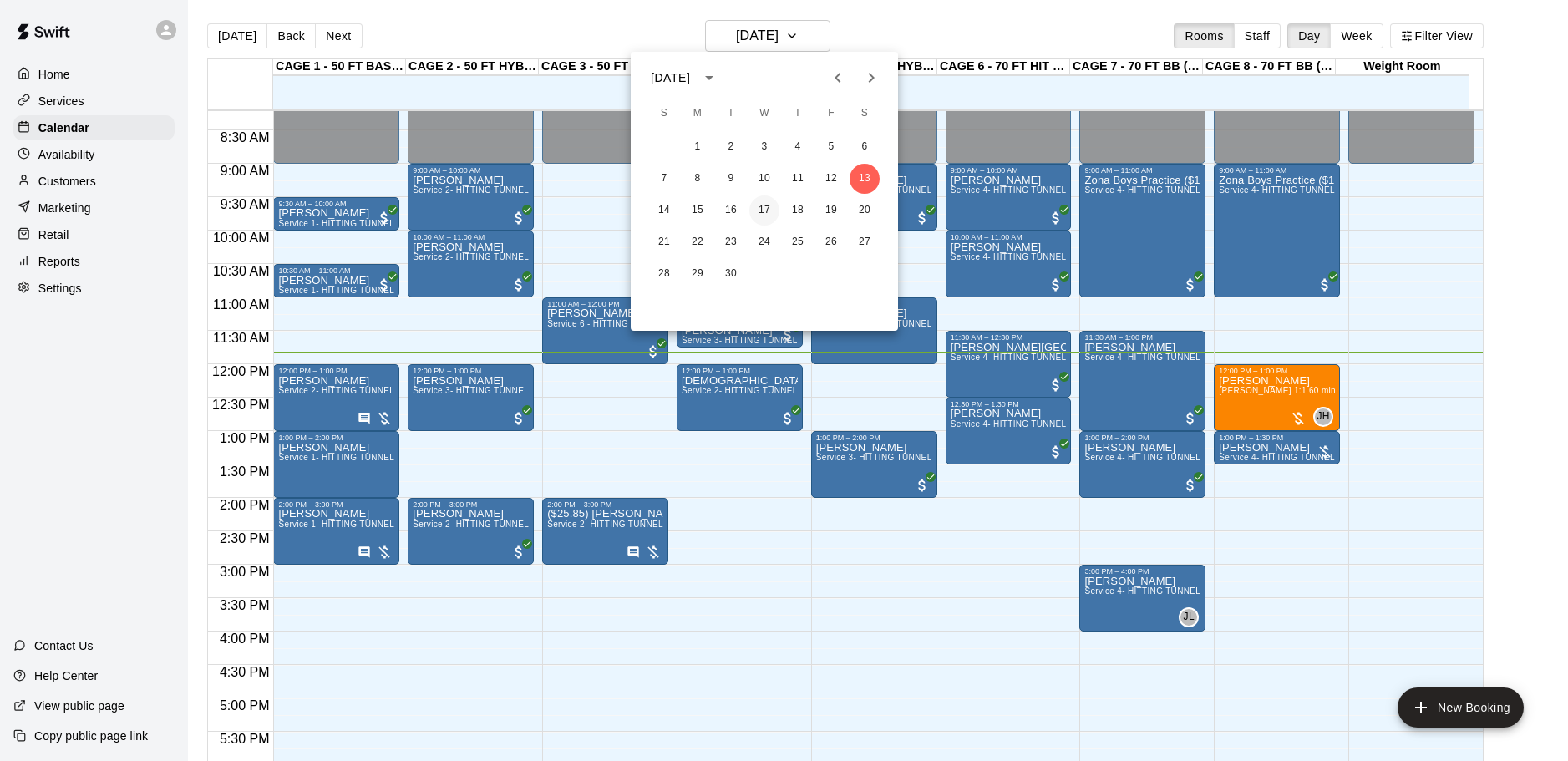
click at [766, 212] on button "17" at bounding box center [765, 211] width 30 height 30
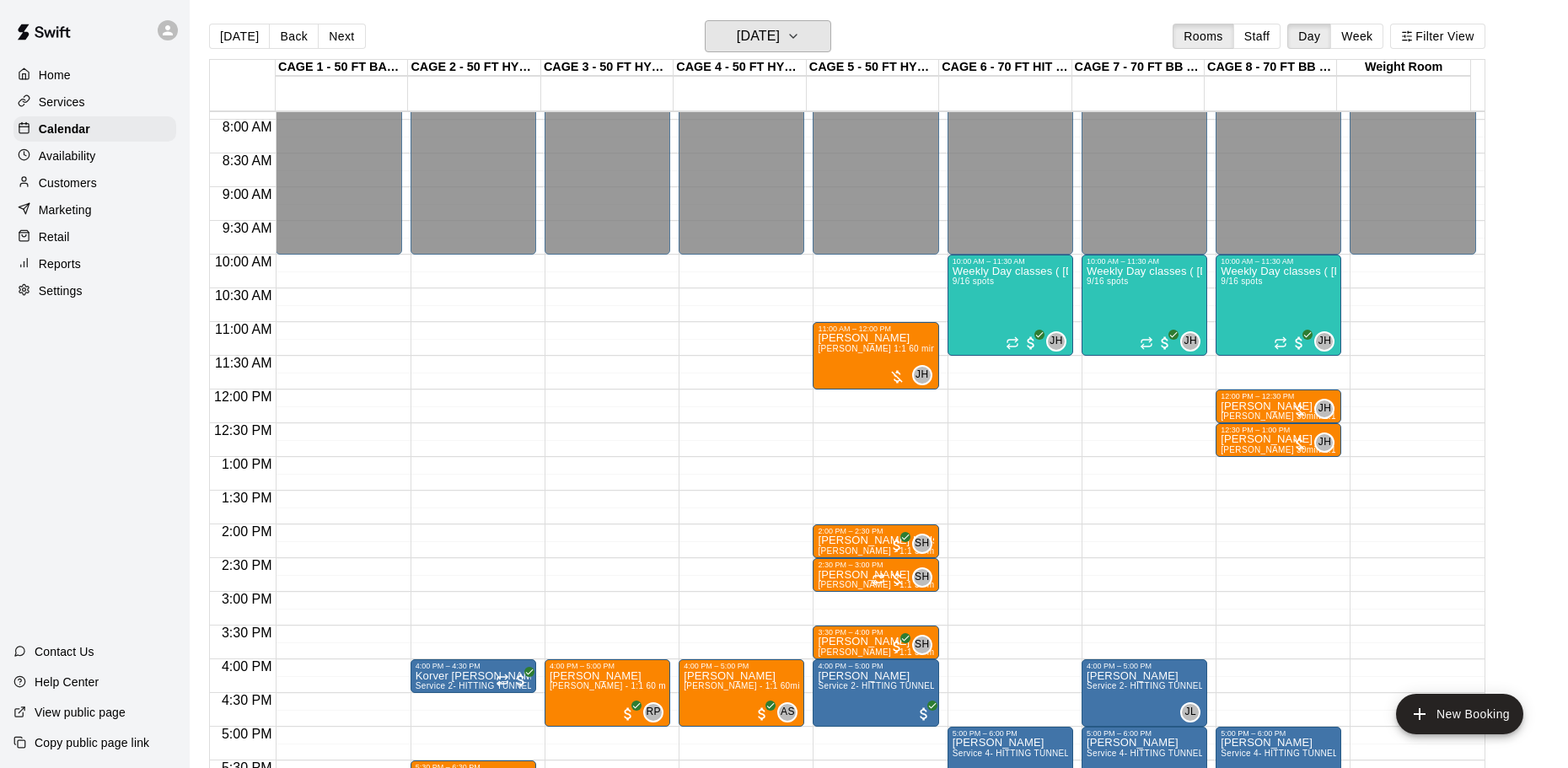
scroll to position [520, 0]
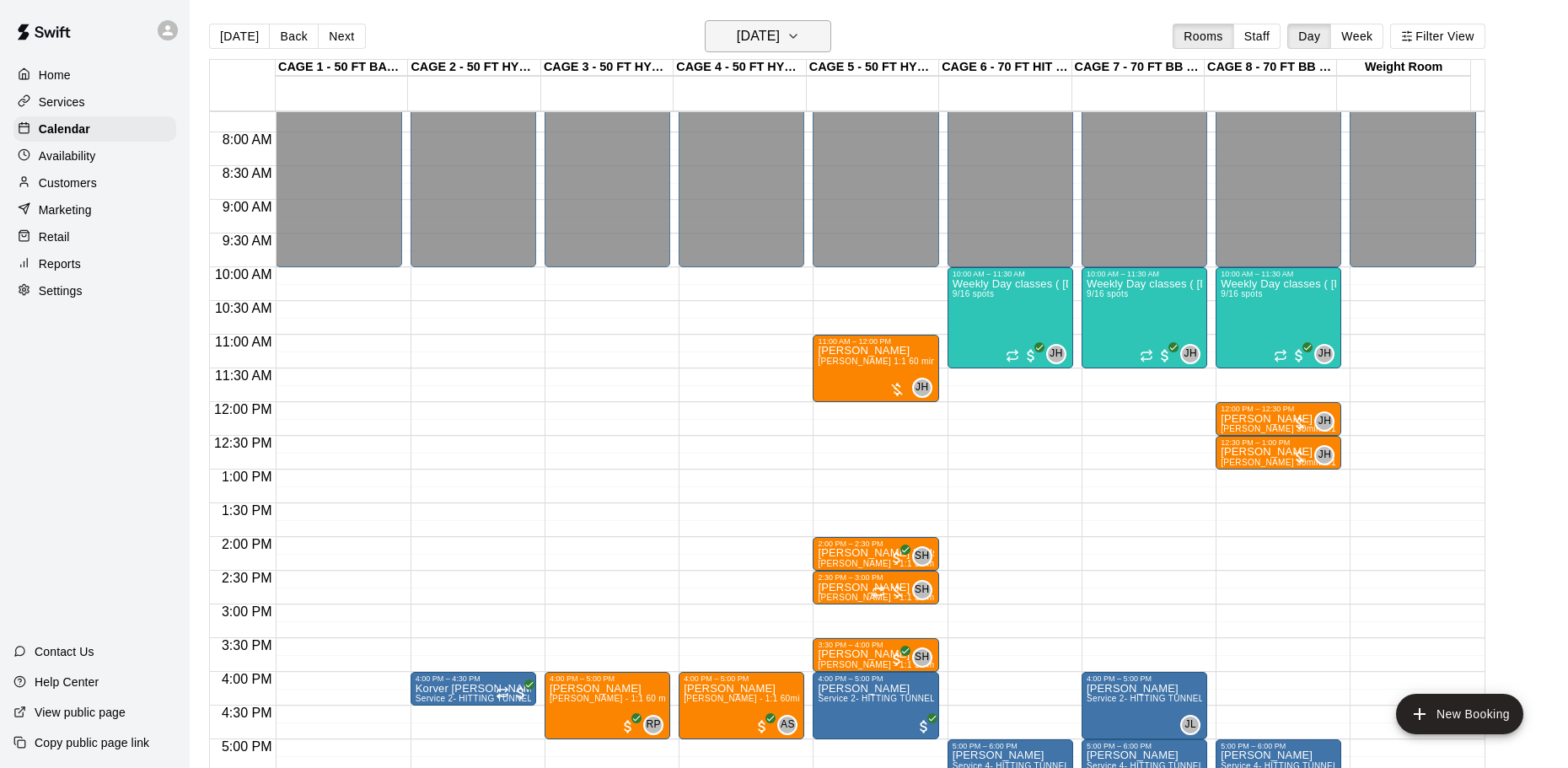
click at [800, 36] on icon "button" at bounding box center [794, 35] width 13 height 20
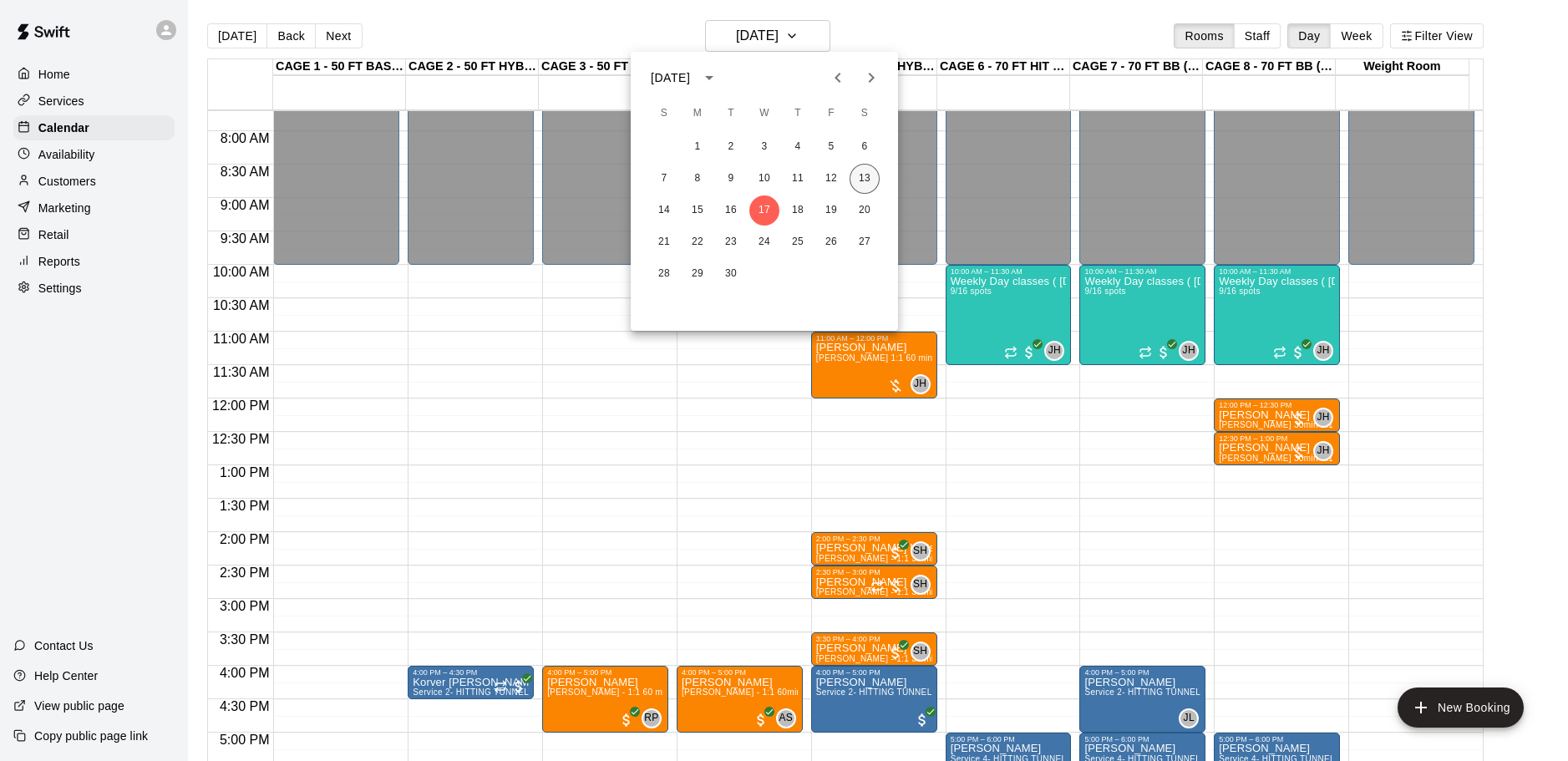
click at [865, 178] on button "13" at bounding box center [865, 179] width 30 height 30
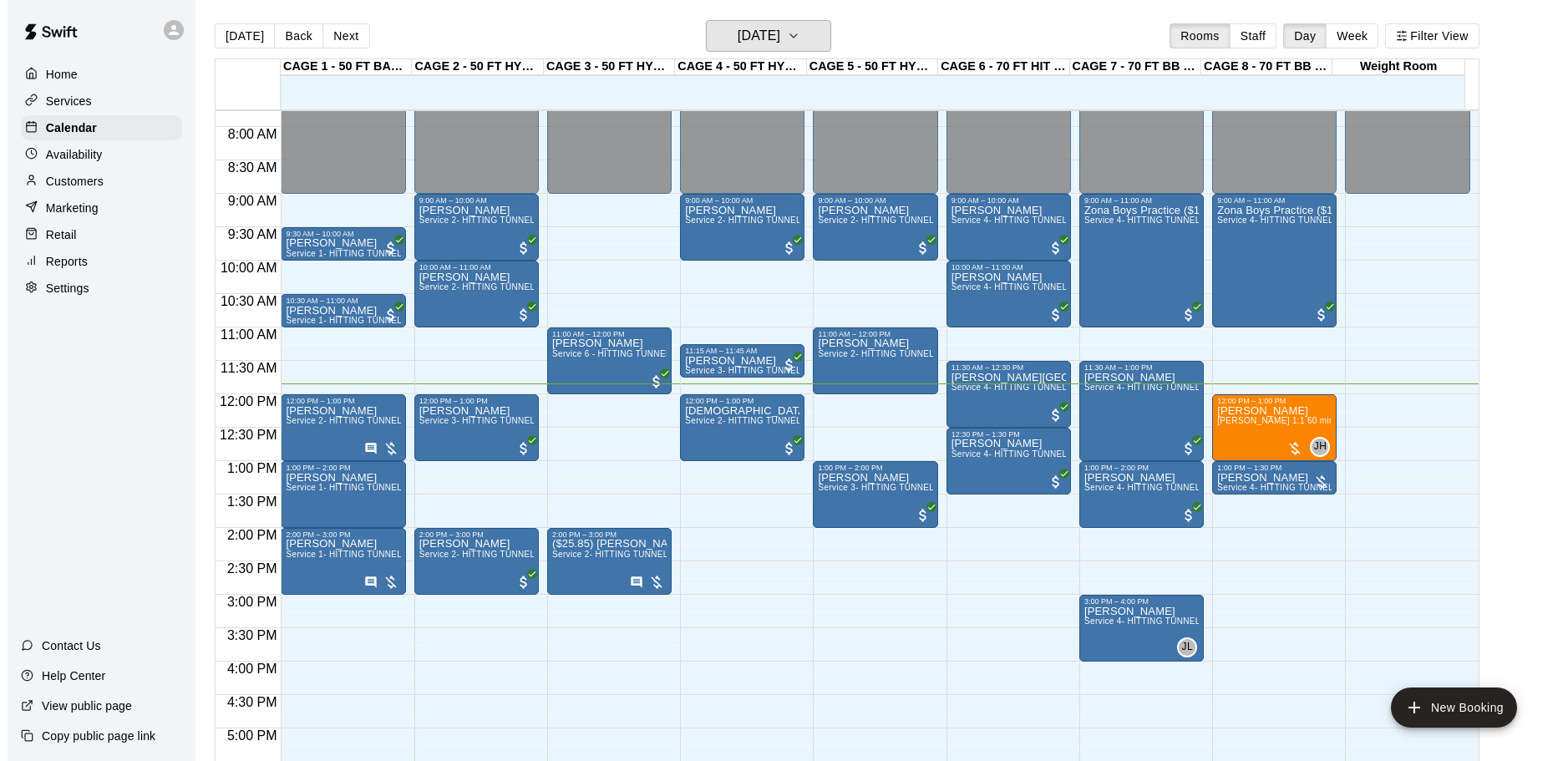
scroll to position [517, 0]
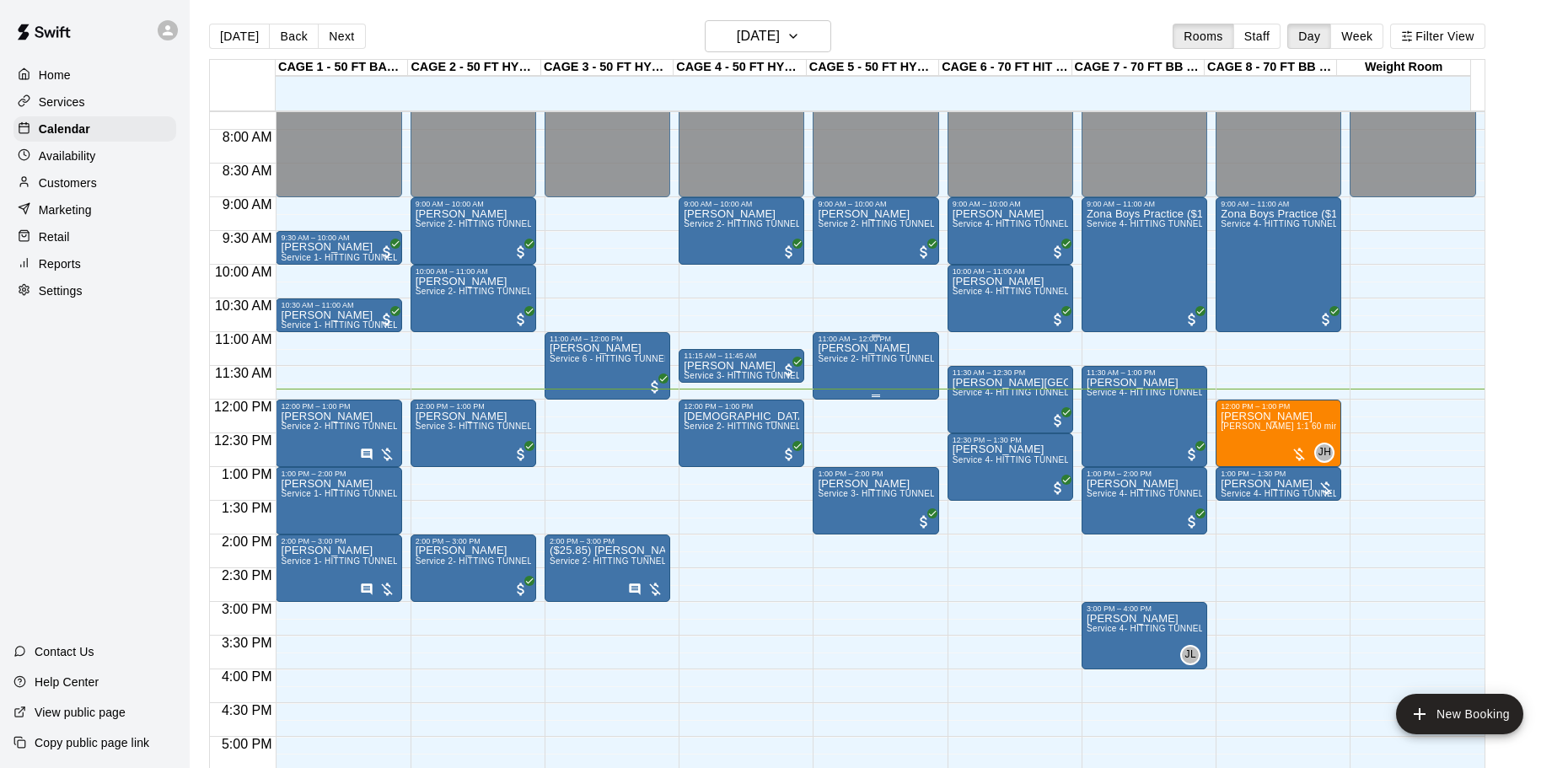
click at [910, 363] on span "Service 2- HITTING TUNNEL RENTAL - 50ft Baseball" at bounding box center [924, 359] width 214 height 10
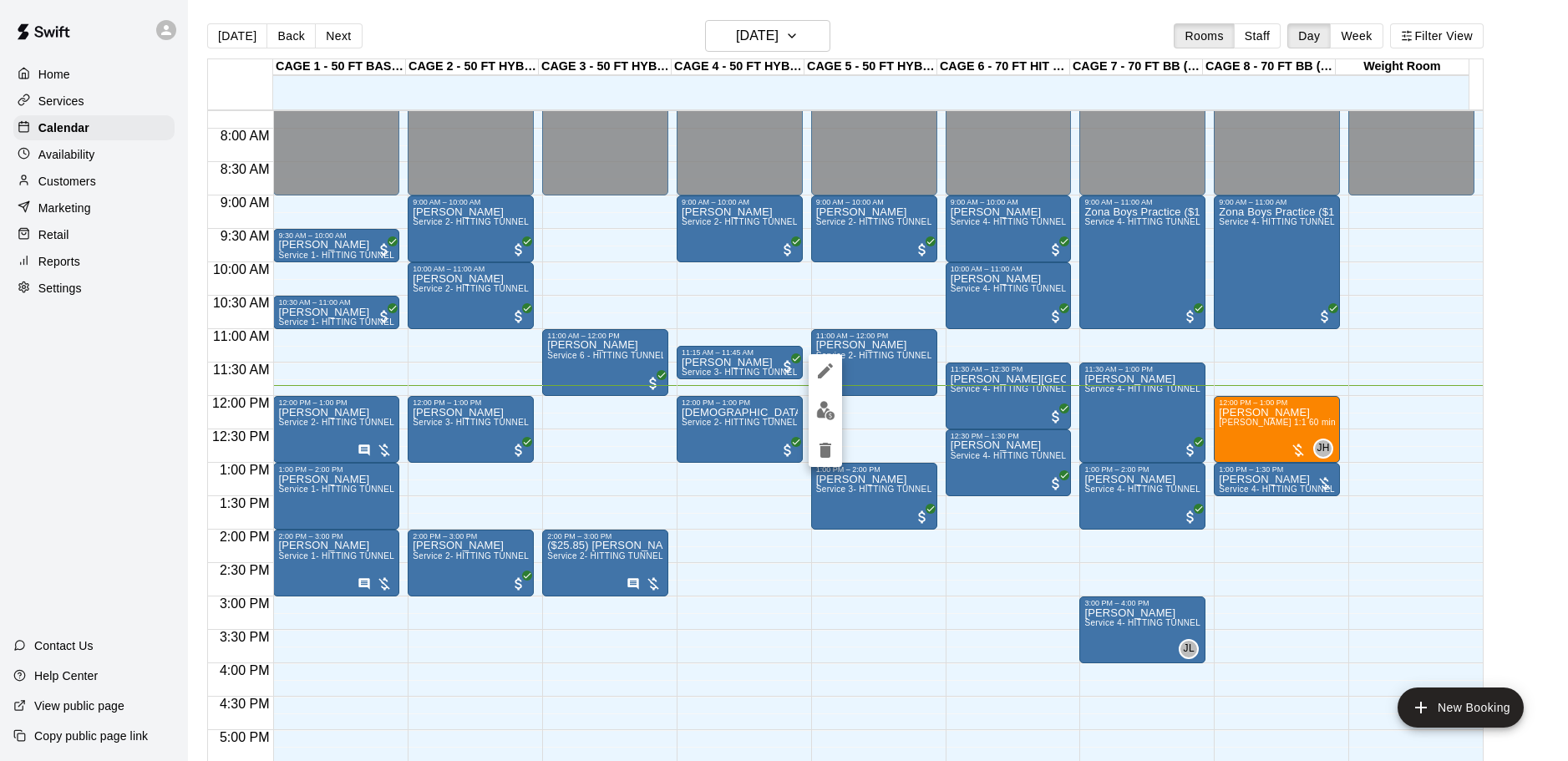
click at [770, 285] on div at bounding box center [784, 380] width 1568 height 761
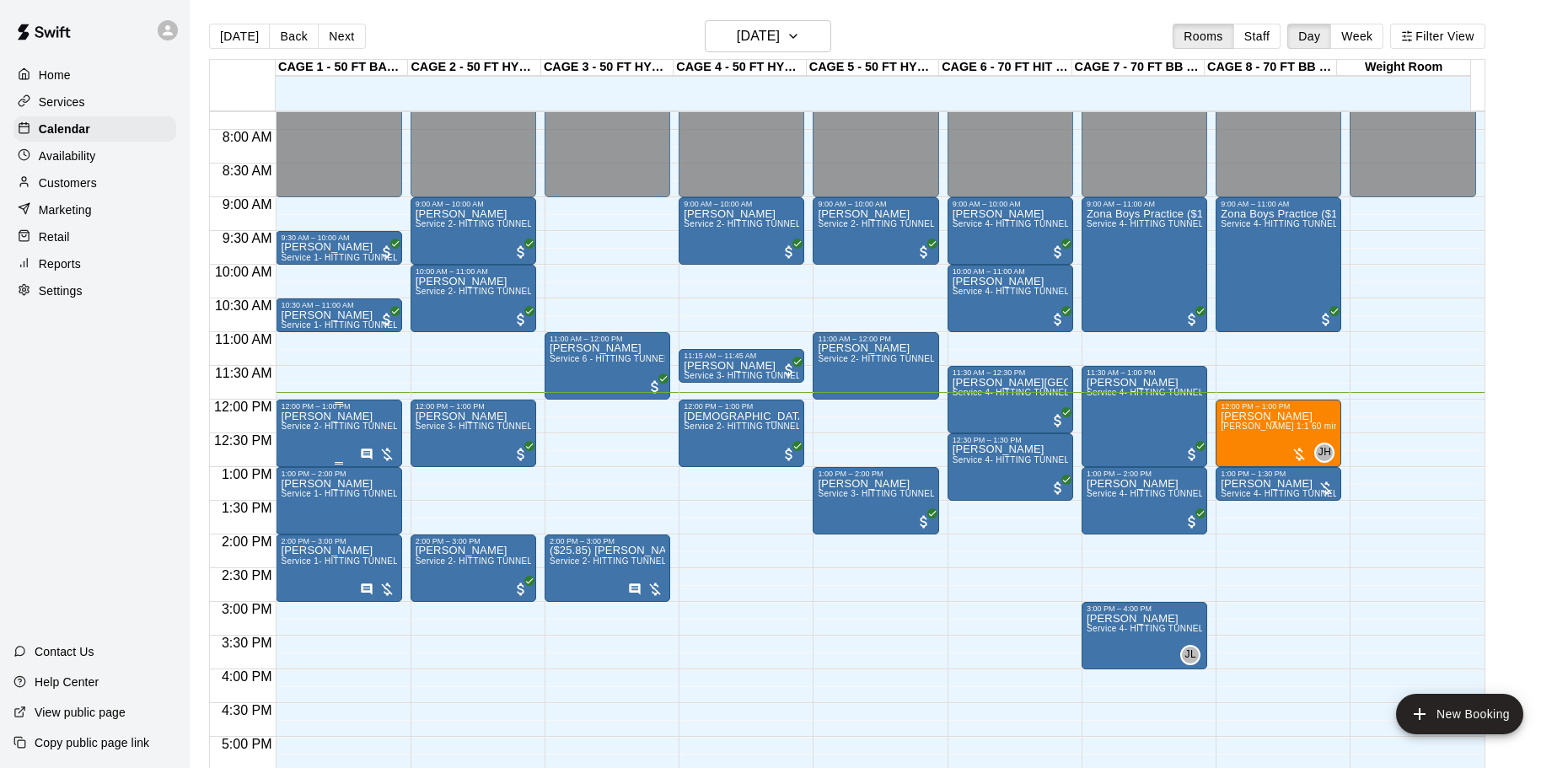
click at [363, 428] on span "Service 2- HITTING TUNNEL RENTAL - 50ft Baseball" at bounding box center [388, 426] width 214 height 10
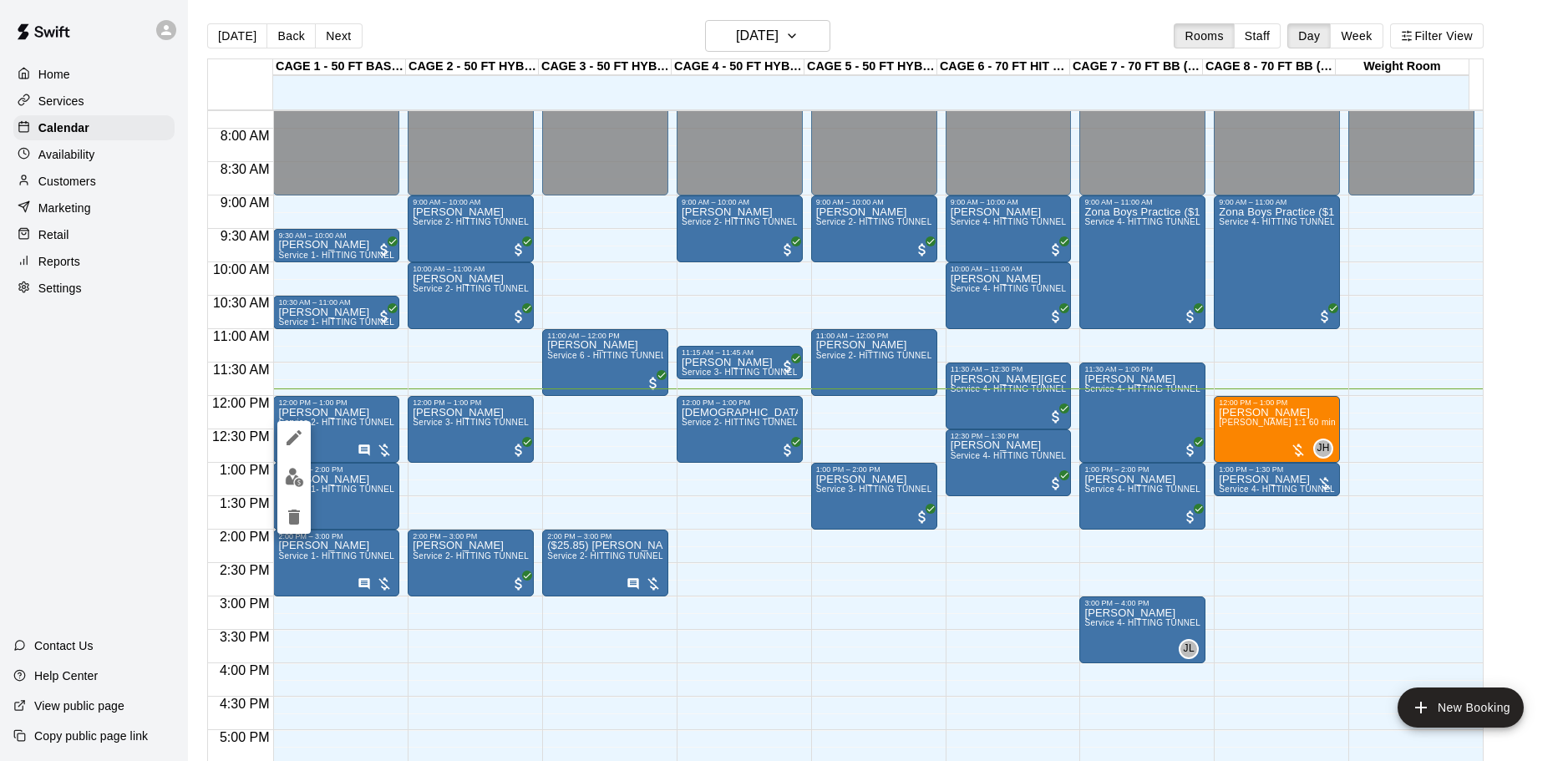
click at [275, 480] on div at bounding box center [784, 380] width 1568 height 761
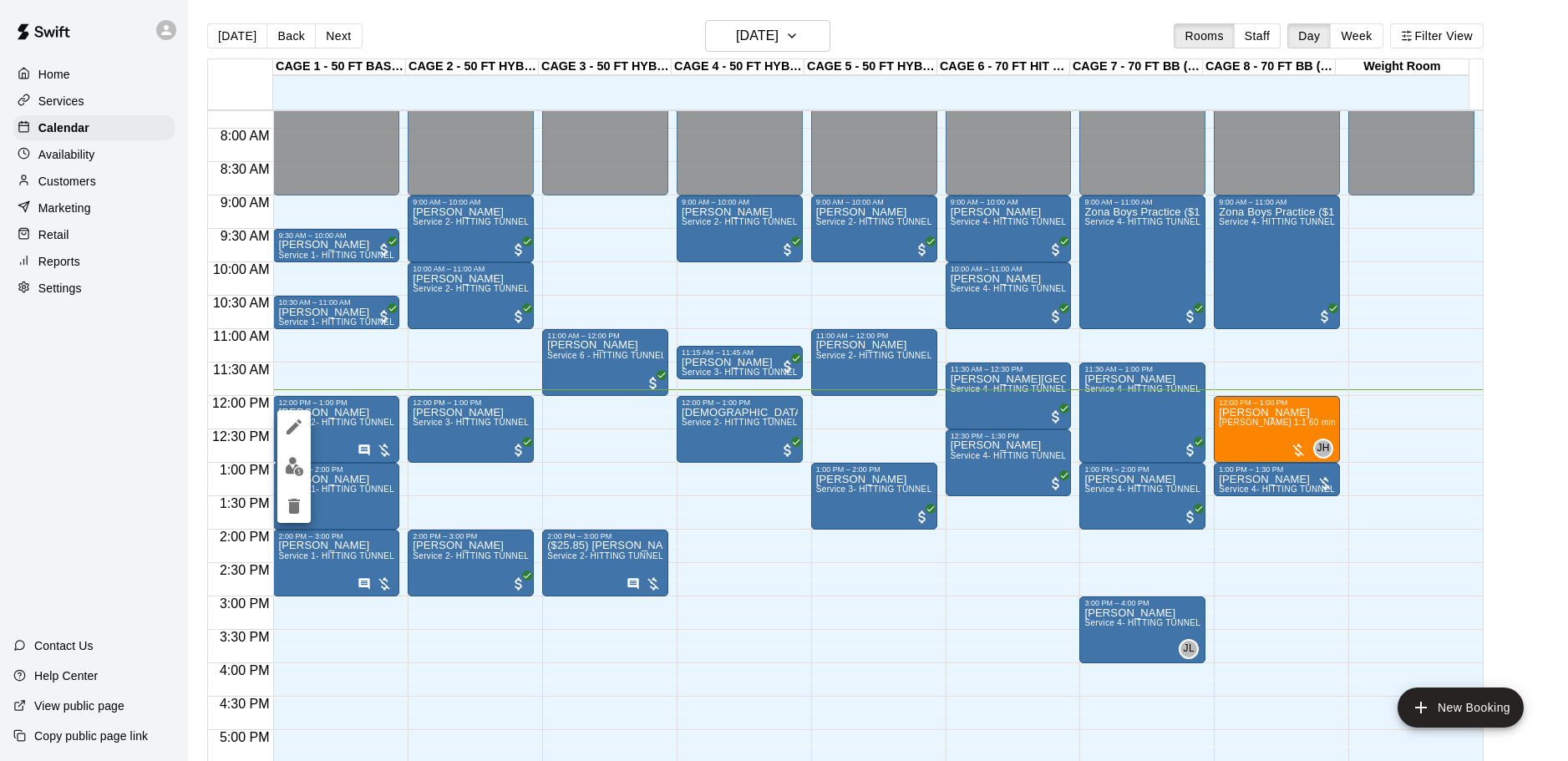
click at [445, 483] on div at bounding box center [784, 380] width 1568 height 761
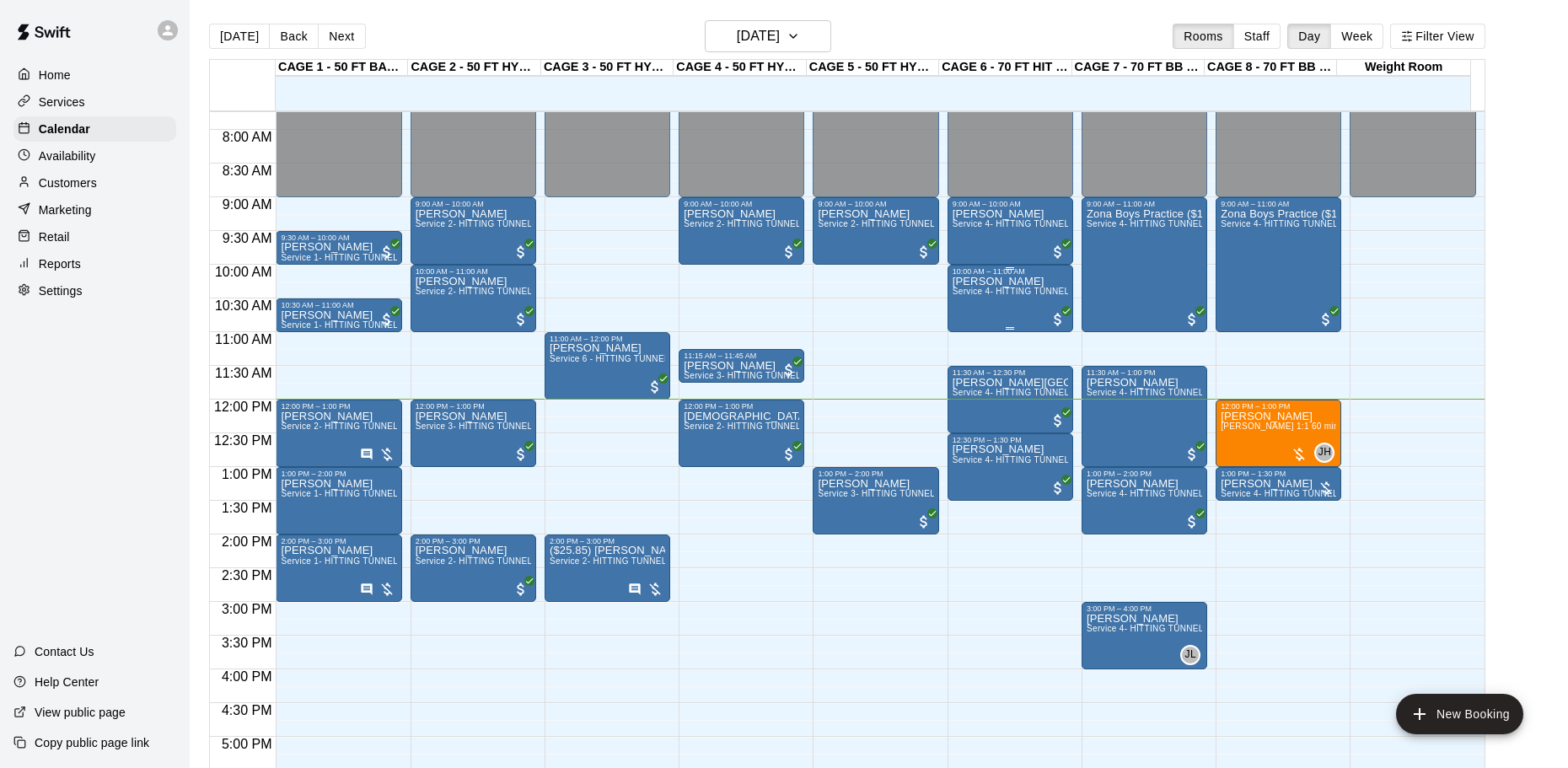
click at [991, 276] on div "10:00 AM – 11:00 AM" at bounding box center [1009, 271] width 116 height 9
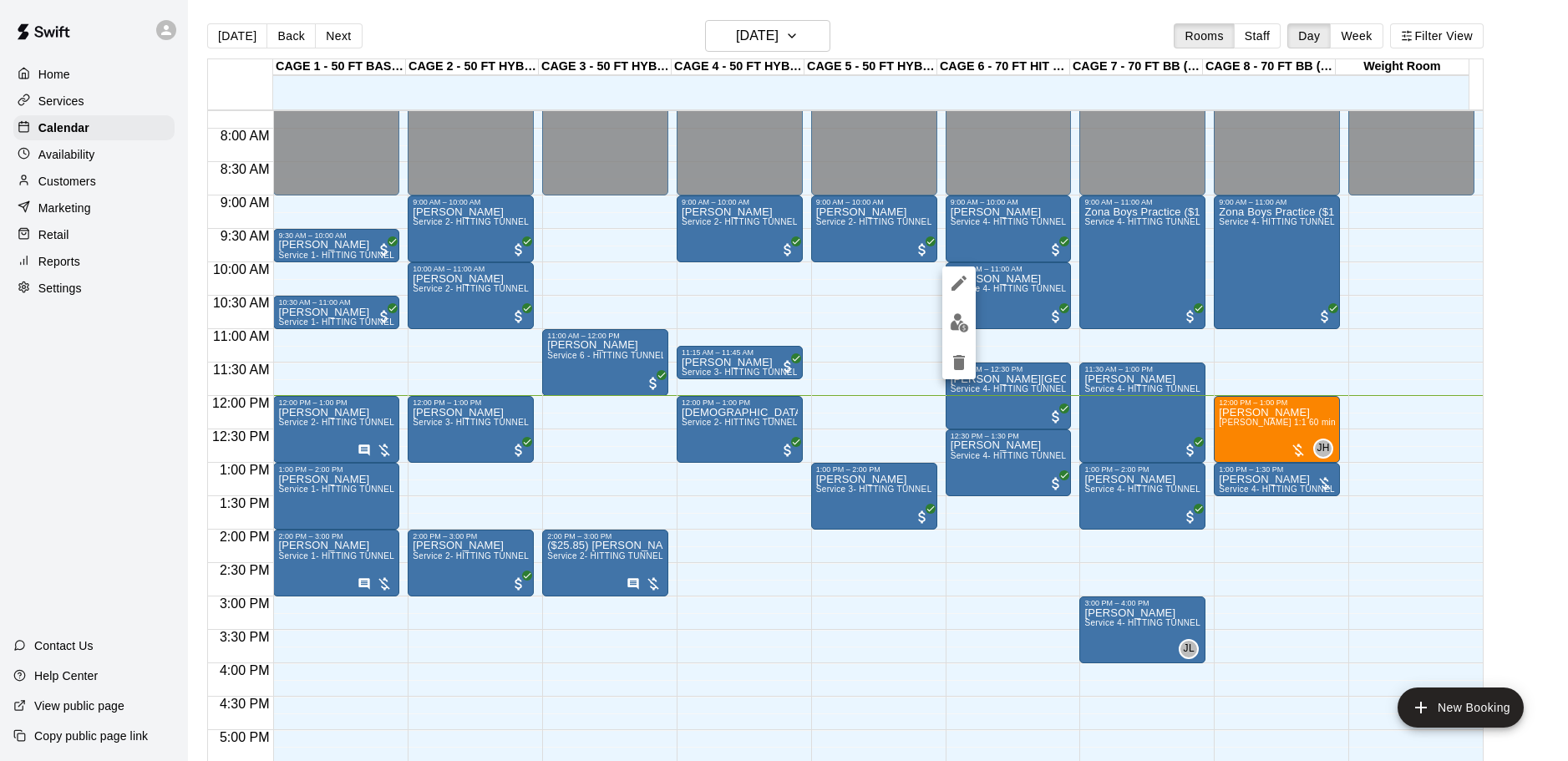
click at [978, 320] on div at bounding box center [784, 380] width 1568 height 761
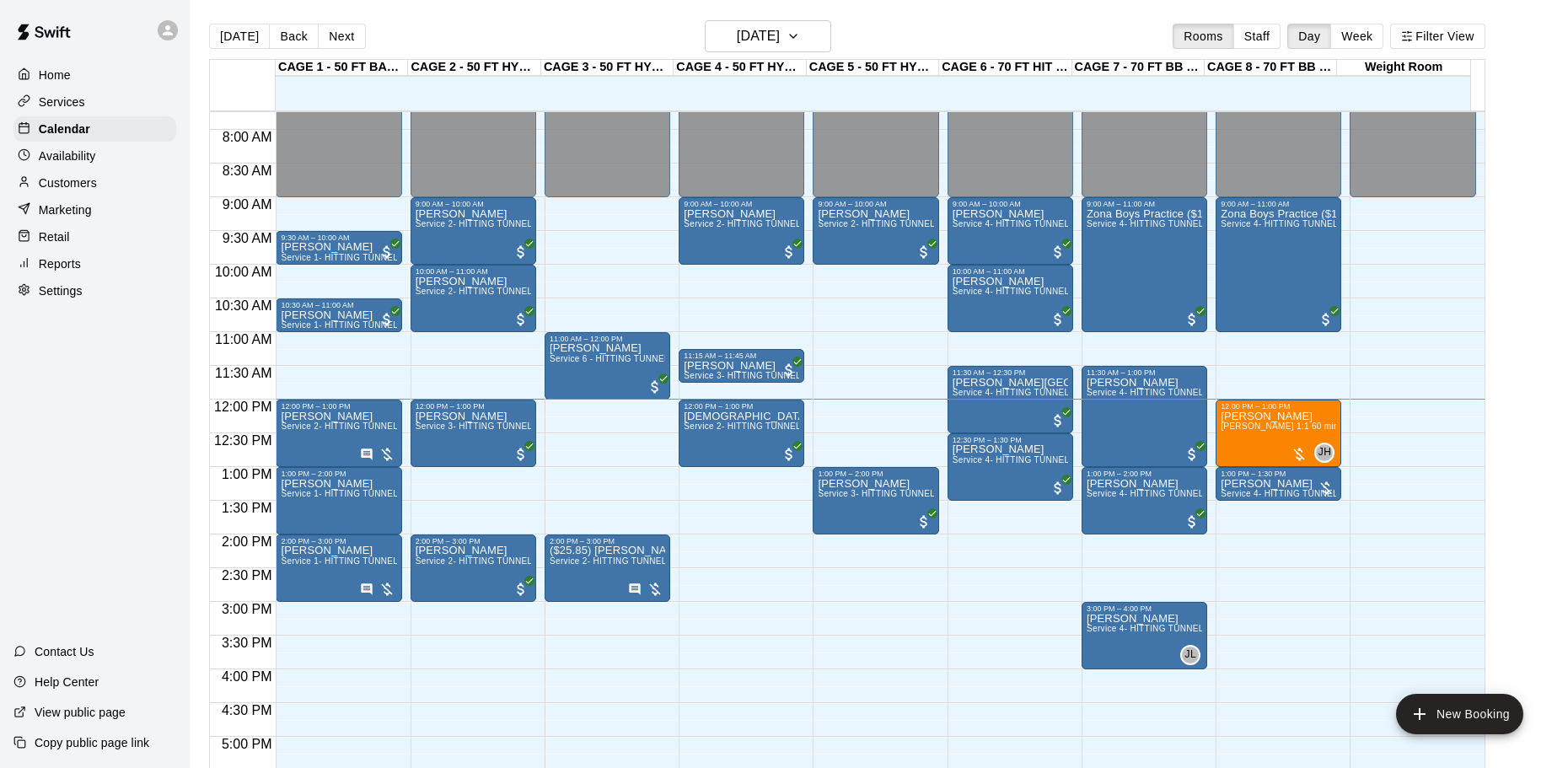
click at [973, 321] on div "[PERSON_NAME] Service 4- HITTING TUNNEL RENTAL - 70ft Baseball" at bounding box center [1009, 660] width 116 height 768
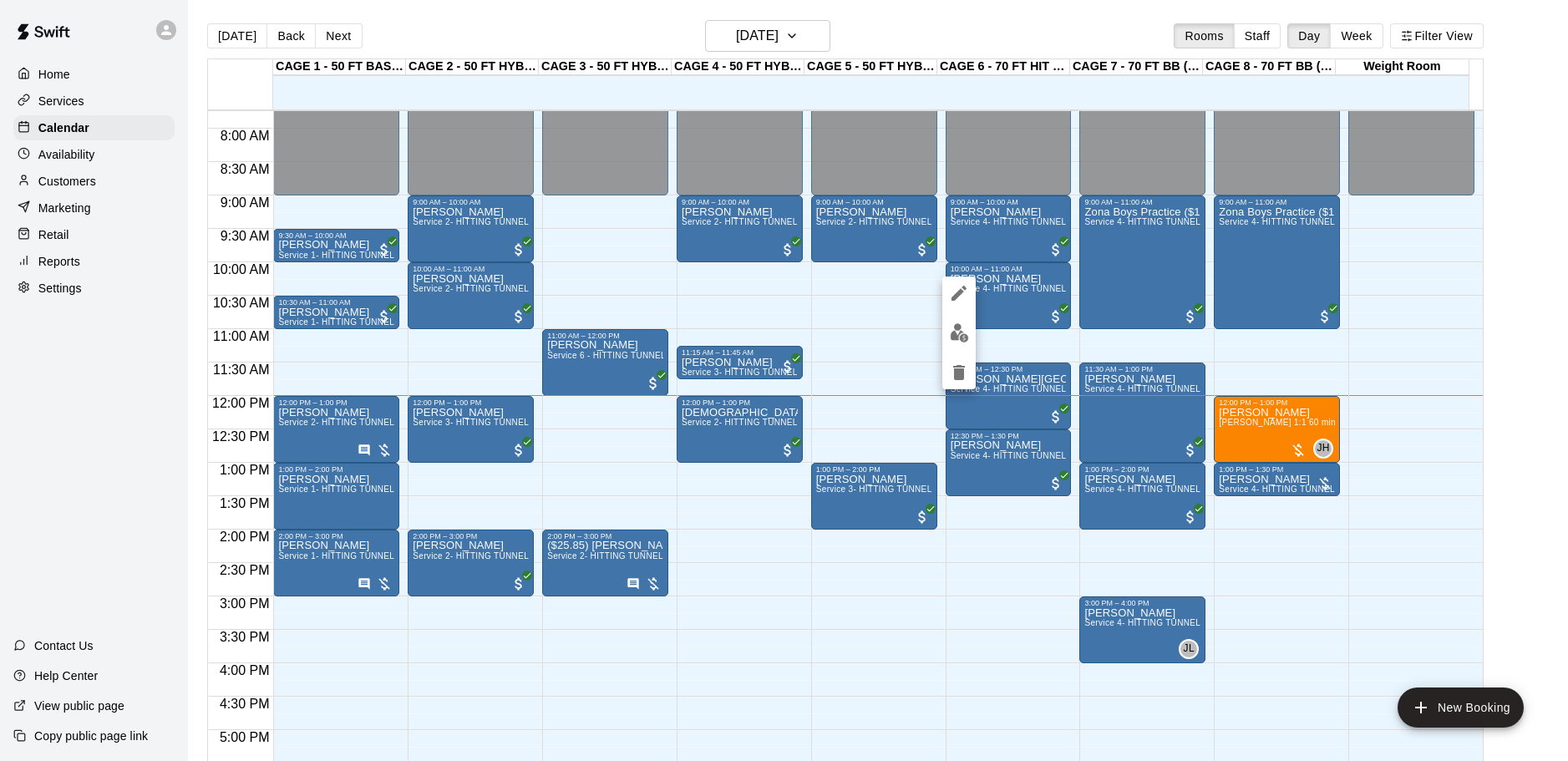
click at [961, 327] on img "edit" at bounding box center [960, 333] width 19 height 19
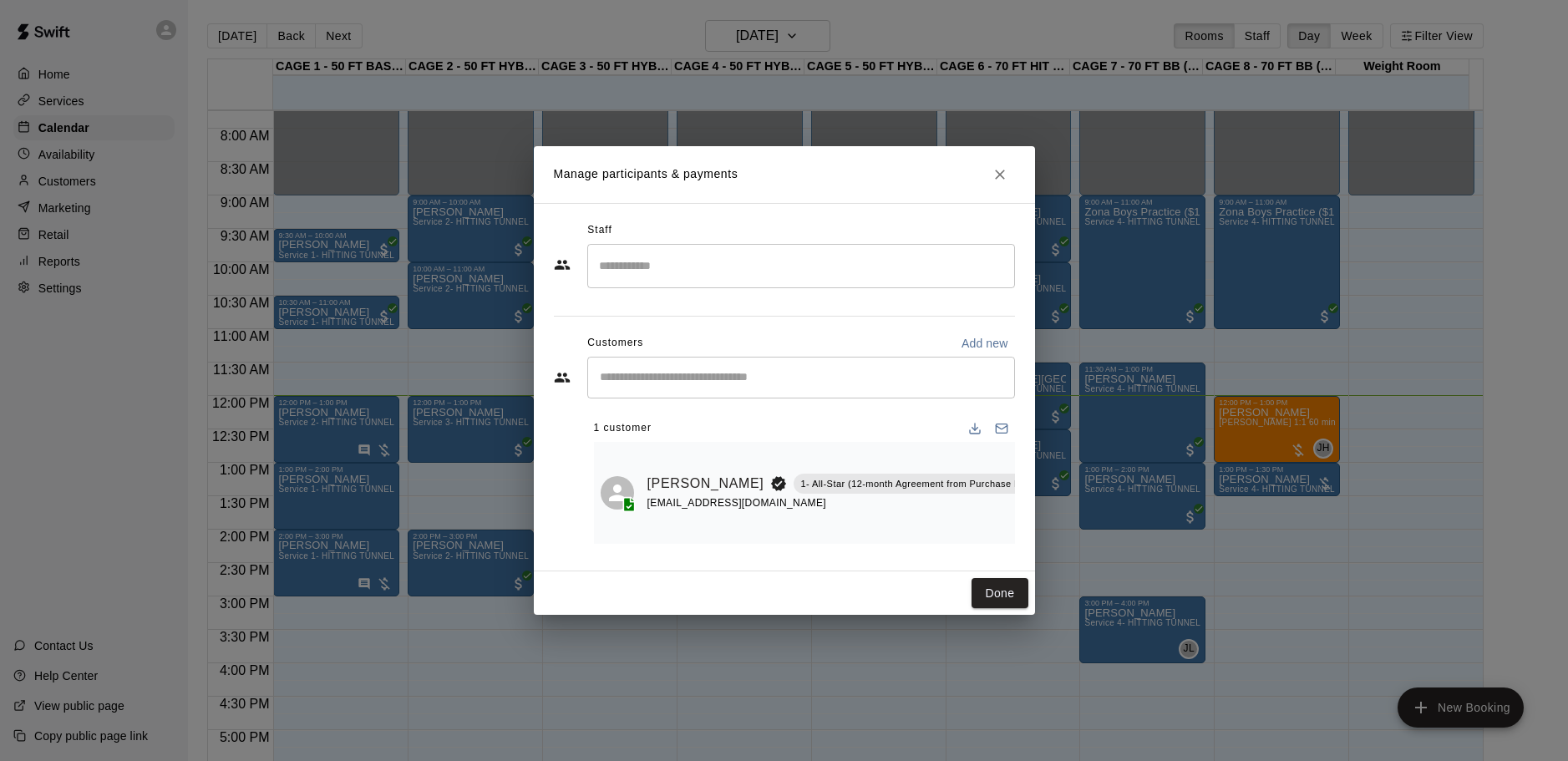
scroll to position [0, 8]
click at [998, 167] on icon "Close" at bounding box center [1000, 175] width 17 height 17
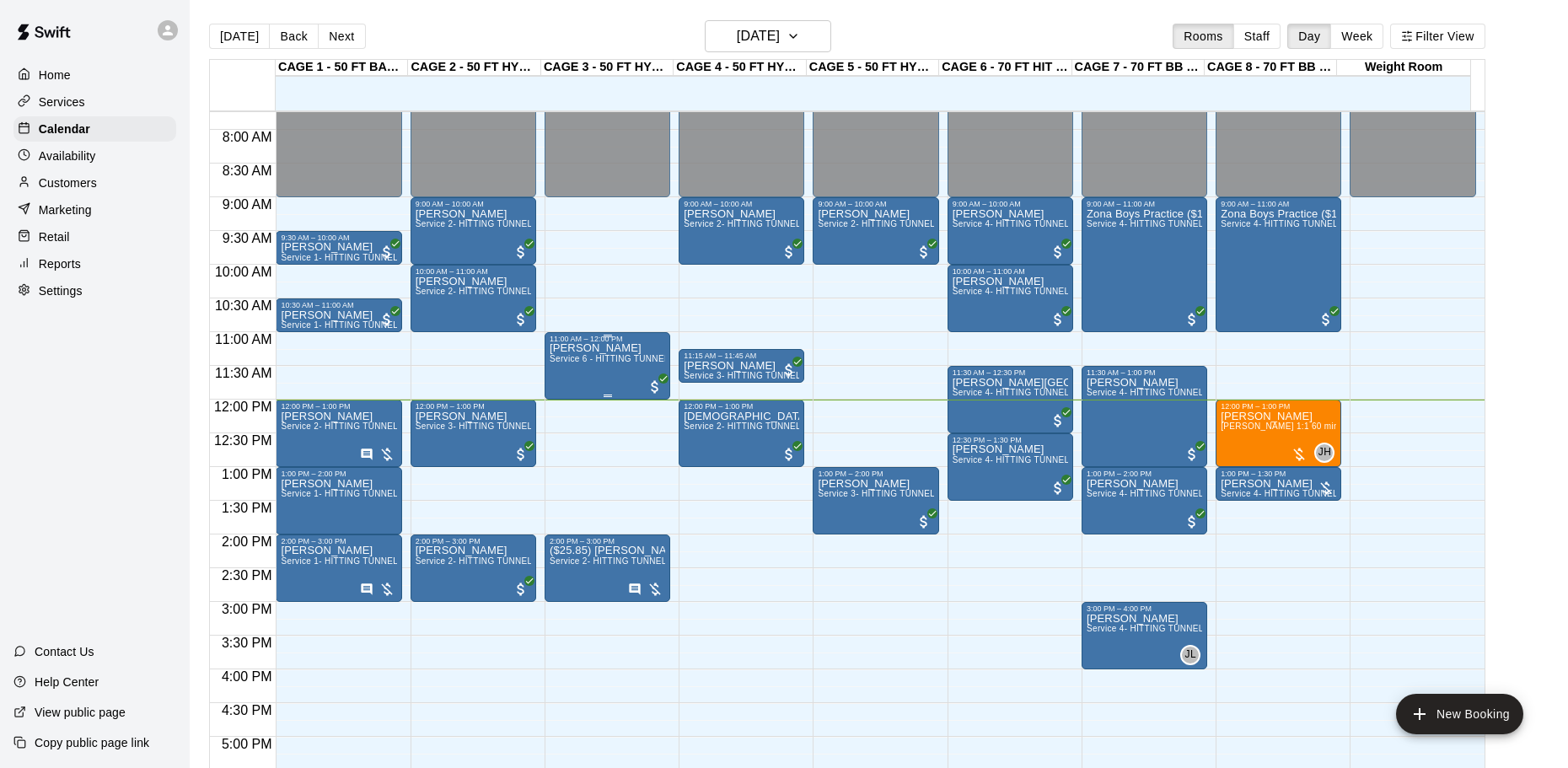
click at [585, 358] on span "Service 6 - HITTING TUNNEL RENTAL - 50ft Softball Slow/Fast Pitch" at bounding box center [689, 359] width 277 height 10
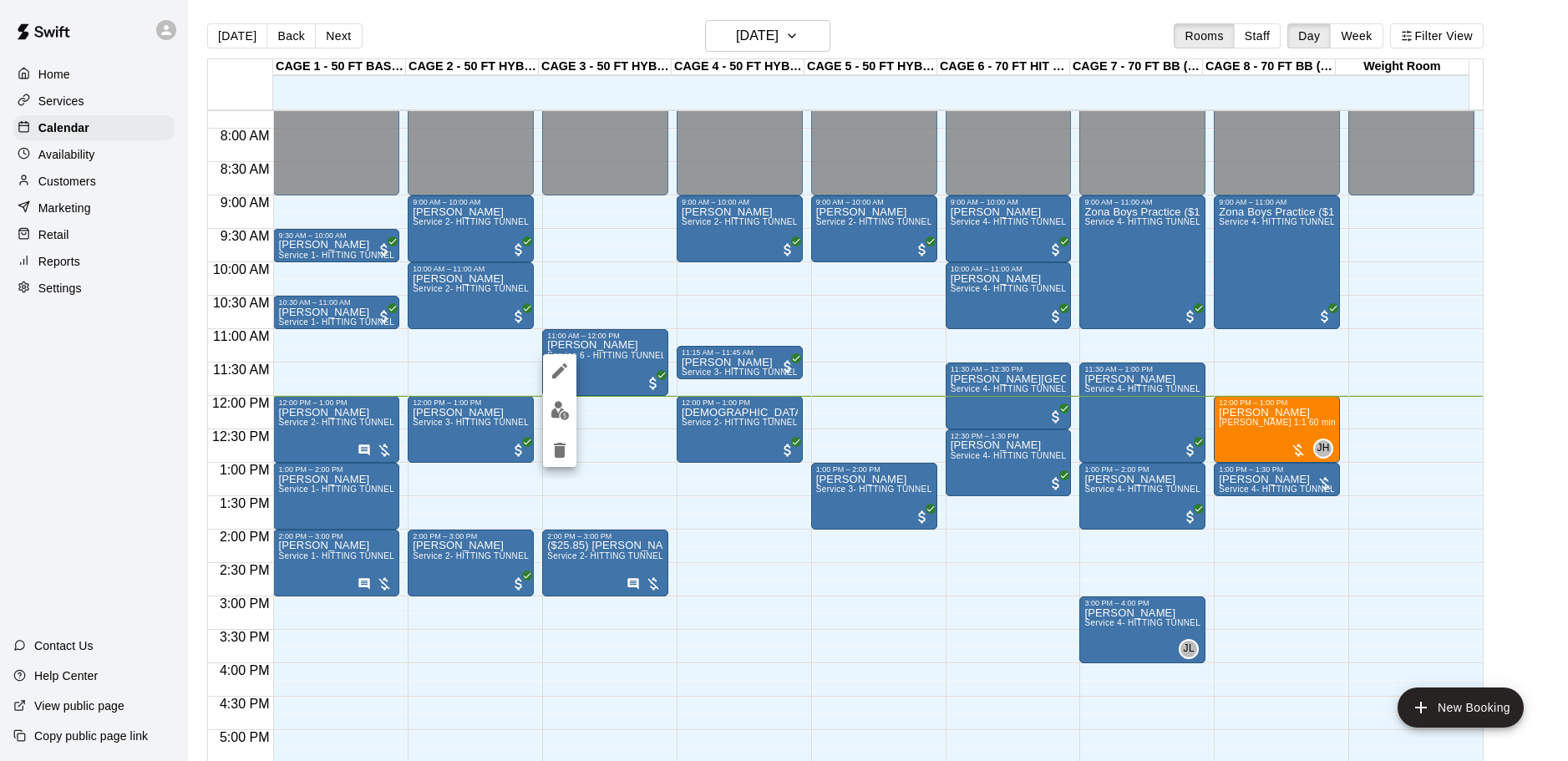
click at [643, 349] on div at bounding box center [784, 380] width 1568 height 761
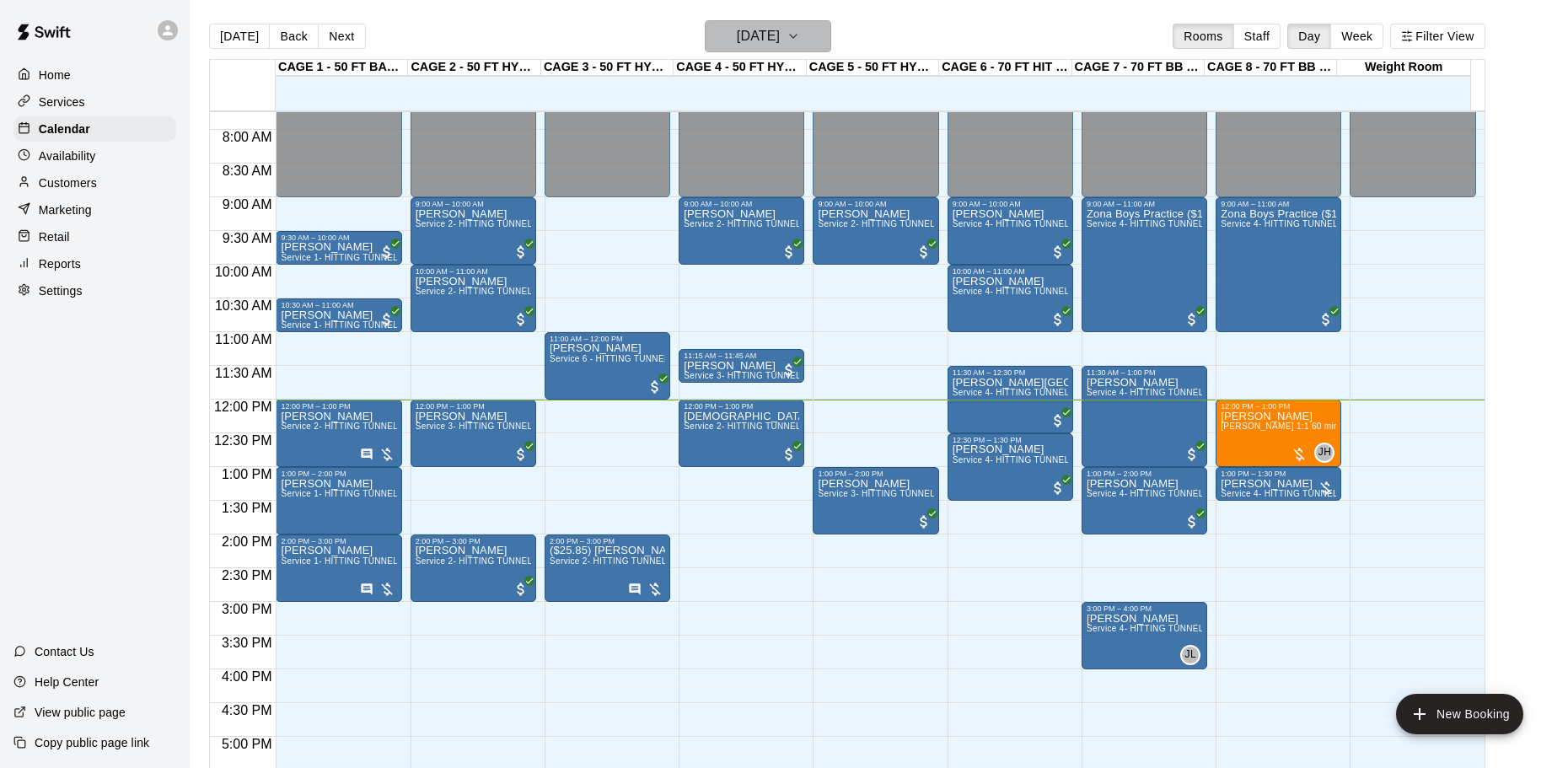
click at [796, 36] on icon "button" at bounding box center [793, 36] width 7 height 4
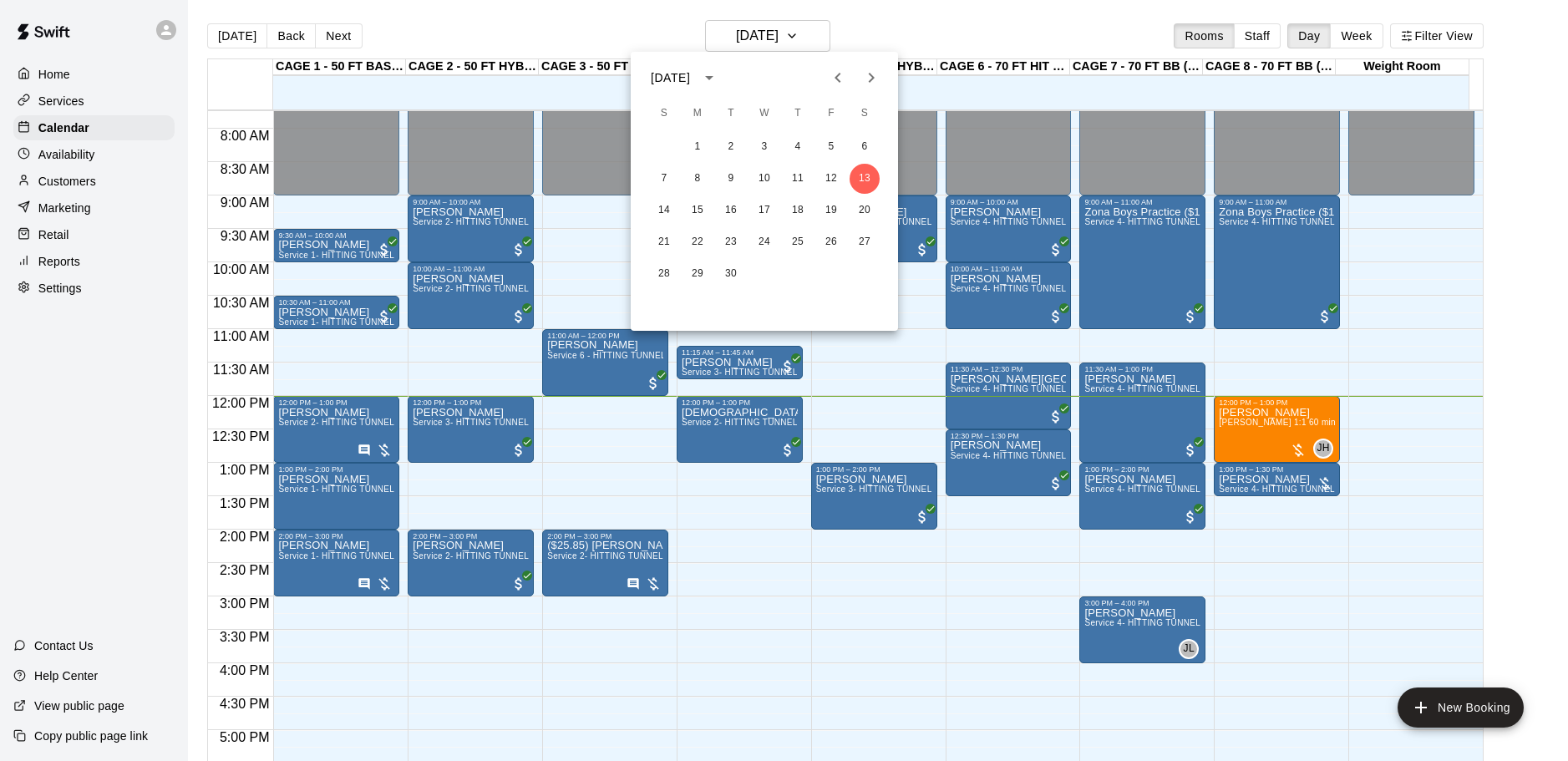
click at [949, 18] on div at bounding box center [784, 380] width 1568 height 761
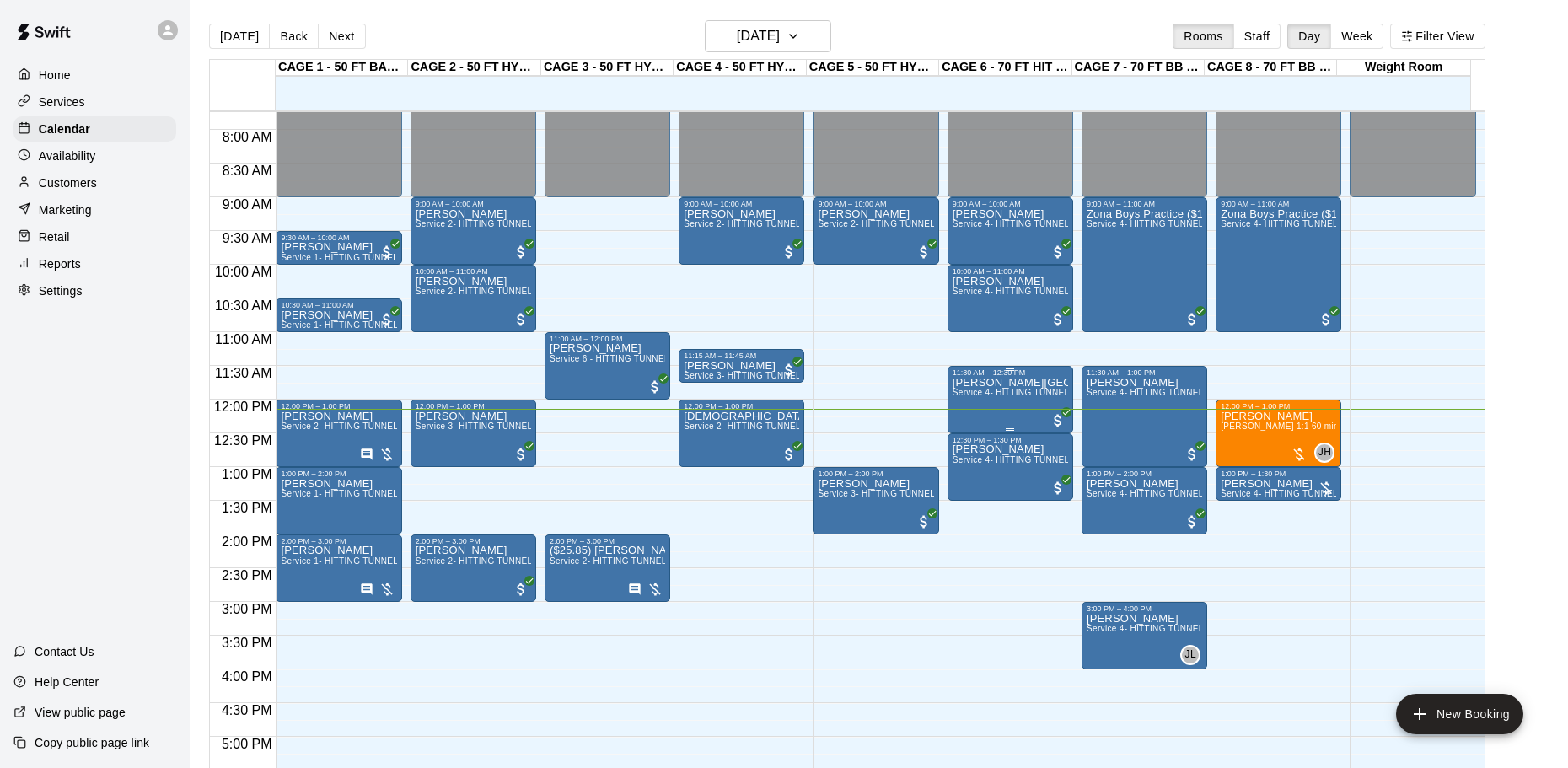
click at [960, 397] on span "Service 4- HITTING TUNNEL RENTAL - 70ft Baseball" at bounding box center [1059, 393] width 214 height 10
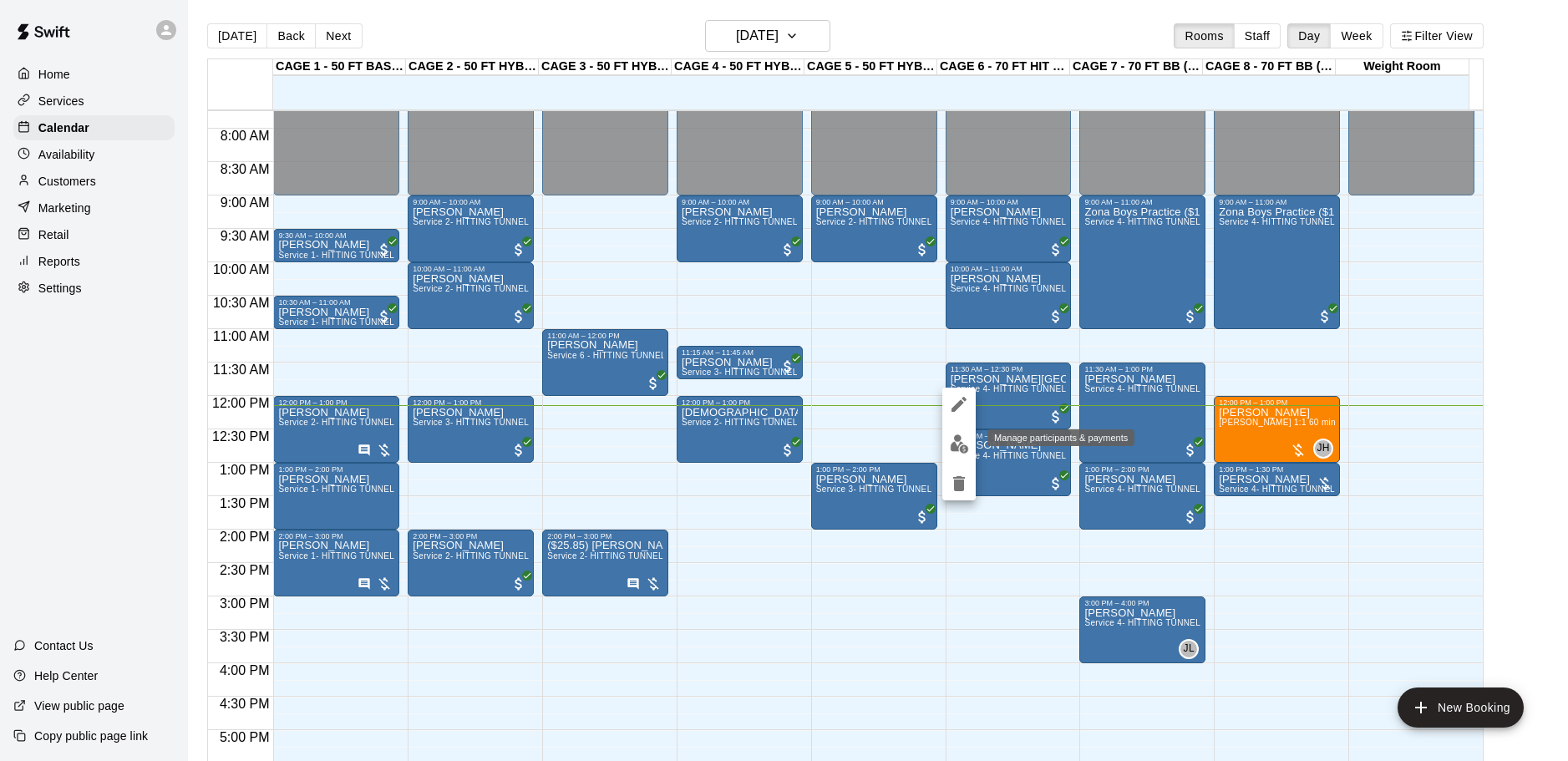
click at [953, 434] on img "edit" at bounding box center [960, 444] width 19 height 19
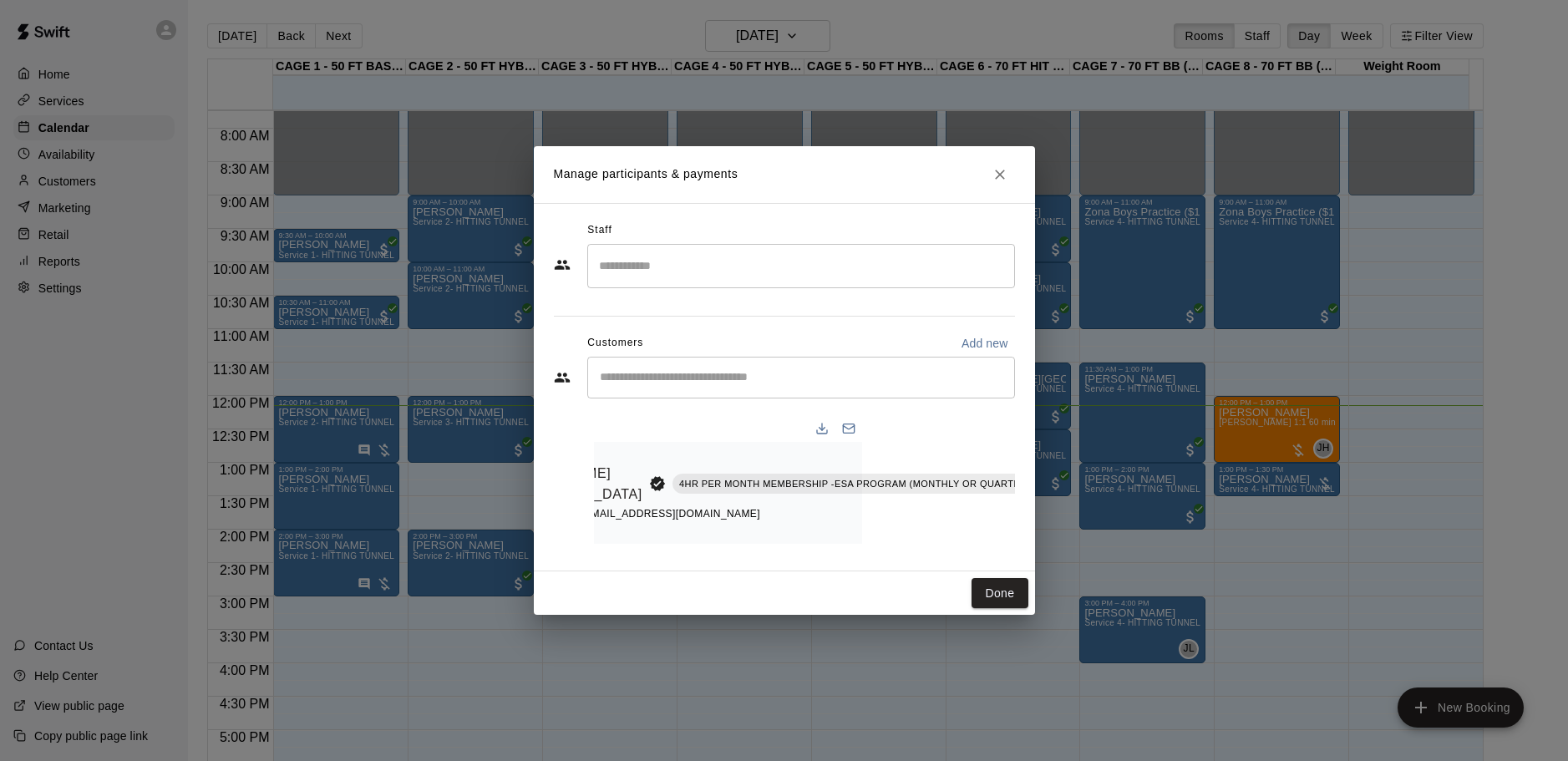
scroll to position [0, 164]
click at [1004, 167] on icon "Close" at bounding box center [1000, 175] width 17 height 17
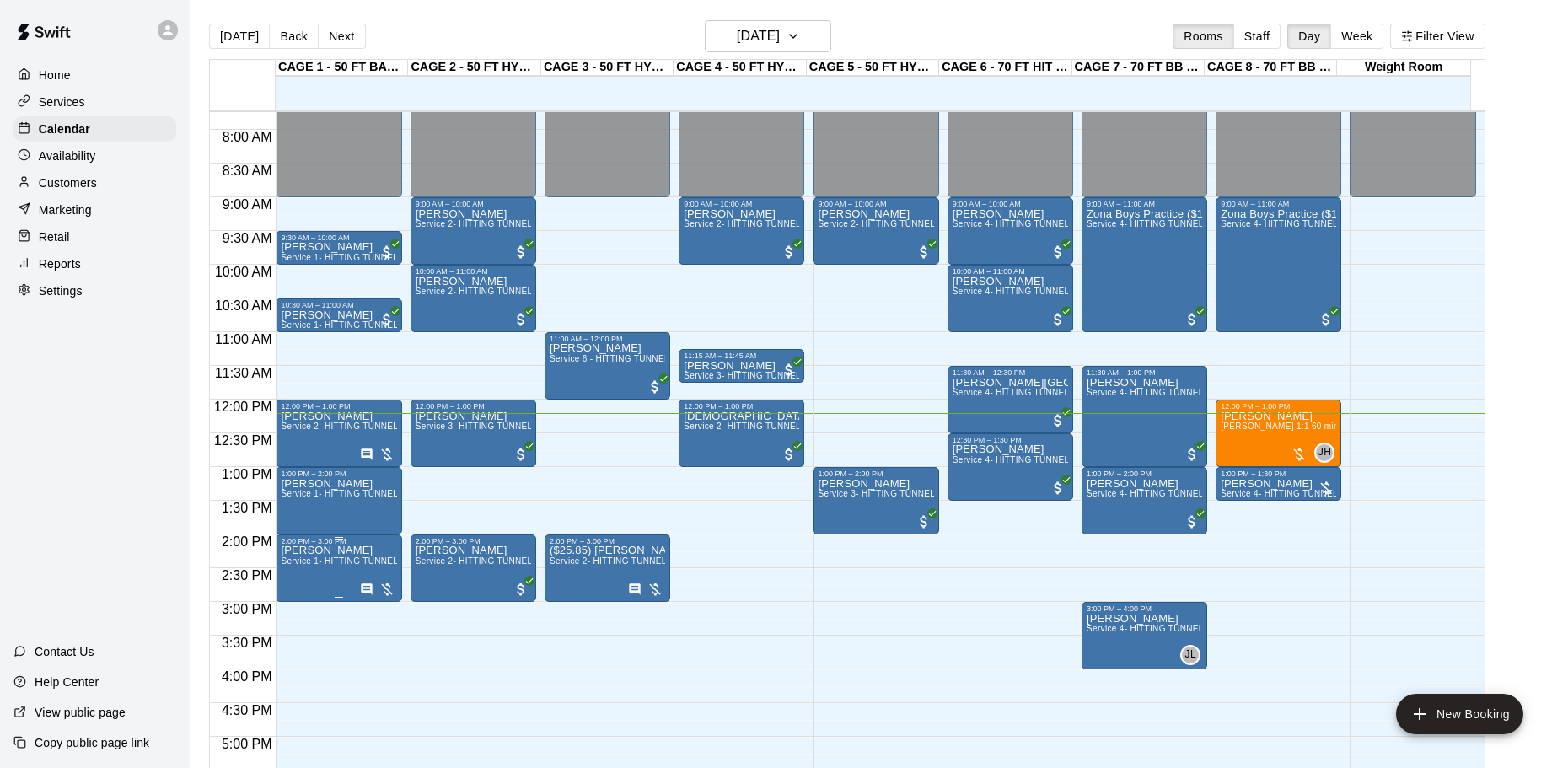
click at [350, 537] on div "12:00 AM – 9:00 AM Closed 9:30 AM – 10:00 AM [PERSON_NAME] Service 1- HITTING T…" at bounding box center [339, 399] width 126 height 1619
click at [363, 545] on div "2:00 PM – 3:00 PM" at bounding box center [338, 541] width 116 height 9
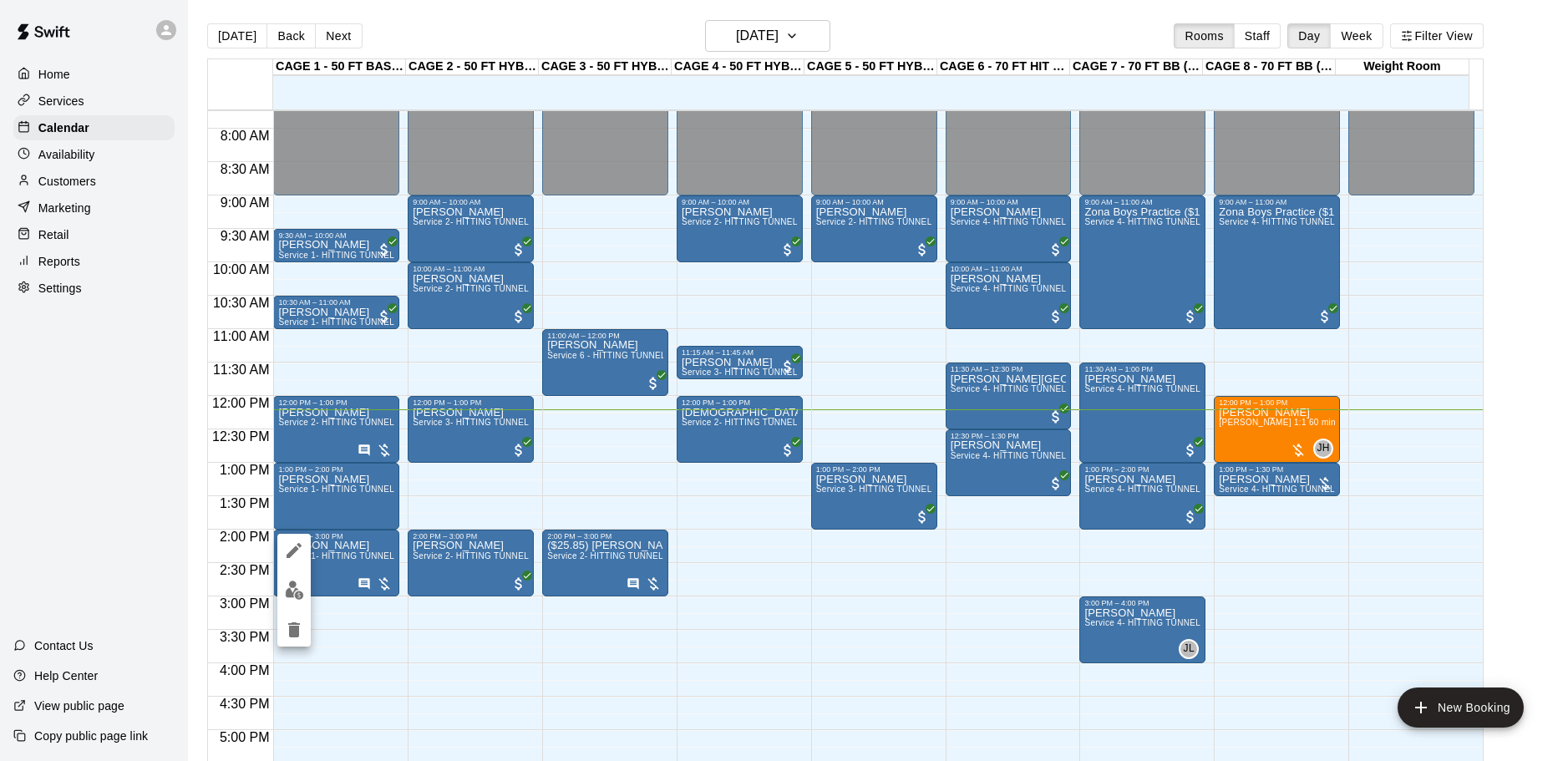
click at [292, 542] on icon "edit" at bounding box center [293, 550] width 20 height 20
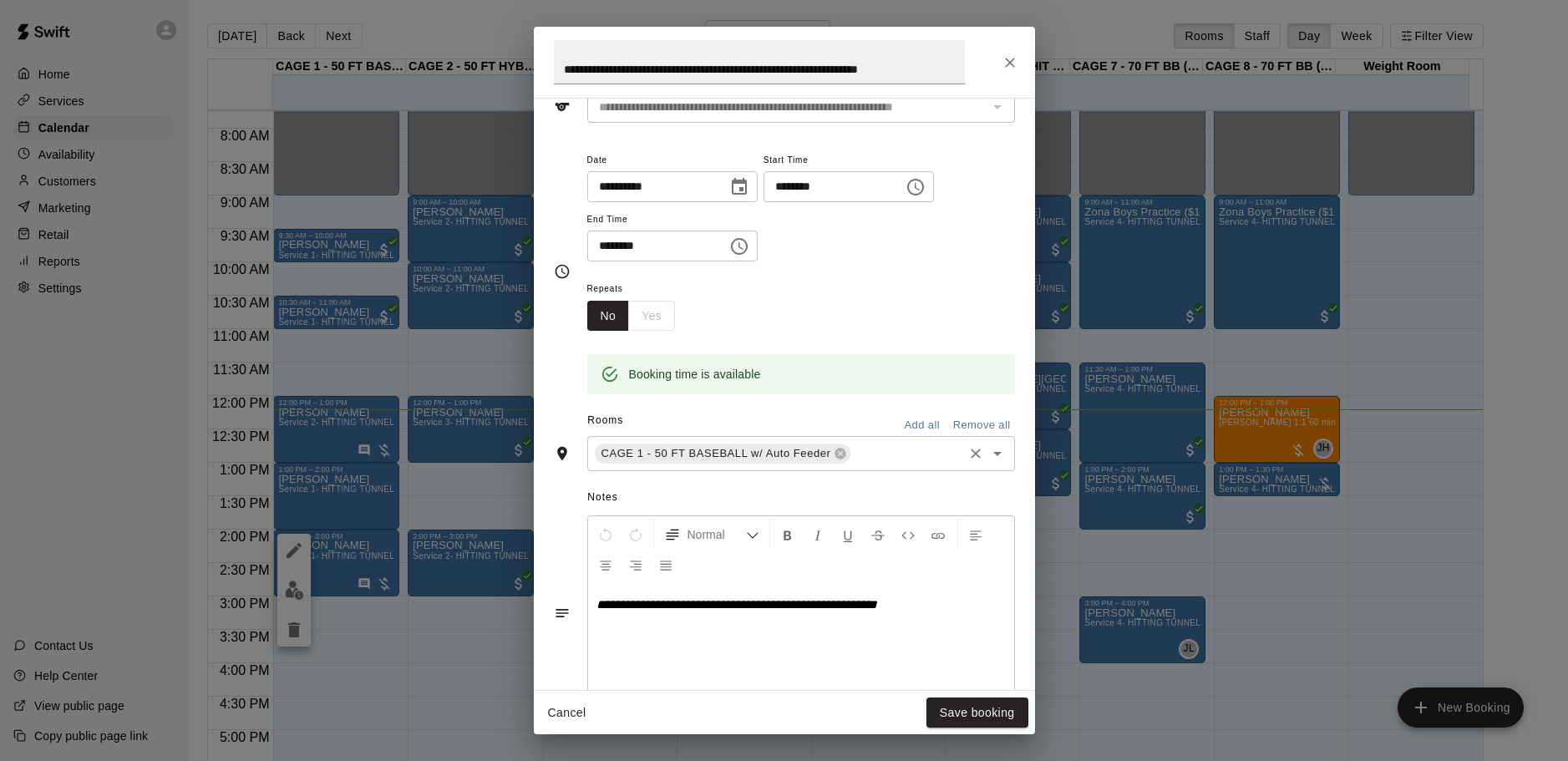
scroll to position [303, 0]
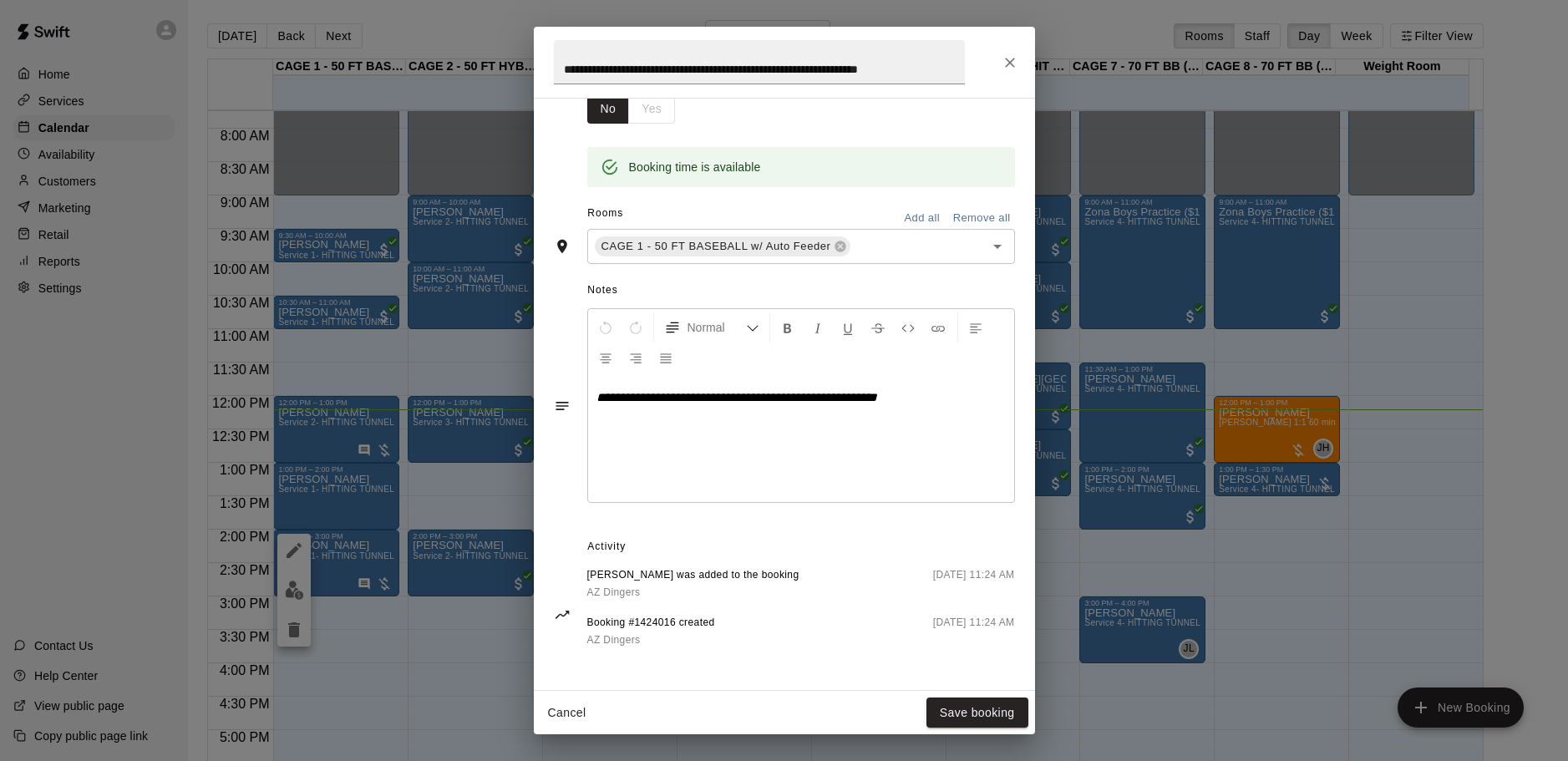
click at [1020, 61] on button "Close" at bounding box center [1010, 62] width 30 height 30
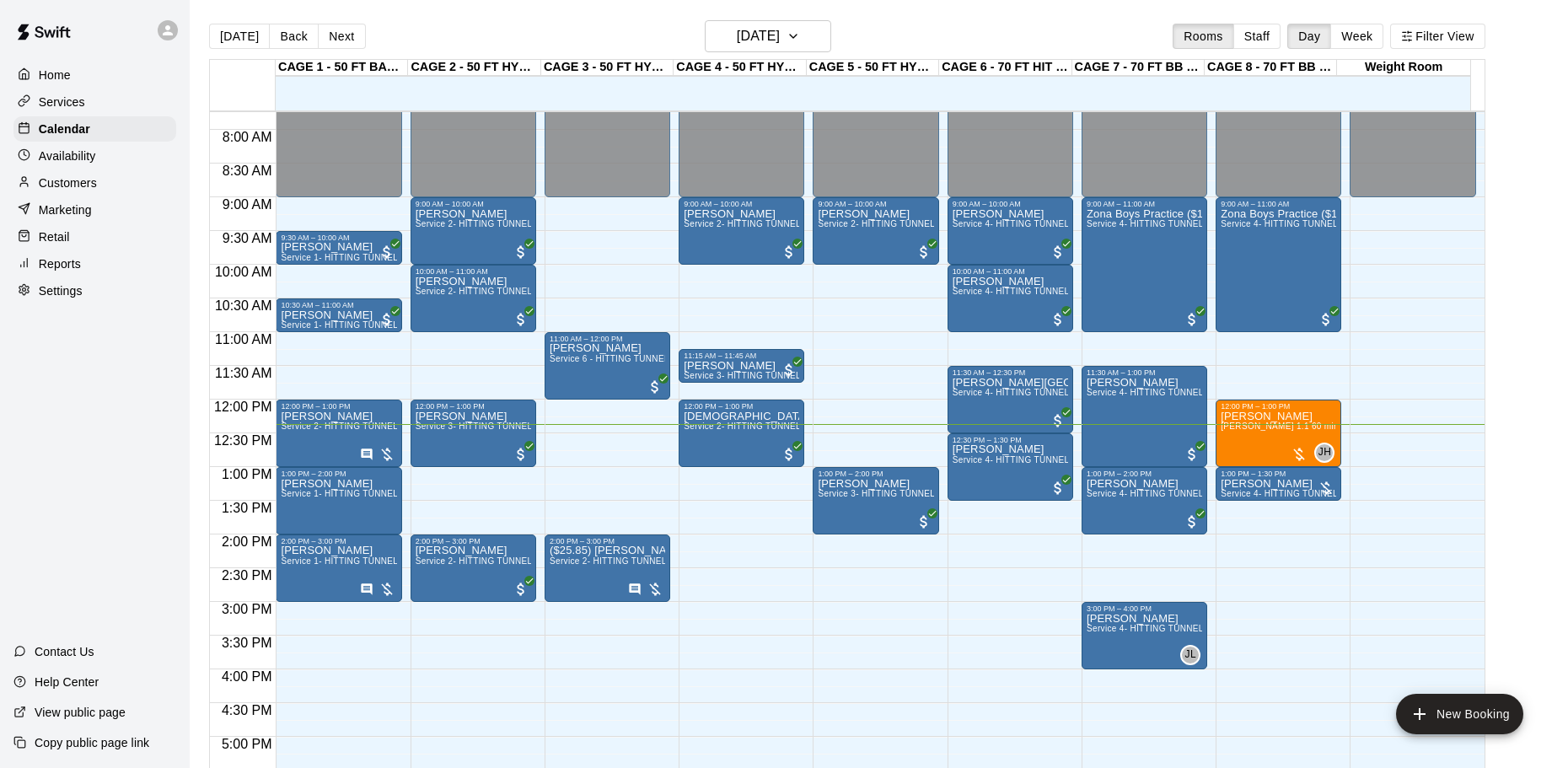
click at [1044, 566] on div "12:00 AM – 9:00 AM Closed 9:00 AM – 10:00 AM [PERSON_NAME] Service 4- HITTING T…" at bounding box center [1010, 399] width 126 height 1619
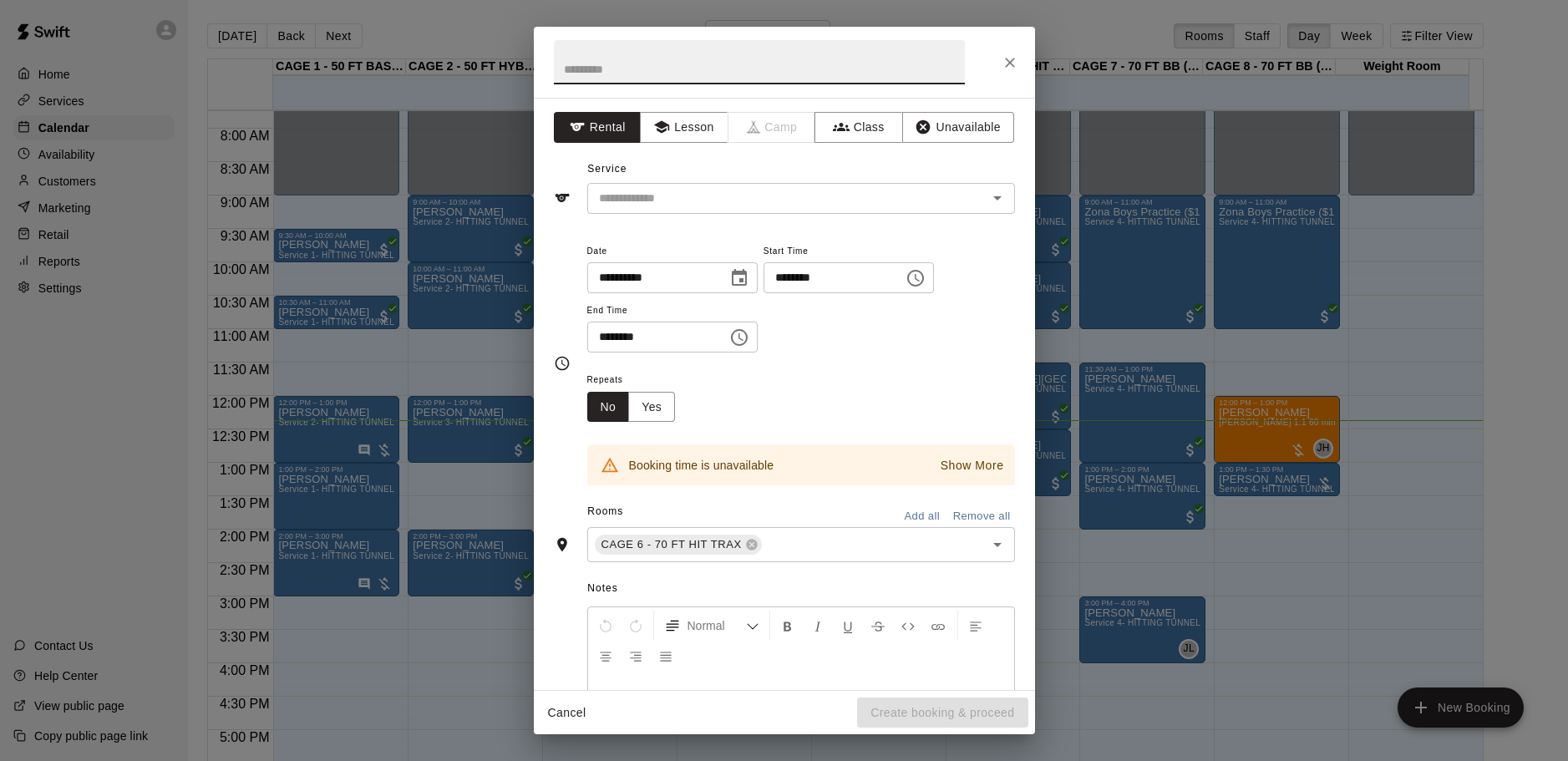
click at [1012, 52] on button "Close" at bounding box center [1010, 62] width 30 height 30
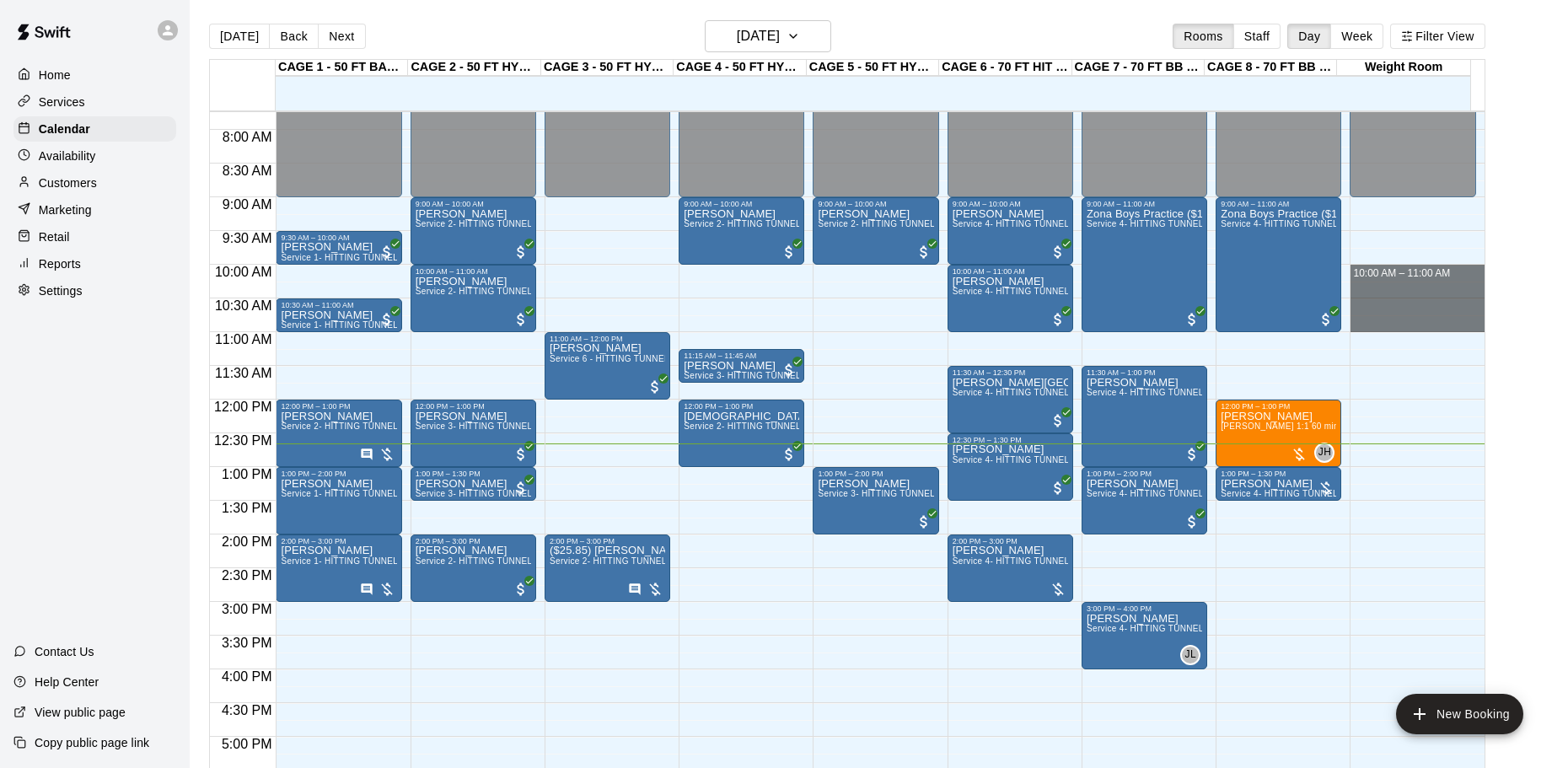
drag, startPoint x: 1448, startPoint y: 267, endPoint x: 1459, endPoint y: 327, distance: 61.0
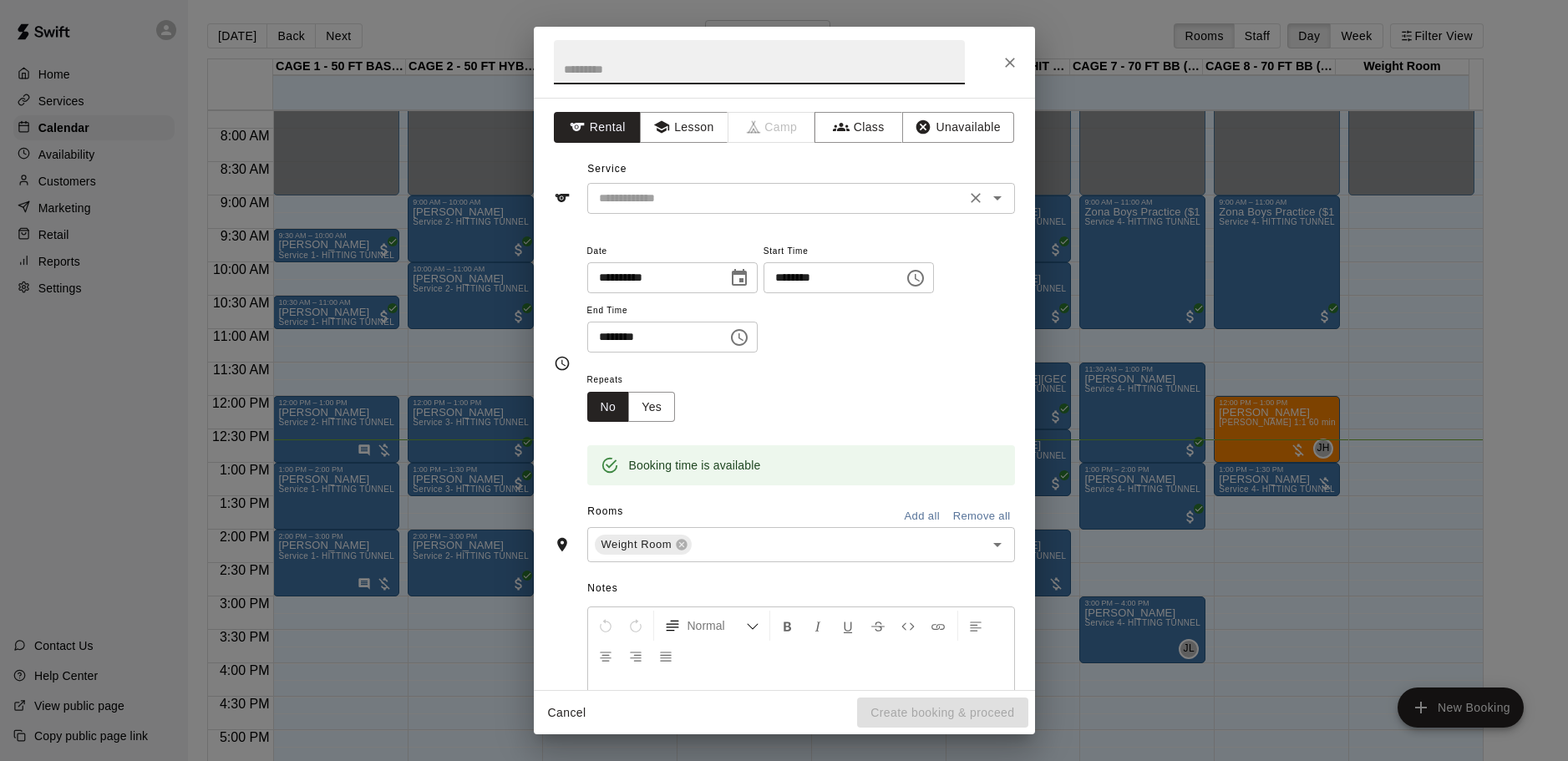
click at [834, 207] on input "text" at bounding box center [776, 199] width 368 height 21
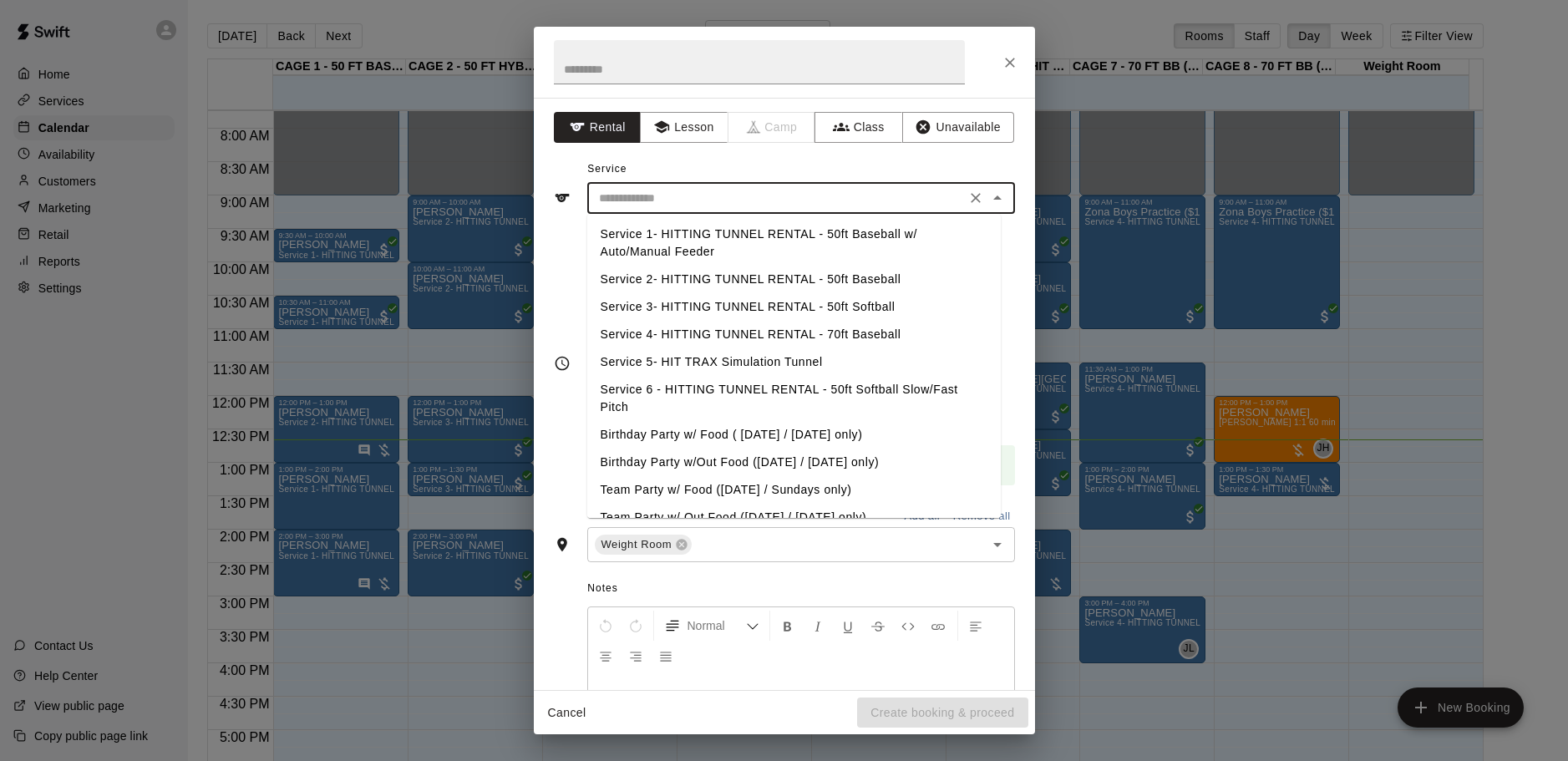
scroll to position [47, 0]
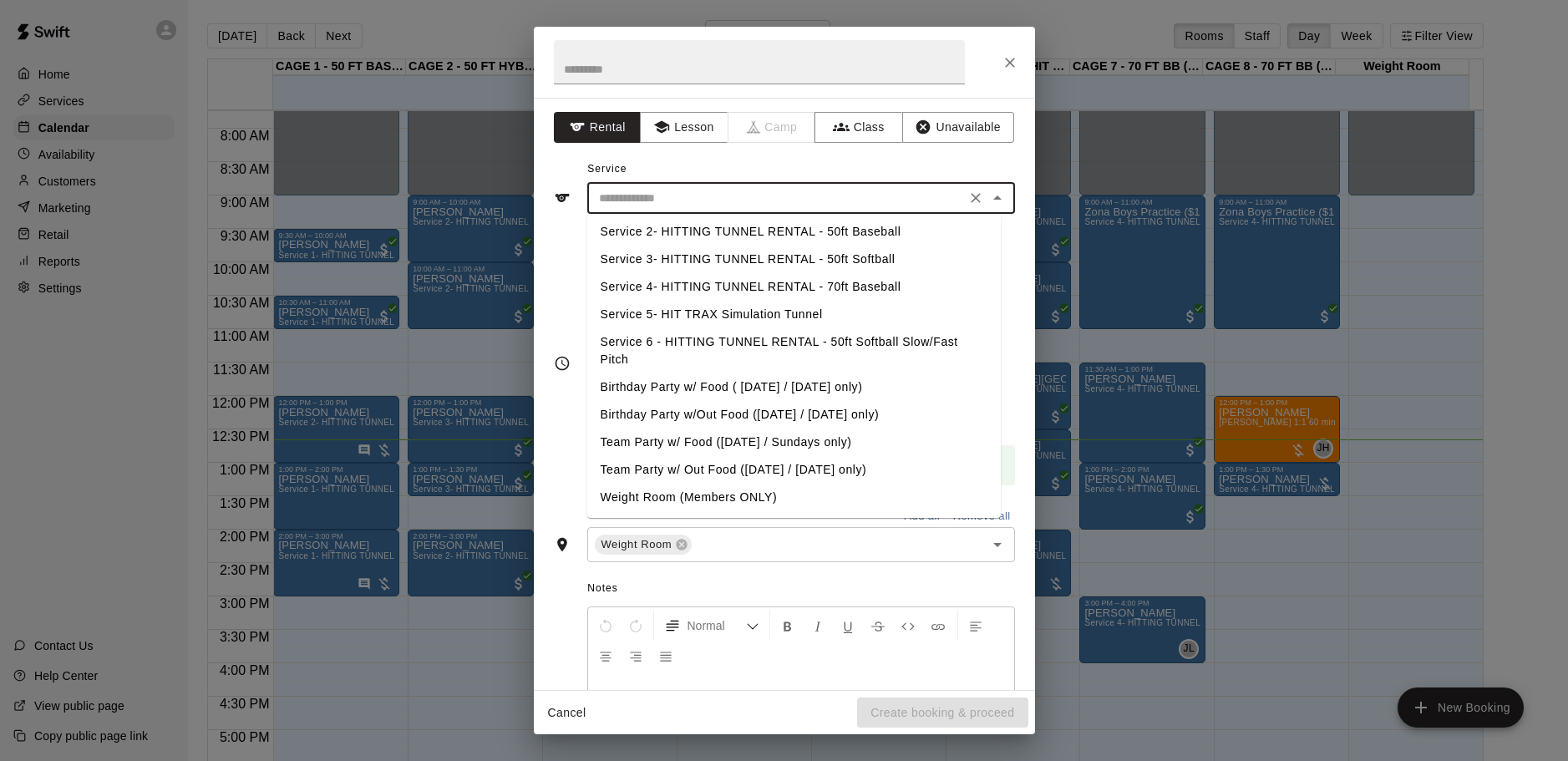
click at [995, 75] on div at bounding box center [784, 62] width 502 height 71
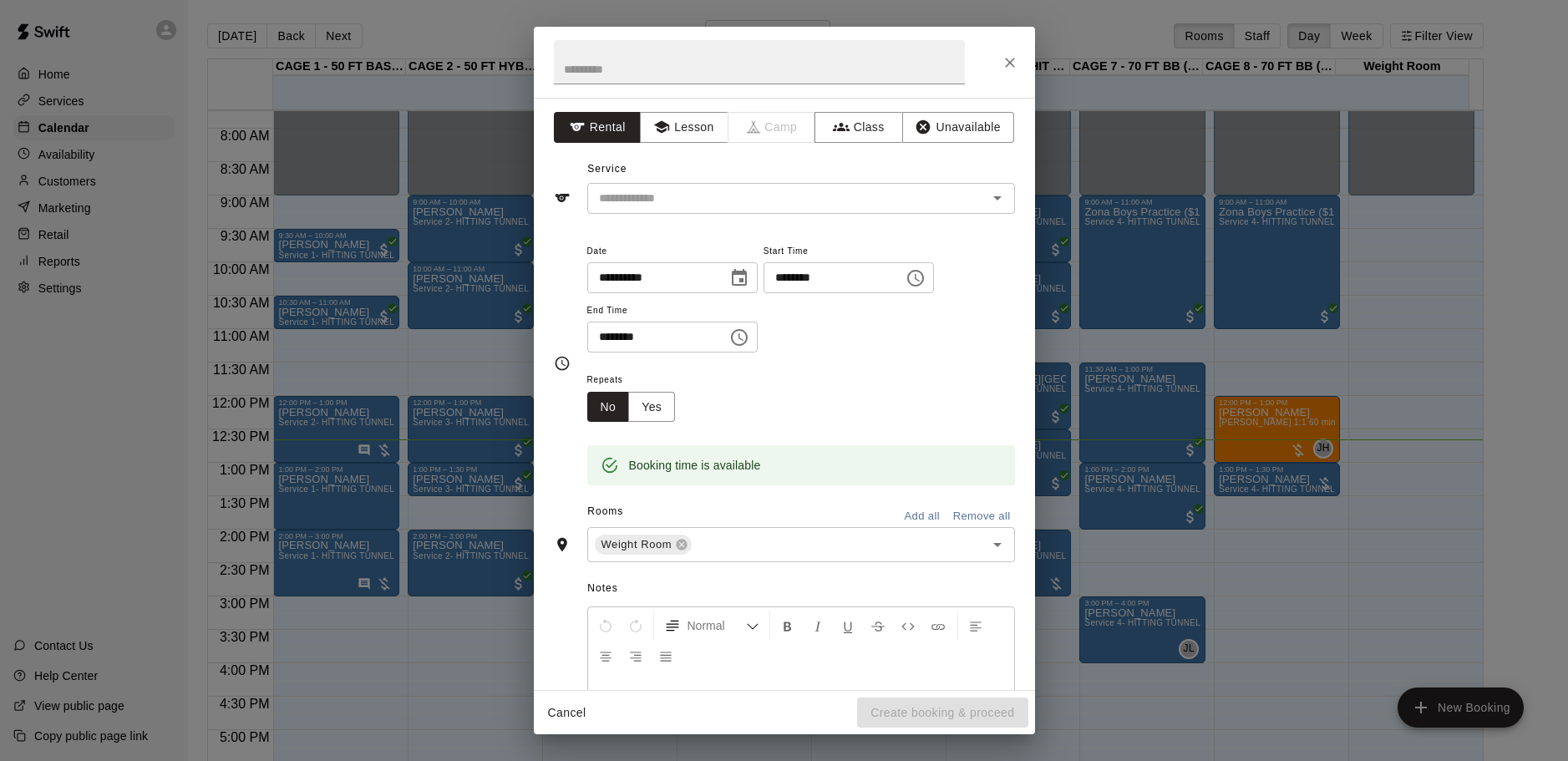
click at [996, 64] on button "Close" at bounding box center [1010, 62] width 30 height 30
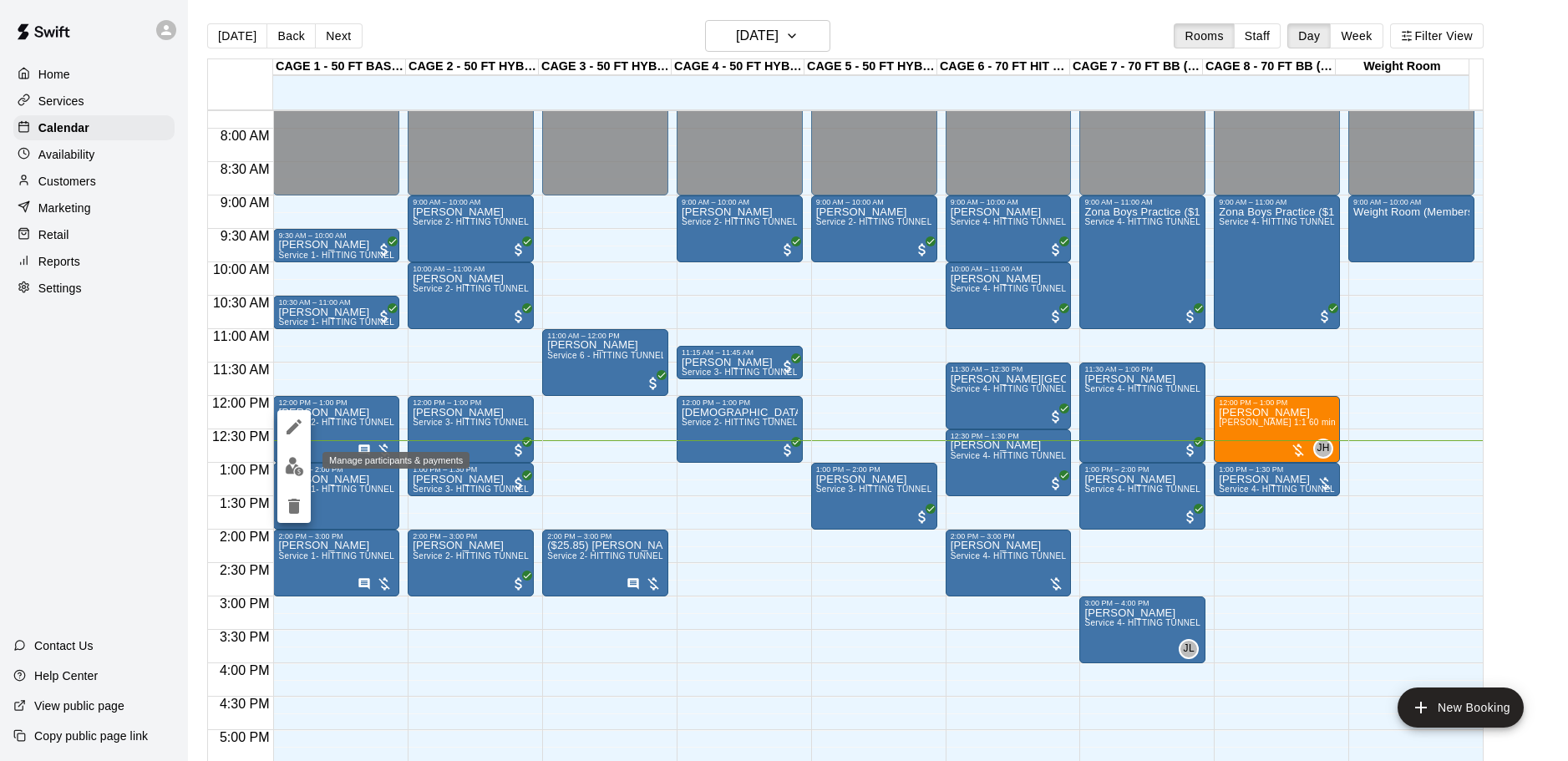
click at [297, 459] on img "edit" at bounding box center [294, 467] width 19 height 19
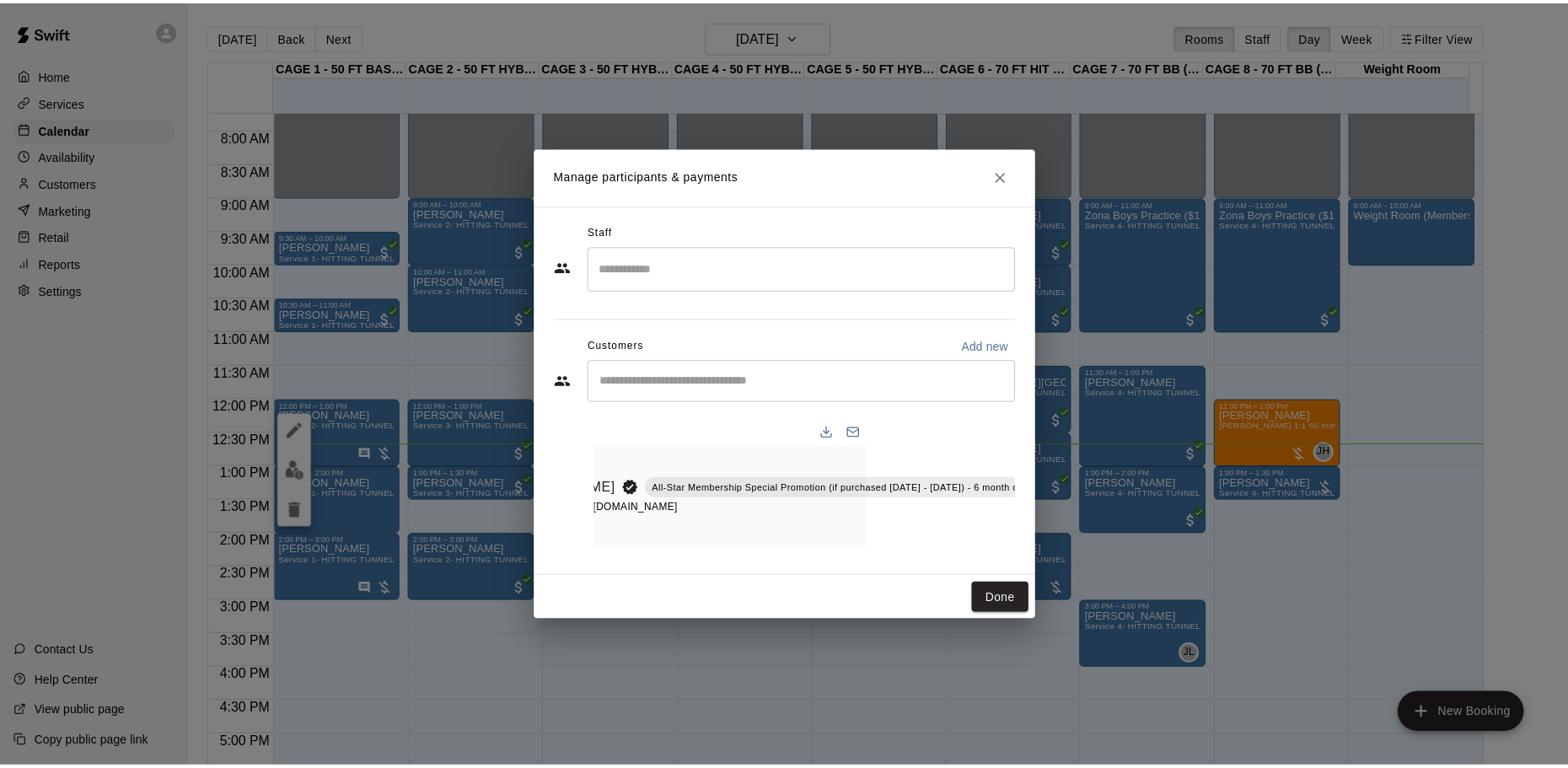
scroll to position [0, 196]
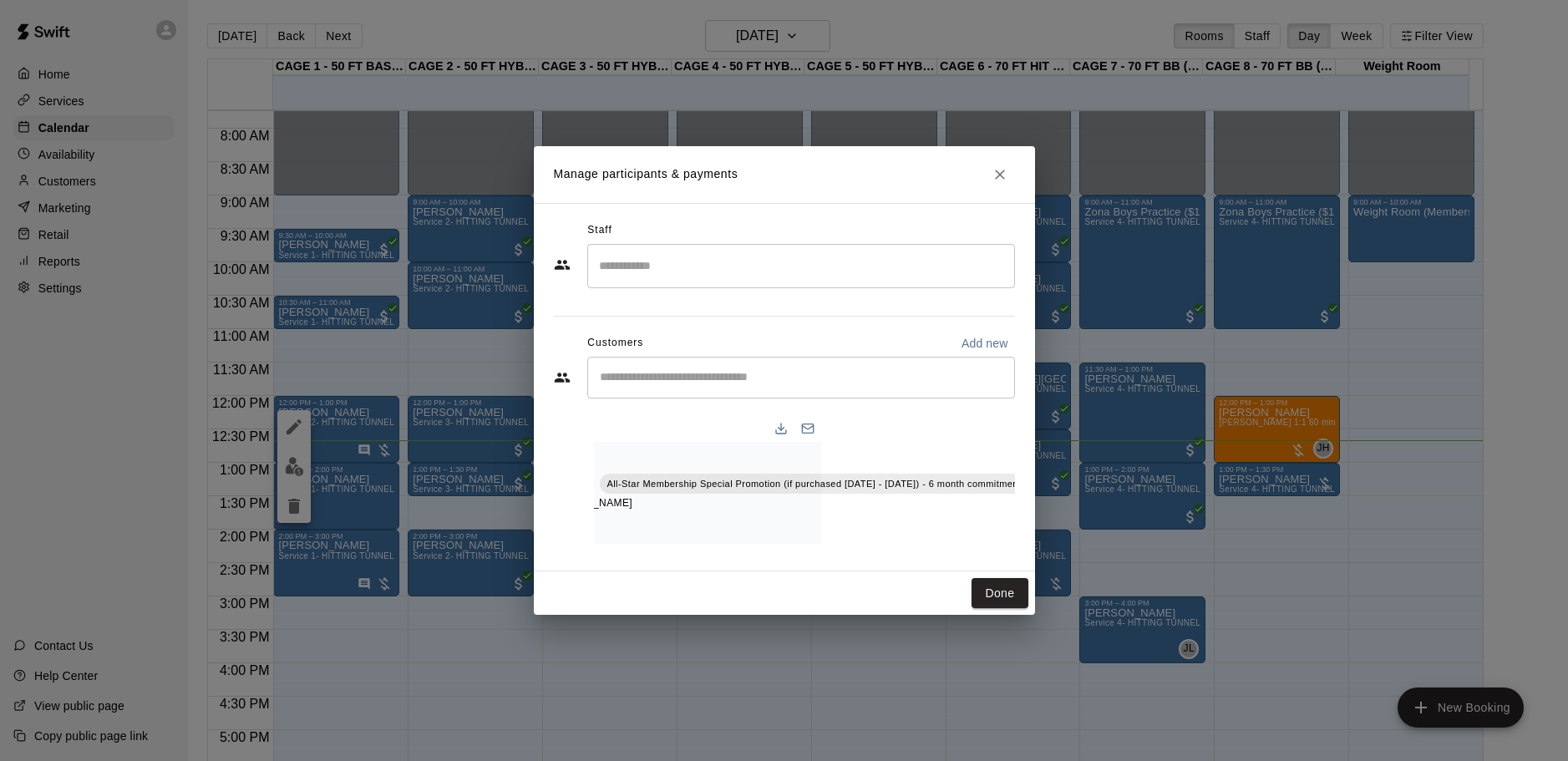
click at [1000, 167] on icon "Close" at bounding box center [1000, 175] width 17 height 17
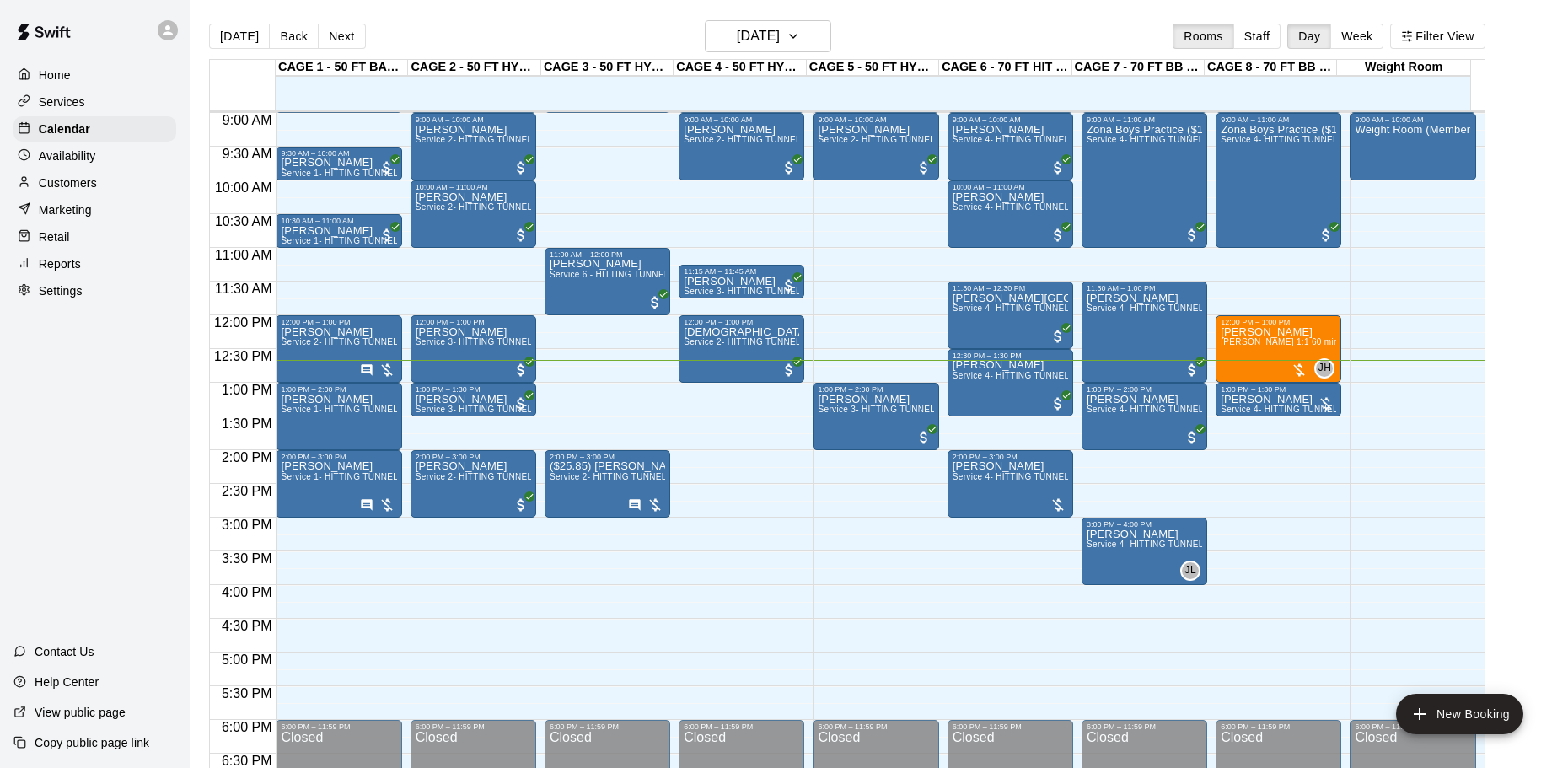
scroll to position [522, 0]
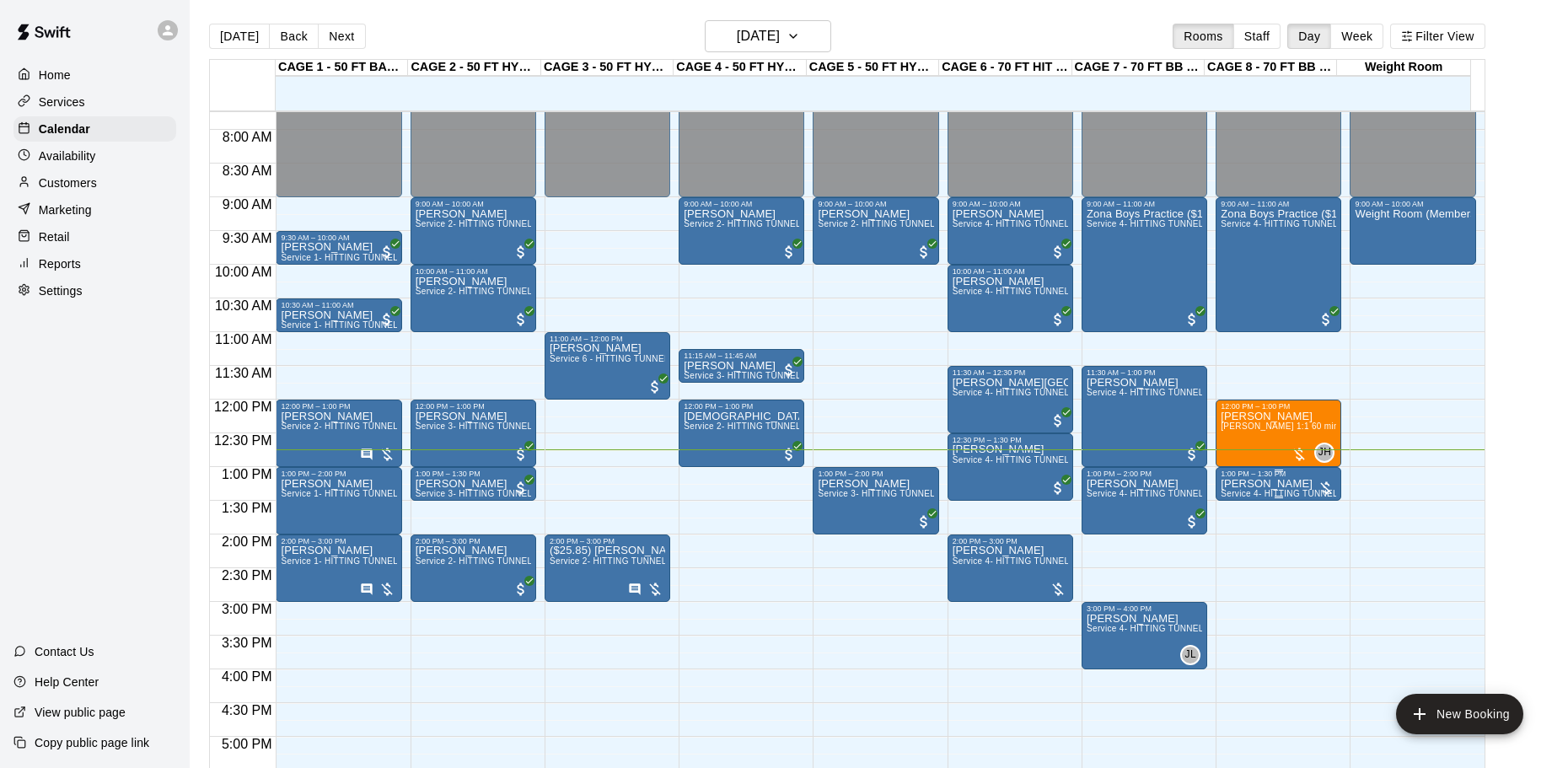
click at [1276, 484] on p "[PERSON_NAME]" at bounding box center [1278, 484] width 116 height 0
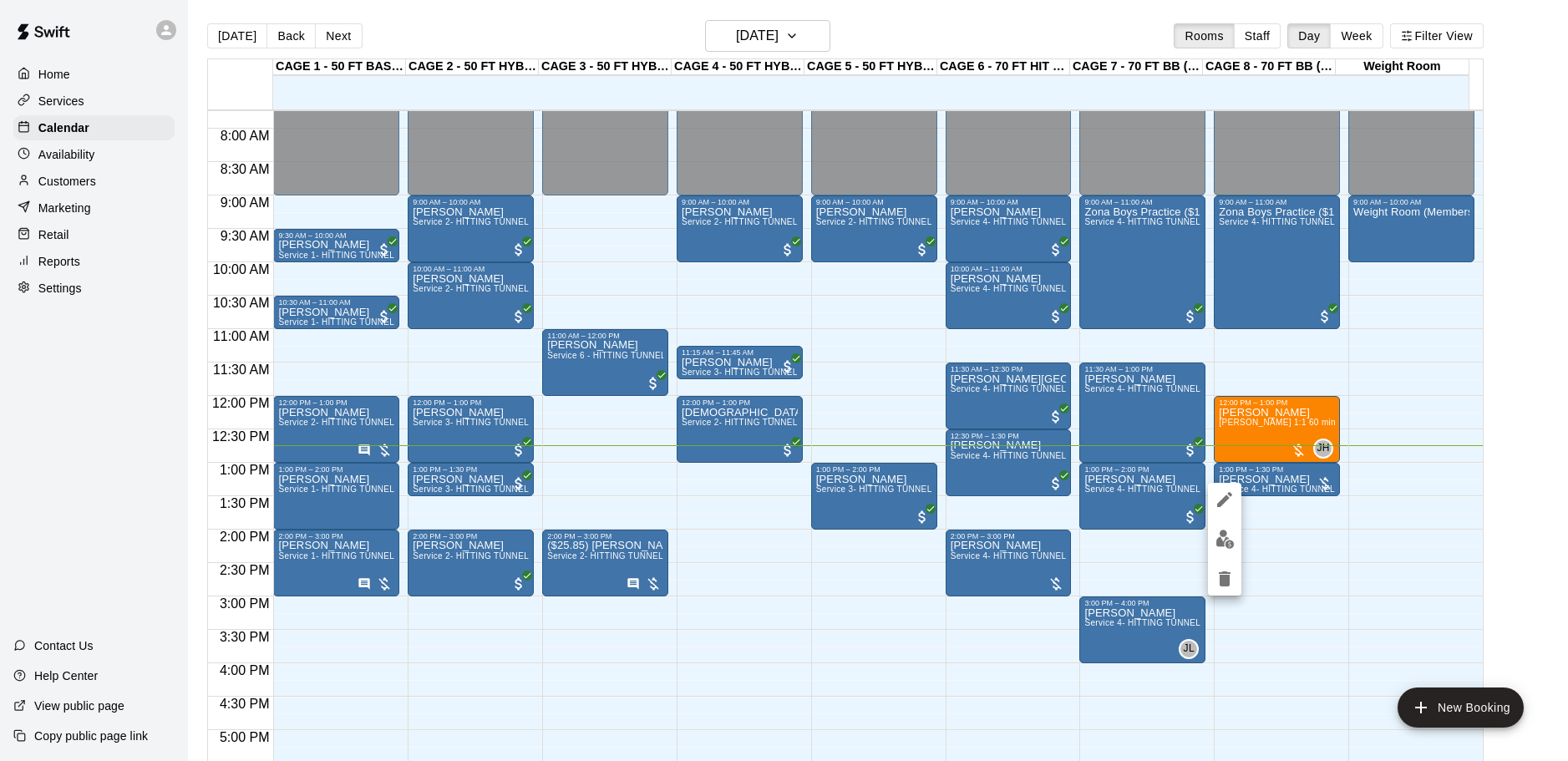
click at [1228, 540] on img "edit" at bounding box center [1224, 540] width 19 height 19
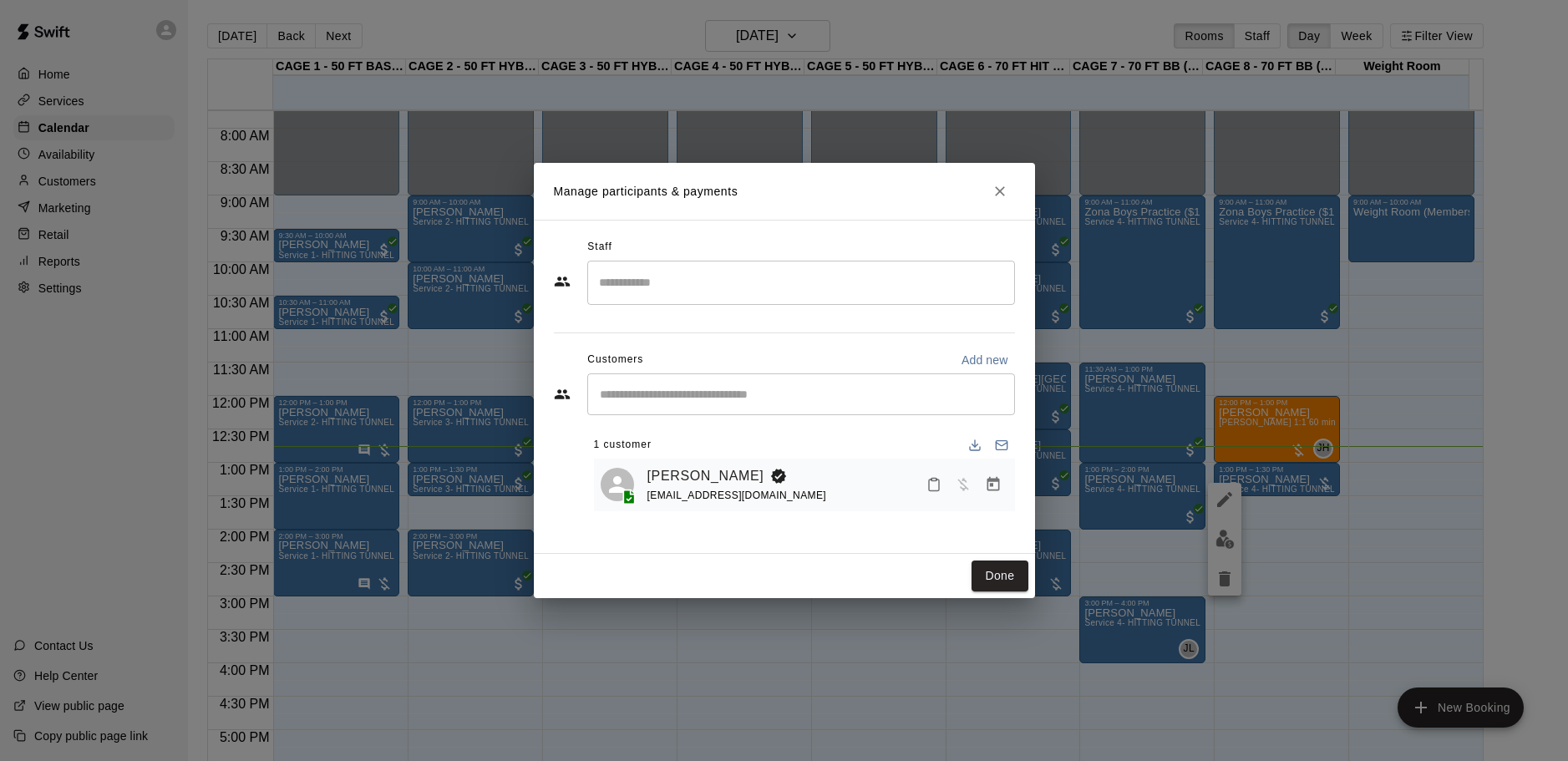
click at [984, 495] on button "Manage bookings & payment" at bounding box center [994, 485] width 30 height 30
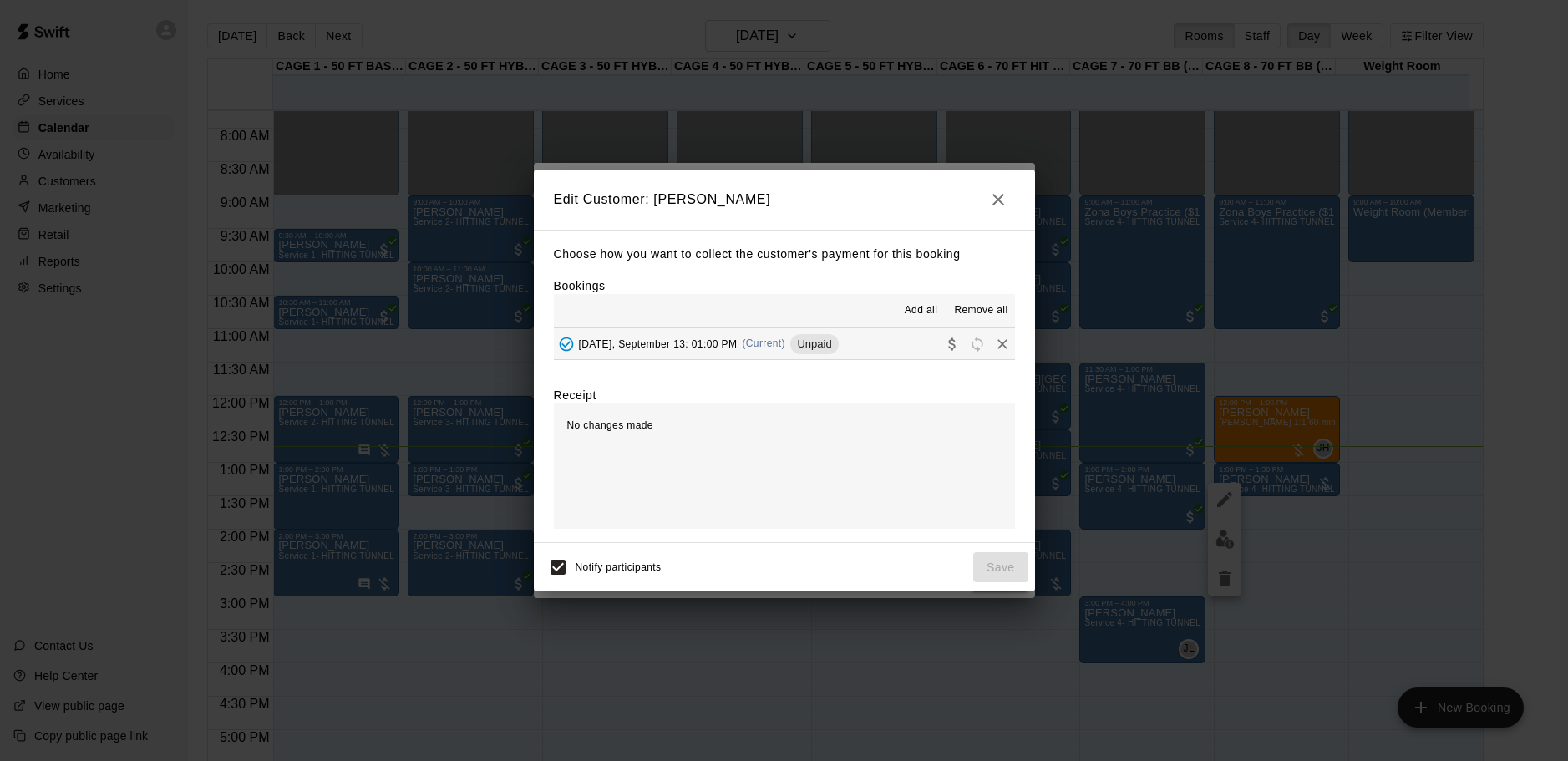
click at [738, 357] on div "[DATE], September 13: 01:00 PM (Current) Unpaid" at bounding box center [696, 344] width 285 height 25
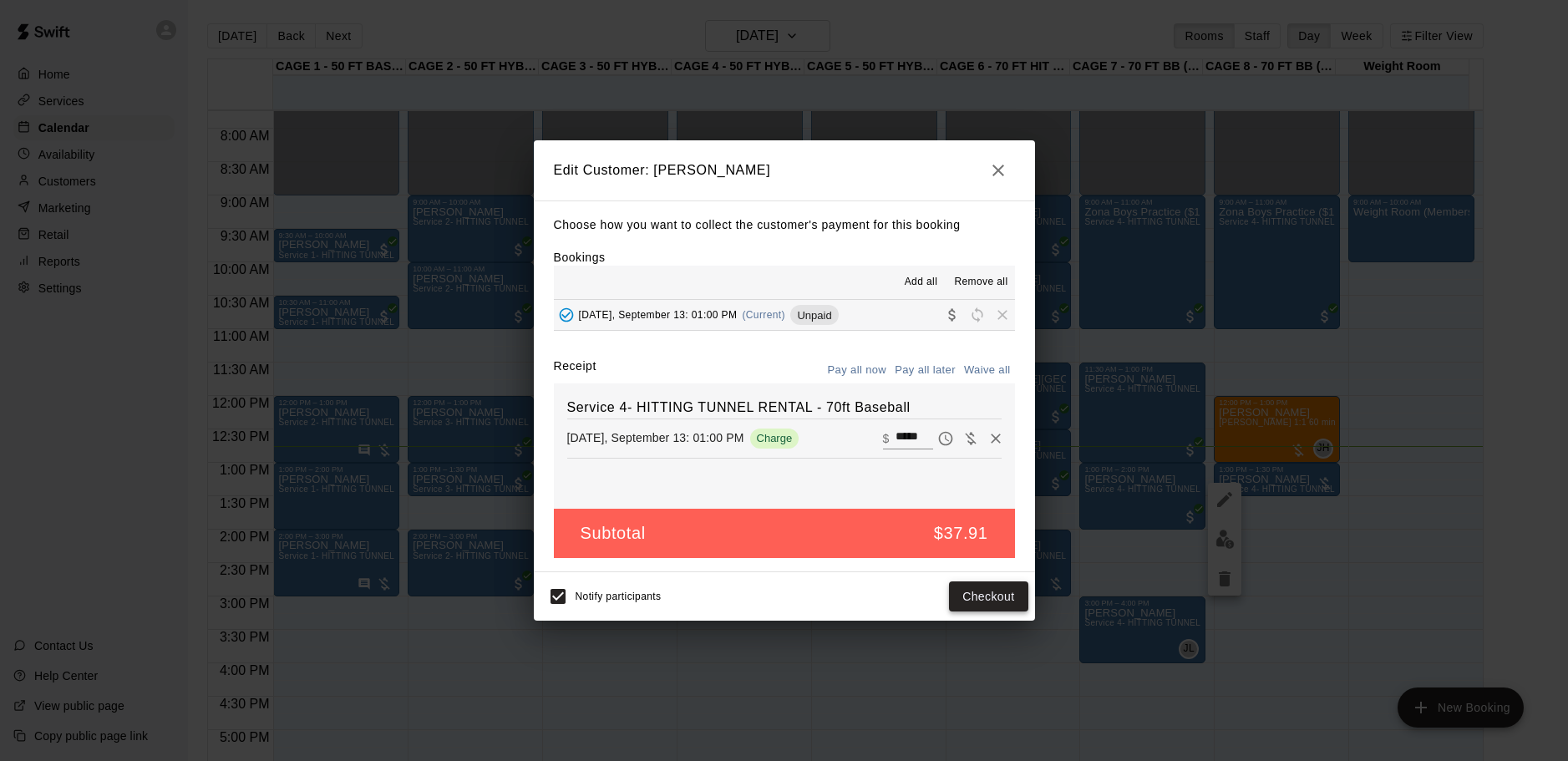
click at [1003, 600] on button "Checkout" at bounding box center [988, 596] width 79 height 31
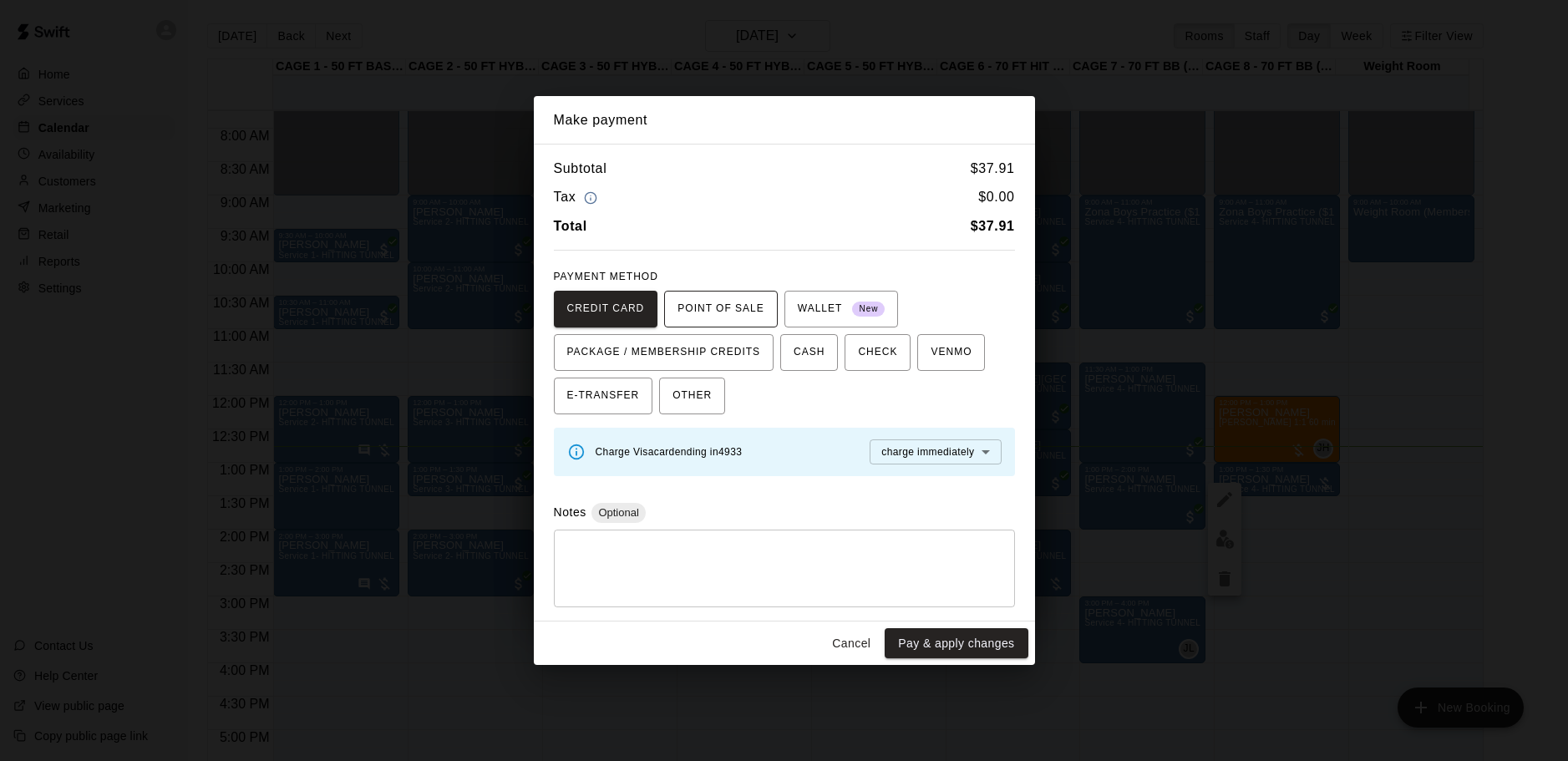
click at [707, 310] on span "POINT OF SALE" at bounding box center [720, 309] width 86 height 27
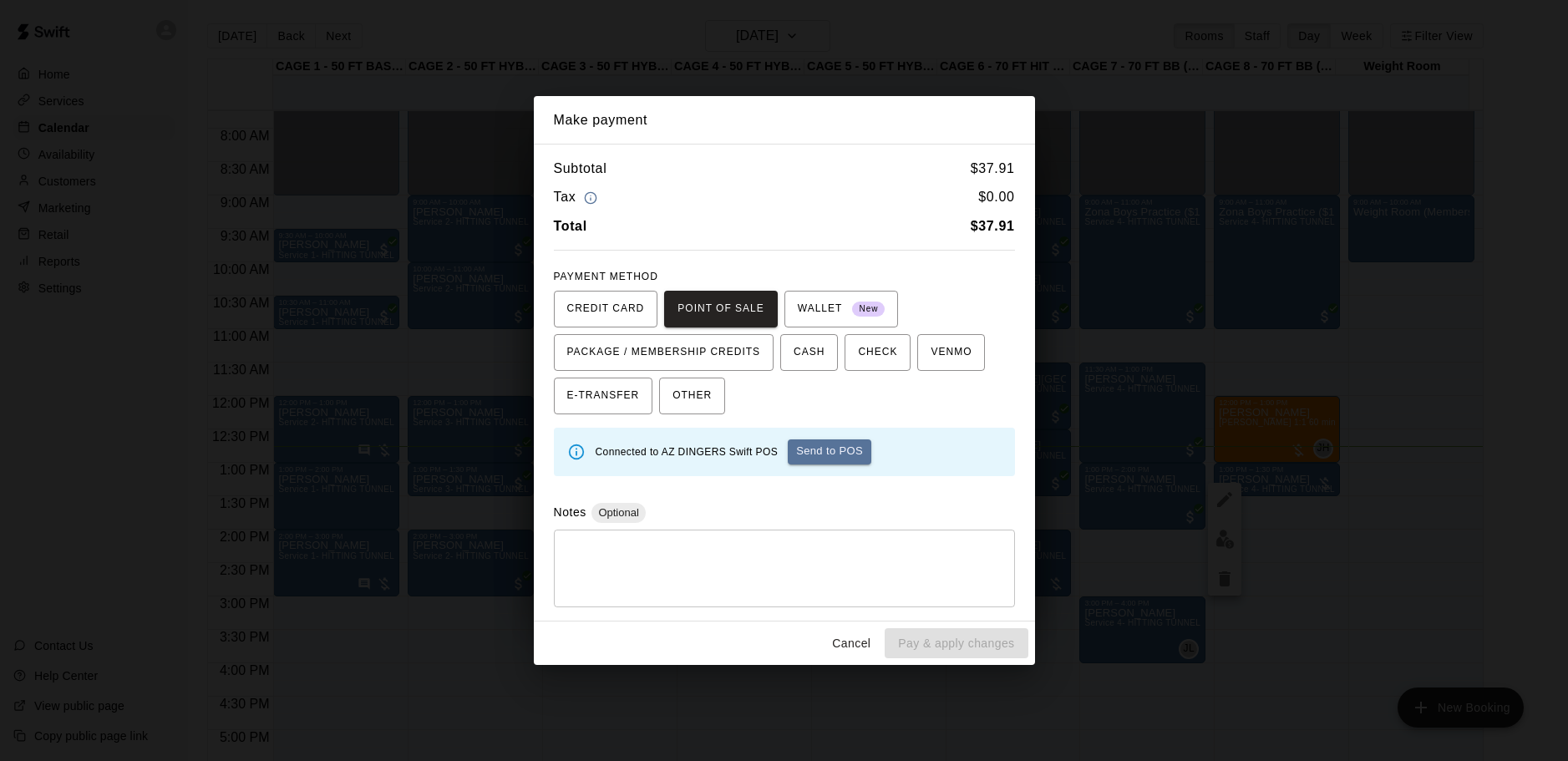
click at [831, 454] on button "Send to POS" at bounding box center [829, 451] width 83 height 25
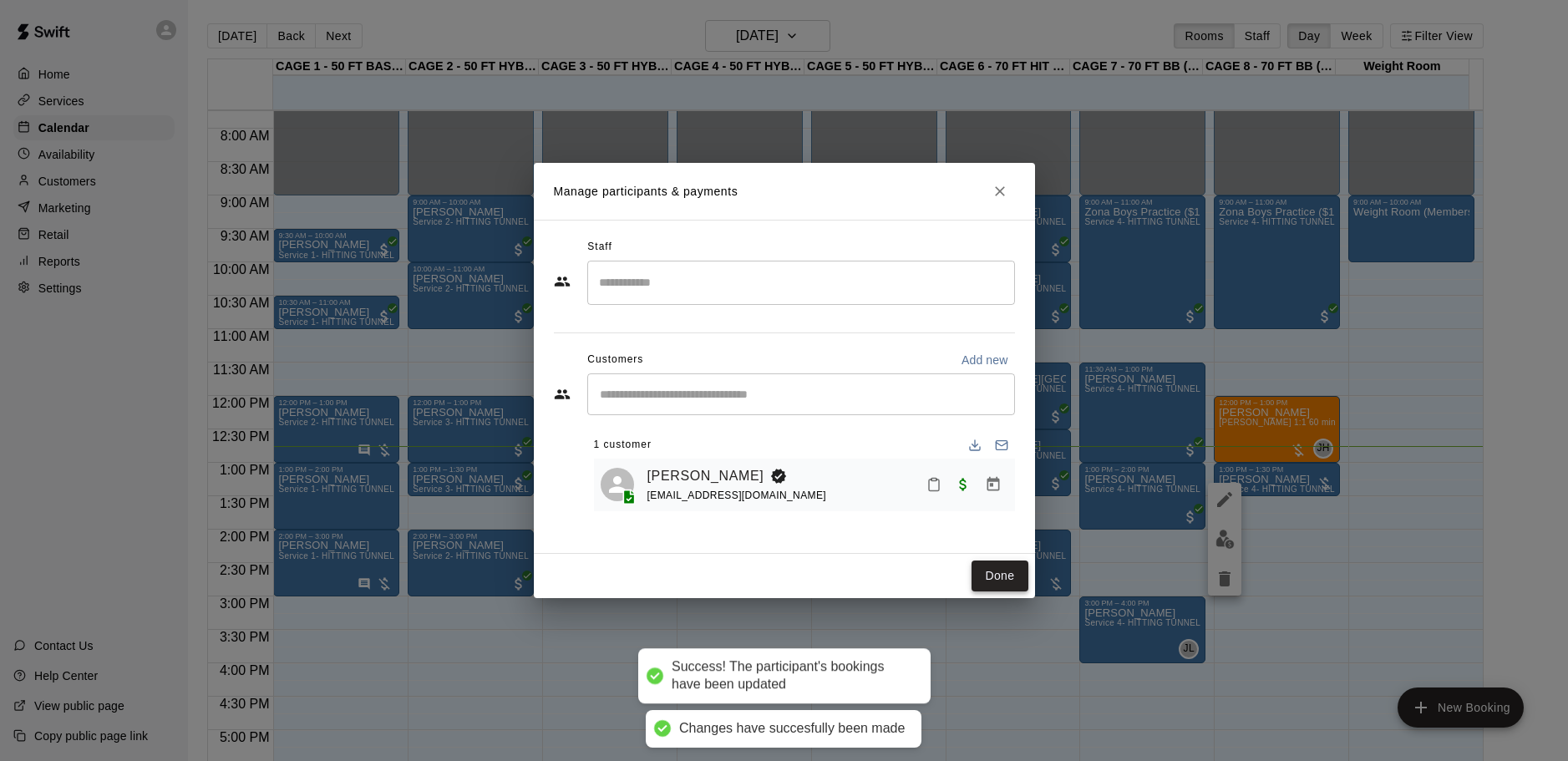
click at [1000, 577] on button "Done" at bounding box center [999, 575] width 56 height 31
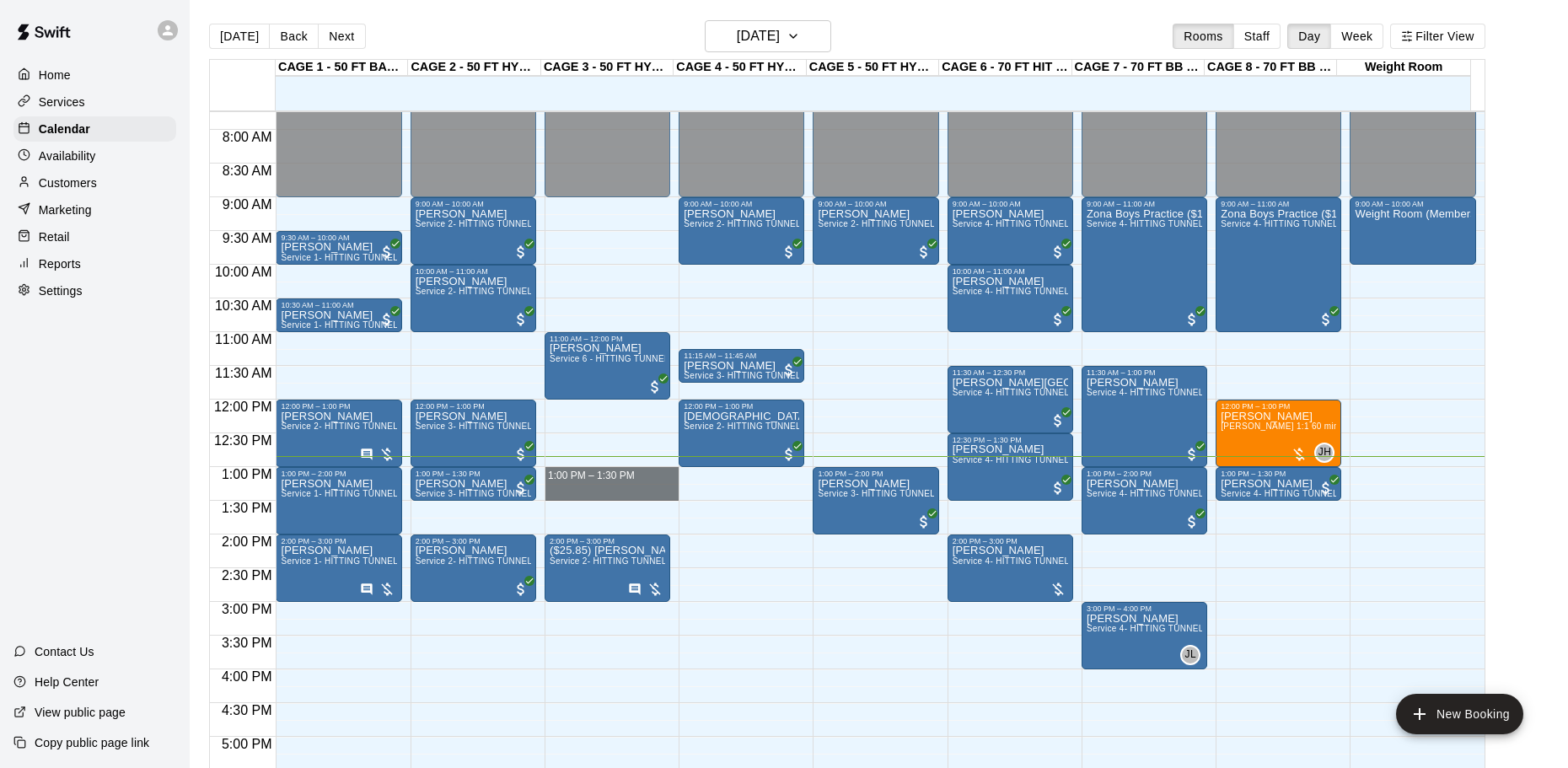
drag, startPoint x: 580, startPoint y: 469, endPoint x: 588, endPoint y: 495, distance: 27.2
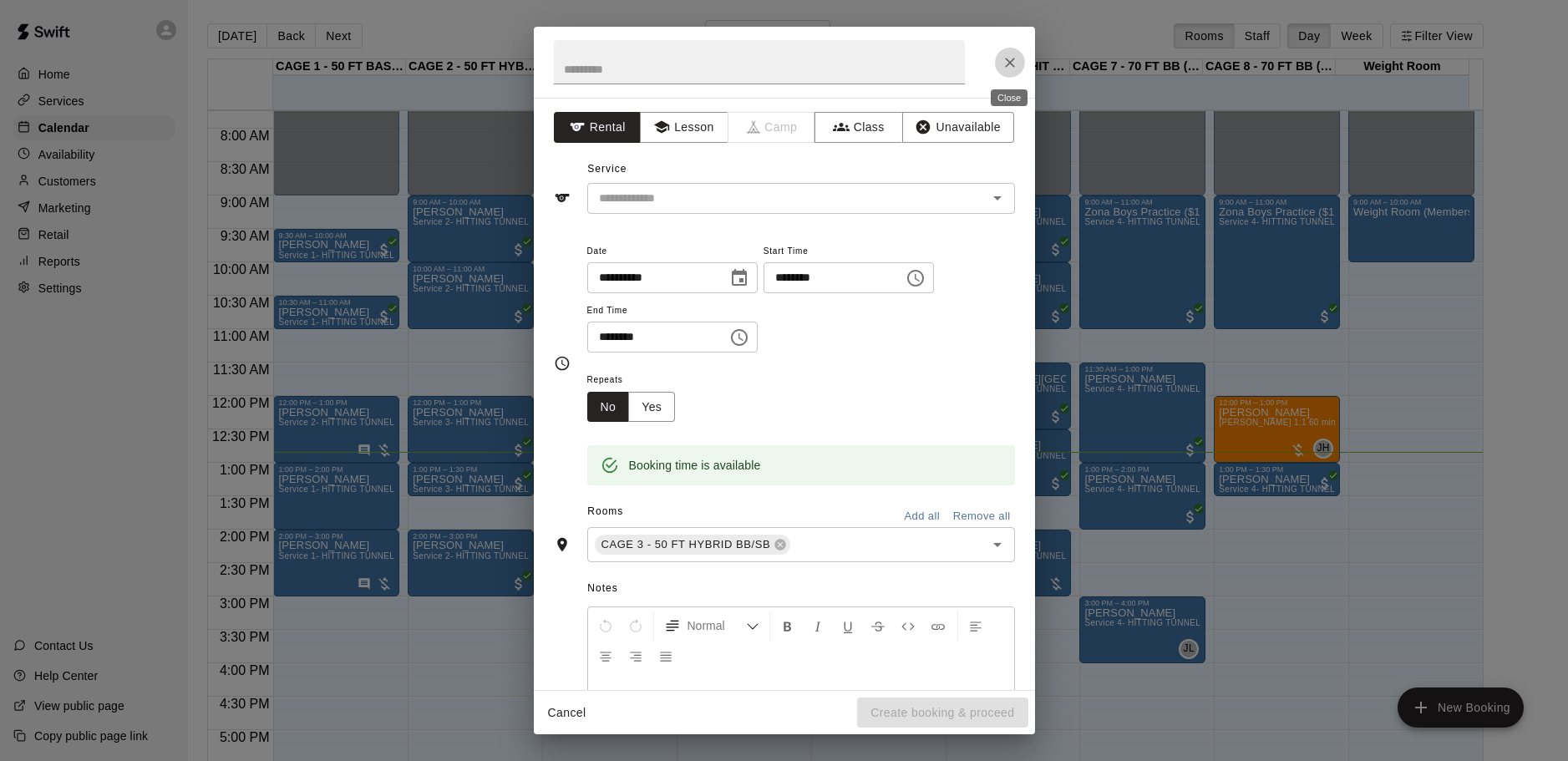
click at [1012, 55] on icon "Close" at bounding box center [1010, 62] width 17 height 17
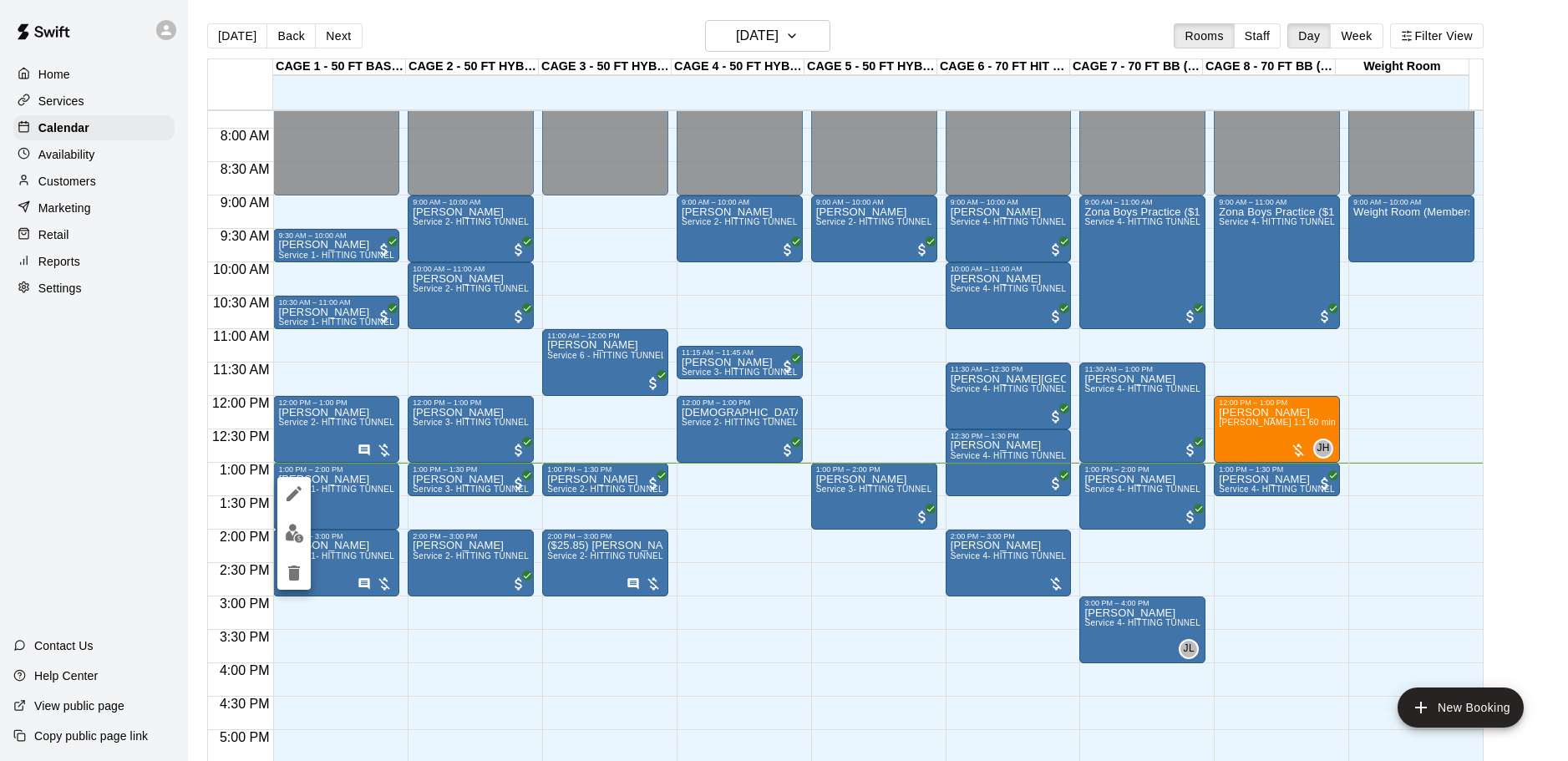
click at [409, 623] on div at bounding box center [784, 380] width 1568 height 761
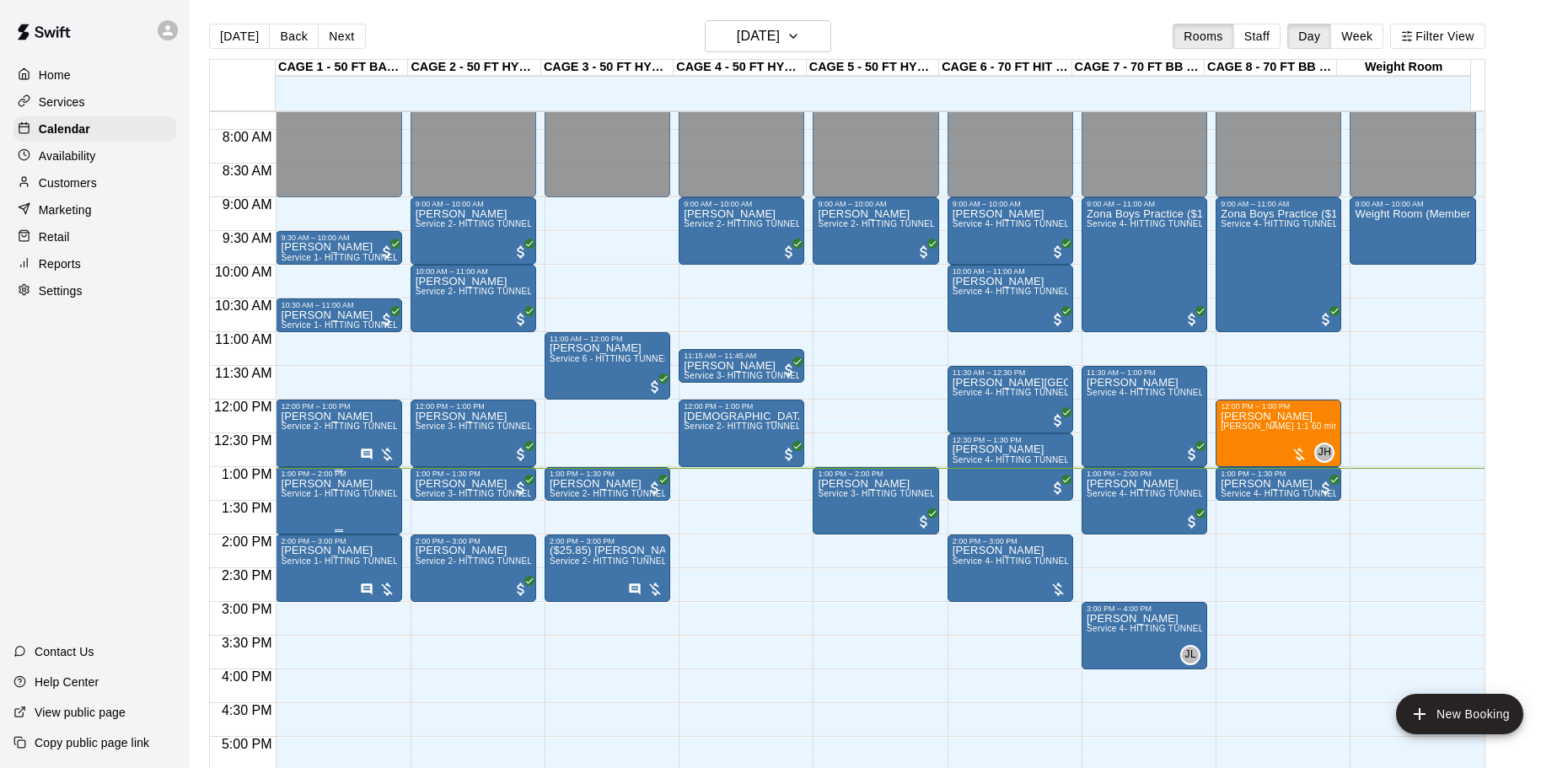
click at [353, 484] on p "[PERSON_NAME]" at bounding box center [338, 484] width 116 height 0
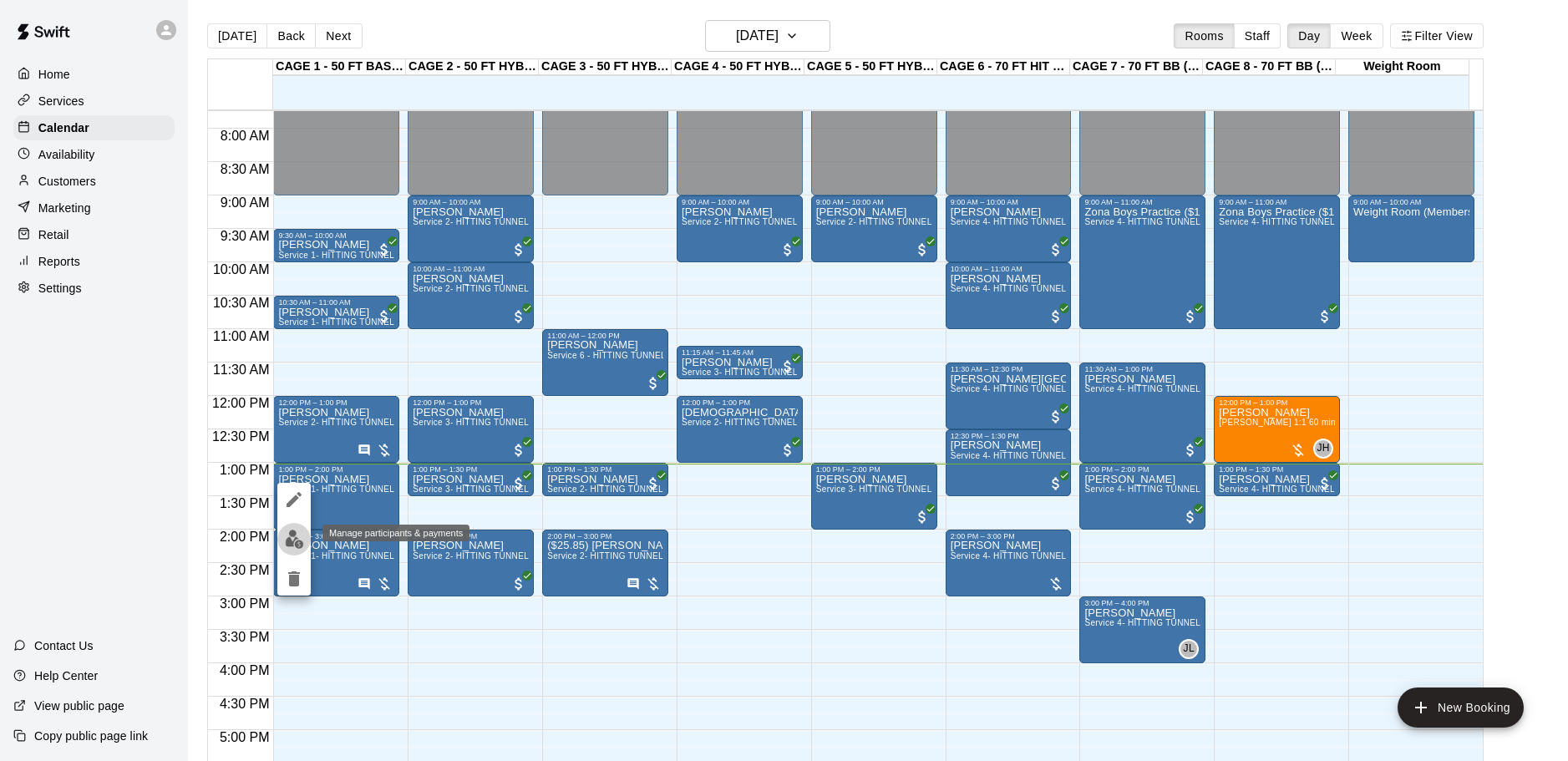
click at [303, 531] on img "edit" at bounding box center [294, 540] width 19 height 19
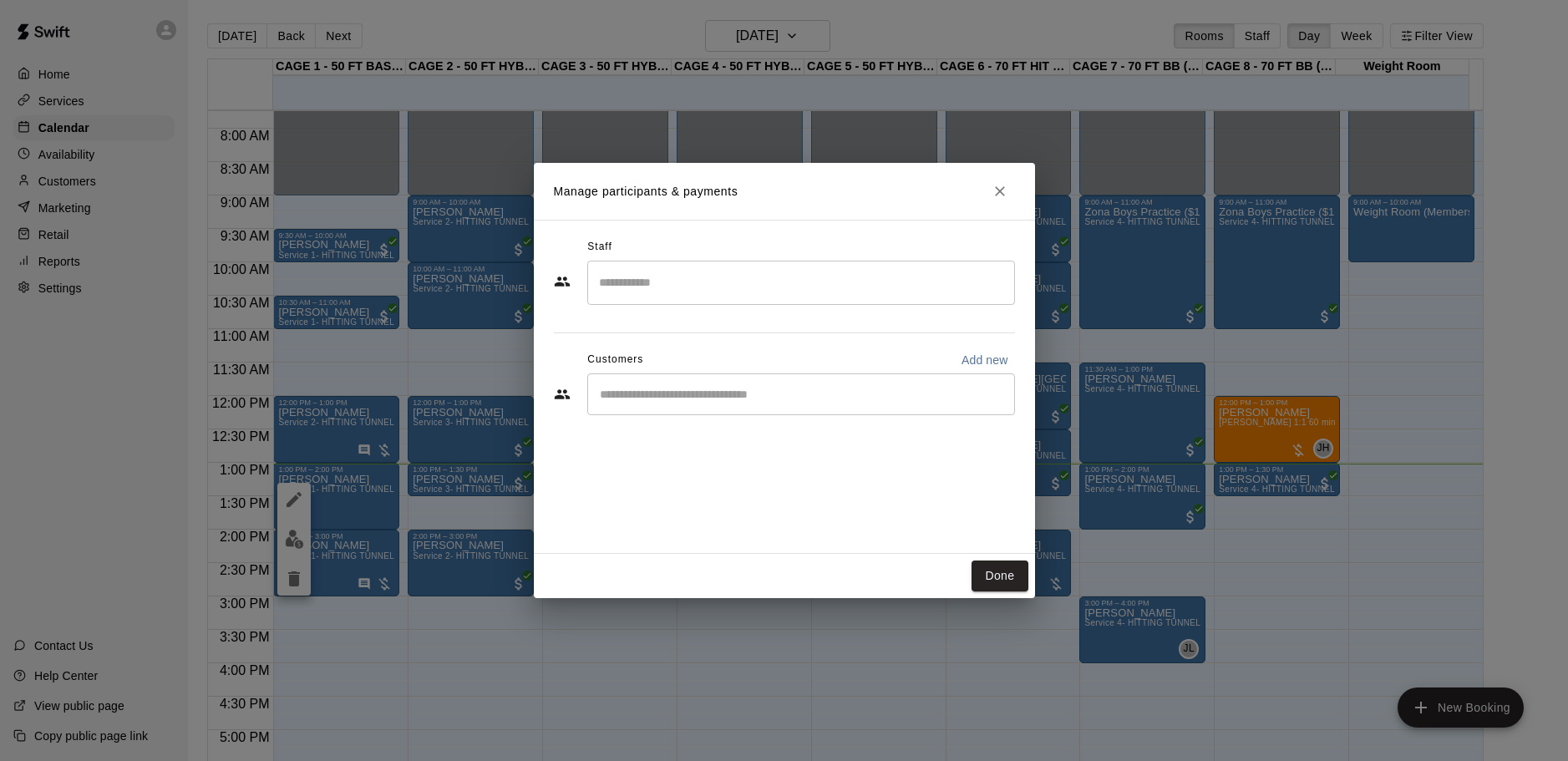
click at [635, 402] on input "Start typing to search customers..." at bounding box center [801, 395] width 413 height 17
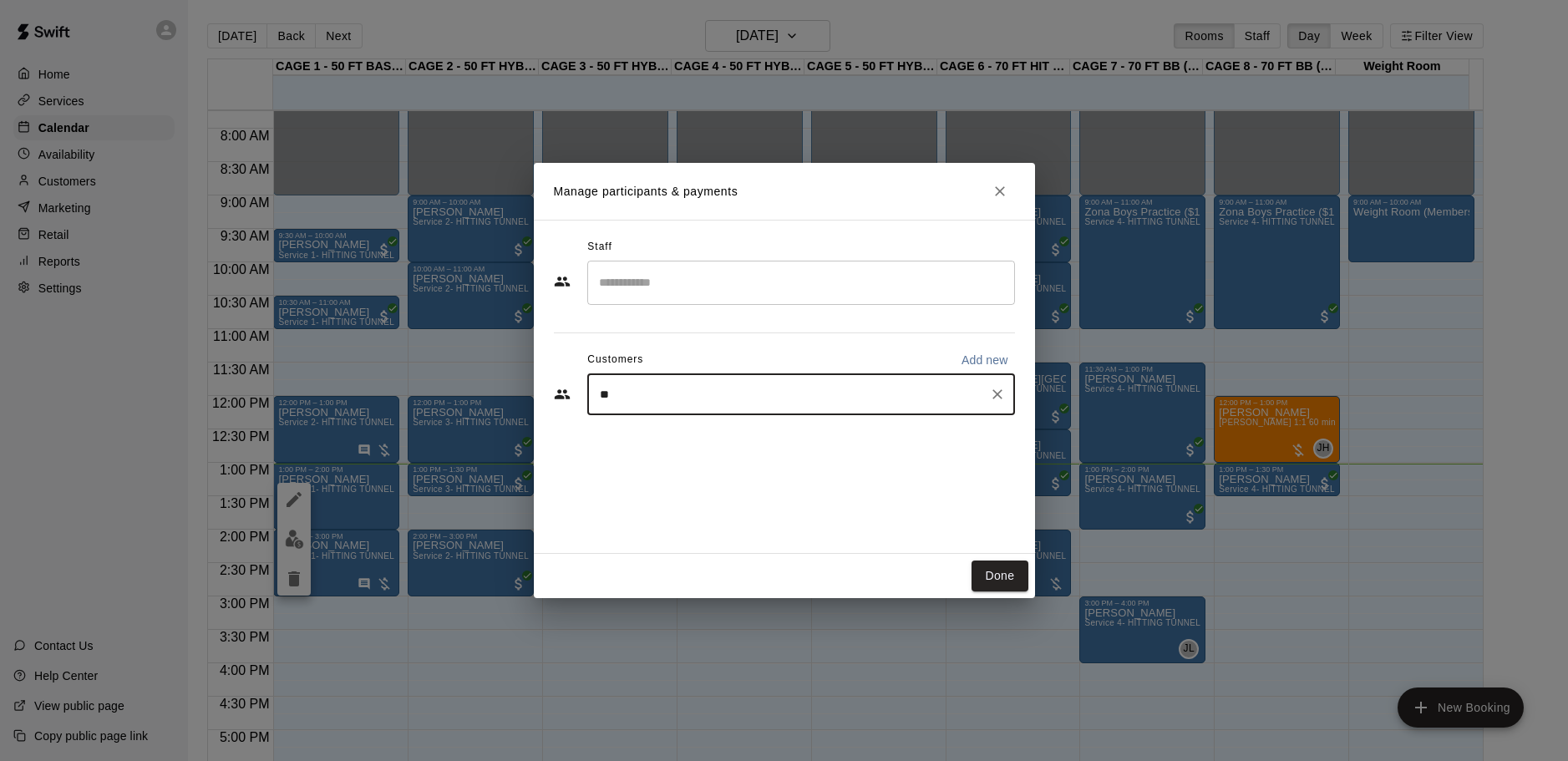
type input "*"
type input "**********"
click at [987, 182] on button "Close" at bounding box center [1000, 191] width 30 height 30
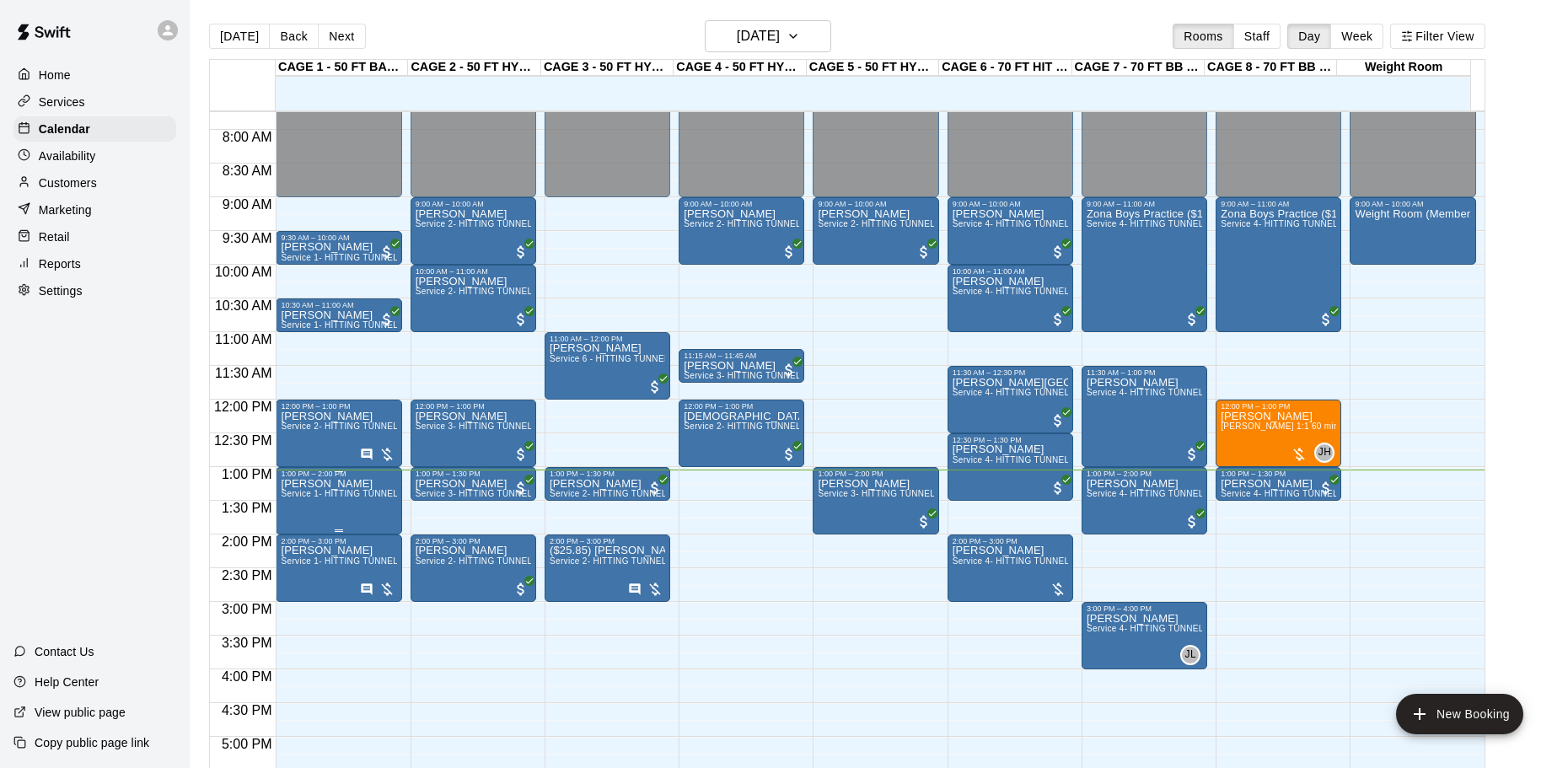
click at [307, 484] on p "[PERSON_NAME]" at bounding box center [338, 484] width 116 height 0
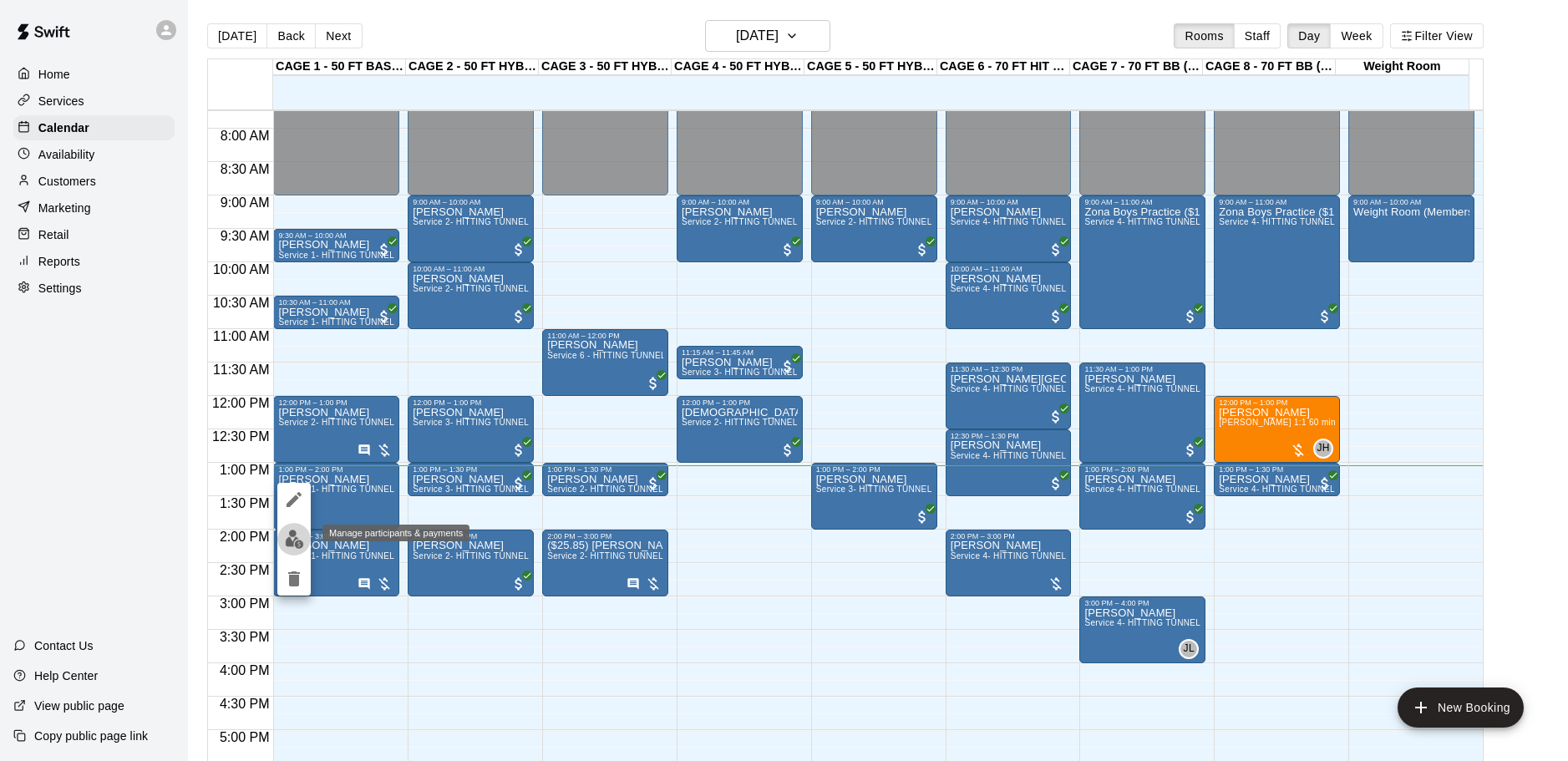
click at [286, 531] on img "edit" at bounding box center [294, 540] width 19 height 19
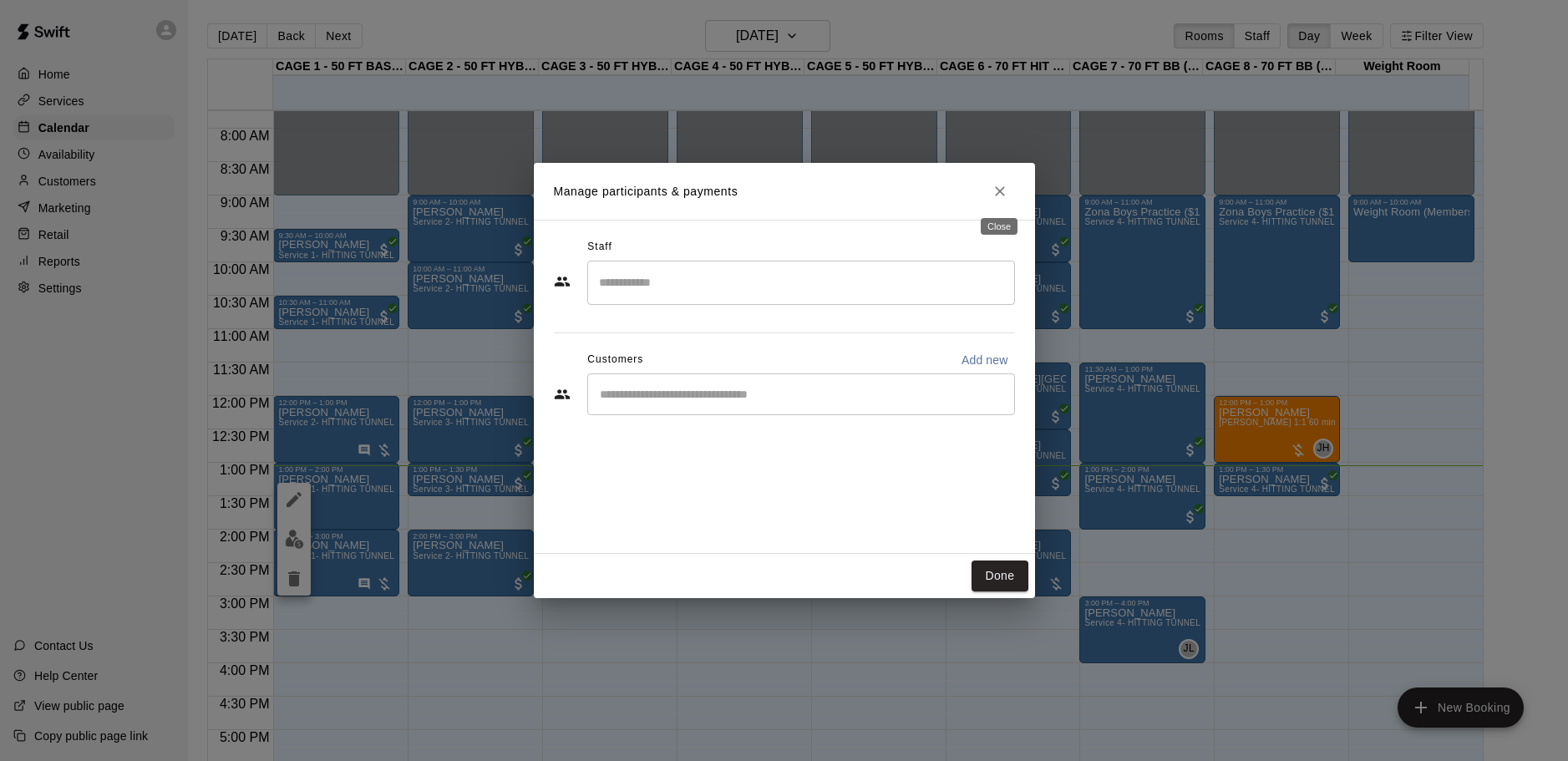
click at [1004, 199] on icon "Close" at bounding box center [1000, 191] width 17 height 17
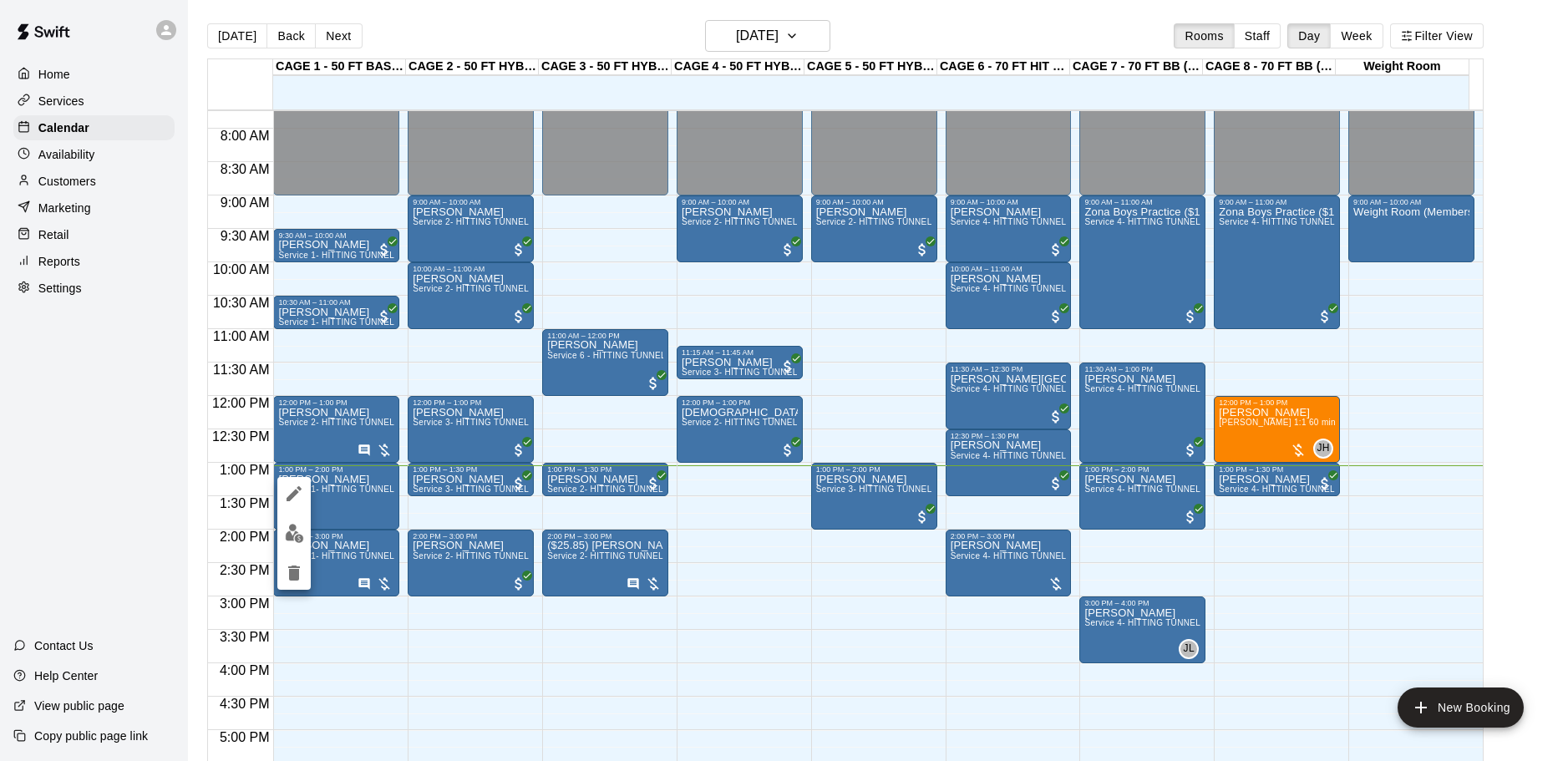
click at [82, 199] on div at bounding box center [784, 380] width 1568 height 761
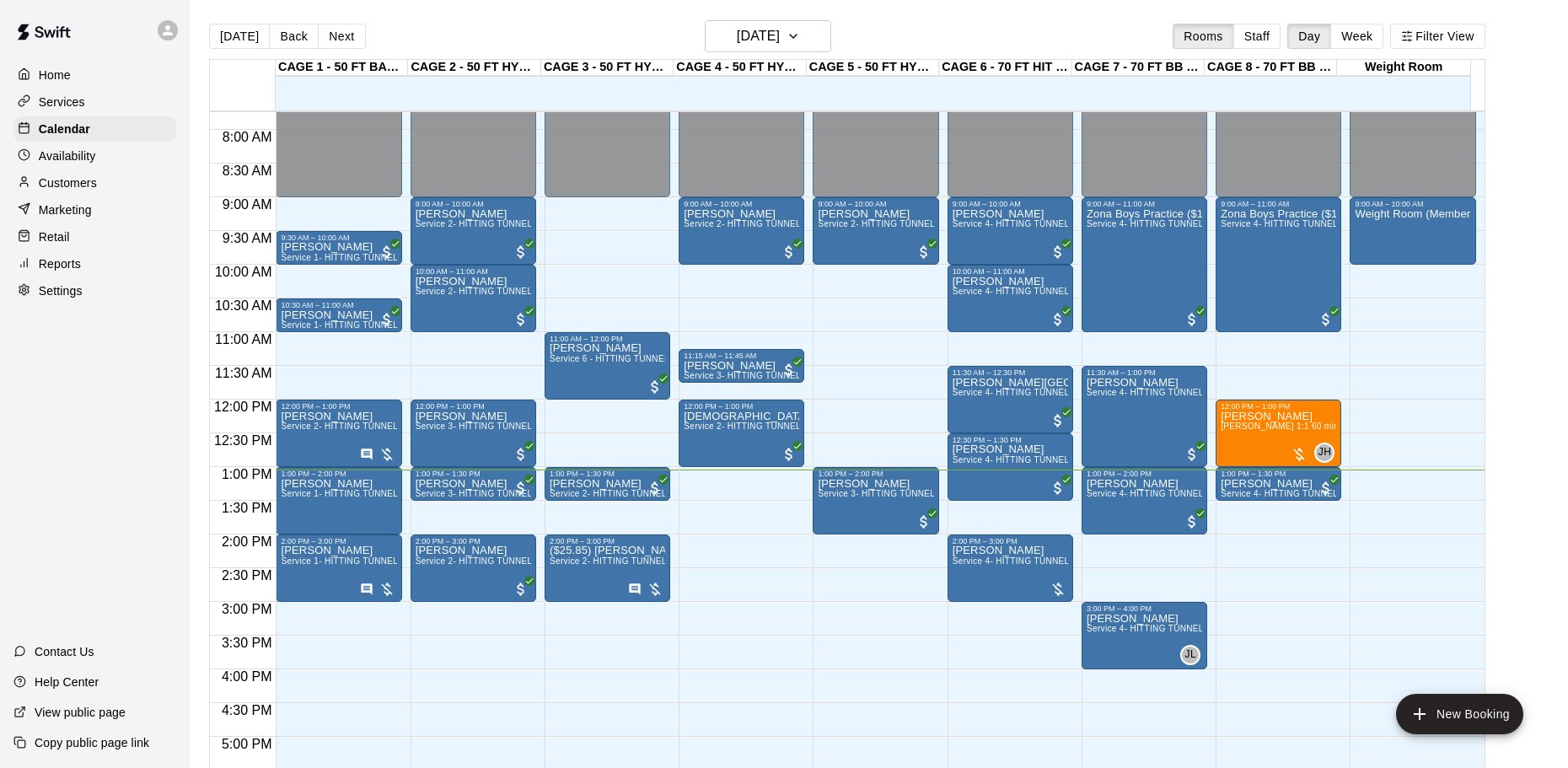
click at [84, 191] on p "Customers" at bounding box center [68, 183] width 58 height 17
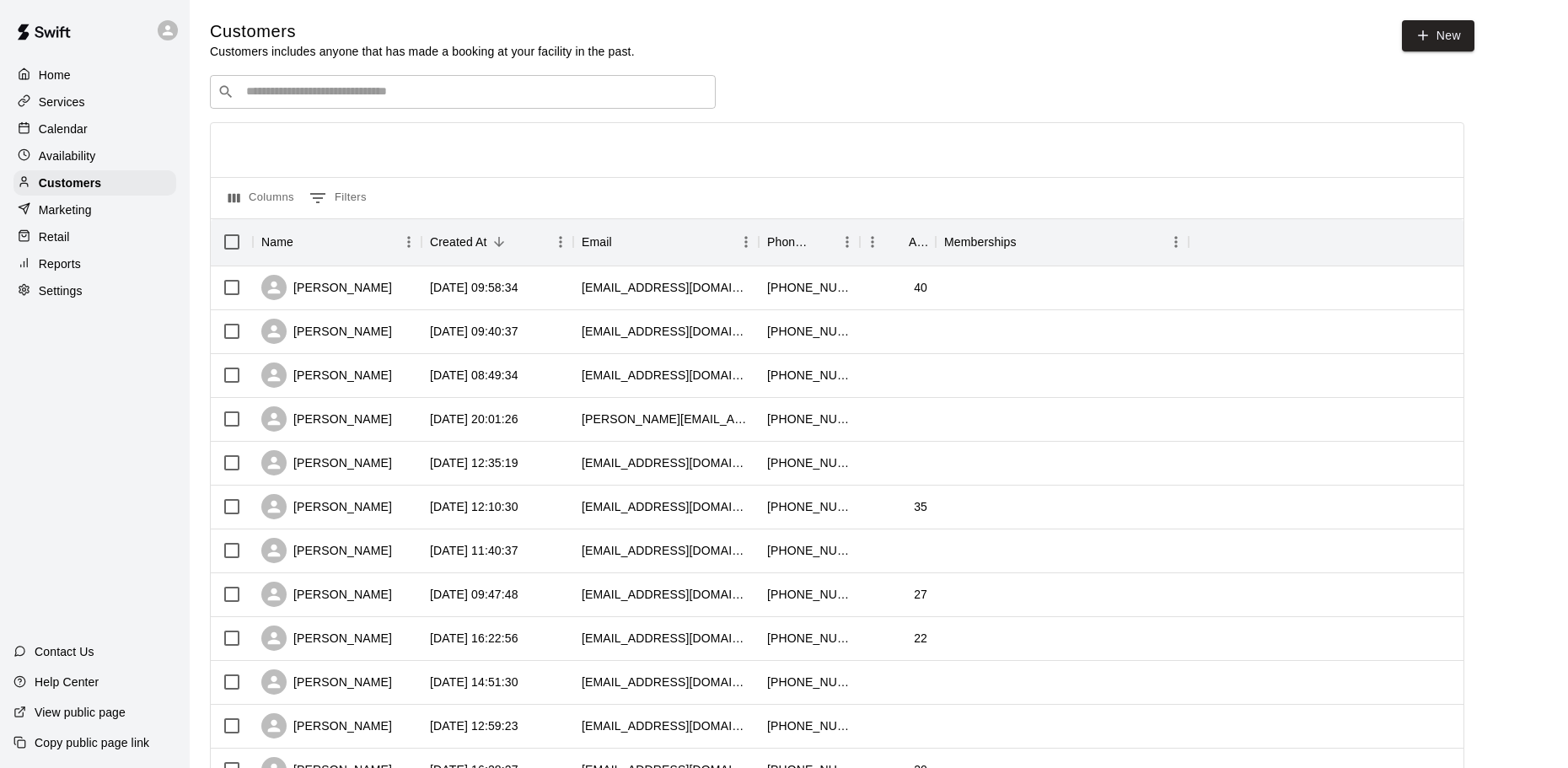
click at [331, 85] on input "Search customers by name or email" at bounding box center [474, 92] width 467 height 17
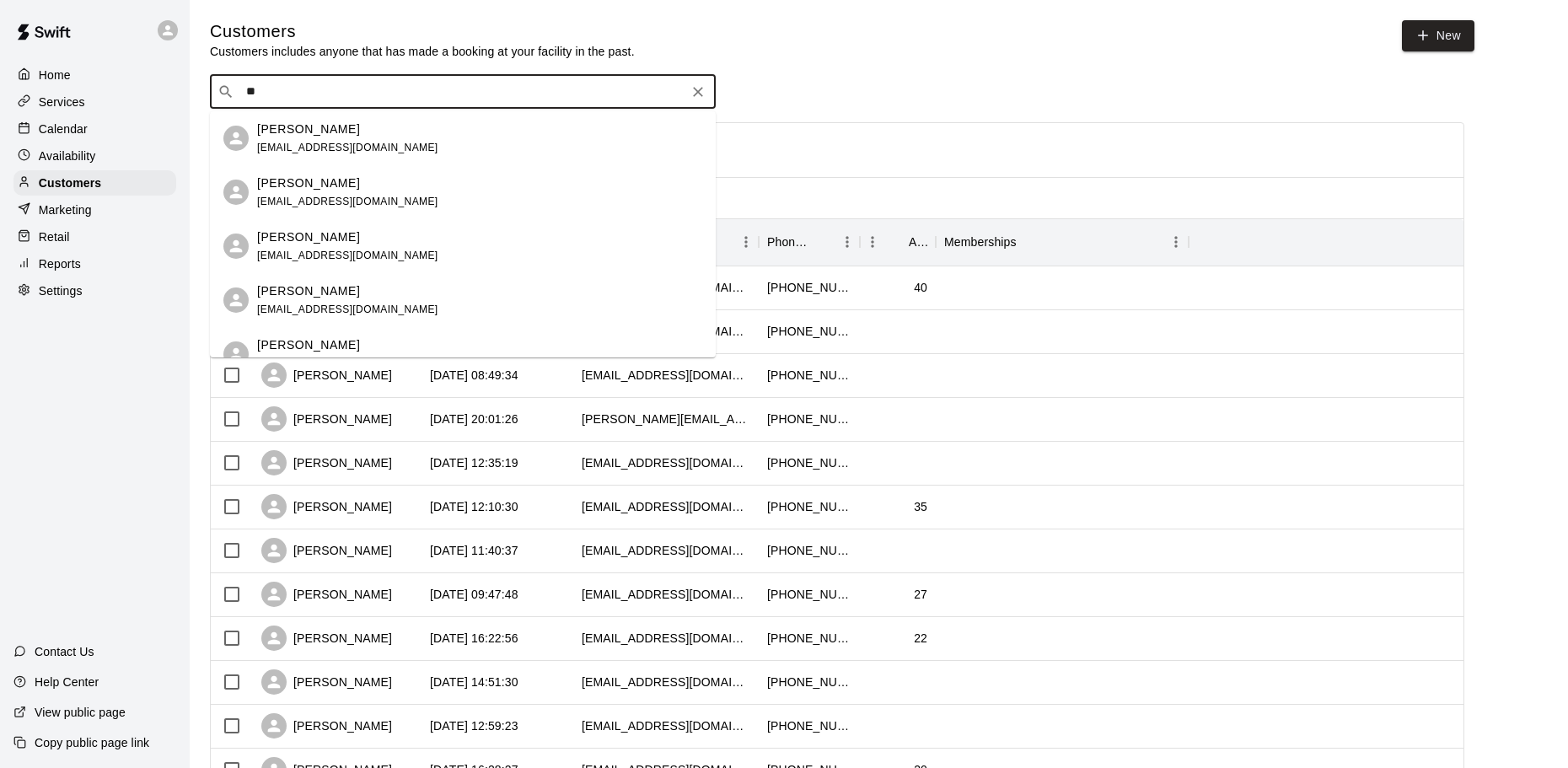
type input "*"
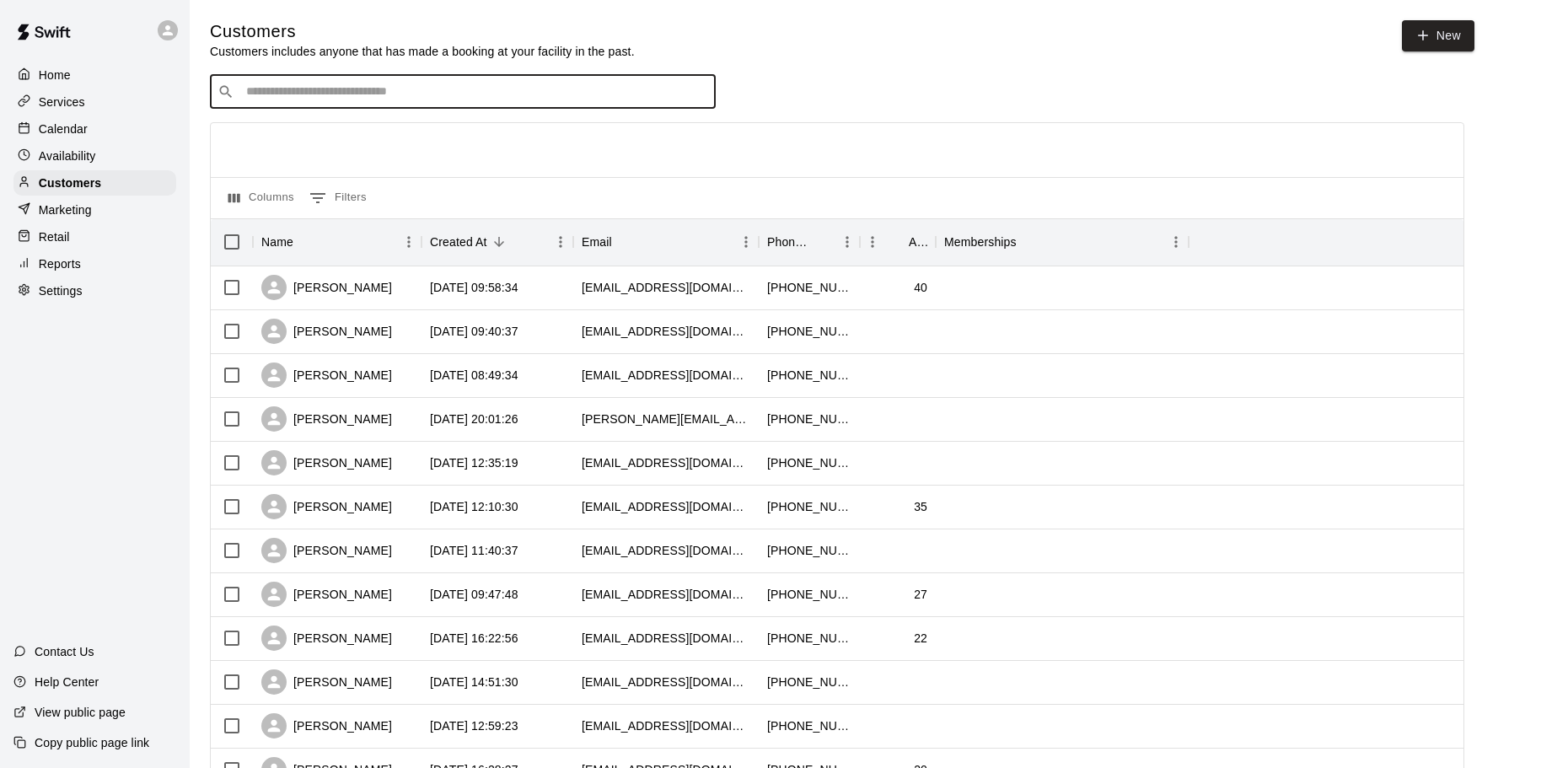
click at [85, 140] on div "Calendar" at bounding box center [95, 129] width 162 height 25
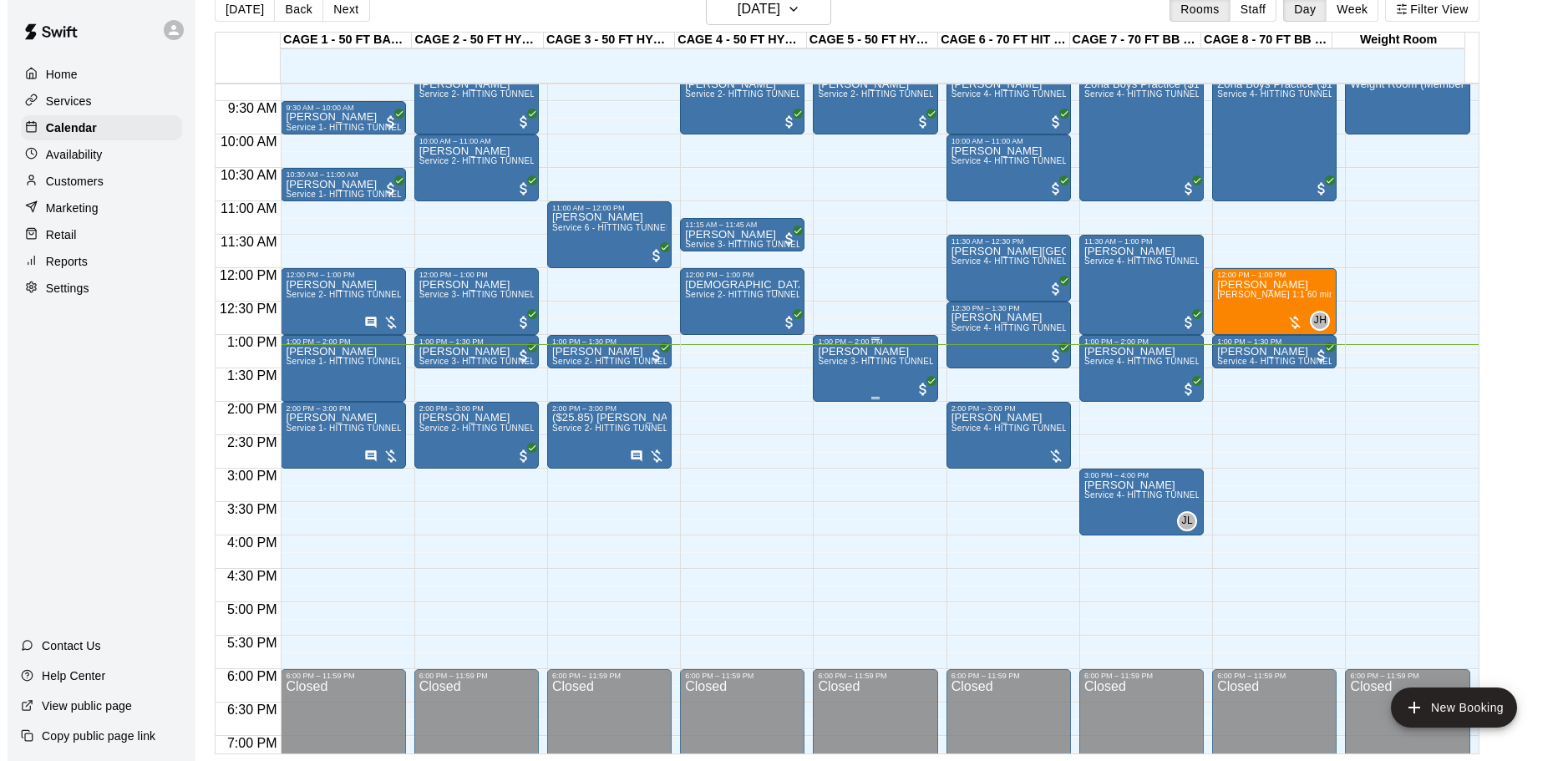
scroll to position [538, 0]
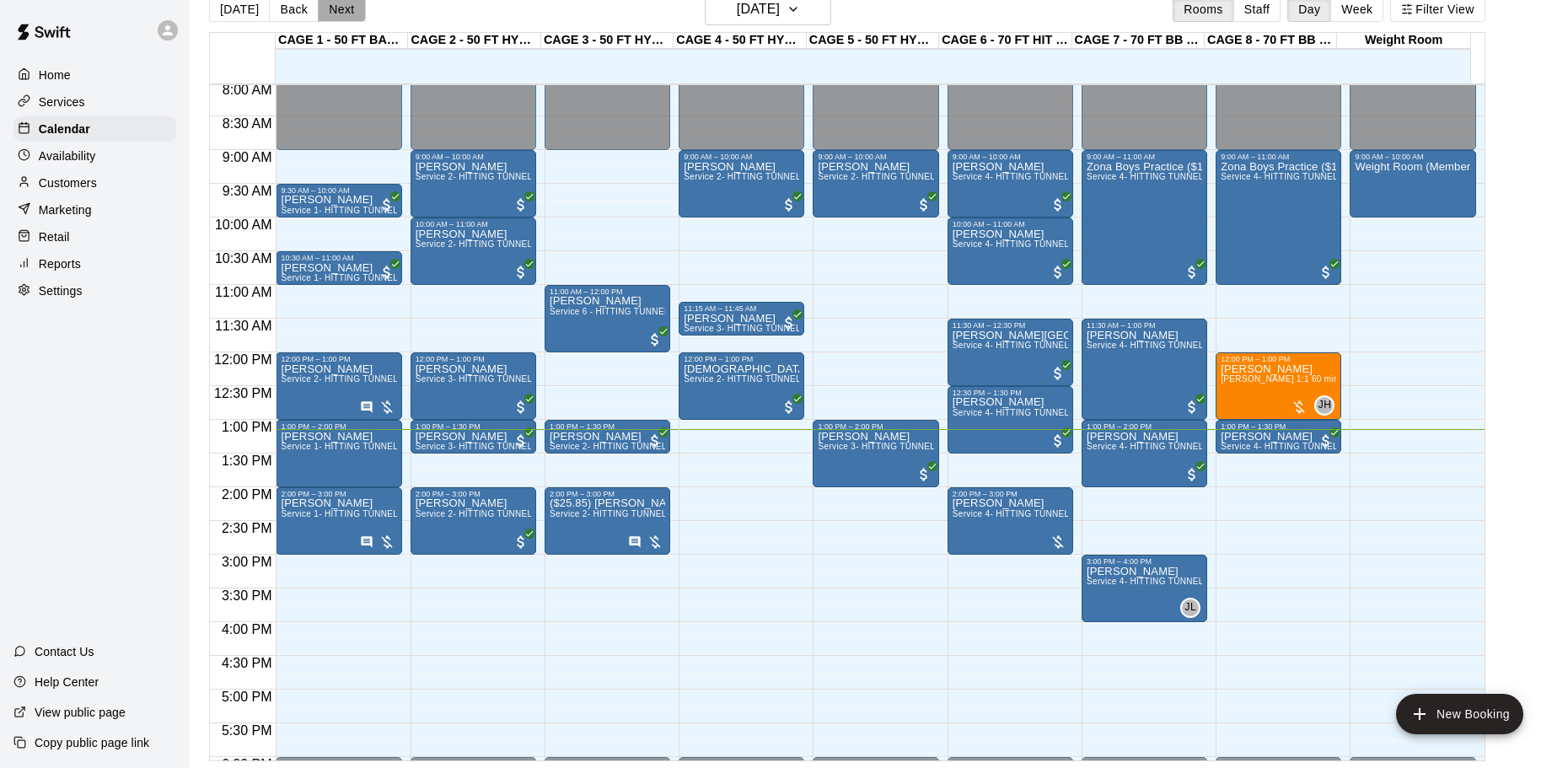
click at [335, 4] on button "Next" at bounding box center [341, 9] width 47 height 25
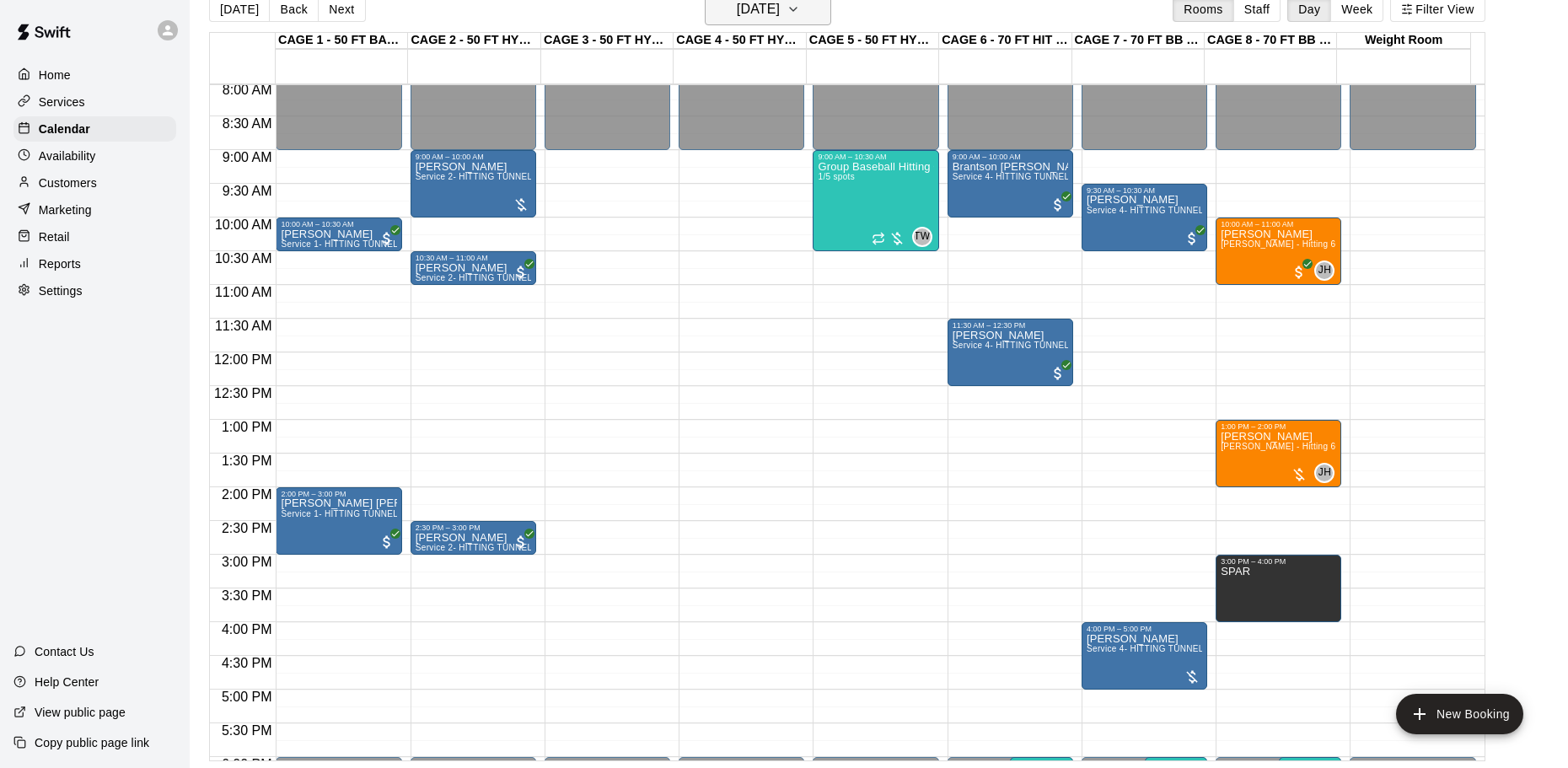
click at [779, 15] on h6 "[DATE]" at bounding box center [757, 9] width 43 height 24
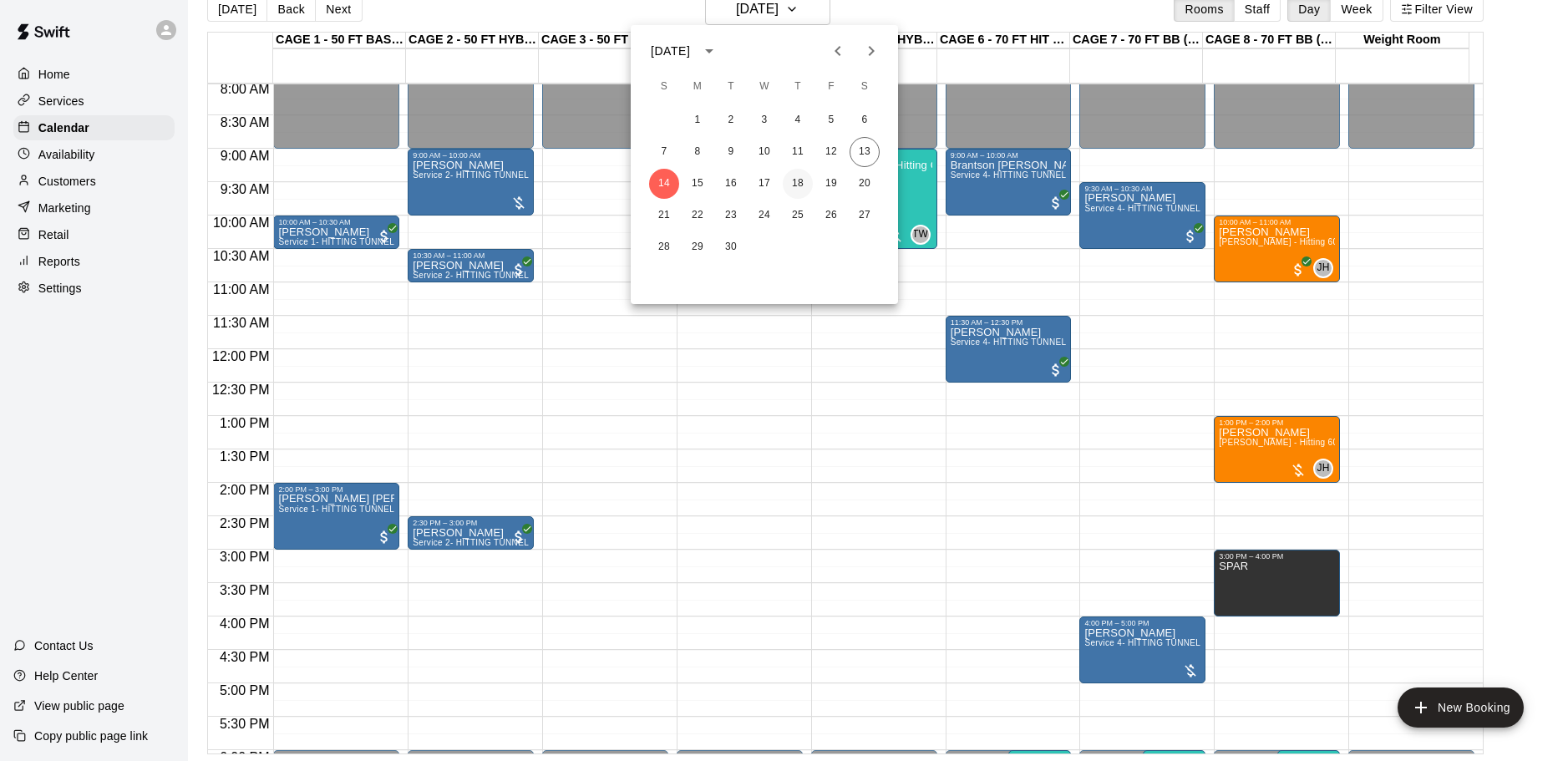
click at [794, 174] on button "18" at bounding box center [798, 184] width 30 height 30
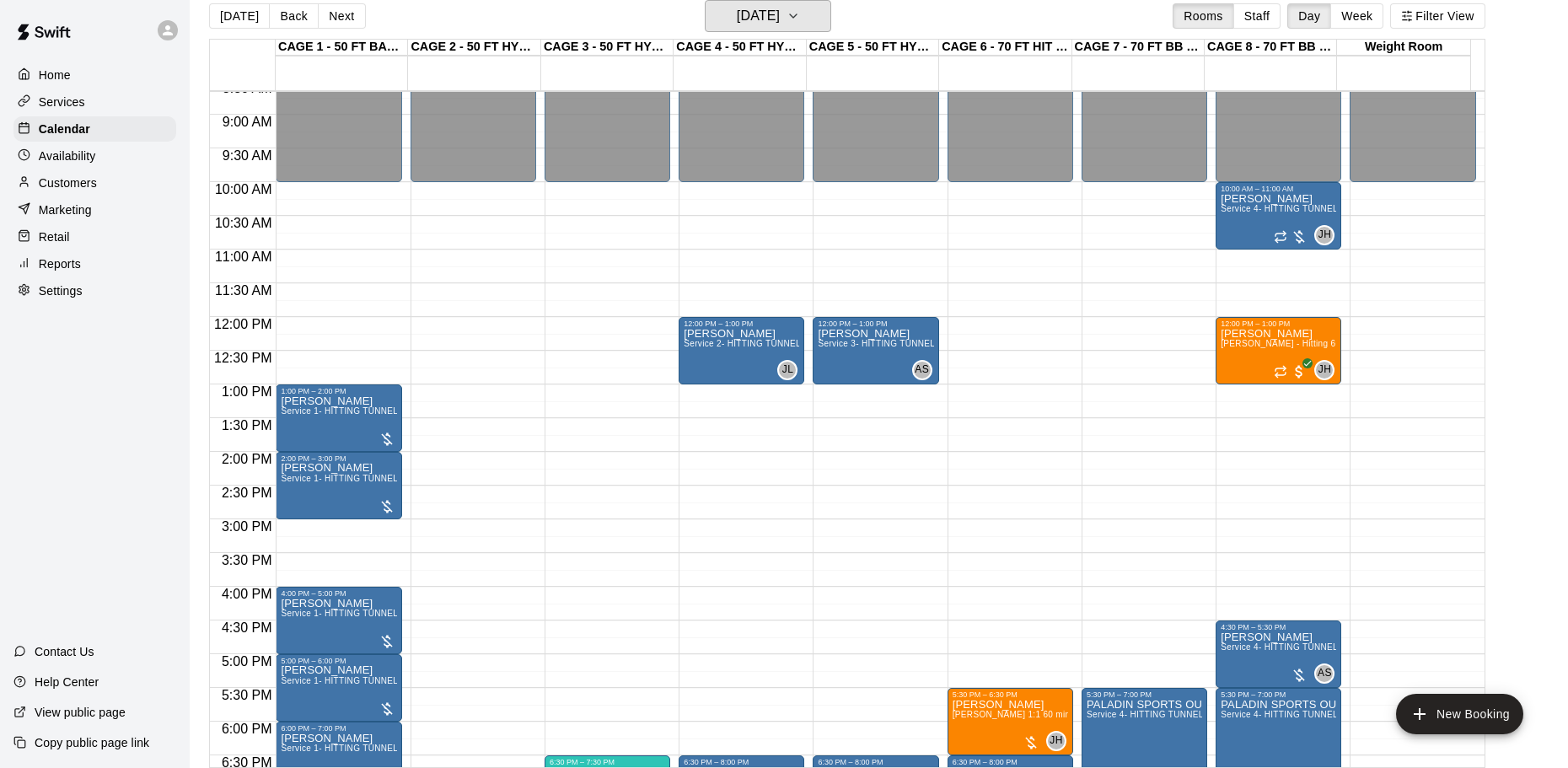
scroll to position [795, 0]
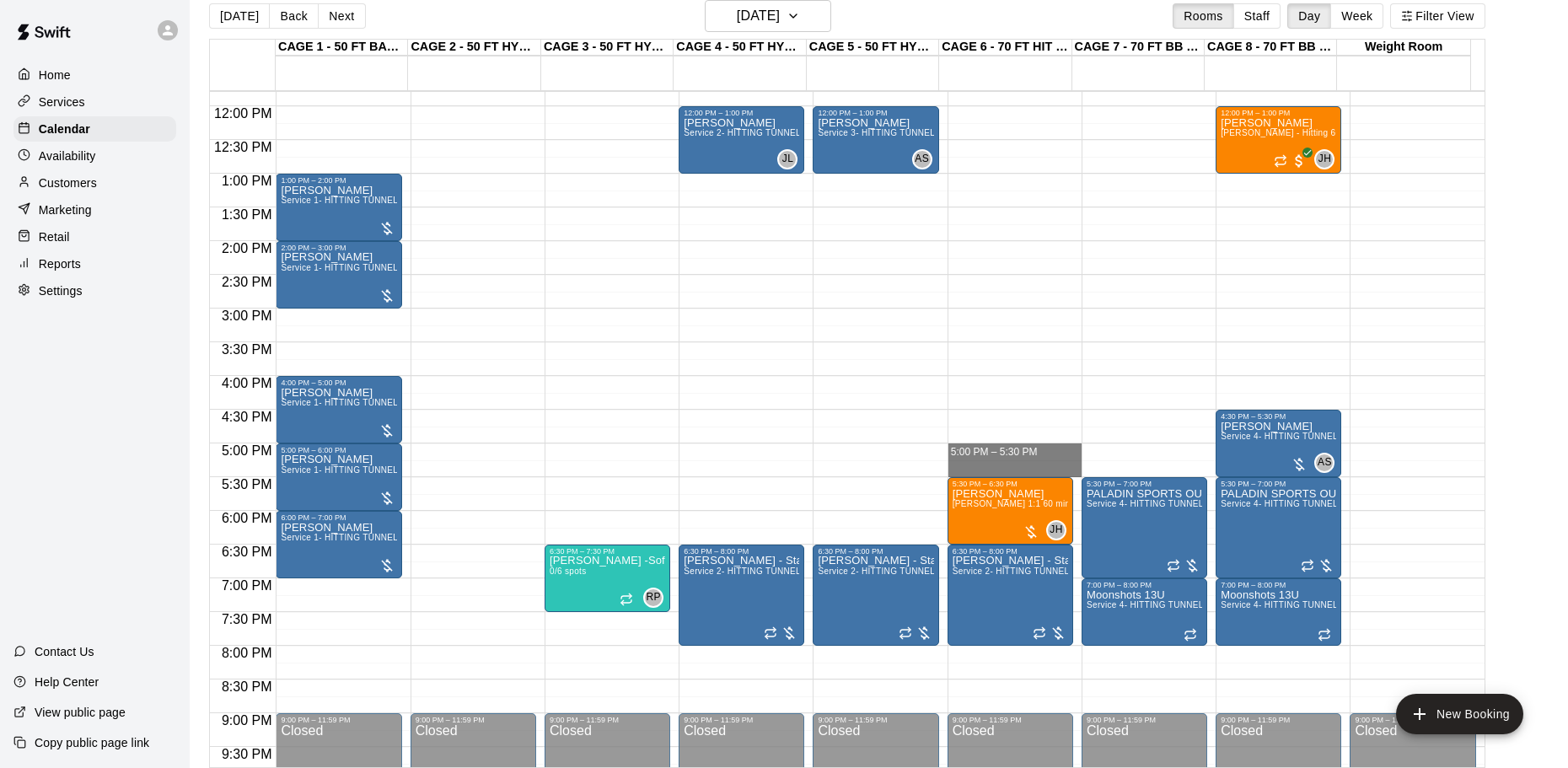
drag, startPoint x: 1009, startPoint y: 447, endPoint x: 1008, endPoint y: 467, distance: 20.0
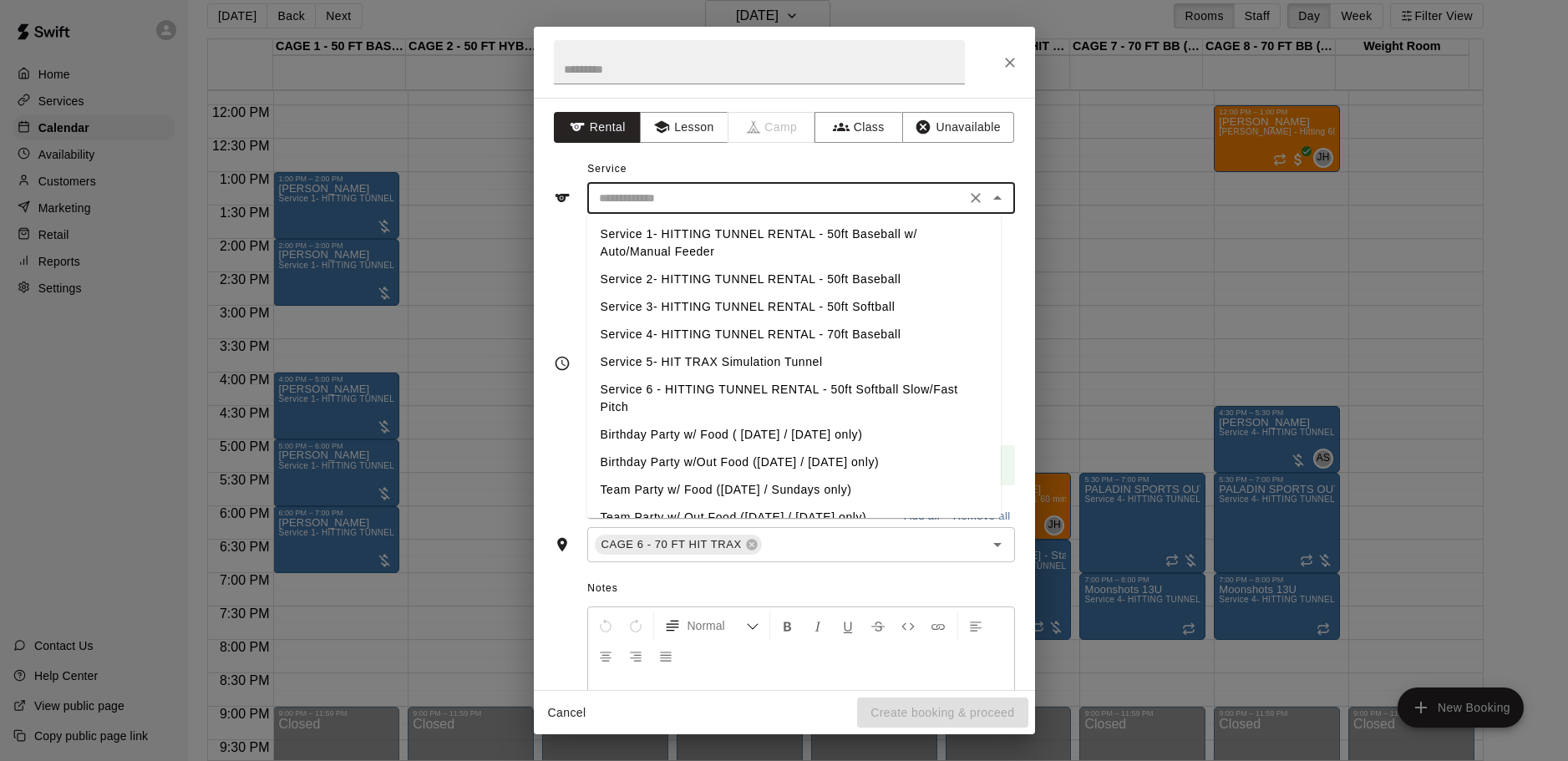
click at [685, 204] on input "text" at bounding box center [776, 199] width 368 height 21
click at [826, 327] on li "Service 4- HITTING TUNNEL RENTAL - 70ft Baseball" at bounding box center [794, 334] width 414 height 27
type input "**********"
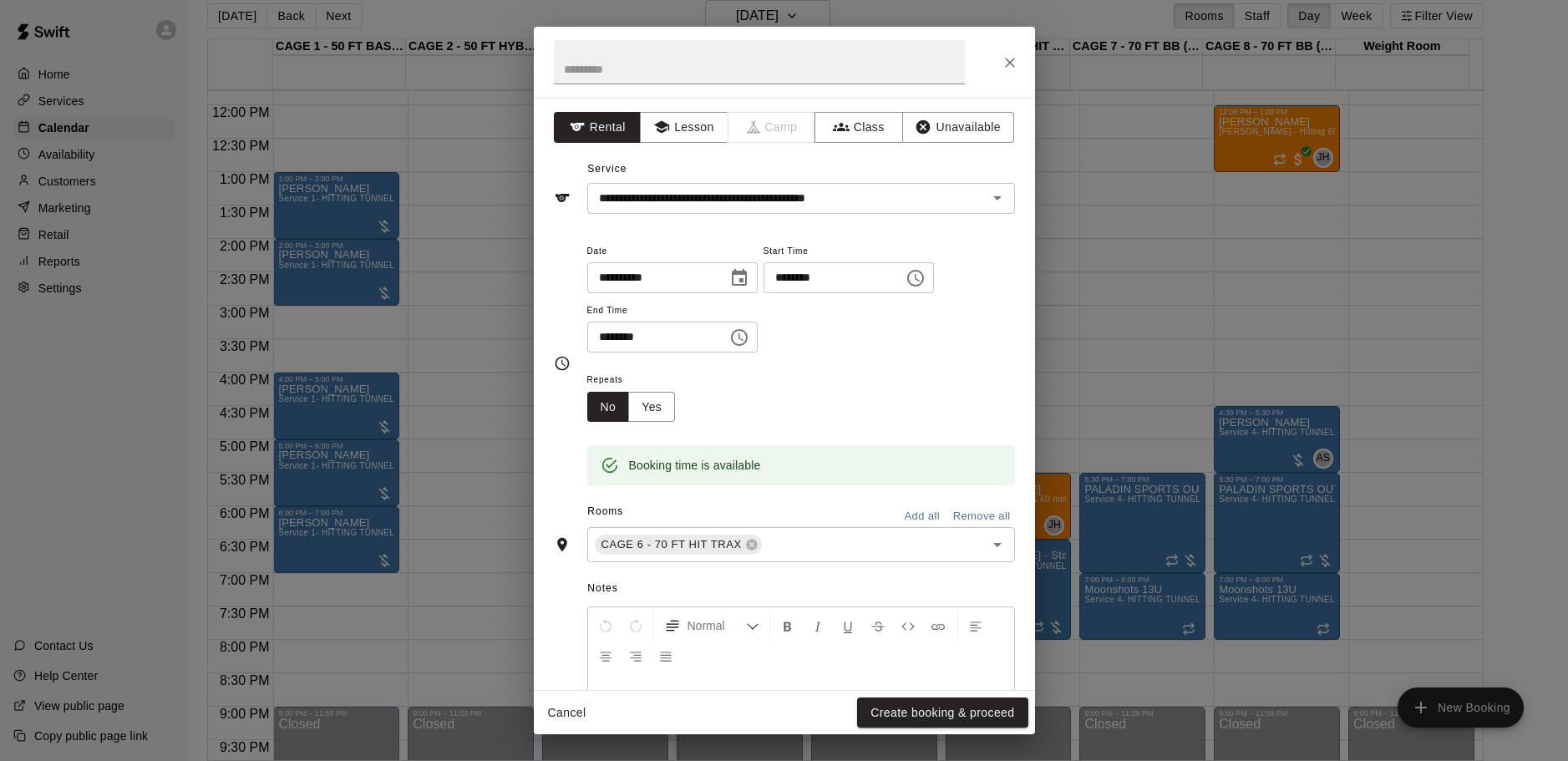
click at [1027, 46] on div at bounding box center [784, 62] width 502 height 71
click at [1016, 61] on icon "Close" at bounding box center [1010, 62] width 17 height 17
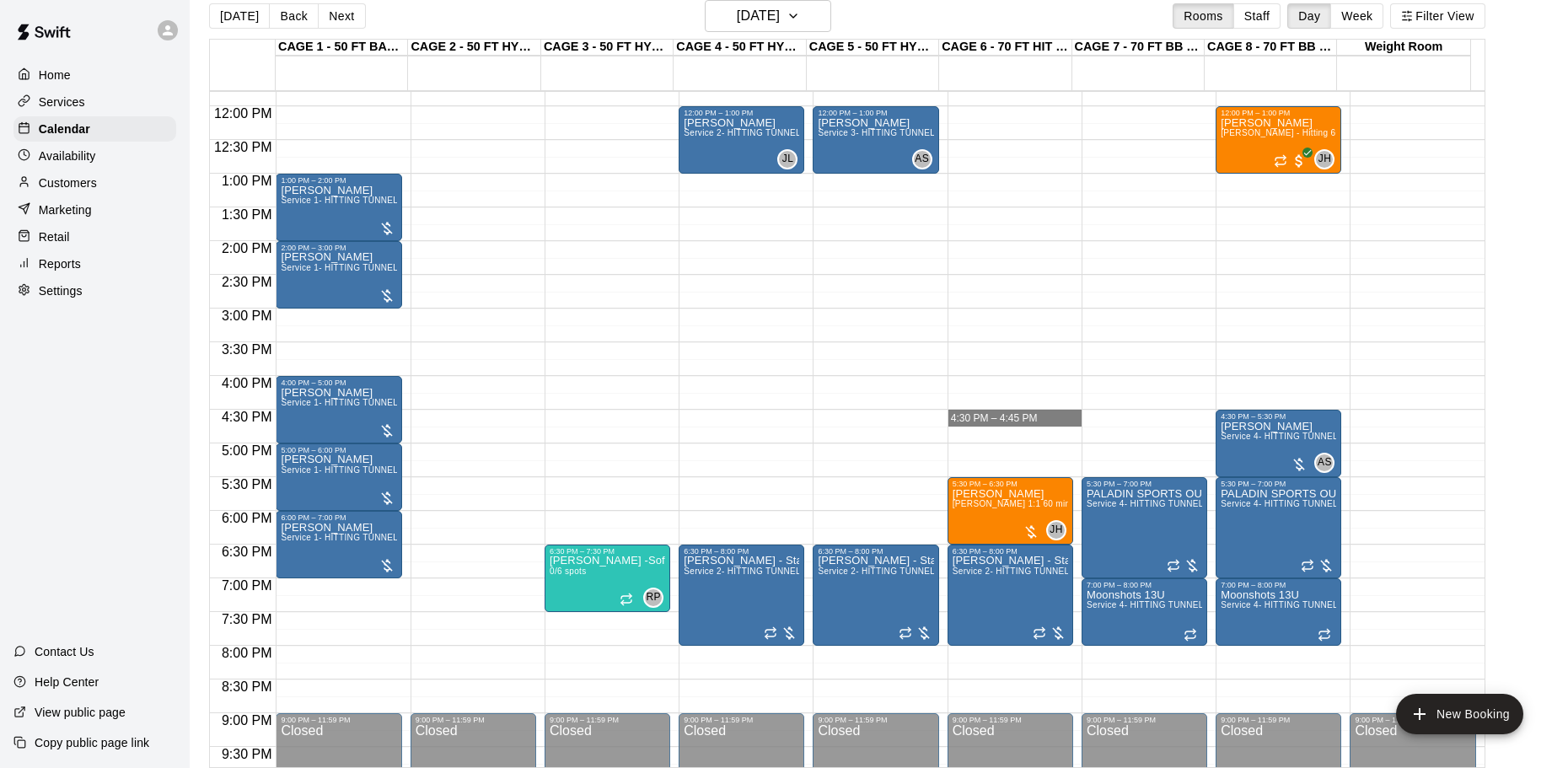
drag, startPoint x: 1014, startPoint y: 414, endPoint x: 997, endPoint y: 415, distance: 17.0
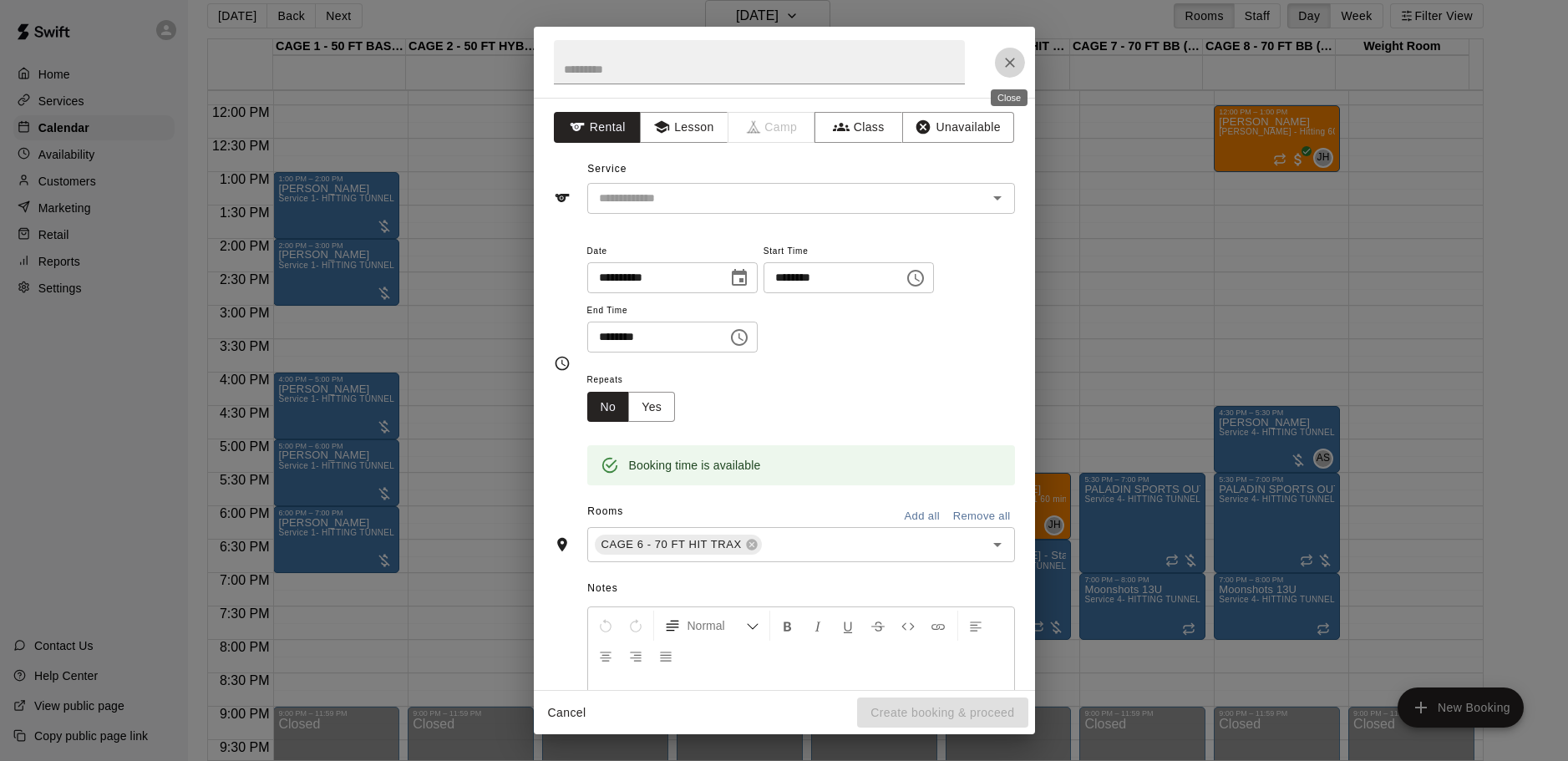
click at [1013, 61] on icon "Close" at bounding box center [1010, 62] width 17 height 17
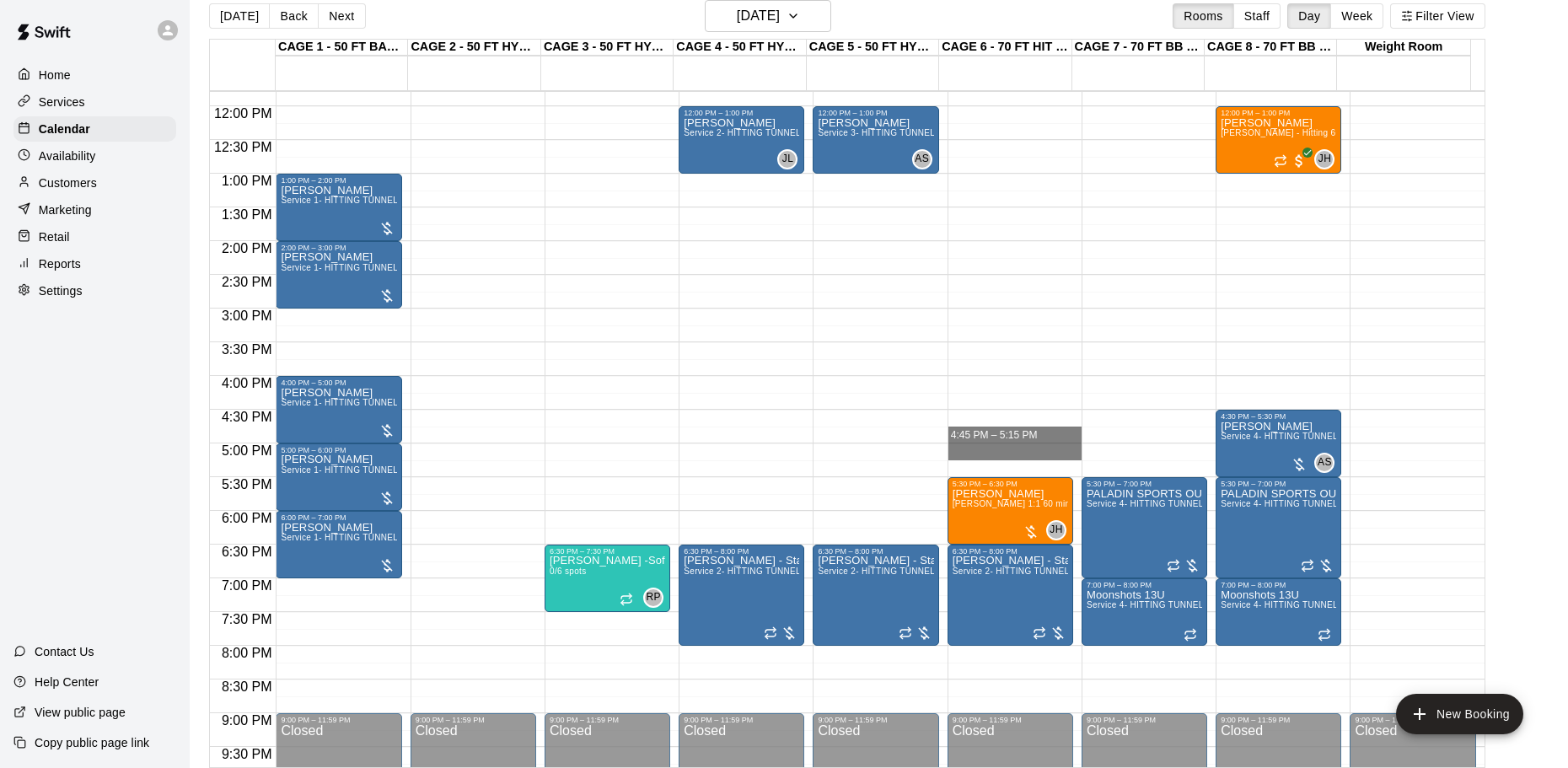
drag, startPoint x: 1030, startPoint y: 415, endPoint x: 1026, endPoint y: 455, distance: 40.2
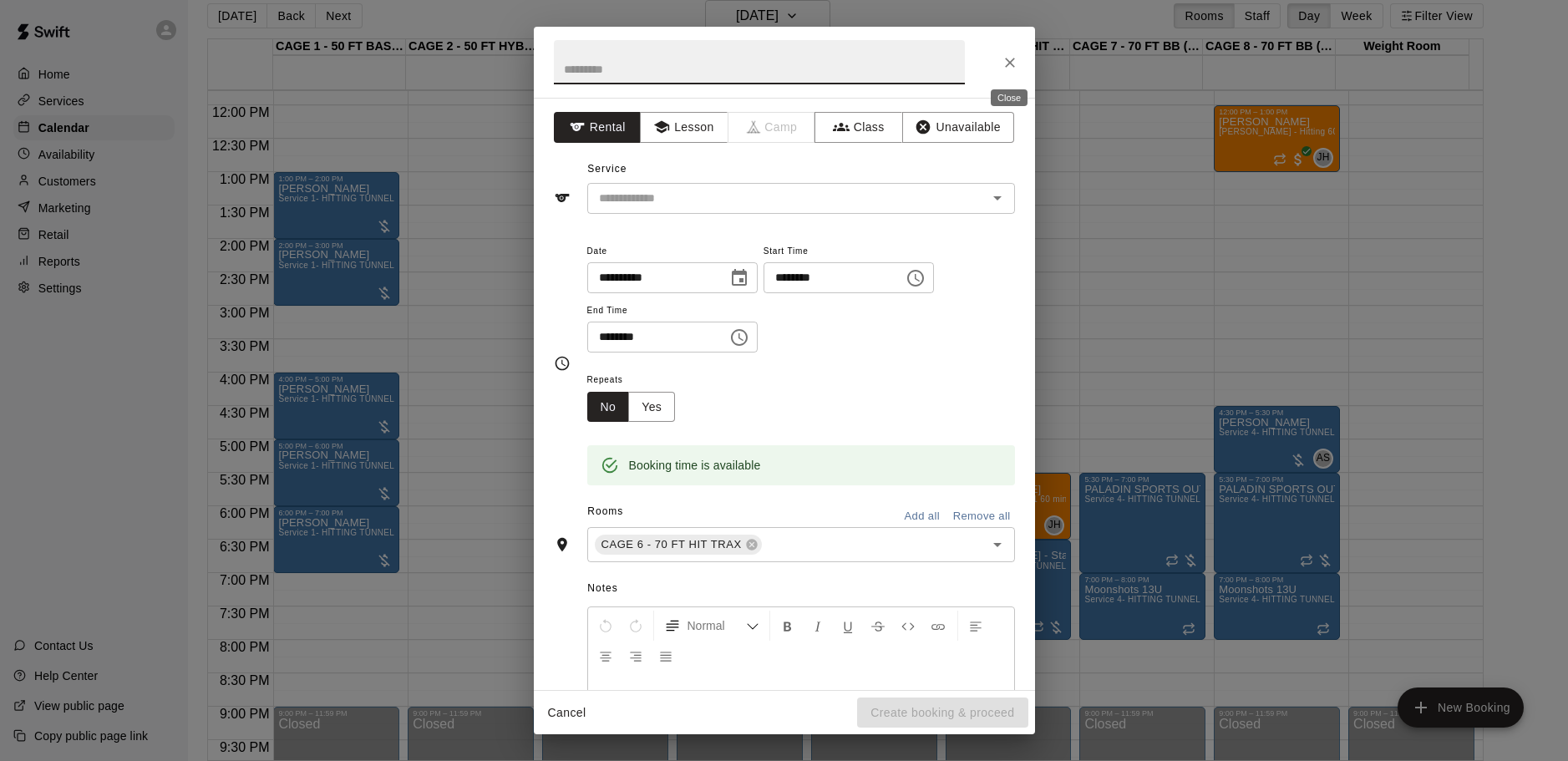
click at [1014, 62] on icon "Close" at bounding box center [1010, 62] width 17 height 17
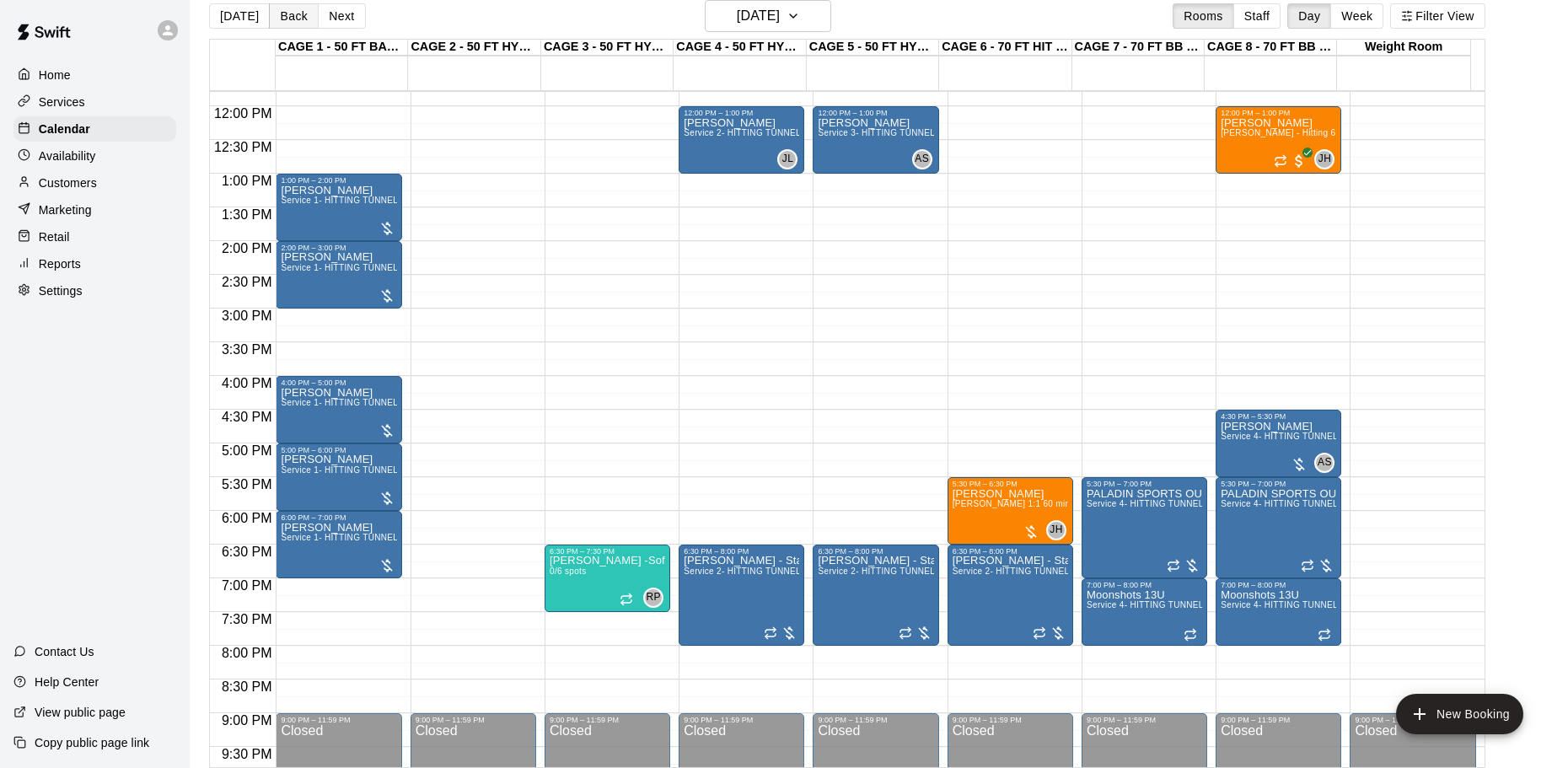
click at [292, 15] on button "Back" at bounding box center [294, 16] width 50 height 25
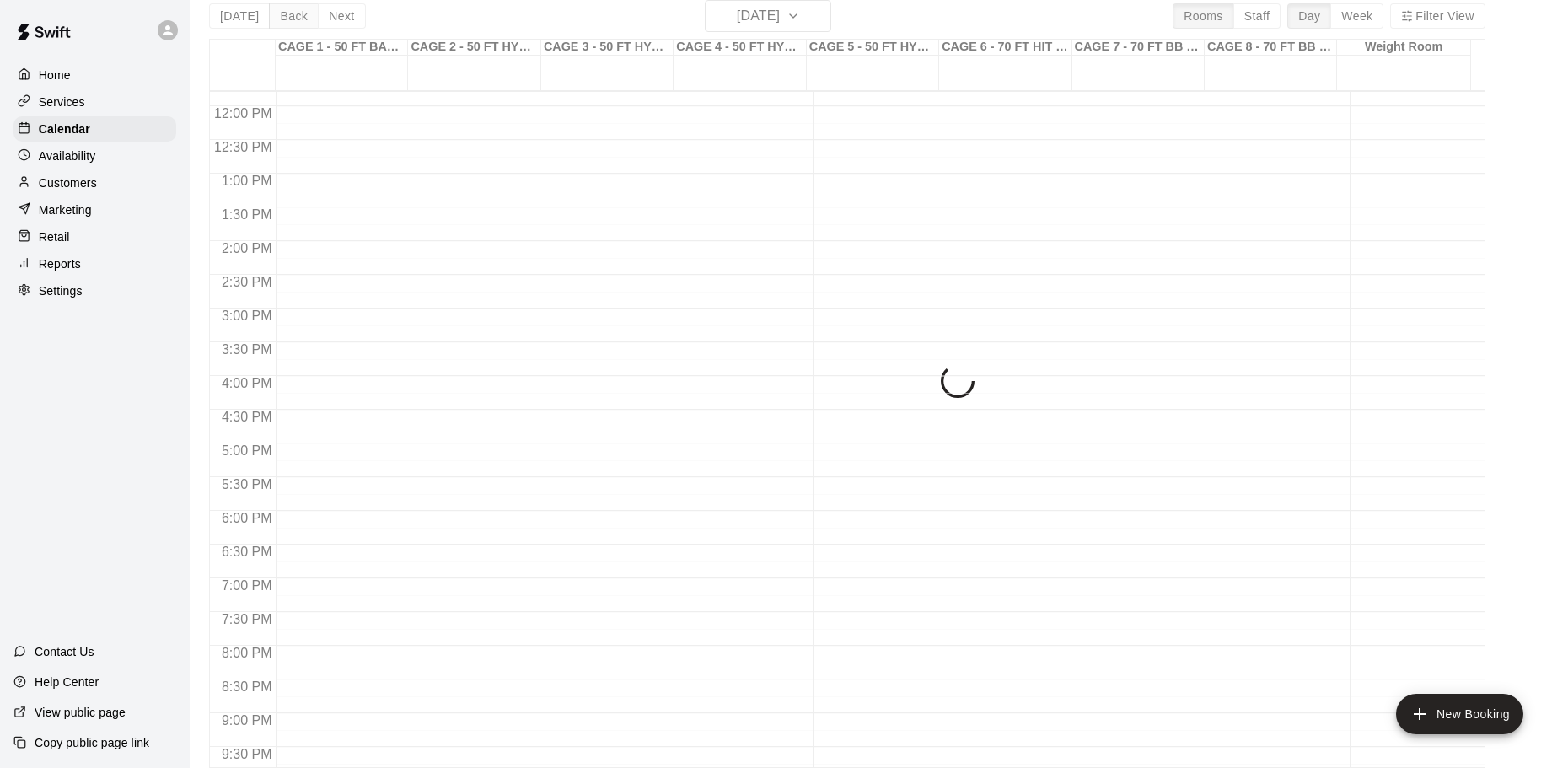
click at [292, 15] on div "[DATE] Back [DATE][DATE] Rooms Staff Day Week Filter View CAGE 1 - 50 FT BASEBA…" at bounding box center [847, 384] width 1276 height 768
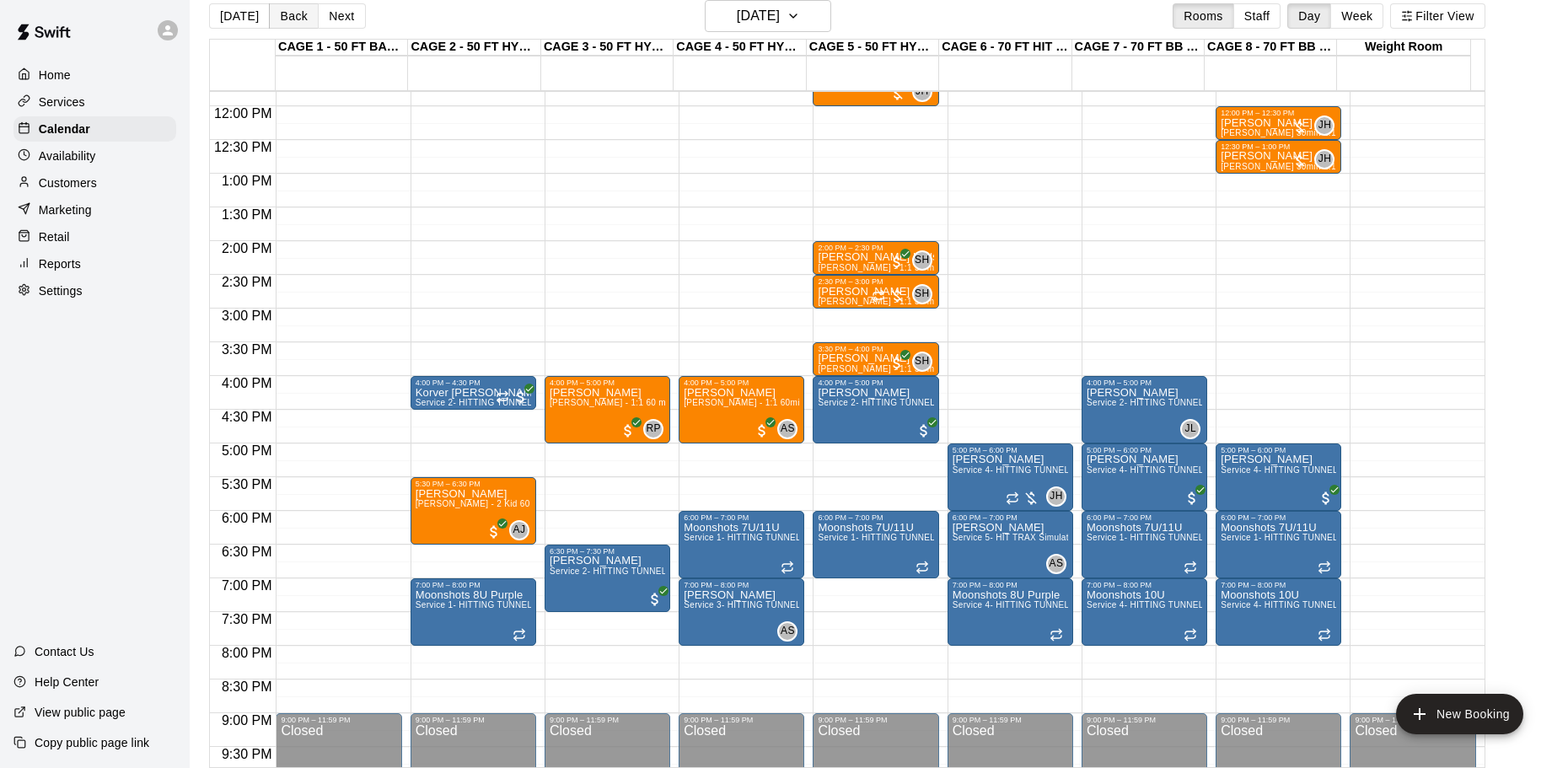
click at [292, 15] on button "Back" at bounding box center [294, 16] width 50 height 25
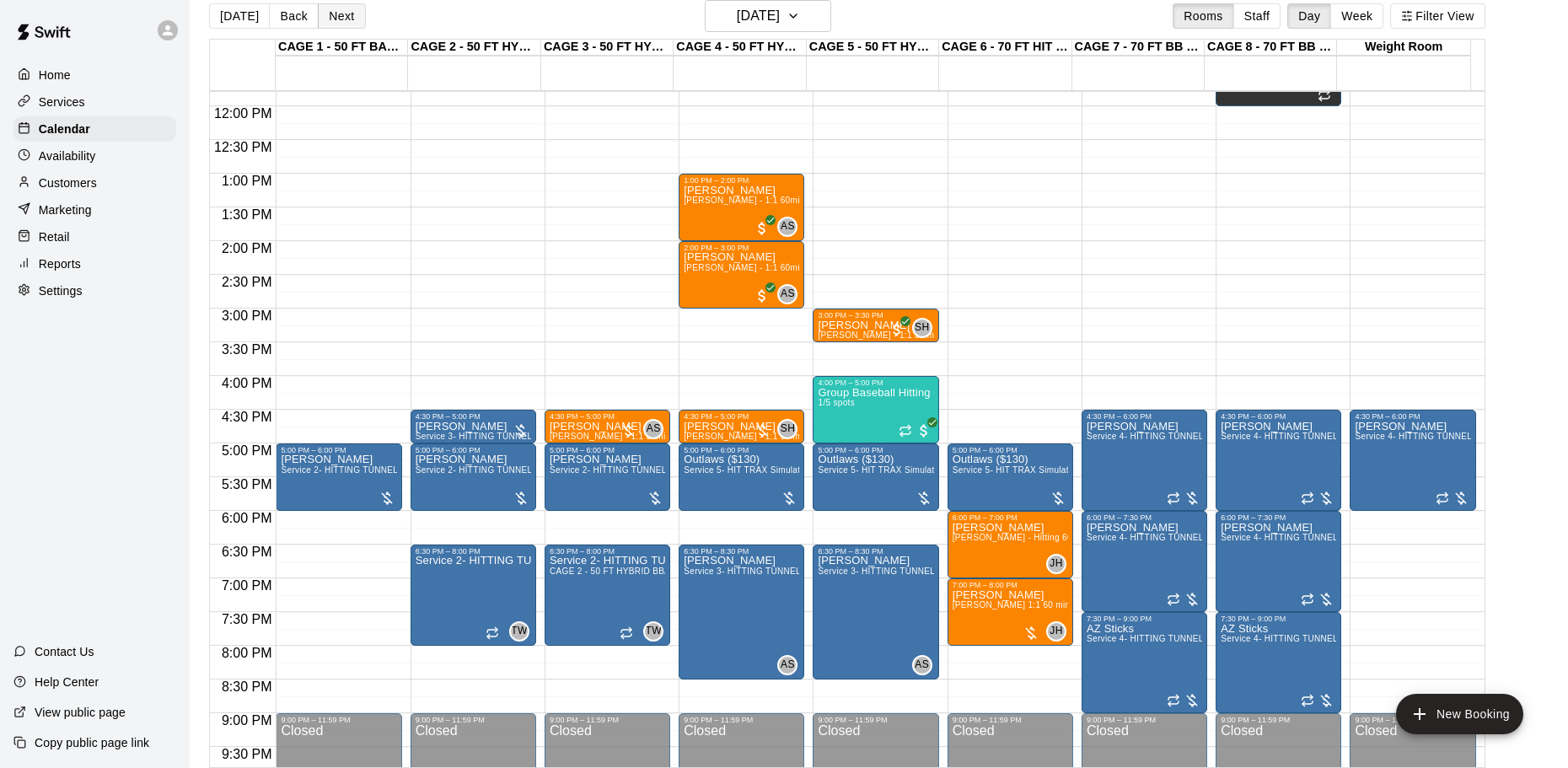
click at [318, 13] on button "Next" at bounding box center [341, 16] width 47 height 25
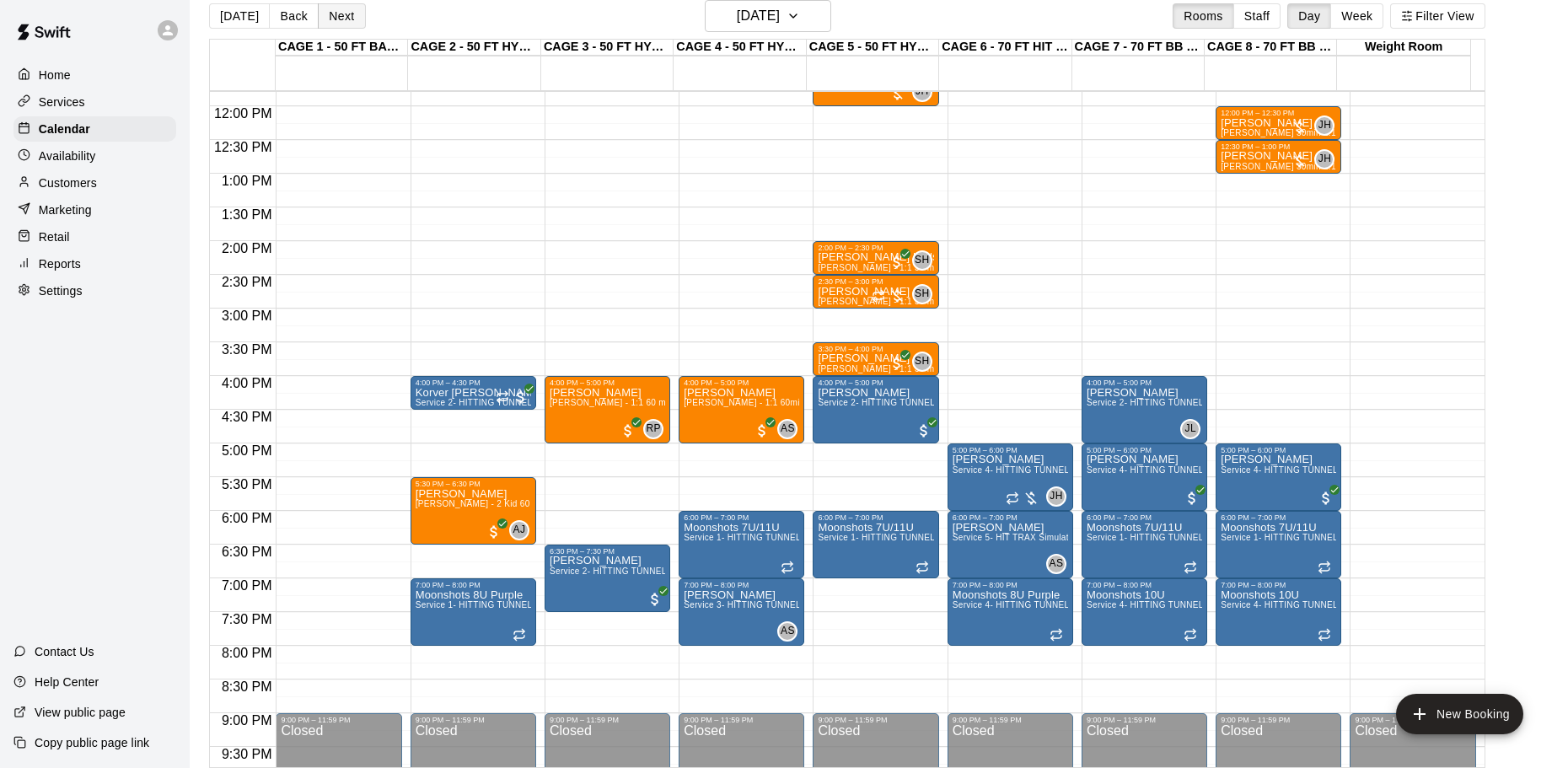
click at [338, 15] on button "Next" at bounding box center [341, 16] width 47 height 25
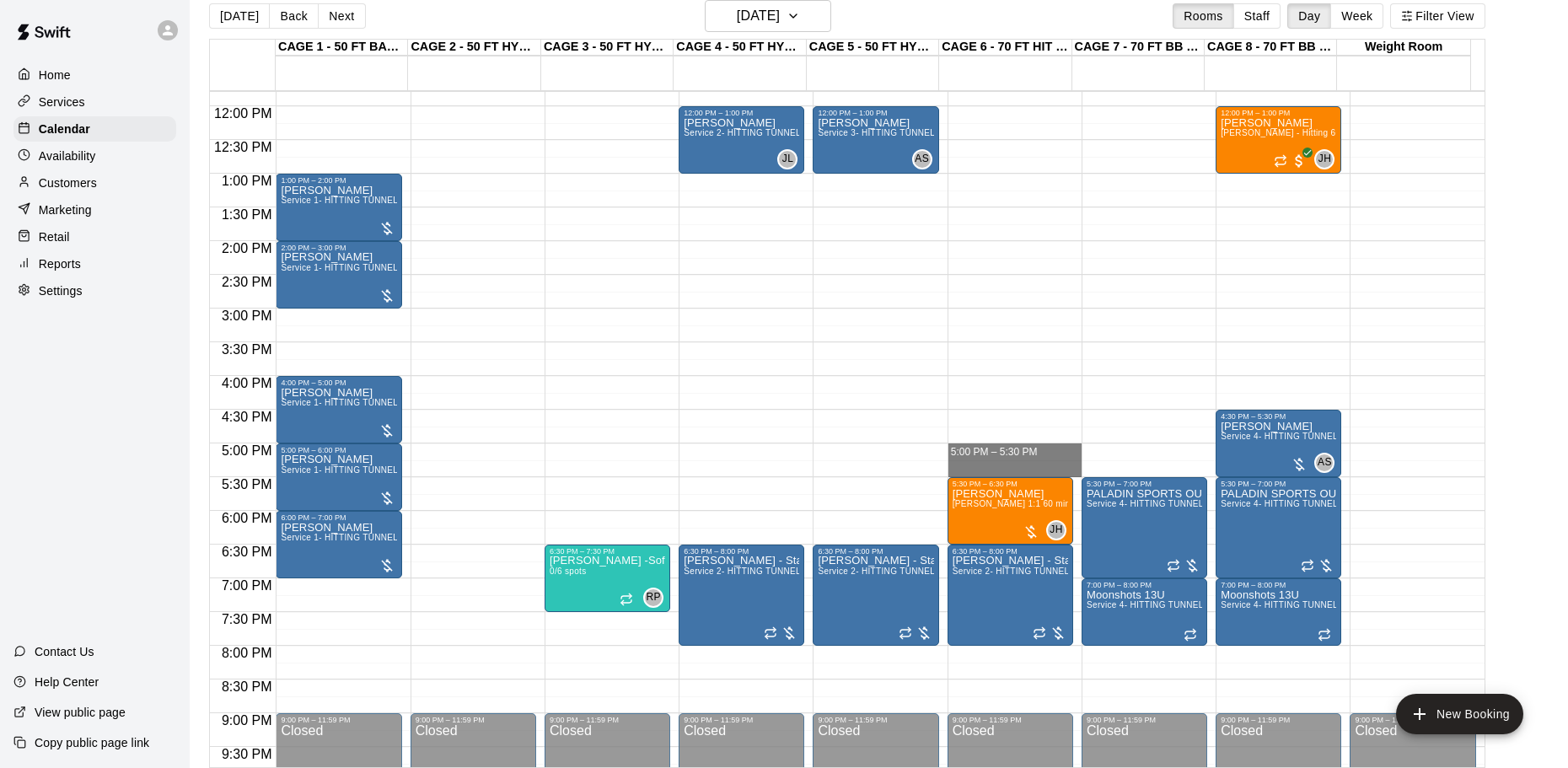
drag, startPoint x: 1026, startPoint y: 449, endPoint x: 1025, endPoint y: 471, distance: 22.0
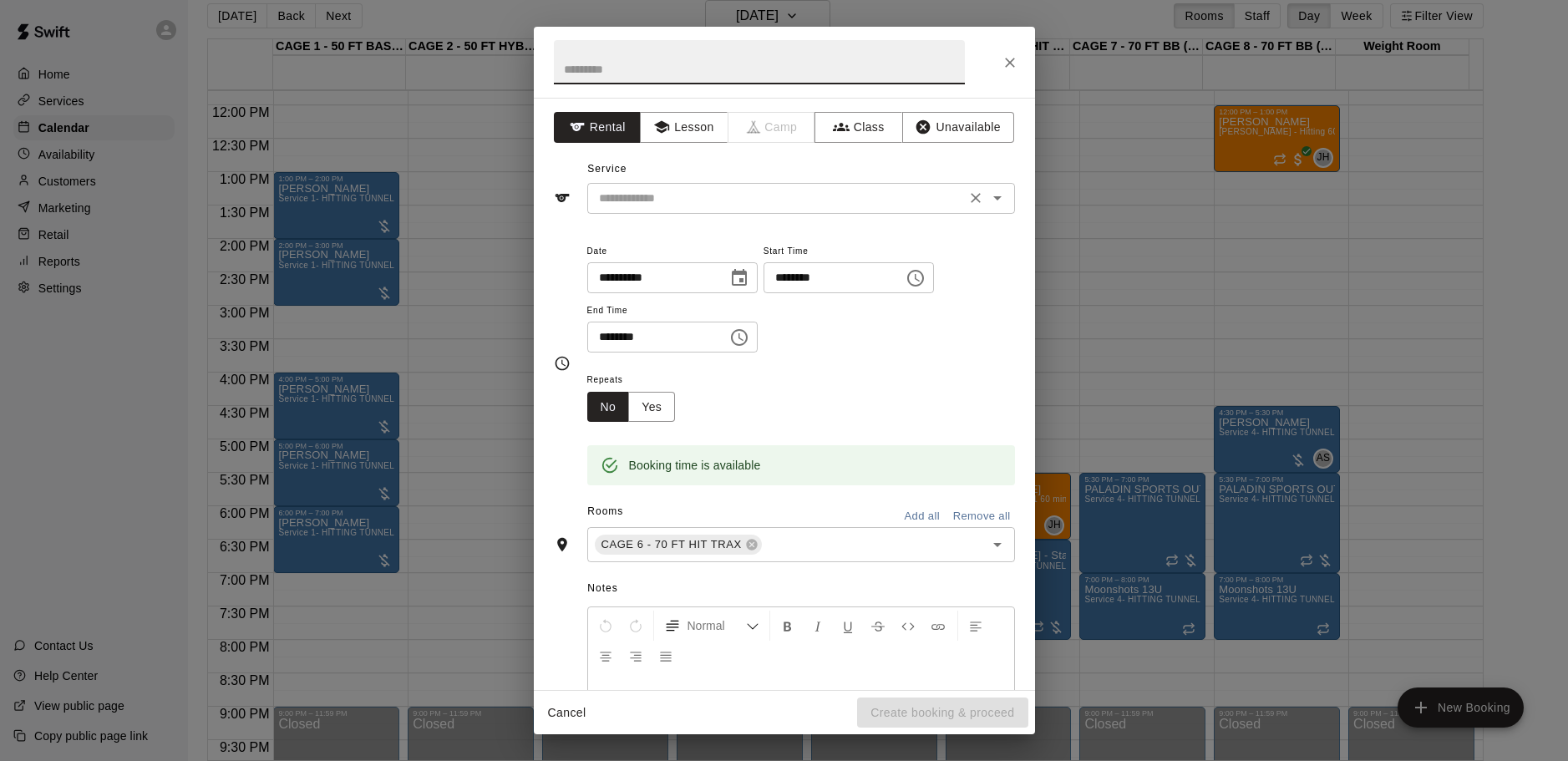
click at [724, 190] on input "text" at bounding box center [776, 199] width 368 height 21
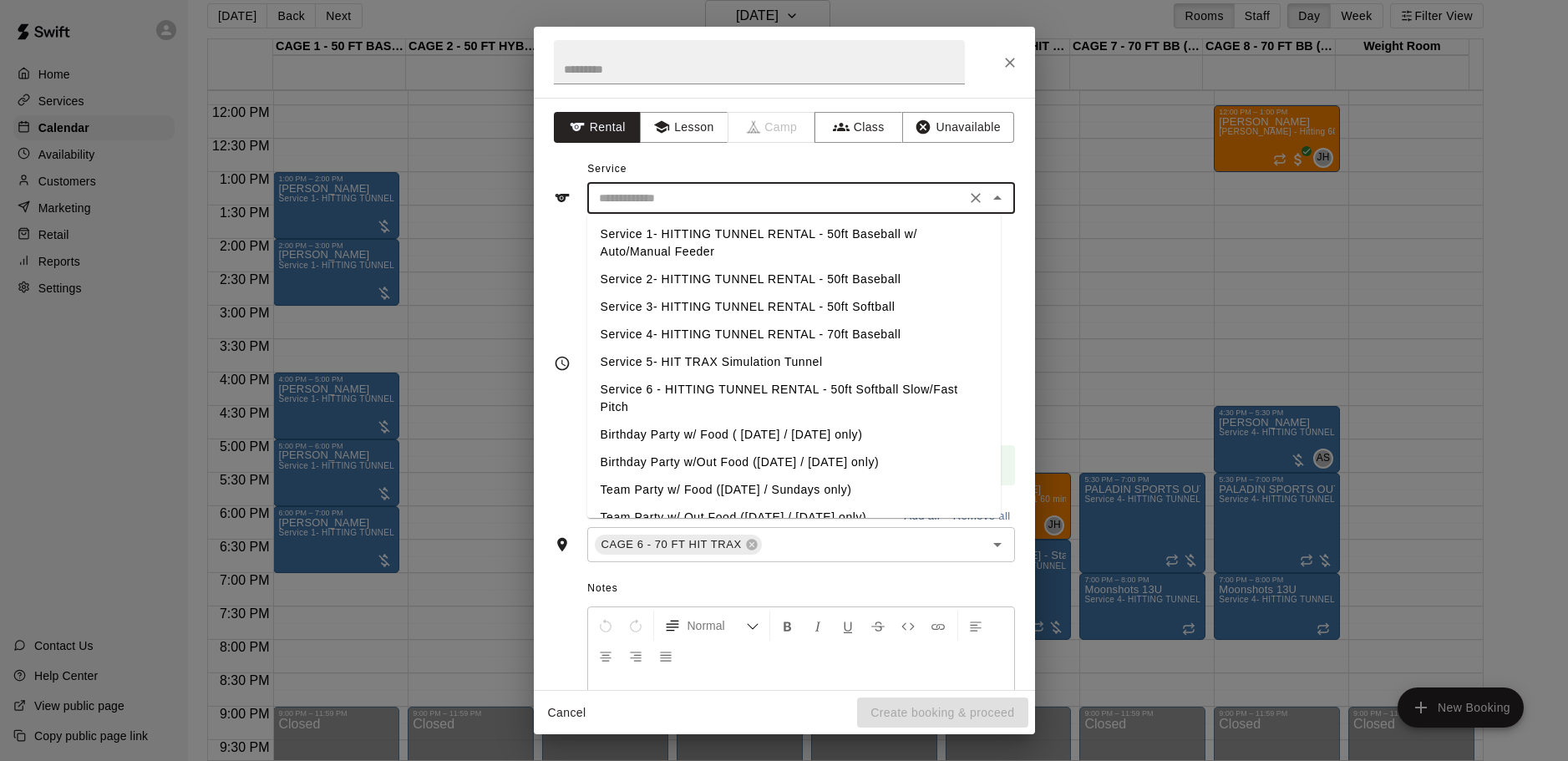
click at [793, 328] on li "Service 4- HITTING TUNNEL RENTAL - 70ft Baseball" at bounding box center [794, 334] width 414 height 27
type input "**********"
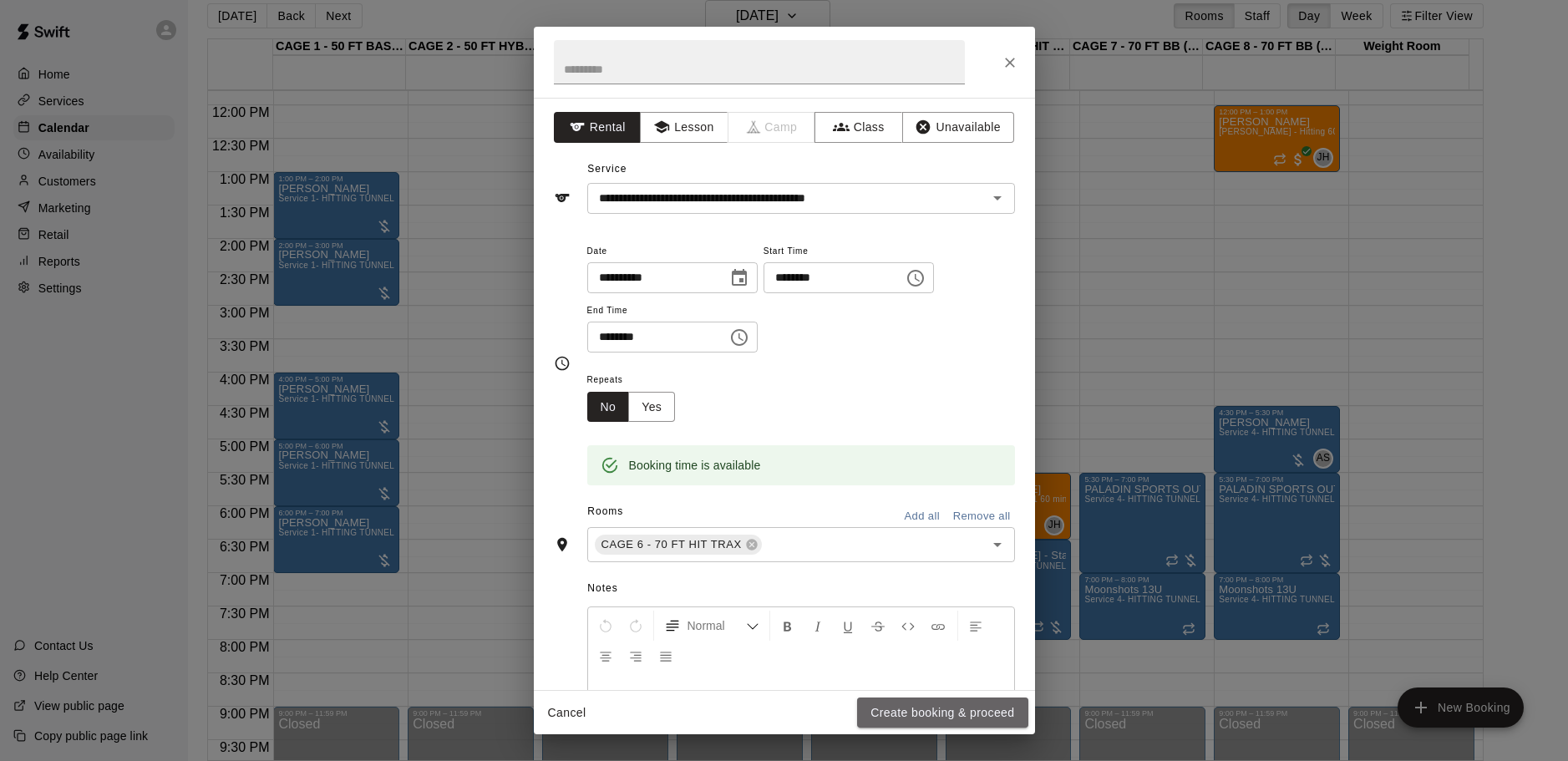
drag, startPoint x: 916, startPoint y: 723, endPoint x: 922, endPoint y: 710, distance: 14.3
click at [917, 723] on button "Create booking & proceed" at bounding box center [943, 713] width 170 height 31
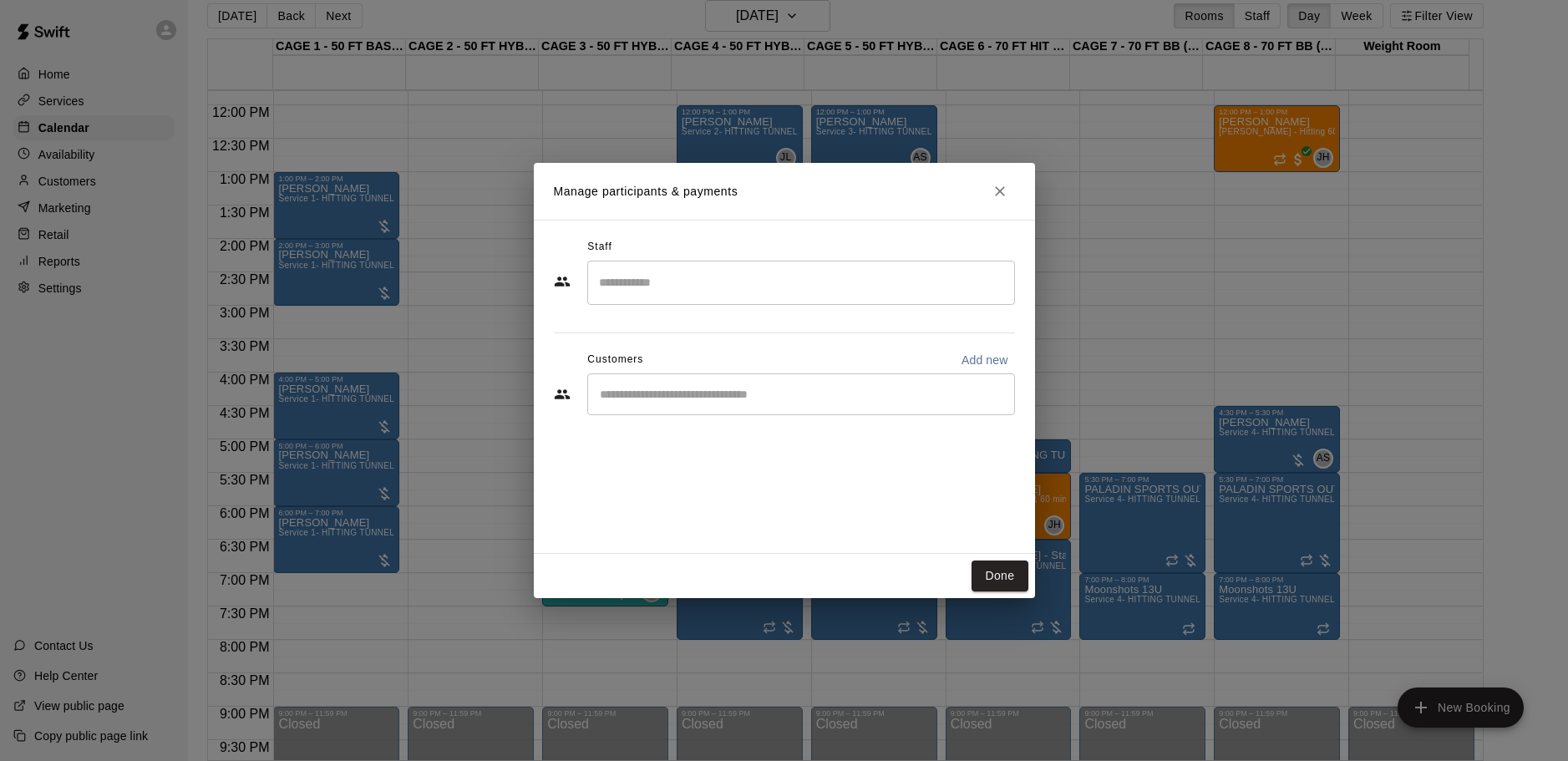
click at [814, 401] on input "Start typing to search customers..." at bounding box center [801, 395] width 413 height 17
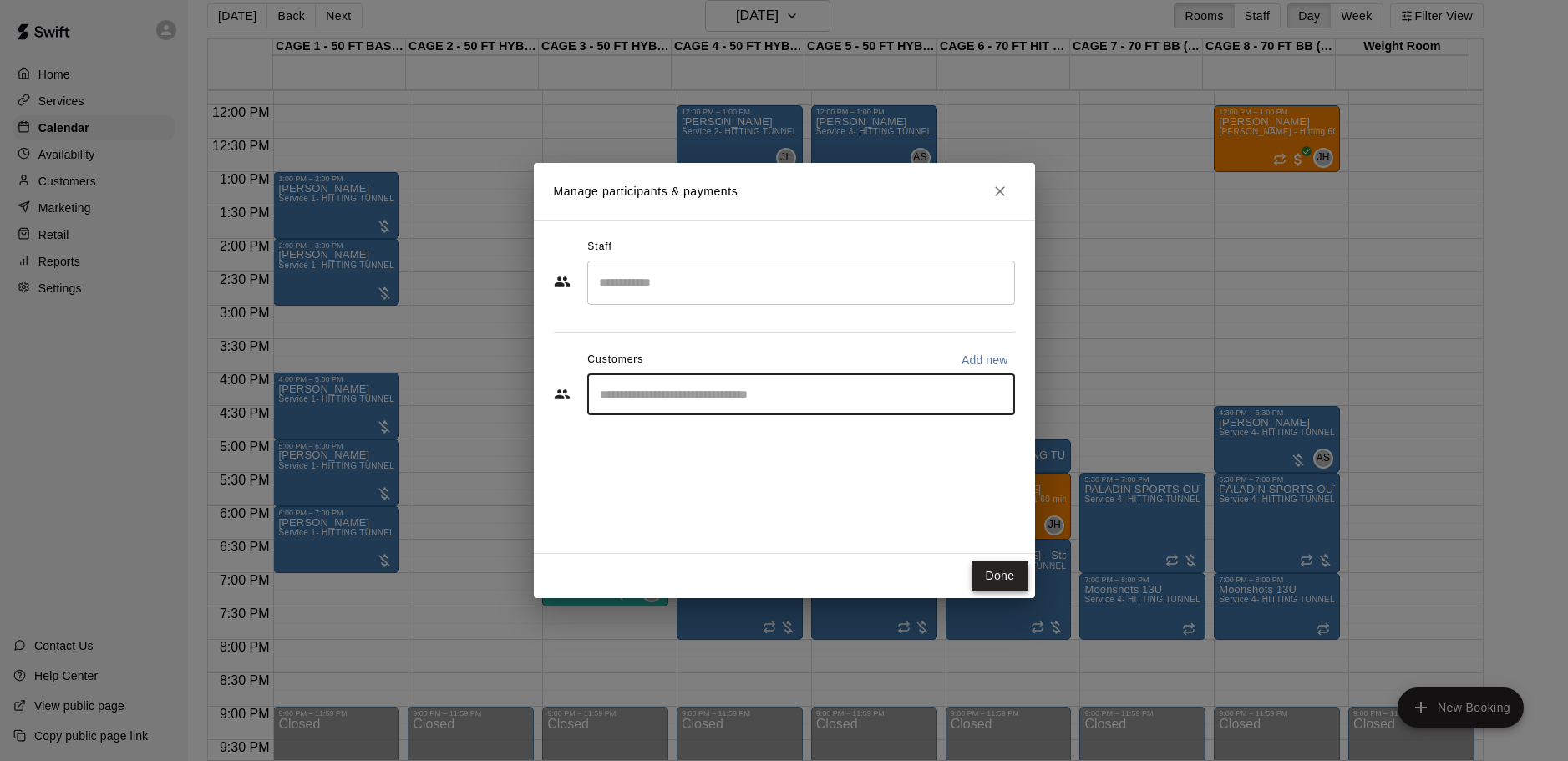
drag, startPoint x: 994, startPoint y: 571, endPoint x: 977, endPoint y: 561, distance: 19.7
click at [992, 571] on button "Done" at bounding box center [999, 575] width 56 height 31
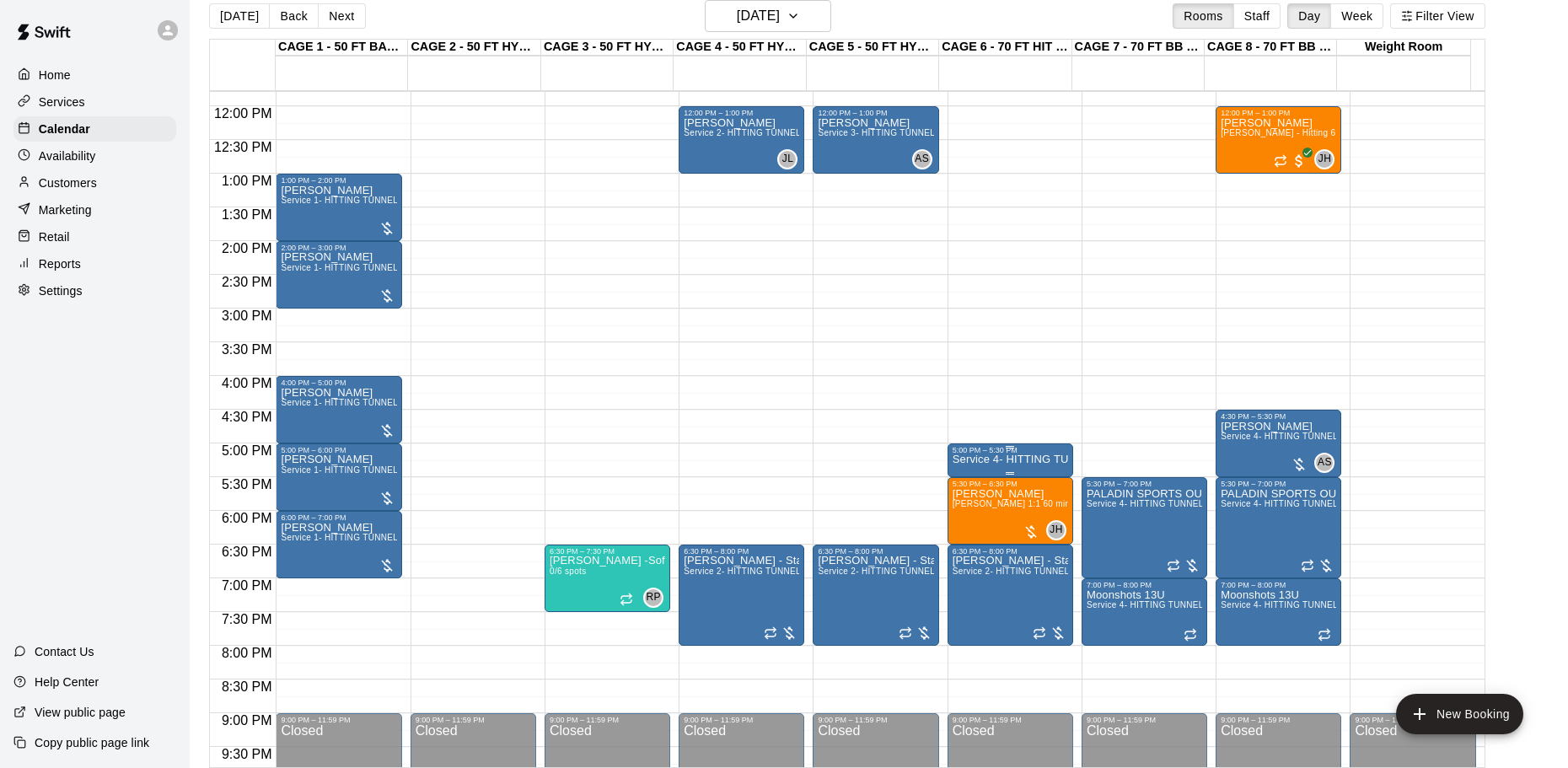
click at [983, 459] on p "Service 4- HITTING TUNNEL RENTAL - 70ft Baseball" at bounding box center [1009, 459] width 116 height 0
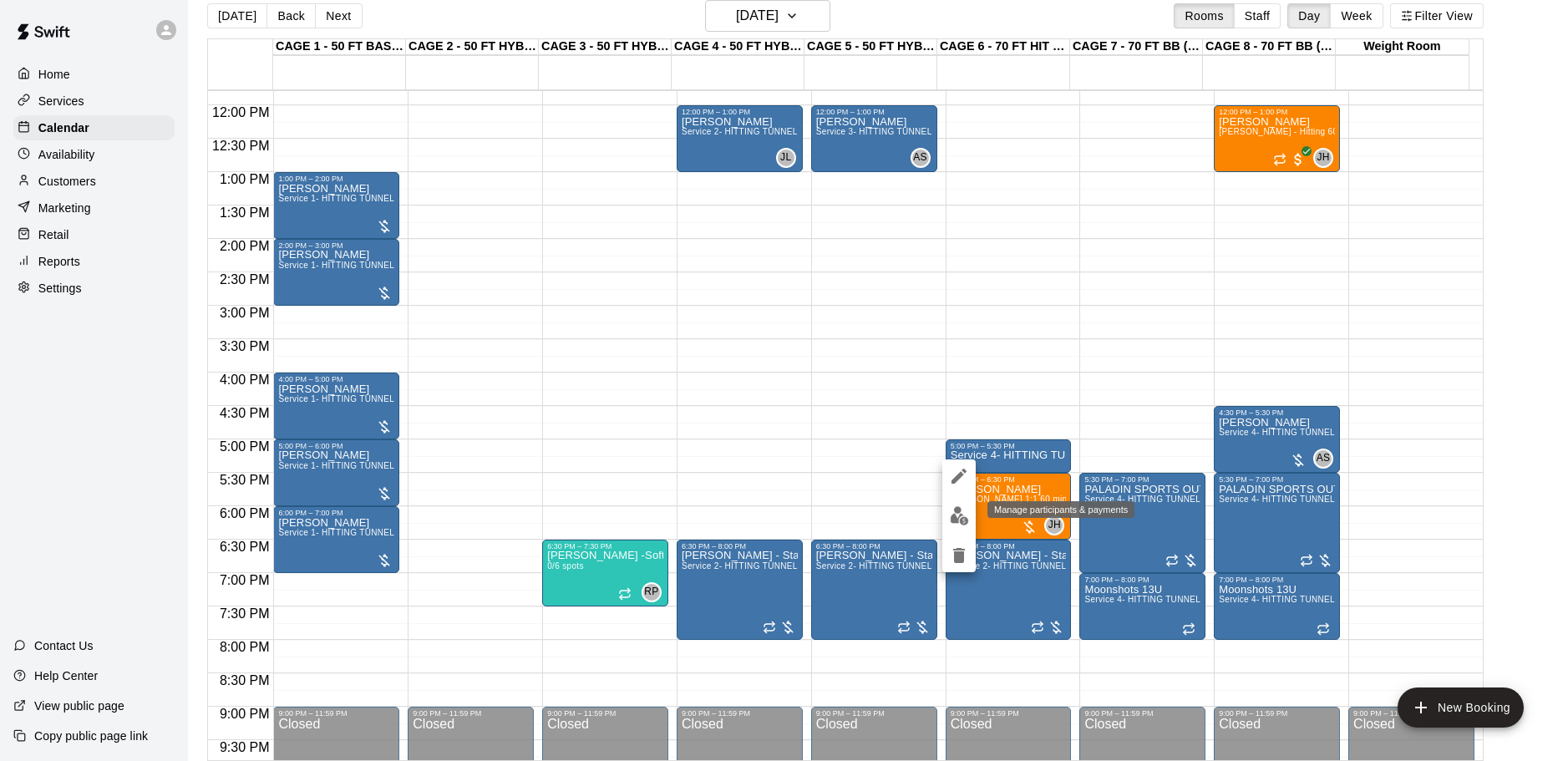
click at [954, 504] on button "edit" at bounding box center [959, 516] width 33 height 32
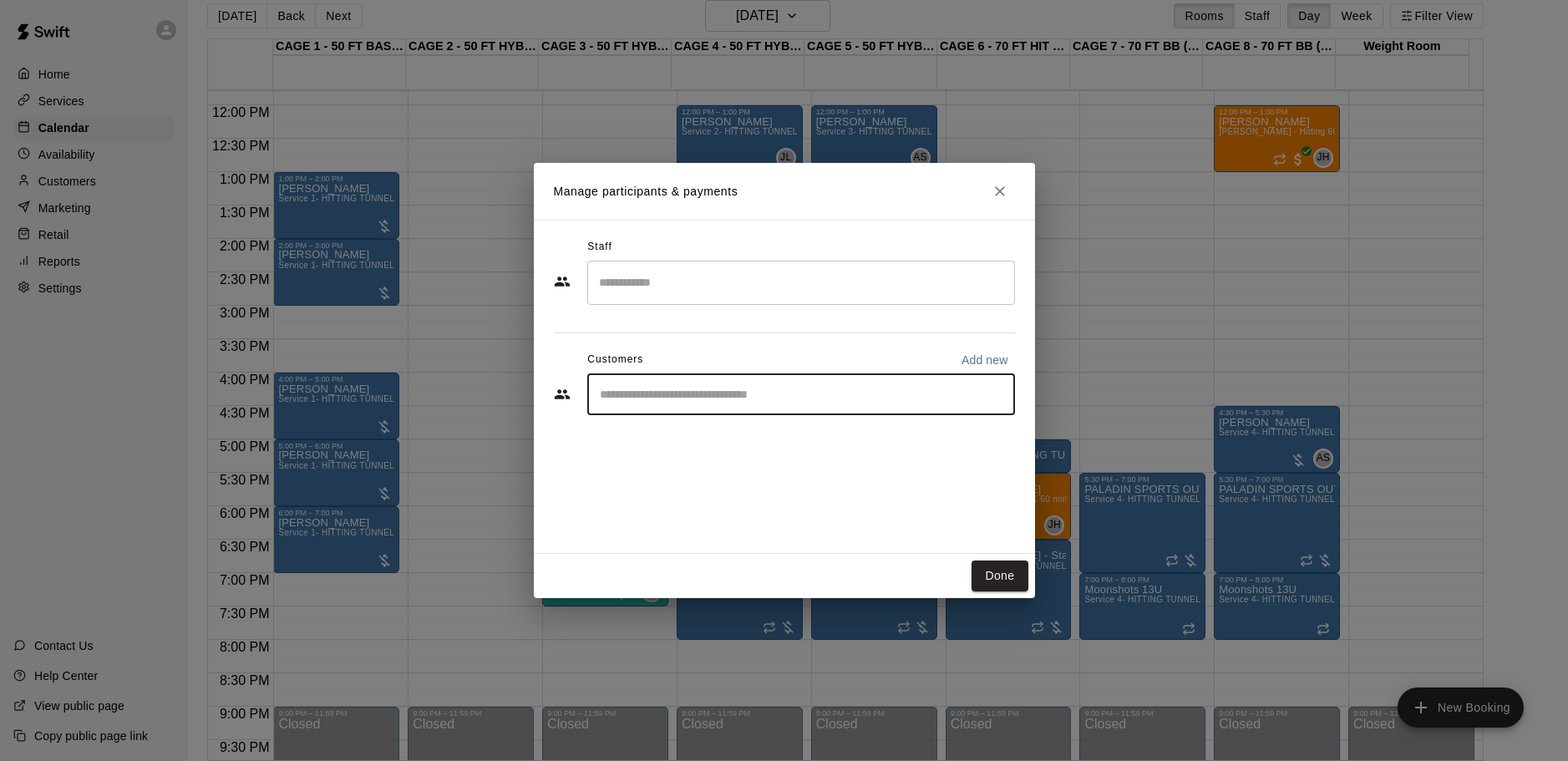
click at [701, 402] on input "Start typing to search customers..." at bounding box center [801, 395] width 413 height 17
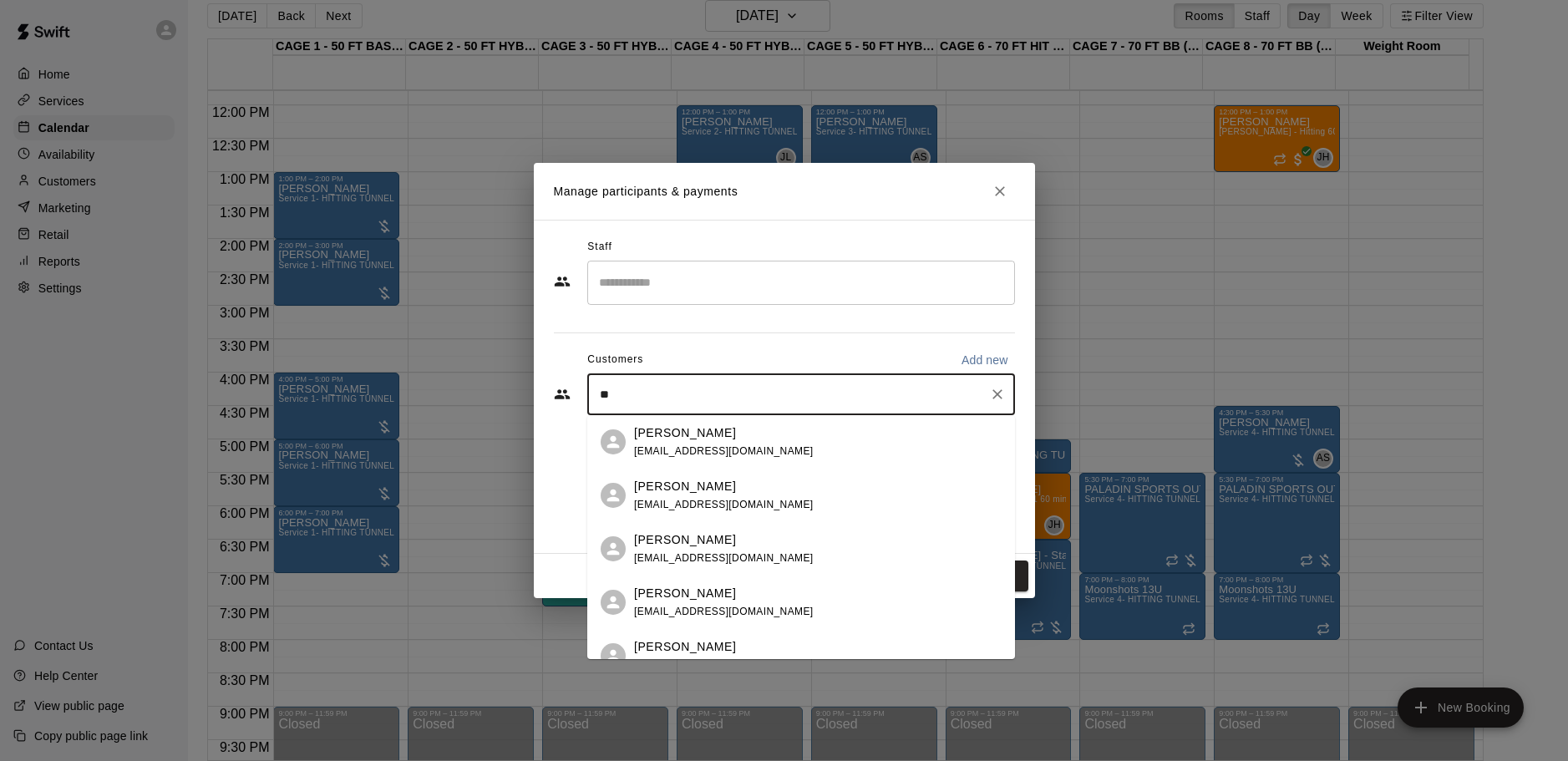
type input "*"
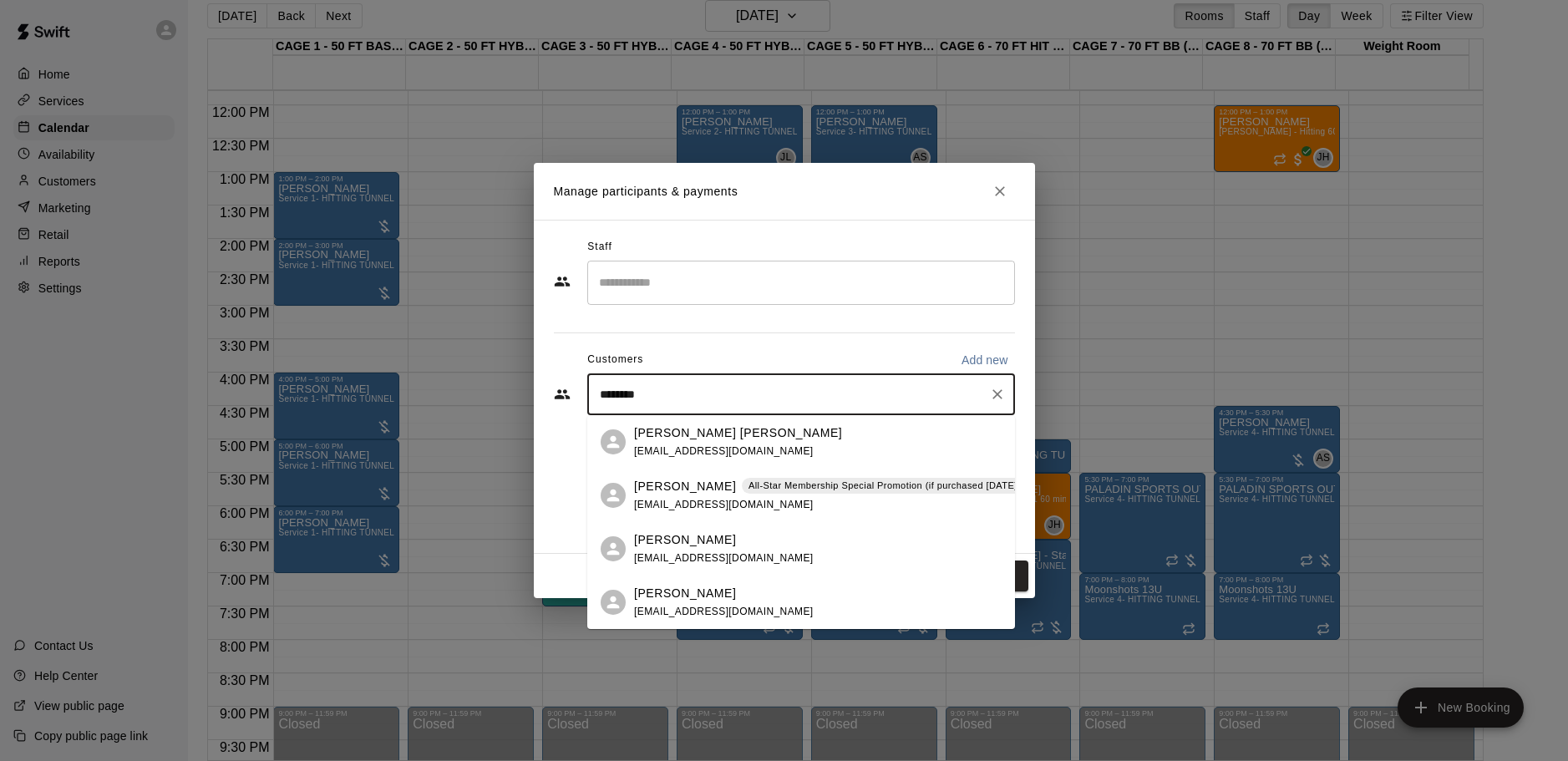
type input "*********"
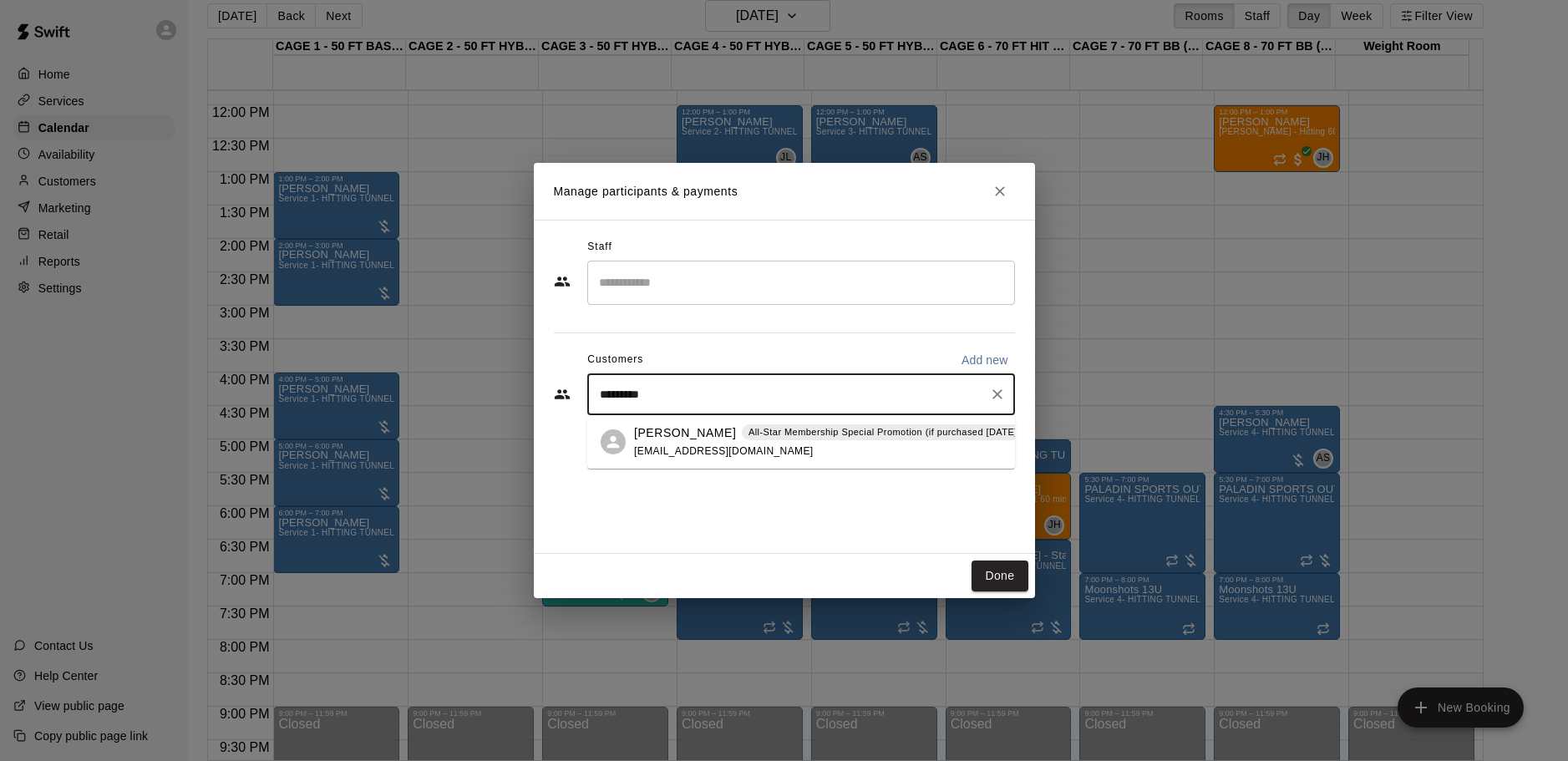
click at [715, 422] on div "[PERSON_NAME] All-Star Membership Special Promotion (if purchased [DATE] - [DAT…" at bounding box center [802, 442] width 428 height 53
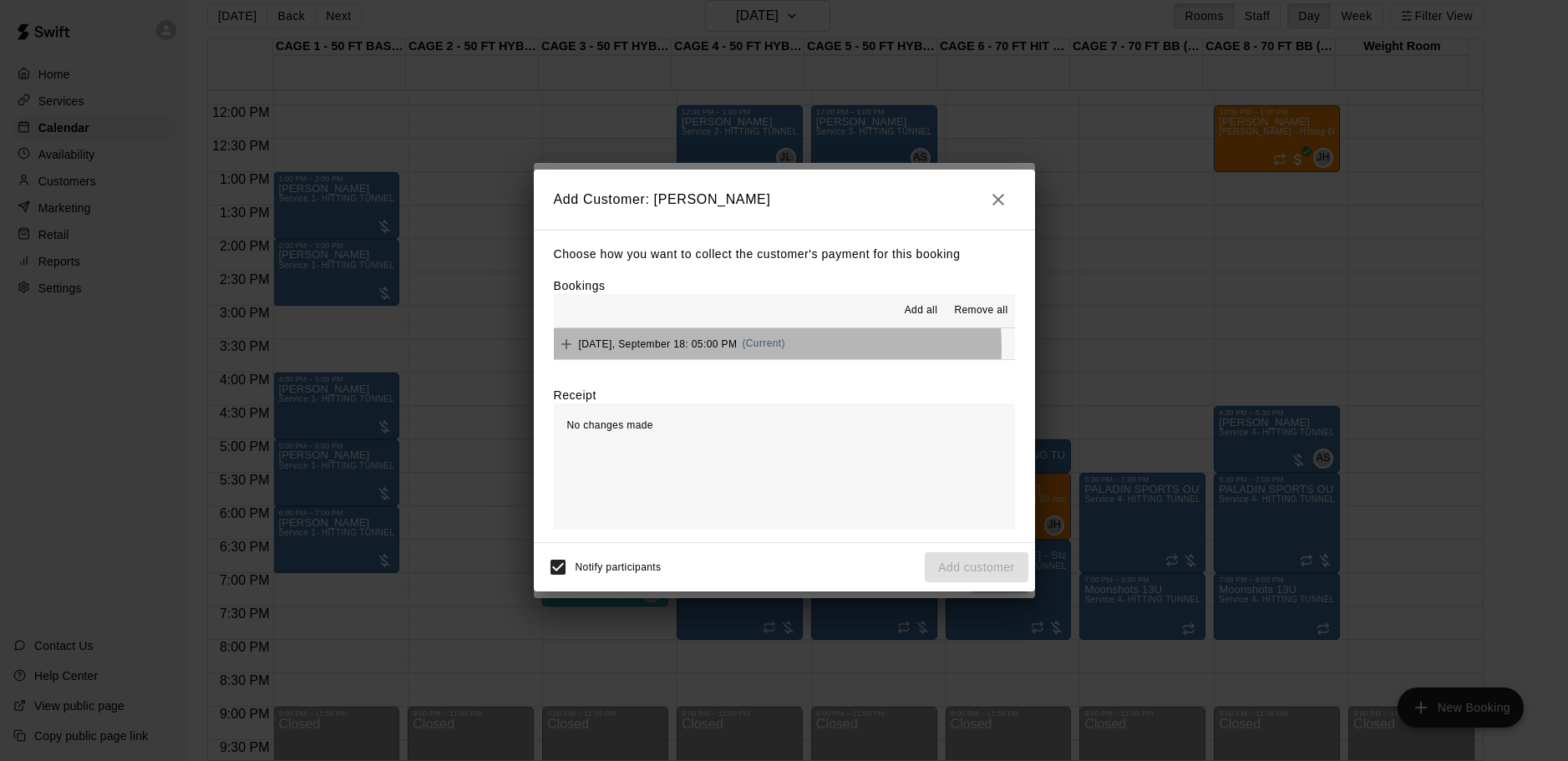
click at [714, 349] on span "[DATE], September 18: 05:00 PM" at bounding box center [659, 344] width 159 height 11
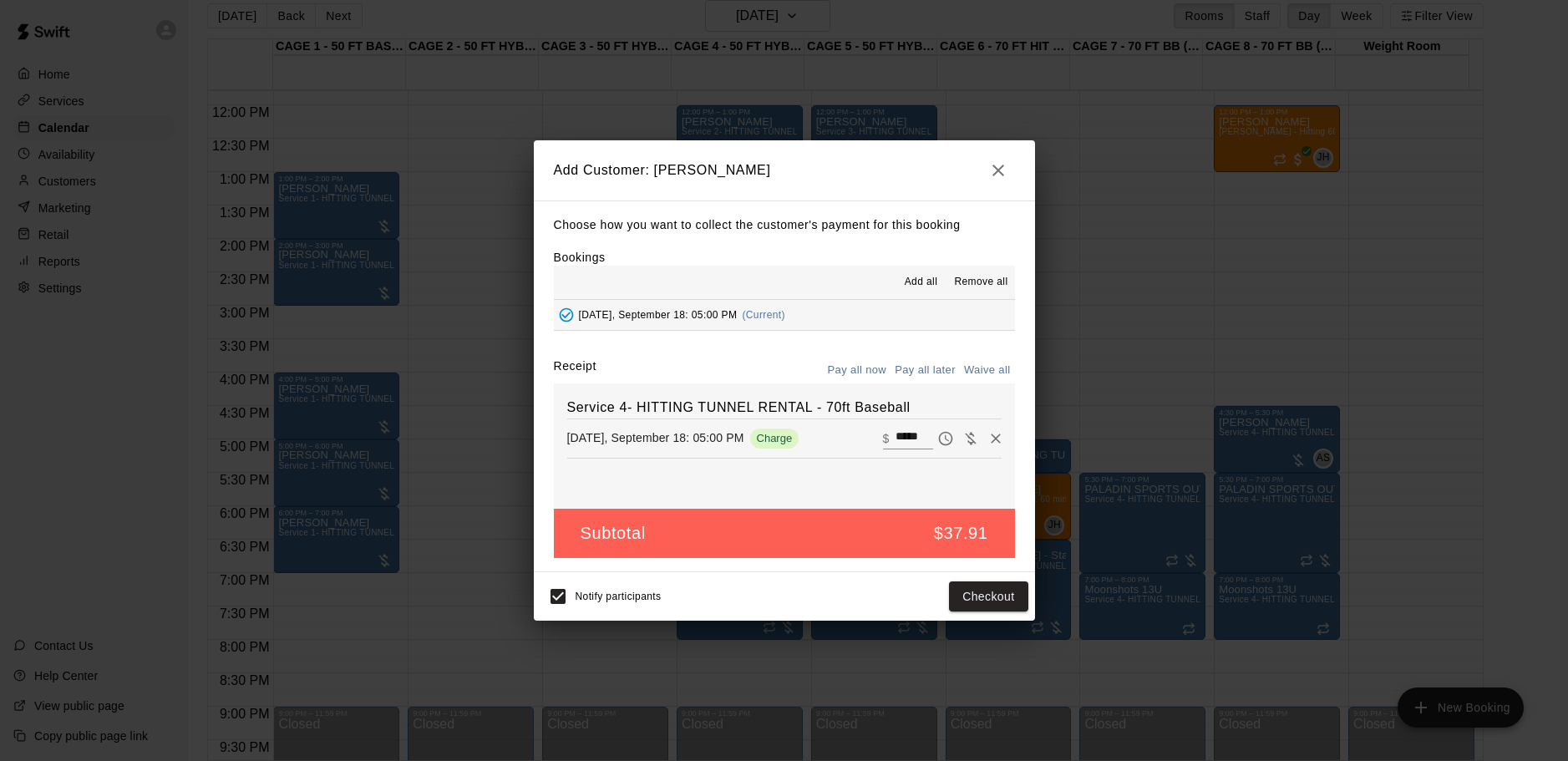
click at [942, 371] on button "Pay all later" at bounding box center [925, 370] width 69 height 26
click at [982, 602] on button "Add customer" at bounding box center [976, 596] width 103 height 31
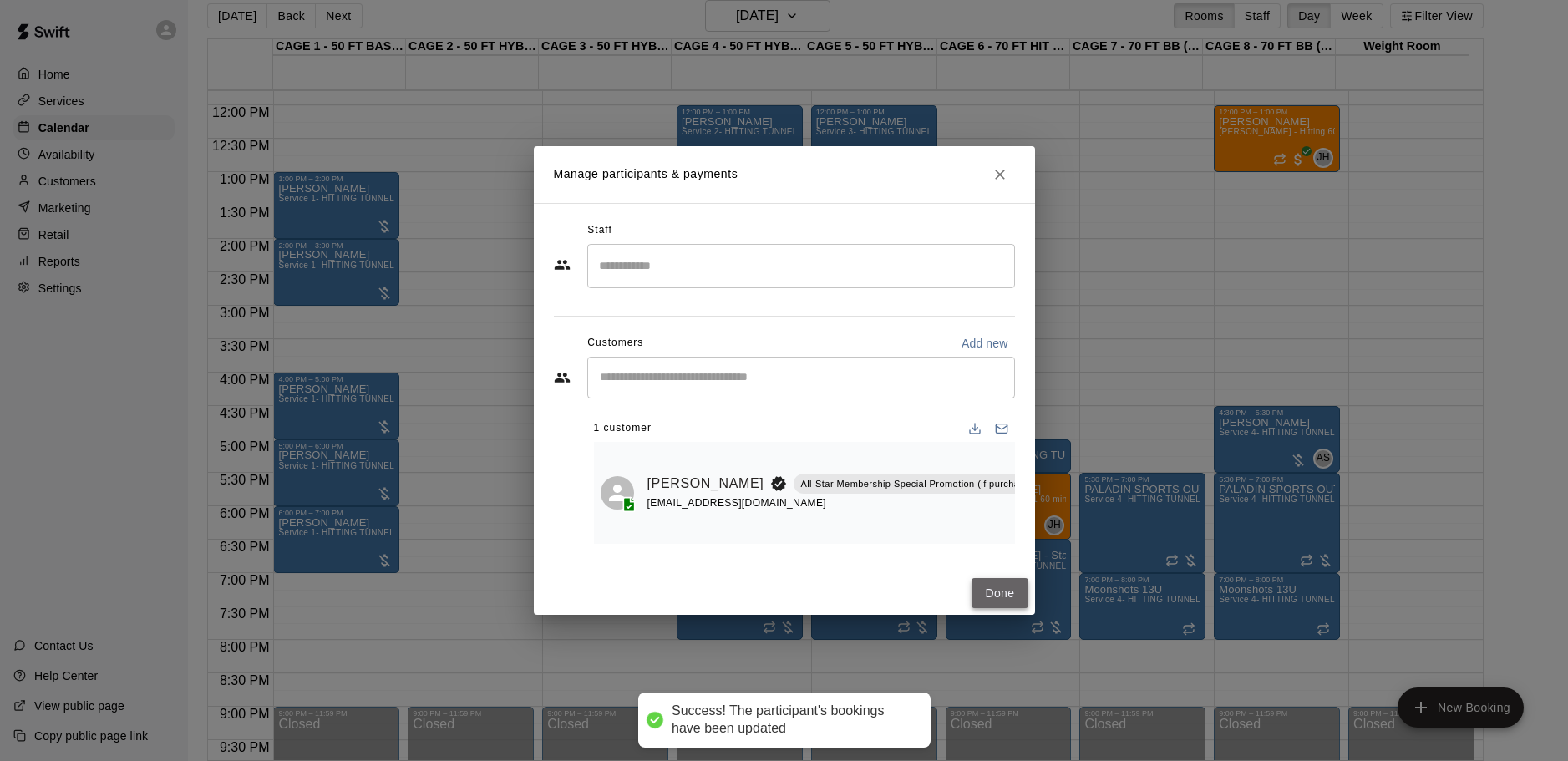
click at [994, 592] on button "Done" at bounding box center [999, 593] width 56 height 31
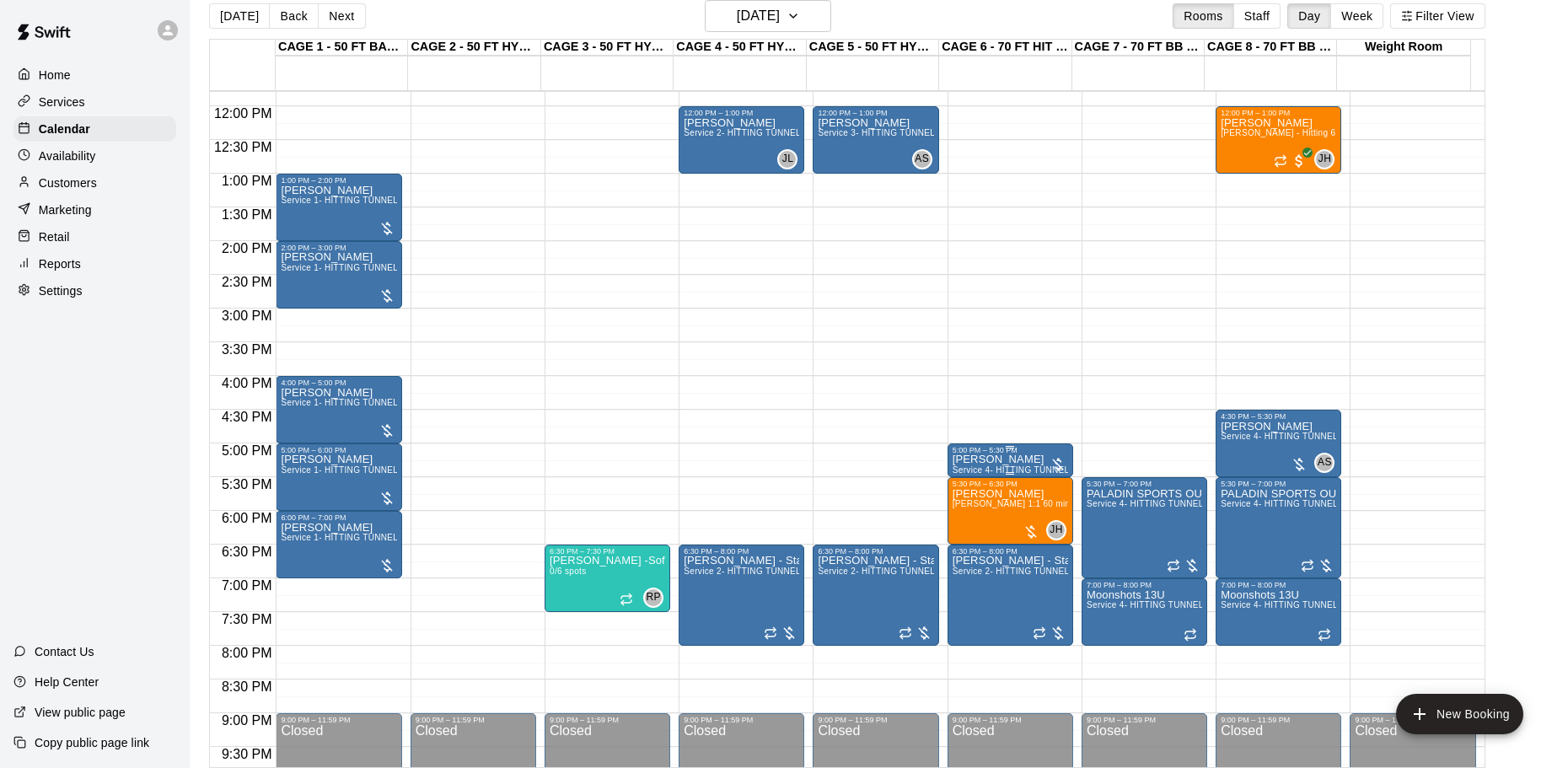
click at [978, 459] on p "[PERSON_NAME]" at bounding box center [1009, 459] width 116 height 0
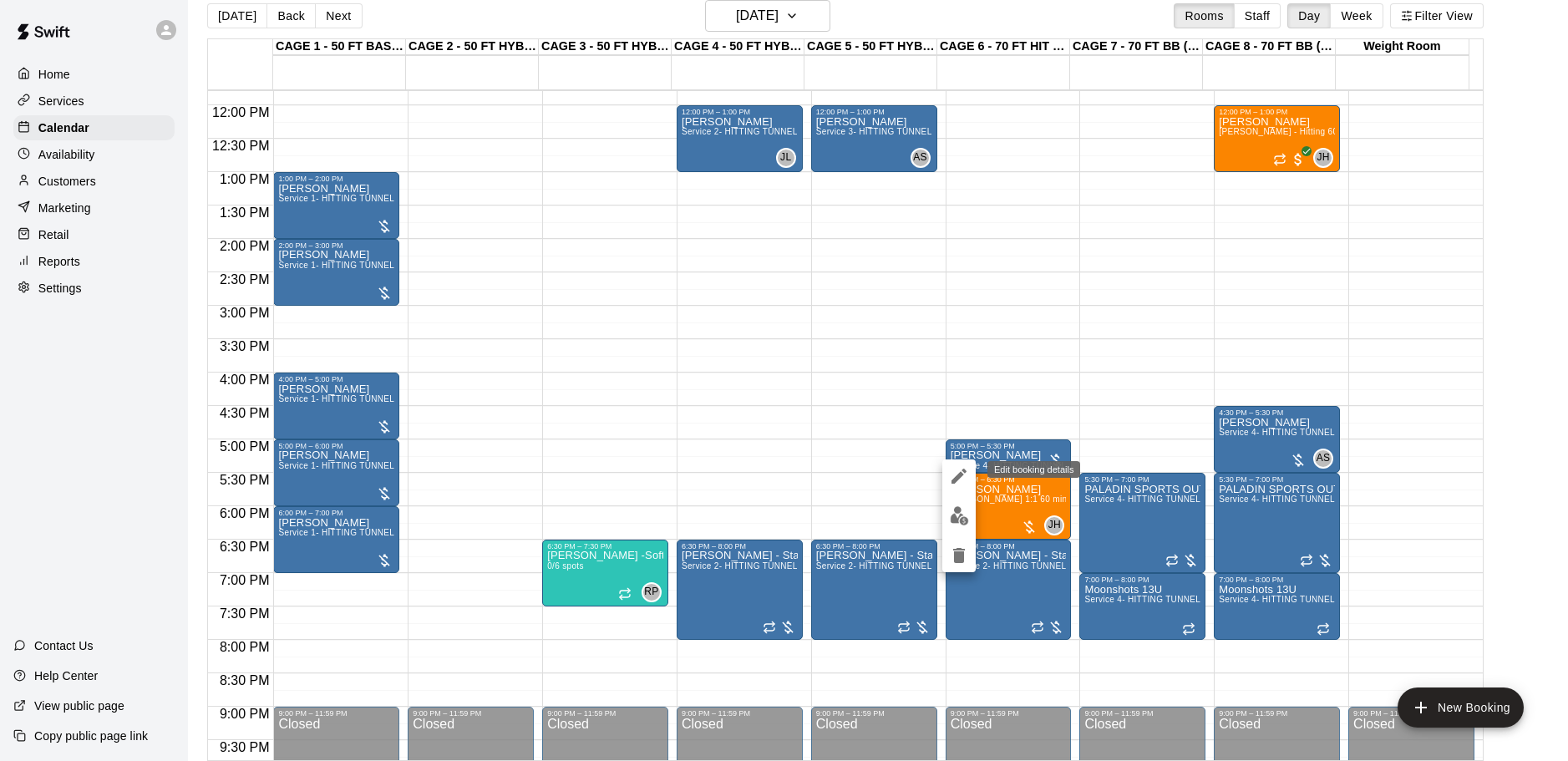
click at [956, 473] on icon "edit" at bounding box center [959, 476] width 20 height 20
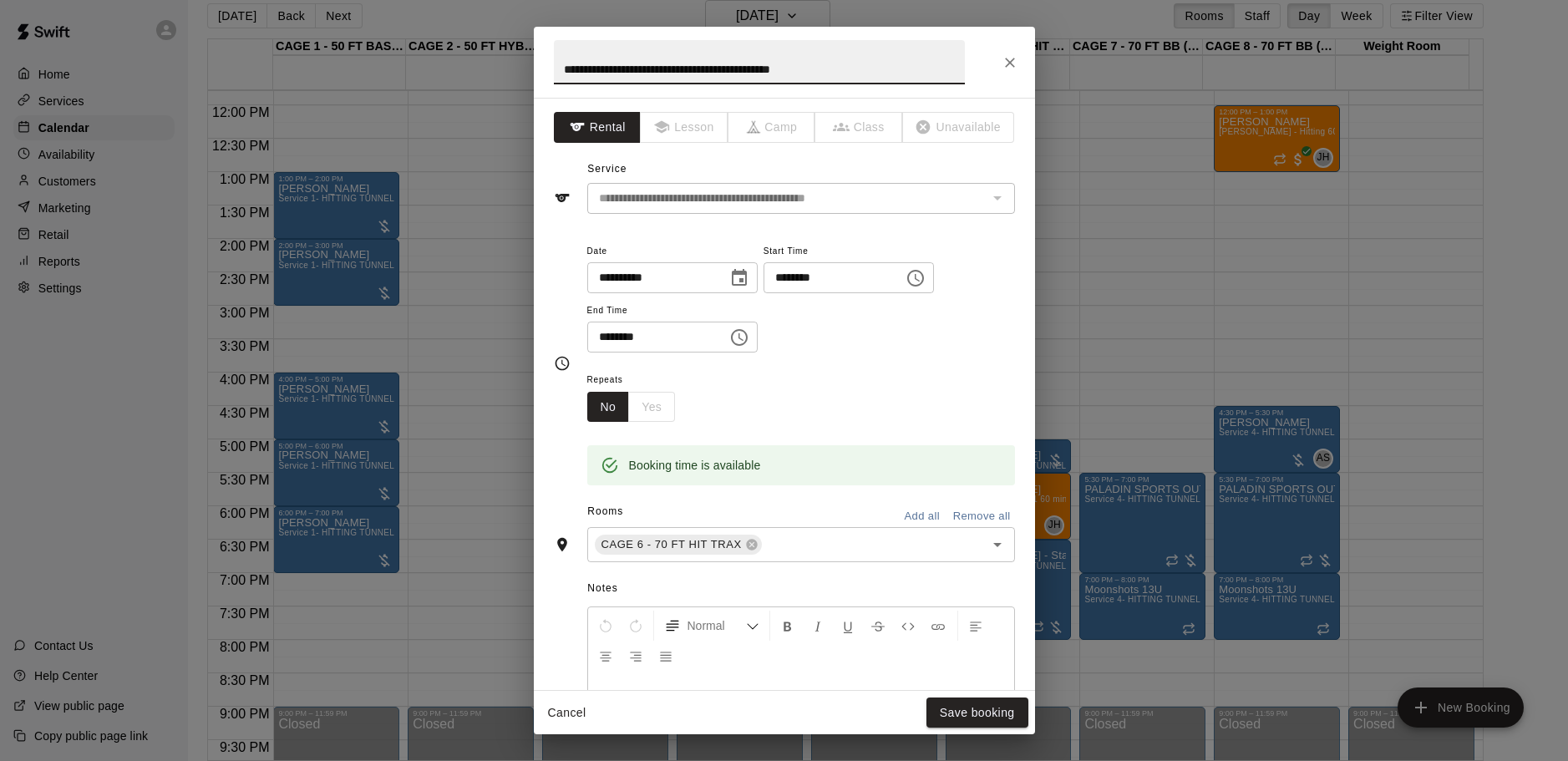
click at [1013, 58] on icon "Close" at bounding box center [1010, 62] width 10 height 10
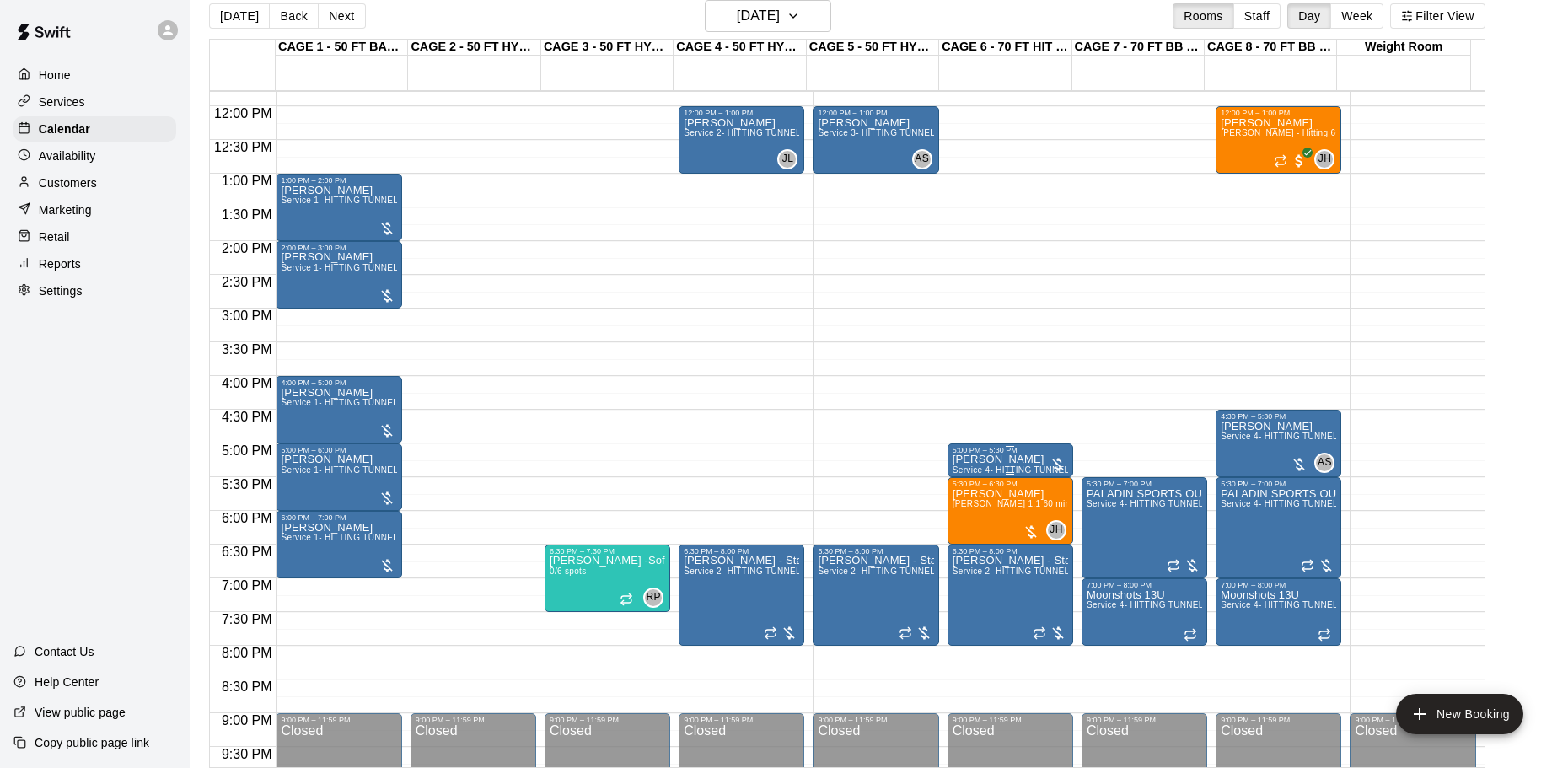
click at [1003, 455] on div "5:00 PM – 5:30 PM" at bounding box center [1009, 450] width 116 height 9
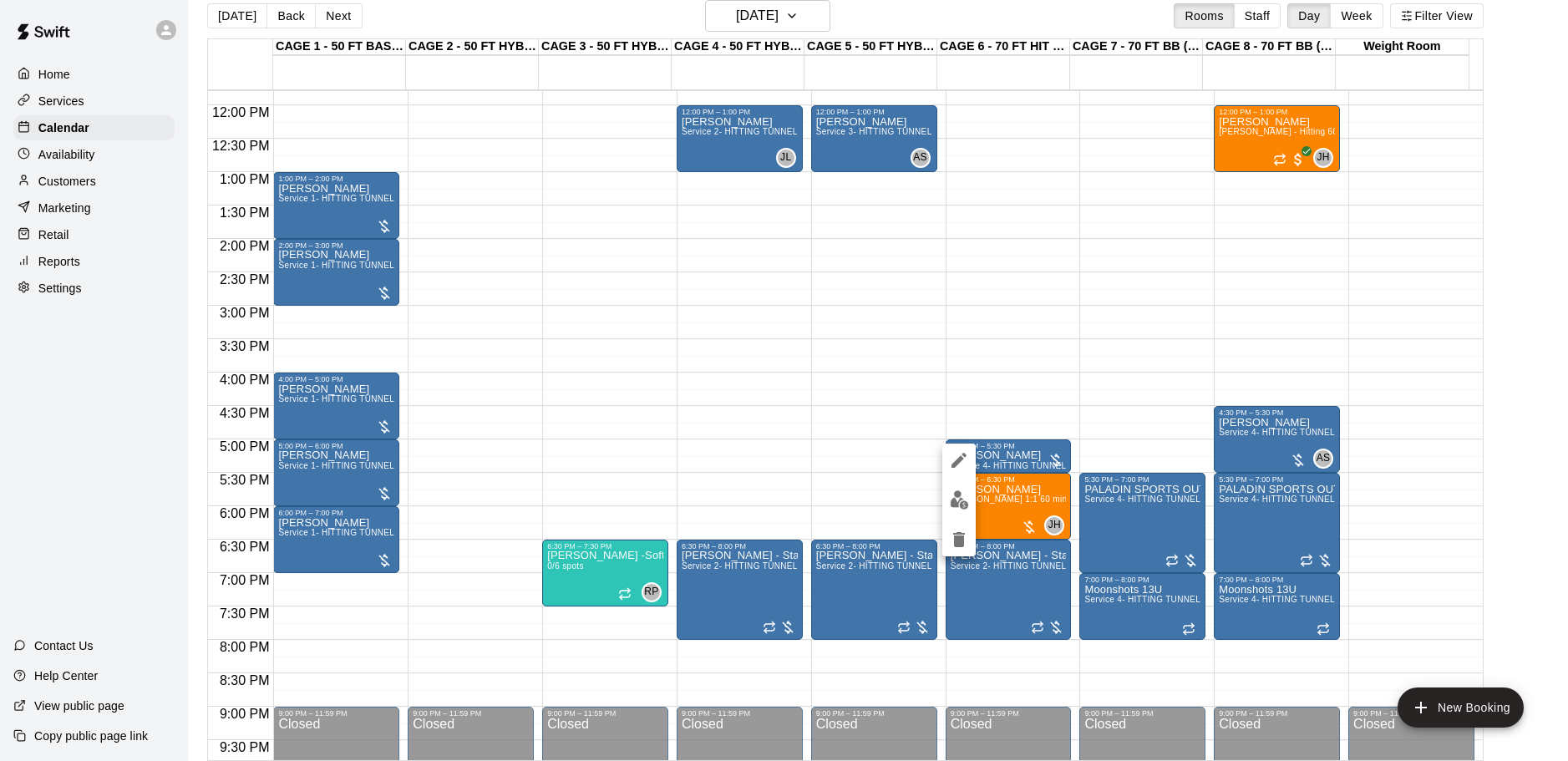
click at [968, 490] on img "edit" at bounding box center [960, 500] width 19 height 19
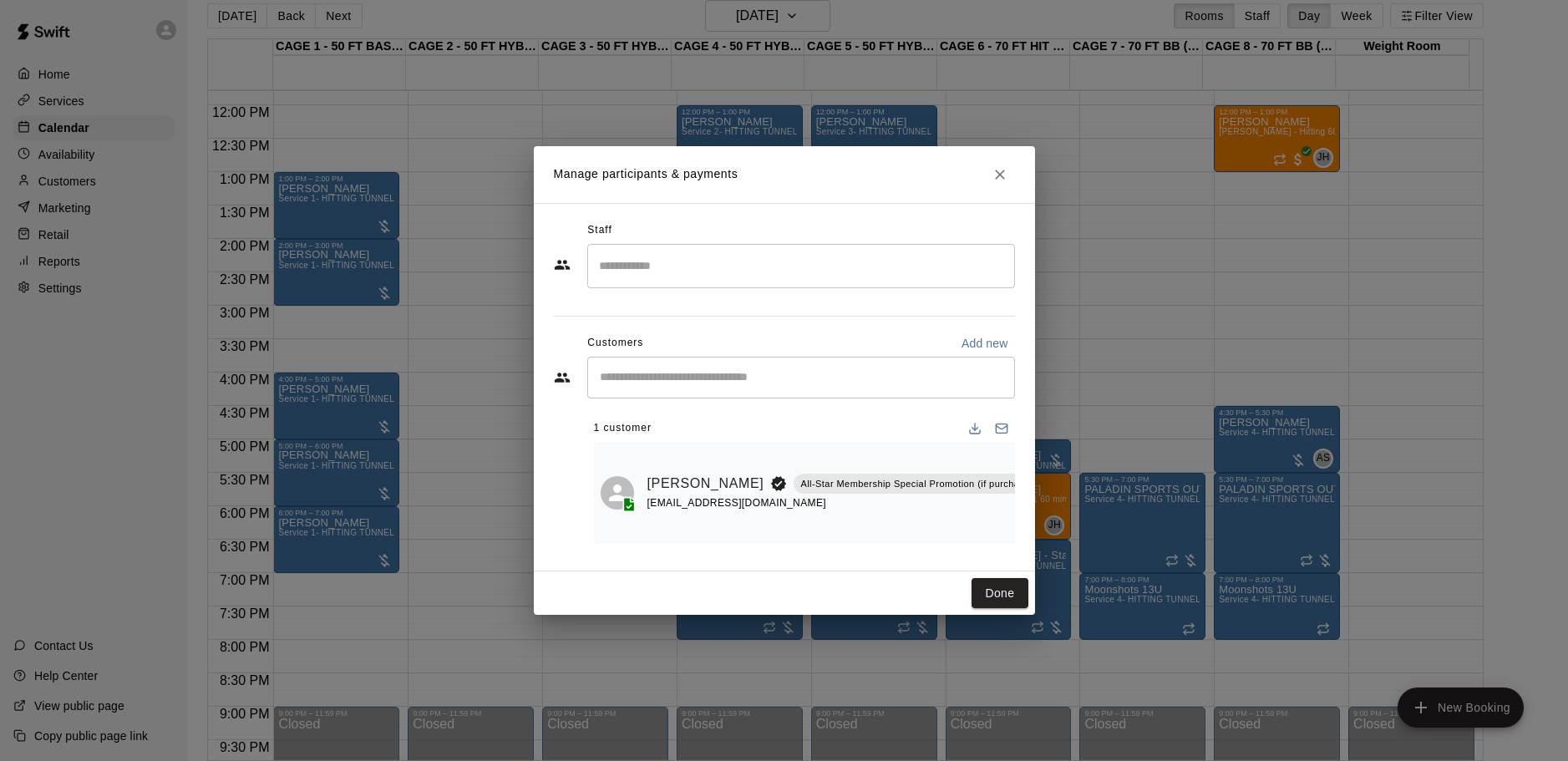
click at [771, 274] on input "Search staff" at bounding box center [801, 266] width 413 height 29
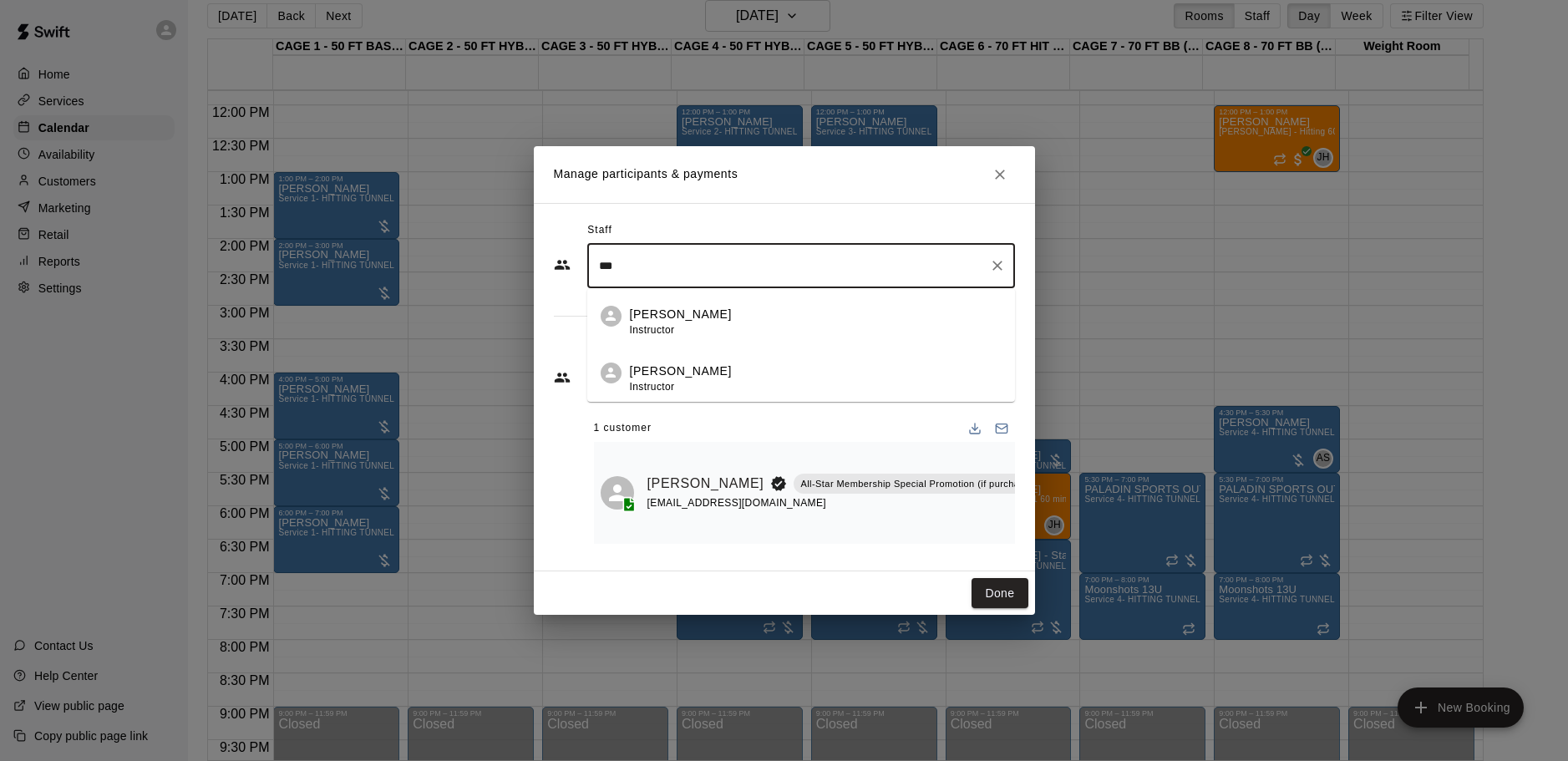
click at [669, 310] on p "[PERSON_NAME]" at bounding box center [681, 314] width 102 height 18
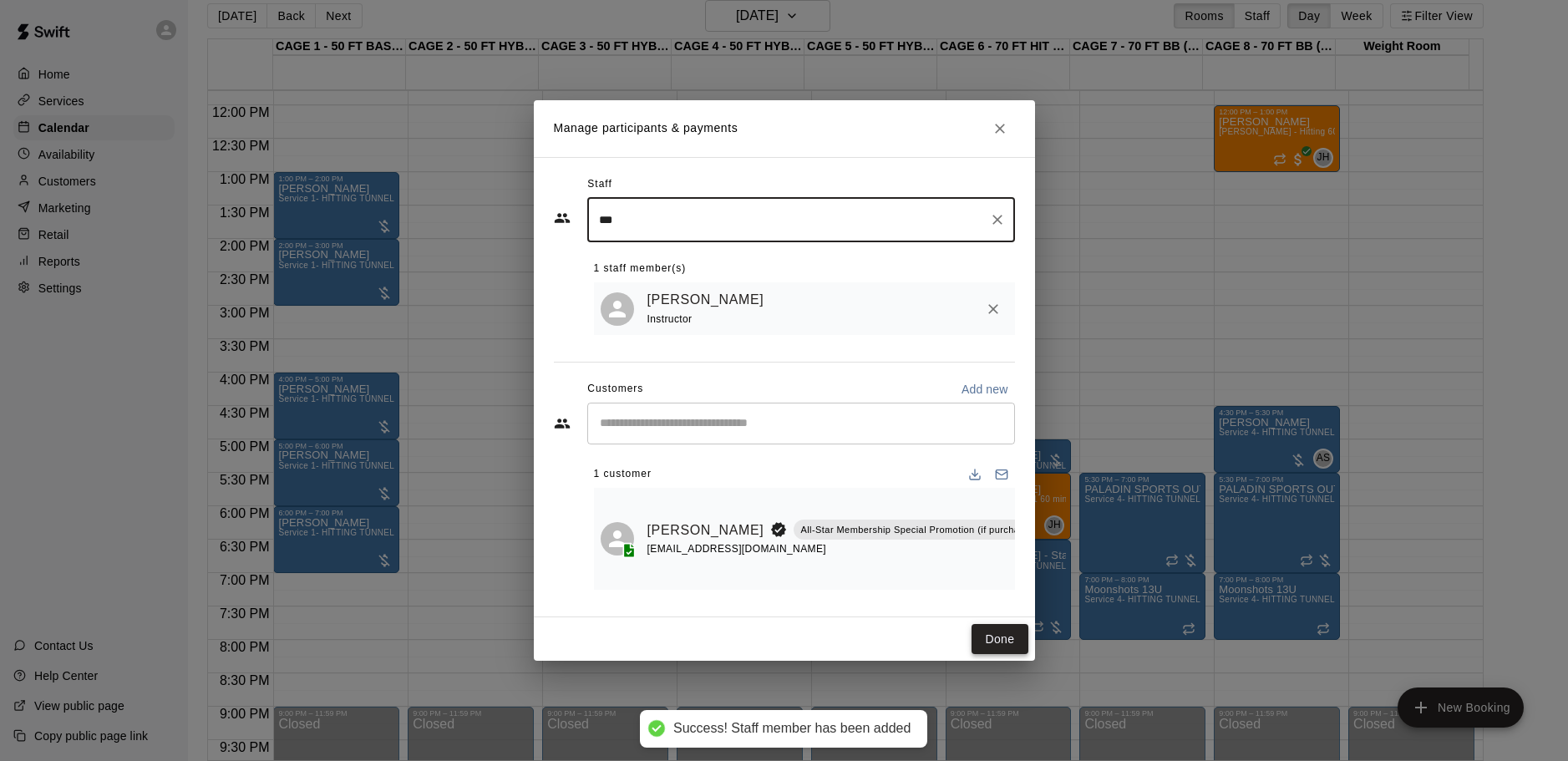
type input "***"
click at [990, 634] on button "Done" at bounding box center [999, 639] width 56 height 31
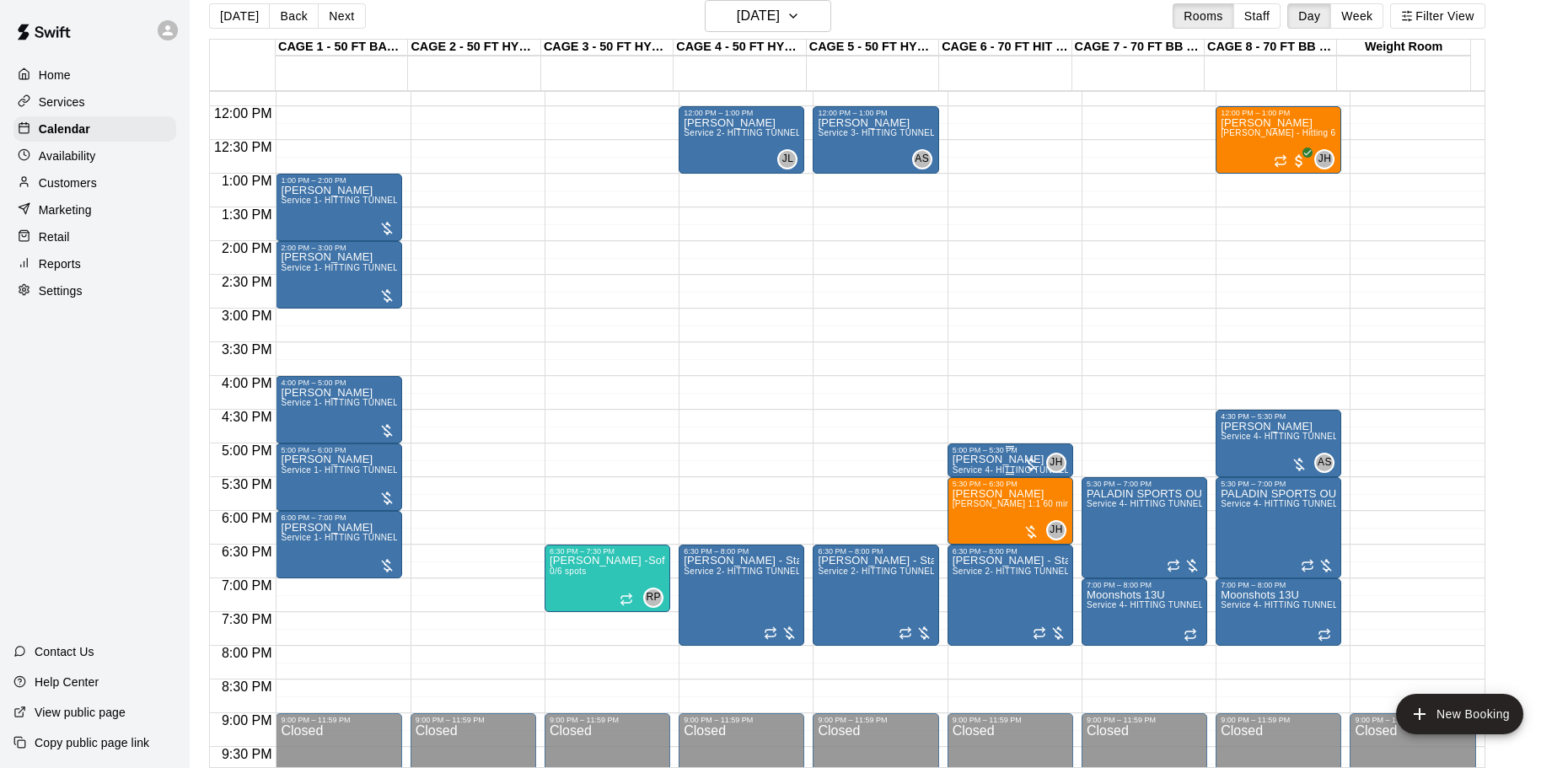
click at [1003, 469] on span "Service 4- HITTING TUNNEL RENTAL - 70ft Baseball" at bounding box center [1059, 470] width 214 height 10
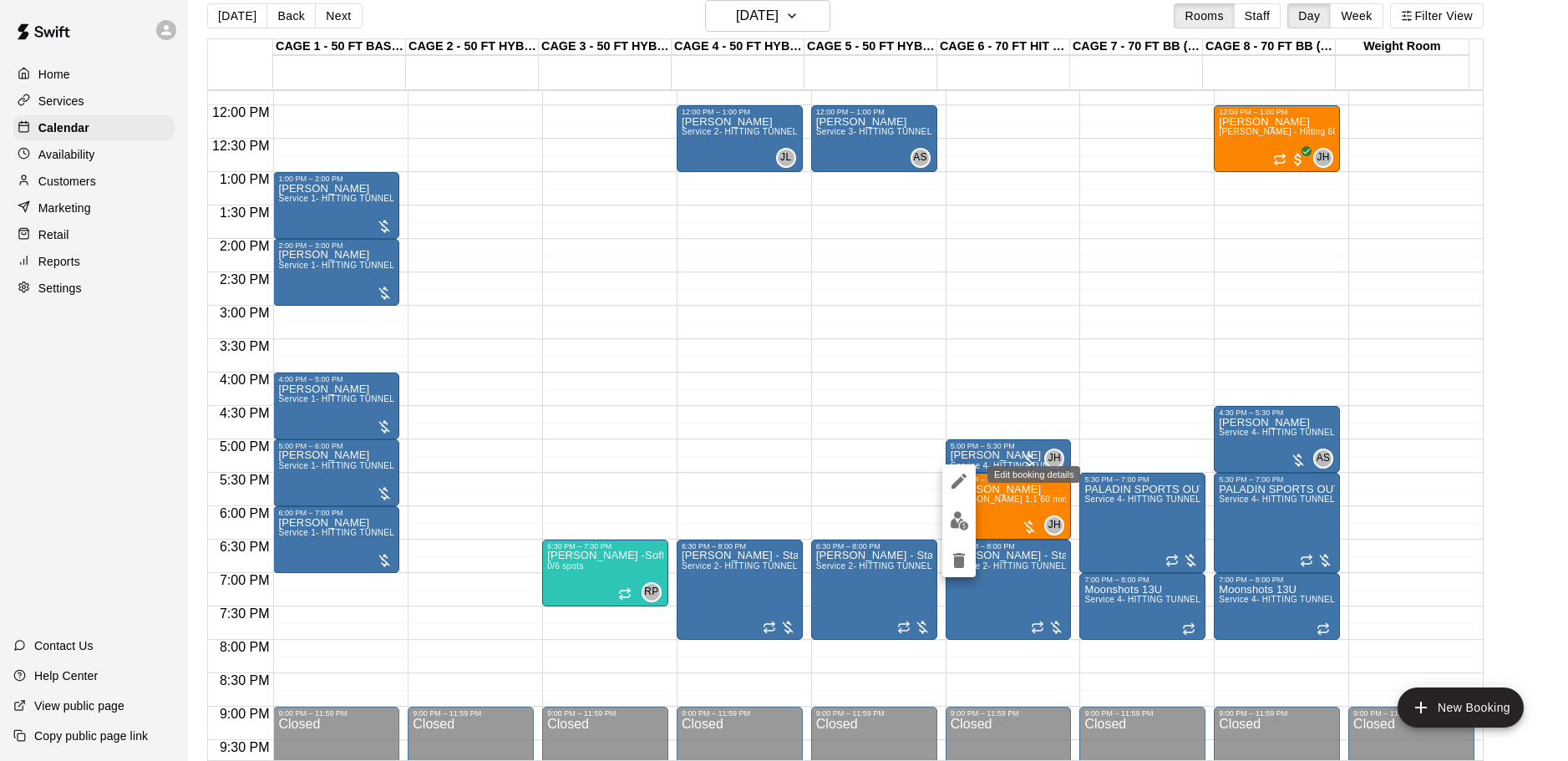
click at [965, 479] on icon "edit" at bounding box center [959, 481] width 20 height 20
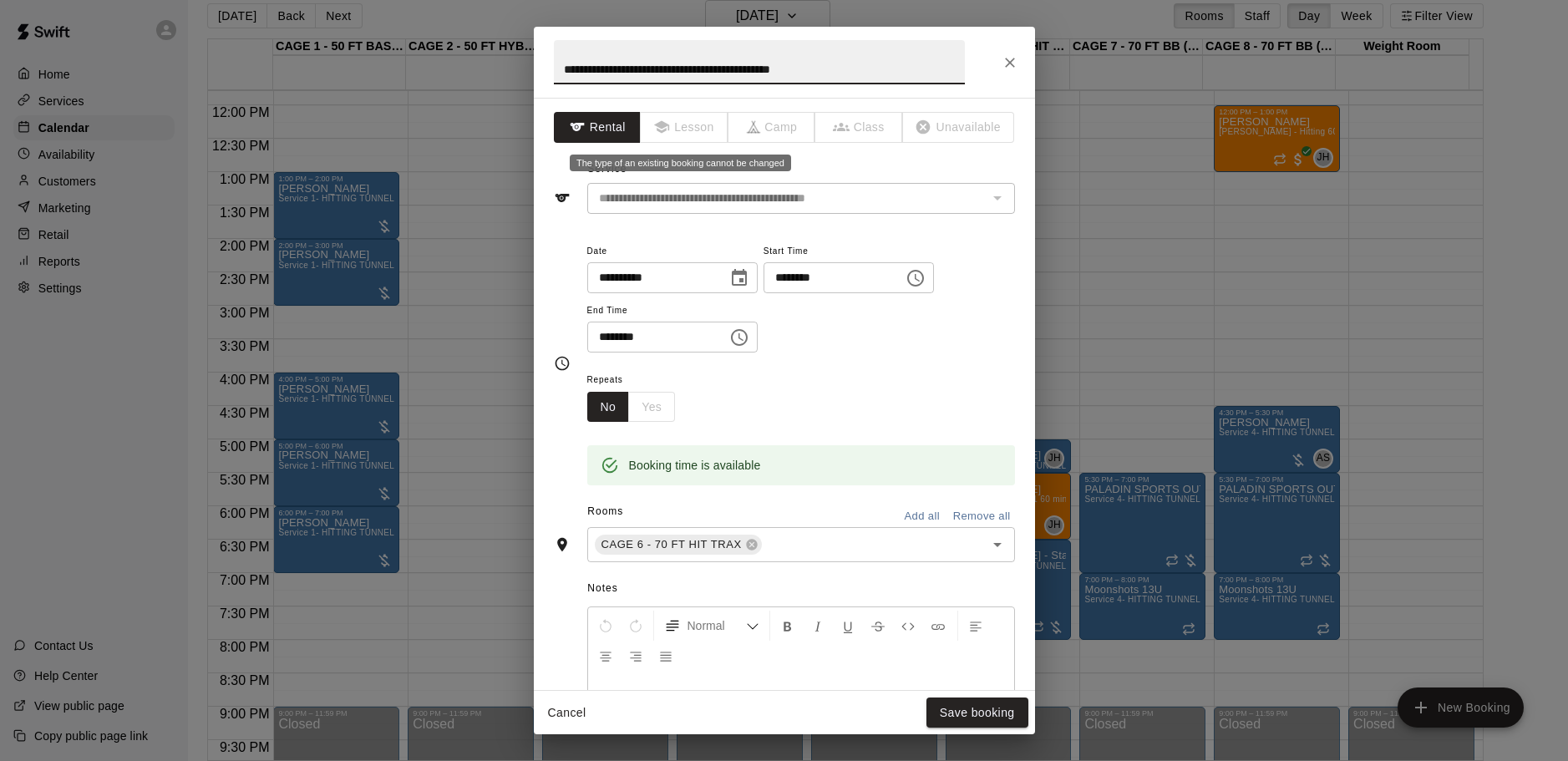
click at [662, 133] on span "Lesson" at bounding box center [684, 127] width 88 height 31
click at [1019, 67] on button "Close" at bounding box center [1010, 62] width 30 height 30
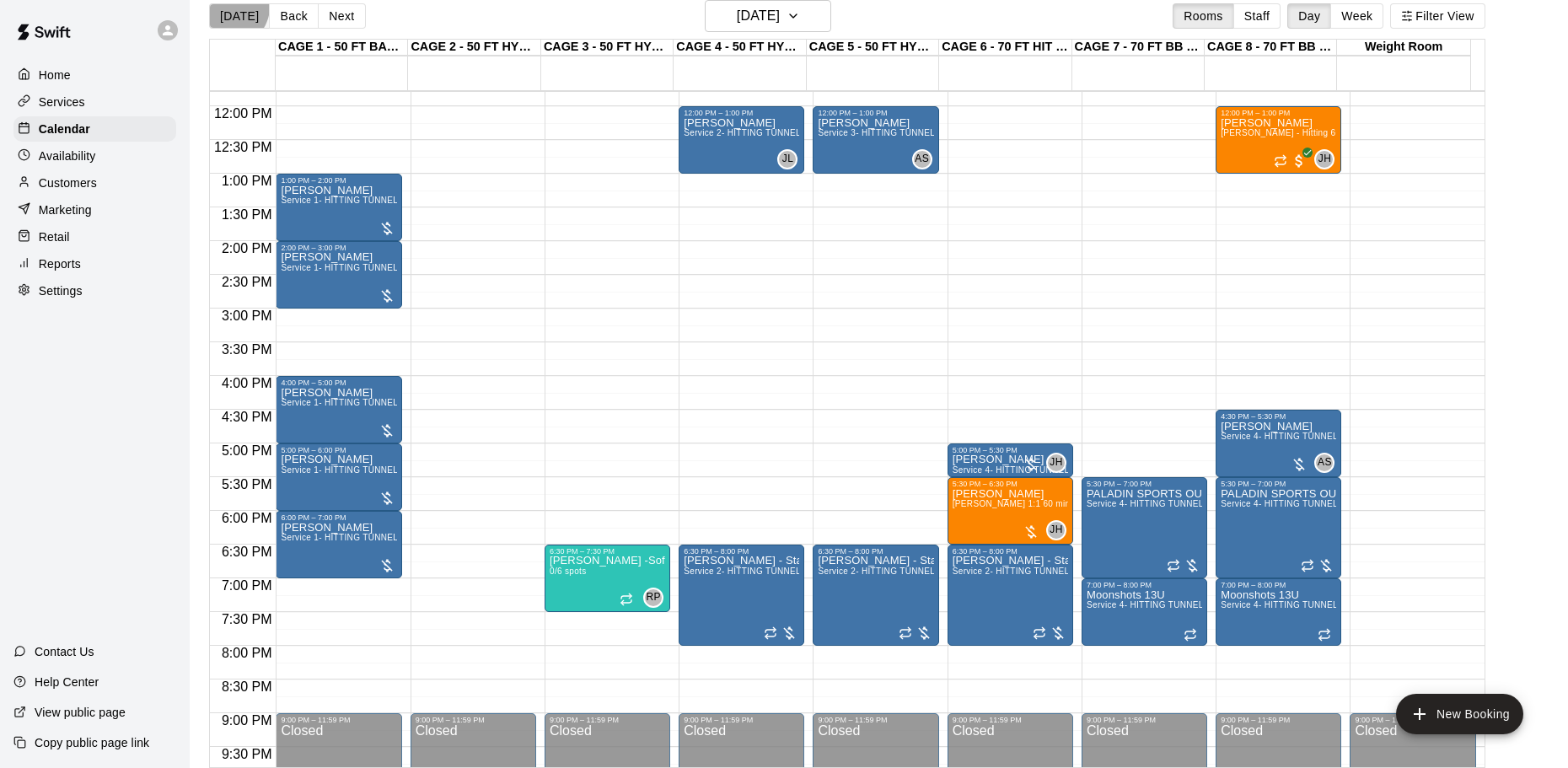
click at [228, 7] on button "[DATE]" at bounding box center [240, 16] width 61 height 25
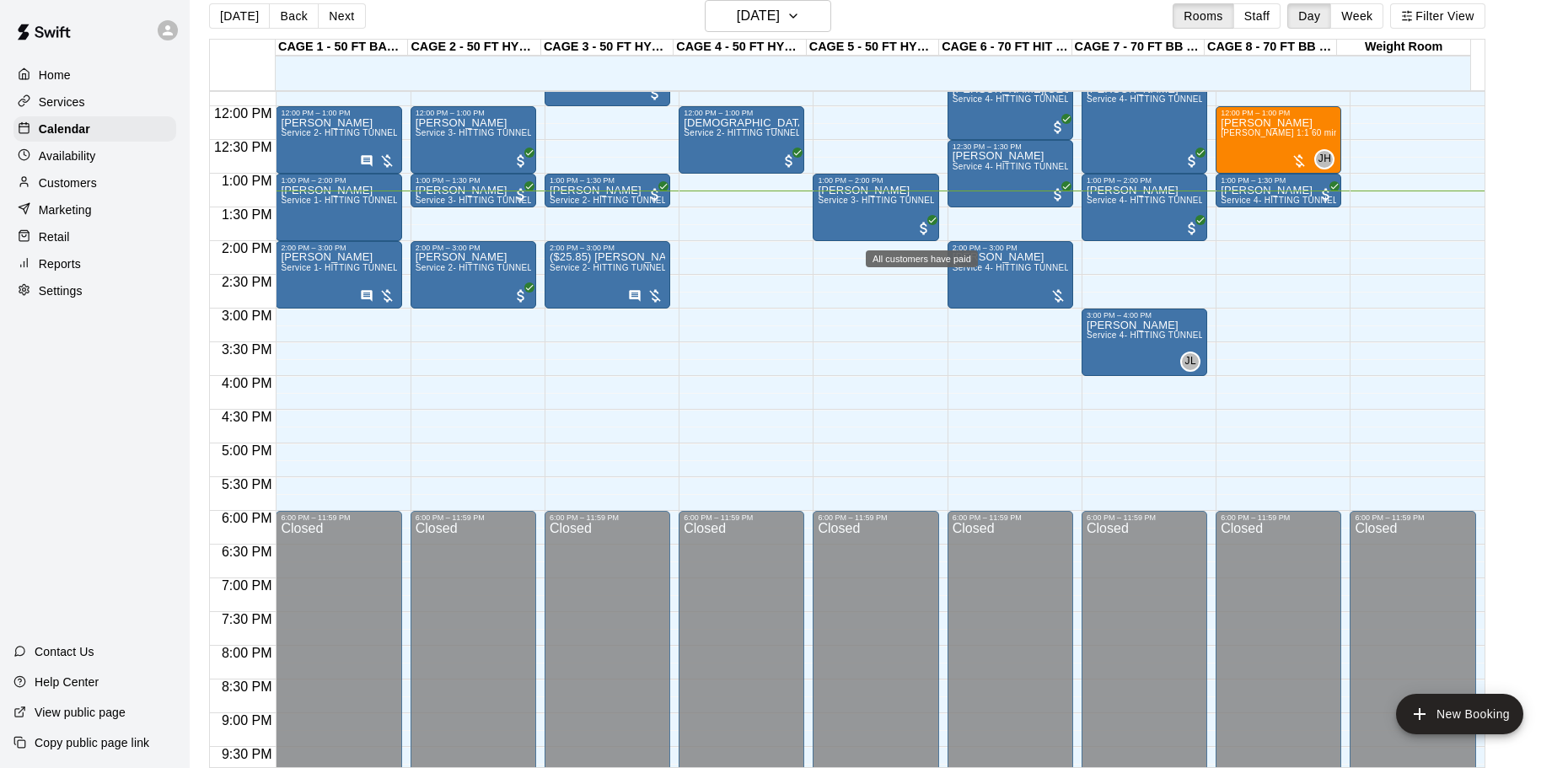
scroll to position [711, 0]
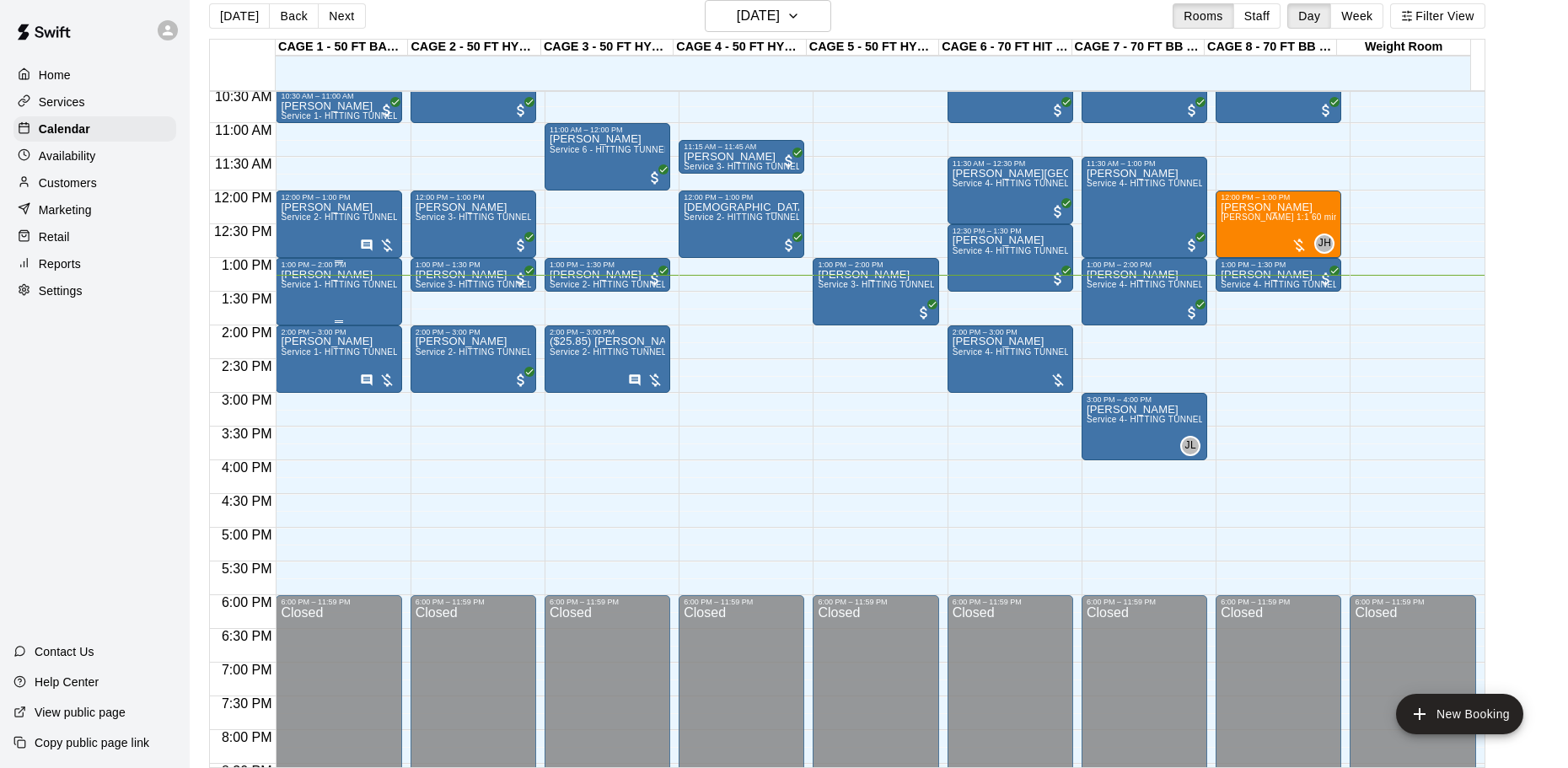
click at [299, 286] on span "Service 1- HITTING TUNNEL RENTAL - 50ft Baseball w/ Auto/Manual Feeder" at bounding box center [435, 285] width 309 height 10
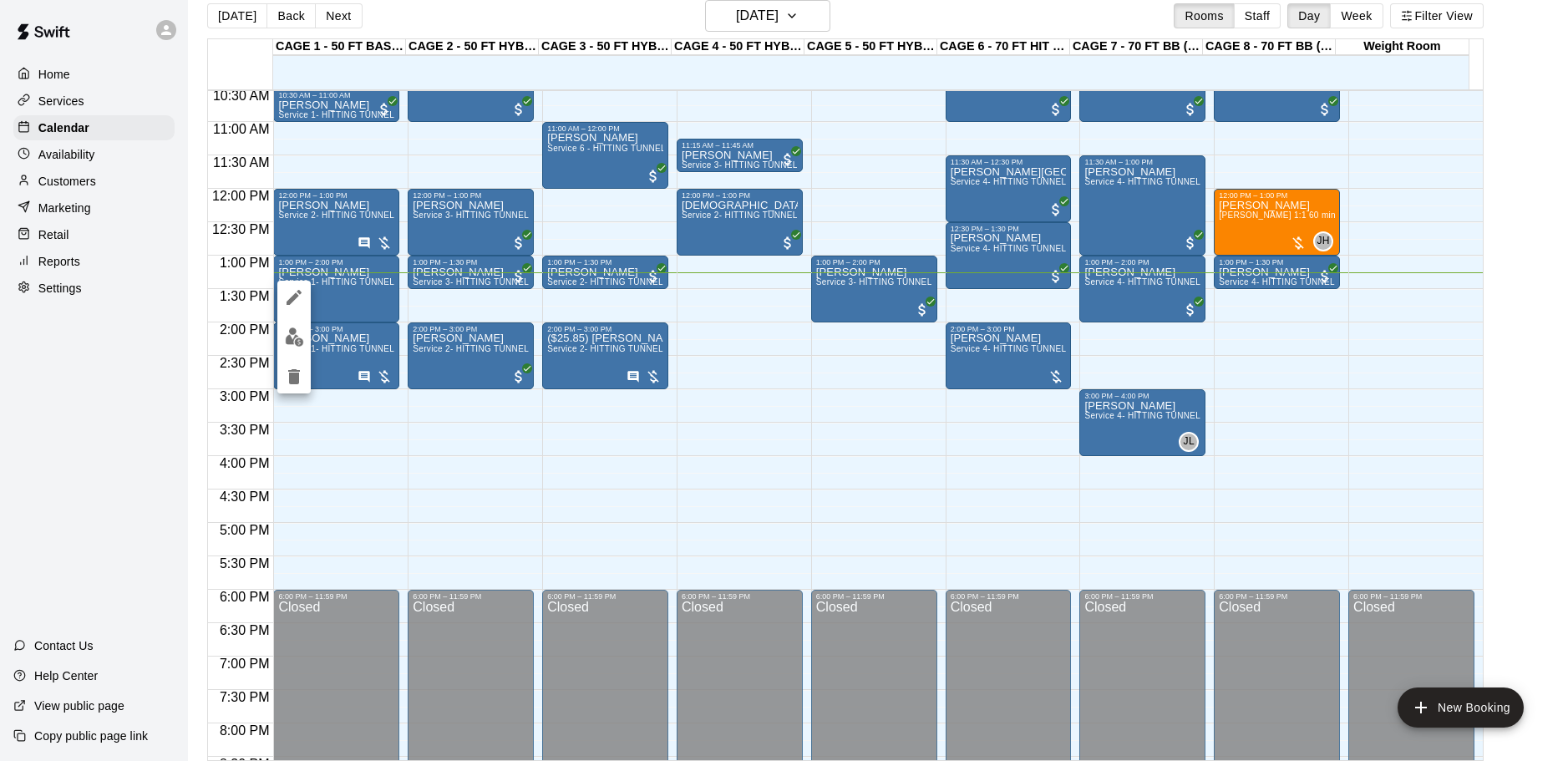
click at [355, 310] on div at bounding box center [784, 380] width 1568 height 761
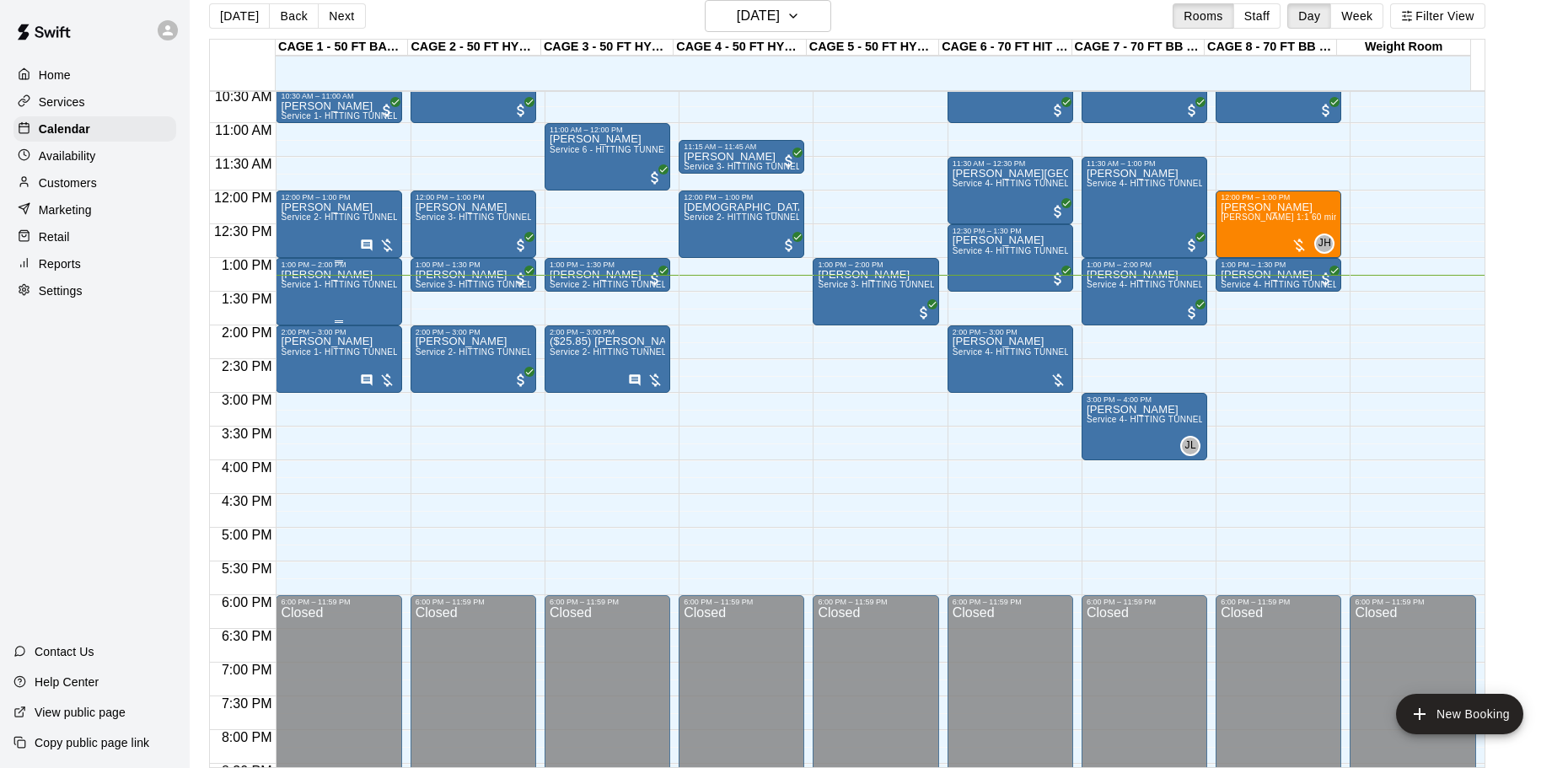
click at [337, 284] on span "Service 1- HITTING TUNNEL RENTAL - 50ft Baseball w/ Auto/Manual Feeder" at bounding box center [435, 285] width 309 height 10
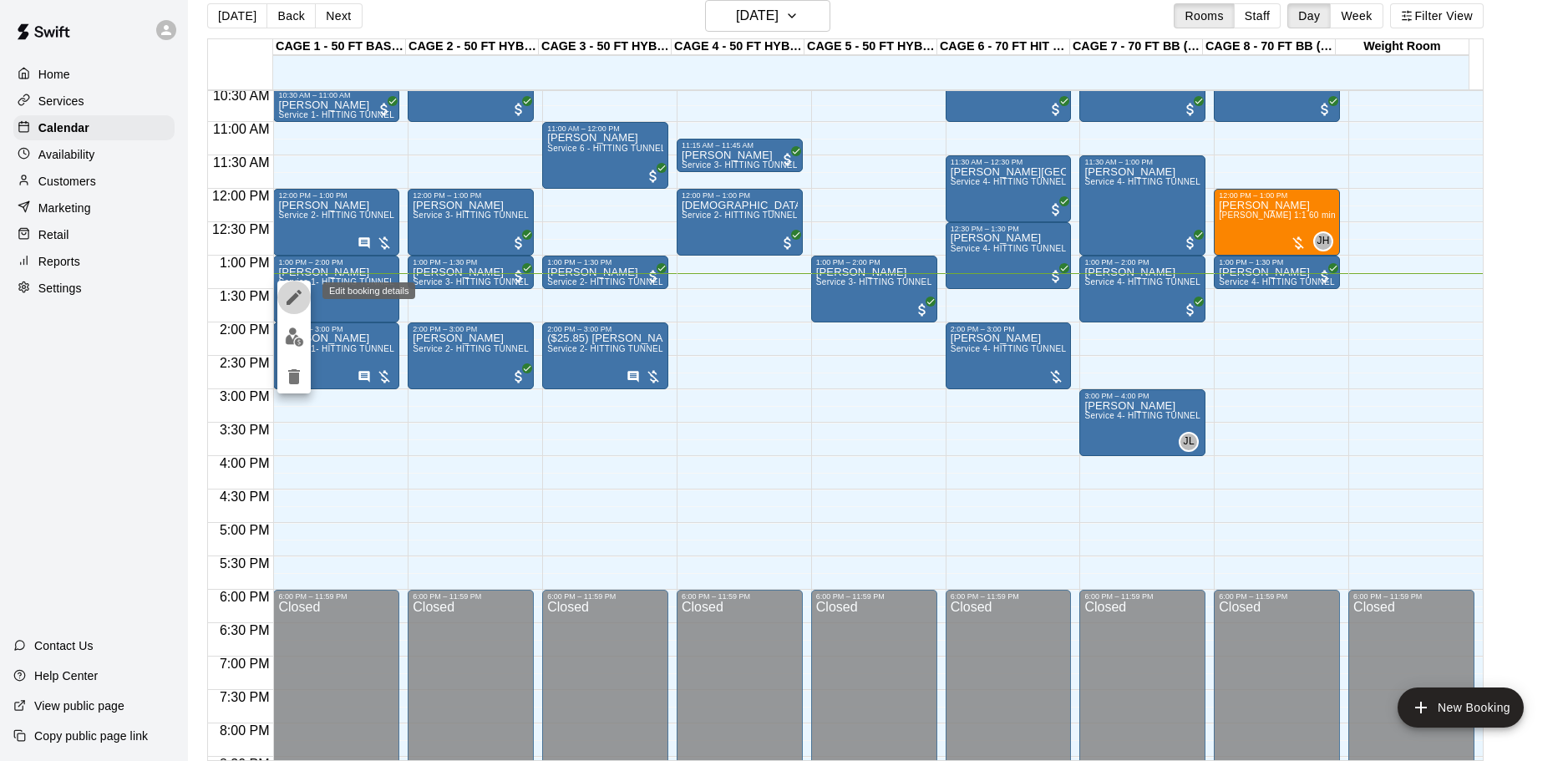
click at [300, 306] on icon "edit" at bounding box center [293, 297] width 20 height 20
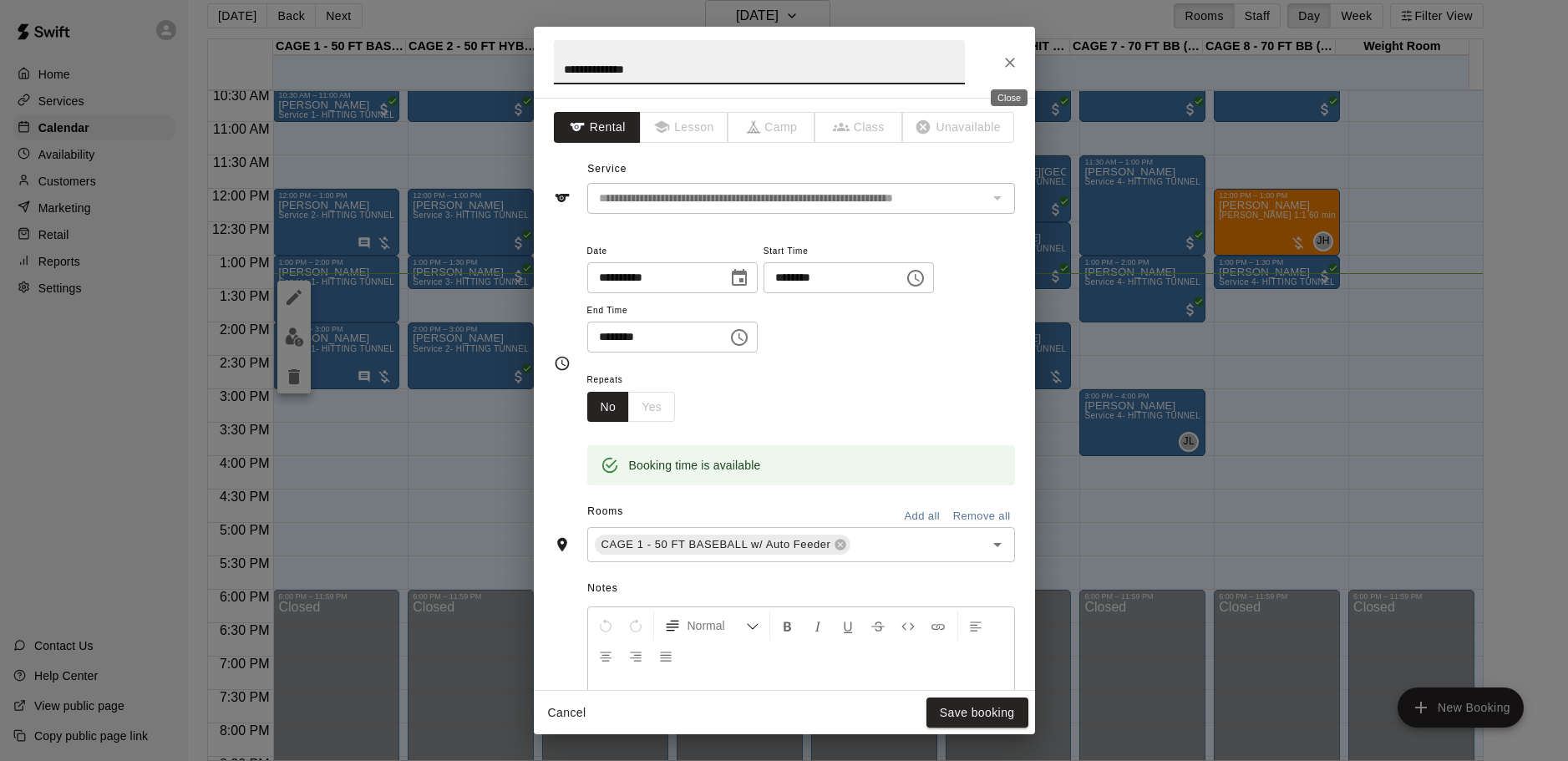
drag, startPoint x: 1011, startPoint y: 72, endPoint x: 1011, endPoint y: 38, distance: 34.0
click at [1011, 47] on button "Close" at bounding box center [1010, 62] width 30 height 30
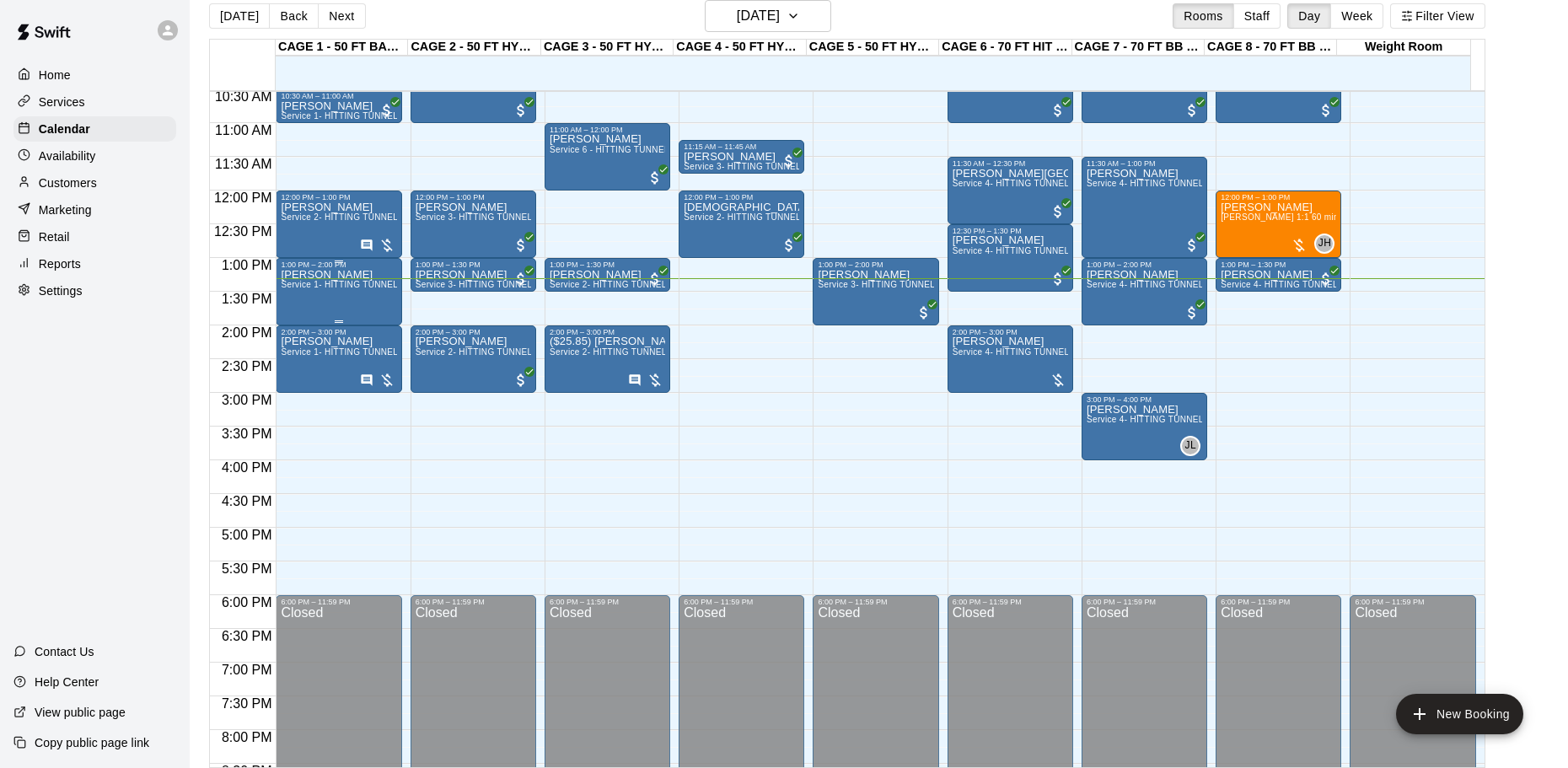
click at [328, 297] on div "[PERSON_NAME] Service 1- HITTING TUNNEL RENTAL - 50ft Baseball w/ Auto/Manual F…" at bounding box center [338, 653] width 116 height 768
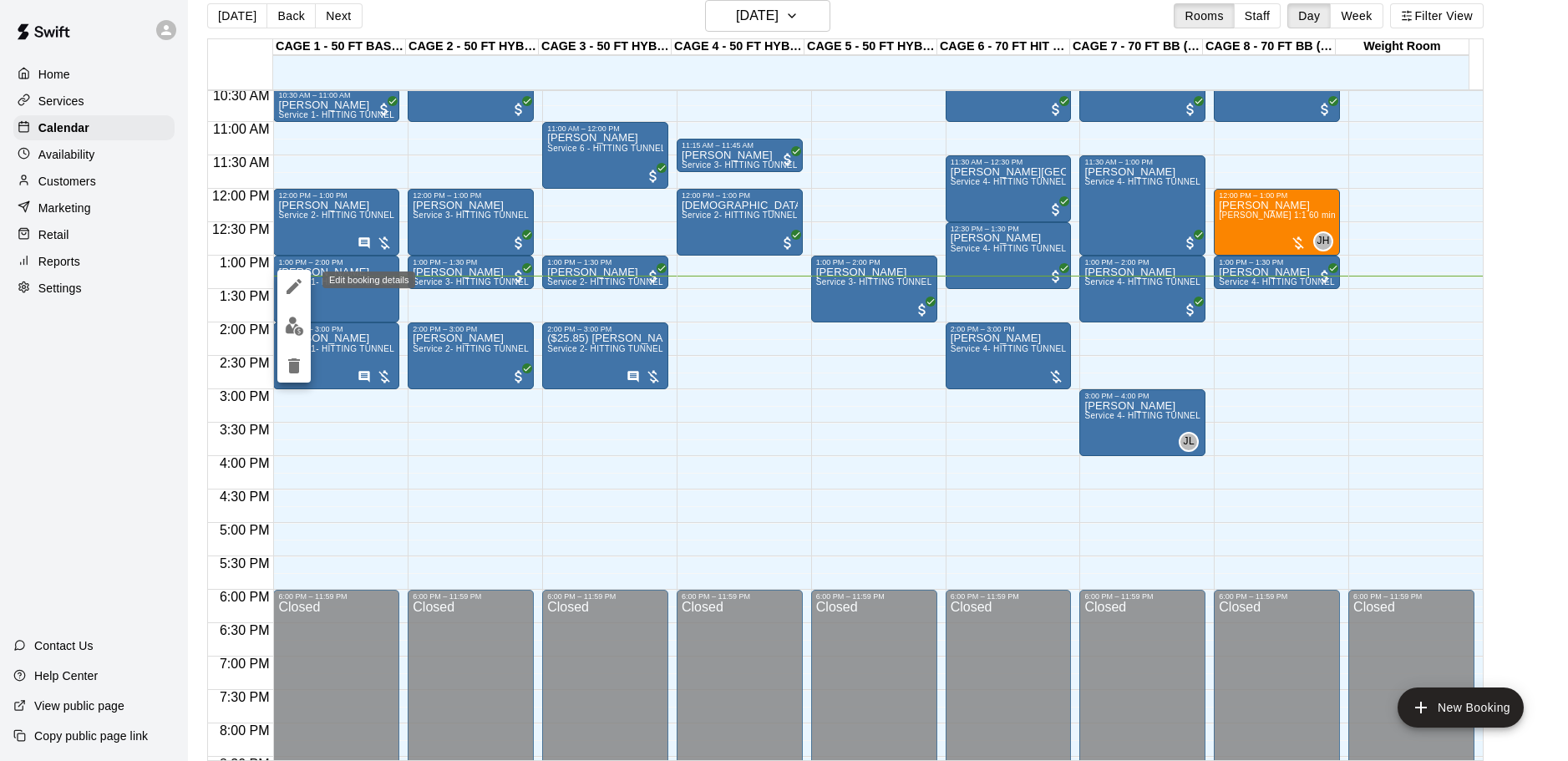
click at [293, 291] on icon "edit" at bounding box center [293, 286] width 20 height 20
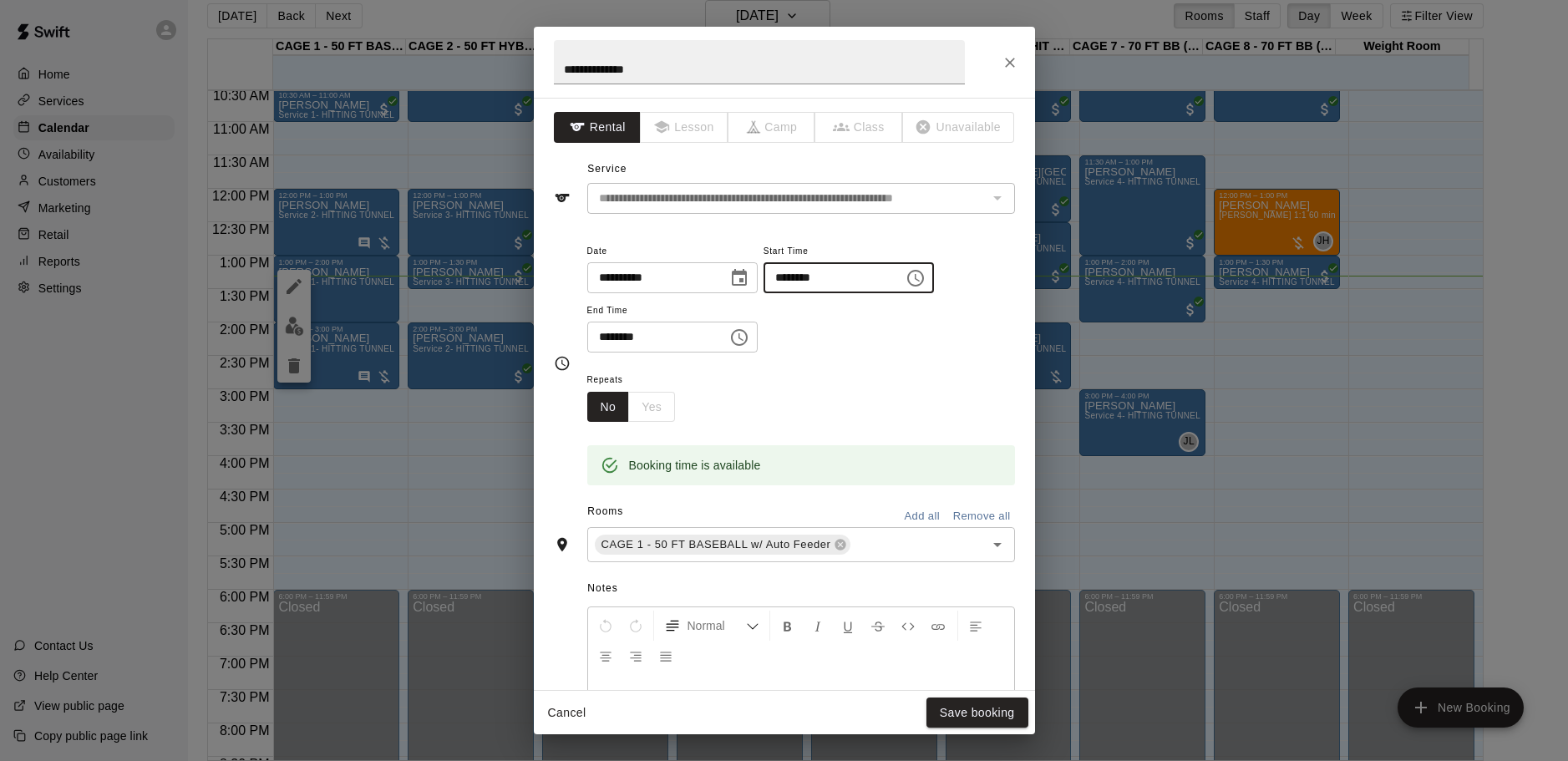
click at [817, 278] on input "********" at bounding box center [828, 277] width 129 height 31
type input "********"
click at [606, 332] on input "********" at bounding box center [652, 337] width 129 height 31
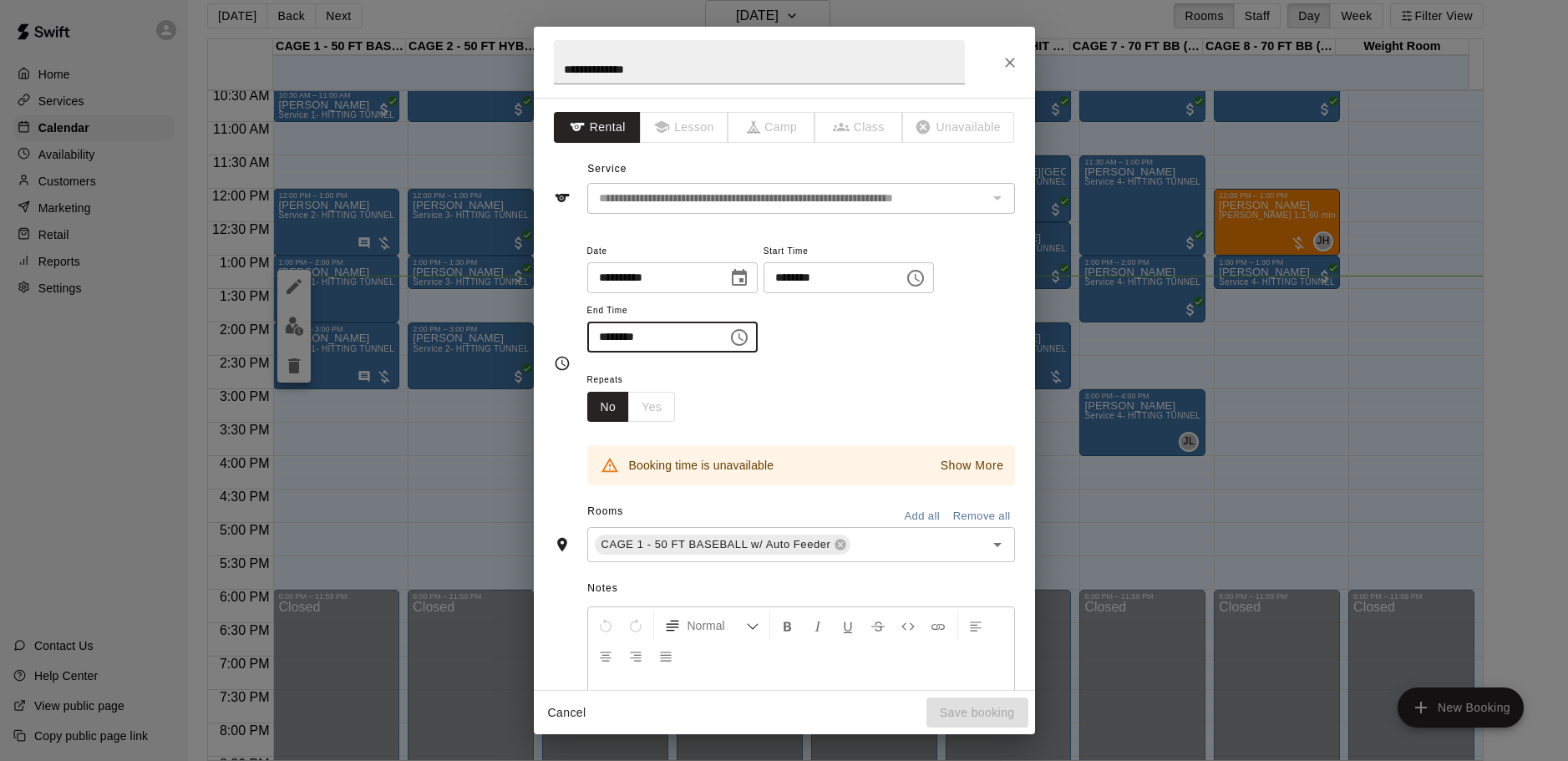
click at [612, 339] on input "********" at bounding box center [652, 337] width 129 height 31
click at [597, 334] on input "********" at bounding box center [652, 337] width 129 height 31
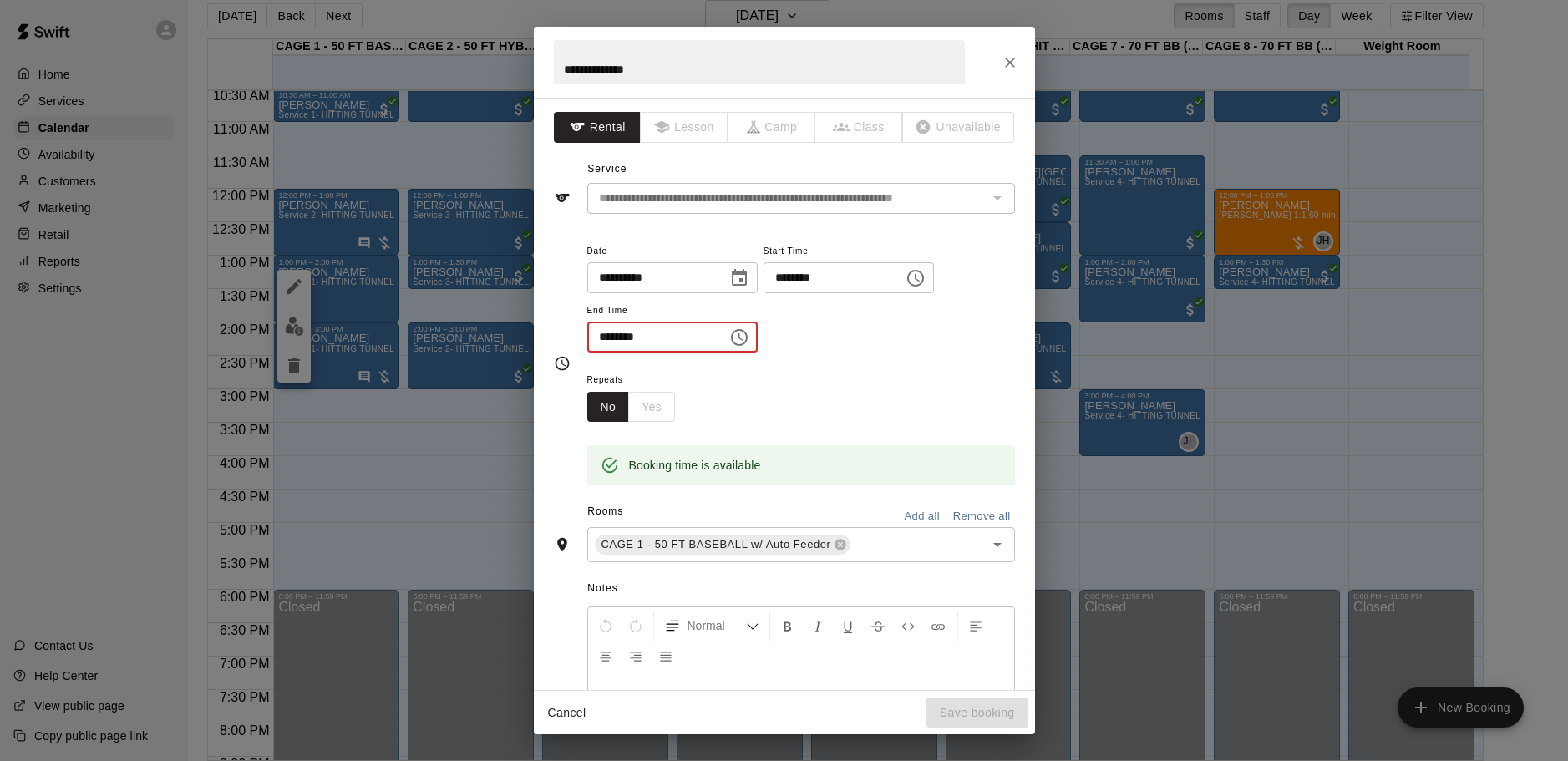
click at [621, 331] on input "********" at bounding box center [652, 337] width 129 height 31
type input "********"
click at [794, 372] on div "Repeats No Yes" at bounding box center [802, 396] width 428 height 53
click at [983, 721] on button "Save booking" at bounding box center [978, 713] width 102 height 31
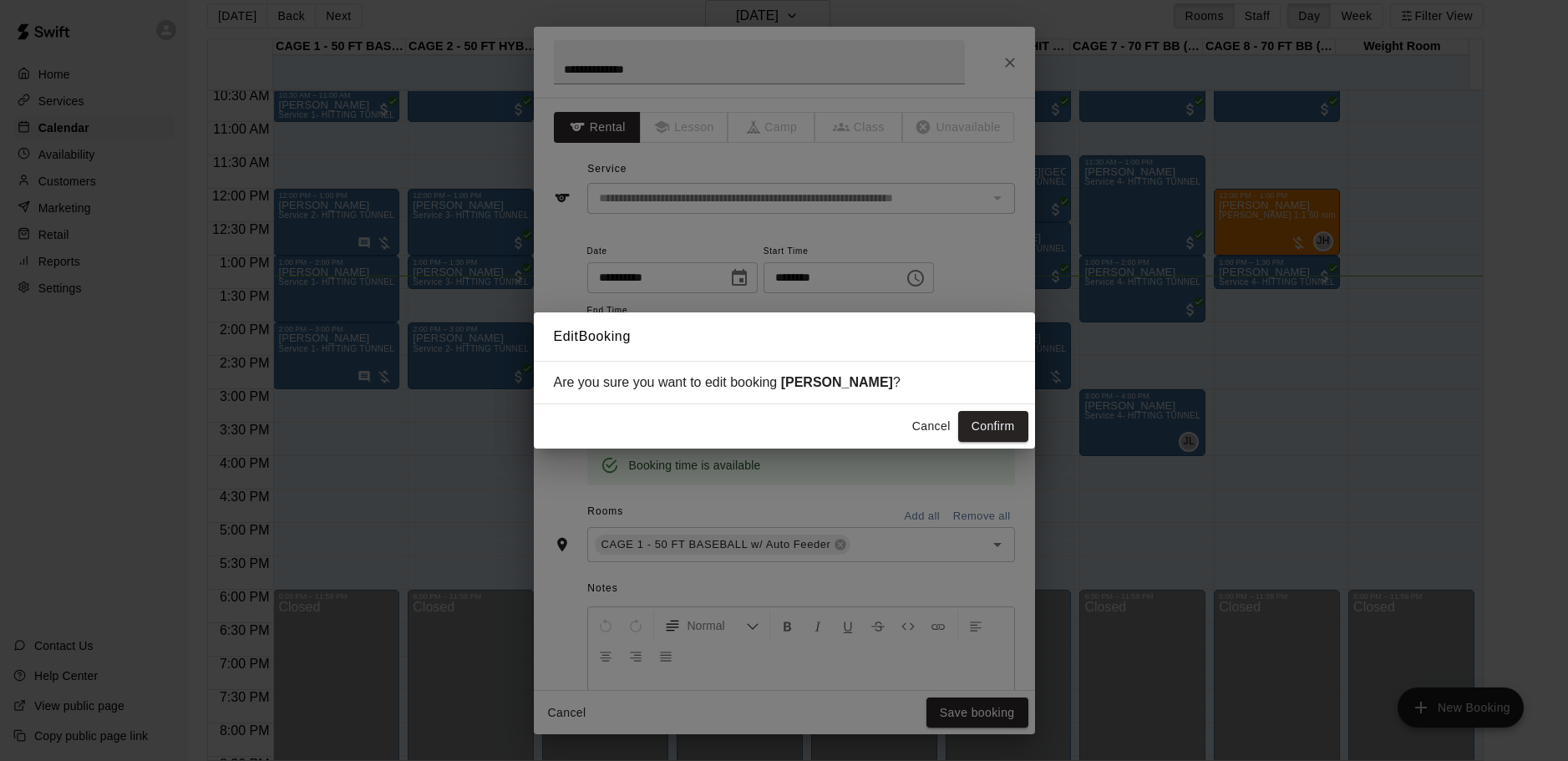
click at [990, 410] on div "Cancel Confirm" at bounding box center [784, 426] width 502 height 44
click at [989, 426] on button "Confirm" at bounding box center [993, 426] width 70 height 31
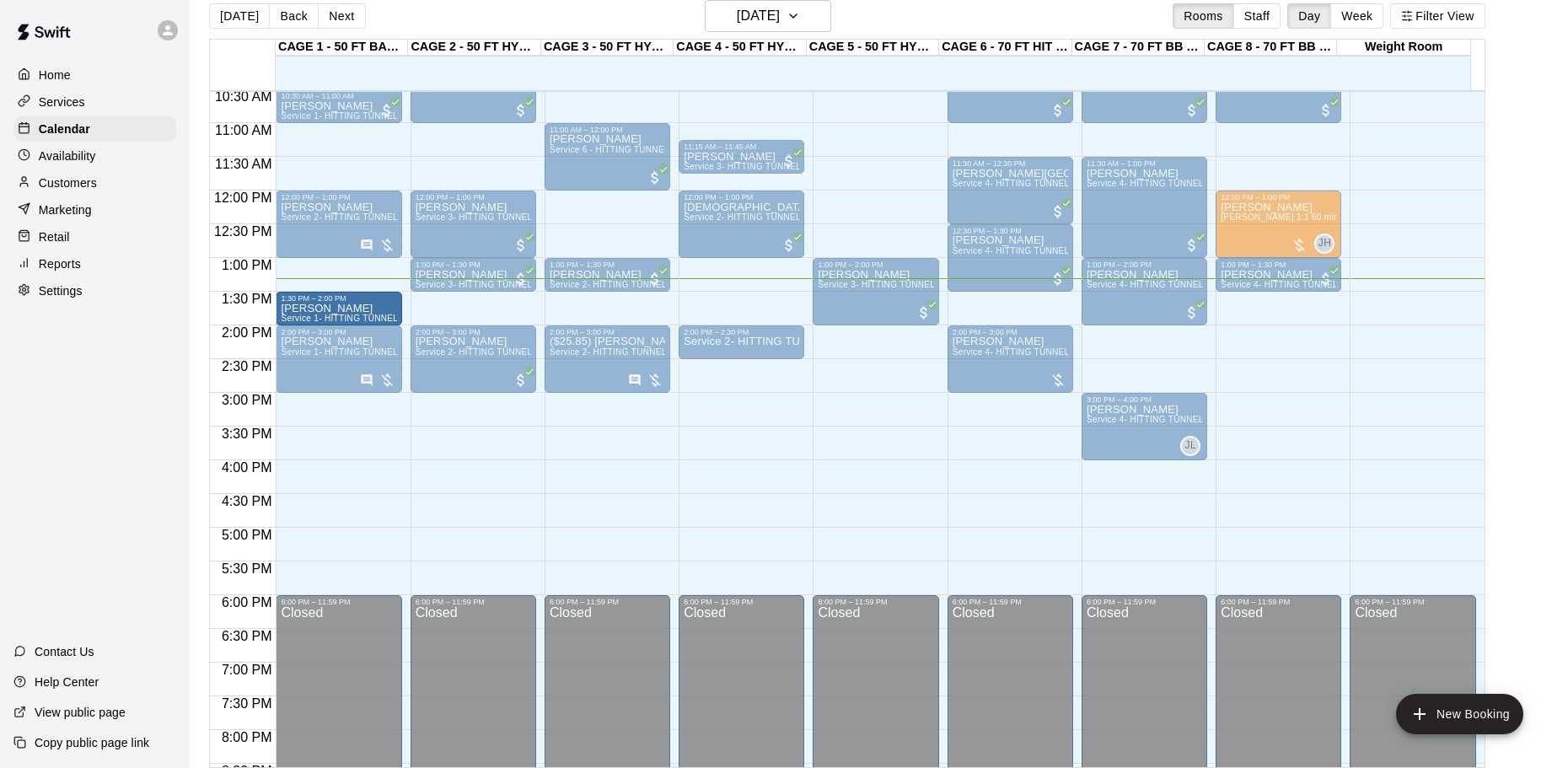
drag, startPoint x: 365, startPoint y: 301, endPoint x: 357, endPoint y: 319, distance: 19.7
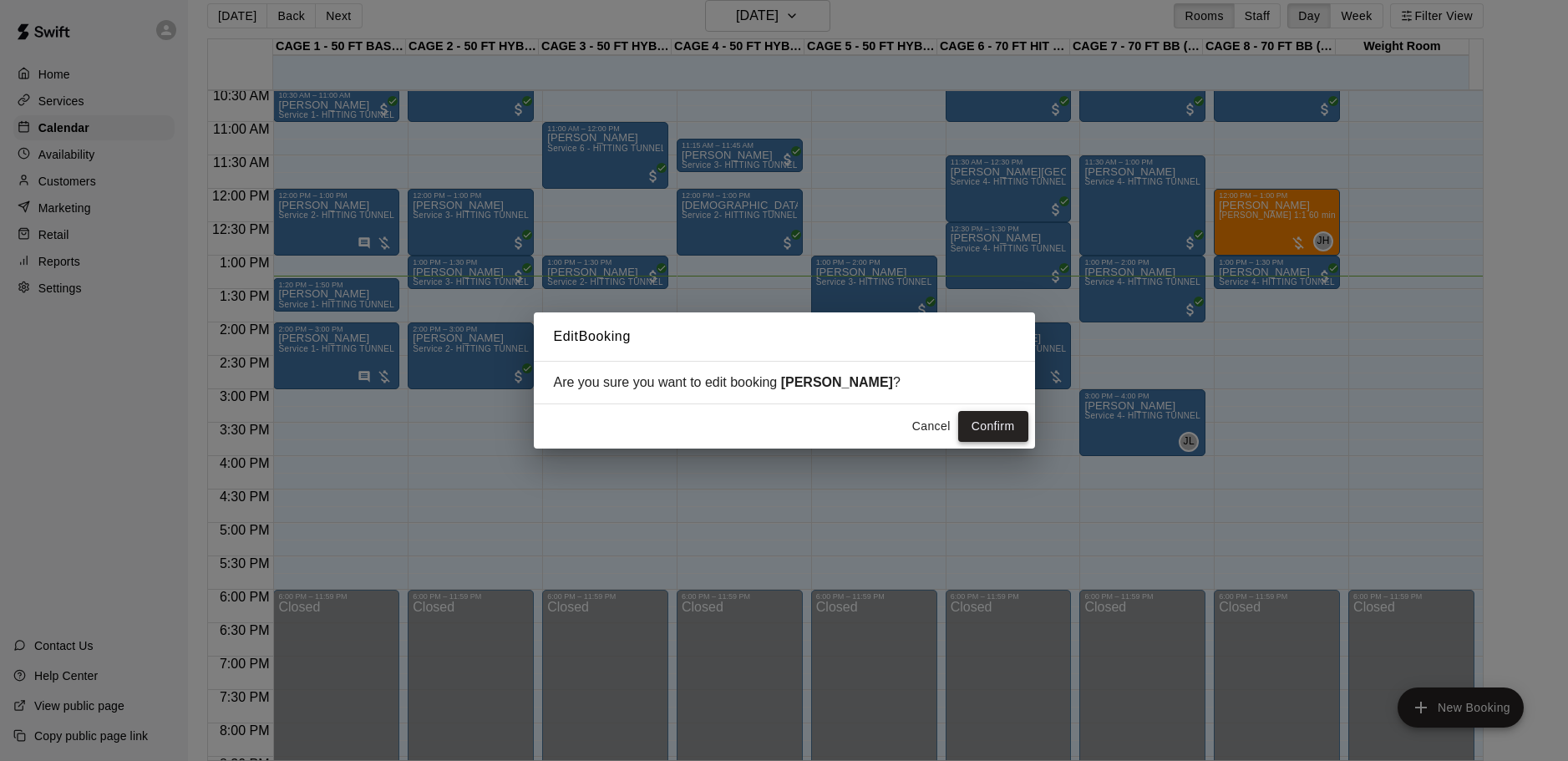
click at [983, 431] on button "Confirm" at bounding box center [993, 426] width 70 height 31
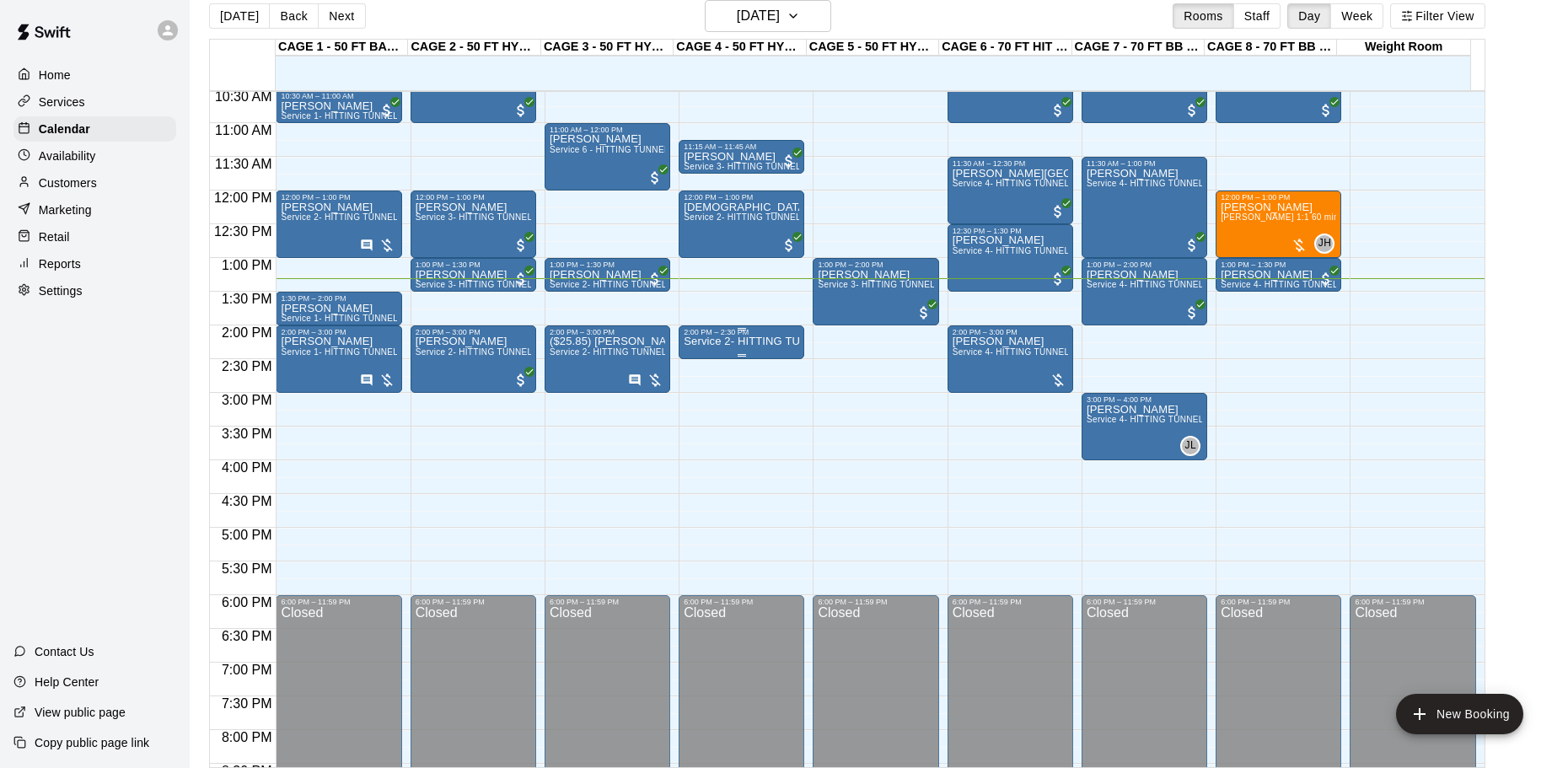
click at [722, 341] on p "Service 2- HITTING TUNNEL RENTAL - 50ft Baseball" at bounding box center [741, 341] width 116 height 0
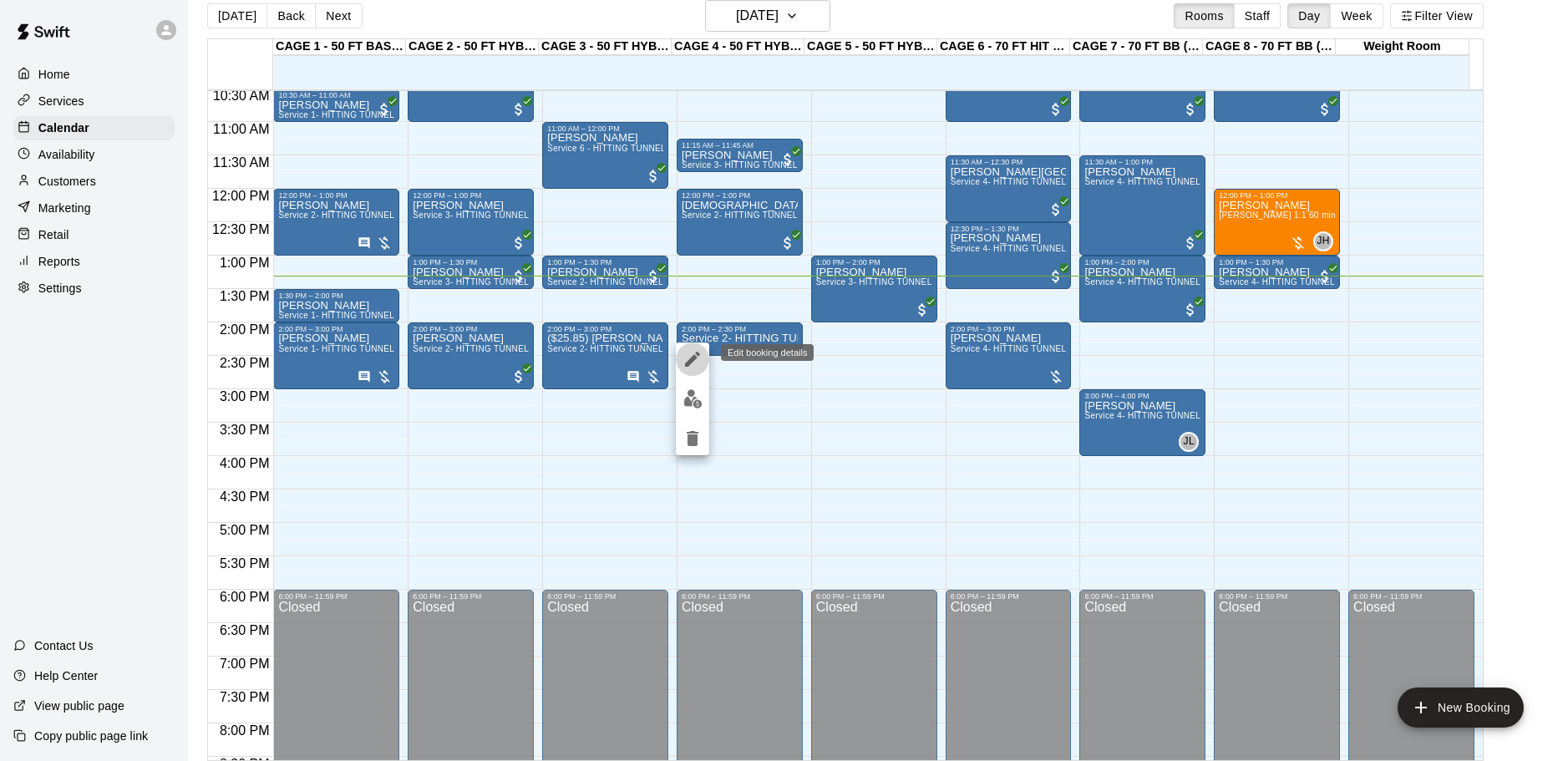
click at [692, 362] on icon "edit" at bounding box center [693, 360] width 15 height 15
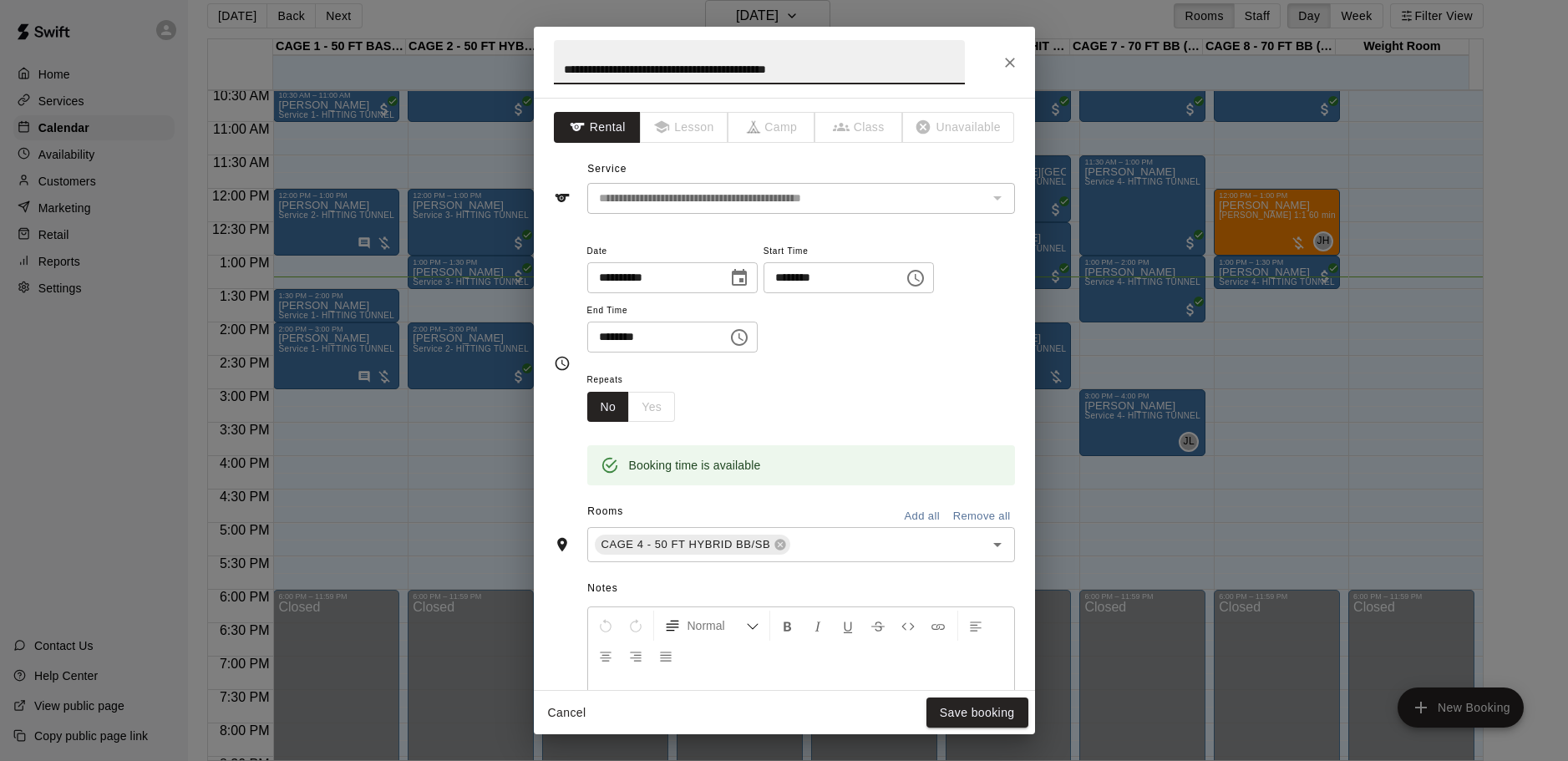
drag, startPoint x: 879, startPoint y: 74, endPoint x: 470, endPoint y: 58, distance: 409.3
click at [467, 62] on div "**********" at bounding box center [784, 380] width 1568 height 761
type input "**********"
click at [982, 710] on button "Save booking" at bounding box center [978, 713] width 102 height 31
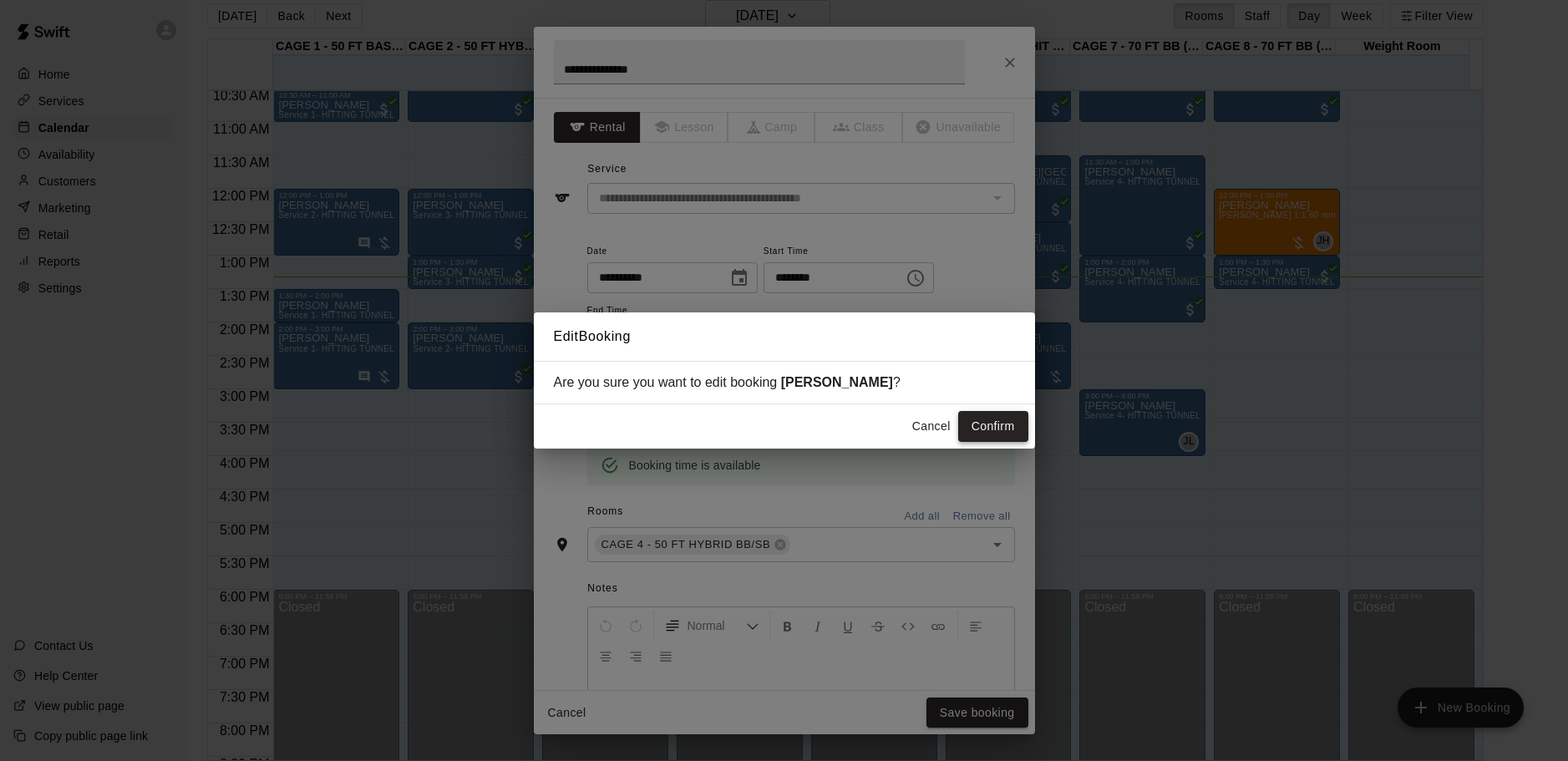
click at [986, 436] on button "Confirm" at bounding box center [993, 426] width 70 height 31
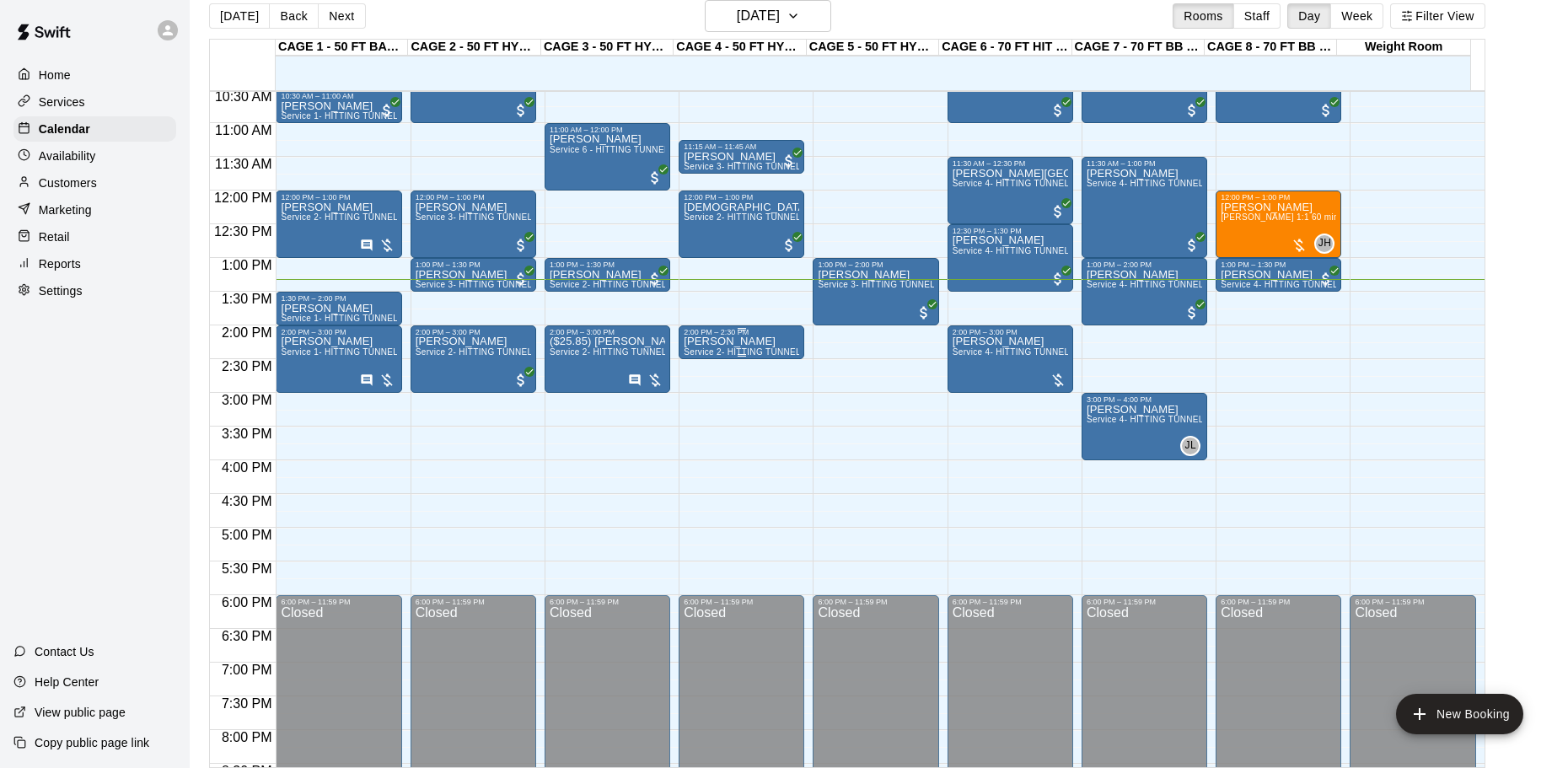
click at [731, 341] on p "[PERSON_NAME]" at bounding box center [741, 341] width 116 height 0
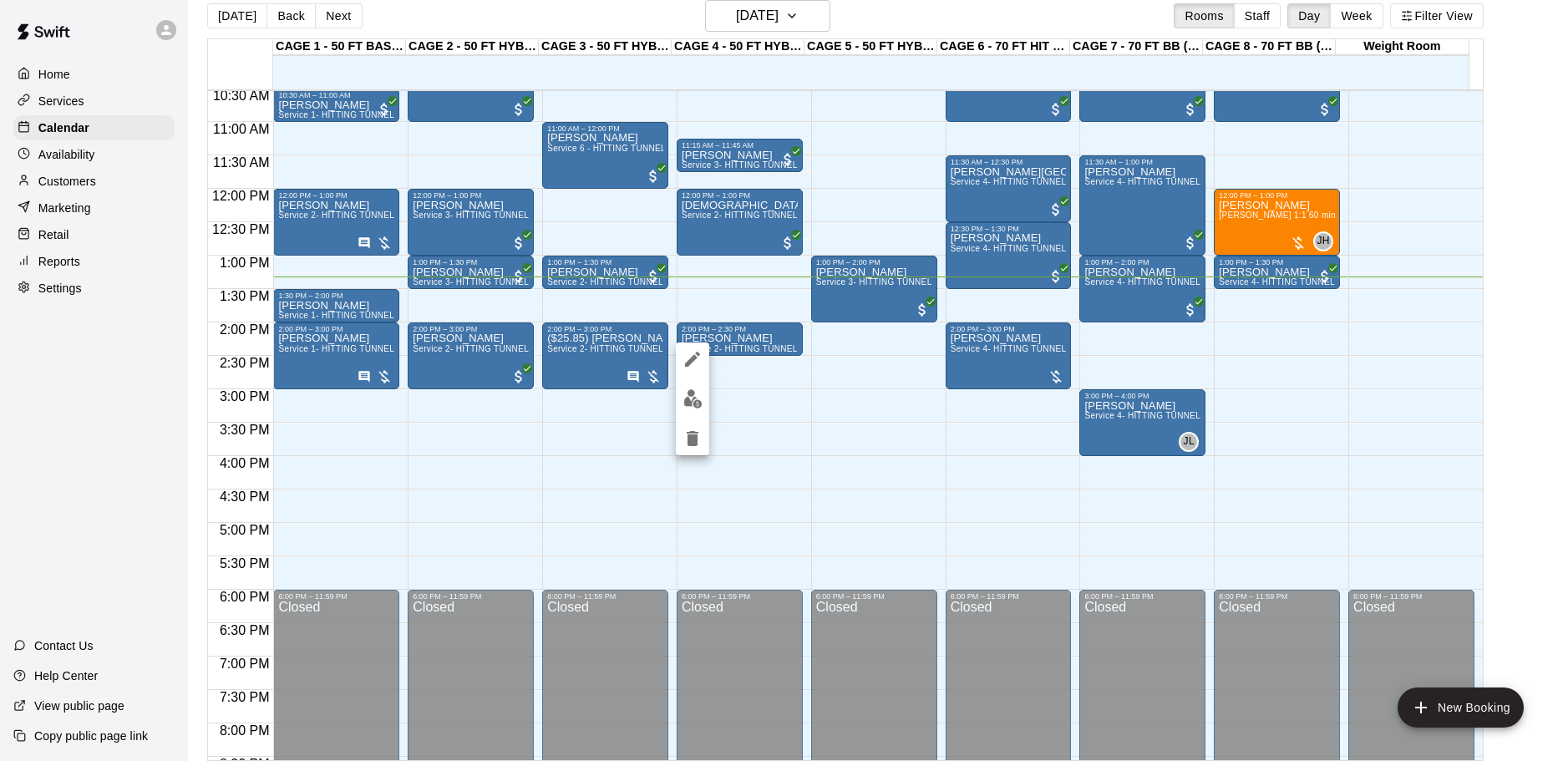
click at [693, 395] on img "edit" at bounding box center [693, 398] width 19 height 19
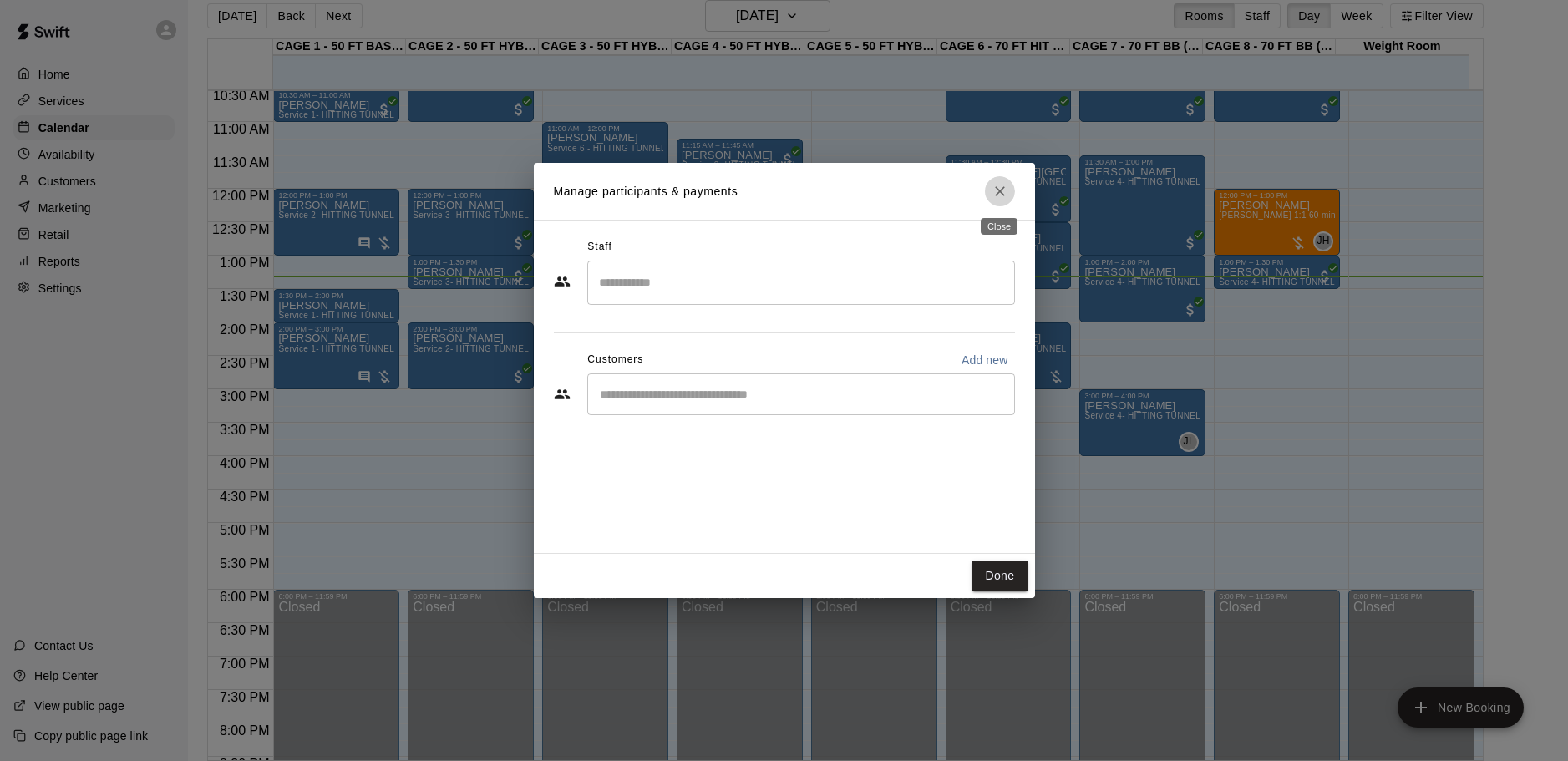
click at [987, 182] on button "Close" at bounding box center [1000, 191] width 30 height 30
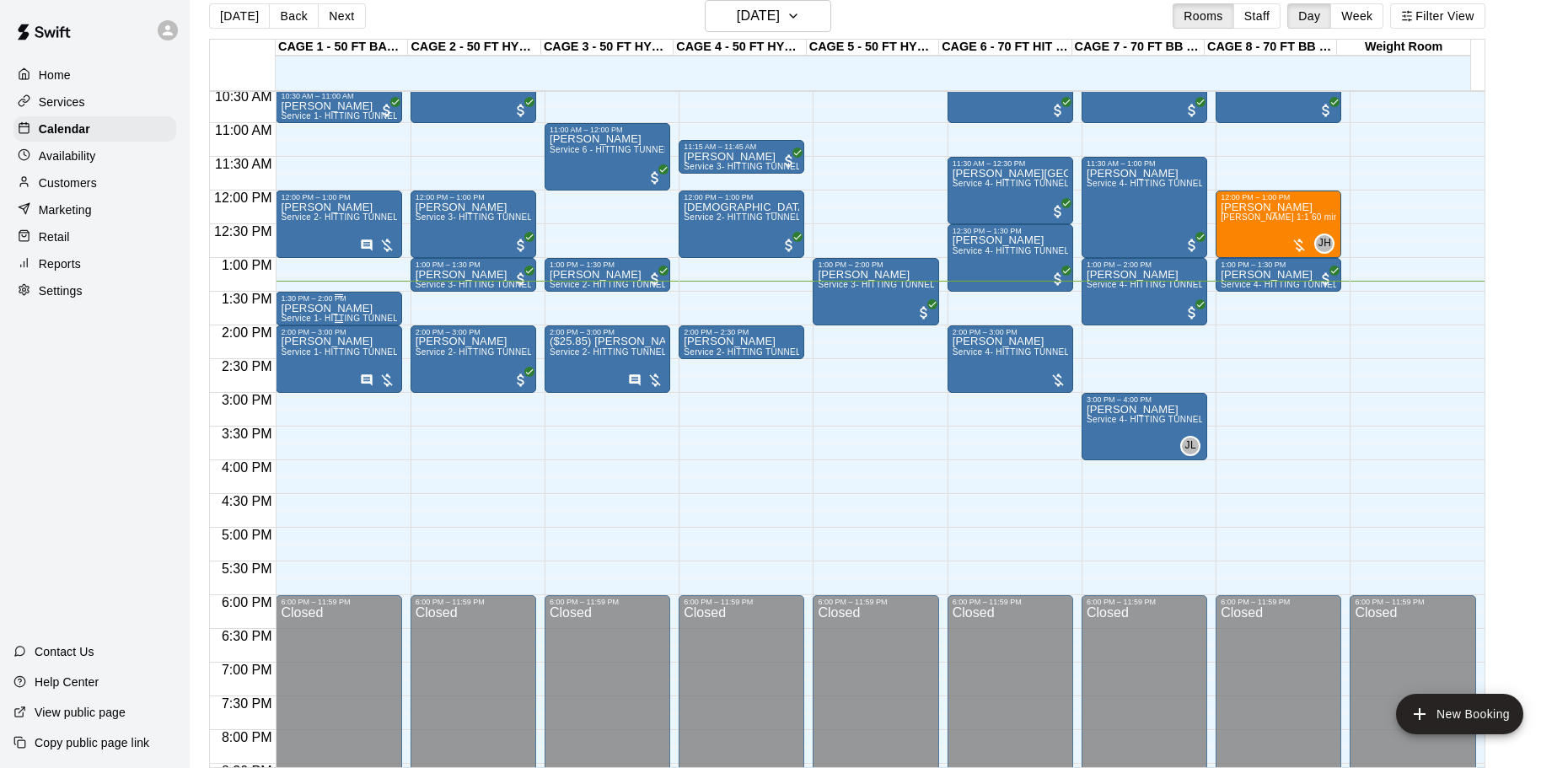
click at [345, 309] on p "[PERSON_NAME]" at bounding box center [338, 309] width 116 height 0
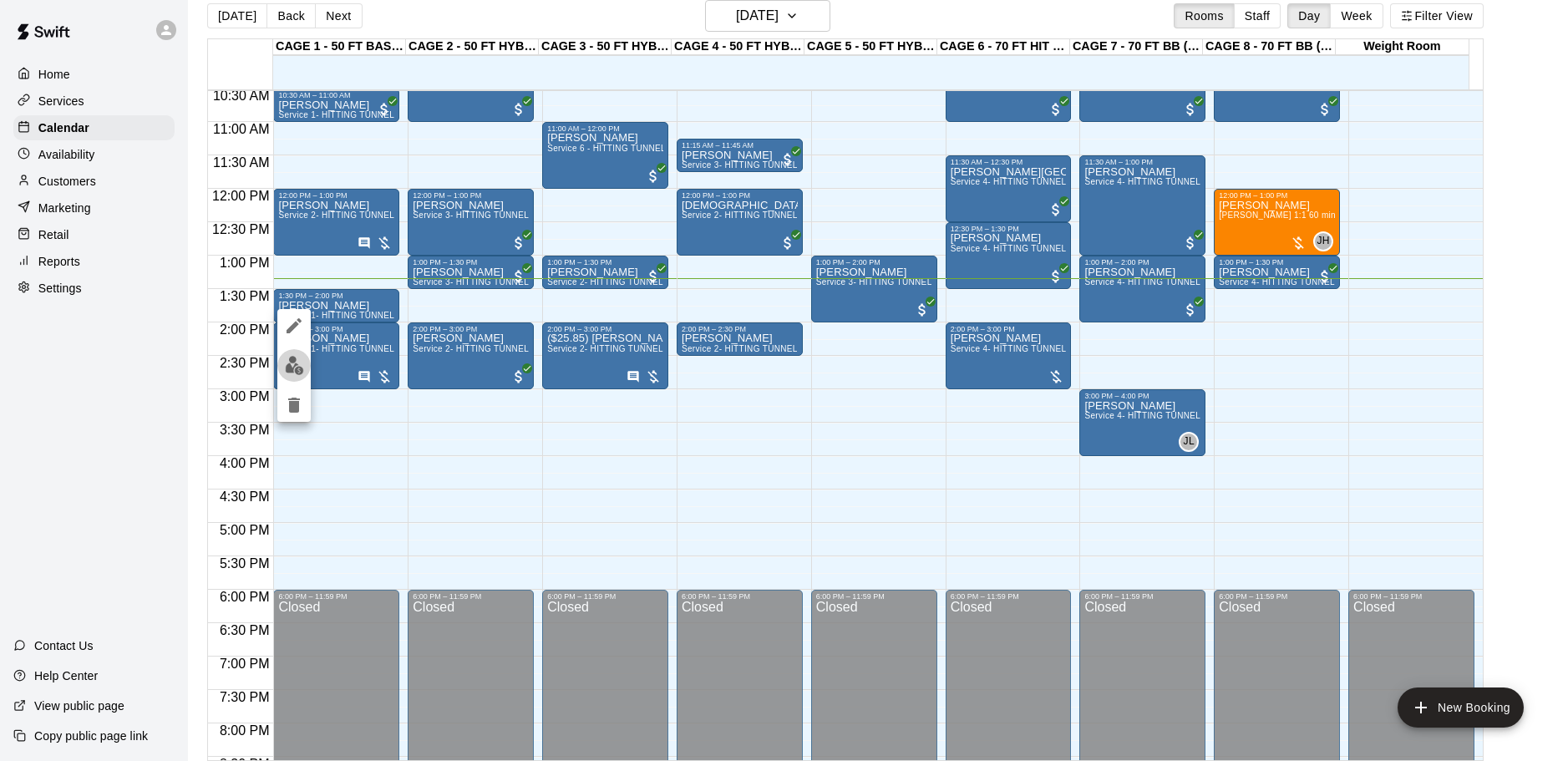
click at [301, 360] on img "edit" at bounding box center [294, 365] width 19 height 19
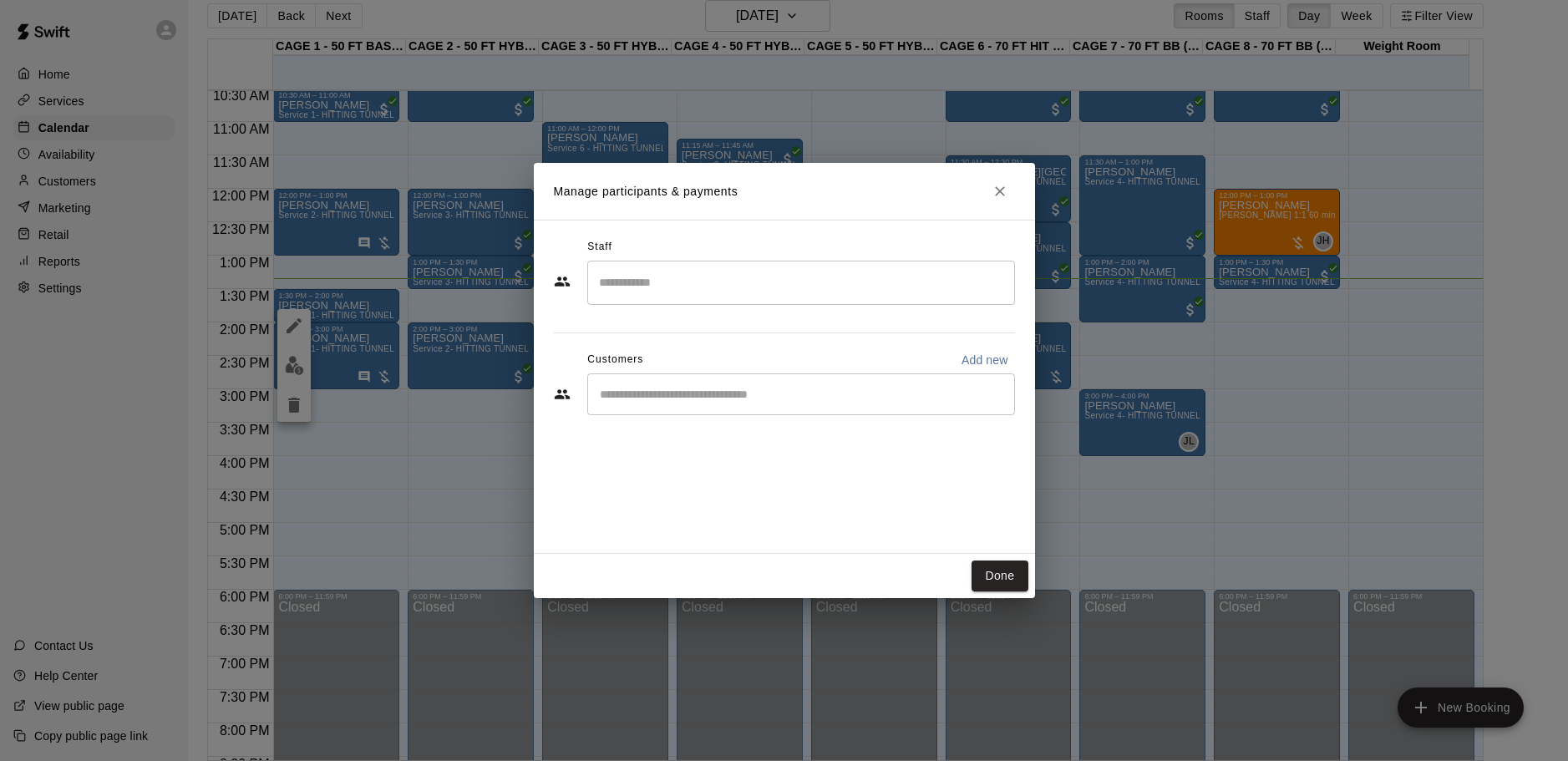
click at [624, 381] on div "​" at bounding box center [802, 395] width 428 height 42
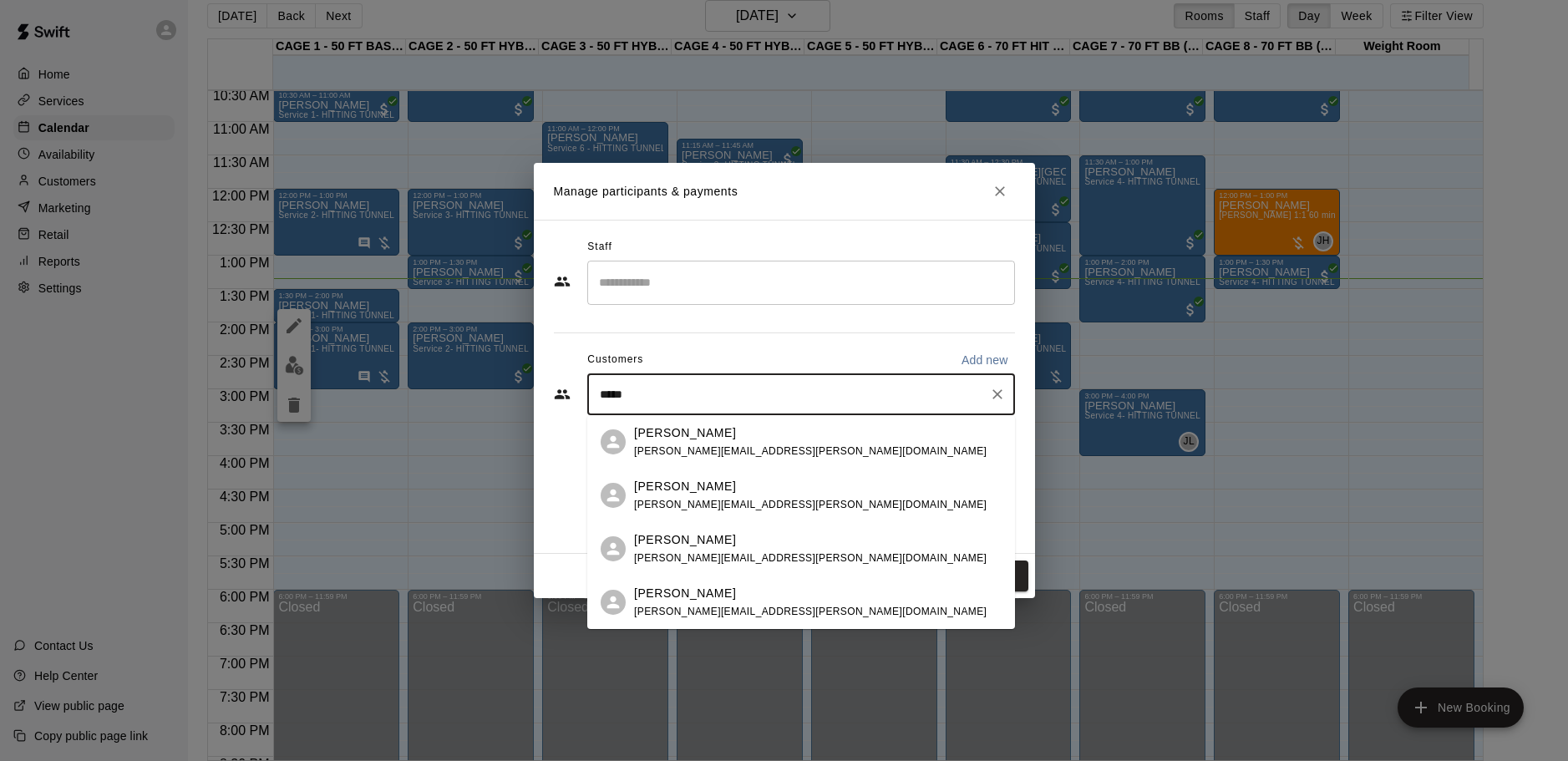
type input "******"
click at [672, 425] on p "[PERSON_NAME]" at bounding box center [685, 433] width 102 height 18
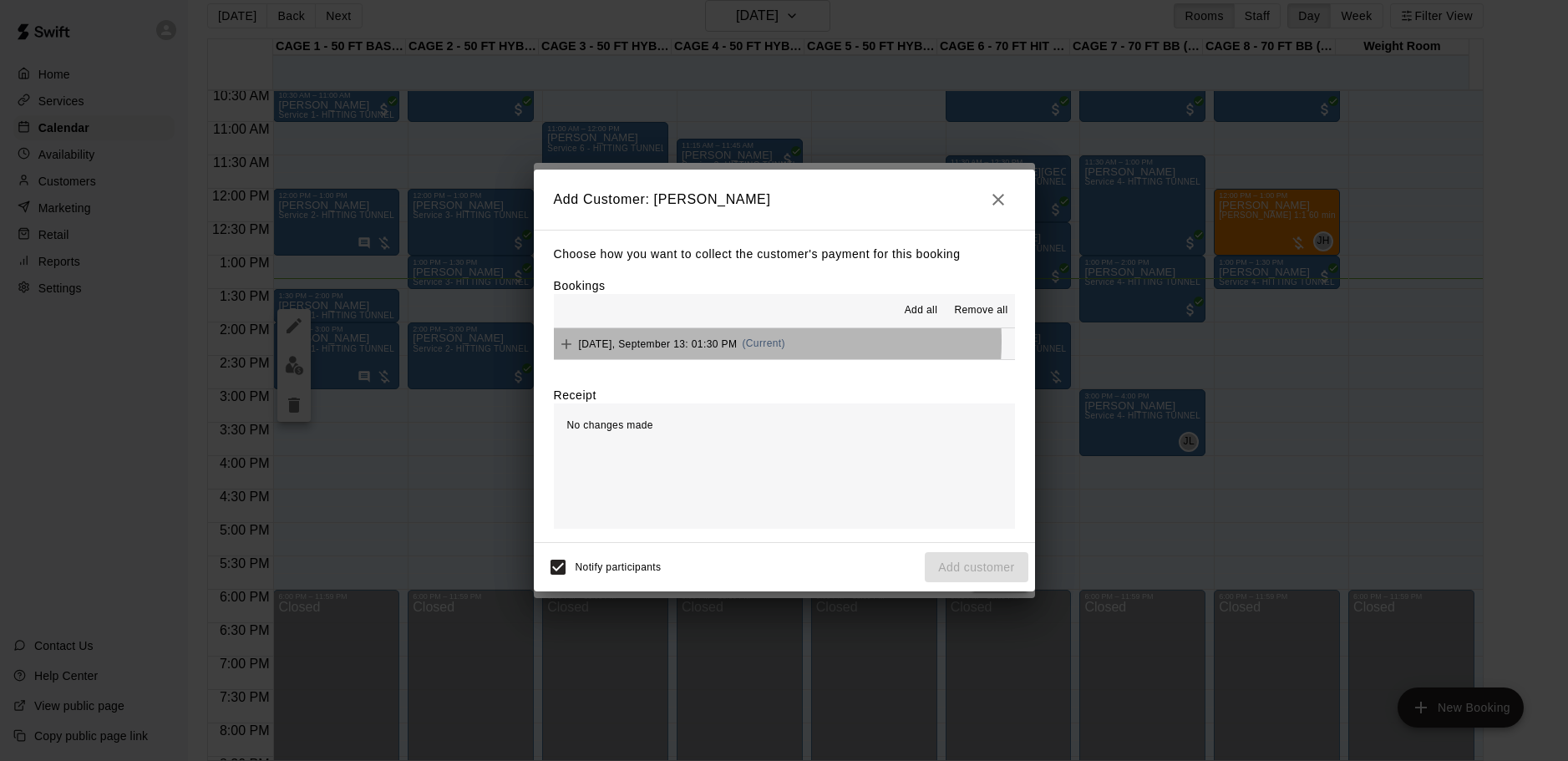
click at [736, 342] on span "[DATE], September 13: 01:30 PM" at bounding box center [659, 344] width 159 height 11
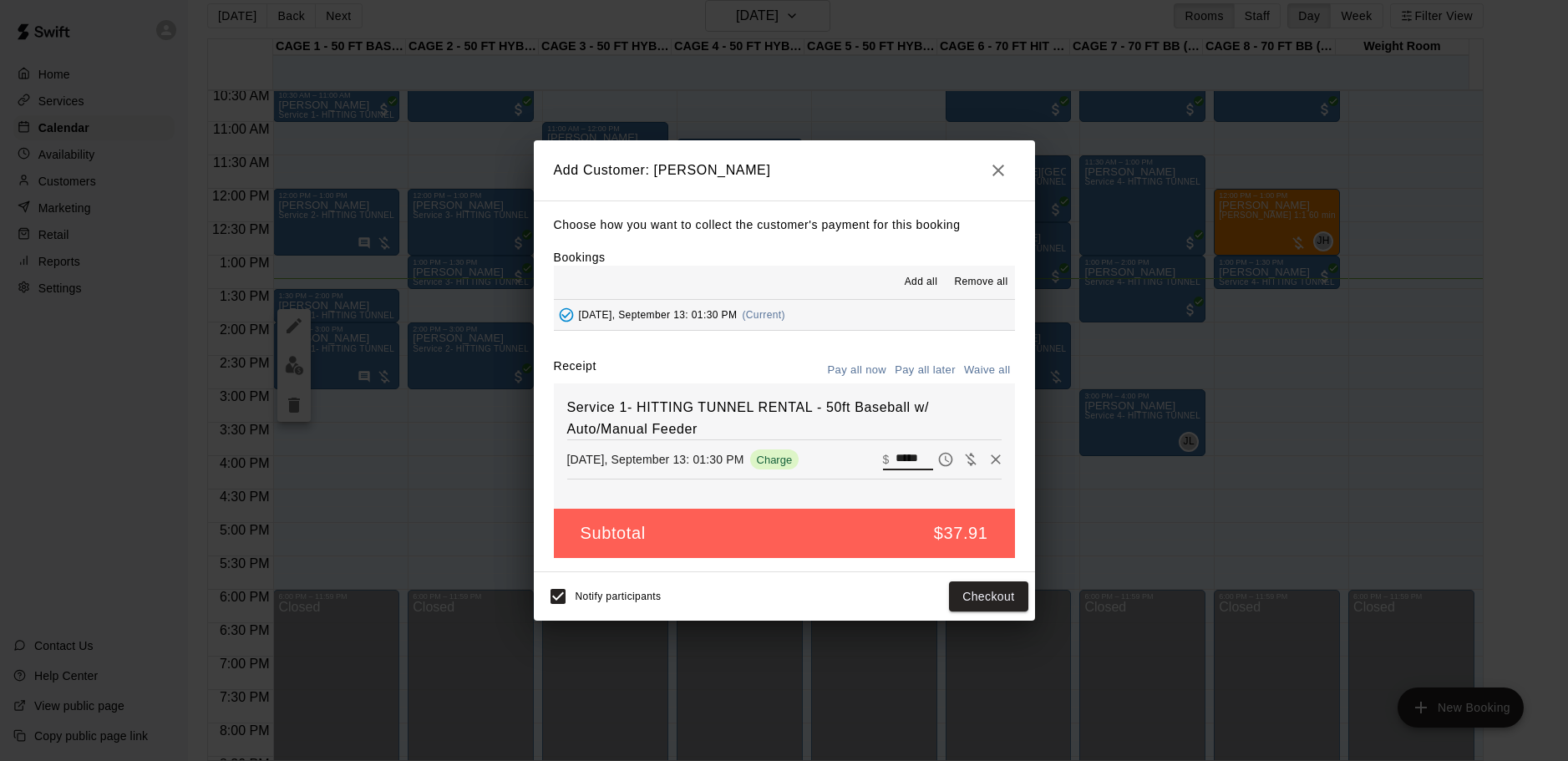
drag, startPoint x: 910, startPoint y: 462, endPoint x: 852, endPoint y: 459, distance: 58.1
click at [852, 459] on div "[DATE], September 13: 01:30 PM Charge ​ $ *****" at bounding box center [784, 459] width 434 height 25
type input "*****"
click at [976, 596] on button "Checkout" at bounding box center [988, 596] width 79 height 31
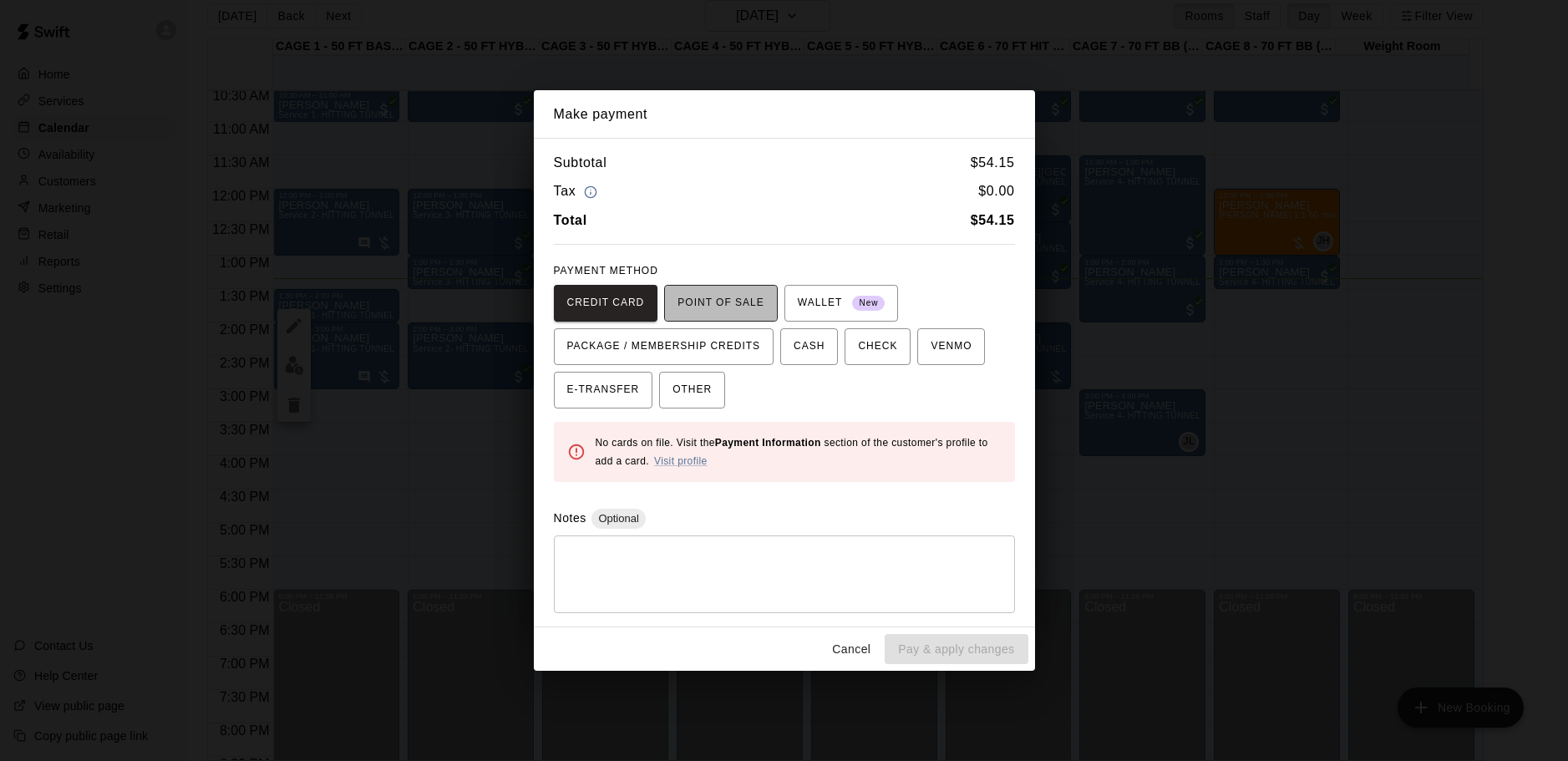
click at [704, 307] on span "POINT OF SALE" at bounding box center [720, 303] width 86 height 27
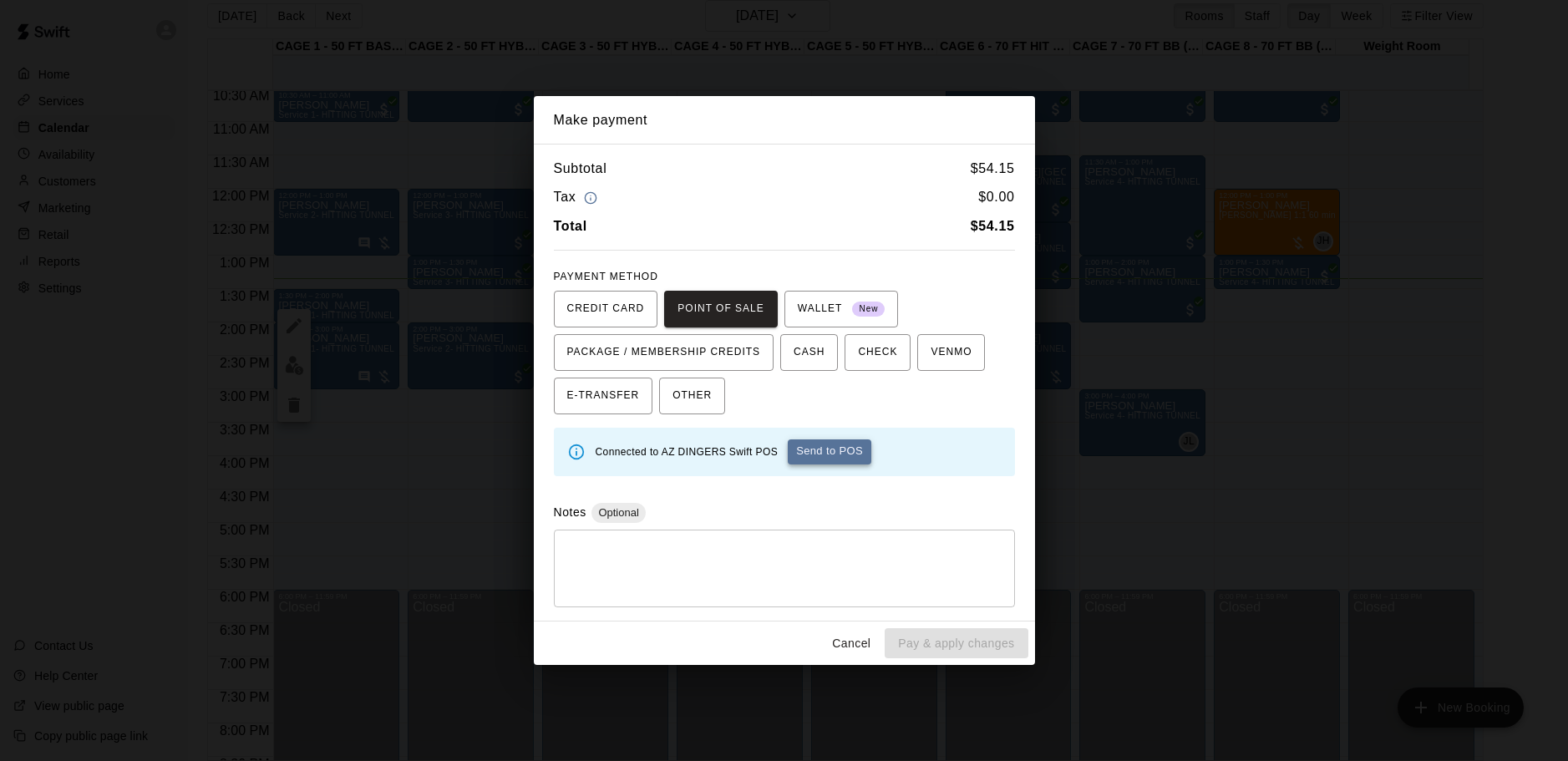
click at [831, 451] on button "Send to POS" at bounding box center [829, 451] width 83 height 25
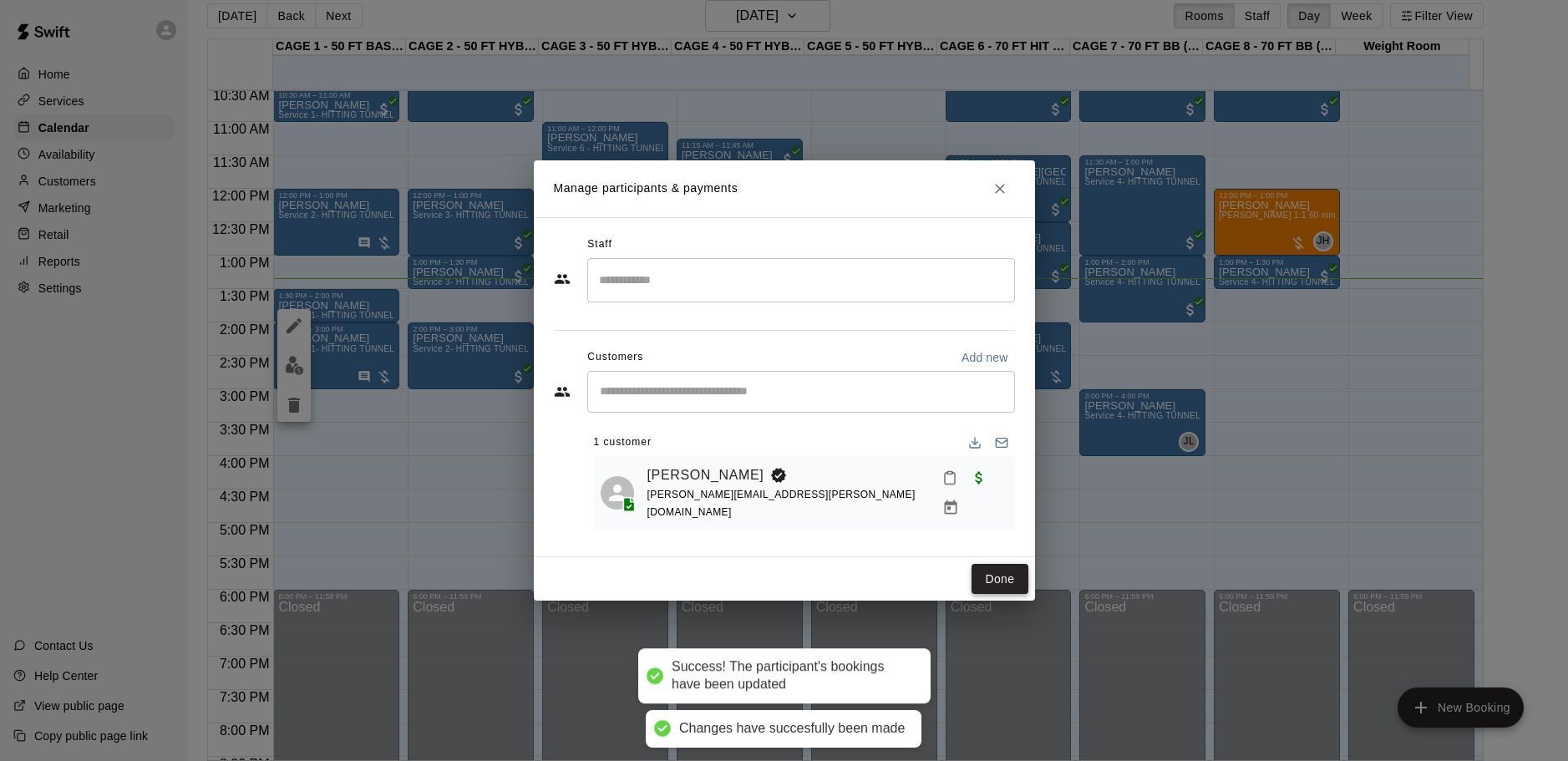
click at [1001, 569] on button "Done" at bounding box center [999, 579] width 56 height 31
